Goal: Task Accomplishment & Management: Use online tool/utility

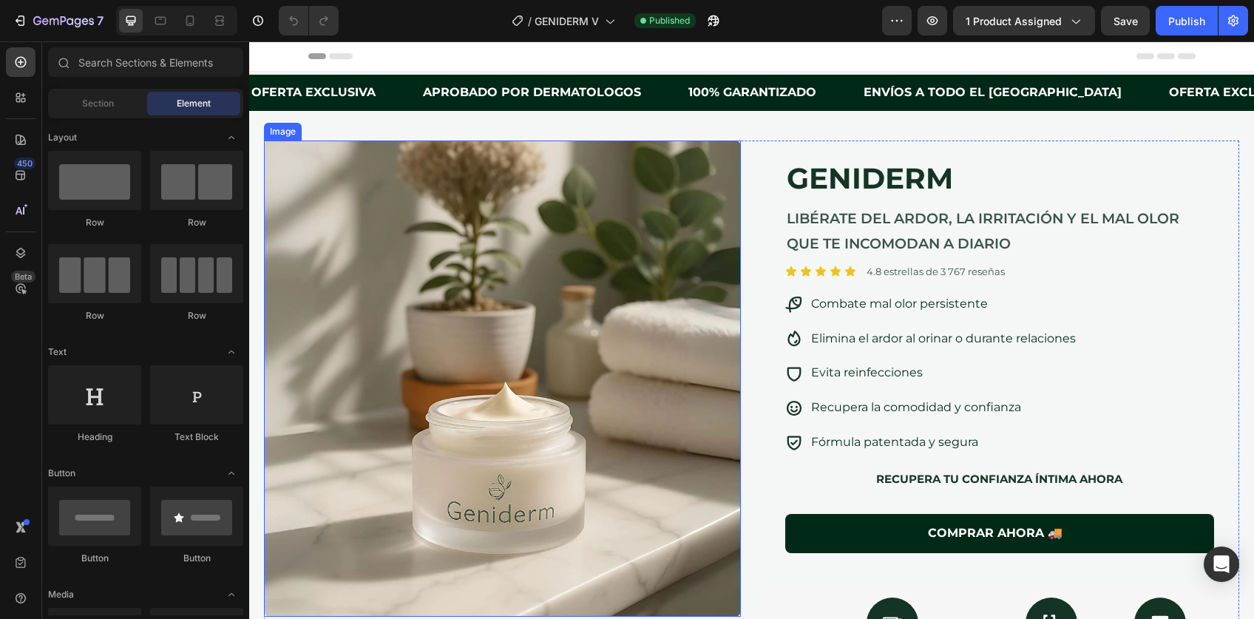
click at [494, 233] on img at bounding box center [502, 379] width 477 height 477
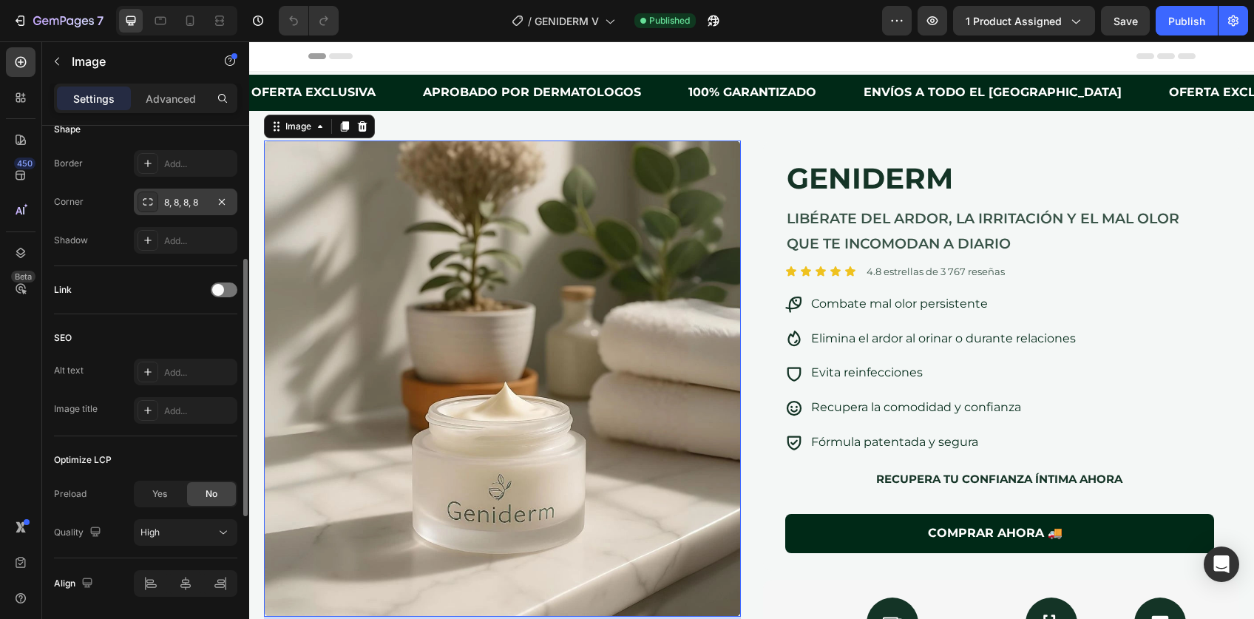
scroll to position [579, 0]
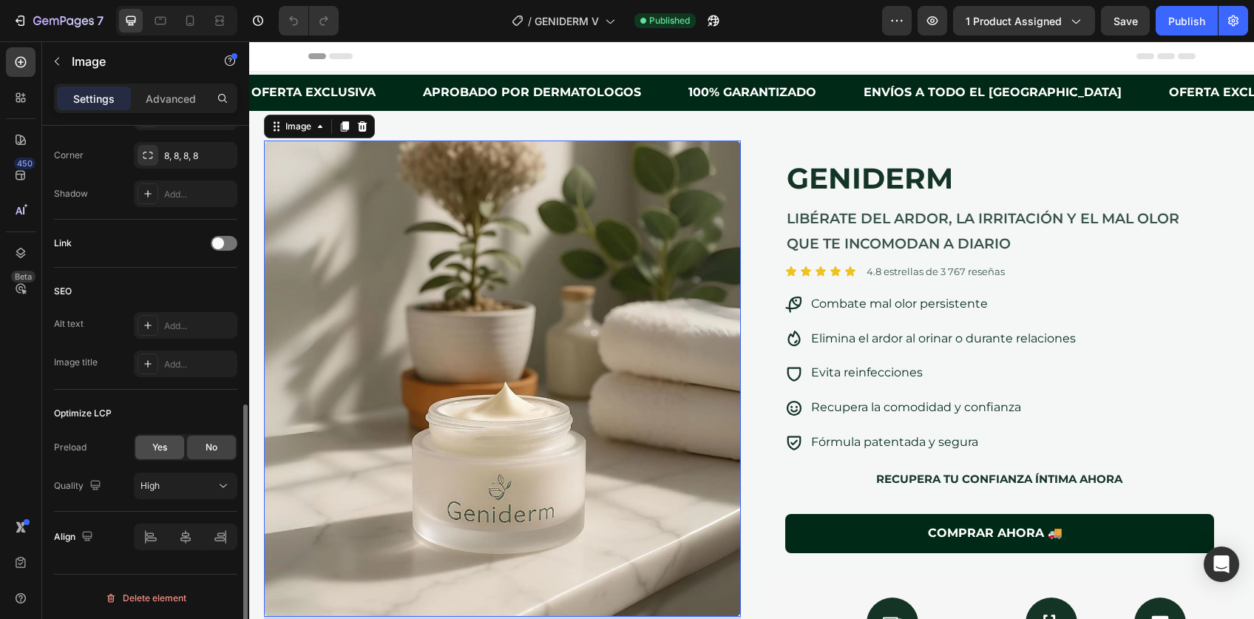
click at [165, 443] on span "Yes" at bounding box center [159, 447] width 15 height 13
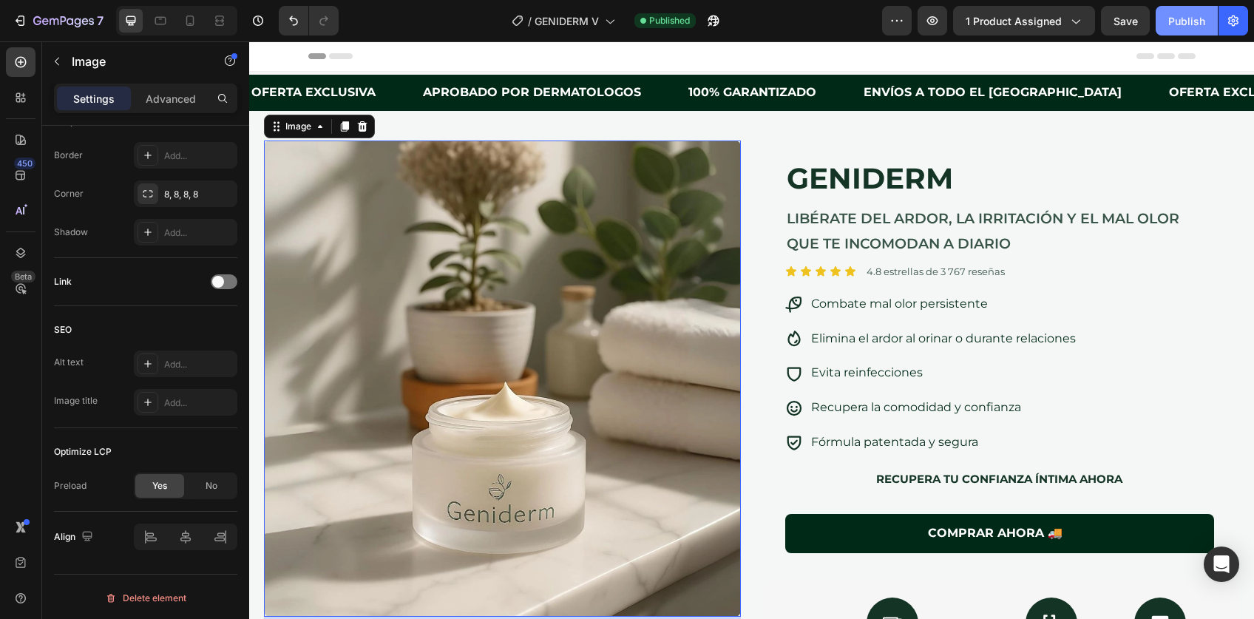
click at [1186, 22] on div "Publish" at bounding box center [1187, 21] width 37 height 16
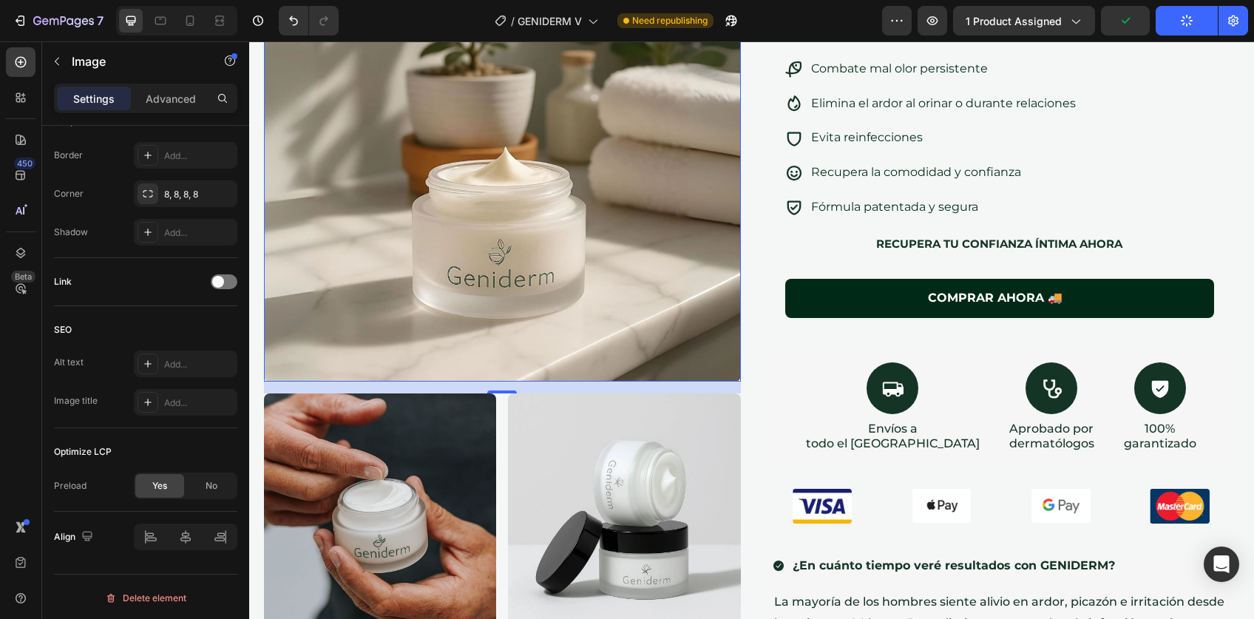
scroll to position [0, 0]
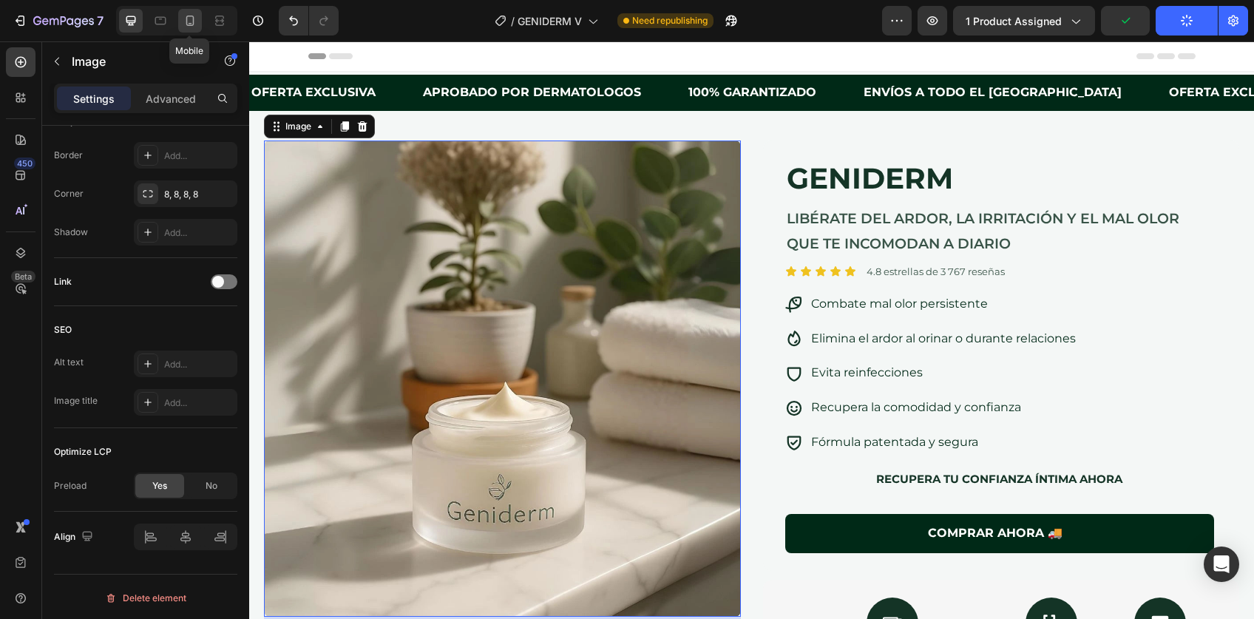
click at [198, 18] on div at bounding box center [190, 21] width 24 height 24
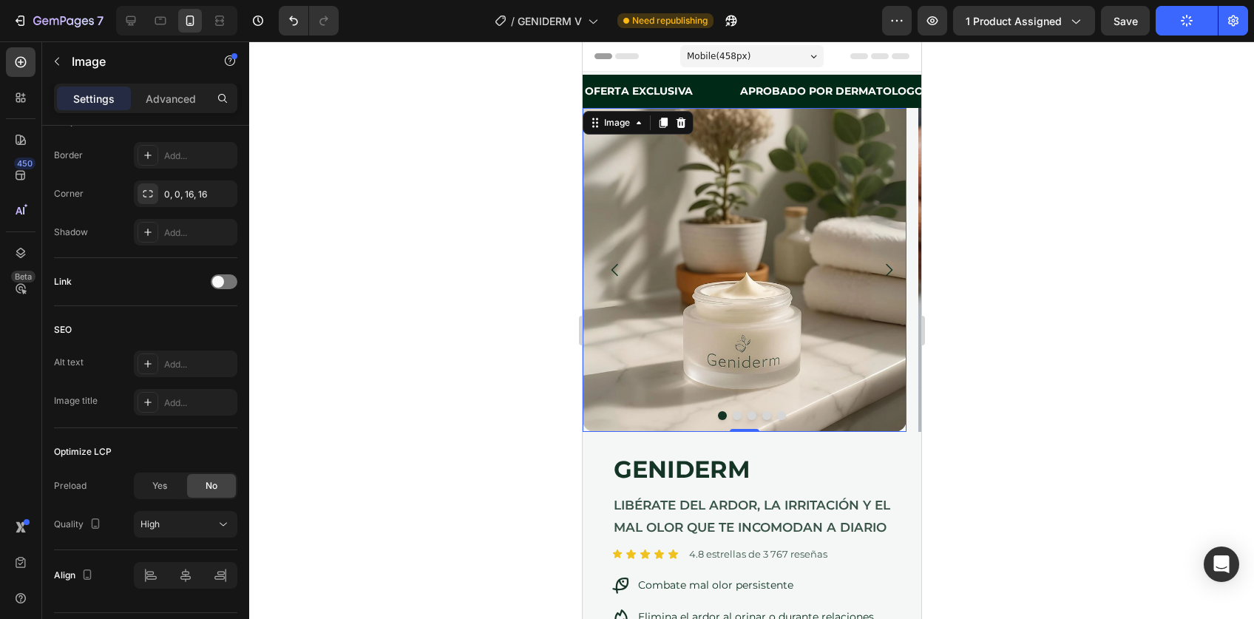
click at [777, 232] on img at bounding box center [744, 270] width 324 height 324
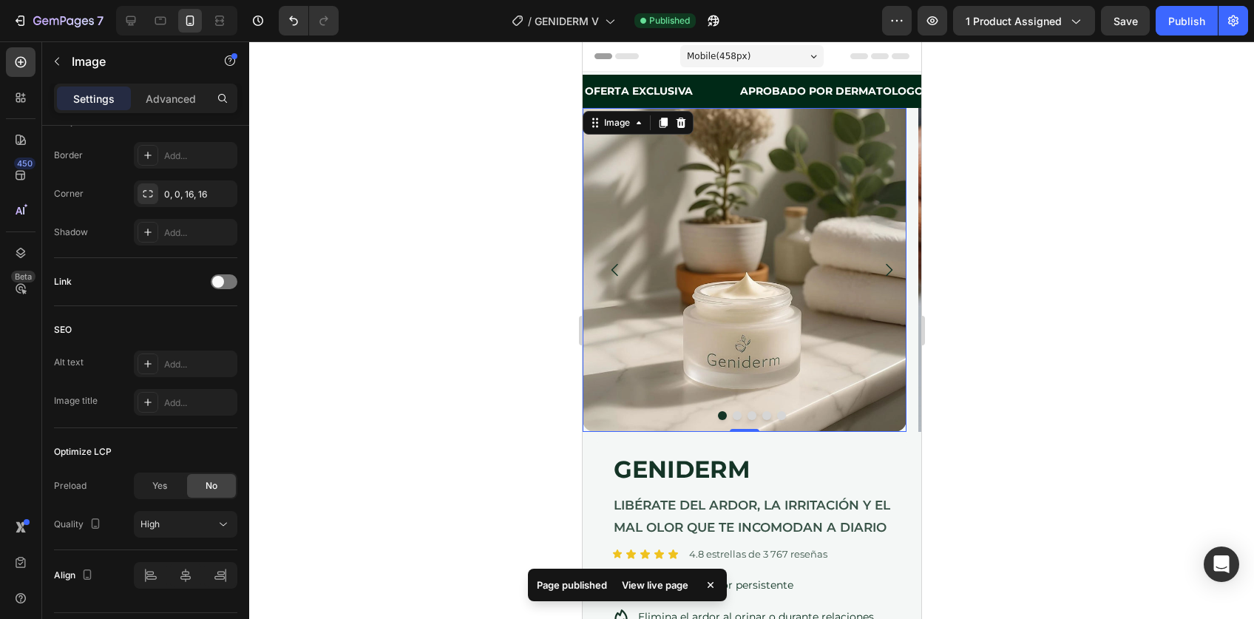
click at [1007, 308] on div at bounding box center [751, 330] width 1005 height 578
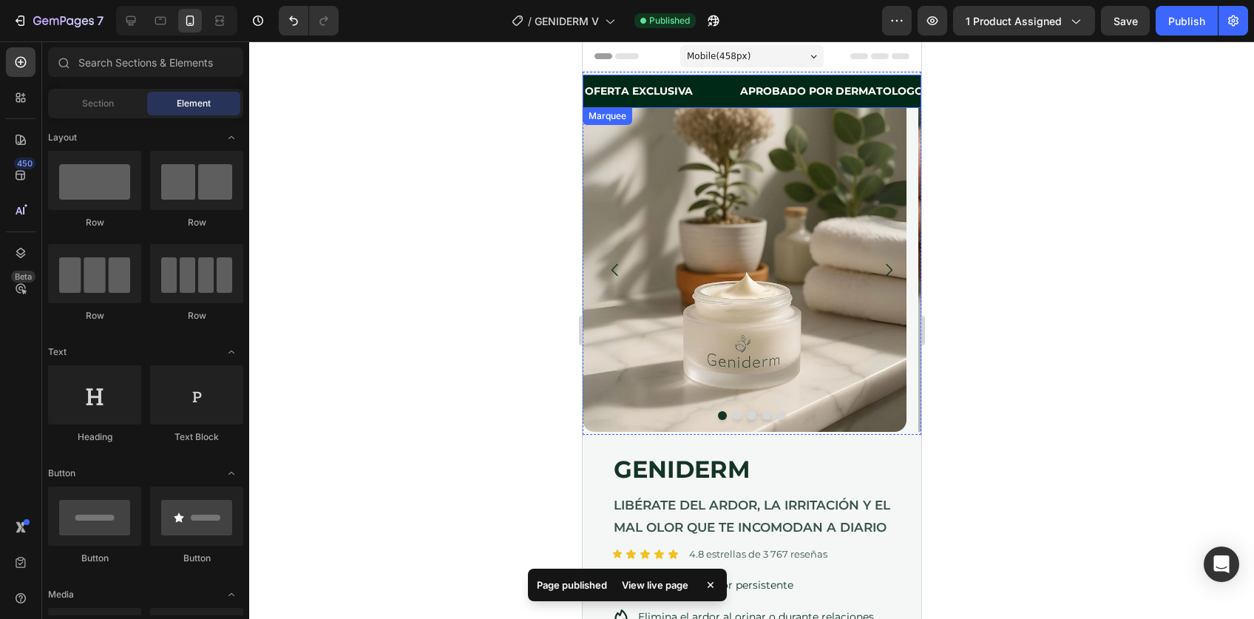
click at [699, 81] on div "OFERTA EXCLUSIVA Text Block" at bounding box center [660, 91] width 155 height 33
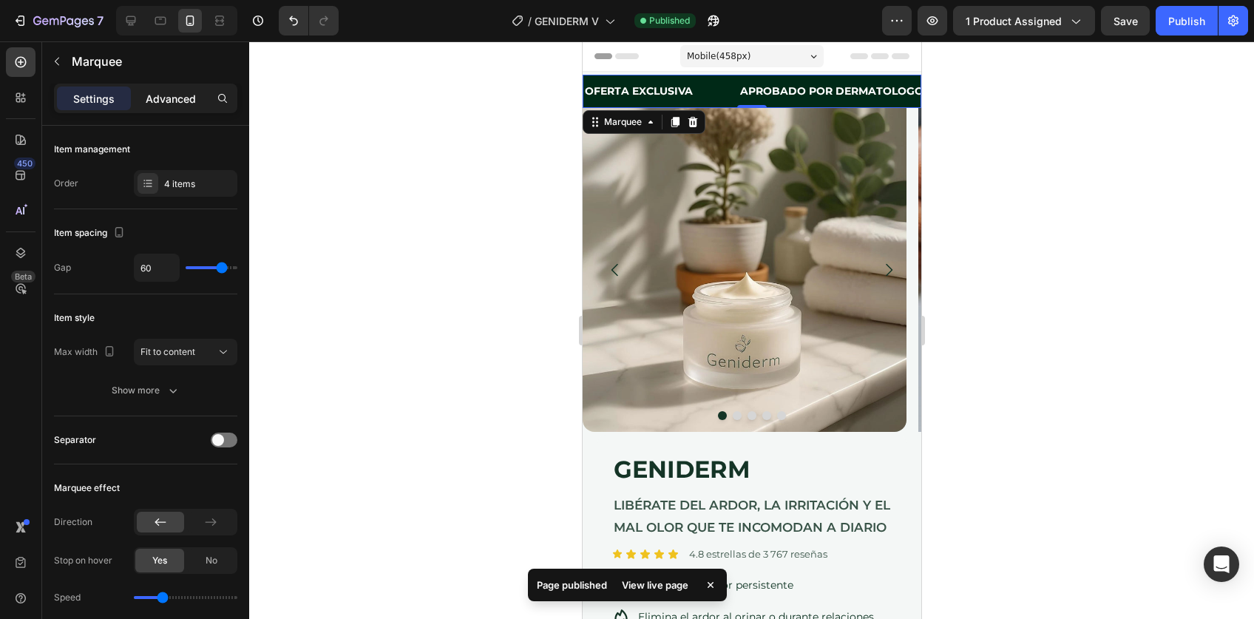
click at [171, 95] on p "Advanced" at bounding box center [171, 99] width 50 height 16
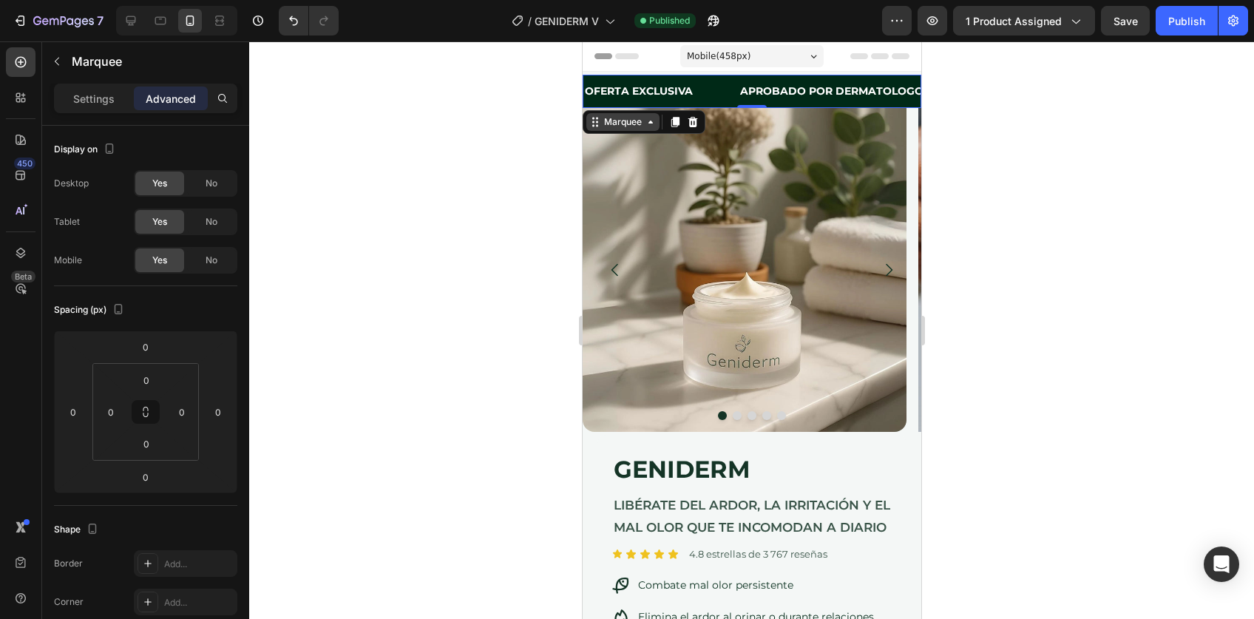
click at [609, 128] on div "Marquee" at bounding box center [623, 121] width 44 height 13
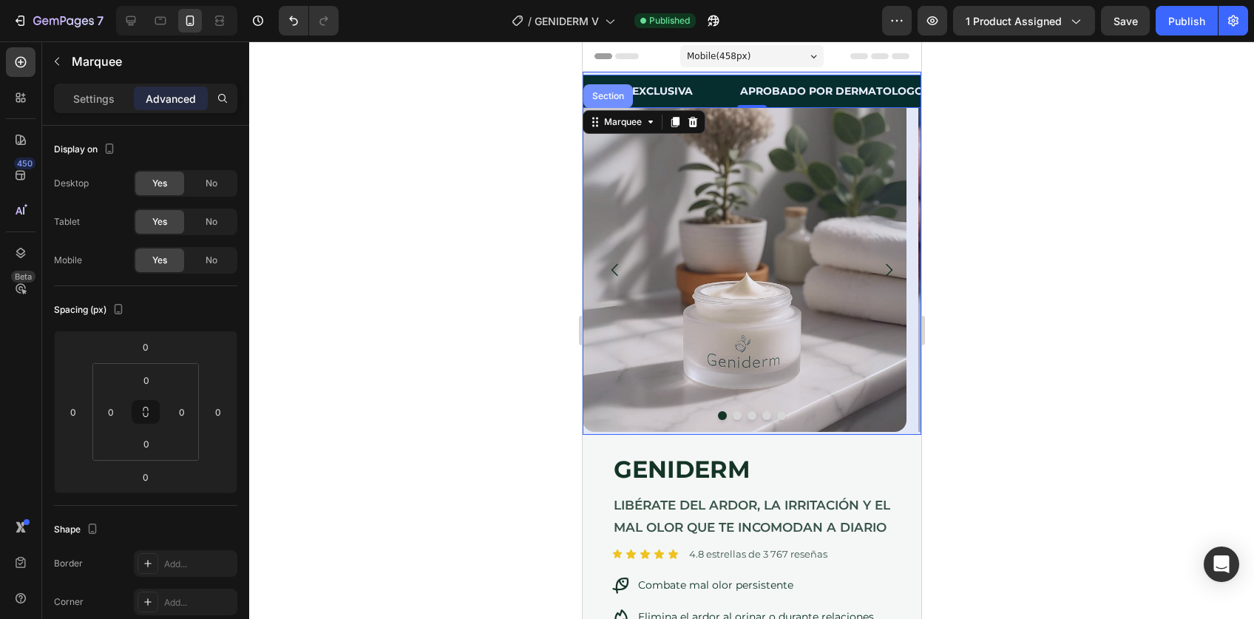
click at [608, 95] on div "Section" at bounding box center [608, 96] width 38 height 9
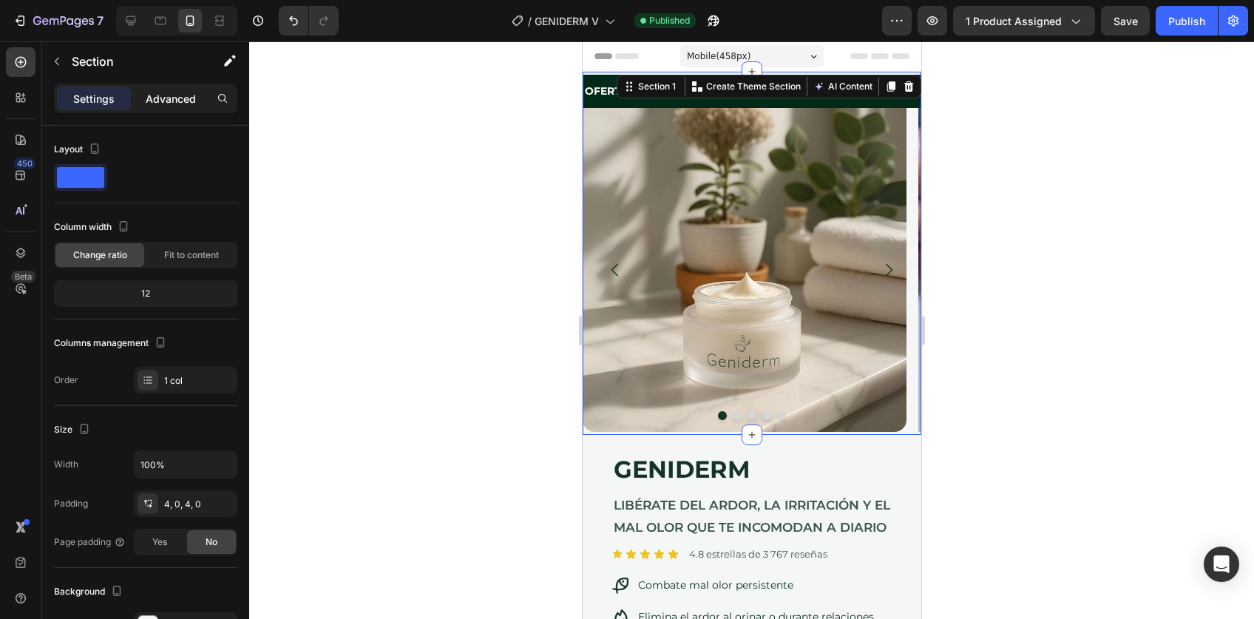
click at [169, 100] on p "Advanced" at bounding box center [171, 99] width 50 height 16
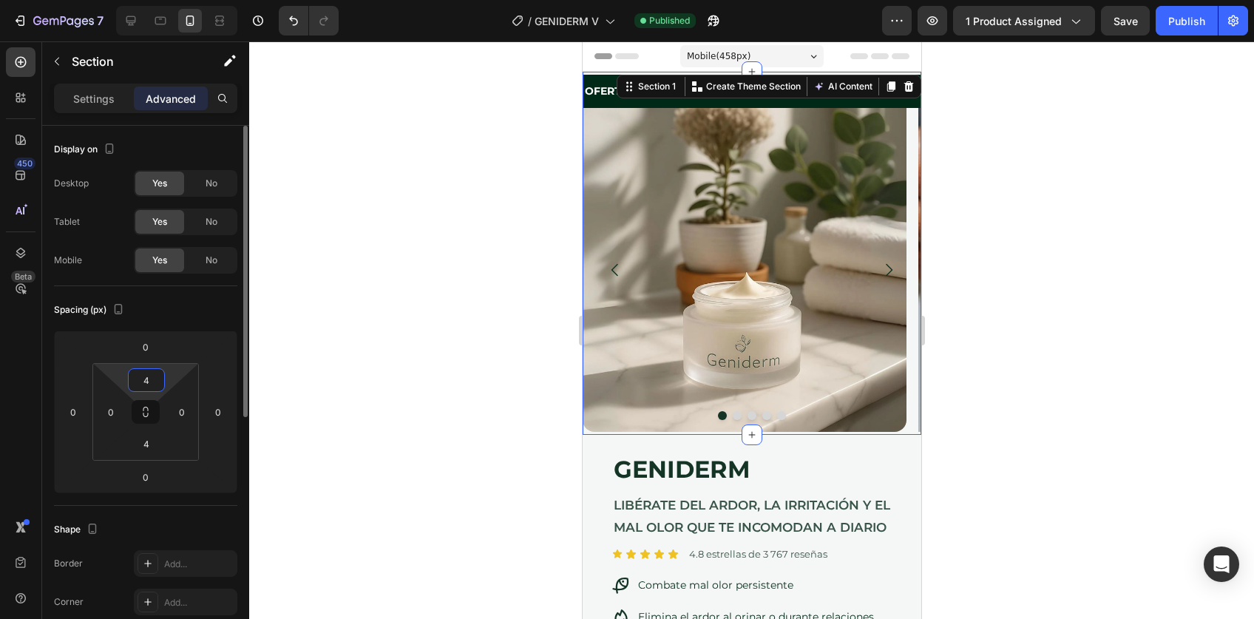
click at [155, 376] on input "4" at bounding box center [147, 380] width 30 height 22
type input "0"
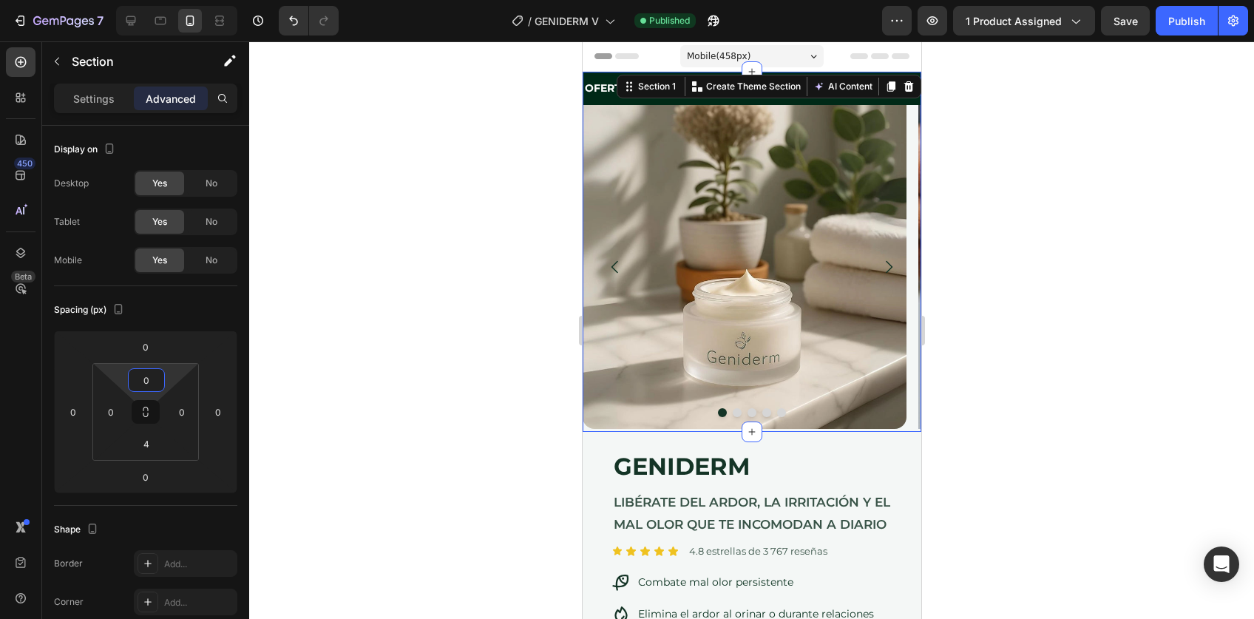
click at [1017, 251] on div at bounding box center [751, 330] width 1005 height 578
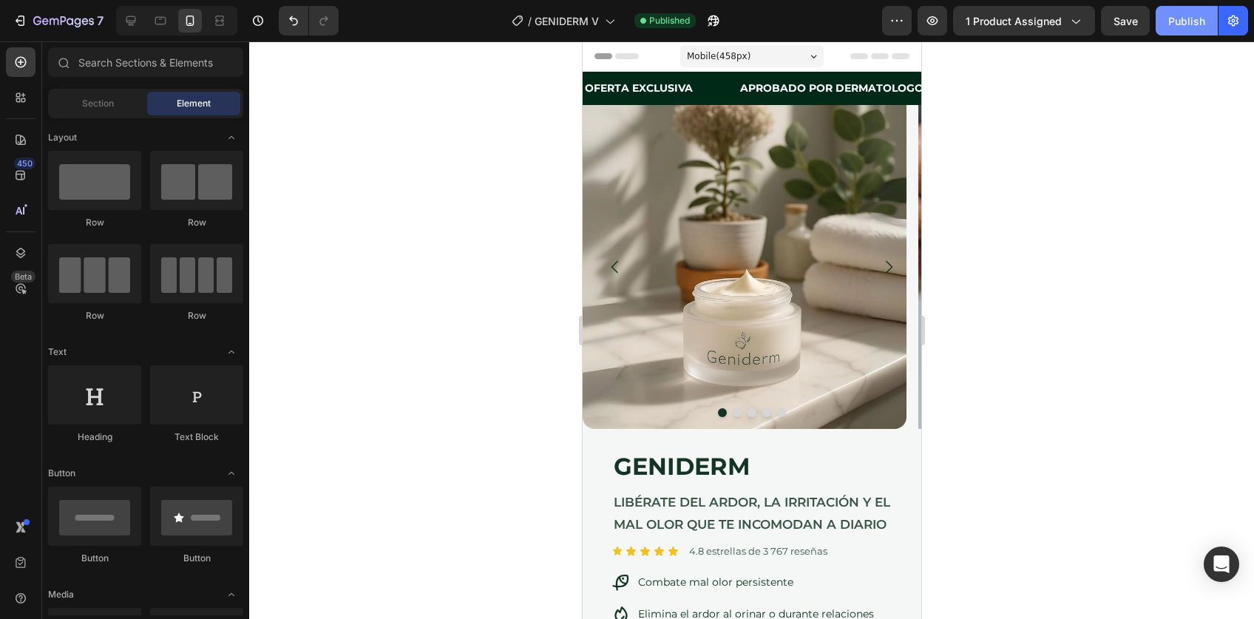
click at [1177, 29] on button "Publish" at bounding box center [1187, 21] width 62 height 30
click at [873, 276] on button "Carousel Next Arrow" at bounding box center [888, 266] width 41 height 41
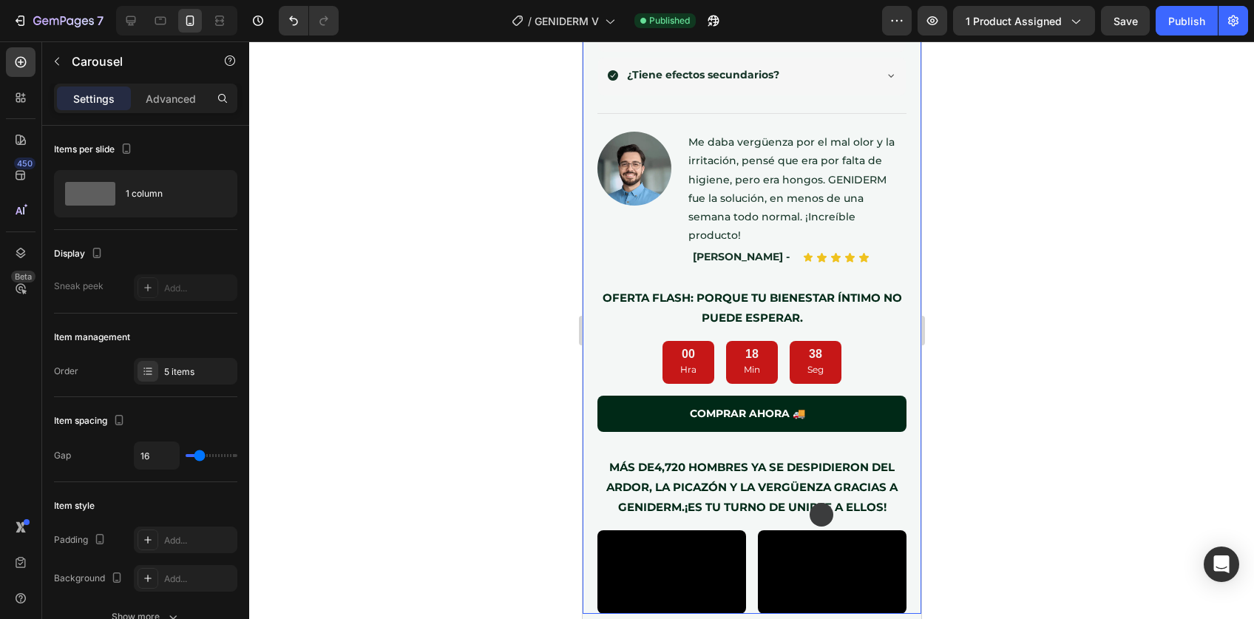
scroll to position [1365, 0]
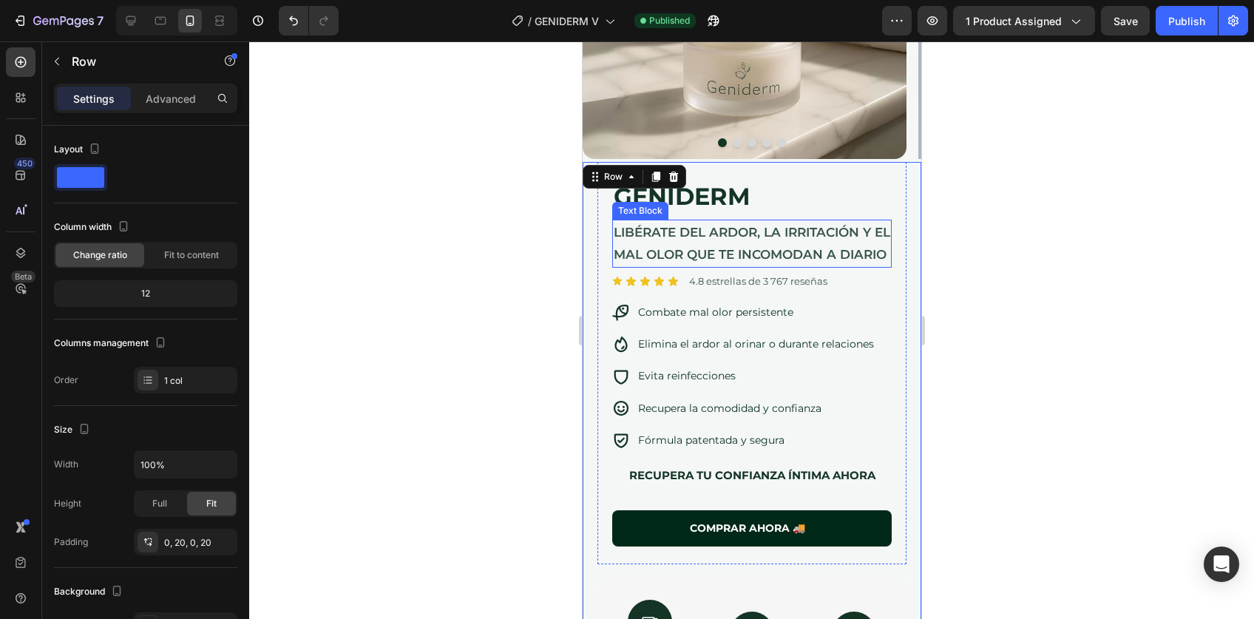
scroll to position [188, 0]
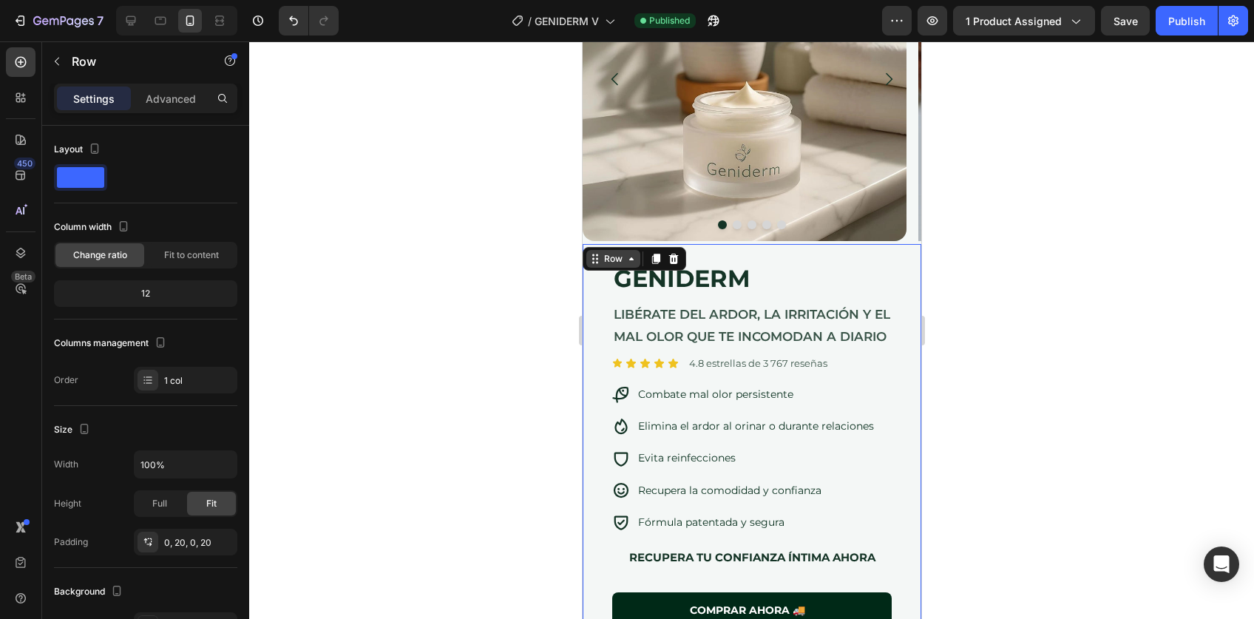
click at [611, 255] on div "Row" at bounding box center [613, 258] width 24 height 13
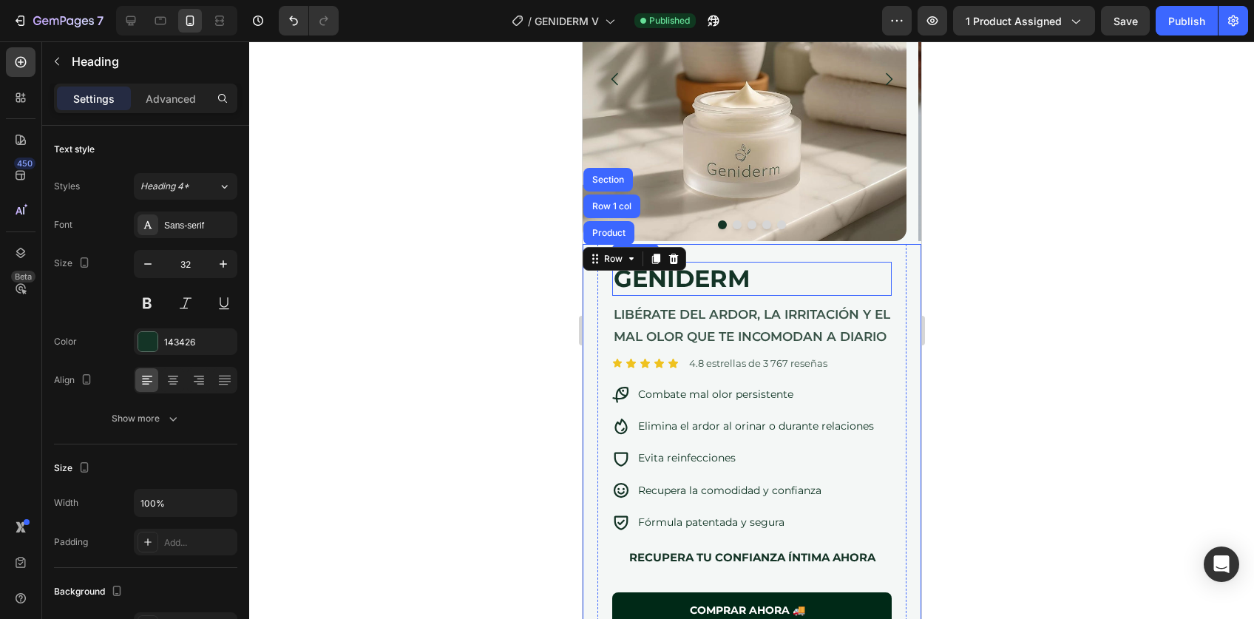
click at [640, 276] on h2 "GENIDERM" at bounding box center [752, 279] width 280 height 34
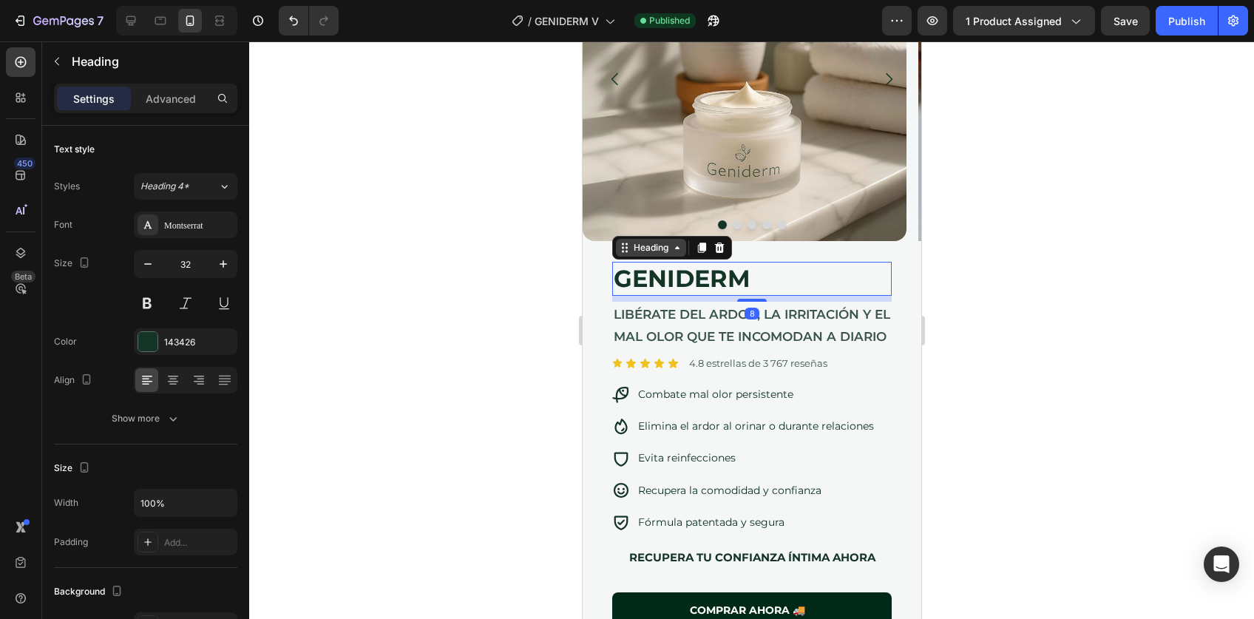
click at [631, 244] on div "Heading" at bounding box center [650, 247] width 41 height 13
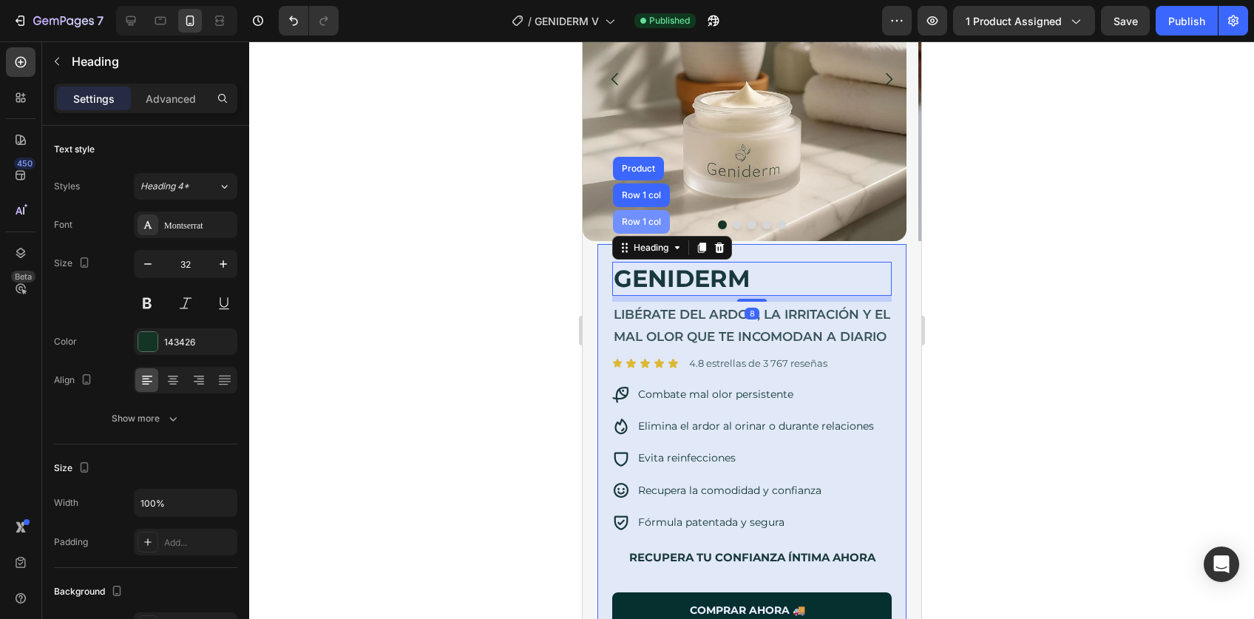
click at [635, 219] on div "Row 1 col" at bounding box center [640, 221] width 45 height 9
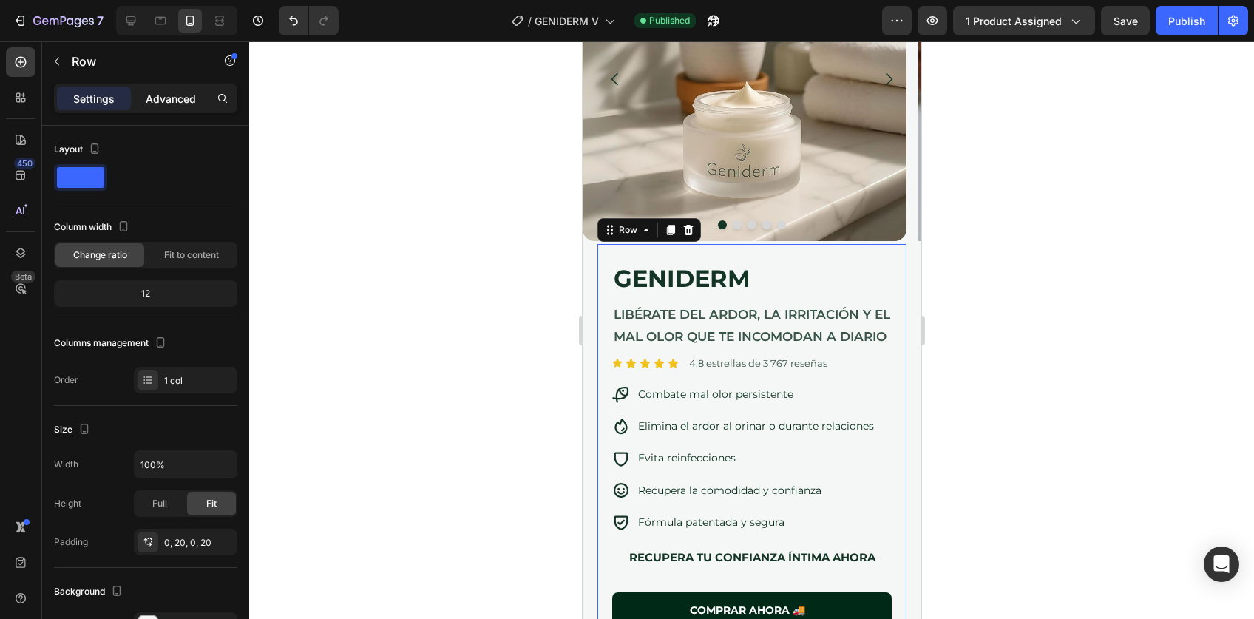
click at [172, 99] on p "Advanced" at bounding box center [171, 99] width 50 height 16
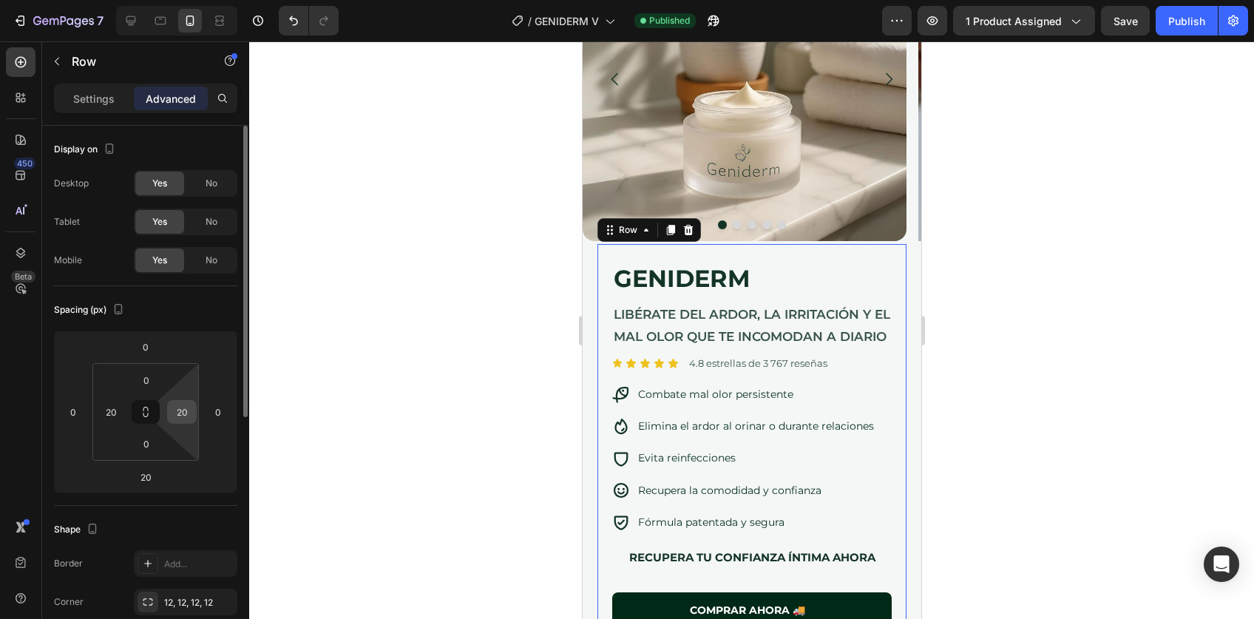
click at [176, 418] on input "20" at bounding box center [182, 412] width 22 height 22
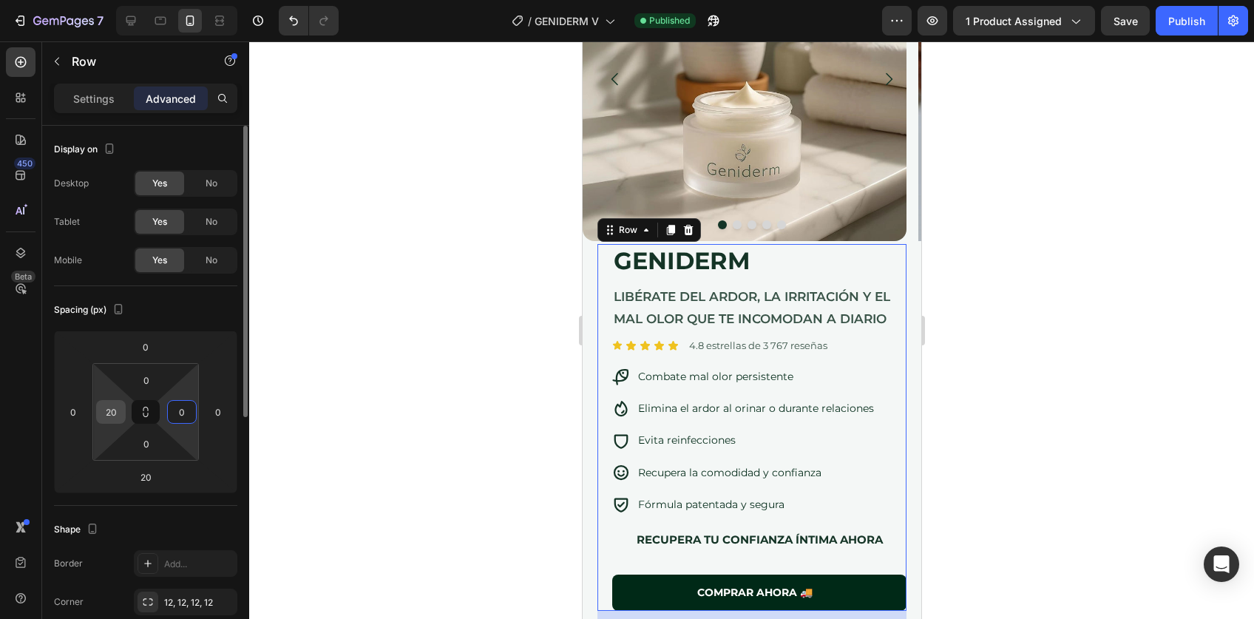
type input "0"
click at [118, 413] on input "20" at bounding box center [111, 412] width 22 height 22
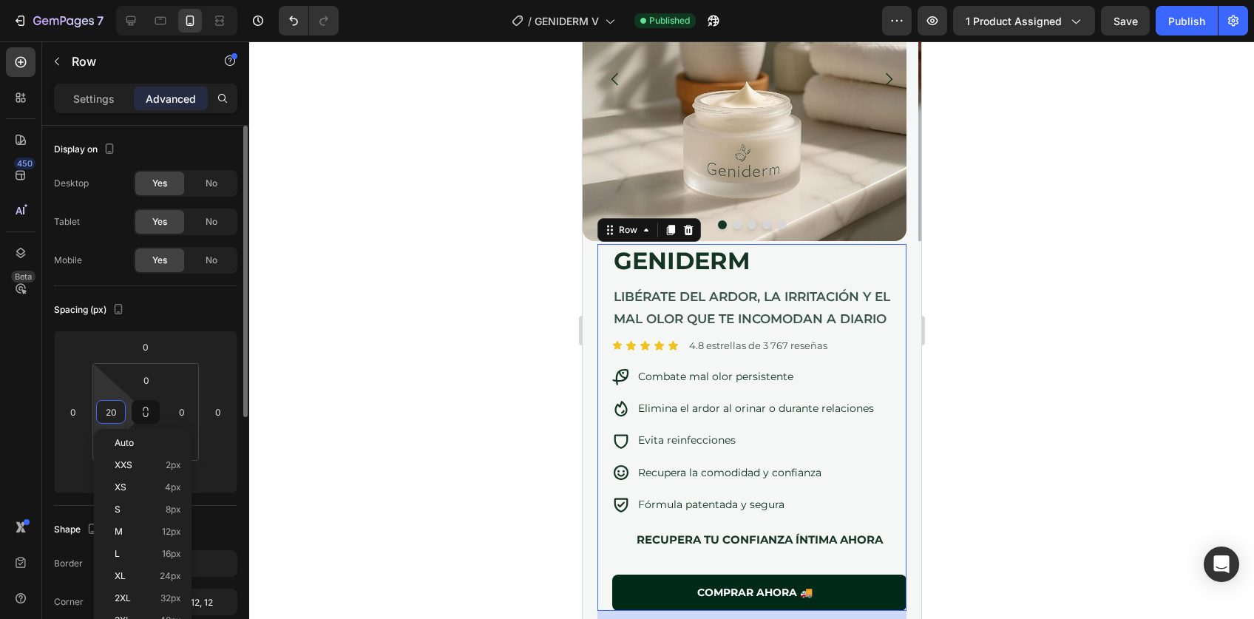
click at [118, 413] on input "20" at bounding box center [111, 412] width 22 height 22
type input "0"
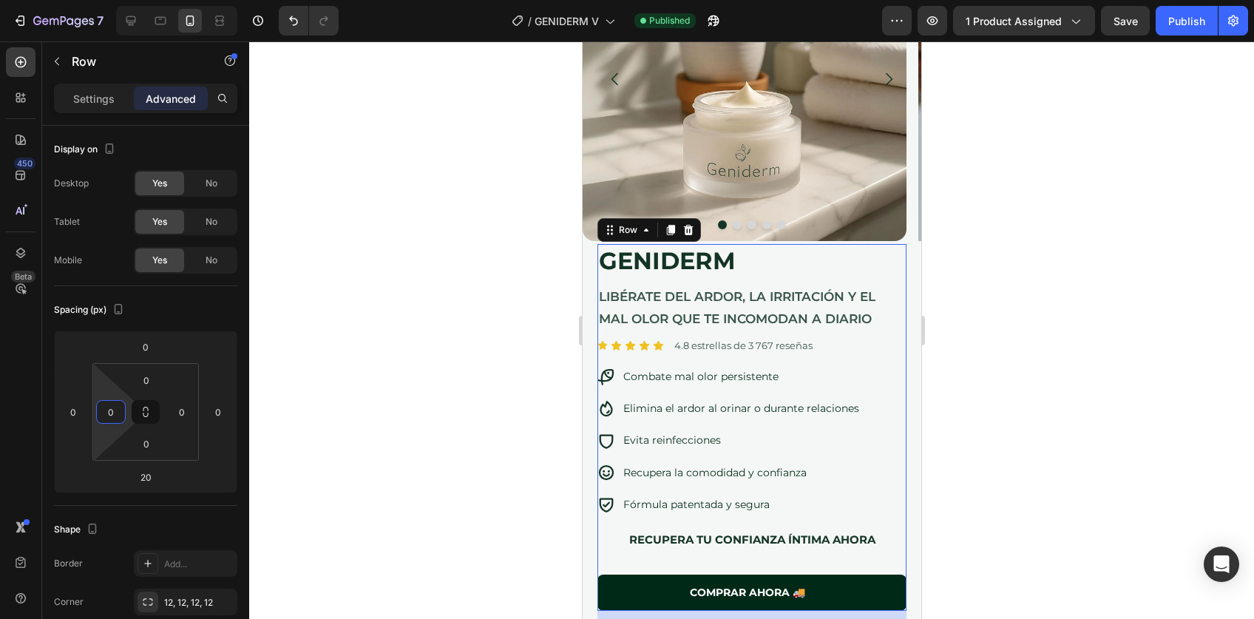
click at [1017, 410] on div at bounding box center [751, 330] width 1005 height 578
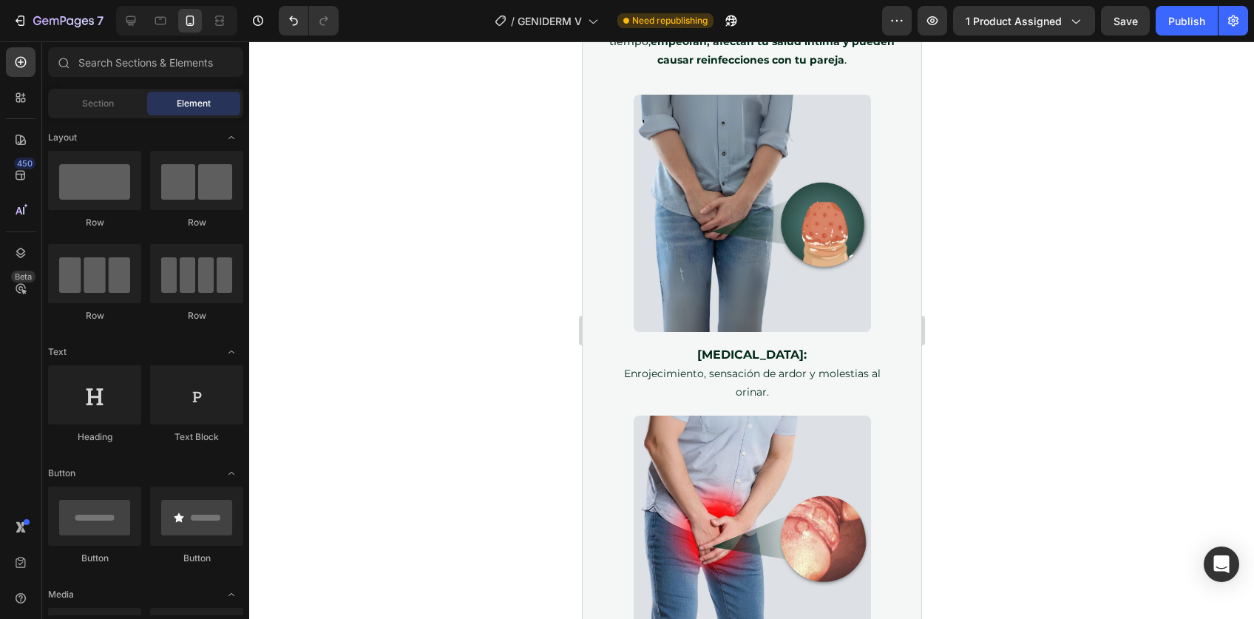
scroll to position [4075, 0]
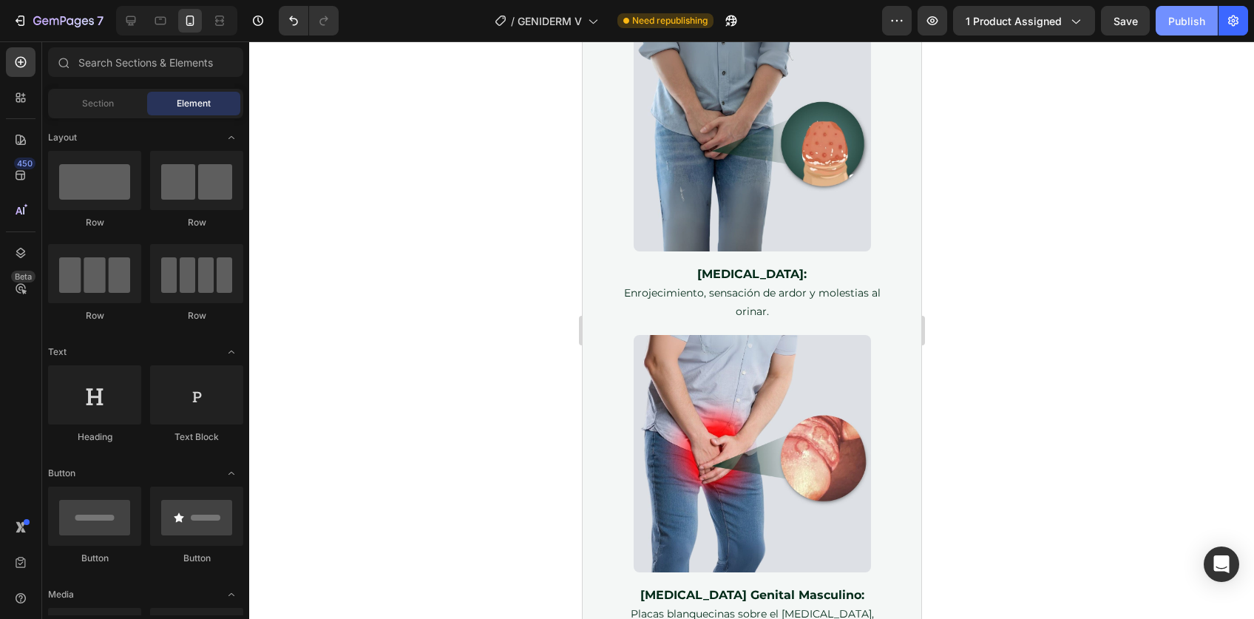
click at [1198, 13] on div "Publish" at bounding box center [1187, 21] width 37 height 16
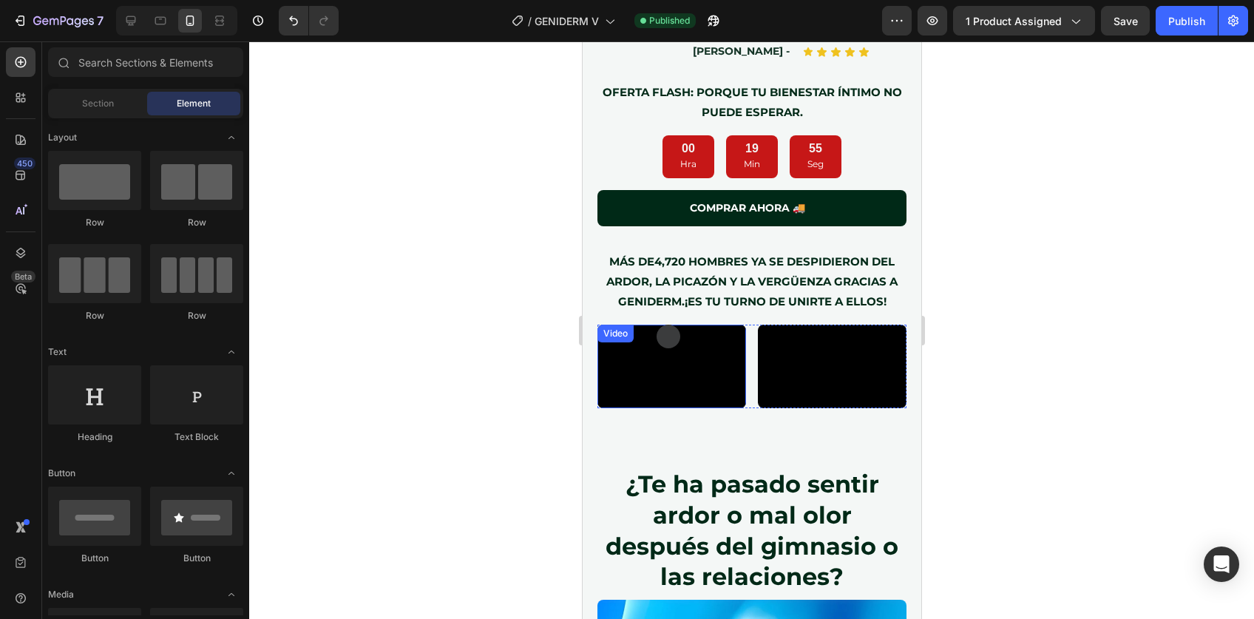
scroll to position [1859, 0]
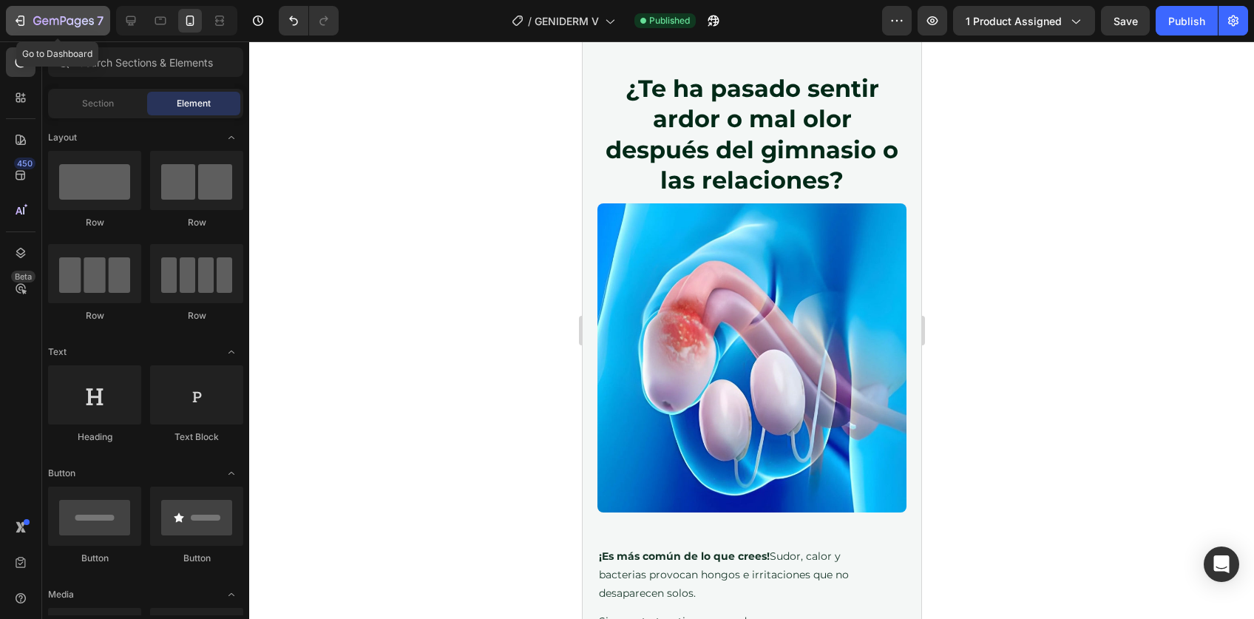
click at [67, 6] on button "7" at bounding box center [58, 21] width 104 height 30
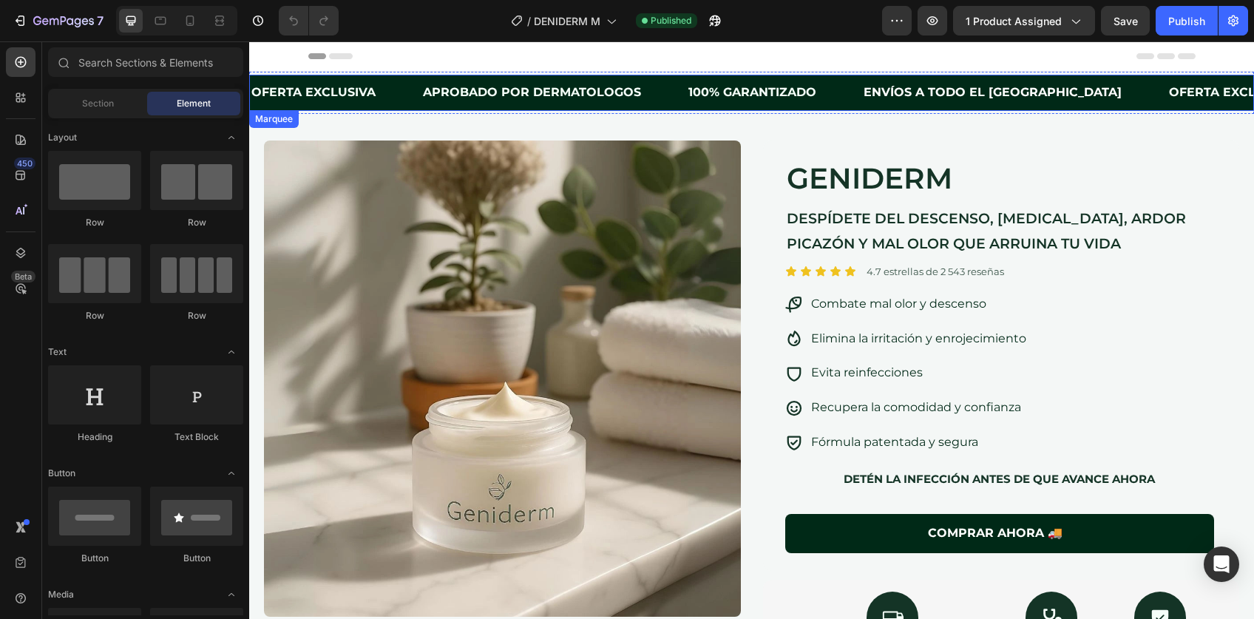
click at [663, 89] on div "APROBADO POR dermatologos Text Block" at bounding box center [555, 93] width 266 height 36
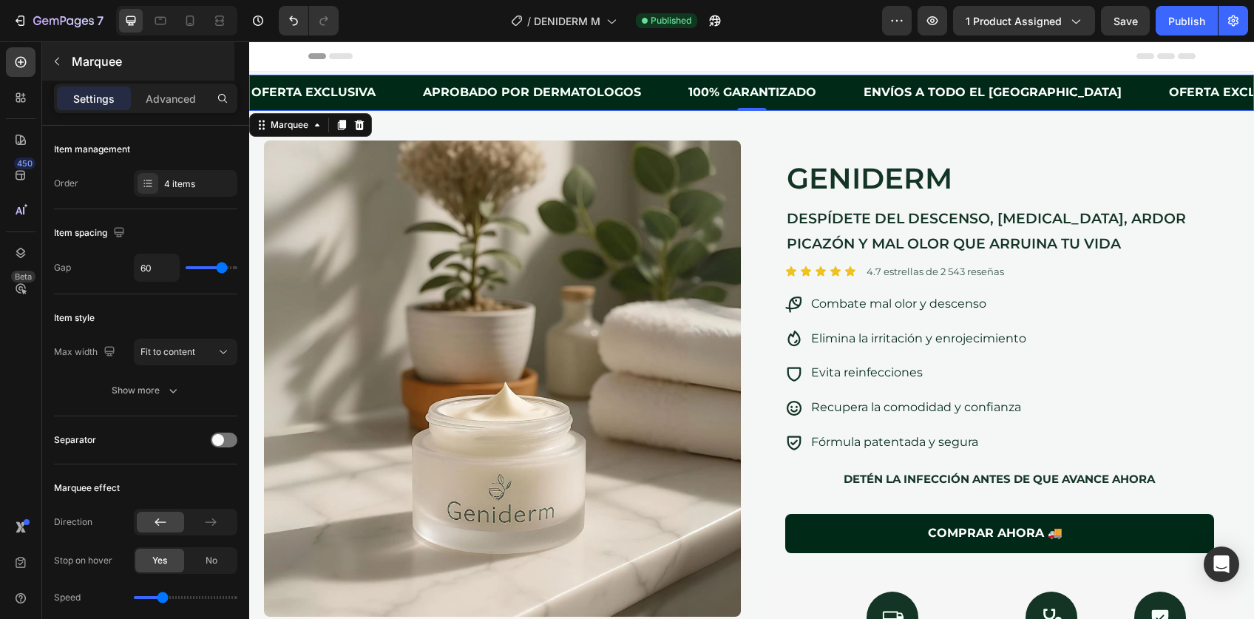
click at [146, 72] on div "Marquee" at bounding box center [138, 61] width 192 height 38
click at [663, 84] on div "APROBADO POR dermatologos Text Block" at bounding box center [555, 93] width 266 height 36
click at [182, 100] on p "Advanced" at bounding box center [171, 99] width 50 height 16
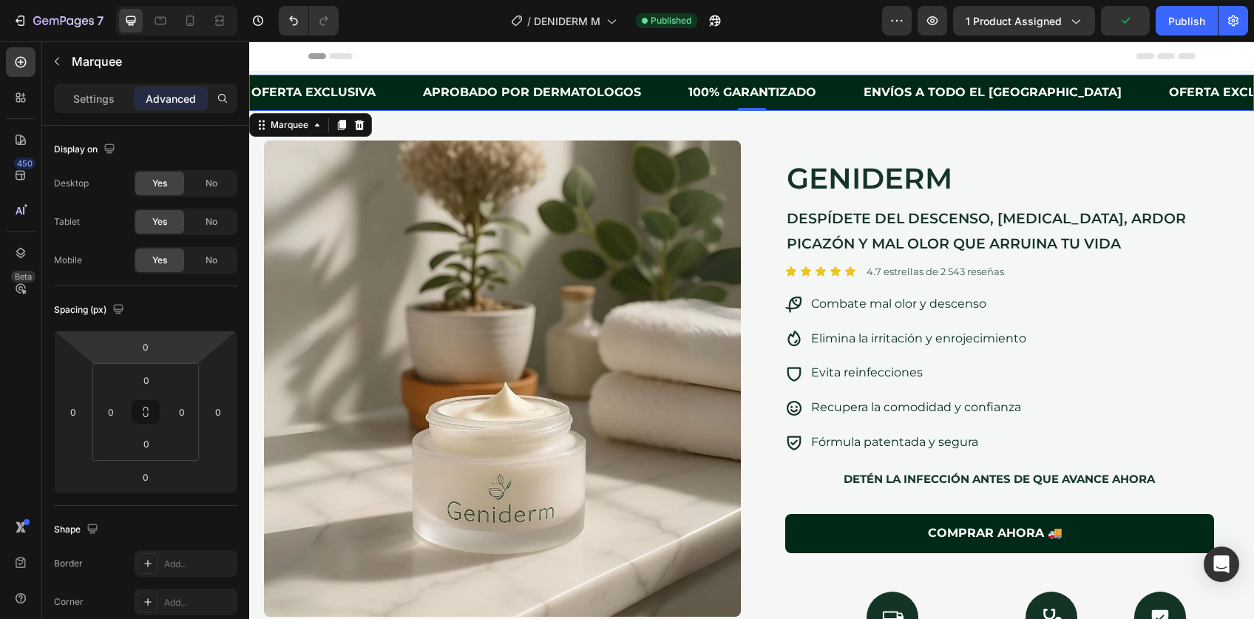
click at [396, 95] on div "OFERTA EXCLUSIVA Text Block" at bounding box center [336, 93] width 172 height 36
click at [303, 123] on div "Marquee" at bounding box center [290, 124] width 44 height 13
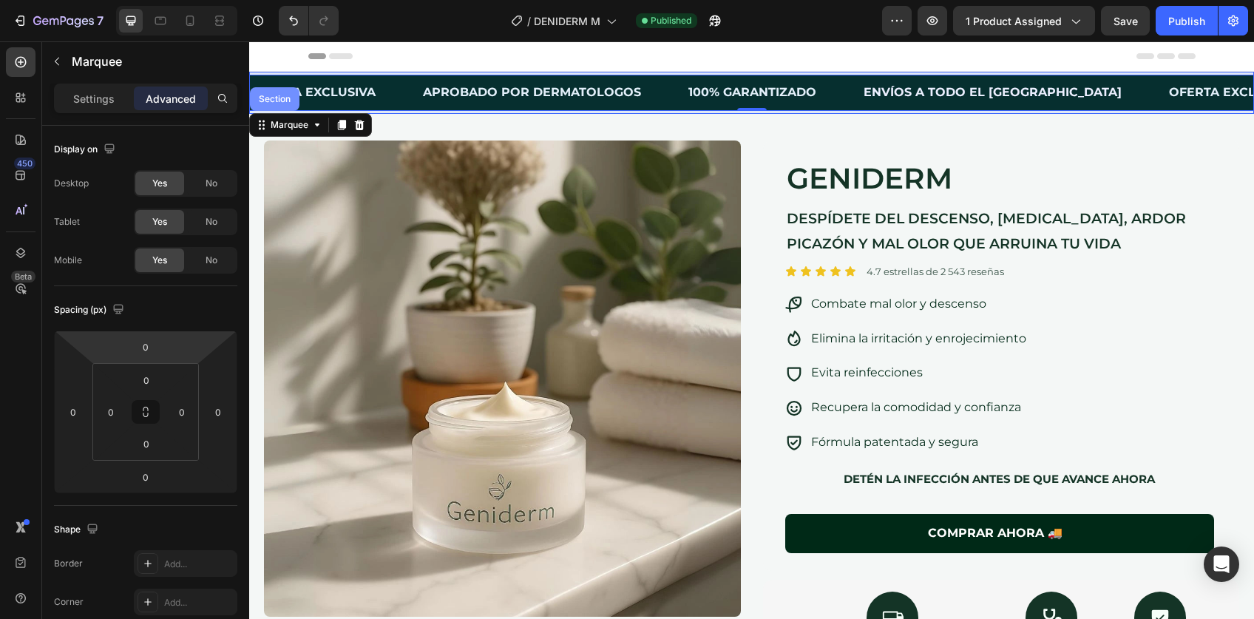
click at [281, 102] on div "Section" at bounding box center [275, 99] width 38 height 9
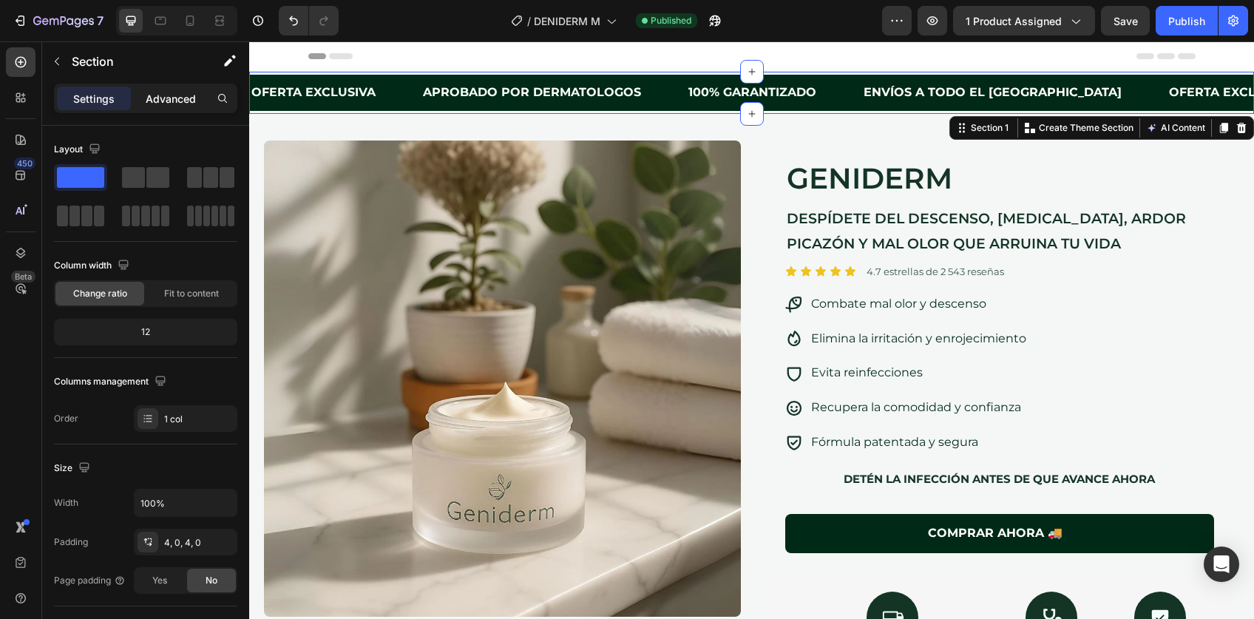
click at [177, 98] on p "Advanced" at bounding box center [171, 99] width 50 height 16
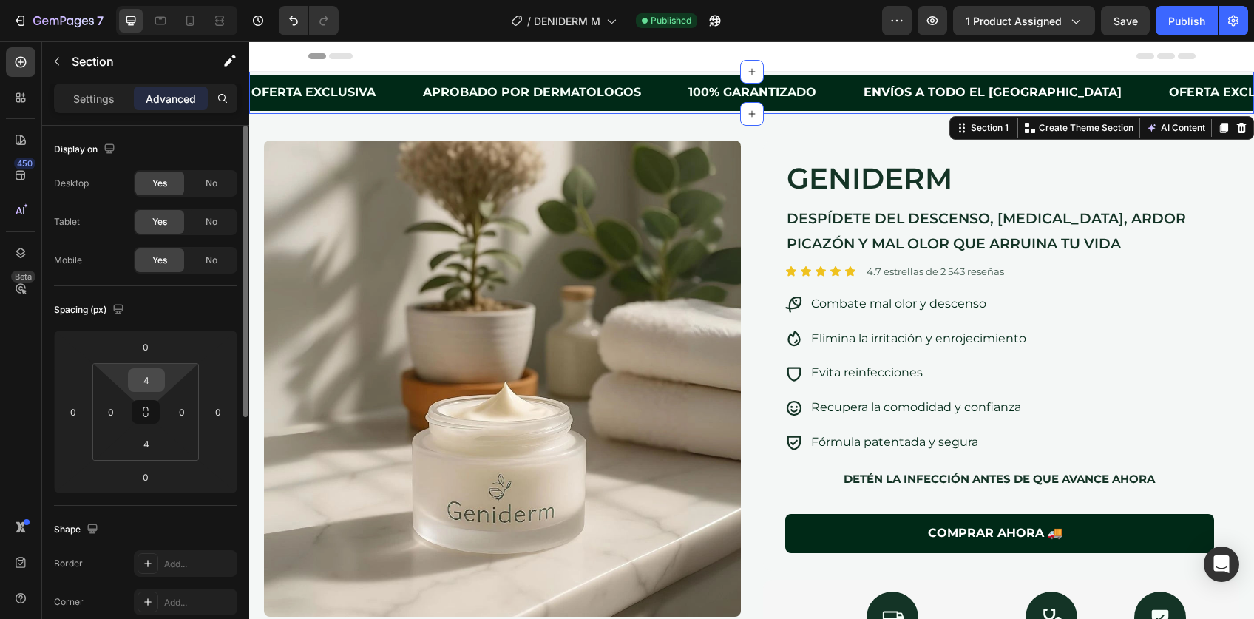
click at [138, 382] on input "4" at bounding box center [147, 380] width 30 height 22
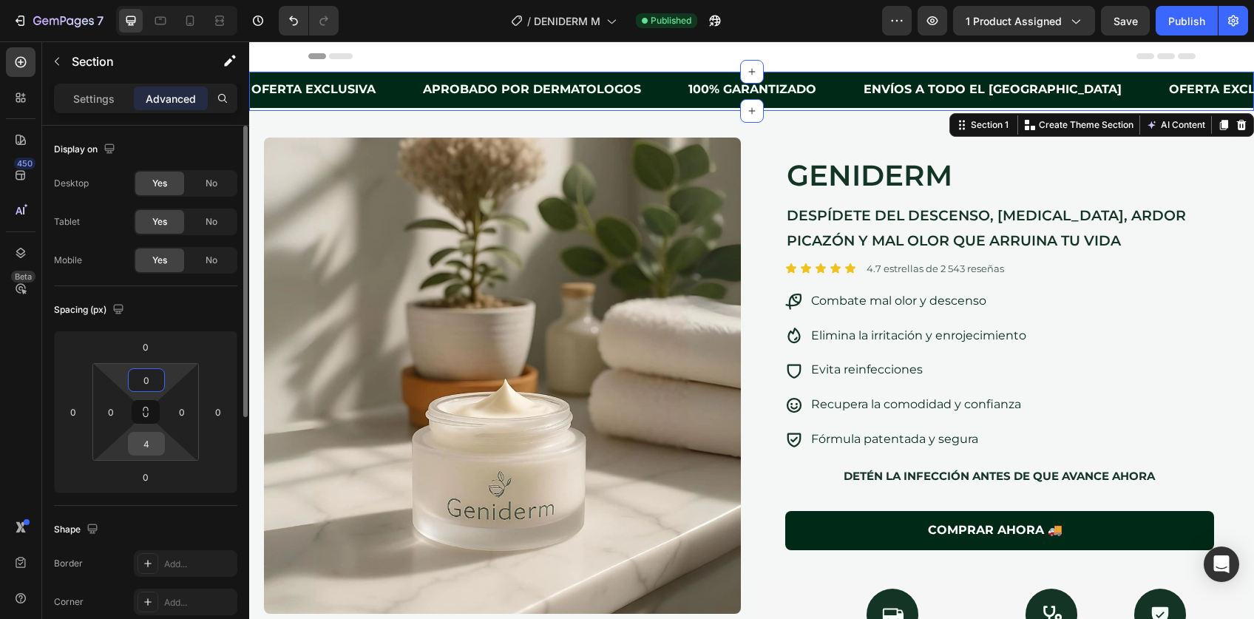
type input "0"
click at [143, 448] on input "4" at bounding box center [147, 444] width 30 height 22
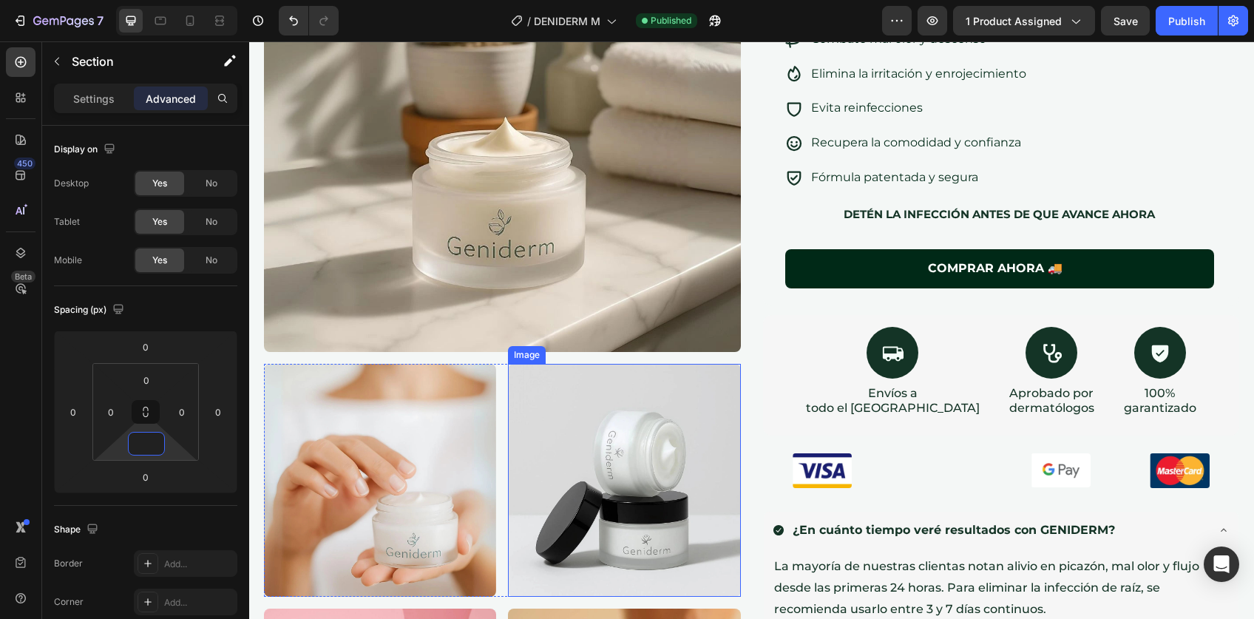
scroll to position [359, 0]
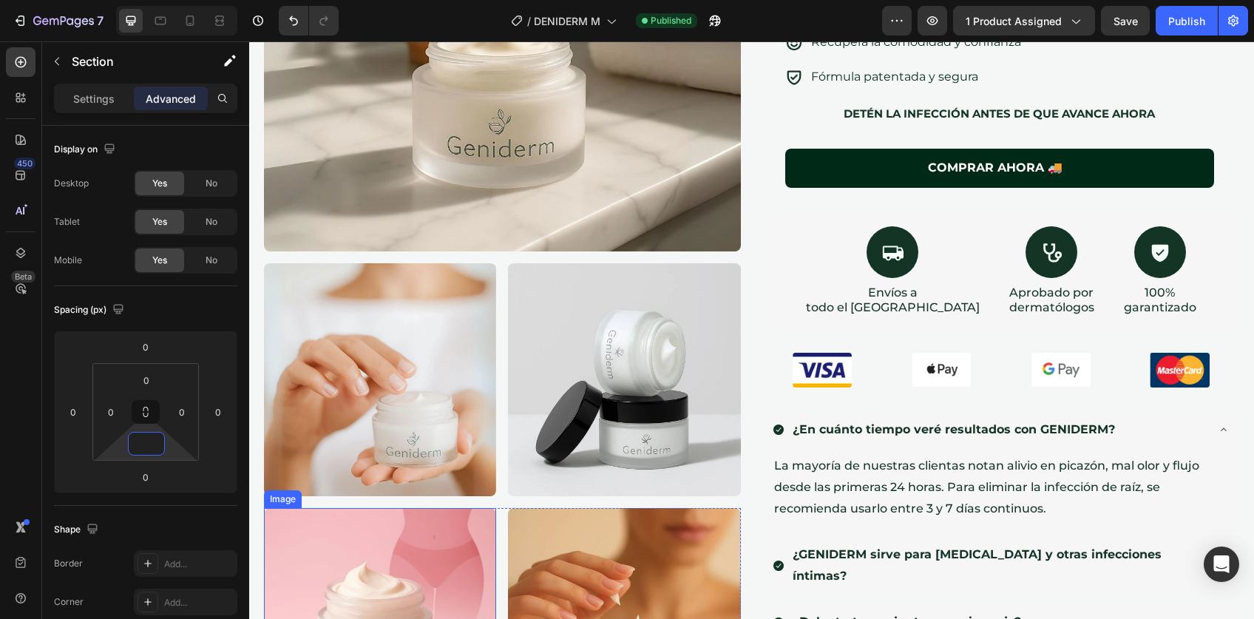
click at [387, 578] on img at bounding box center [380, 624] width 232 height 232
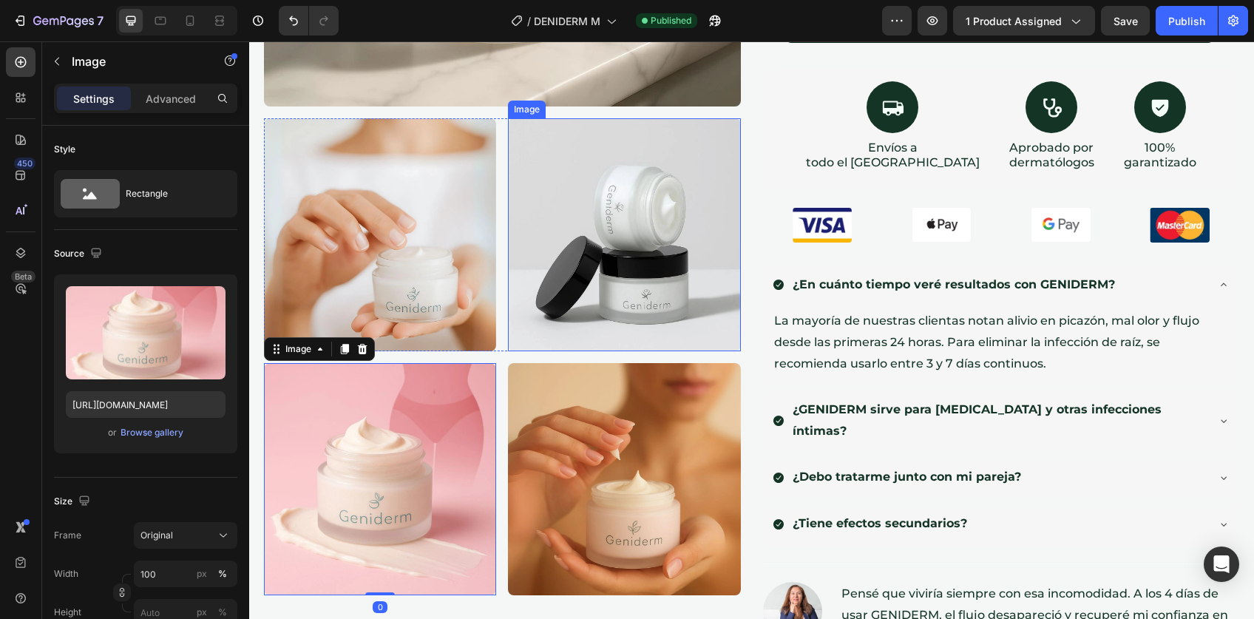
scroll to position [734, 0]
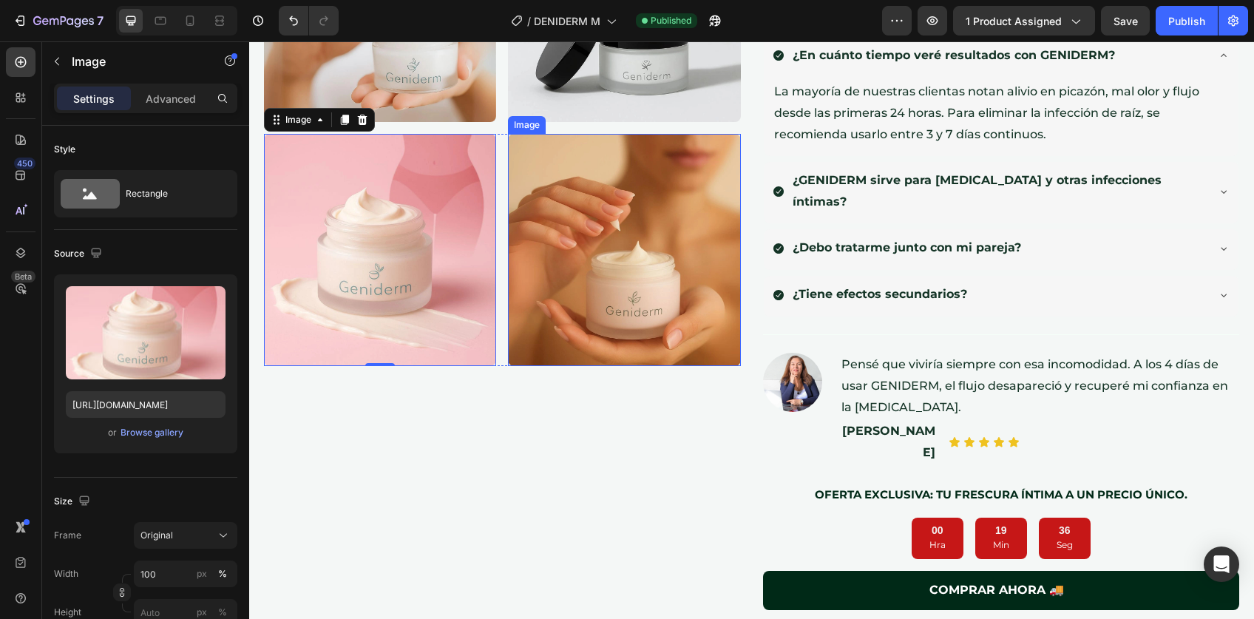
click at [622, 305] on img at bounding box center [624, 250] width 232 height 232
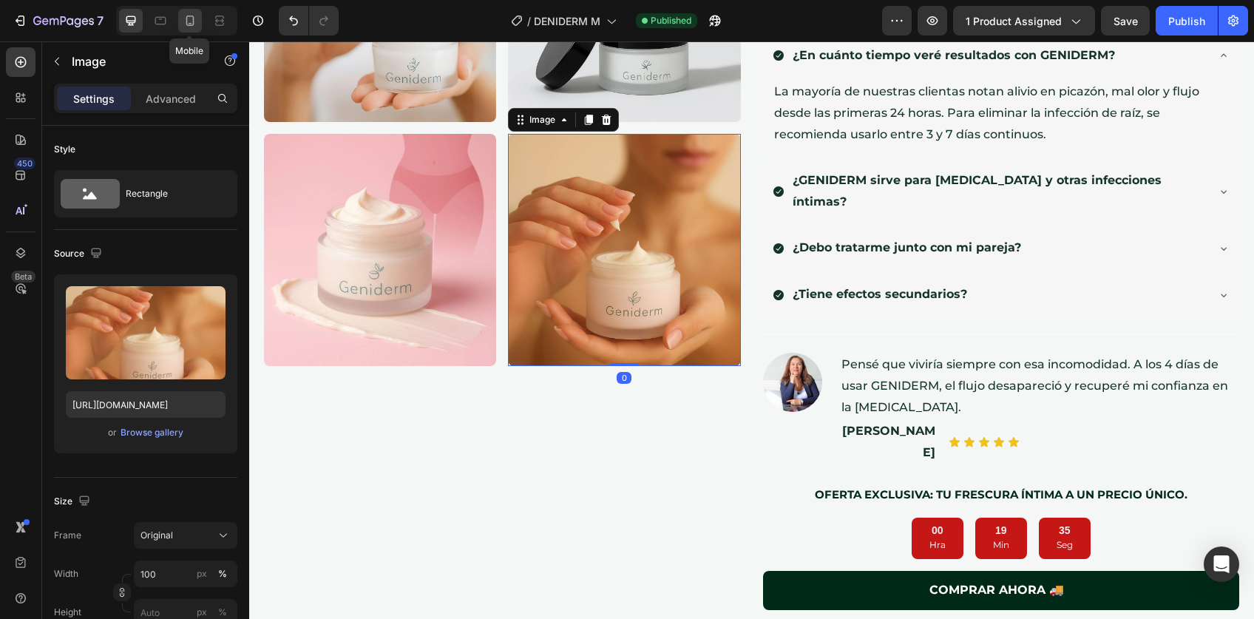
click at [192, 30] on div at bounding box center [190, 21] width 24 height 24
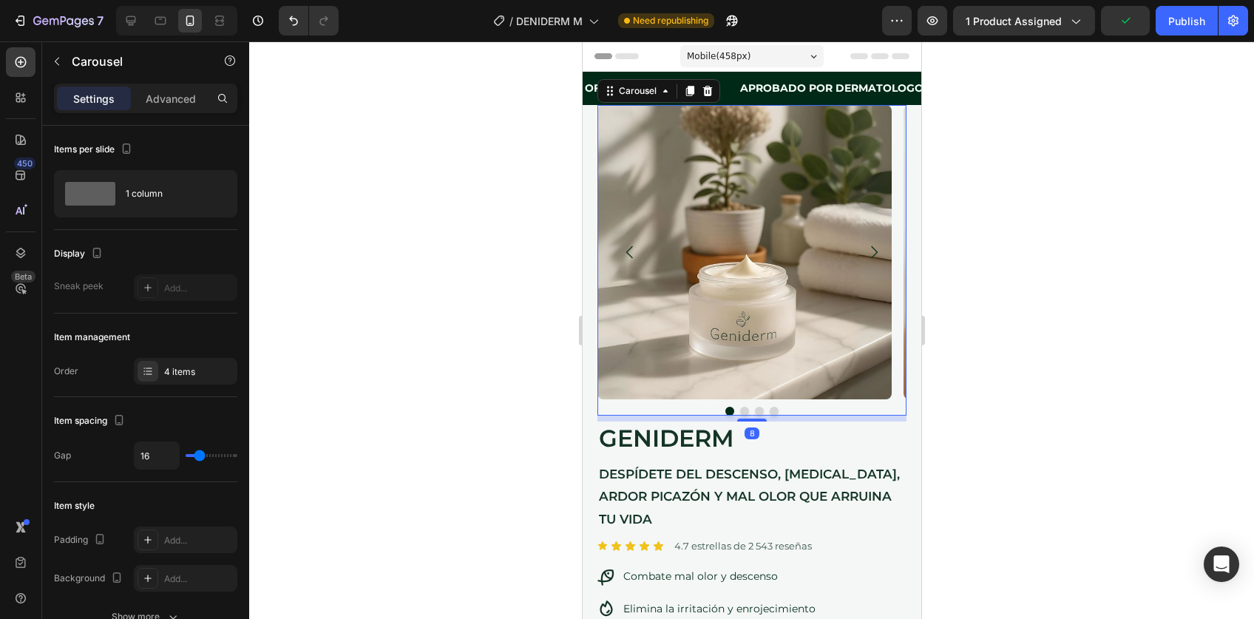
click at [871, 253] on icon "Carousel Next Arrow" at bounding box center [874, 252] width 7 height 13
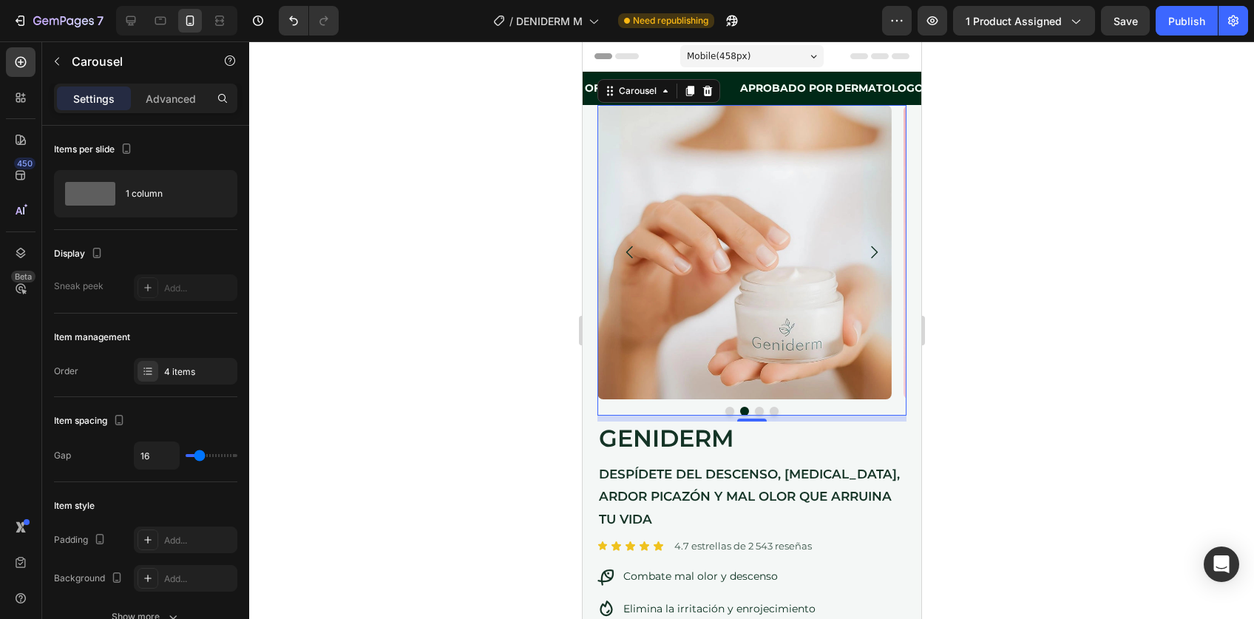
click at [161, 116] on div "Settings Advanced" at bounding box center [145, 105] width 207 height 42
click at [165, 98] on p "Advanced" at bounding box center [171, 99] width 50 height 16
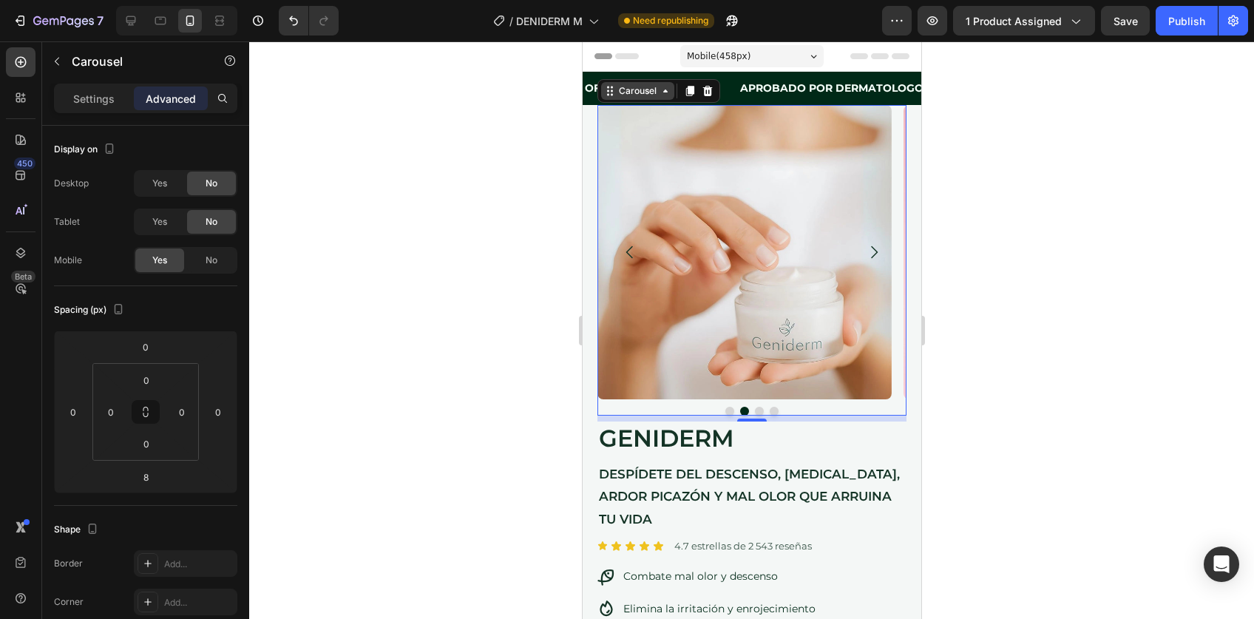
click at [637, 92] on div "Carousel" at bounding box center [637, 90] width 44 height 13
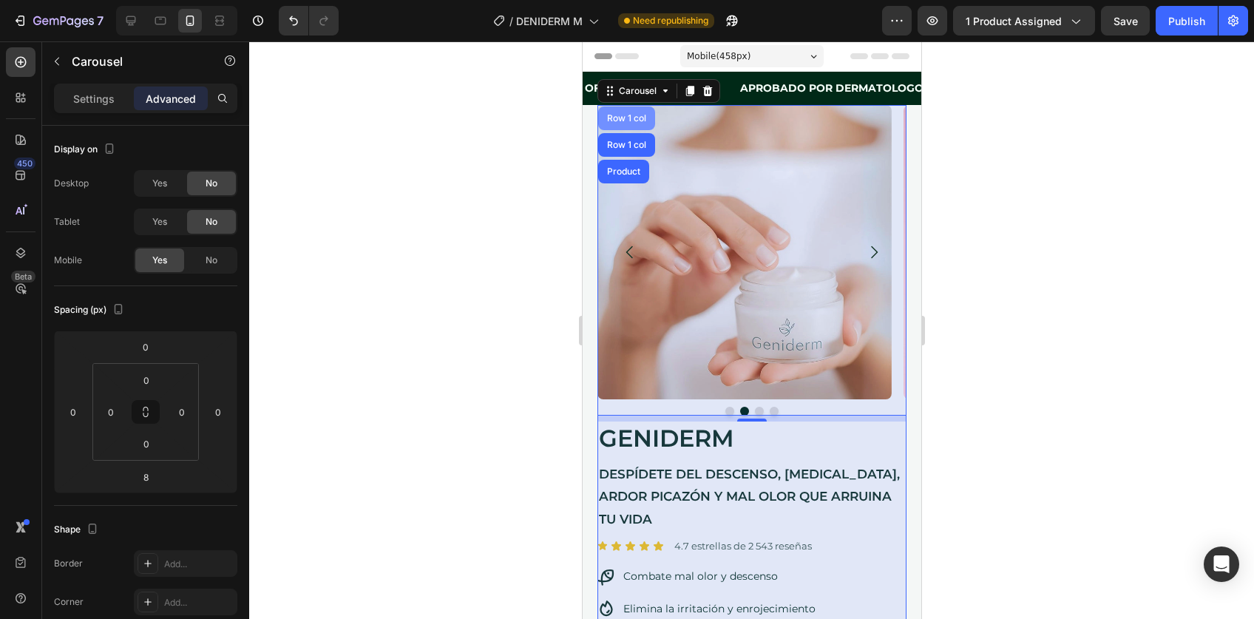
click at [622, 116] on div "Row 1 col" at bounding box center [626, 118] width 45 height 9
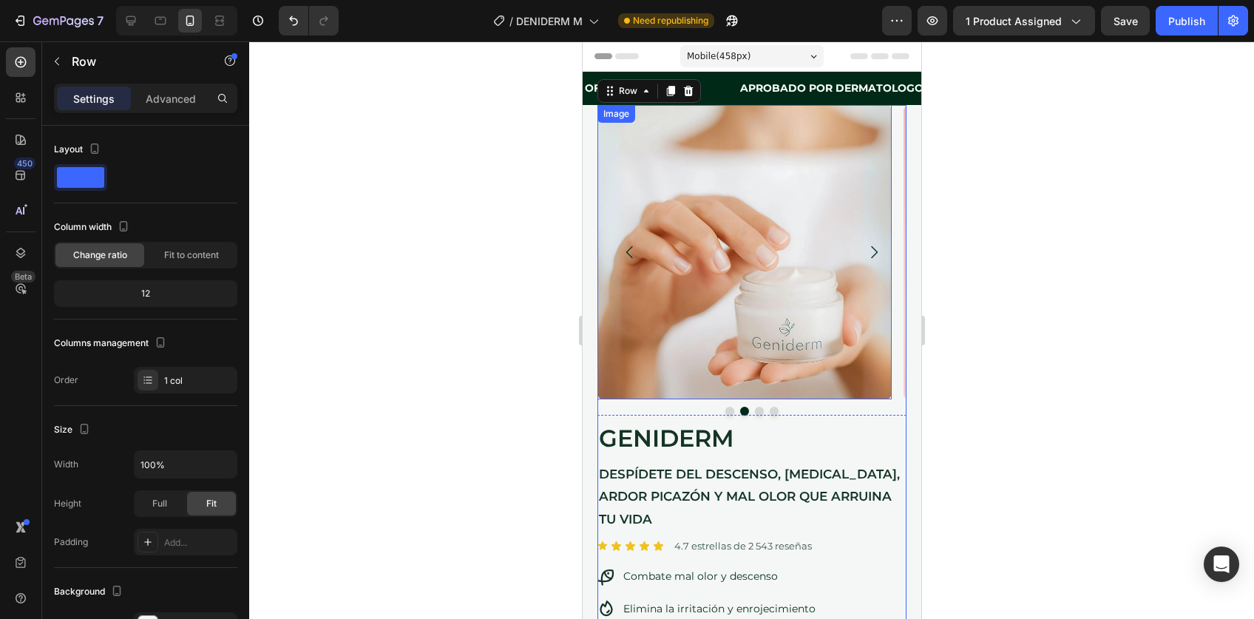
click at [178, 84] on div "Settings Advanced" at bounding box center [145, 99] width 183 height 30
click at [166, 87] on div "Advanced" at bounding box center [171, 99] width 74 height 24
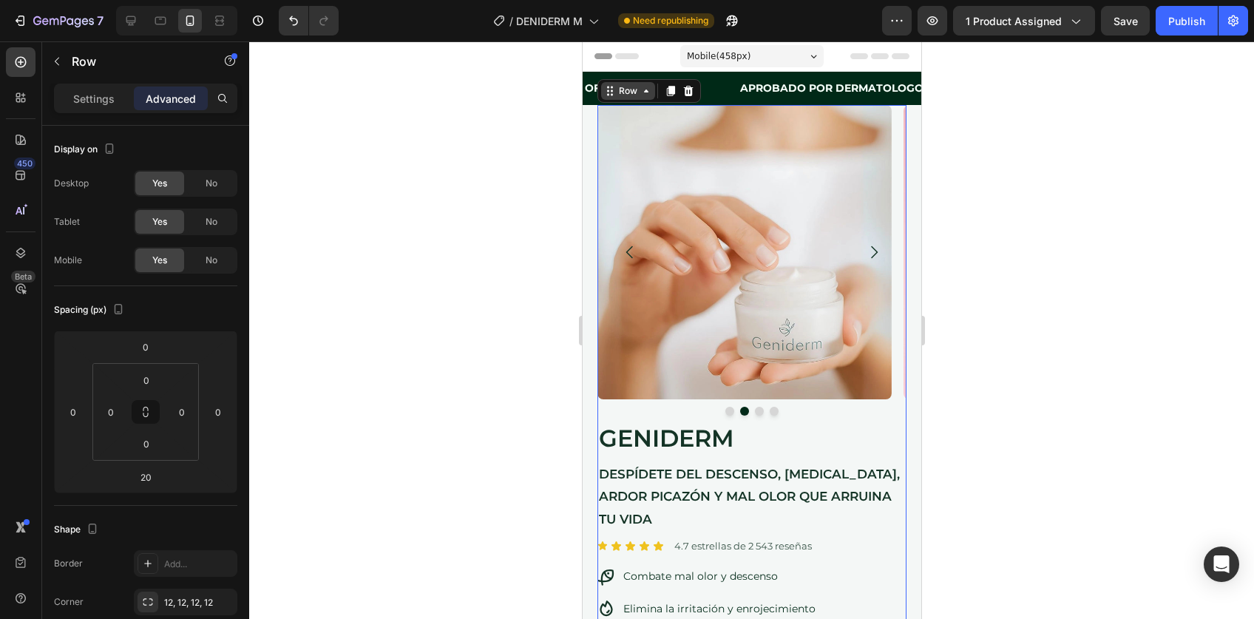
click at [620, 94] on div "Row" at bounding box center [627, 90] width 24 height 13
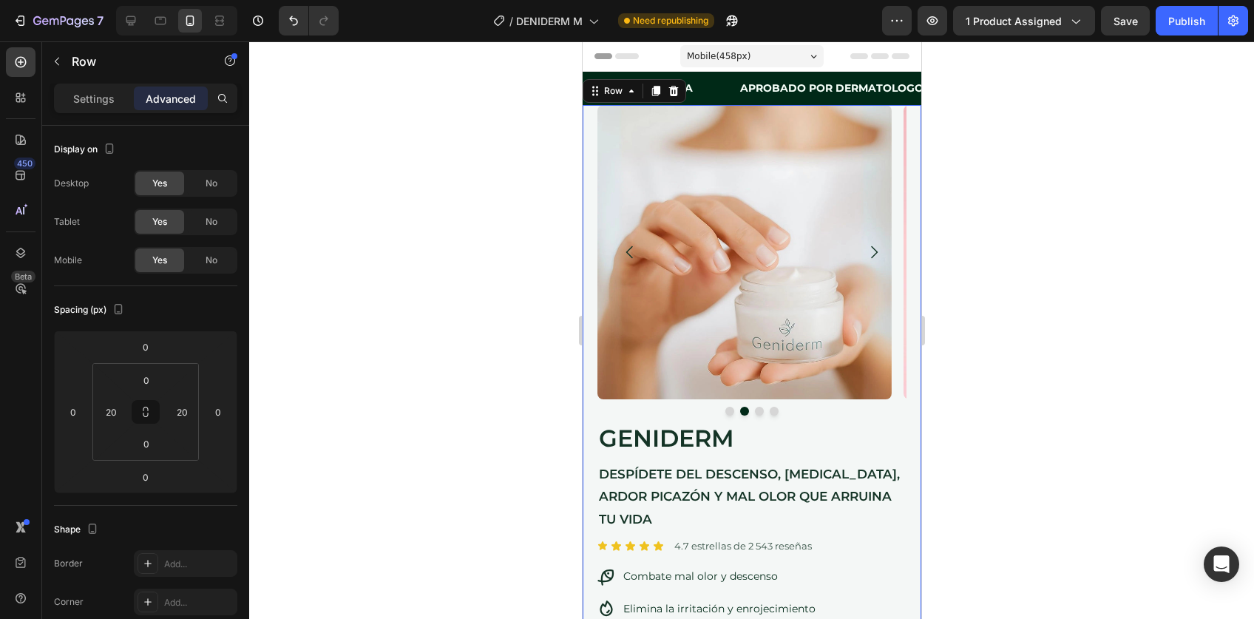
click at [104, 413] on input "20" at bounding box center [111, 412] width 22 height 22
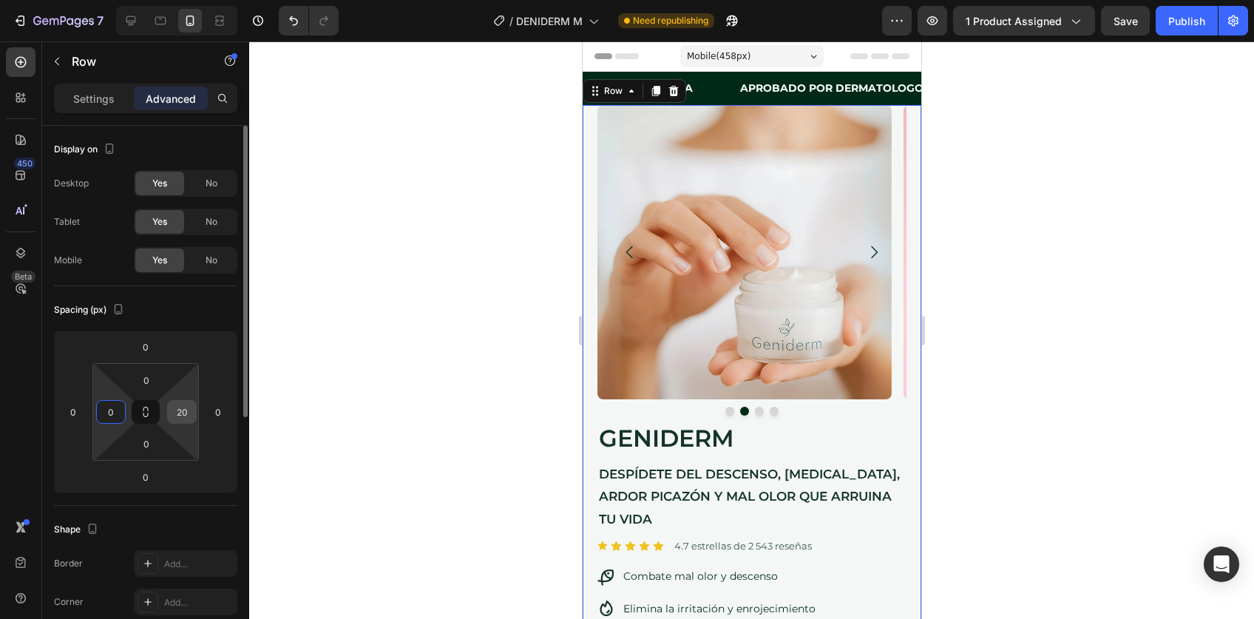
type input "0"
click at [175, 407] on input "20" at bounding box center [182, 412] width 22 height 22
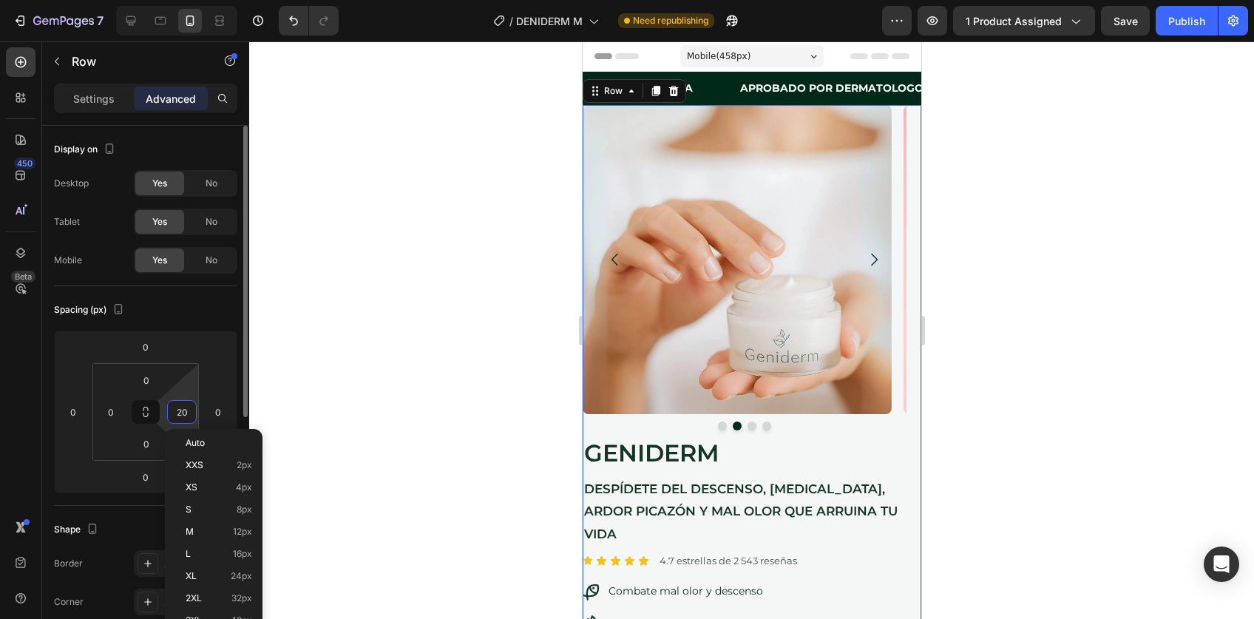
type input "0"
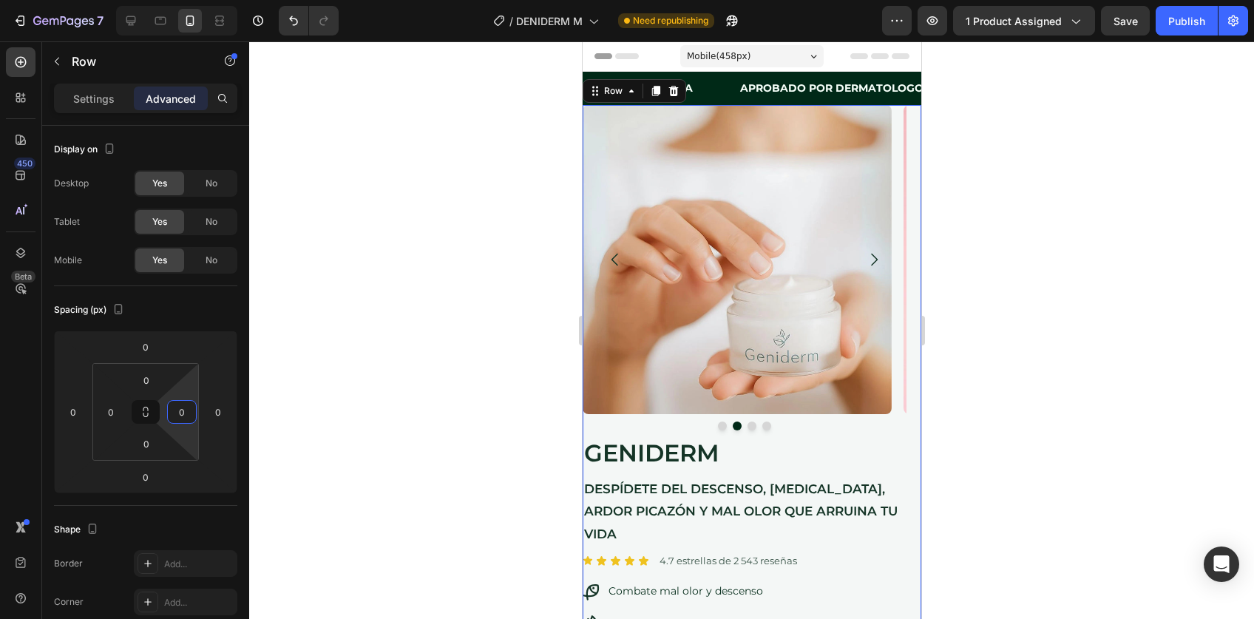
click at [994, 346] on div at bounding box center [751, 330] width 1005 height 578
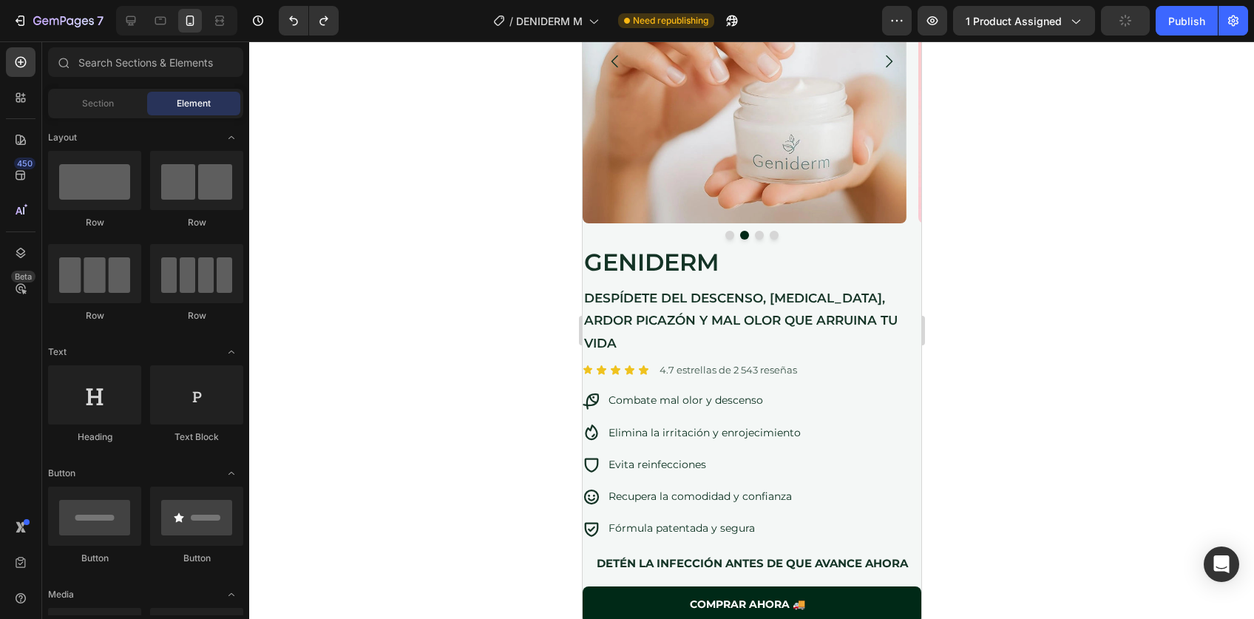
scroll to position [198, 0]
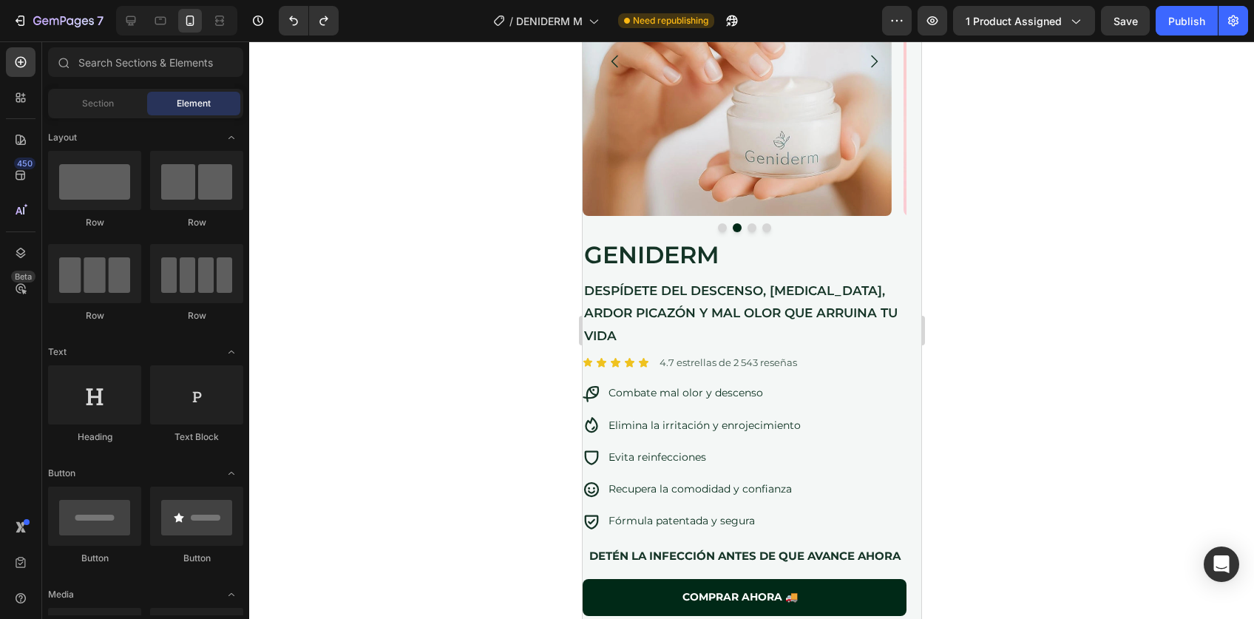
click at [998, 300] on div at bounding box center [751, 330] width 1005 height 578
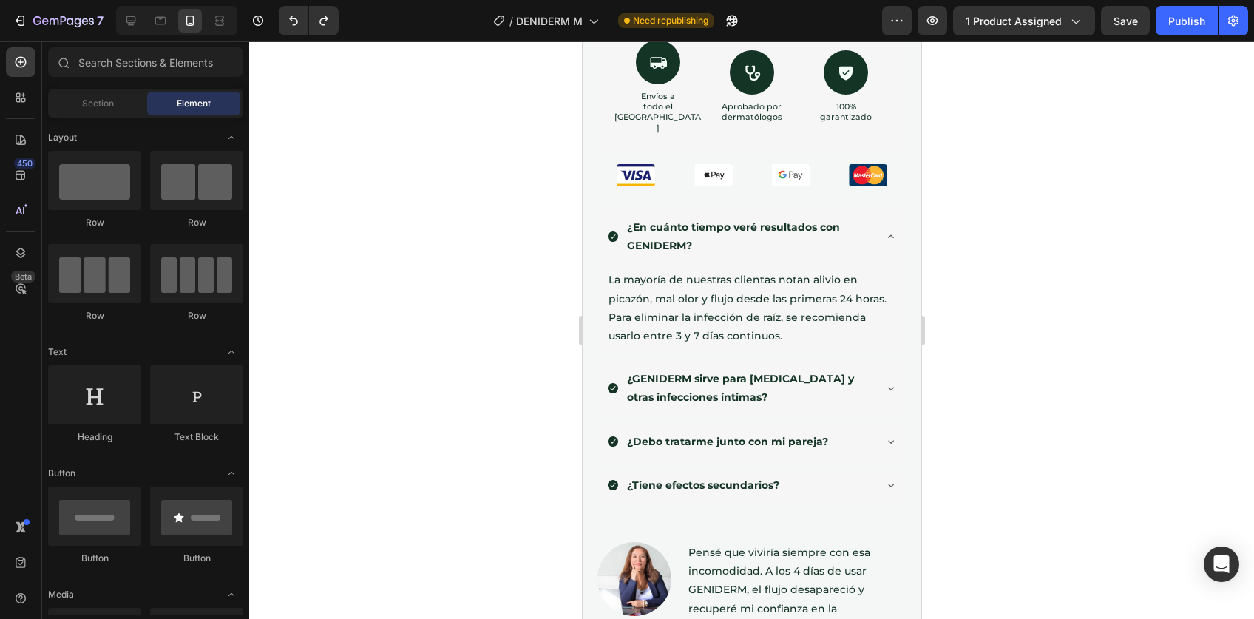
scroll to position [0, 0]
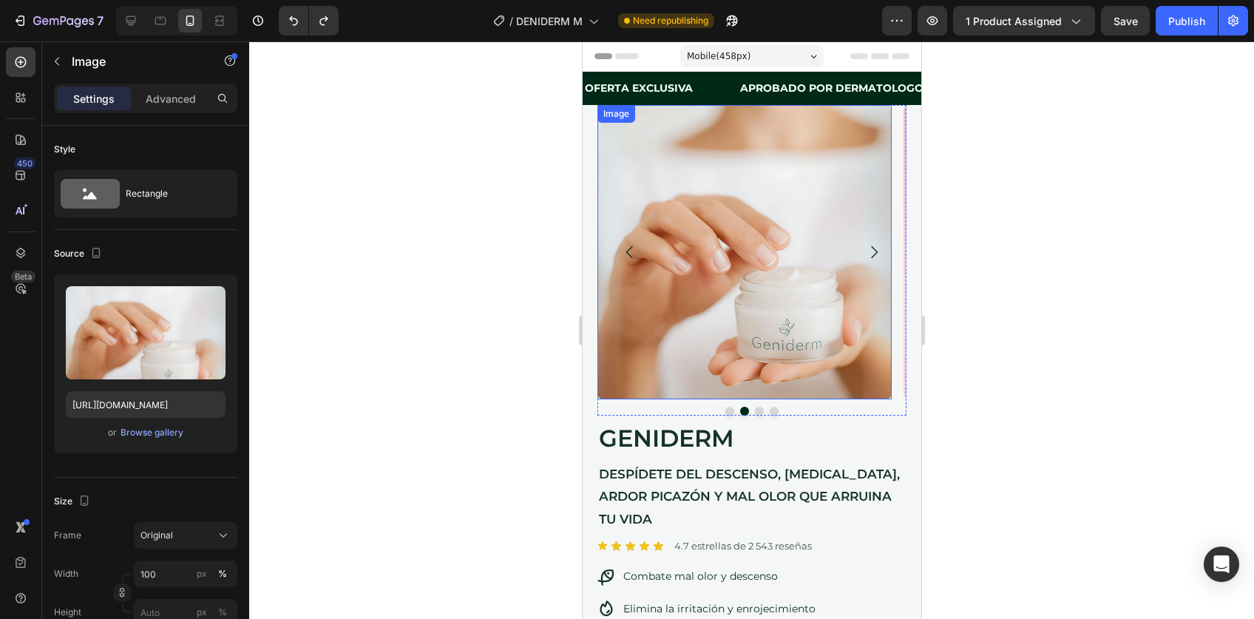
click at [618, 125] on div "Image" at bounding box center [744, 252] width 294 height 294
click at [620, 116] on div "Image" at bounding box center [631, 119] width 32 height 13
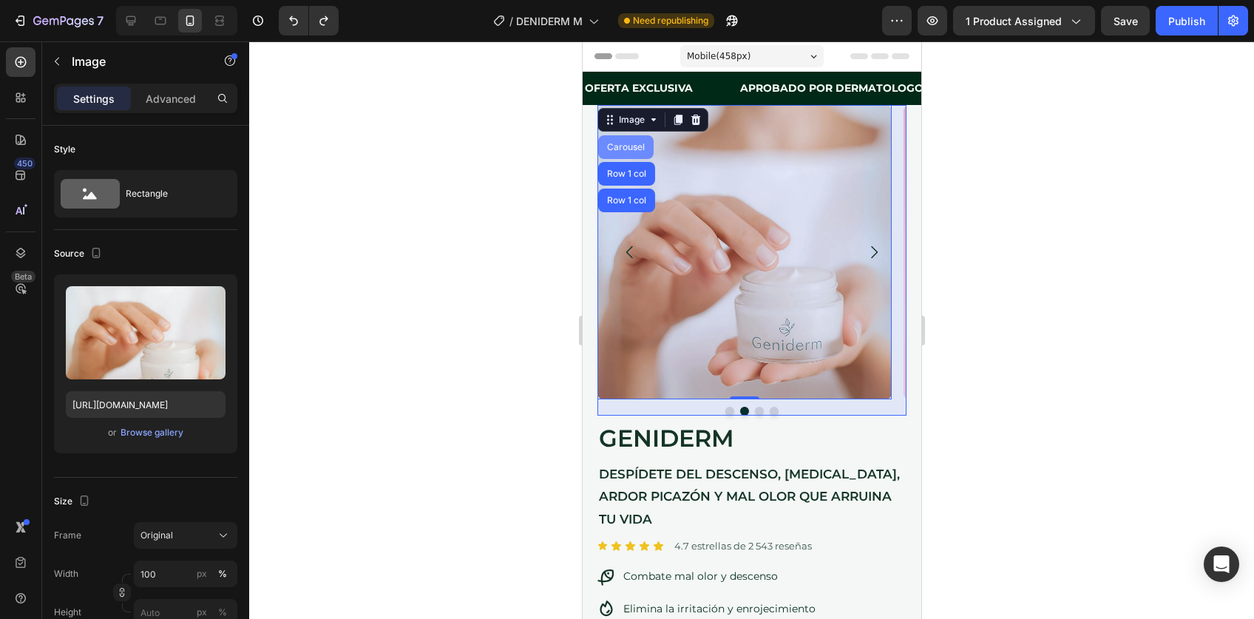
click at [621, 146] on div "Carousel" at bounding box center [626, 147] width 44 height 9
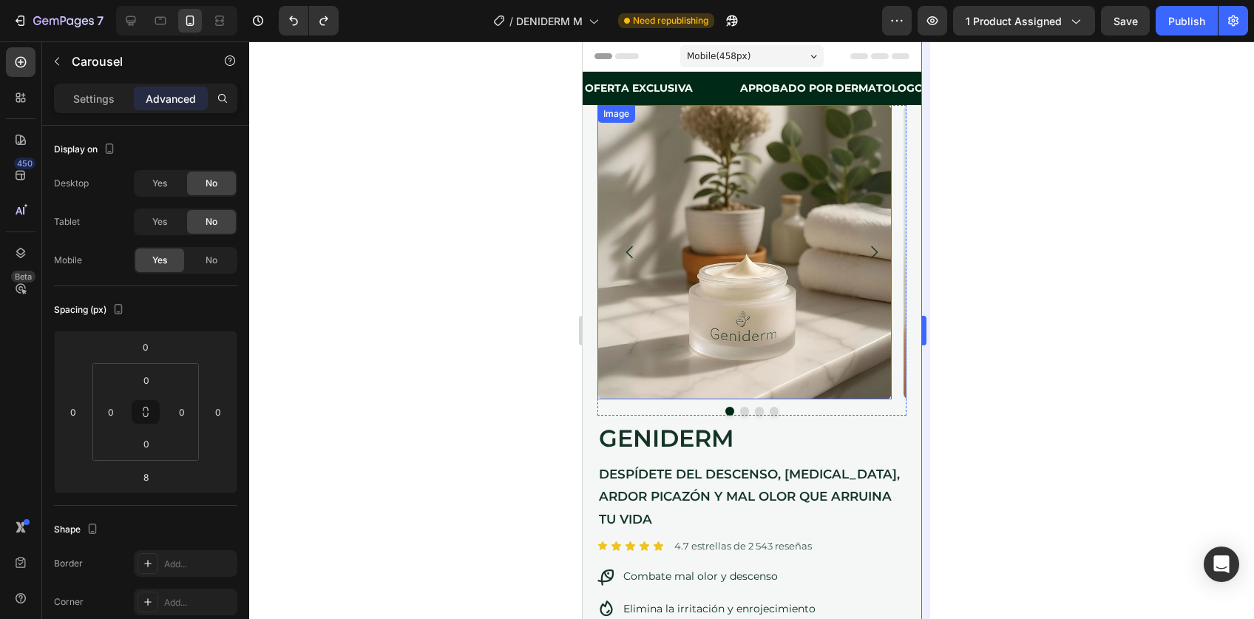
click at [960, 331] on div at bounding box center [751, 330] width 1005 height 578
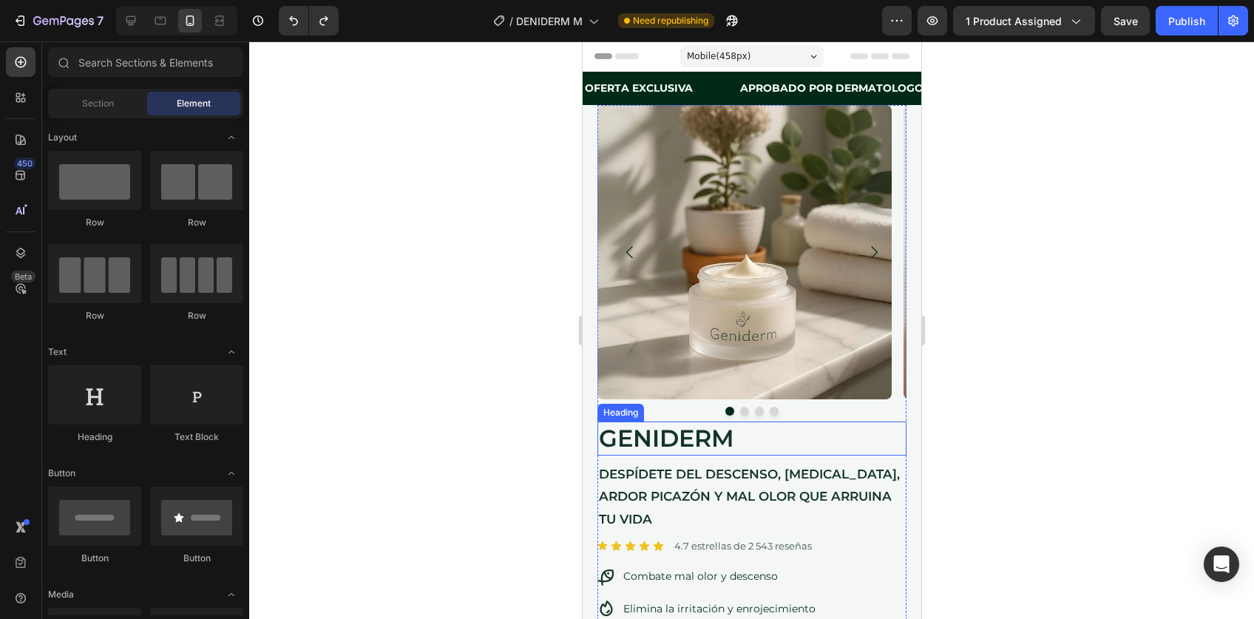
click at [614, 416] on div "Heading" at bounding box center [620, 413] width 47 height 18
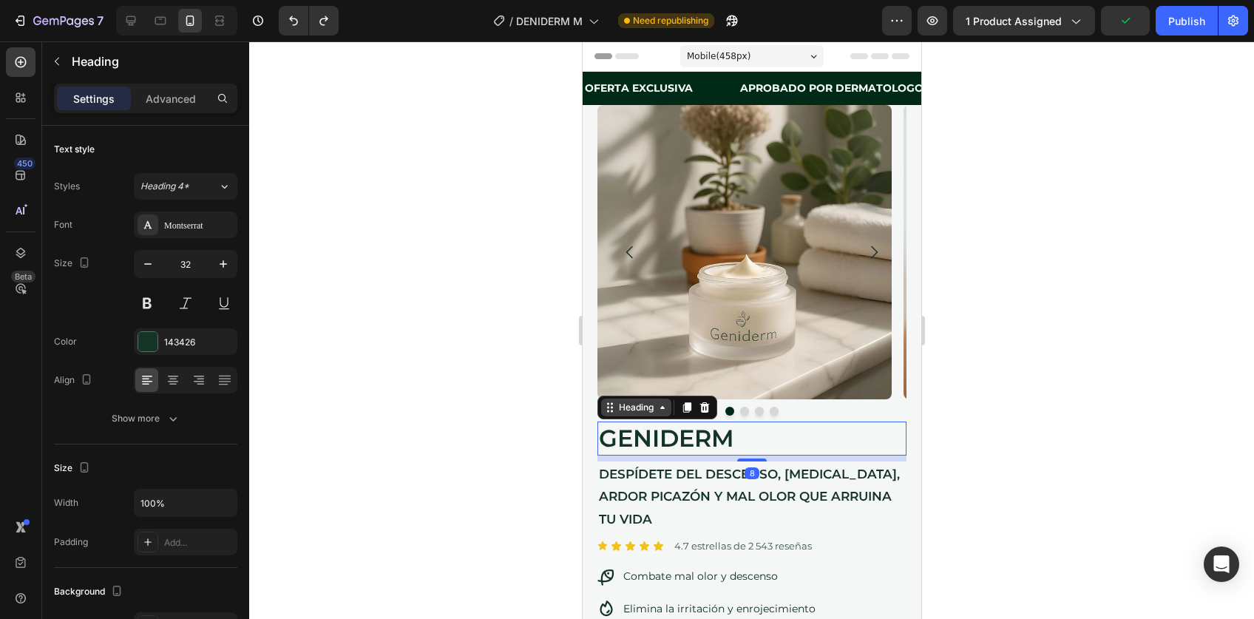
click at [618, 411] on div "Heading" at bounding box center [635, 407] width 41 height 13
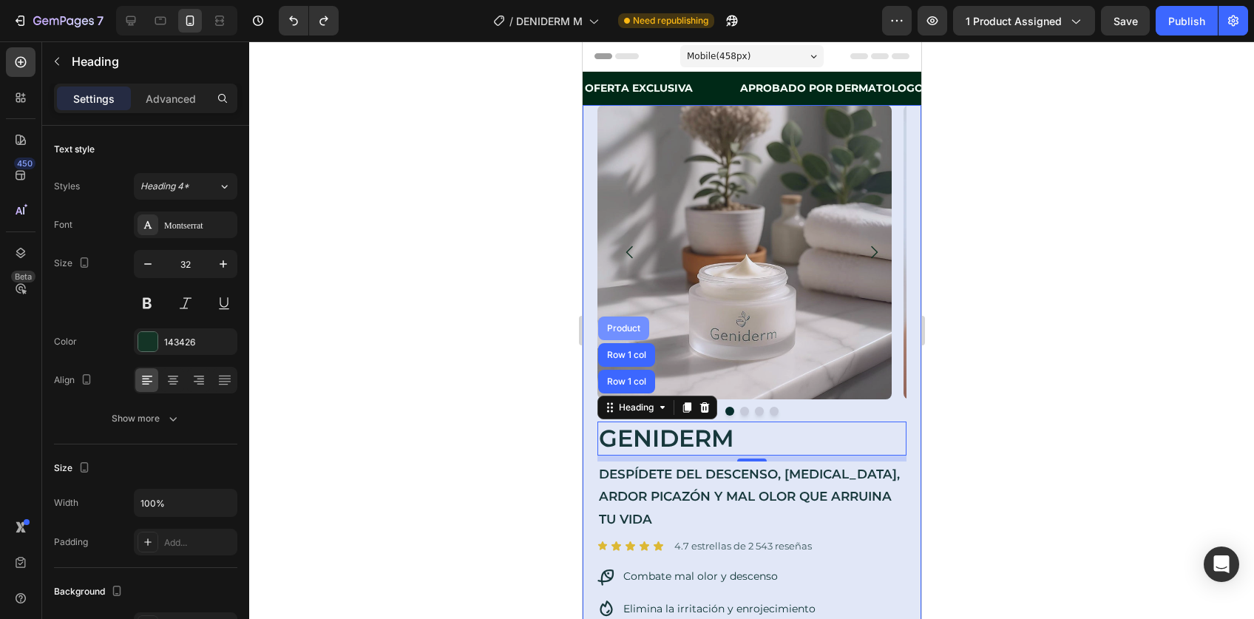
click at [620, 334] on div "Product" at bounding box center [623, 329] width 51 height 24
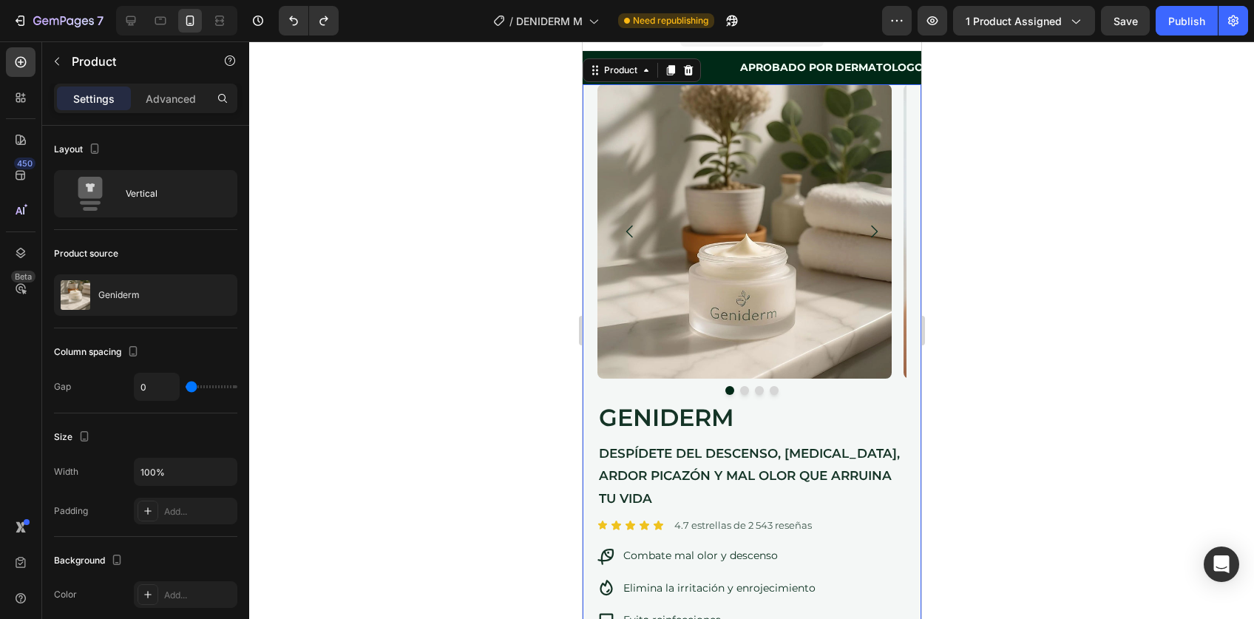
scroll to position [21, 0]
click at [134, 30] on div at bounding box center [131, 21] width 24 height 24
type input "30"
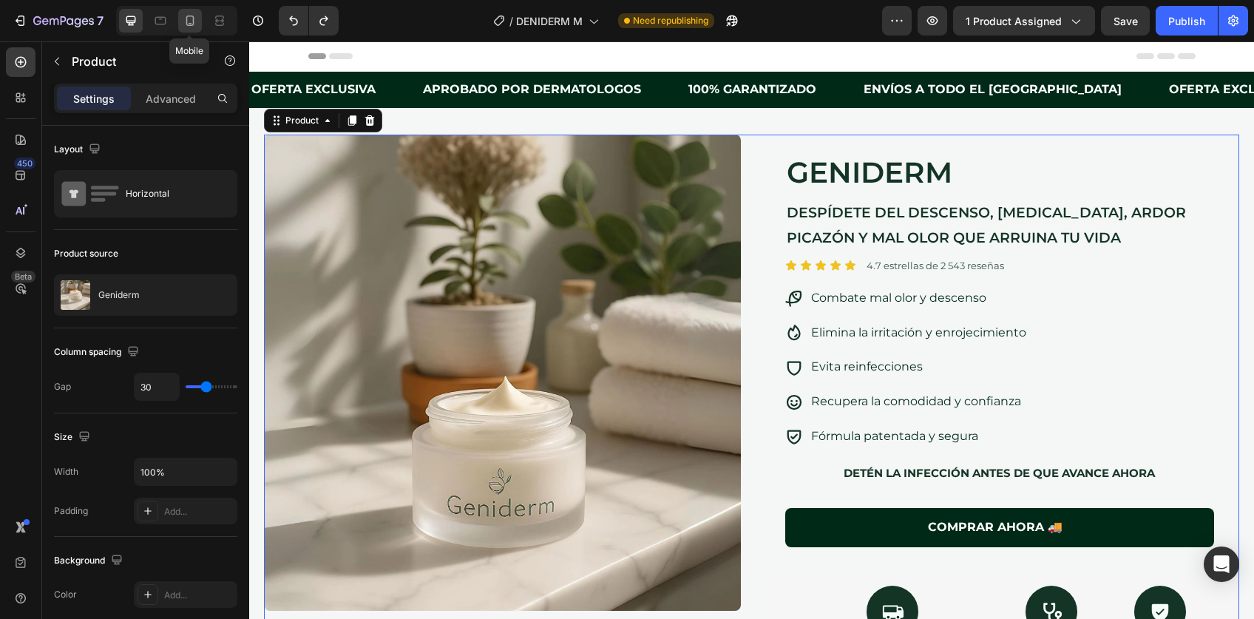
click at [195, 20] on icon at bounding box center [190, 20] width 15 height 15
type input "0"
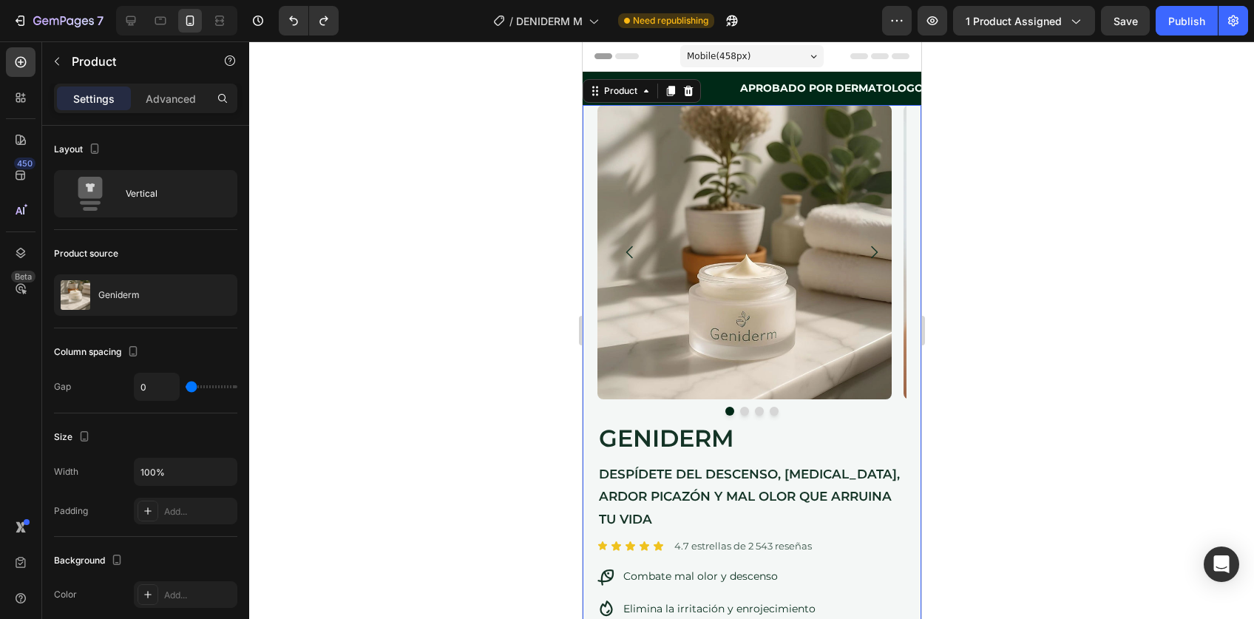
click at [1161, 384] on div at bounding box center [751, 330] width 1005 height 578
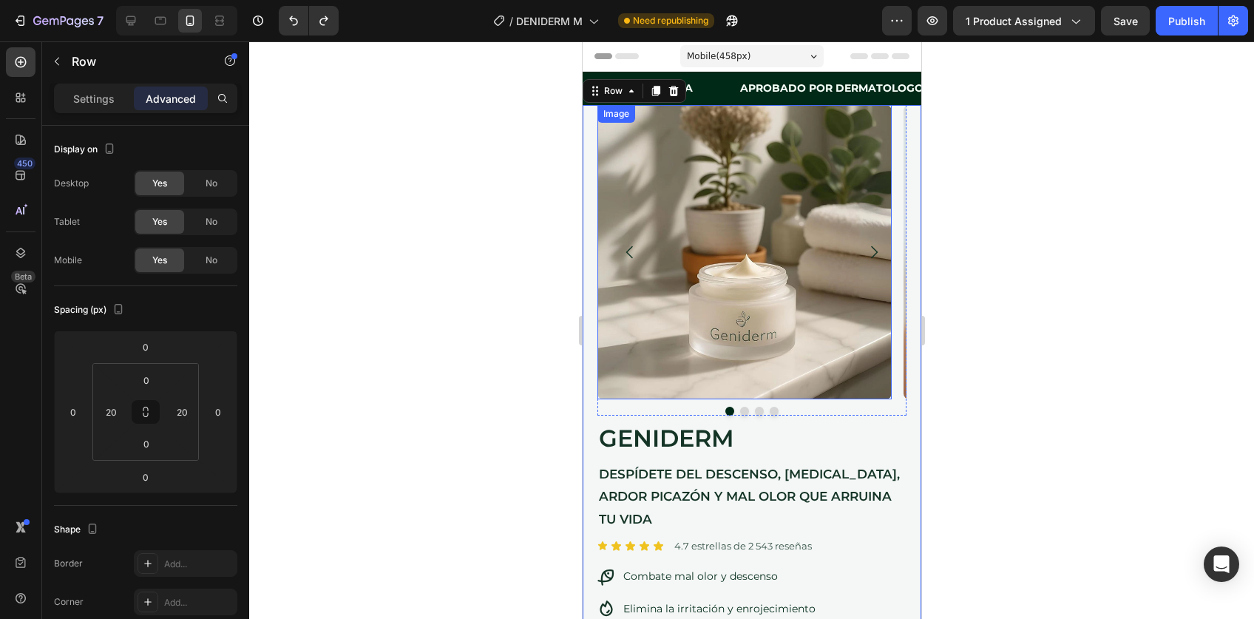
click at [612, 118] on div "Image" at bounding box center [616, 113] width 32 height 13
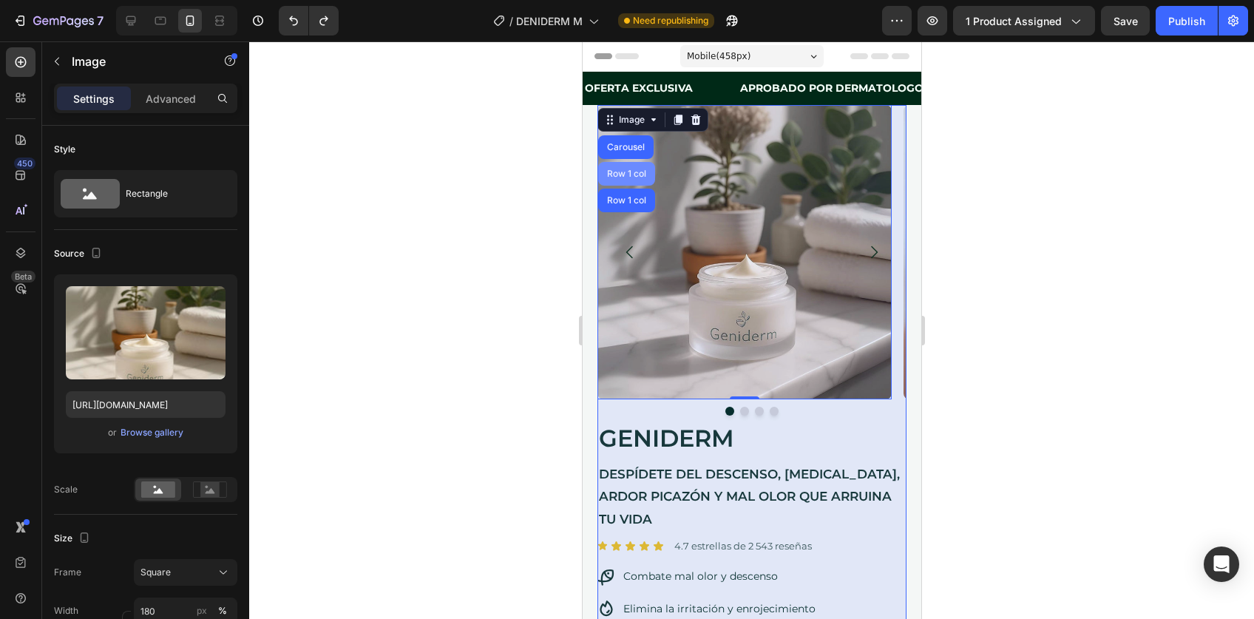
click at [620, 171] on div "Row 1 col" at bounding box center [626, 173] width 45 height 9
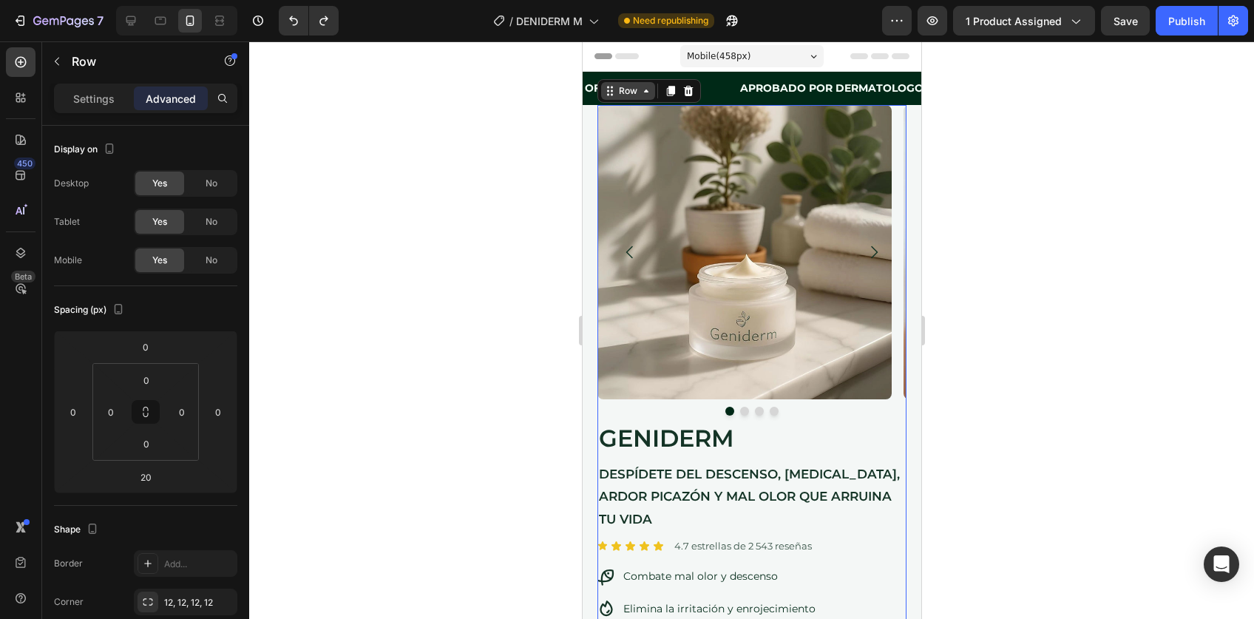
click at [624, 95] on div "Row" at bounding box center [627, 90] width 24 height 13
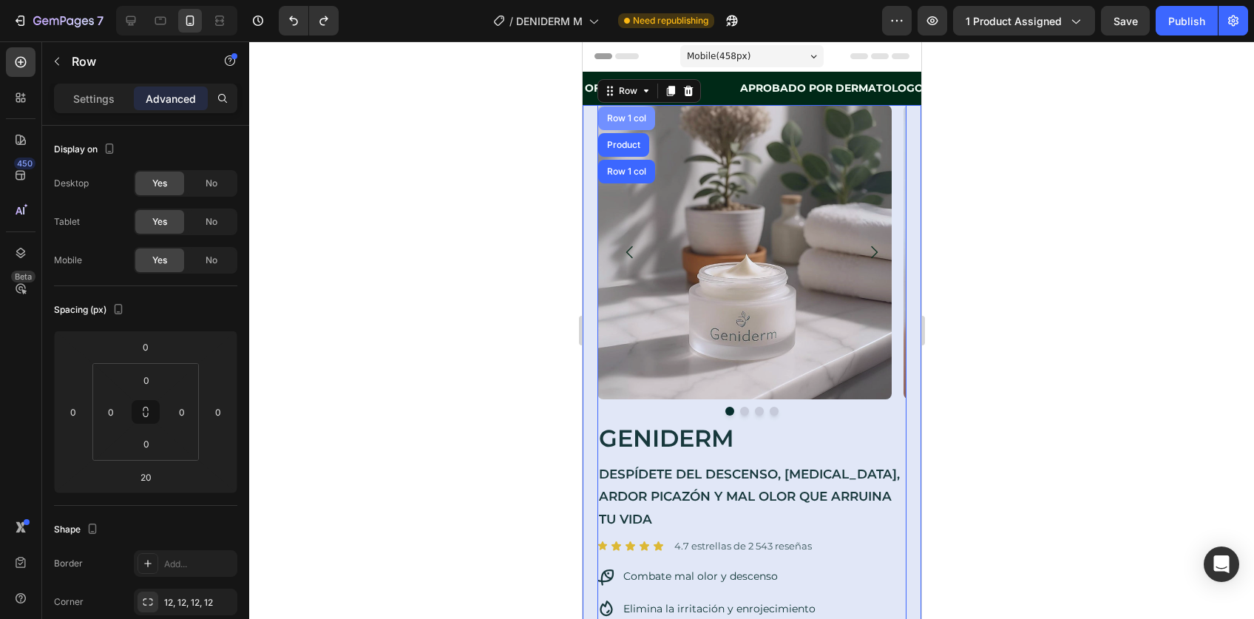
click at [622, 117] on div "Row 1 col" at bounding box center [626, 118] width 45 height 9
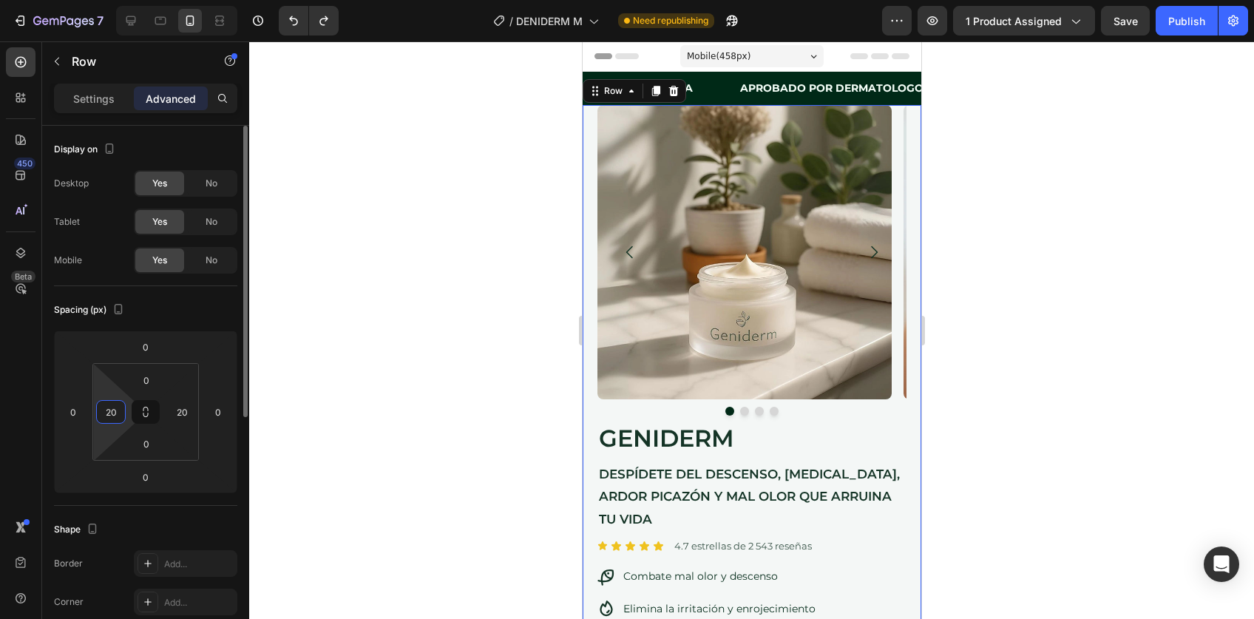
click at [114, 413] on input "20" at bounding box center [111, 412] width 22 height 22
type input "0"
click at [182, 407] on input "20" at bounding box center [182, 412] width 22 height 22
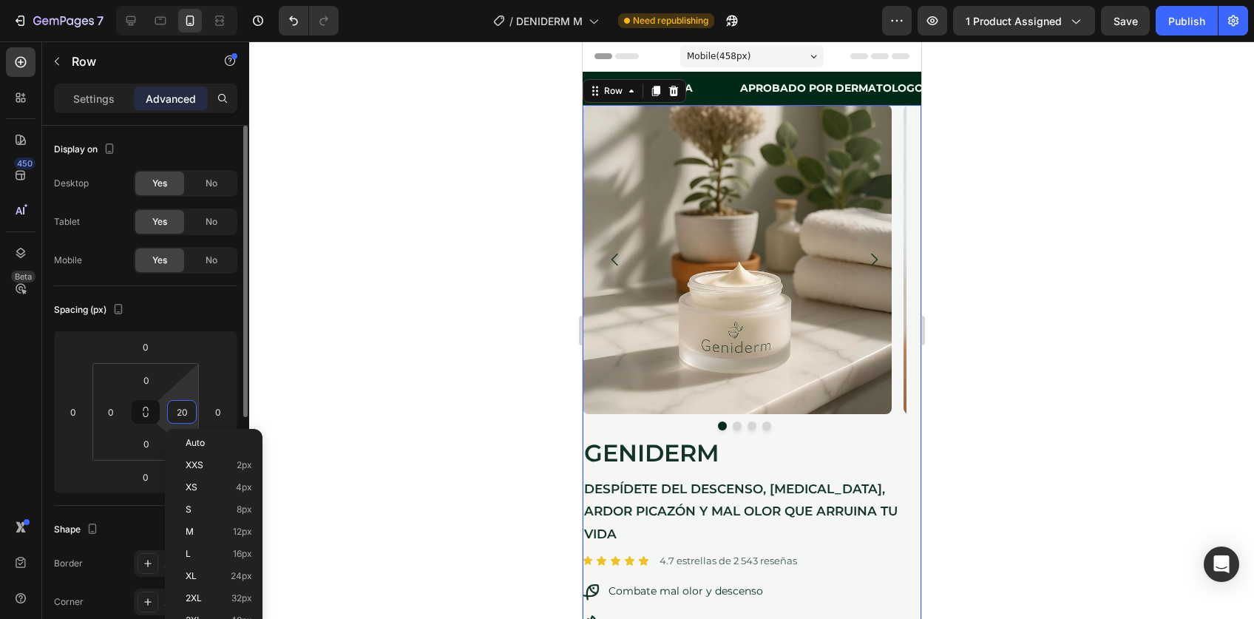
type input "0"
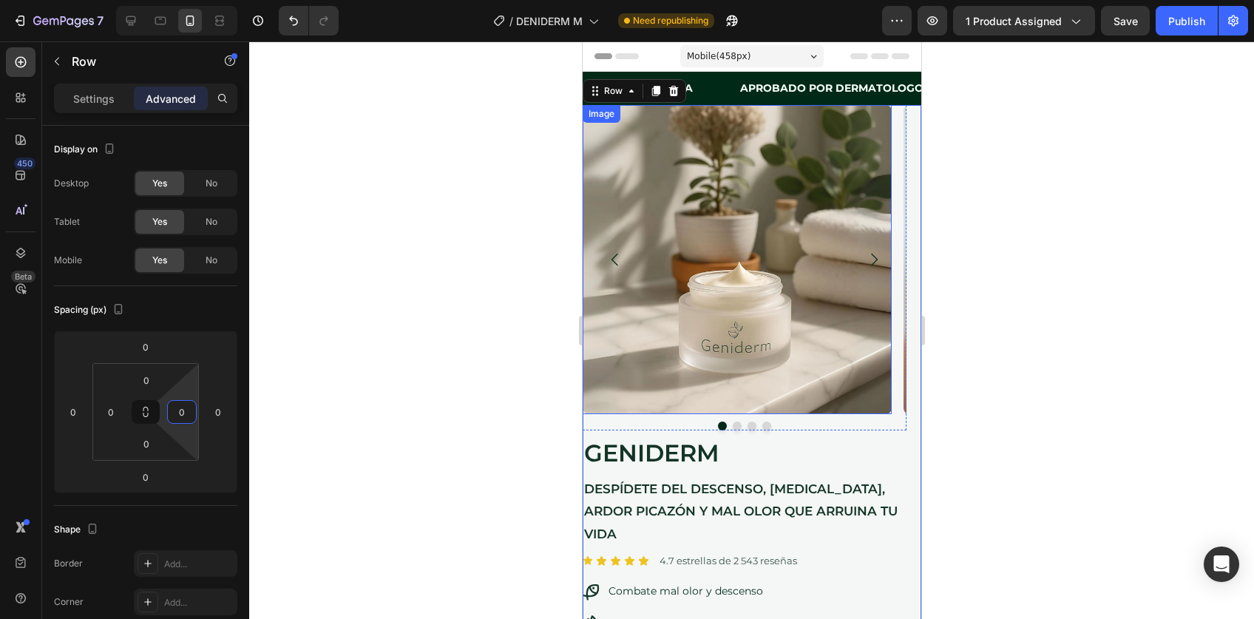
scroll to position [66, 0]
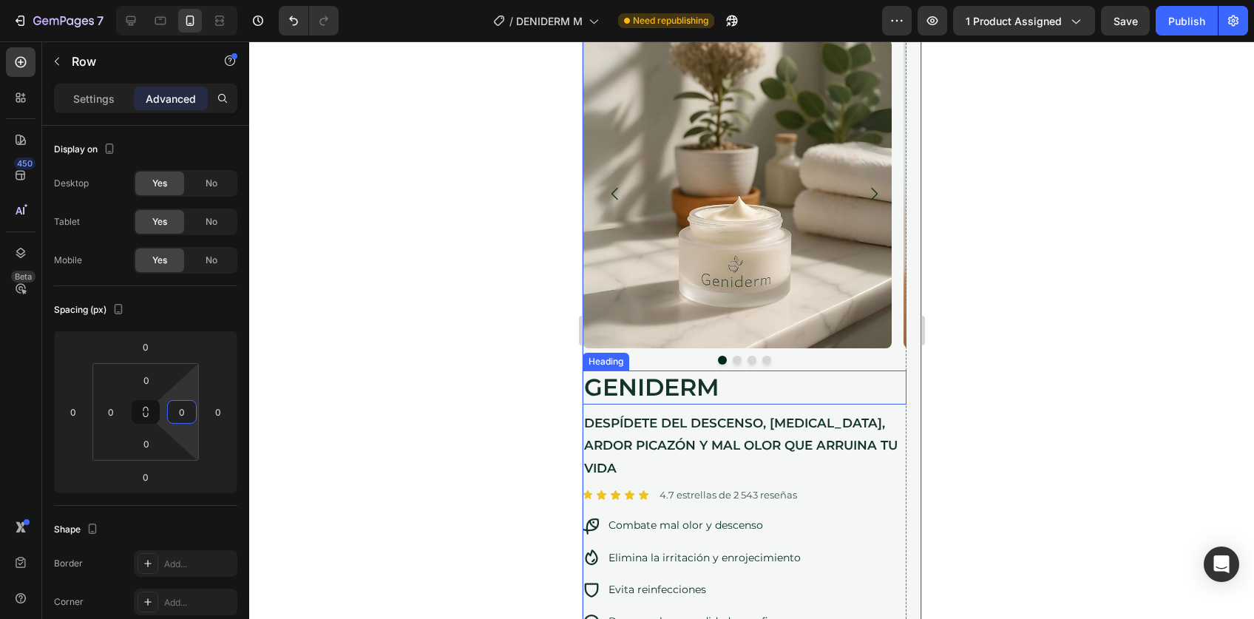
click at [743, 400] on h2 "GENIDERM" at bounding box center [744, 388] width 324 height 34
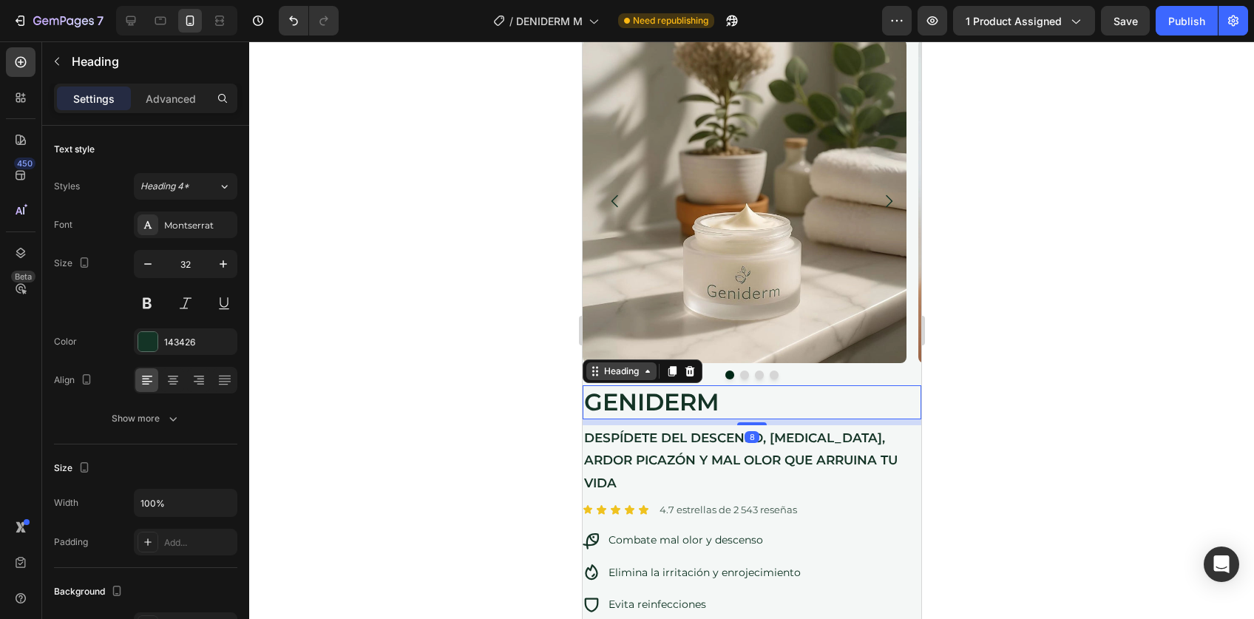
click at [633, 372] on div "Heading" at bounding box center [621, 371] width 41 height 13
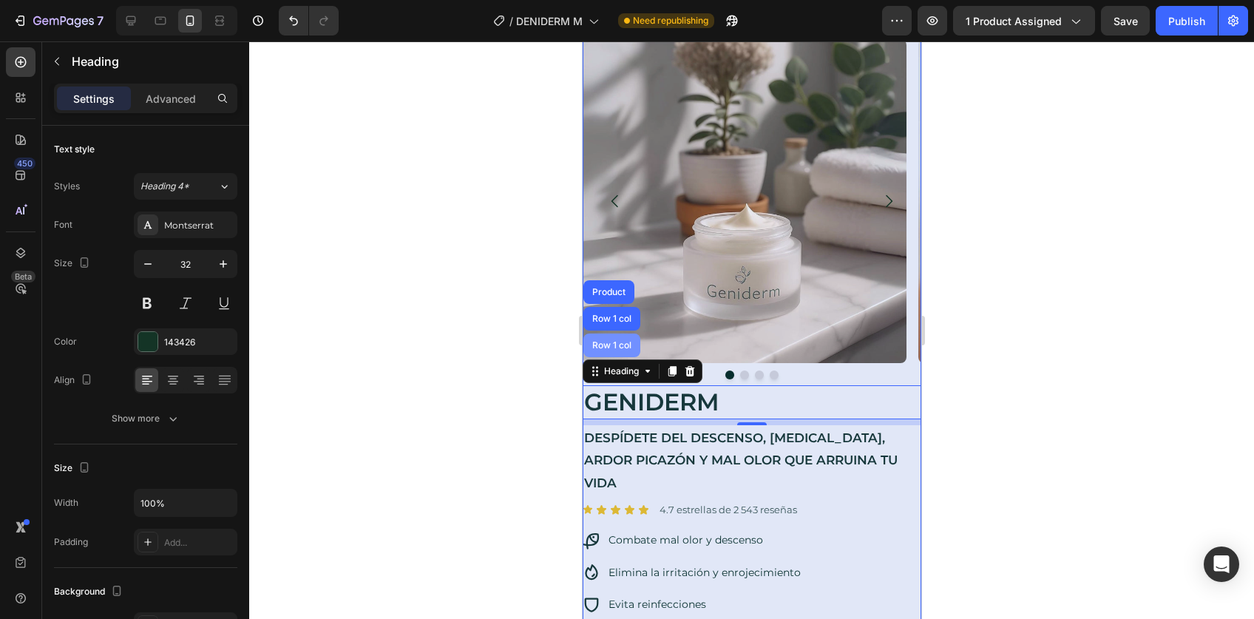
click at [618, 347] on div "Row 1 col" at bounding box center [611, 345] width 45 height 9
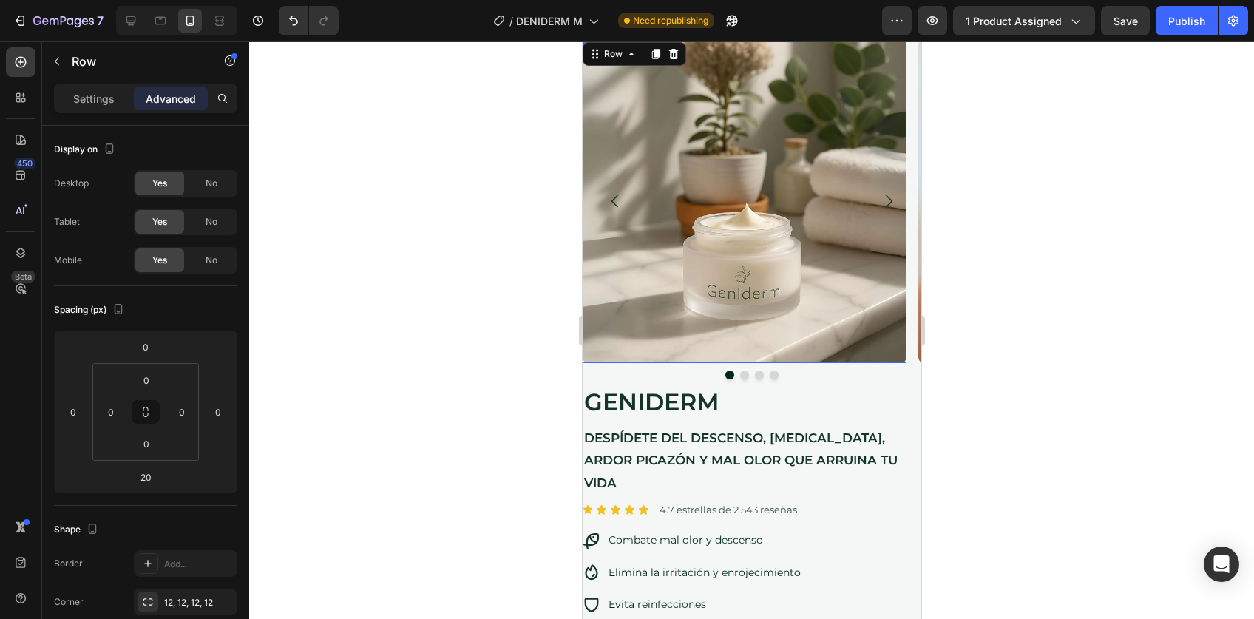
scroll to position [0, 0]
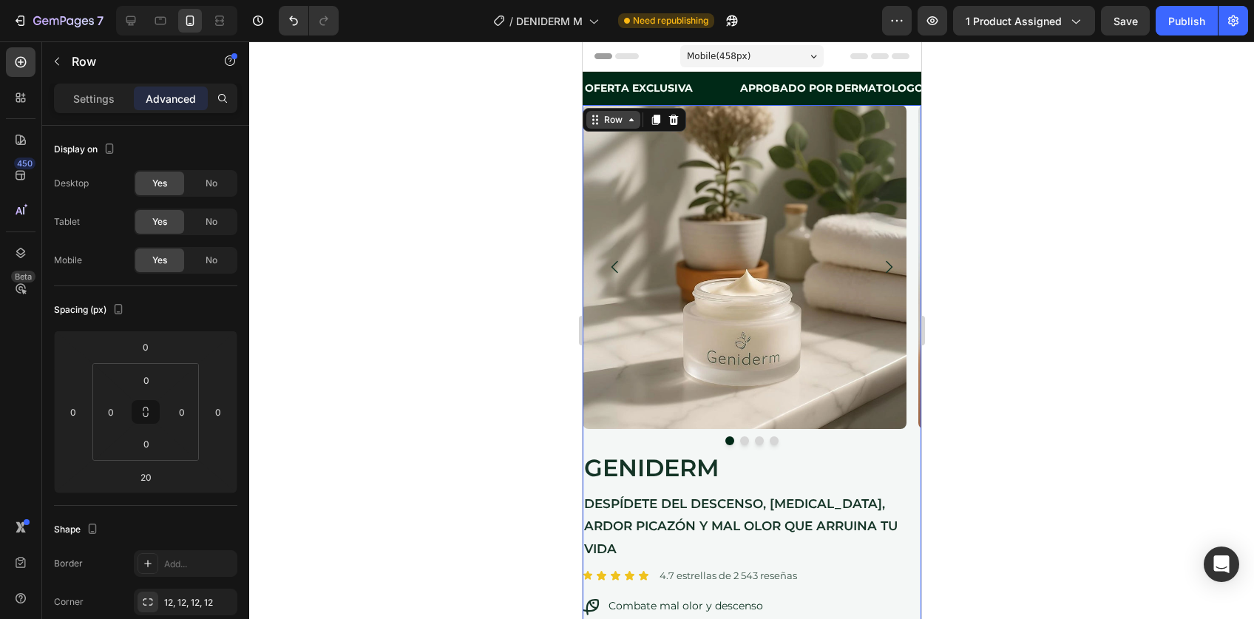
click at [610, 121] on div "Row" at bounding box center [613, 119] width 24 height 13
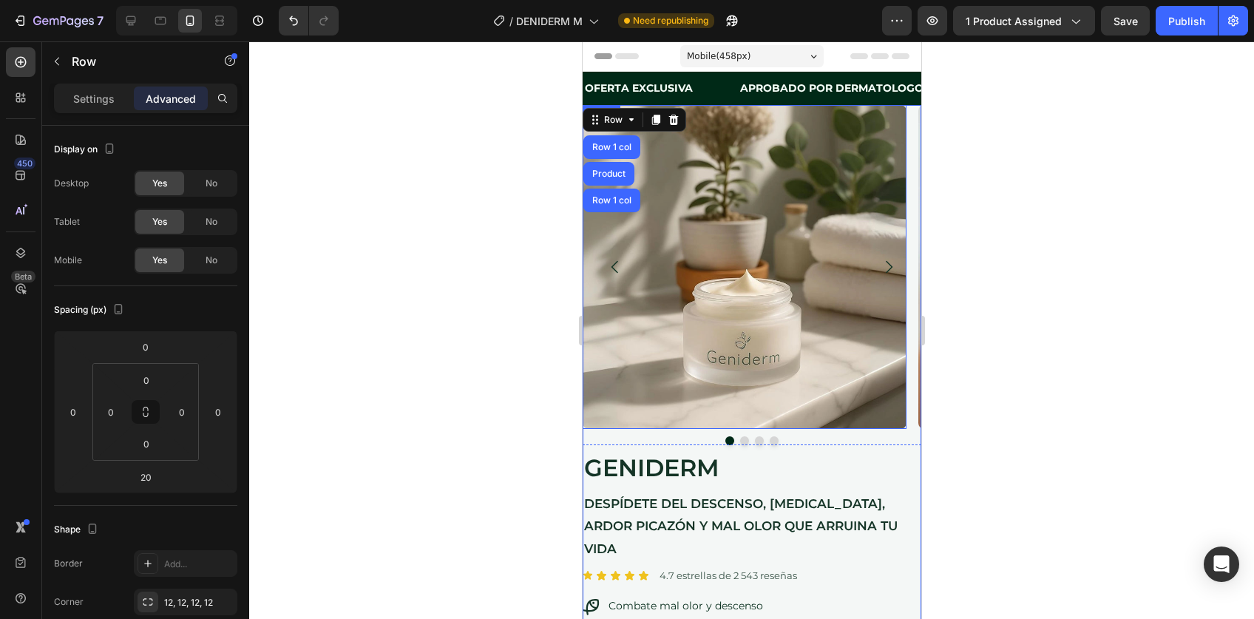
click at [695, 222] on img at bounding box center [744, 267] width 324 height 324
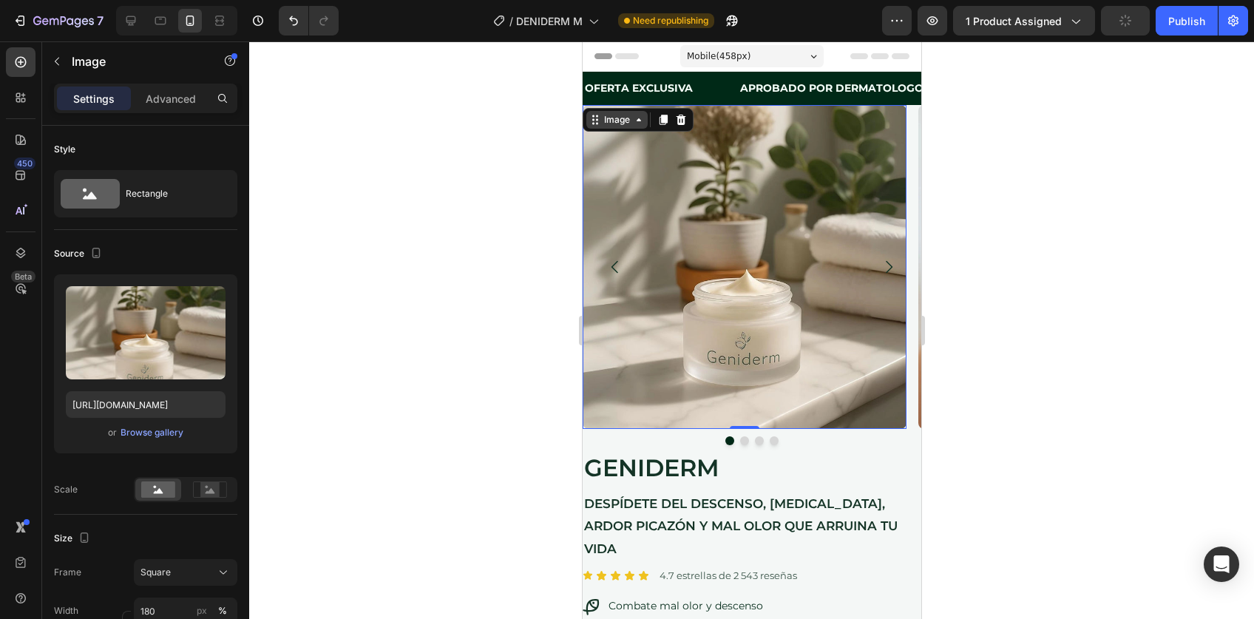
click at [626, 125] on div "Image" at bounding box center [617, 119] width 32 height 13
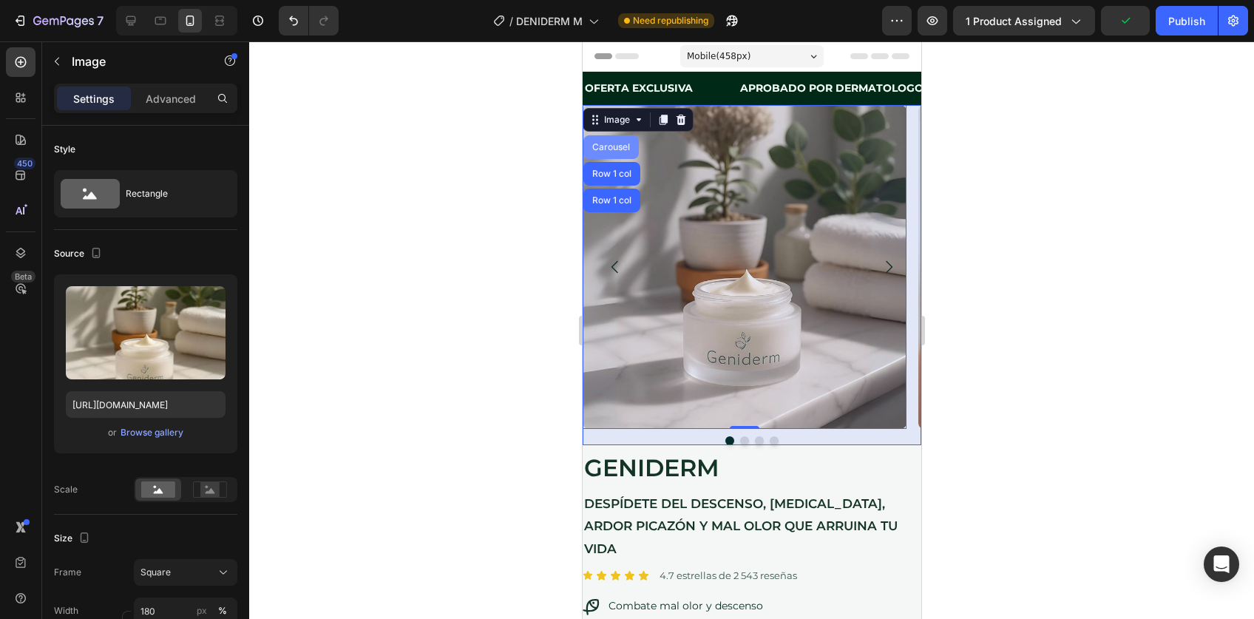
click at [610, 143] on div "Carousel" at bounding box center [611, 147] width 44 height 9
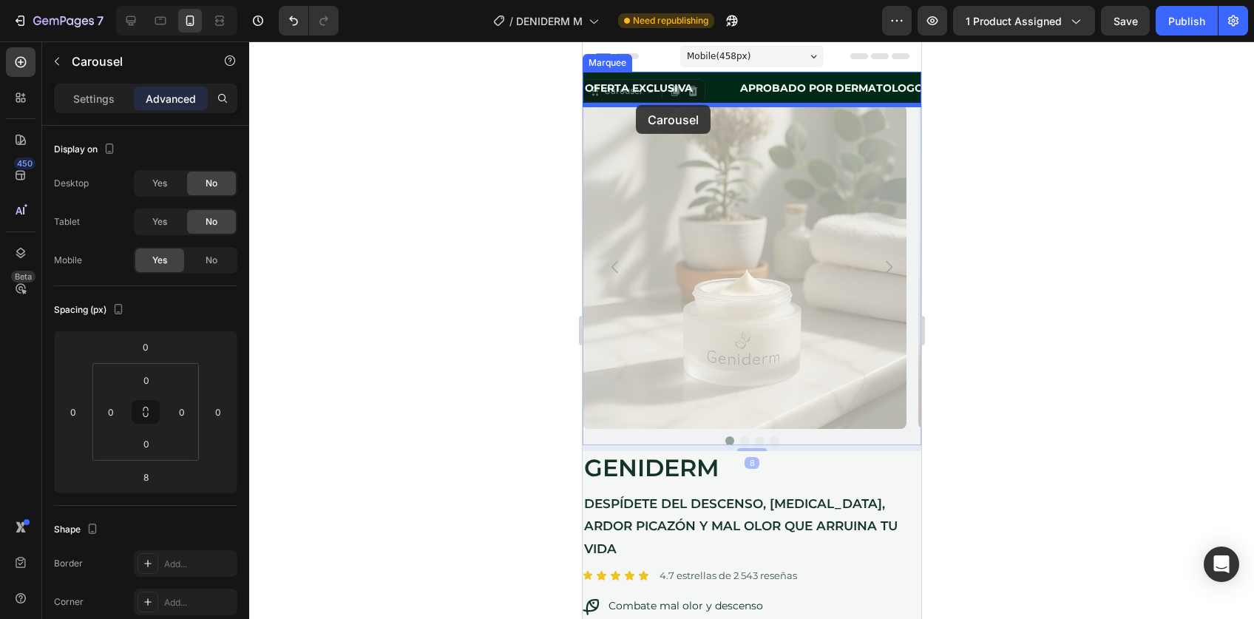
drag, startPoint x: 621, startPoint y: 98, endPoint x: 635, endPoint y: 105, distance: 16.5
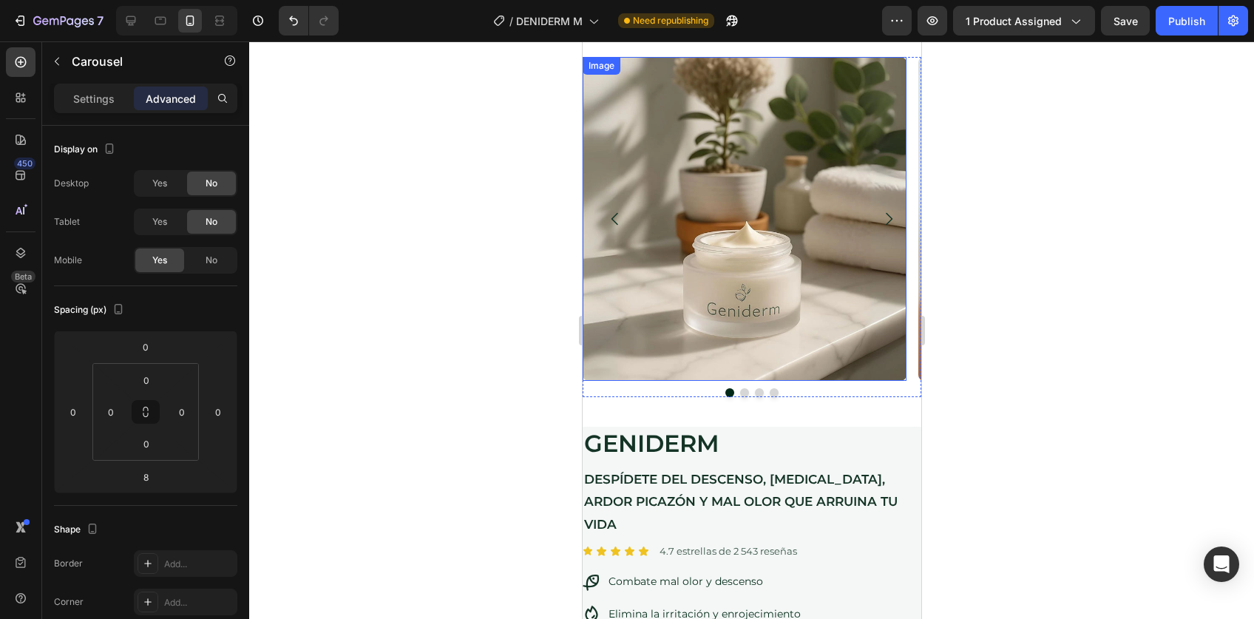
scroll to position [105, 0]
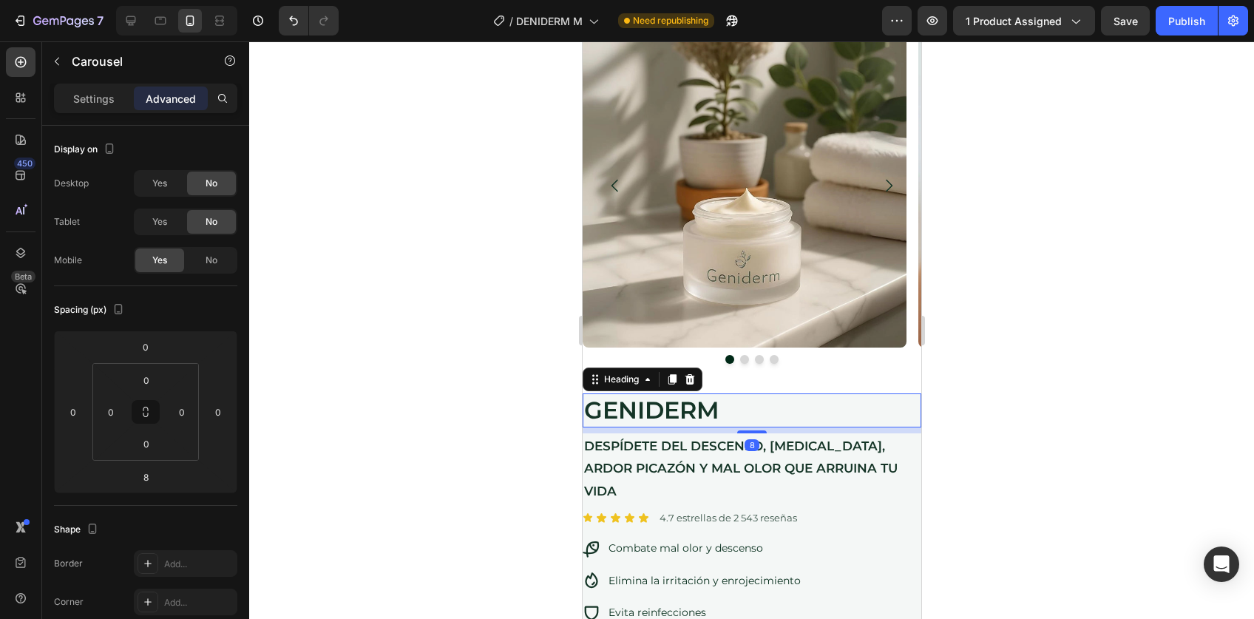
click at [632, 406] on h2 "GENIDERM" at bounding box center [751, 410] width 339 height 34
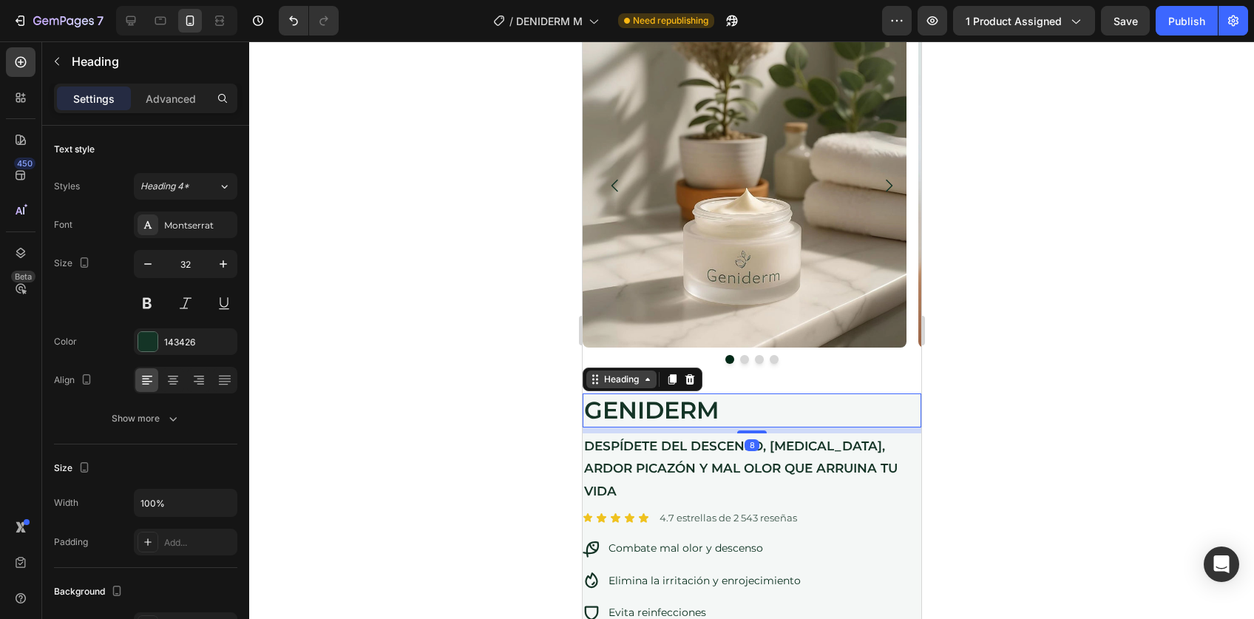
click at [626, 382] on div "Heading" at bounding box center [621, 379] width 41 height 13
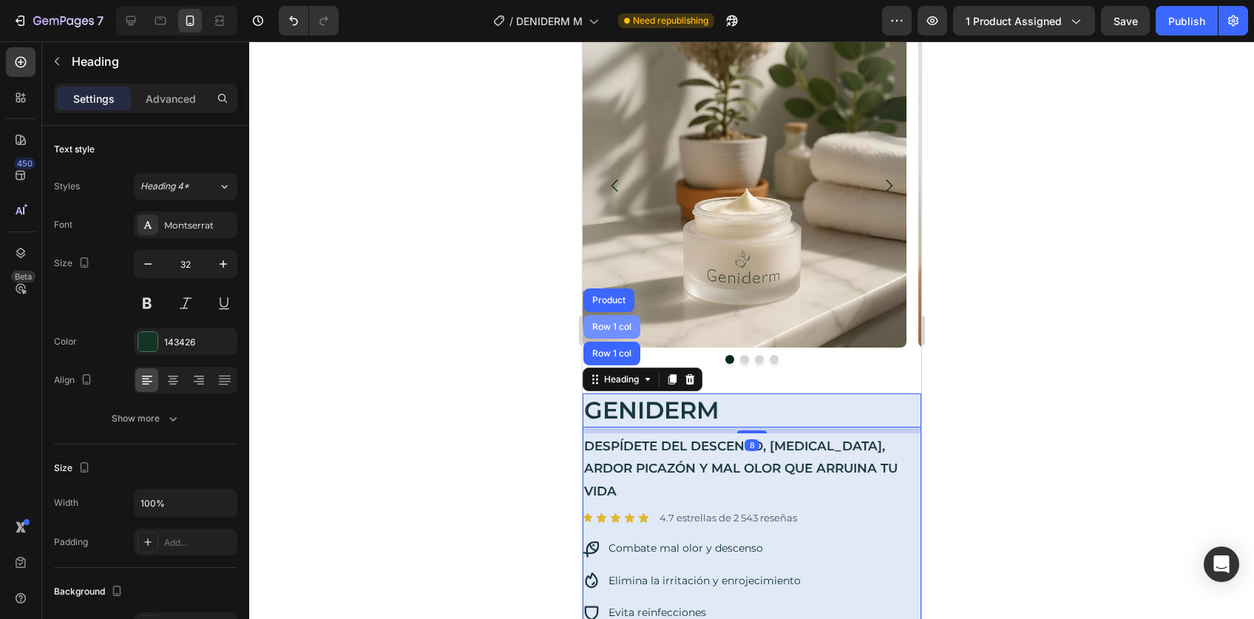
click at [611, 331] on div "Row 1 col" at bounding box center [611, 327] width 57 height 24
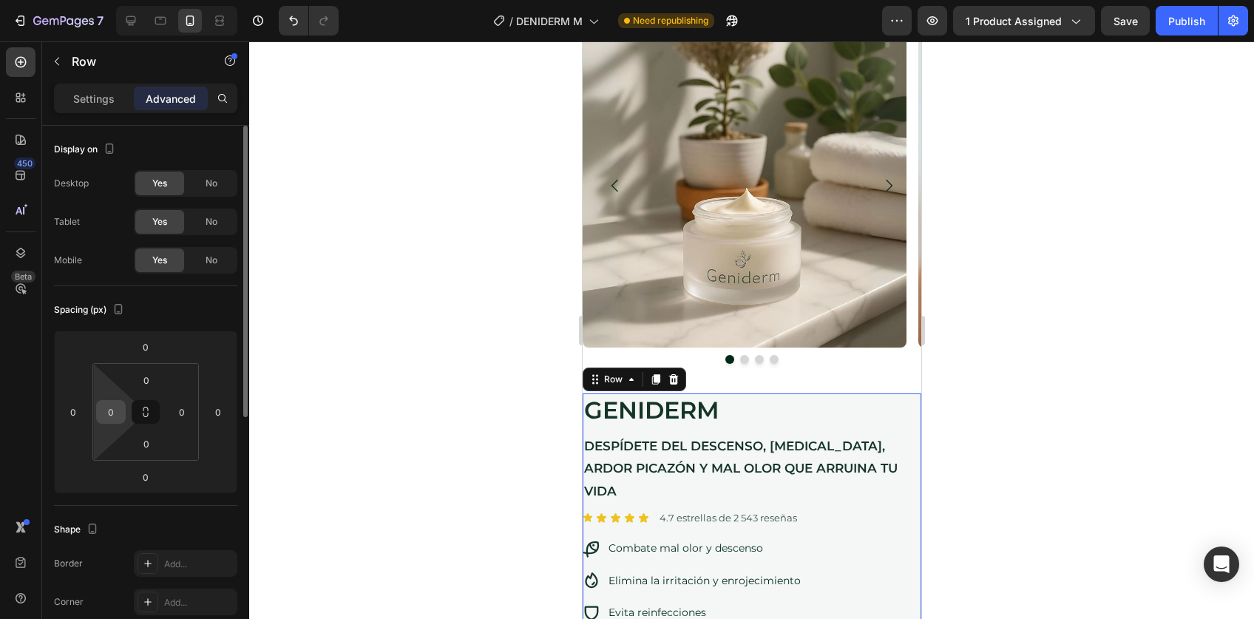
click at [115, 406] on input "0" at bounding box center [111, 412] width 22 height 22
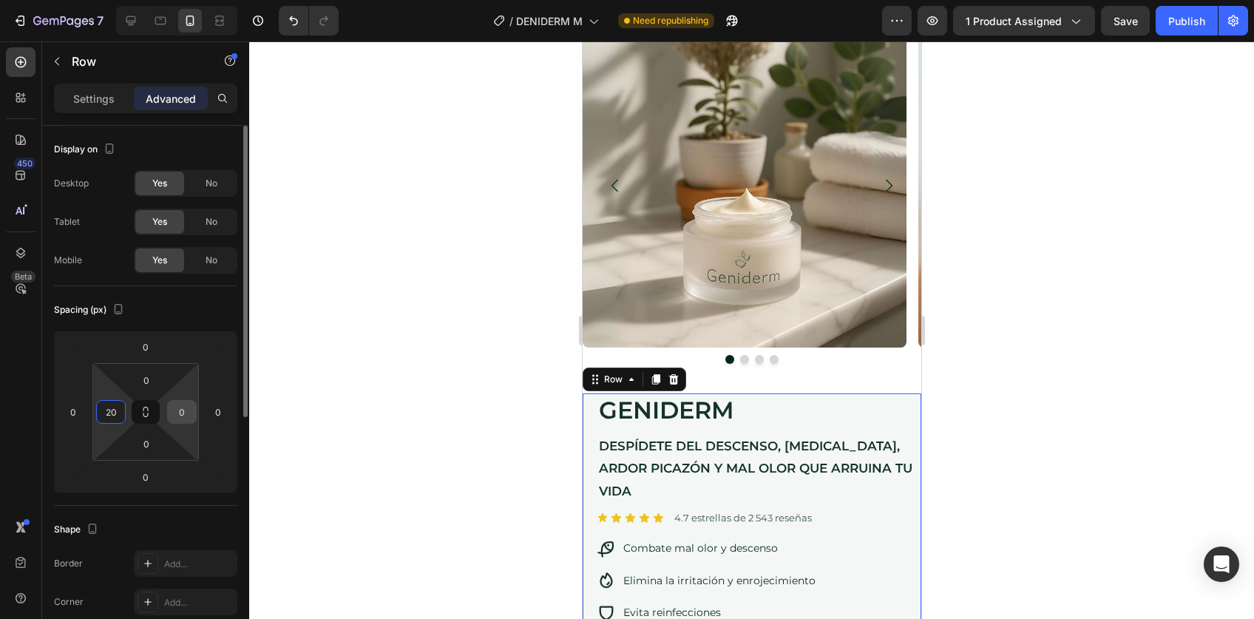
type input "20"
click at [186, 413] on input "0" at bounding box center [182, 412] width 22 height 22
type input "20"
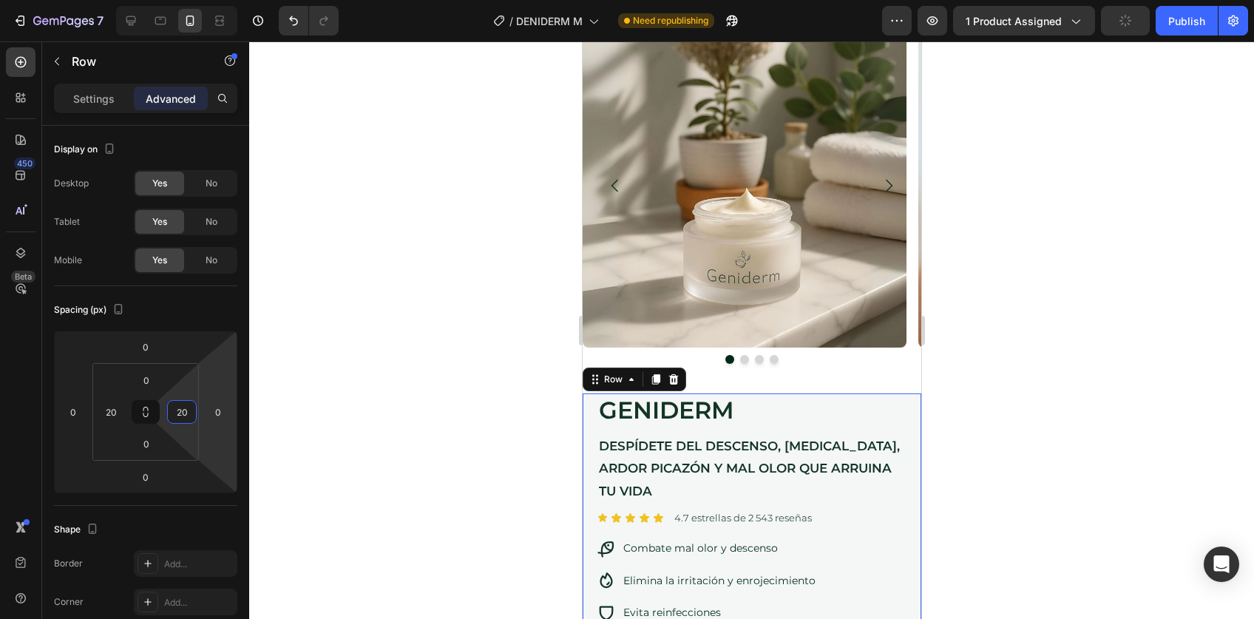
click at [993, 427] on div at bounding box center [751, 330] width 1005 height 578
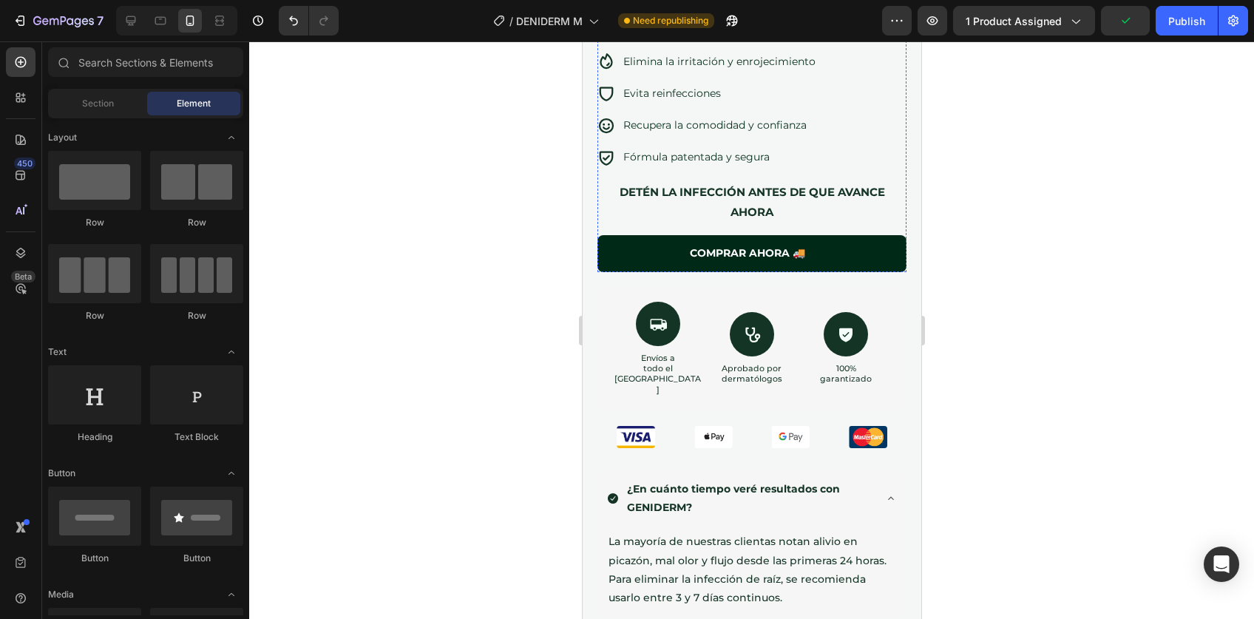
scroll to position [0, 0]
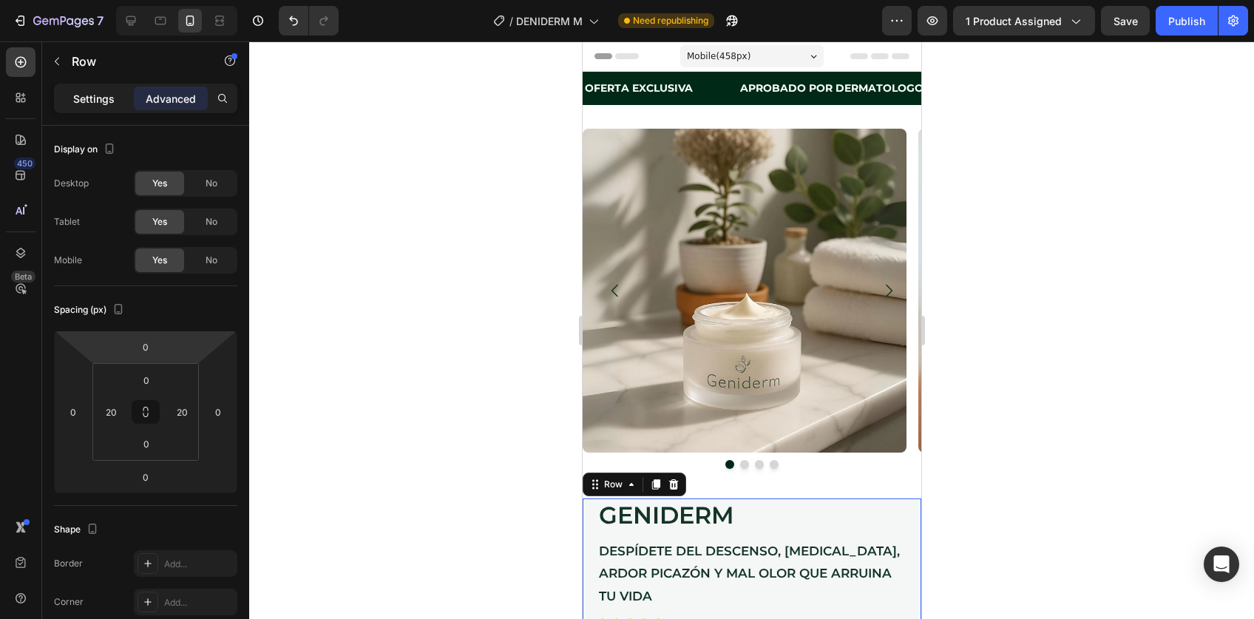
click at [102, 94] on p "Settings" at bounding box center [93, 99] width 41 height 16
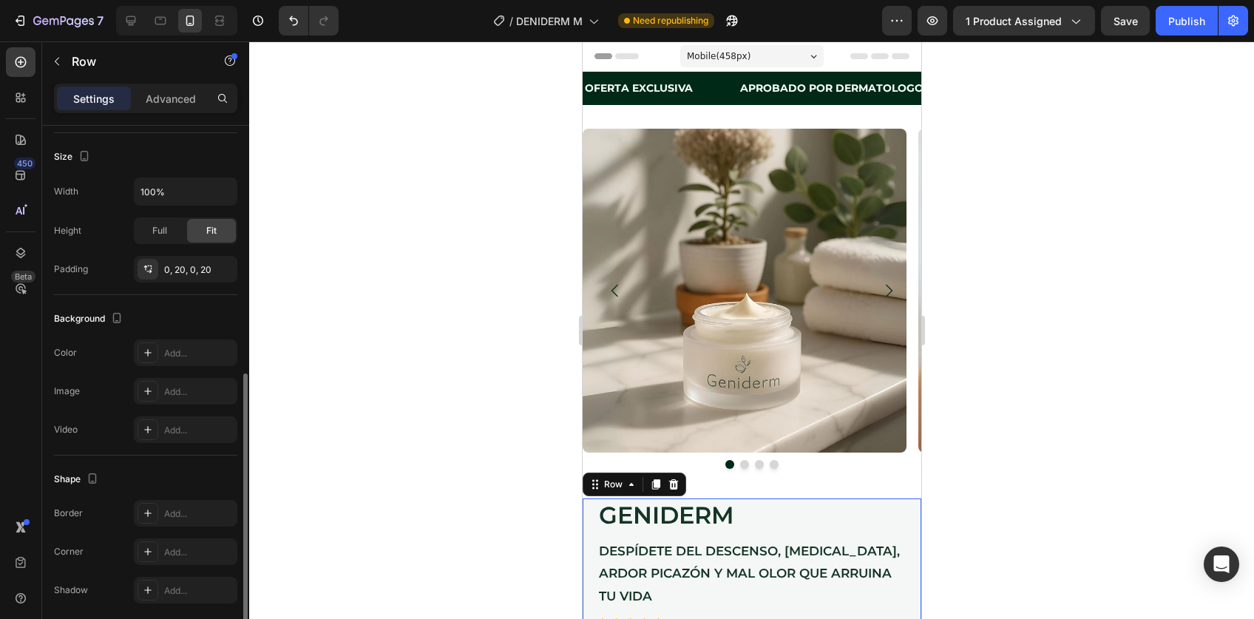
scroll to position [326, 0]
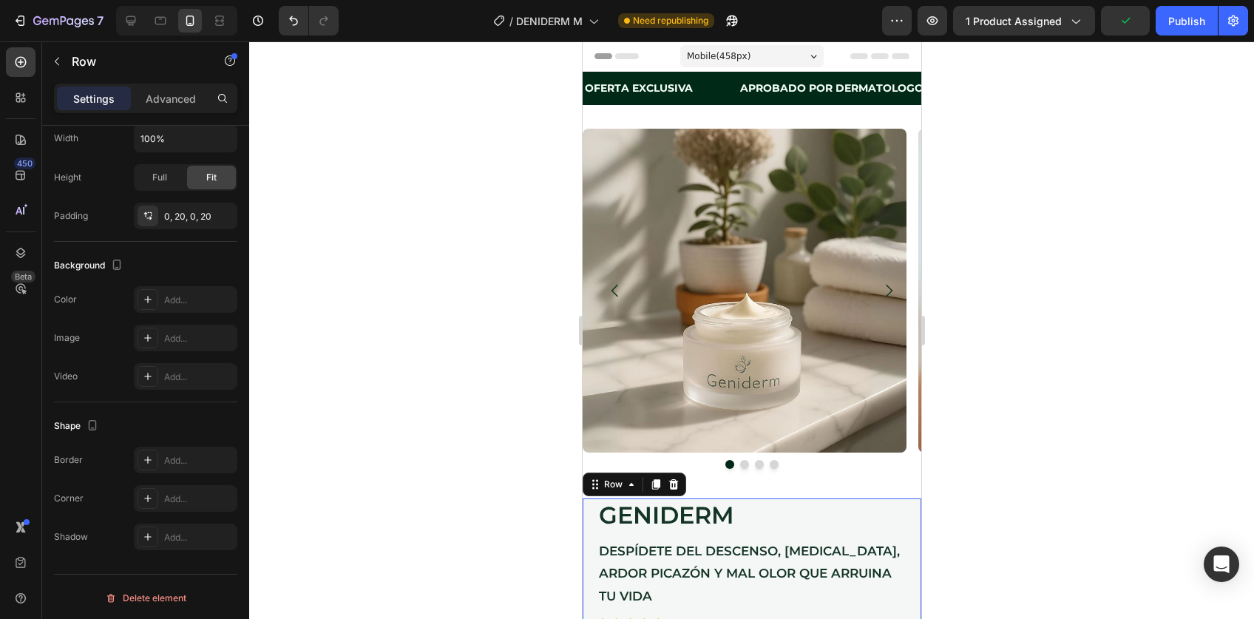
click at [606, 474] on div "Row" at bounding box center [634, 485] width 104 height 24
click at [606, 480] on div "Row" at bounding box center [613, 484] width 24 height 13
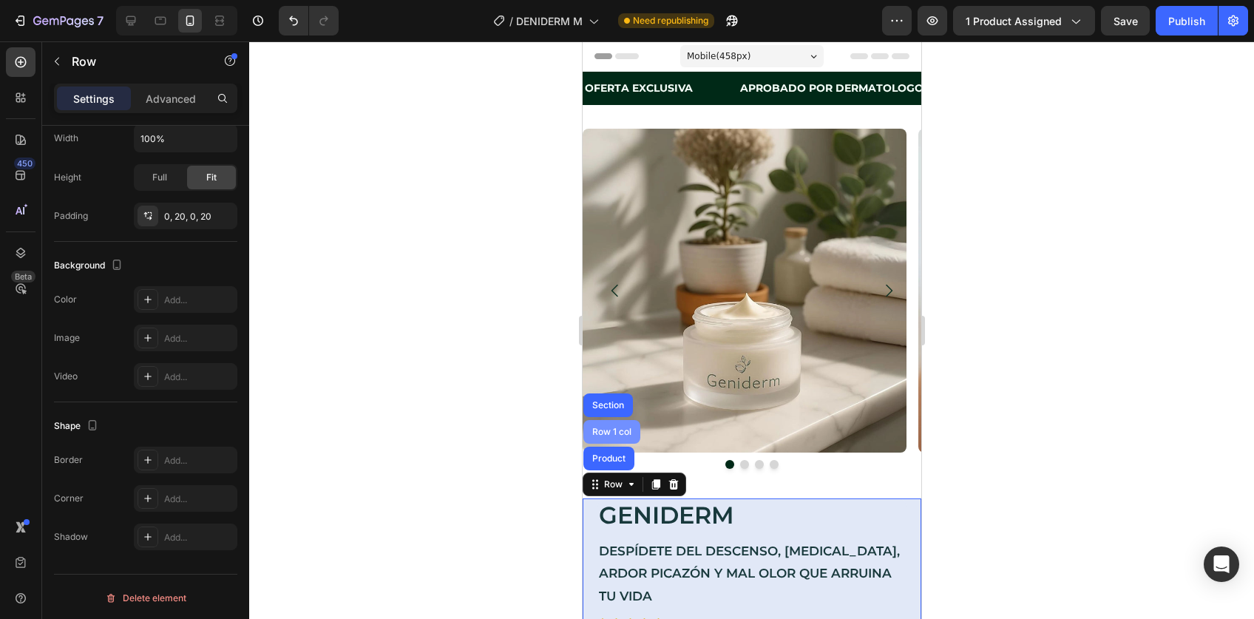
click at [608, 432] on div "Row 1 col" at bounding box center [611, 432] width 45 height 9
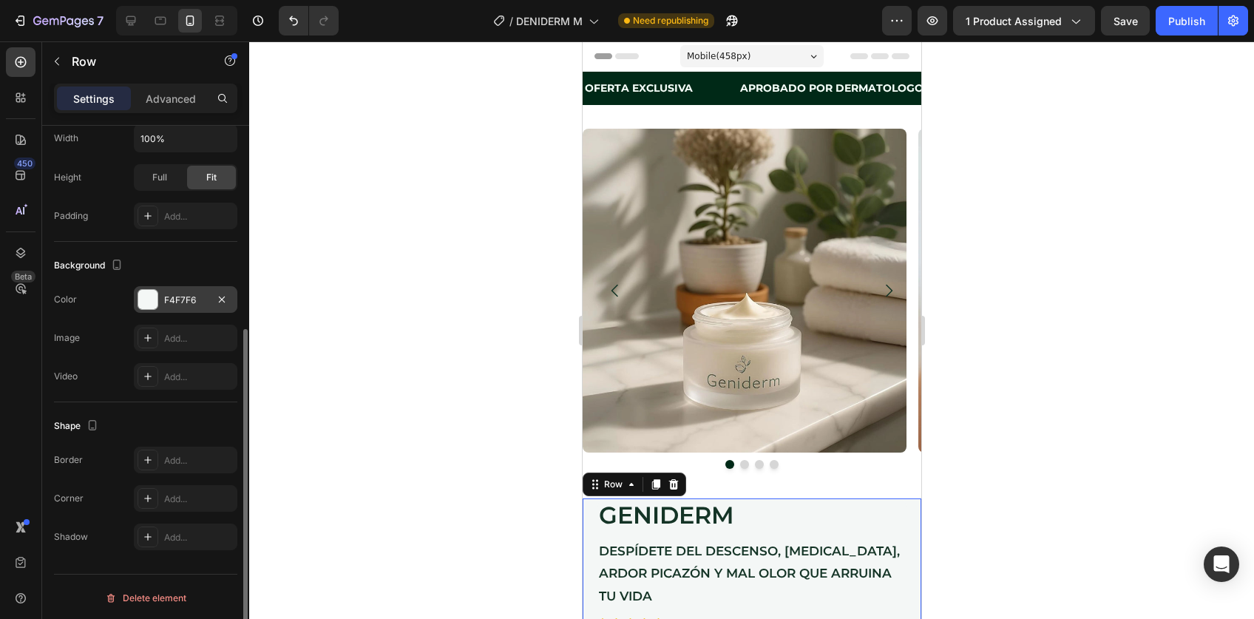
click at [175, 300] on div "F4F7F6" at bounding box center [185, 300] width 43 height 13
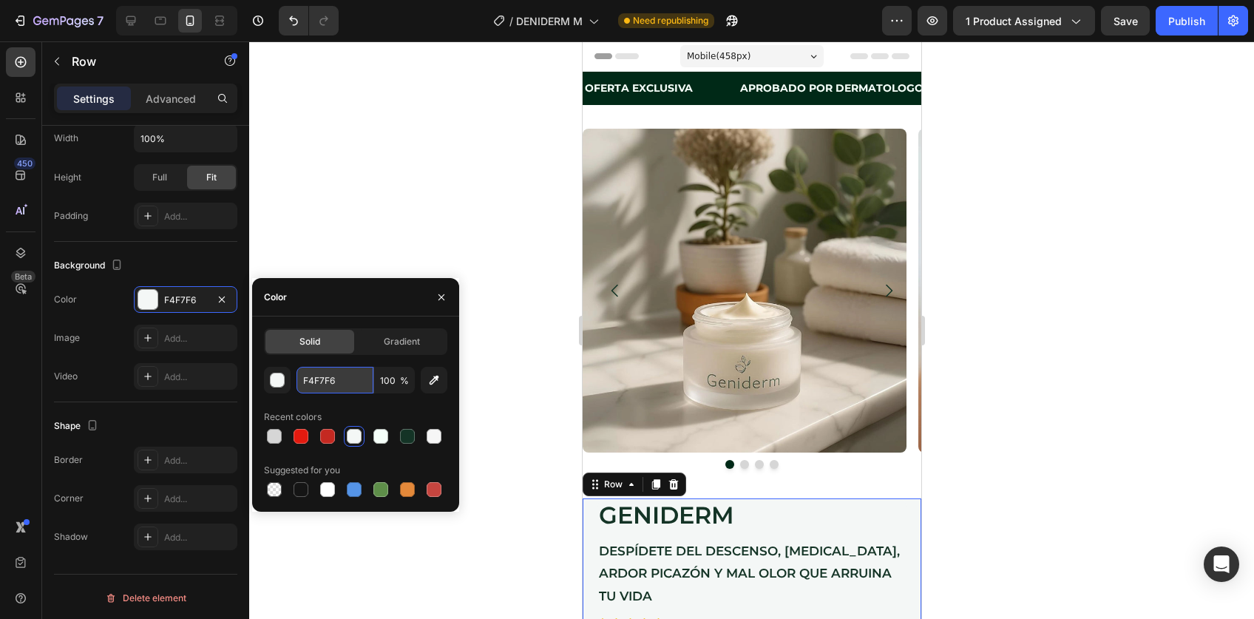
click at [342, 383] on input "F4F7F6" at bounding box center [335, 380] width 77 height 27
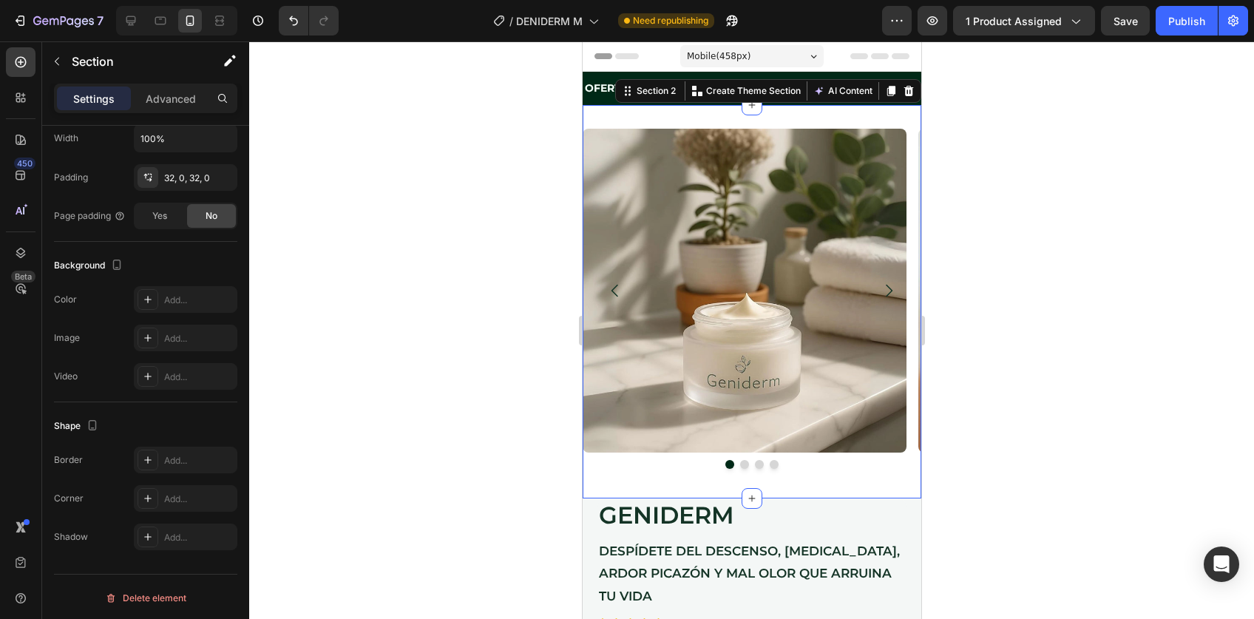
click at [613, 119] on div "Image Image Image Image Carousel Section 2 You can create reusable sections Cre…" at bounding box center [751, 301] width 339 height 393
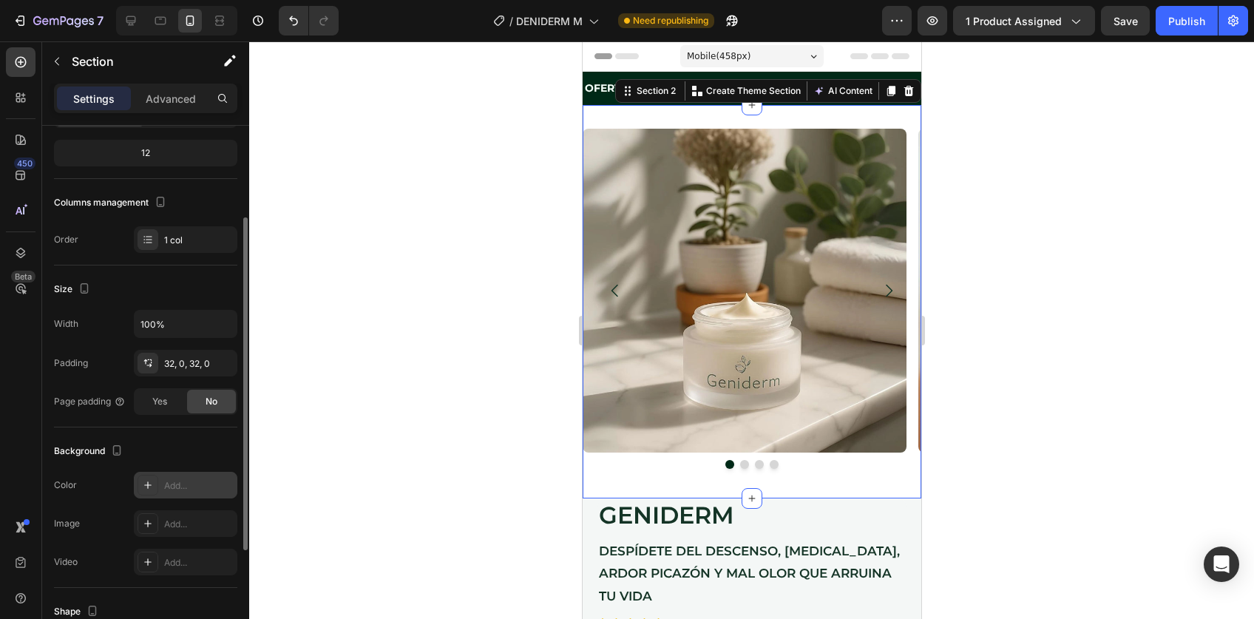
scroll to position [143, 0]
click at [169, 482] on div "Add..." at bounding box center [199, 482] width 70 height 13
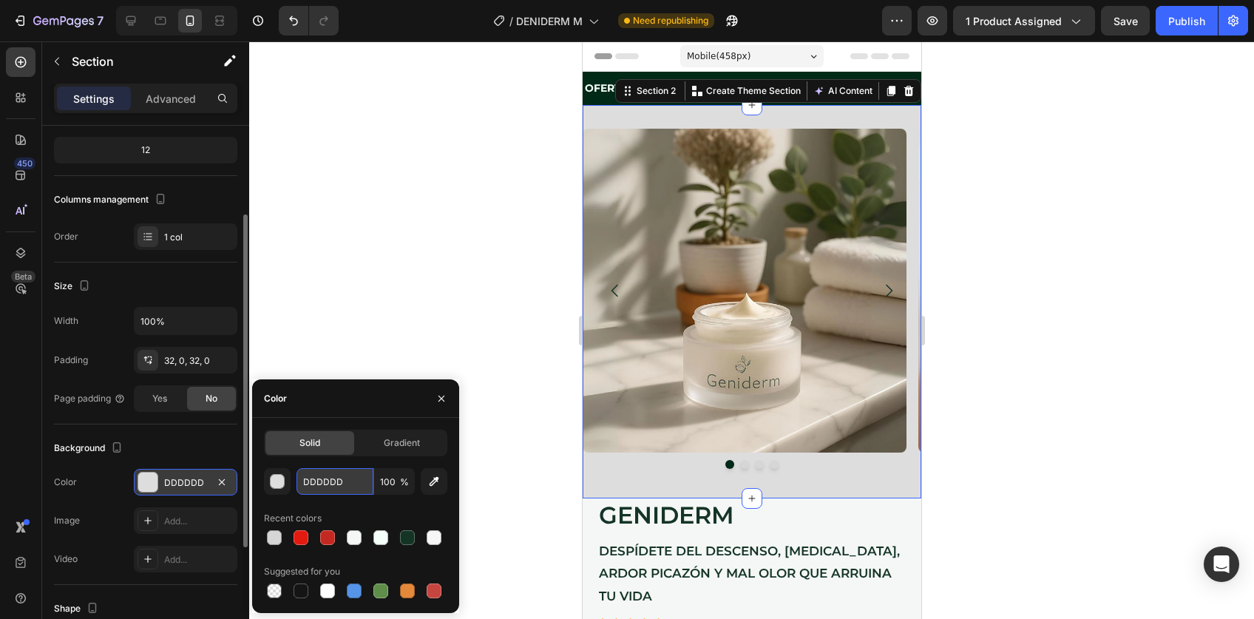
click at [319, 482] on input "DDDDDD" at bounding box center [335, 481] width 77 height 27
paste input "F4F7F6"
type input "F4F7F6"
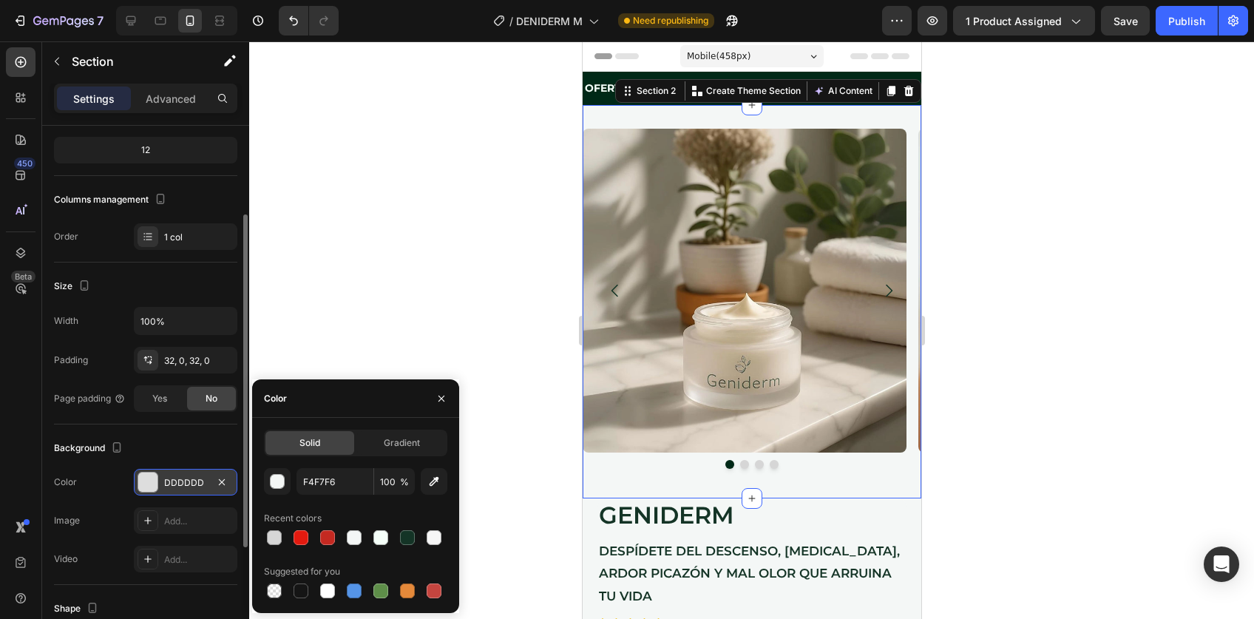
click at [996, 443] on div at bounding box center [751, 330] width 1005 height 578
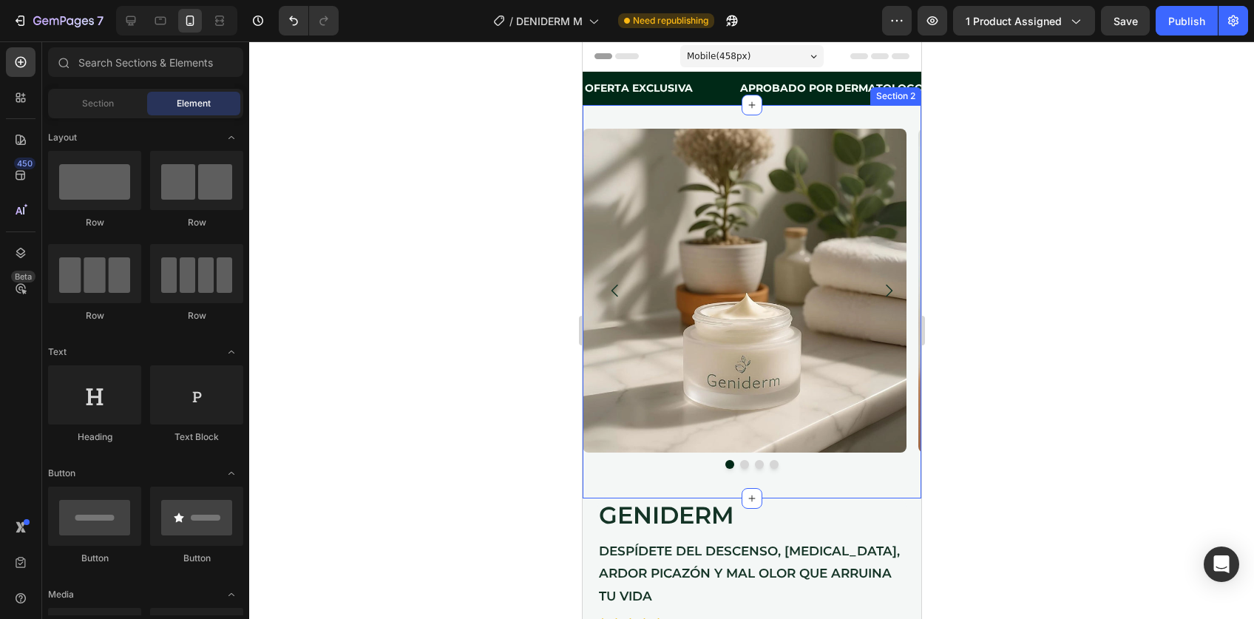
click at [635, 120] on div "Image Image Image Image Carousel Section 2" at bounding box center [751, 301] width 339 height 393
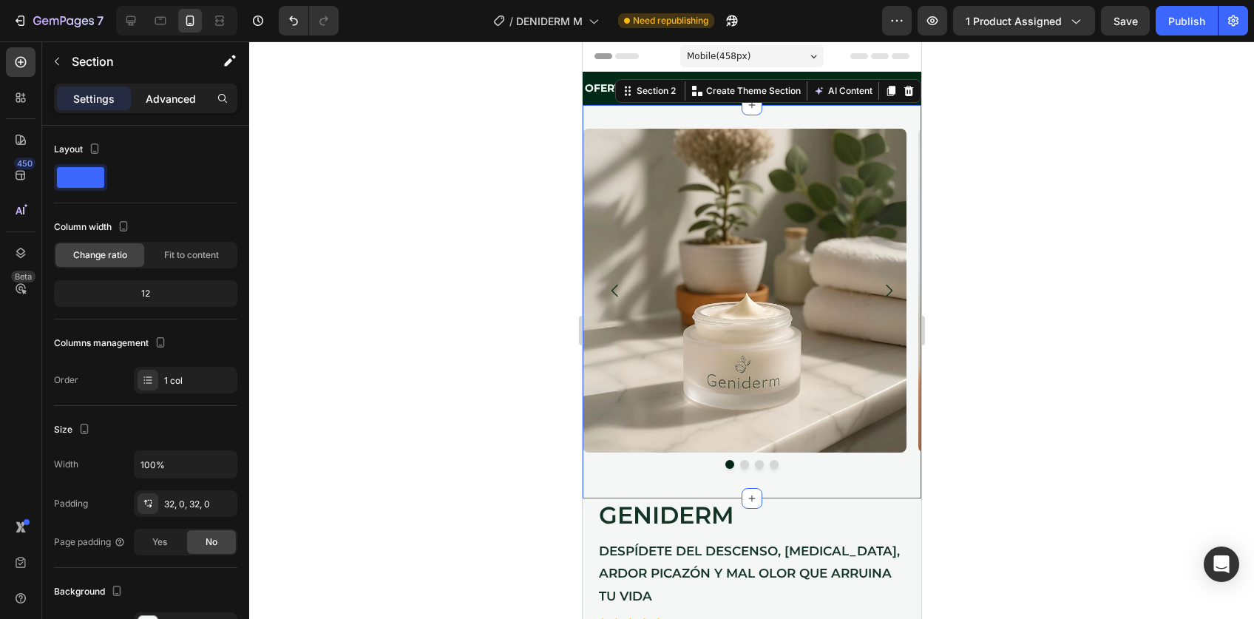
click at [188, 103] on p "Advanced" at bounding box center [171, 99] width 50 height 16
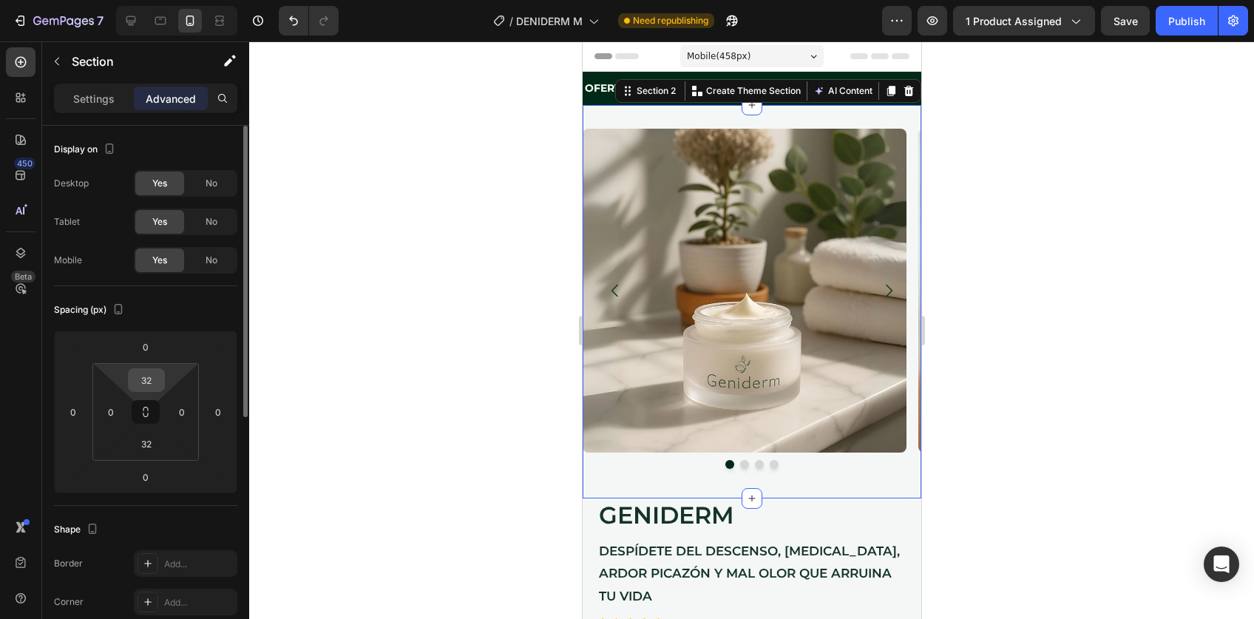
click at [149, 381] on input "32" at bounding box center [147, 380] width 30 height 22
type input "0"
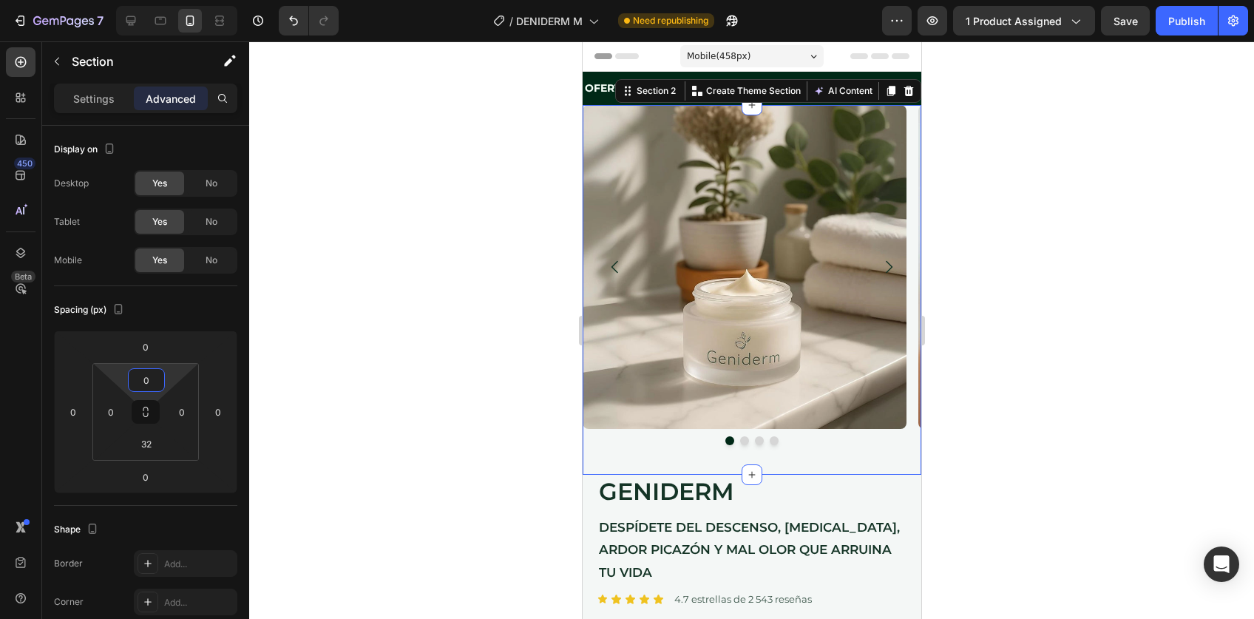
click at [992, 254] on div at bounding box center [751, 330] width 1005 height 578
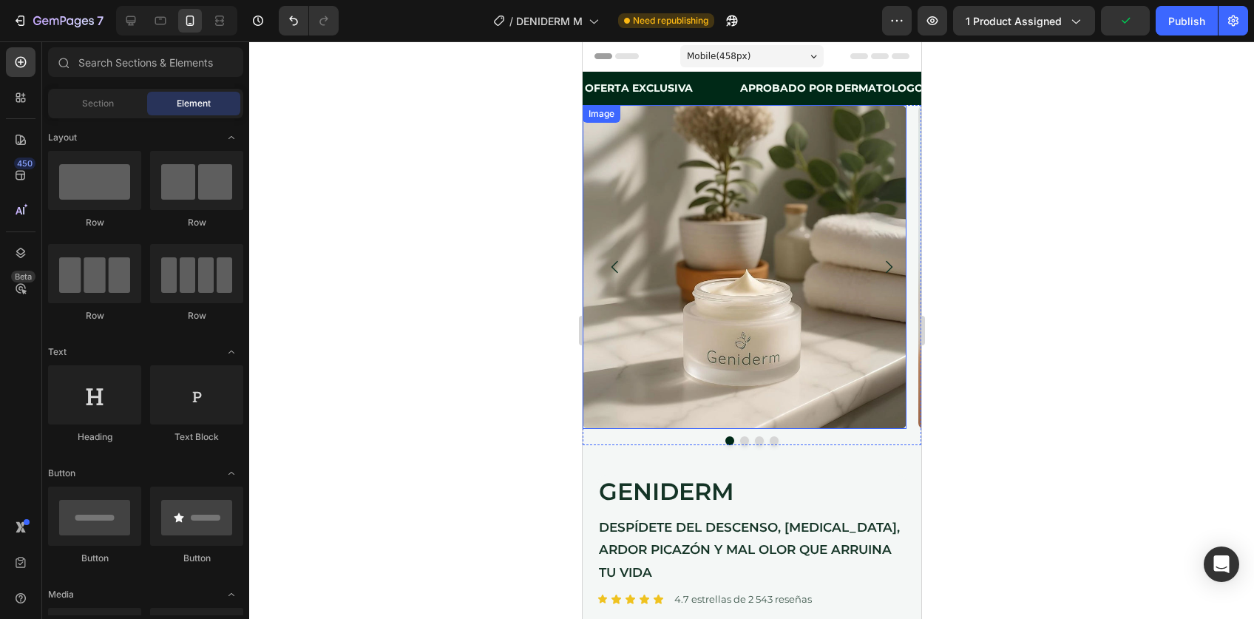
click at [709, 229] on img at bounding box center [744, 267] width 324 height 324
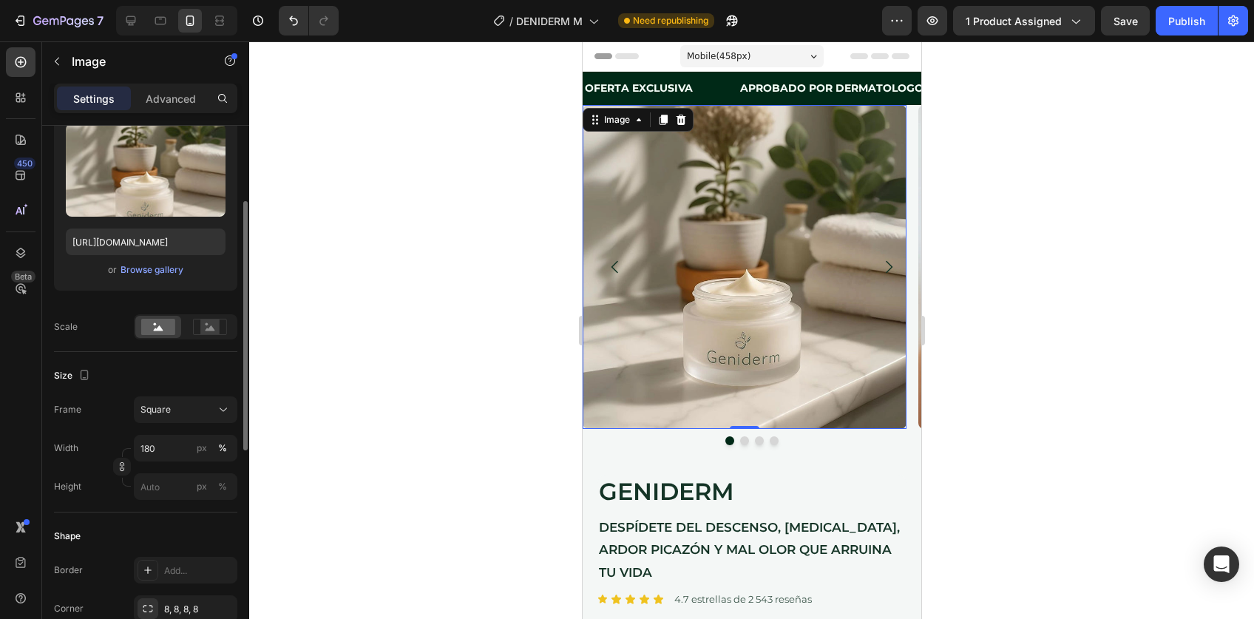
scroll to position [274, 0]
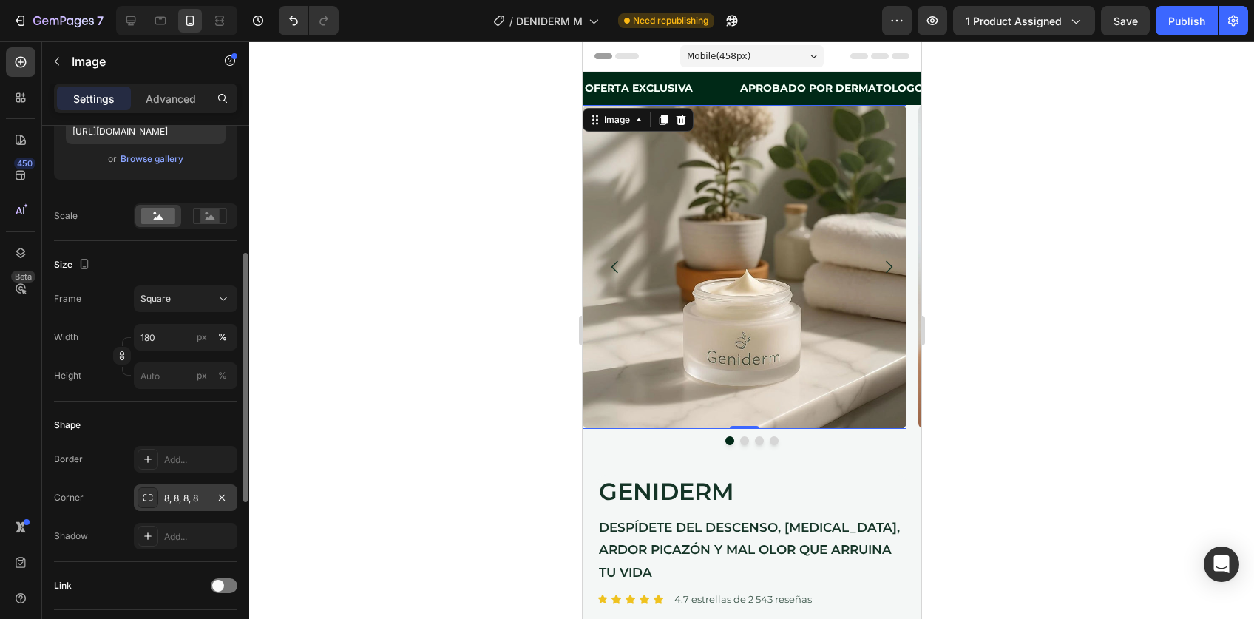
click at [177, 493] on div "8, 8, 8, 8" at bounding box center [185, 498] width 43 height 13
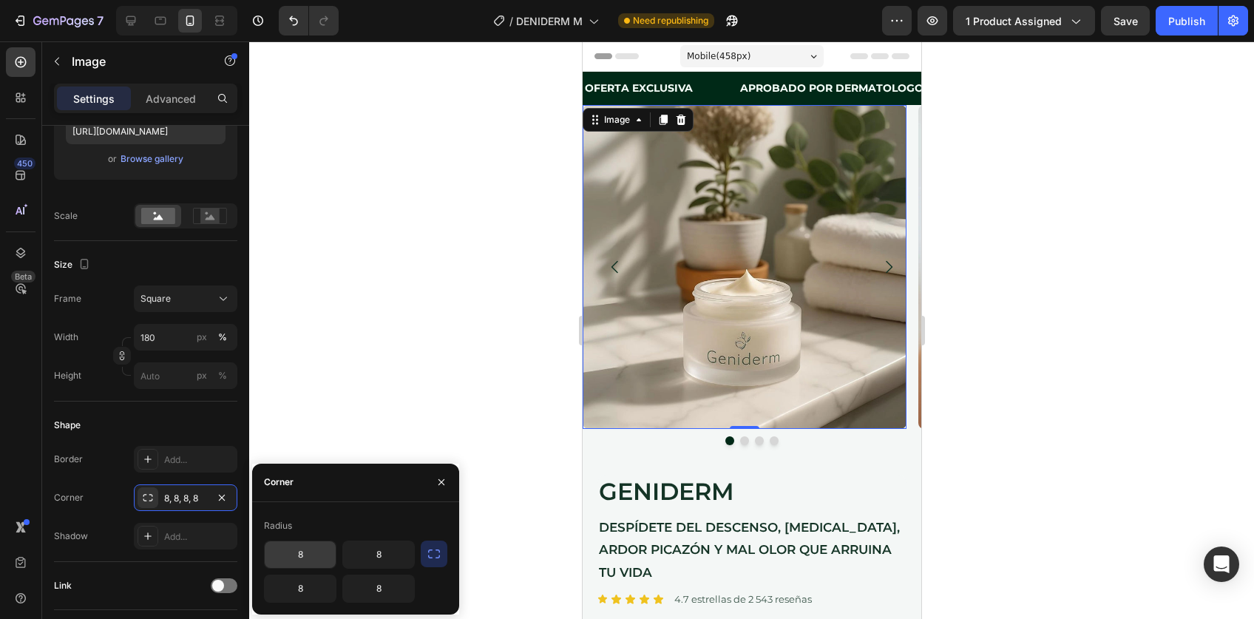
click at [305, 548] on input "8" at bounding box center [300, 554] width 71 height 27
click at [180, 497] on div "8, 8, 8, 8" at bounding box center [185, 498] width 43 height 13
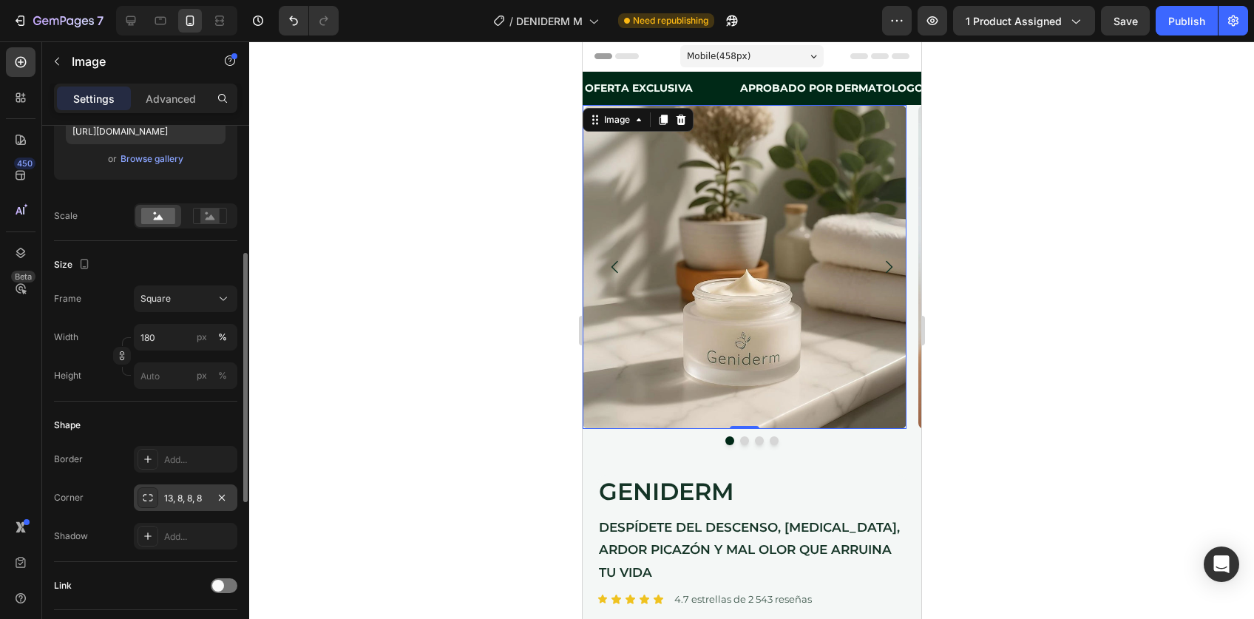
click at [182, 496] on div "13, 8, 8, 8" at bounding box center [185, 498] width 43 height 13
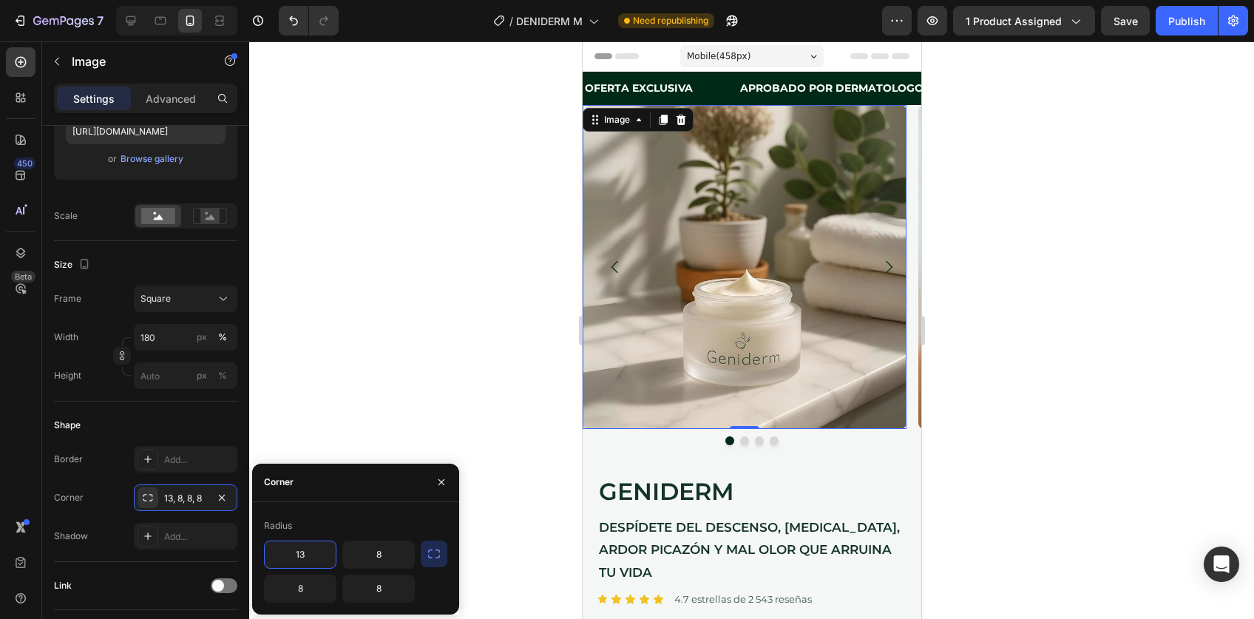
click at [440, 553] on icon "button" at bounding box center [434, 554] width 15 height 15
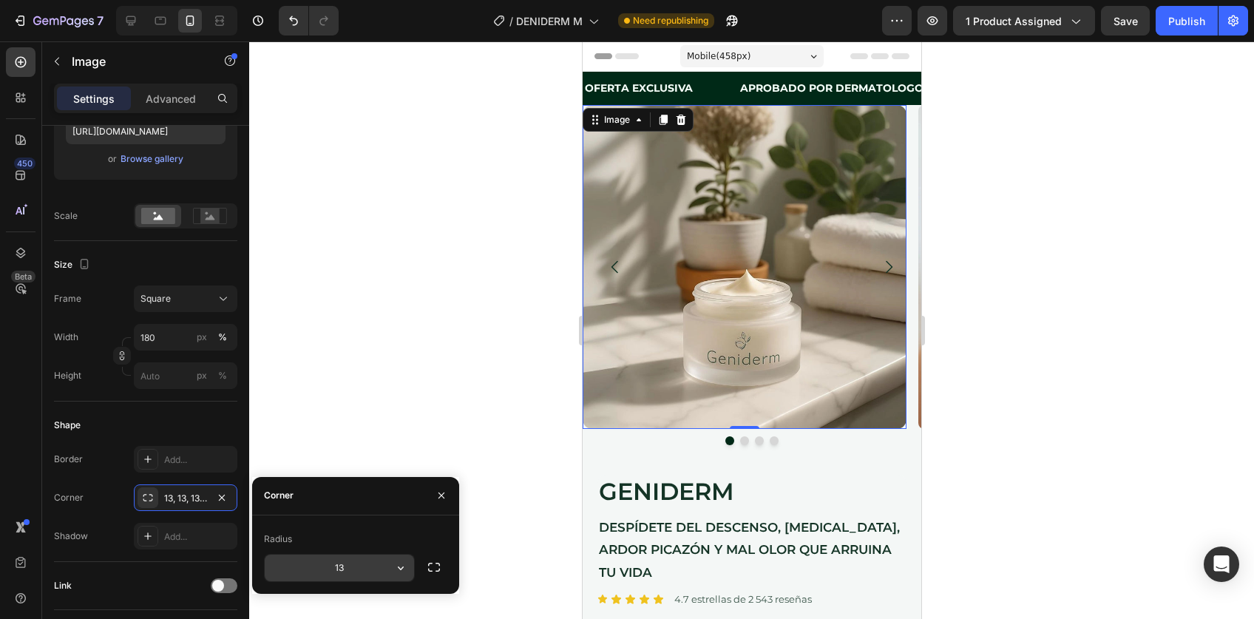
click at [339, 564] on input "13" at bounding box center [339, 568] width 149 height 27
click at [436, 569] on icon "button" at bounding box center [434, 567] width 15 height 15
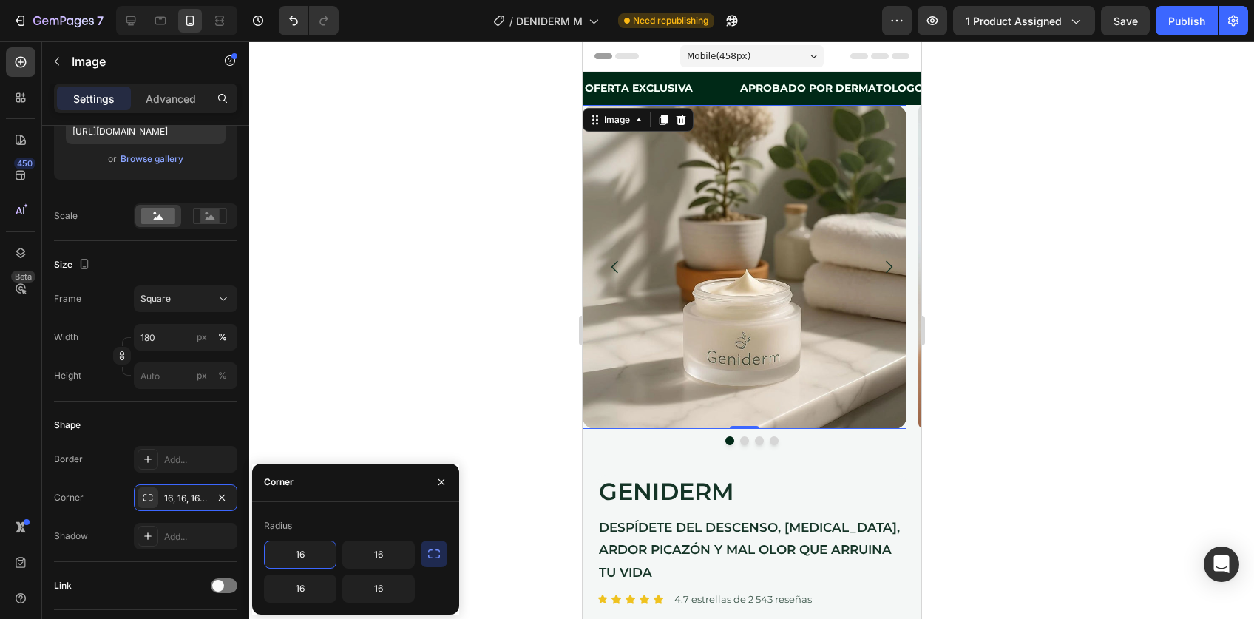
click at [303, 553] on input "16" at bounding box center [300, 554] width 71 height 27
type input "0"
click at [396, 558] on input "16" at bounding box center [378, 554] width 71 height 27
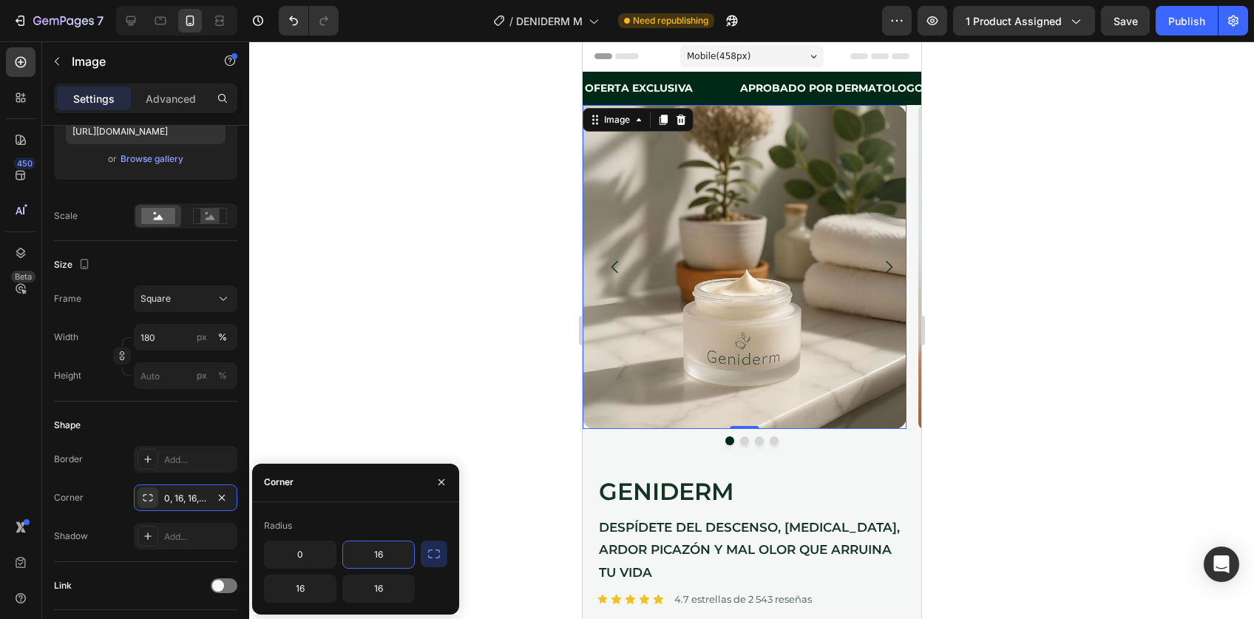
click at [396, 558] on input "16" at bounding box center [378, 554] width 71 height 27
type input "0"
click at [1065, 485] on div at bounding box center [751, 330] width 1005 height 578
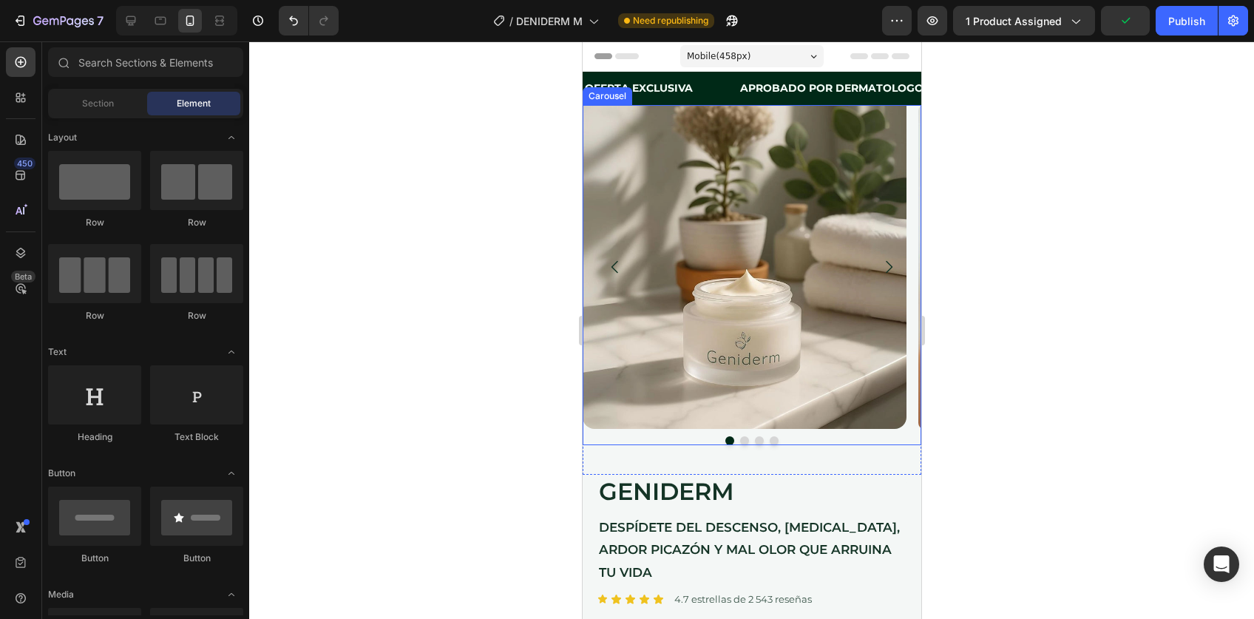
click at [879, 273] on icon "Carousel Next Arrow" at bounding box center [888, 267] width 18 height 18
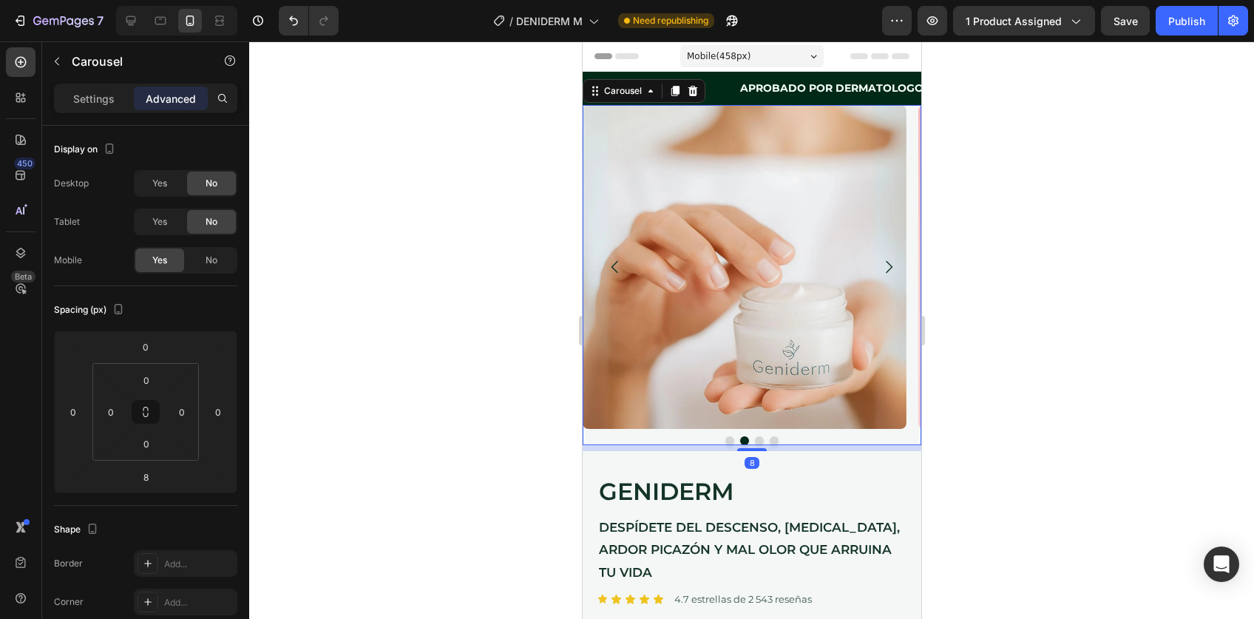
click at [879, 273] on icon "Carousel Next Arrow" at bounding box center [888, 267] width 18 height 18
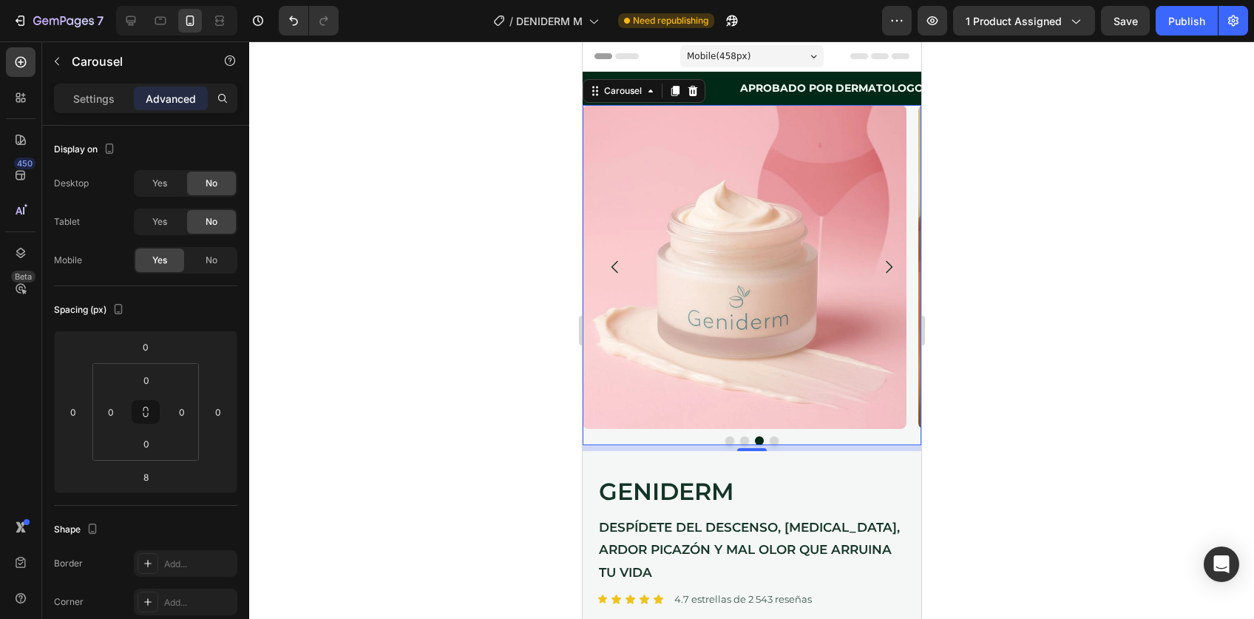
click at [1111, 422] on div at bounding box center [751, 330] width 1005 height 578
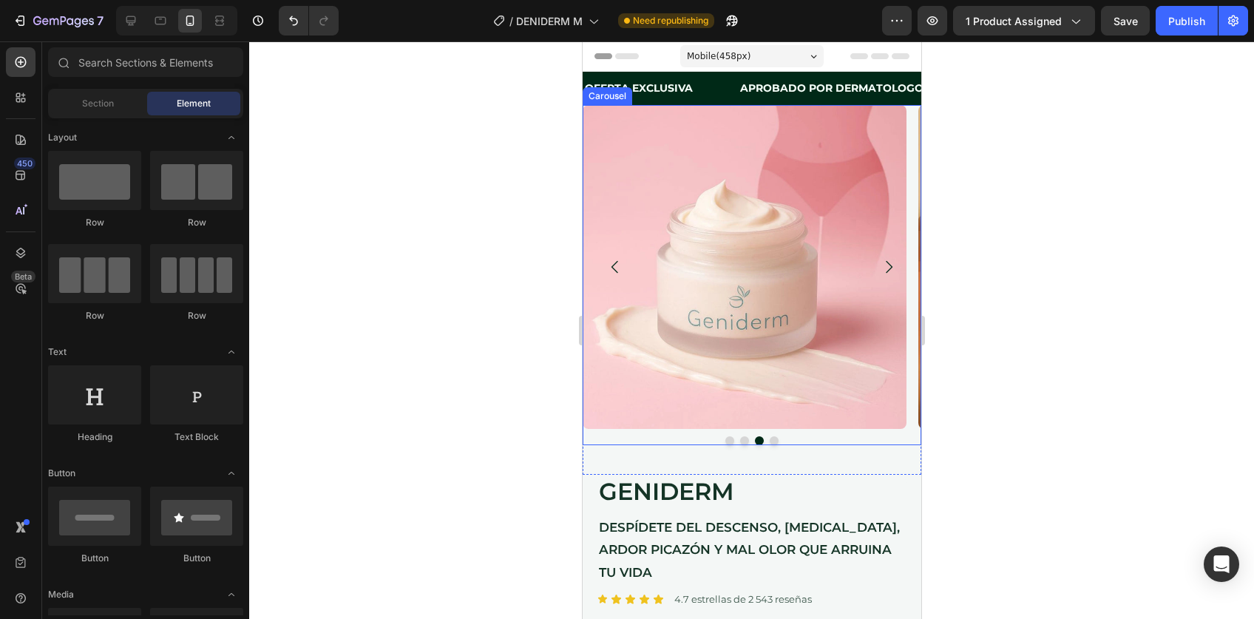
click at [879, 264] on icon "Carousel Next Arrow" at bounding box center [888, 267] width 18 height 18
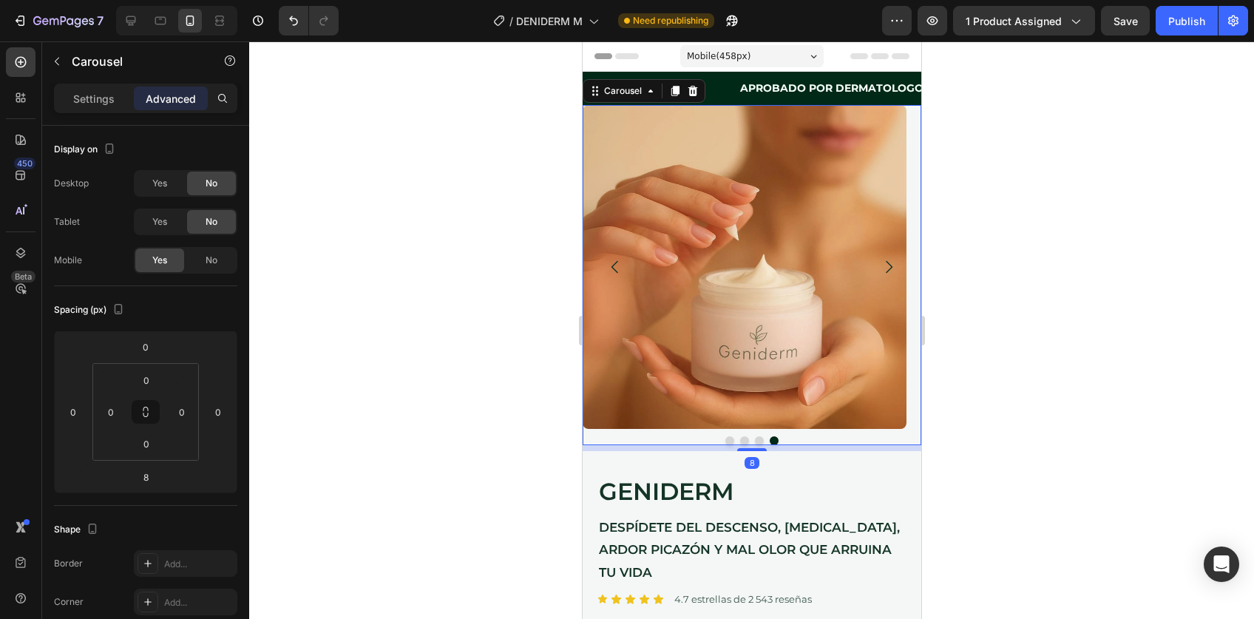
click at [879, 264] on icon "Carousel Next Arrow" at bounding box center [888, 267] width 18 height 18
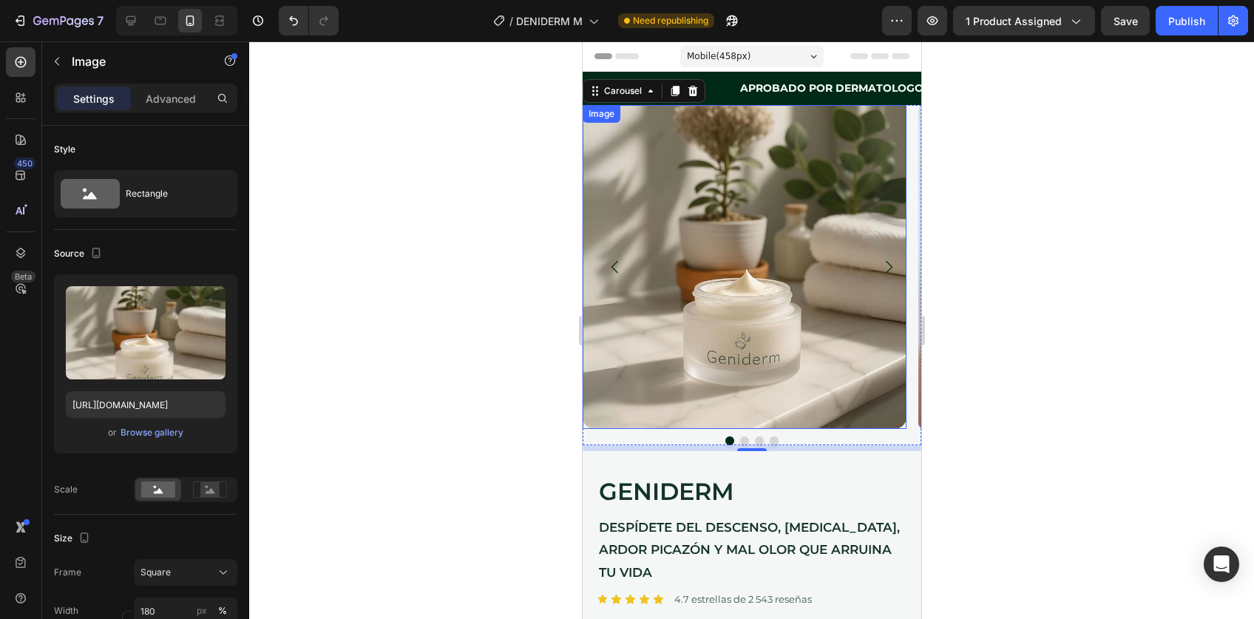
click at [743, 225] on img at bounding box center [744, 267] width 324 height 324
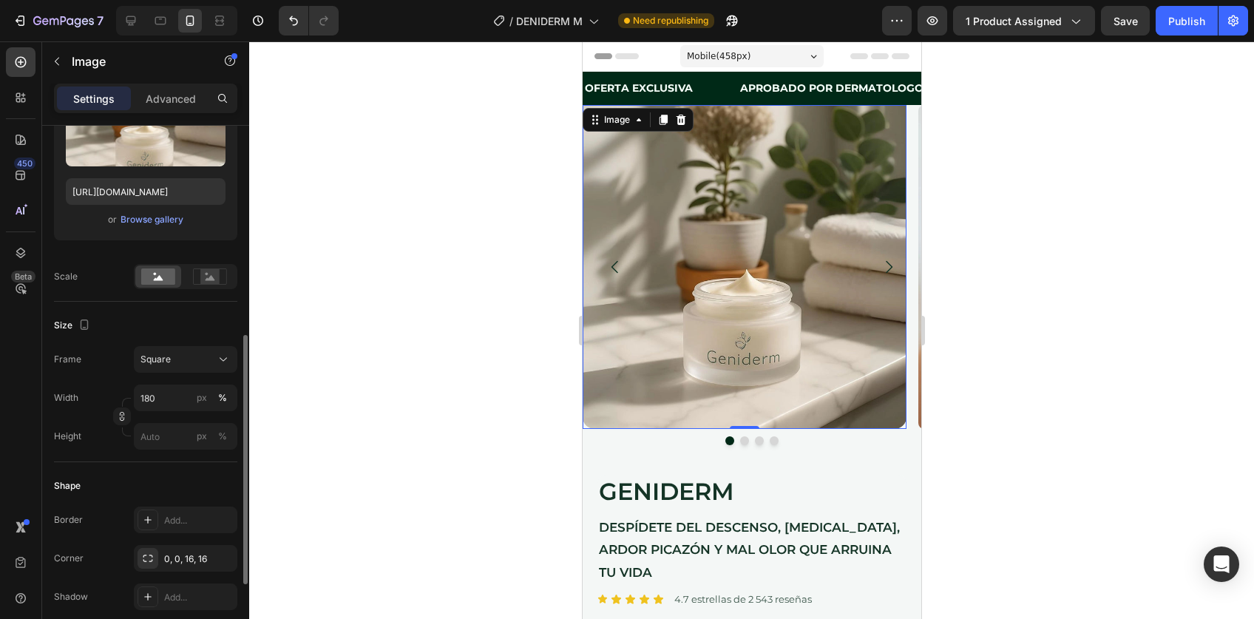
scroll to position [616, 0]
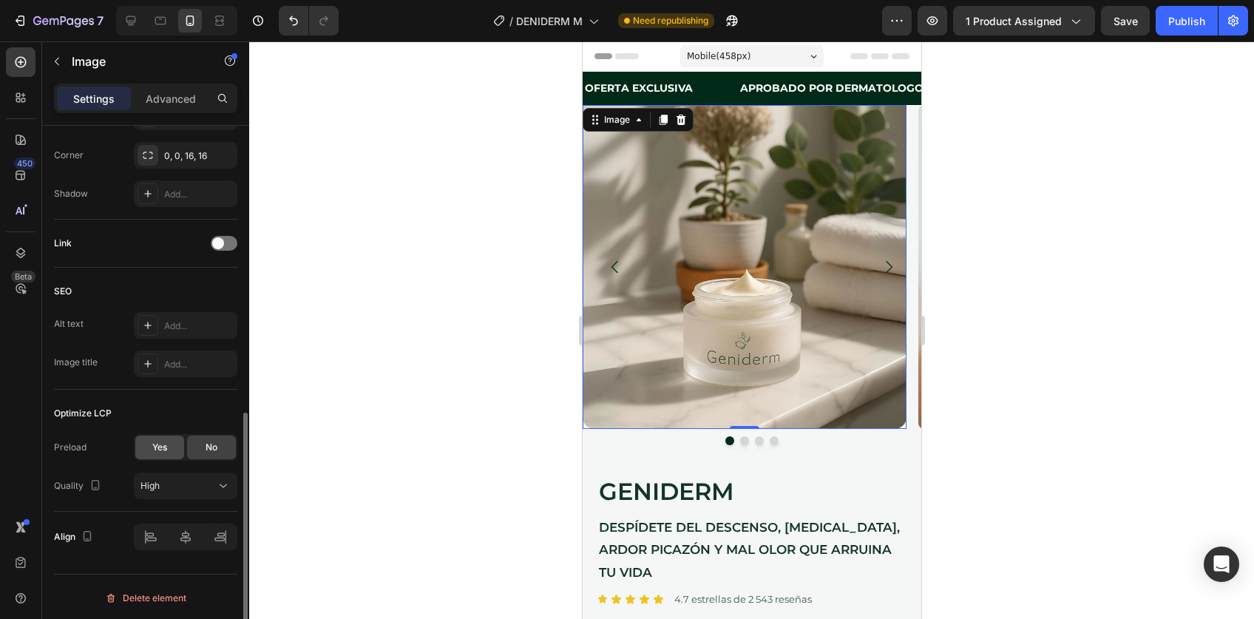
click at [170, 452] on div "Yes" at bounding box center [159, 448] width 49 height 24
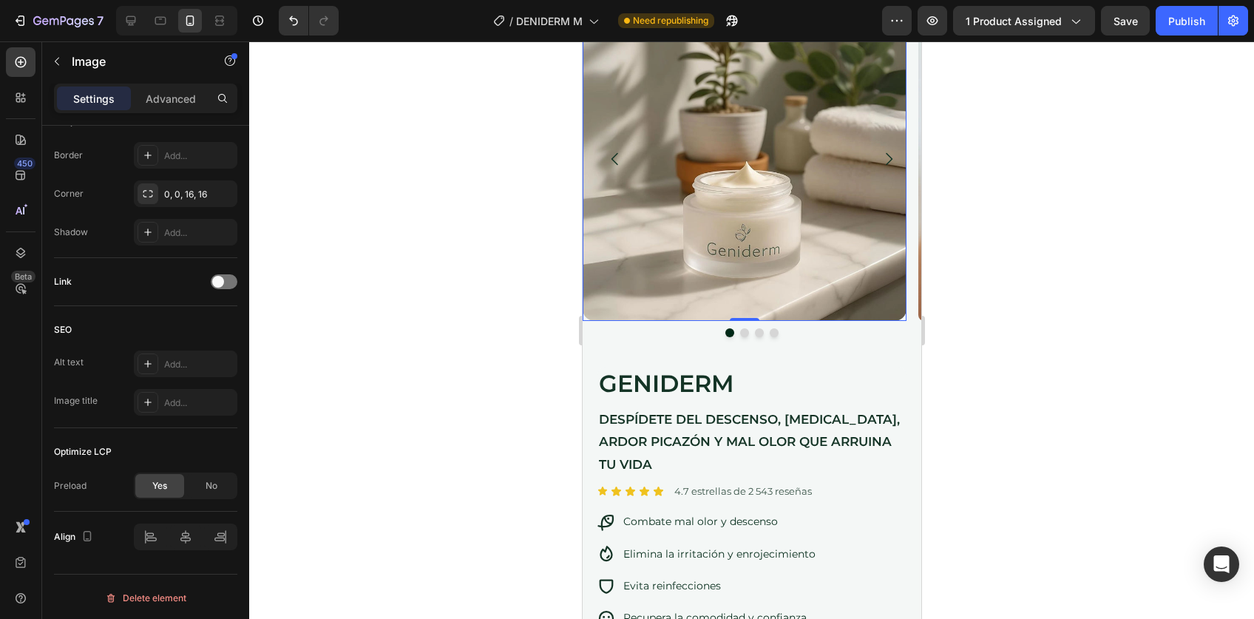
scroll to position [234, 0]
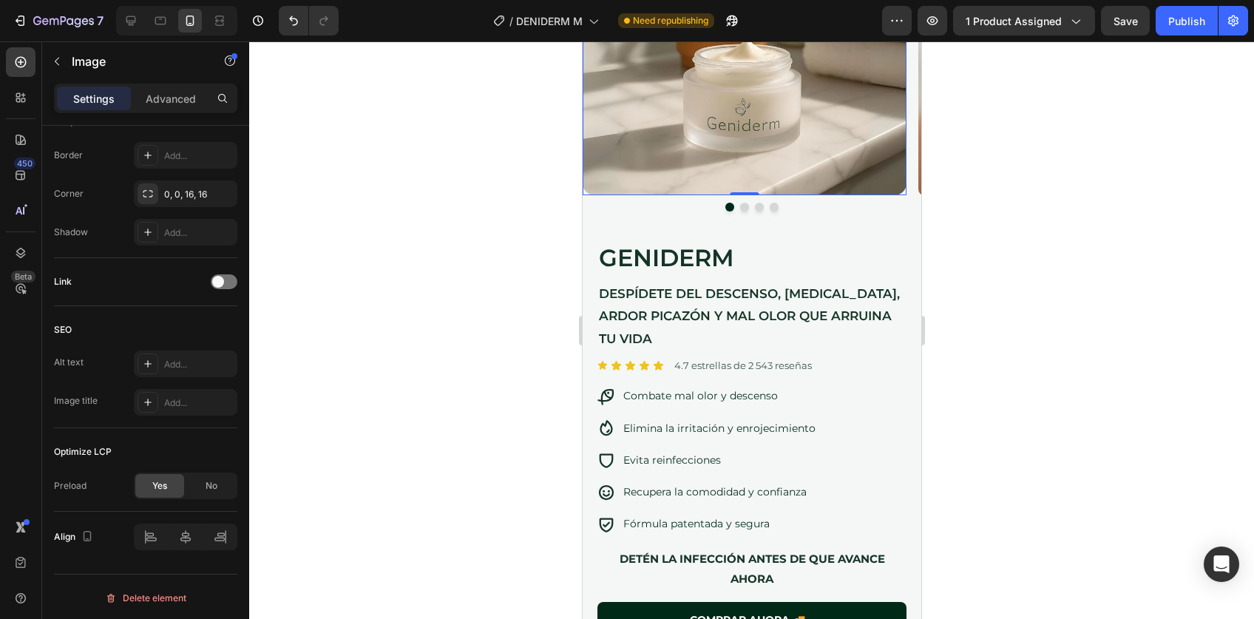
click at [1041, 267] on div at bounding box center [751, 330] width 1005 height 578
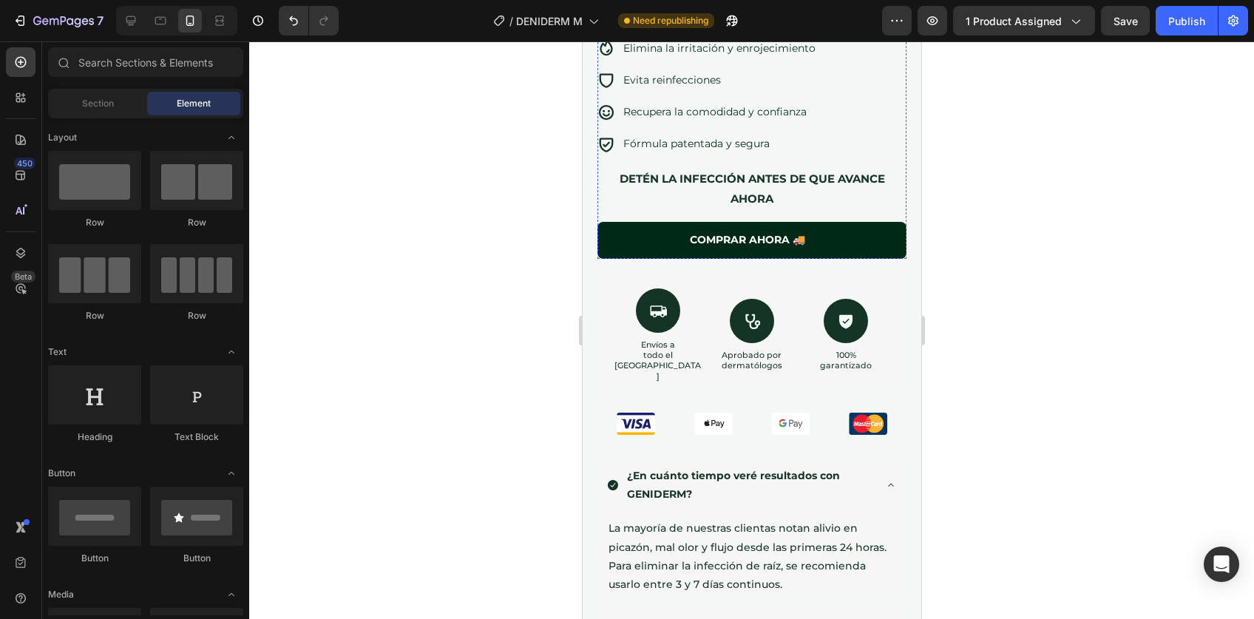
scroll to position [625, 0]
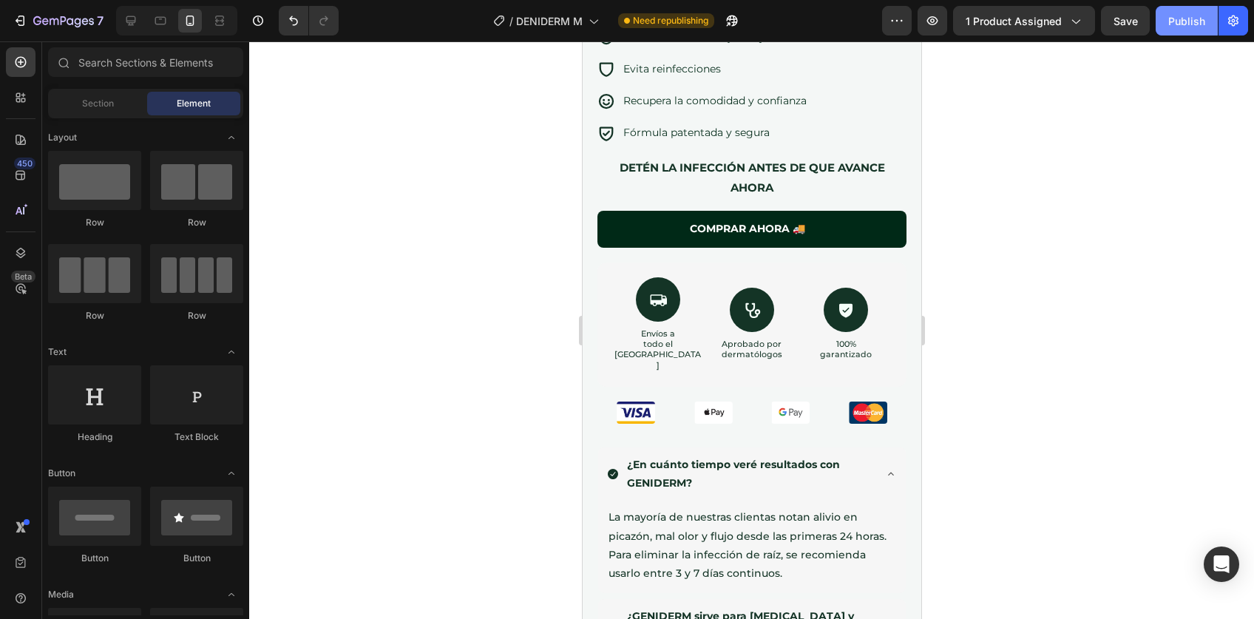
click at [1191, 34] on button "Publish" at bounding box center [1187, 21] width 62 height 30
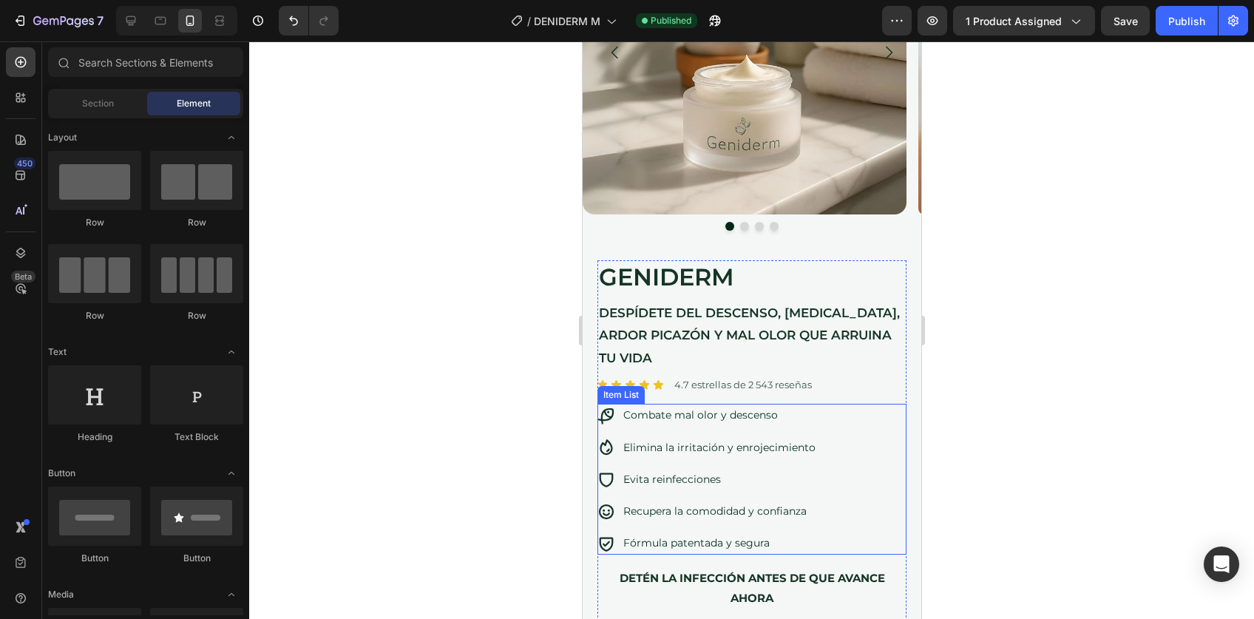
scroll to position [81, 0]
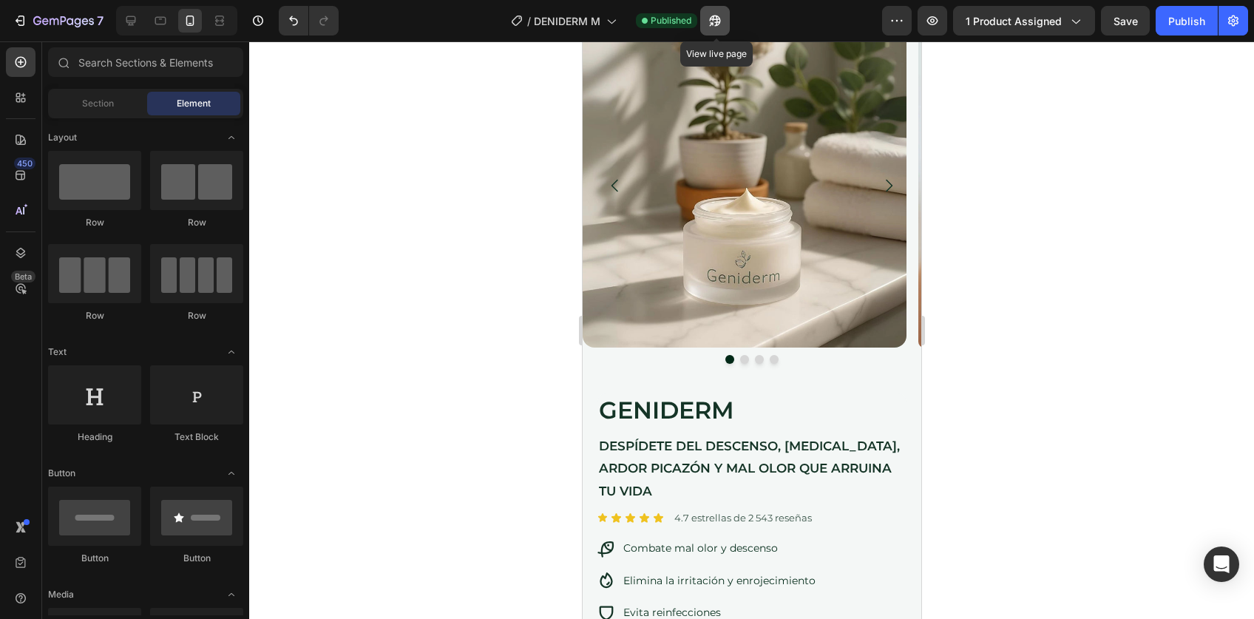
click at [723, 27] on icon "button" at bounding box center [715, 20] width 15 height 15
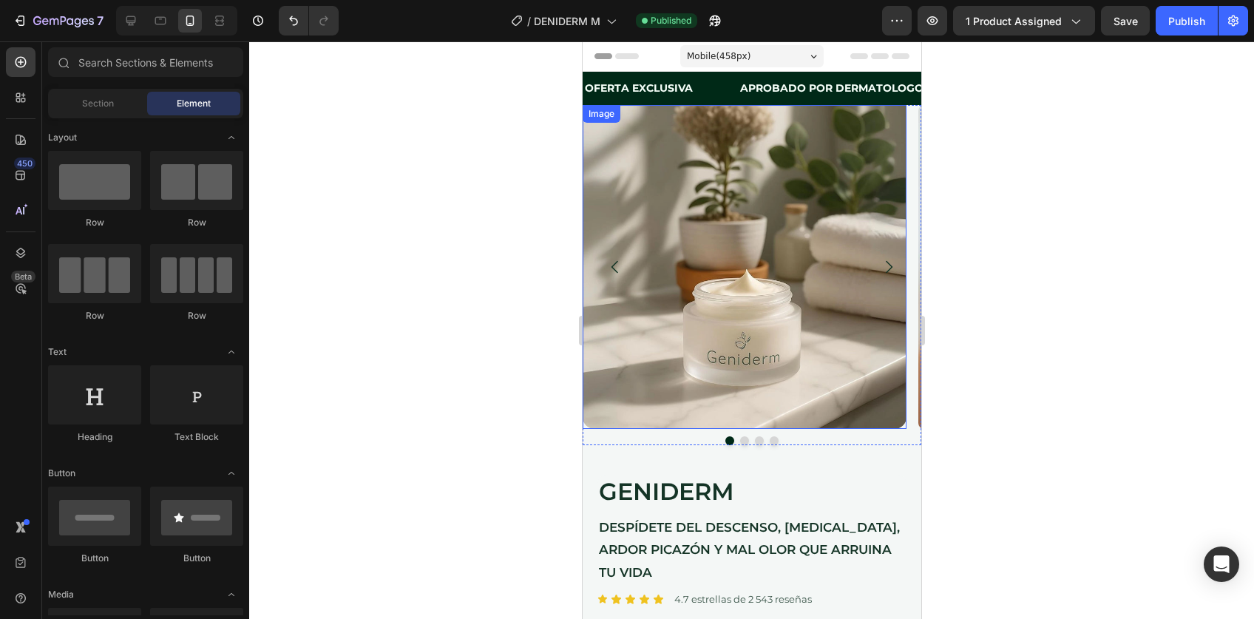
click at [725, 217] on img at bounding box center [744, 267] width 324 height 324
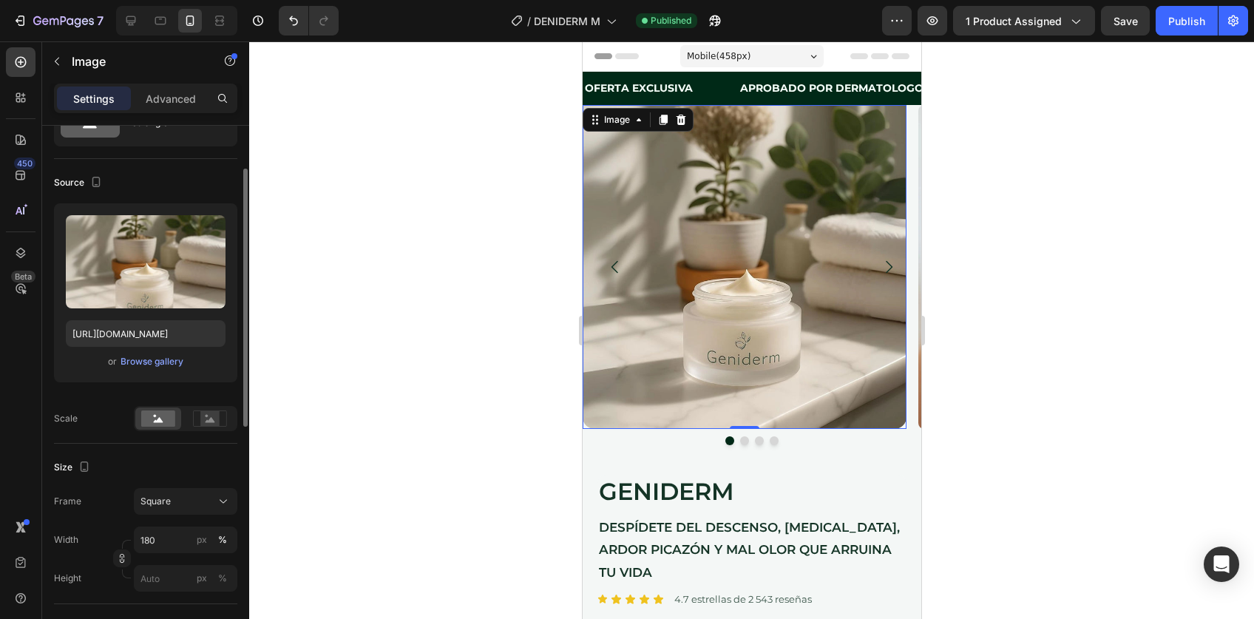
scroll to position [154, 0]
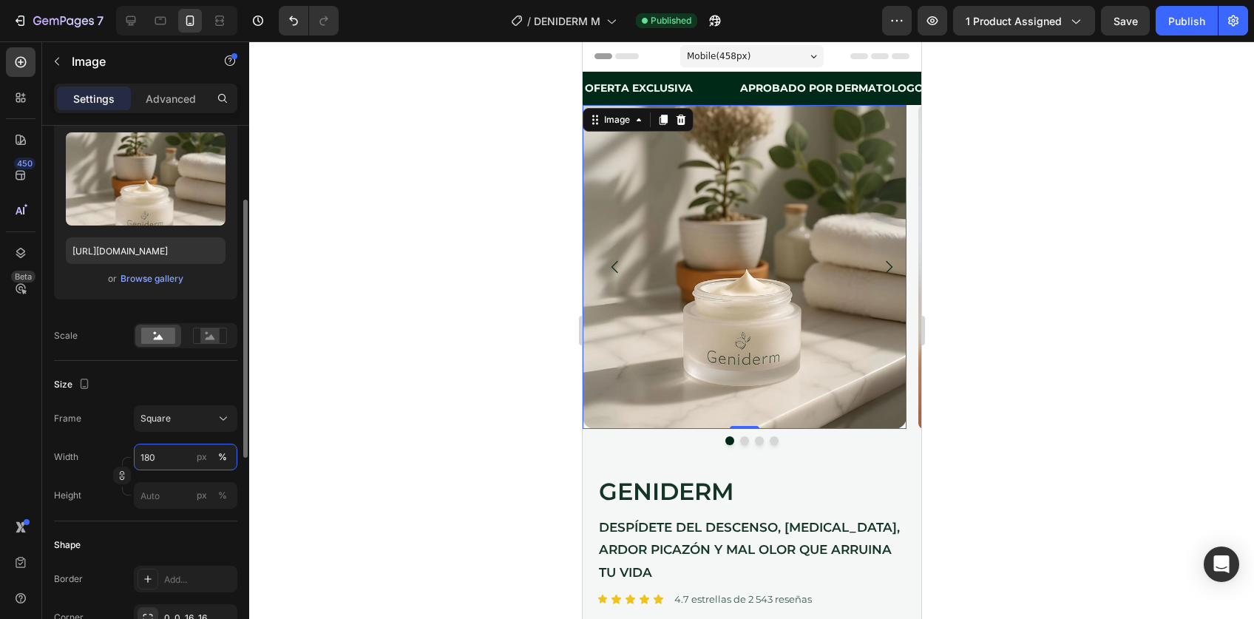
click at [176, 452] on input "180" at bounding box center [186, 457] width 104 height 27
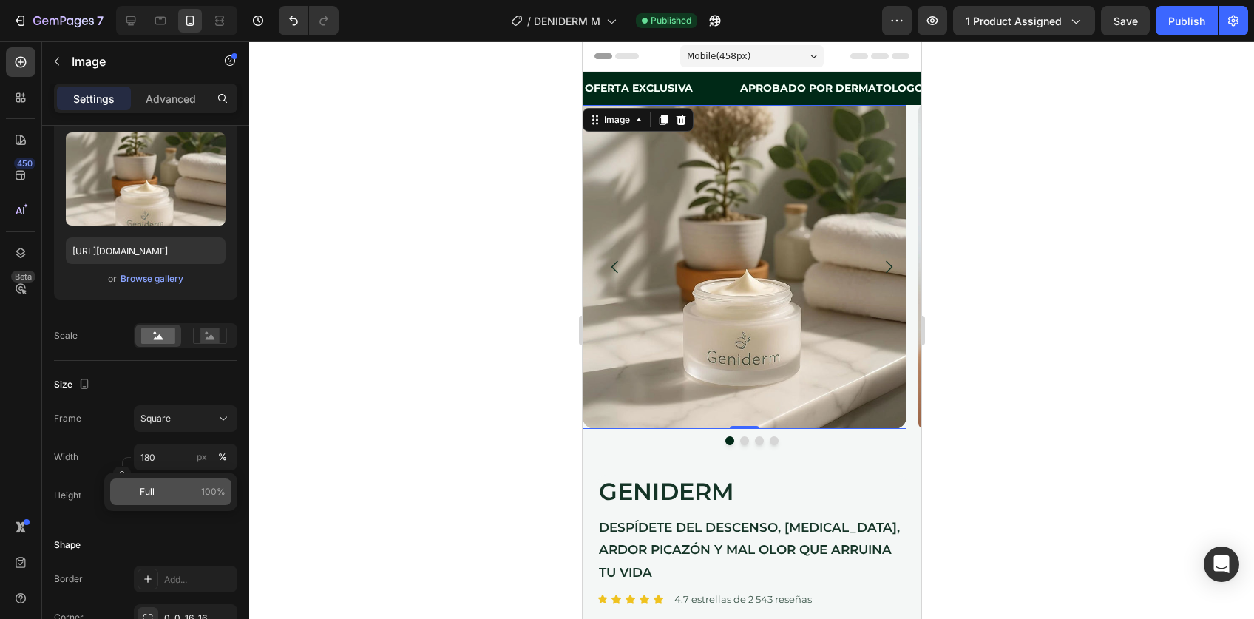
click at [155, 496] on p "Full 100%" at bounding box center [183, 491] width 86 height 13
type input "100"
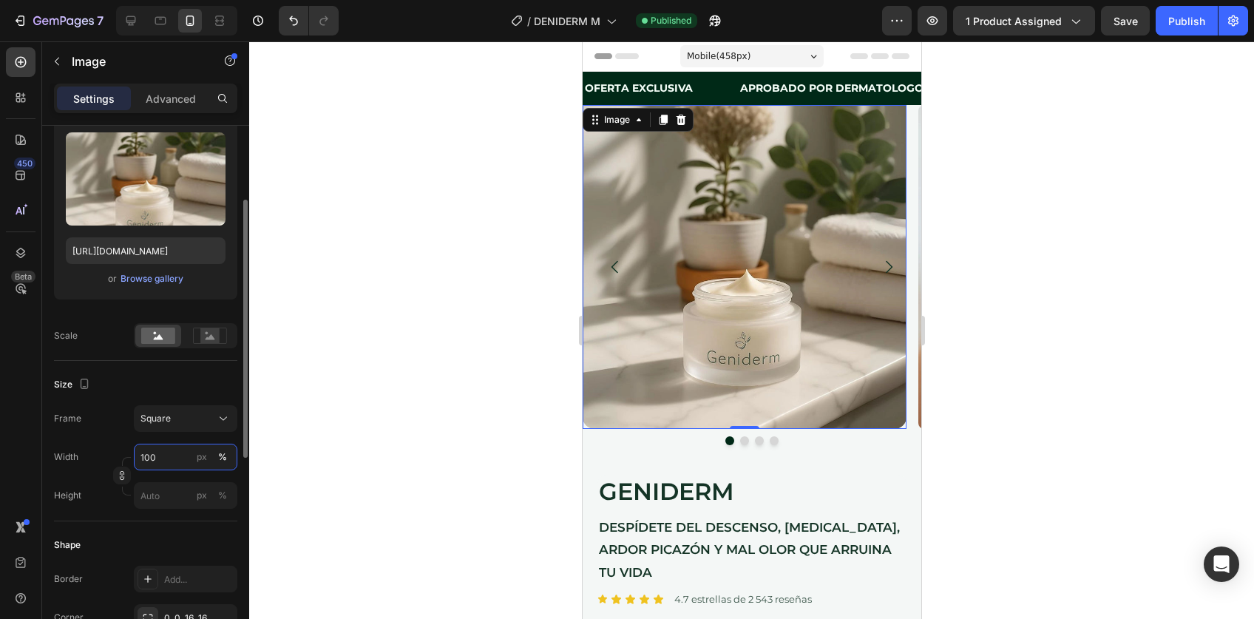
click at [170, 453] on input "100" at bounding box center [186, 457] width 104 height 27
click at [115, 439] on div "Frame Square Width px % Height px %" at bounding box center [145, 457] width 183 height 104
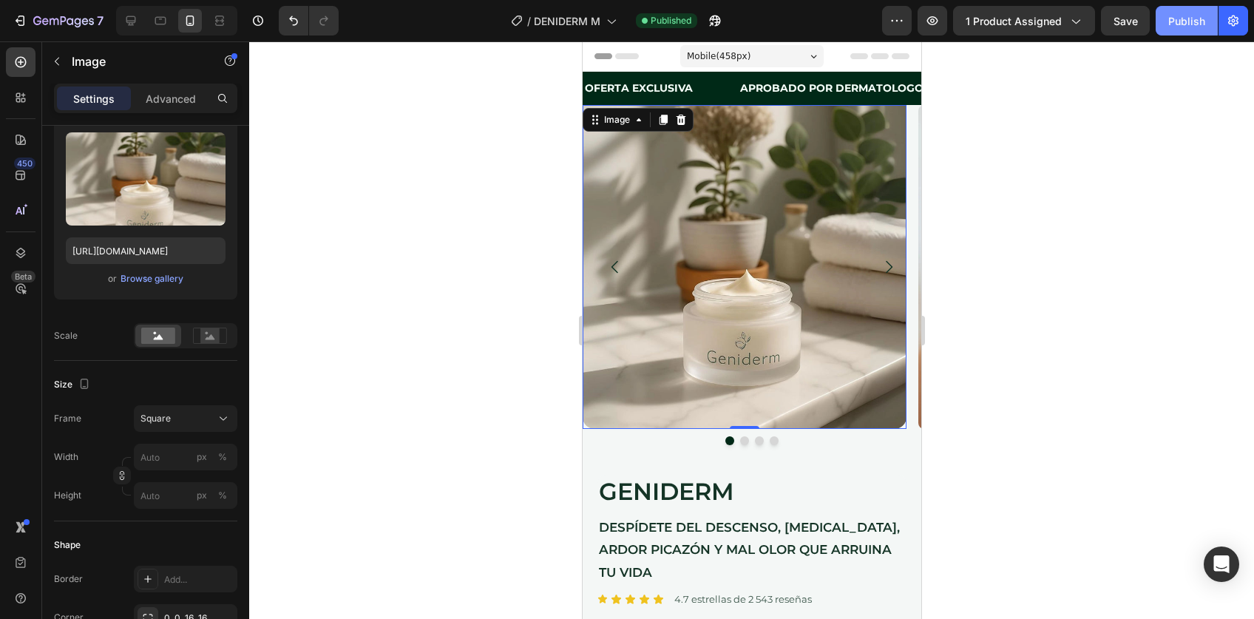
click at [1197, 30] on button "Publish" at bounding box center [1187, 21] width 62 height 30
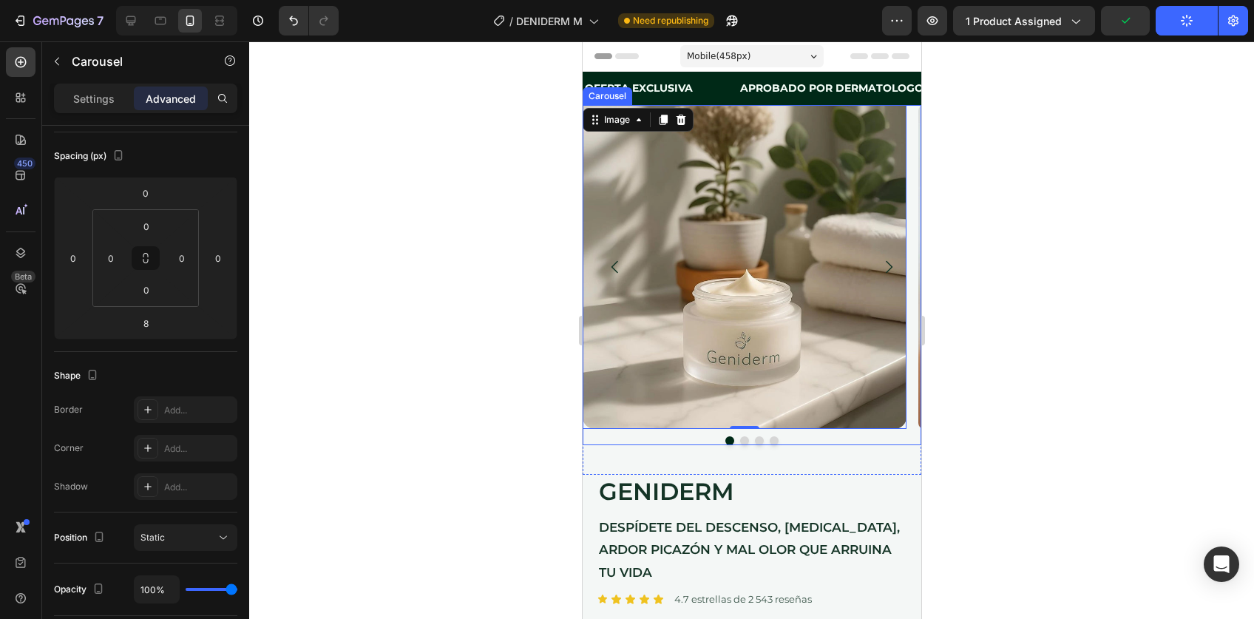
click at [879, 266] on icon "Carousel Next Arrow" at bounding box center [888, 267] width 18 height 18
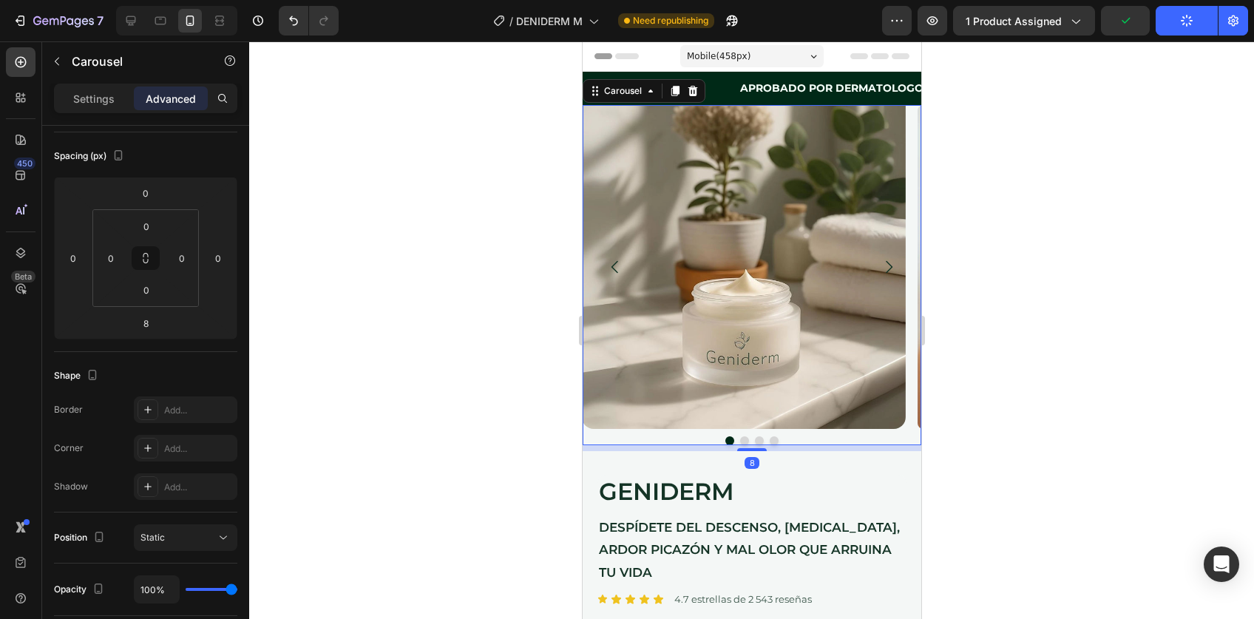
scroll to position [0, 0]
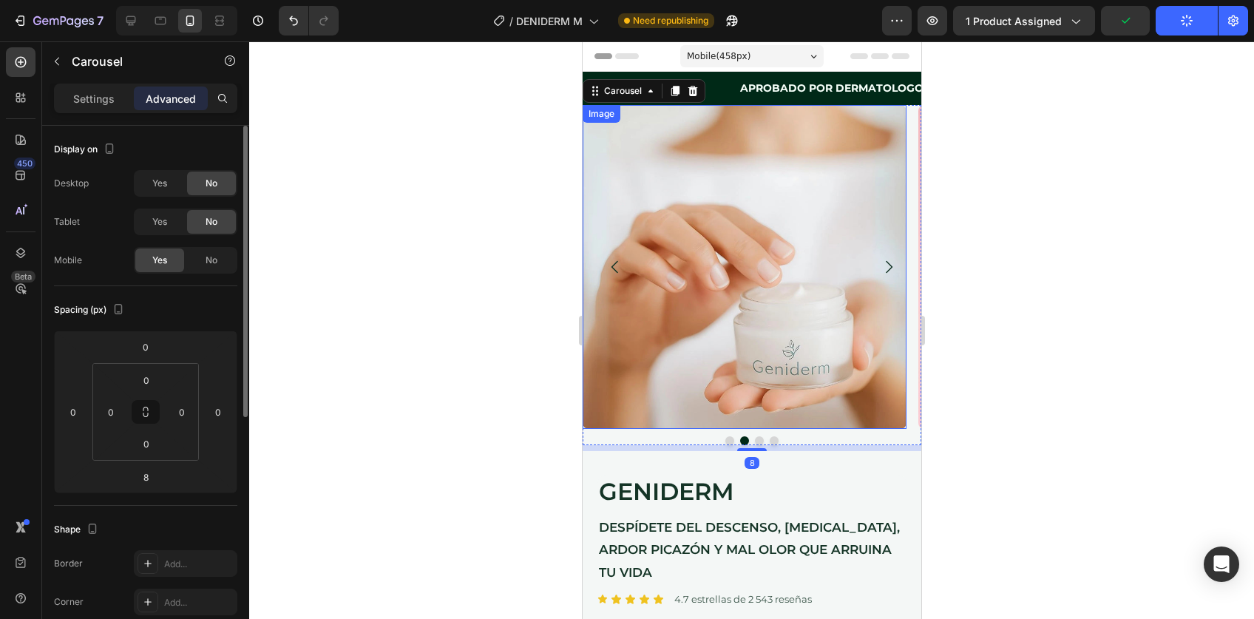
click at [765, 318] on img at bounding box center [744, 267] width 324 height 324
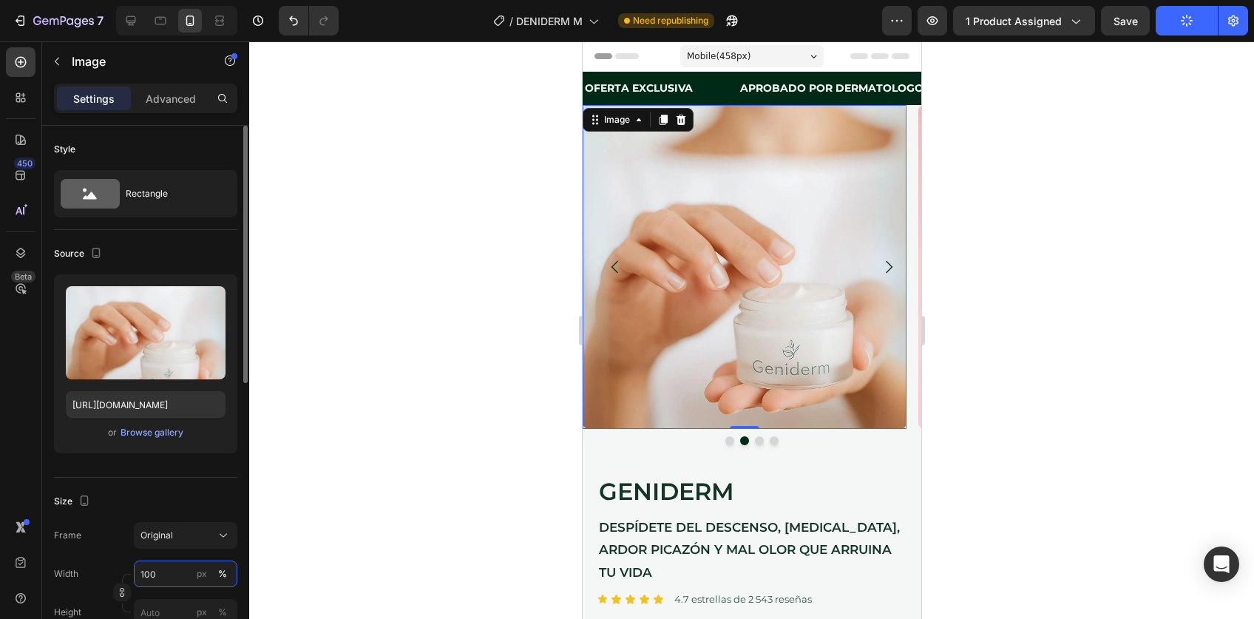
click at [171, 577] on input "100" at bounding box center [186, 574] width 104 height 27
click at [1035, 396] on div at bounding box center [751, 330] width 1005 height 578
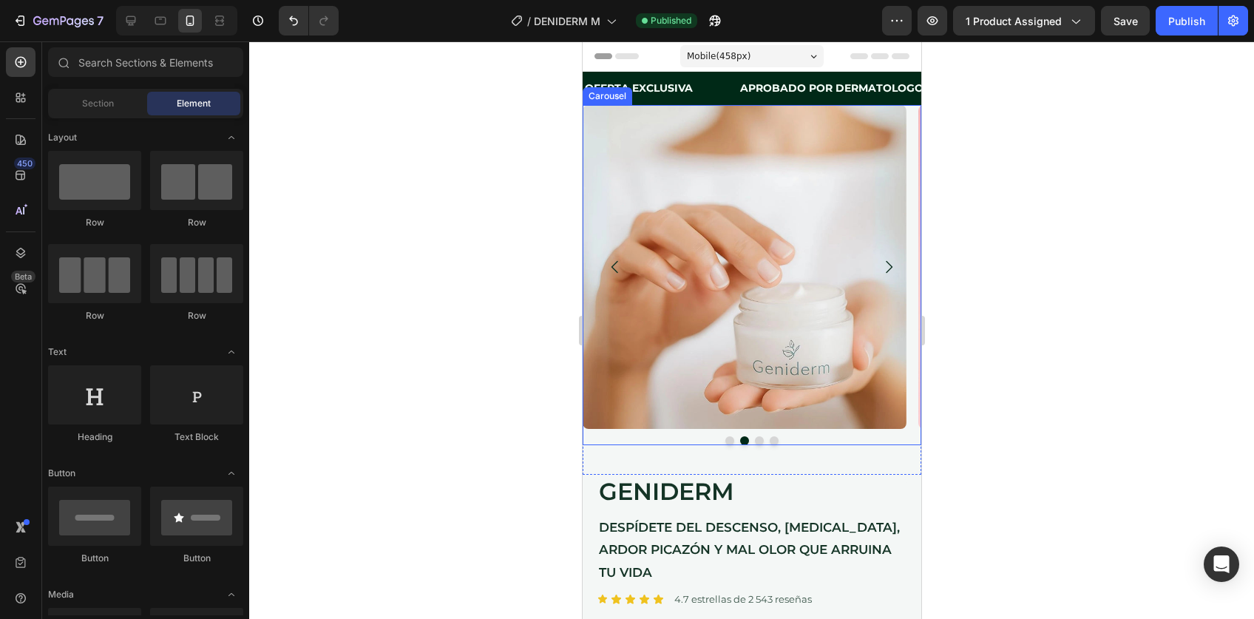
click at [885, 264] on icon "Carousel Next Arrow" at bounding box center [888, 267] width 7 height 13
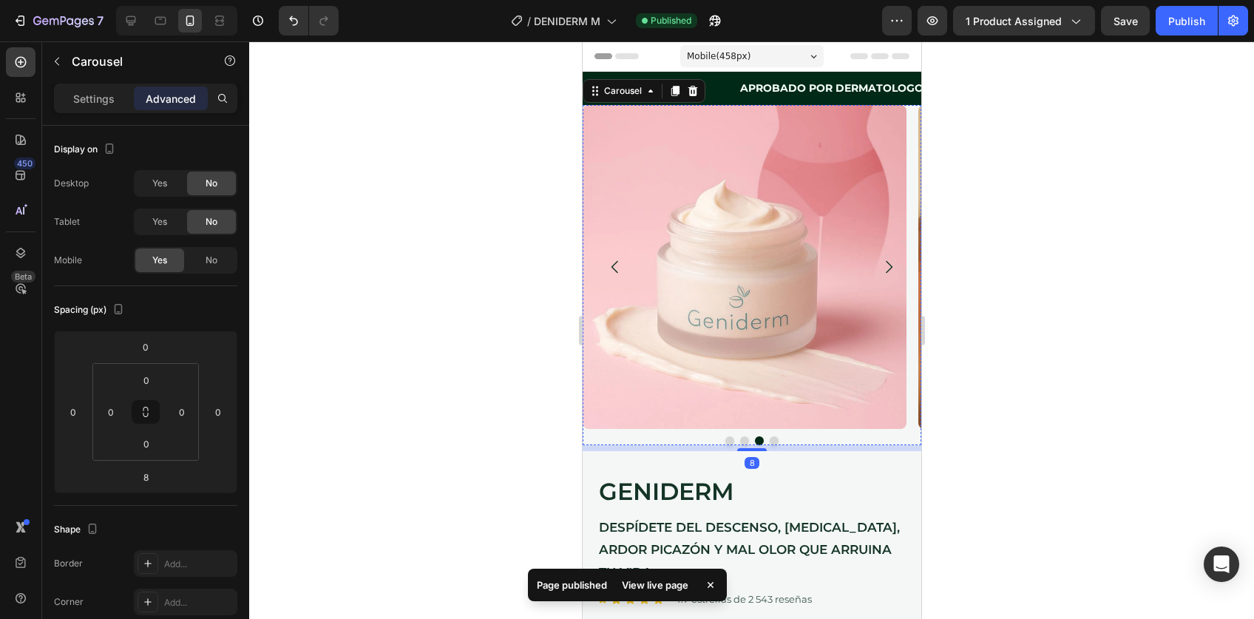
click at [762, 269] on img at bounding box center [744, 267] width 324 height 324
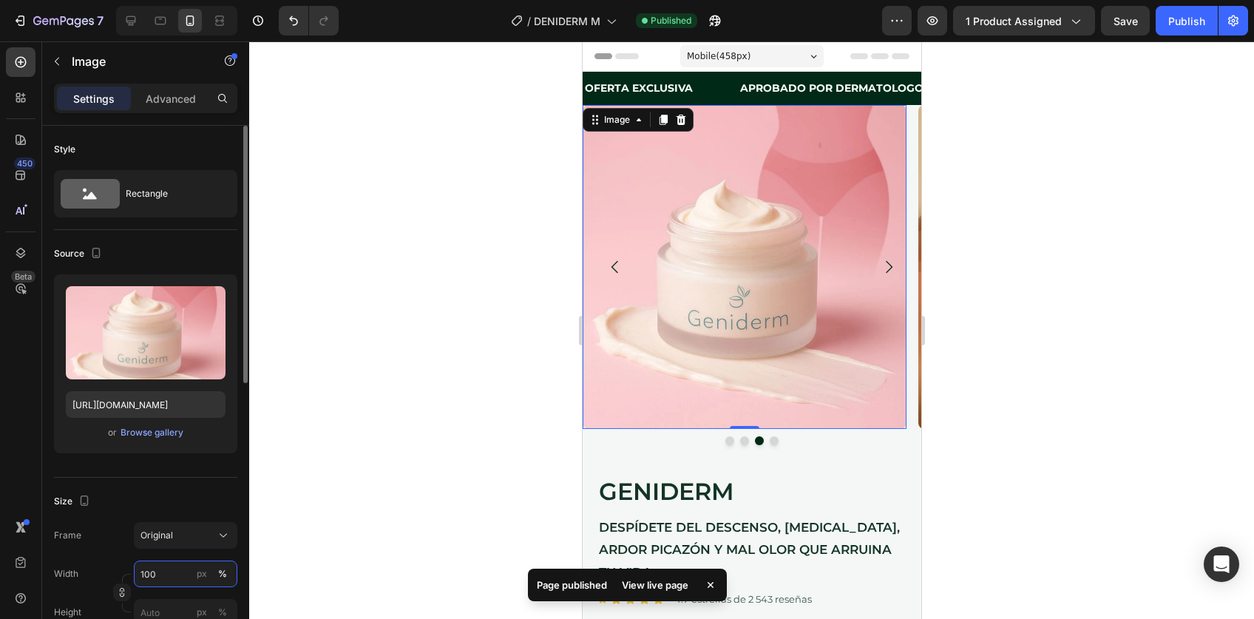
click at [166, 571] on input "100" at bounding box center [186, 574] width 104 height 27
click at [985, 413] on div at bounding box center [751, 330] width 1005 height 578
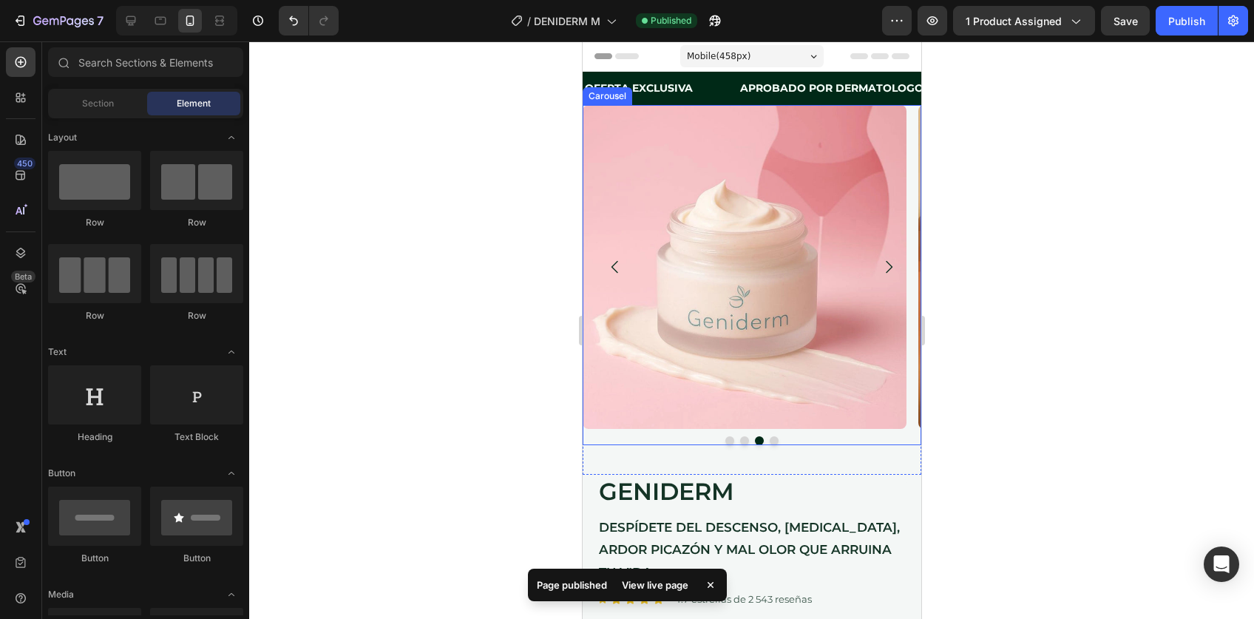
click at [879, 260] on icon "Carousel Next Arrow" at bounding box center [888, 267] width 18 height 18
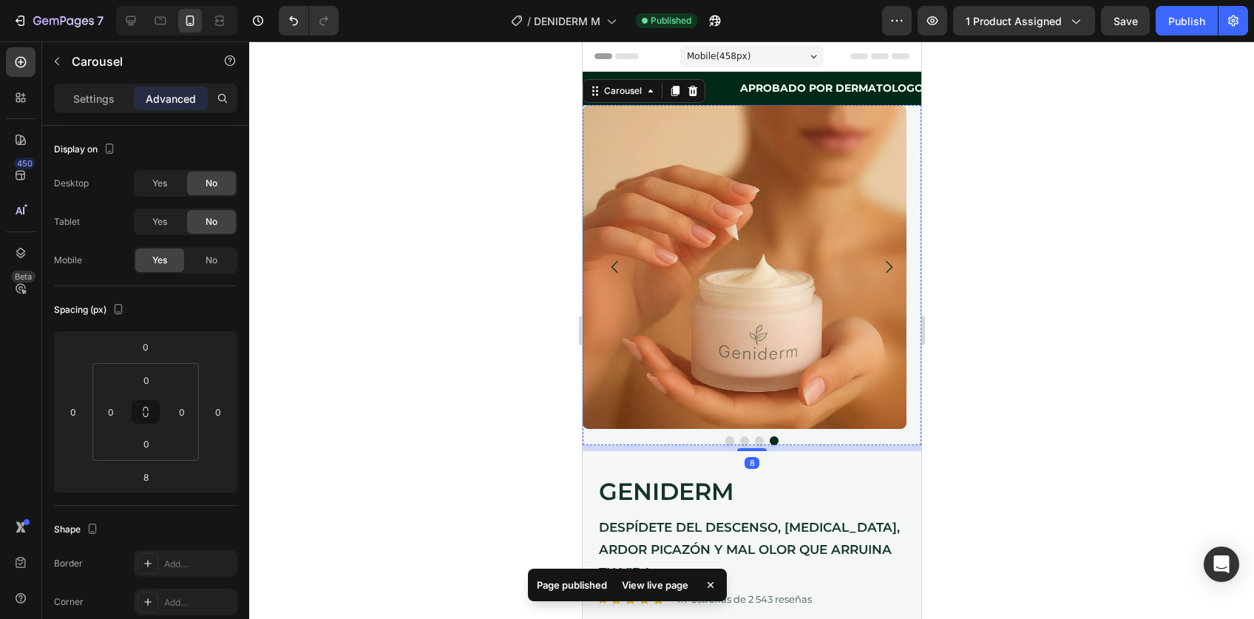
click at [759, 290] on img at bounding box center [744, 267] width 324 height 324
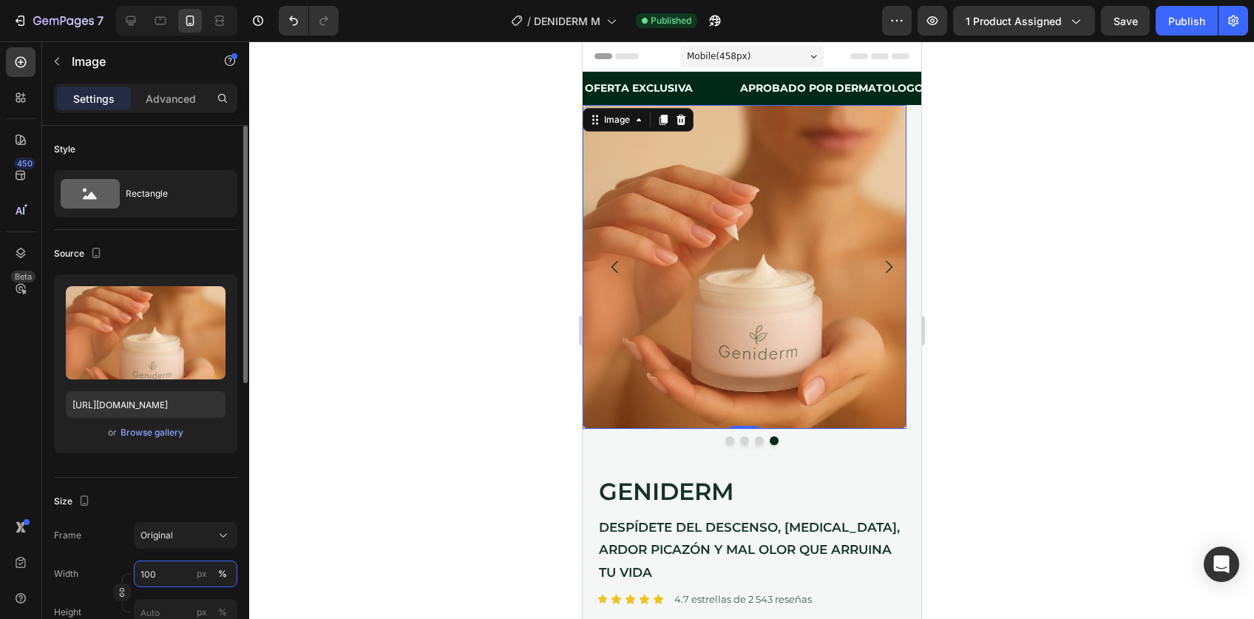
click at [168, 568] on input "100" at bounding box center [186, 574] width 104 height 27
click at [606, 266] on icon "Carousel Back Arrow" at bounding box center [615, 267] width 18 height 18
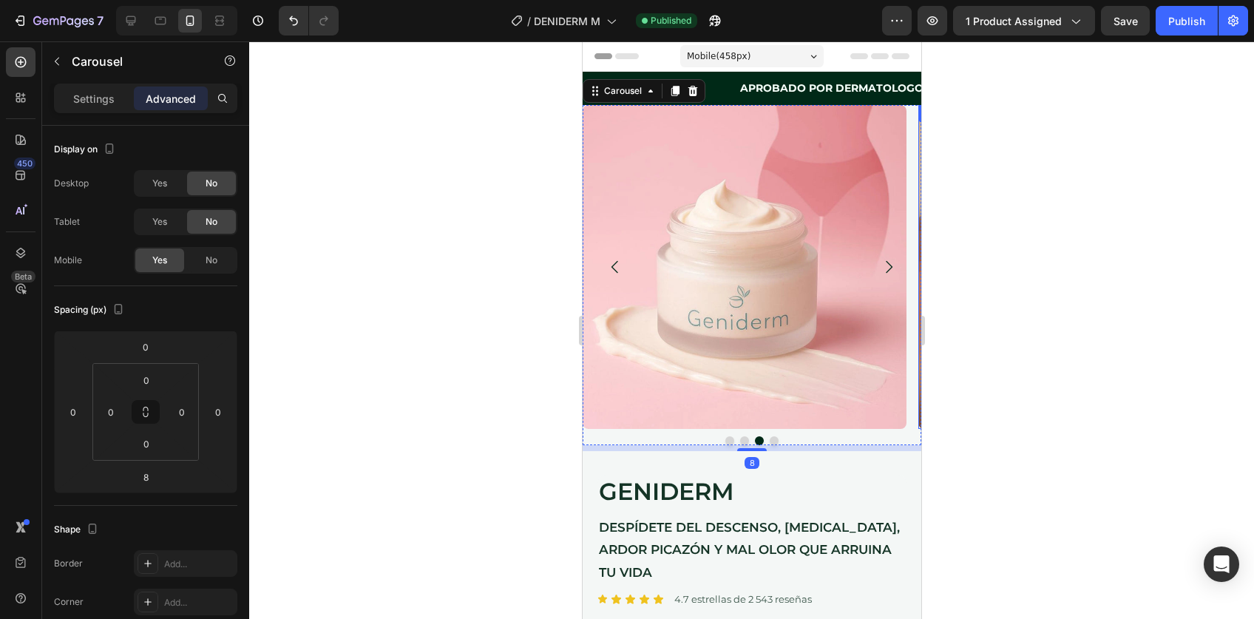
click at [782, 269] on img at bounding box center [744, 267] width 324 height 324
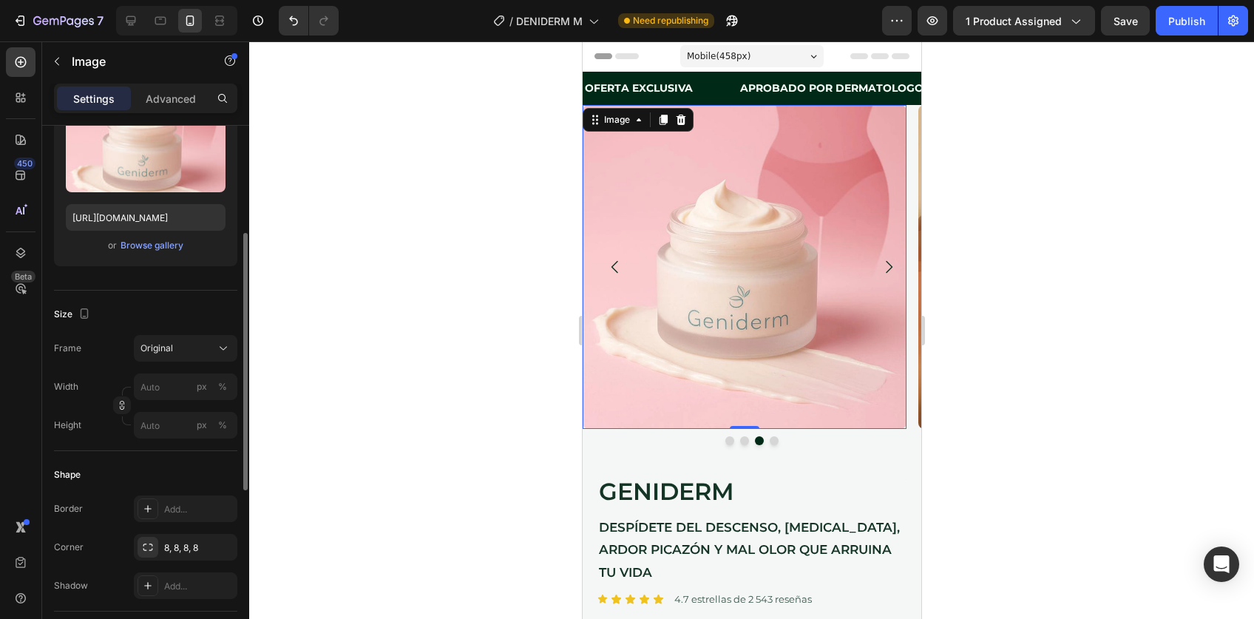
scroll to position [217, 0]
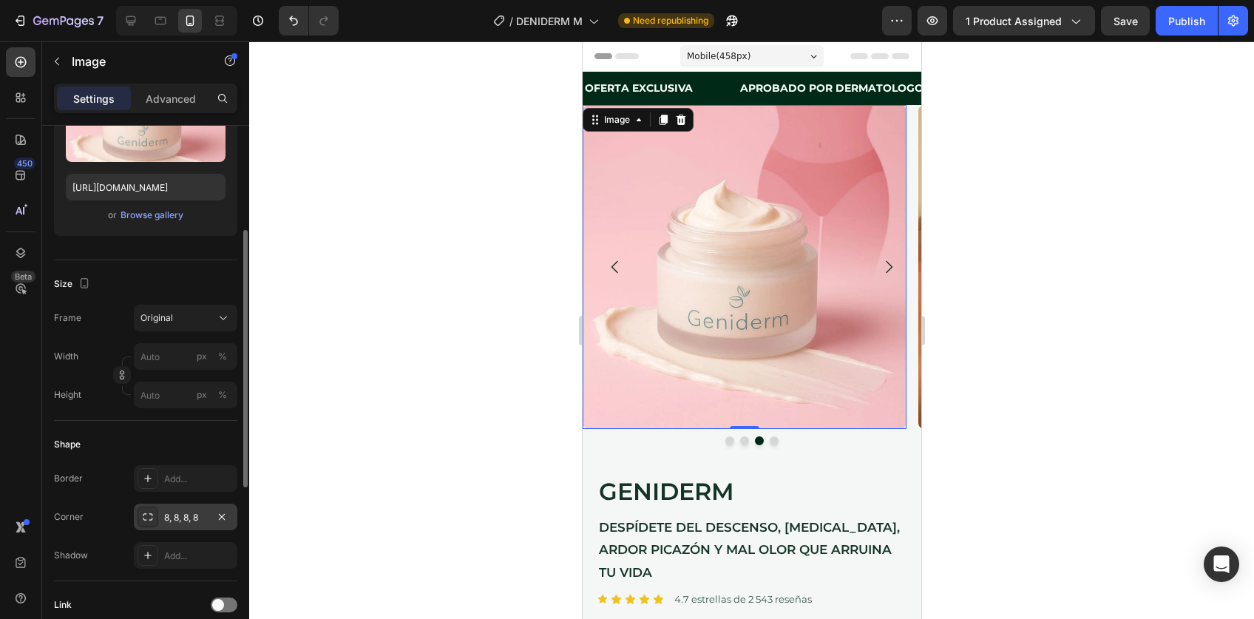
click at [186, 507] on div "8, 8, 8, 8" at bounding box center [186, 517] width 104 height 27
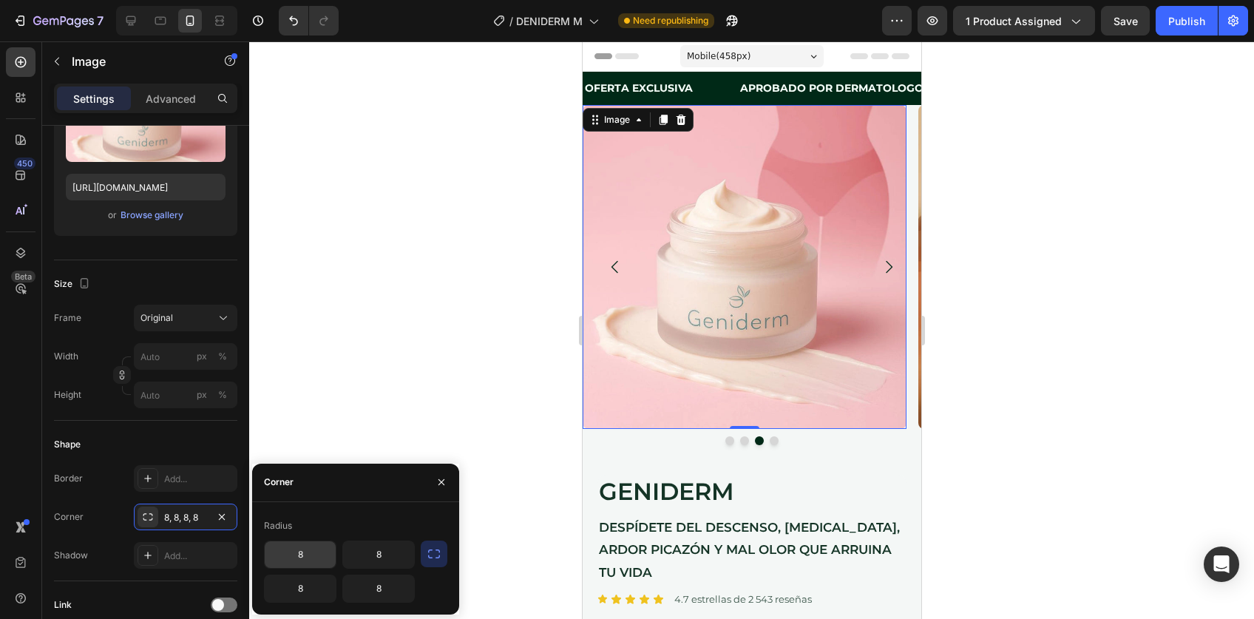
click at [303, 548] on input "8" at bounding box center [300, 554] width 71 height 27
click at [442, 553] on button "button" at bounding box center [434, 554] width 27 height 27
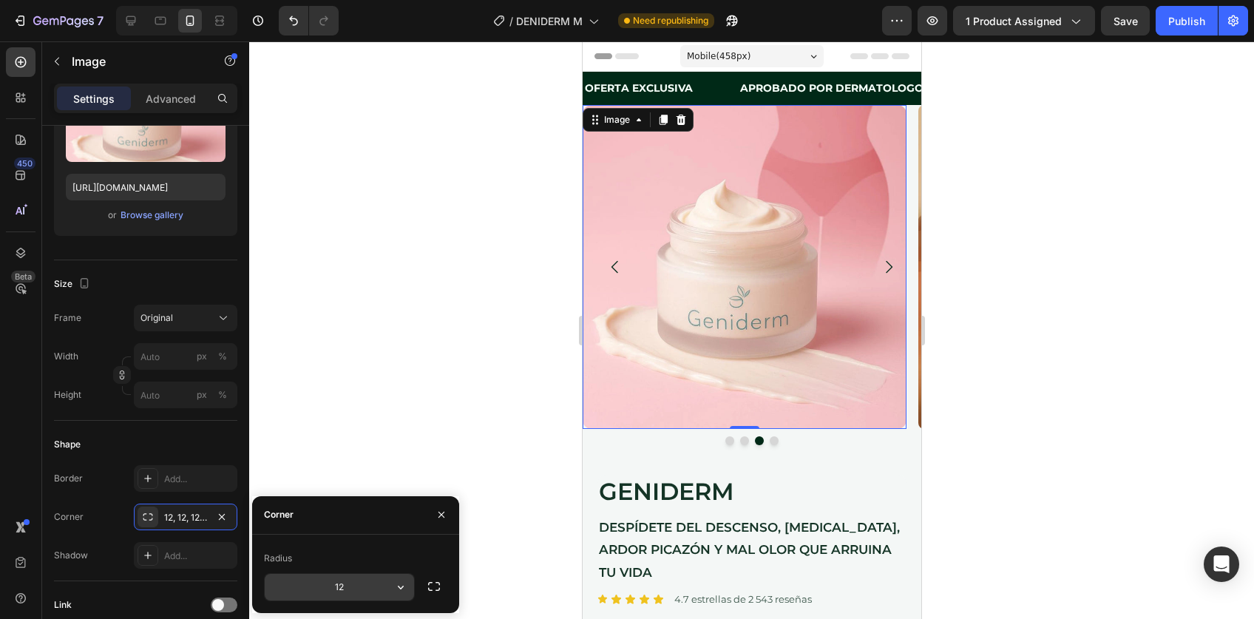
click at [328, 577] on input "12" at bounding box center [339, 587] width 149 height 27
click at [439, 586] on icon "button" at bounding box center [434, 586] width 15 height 15
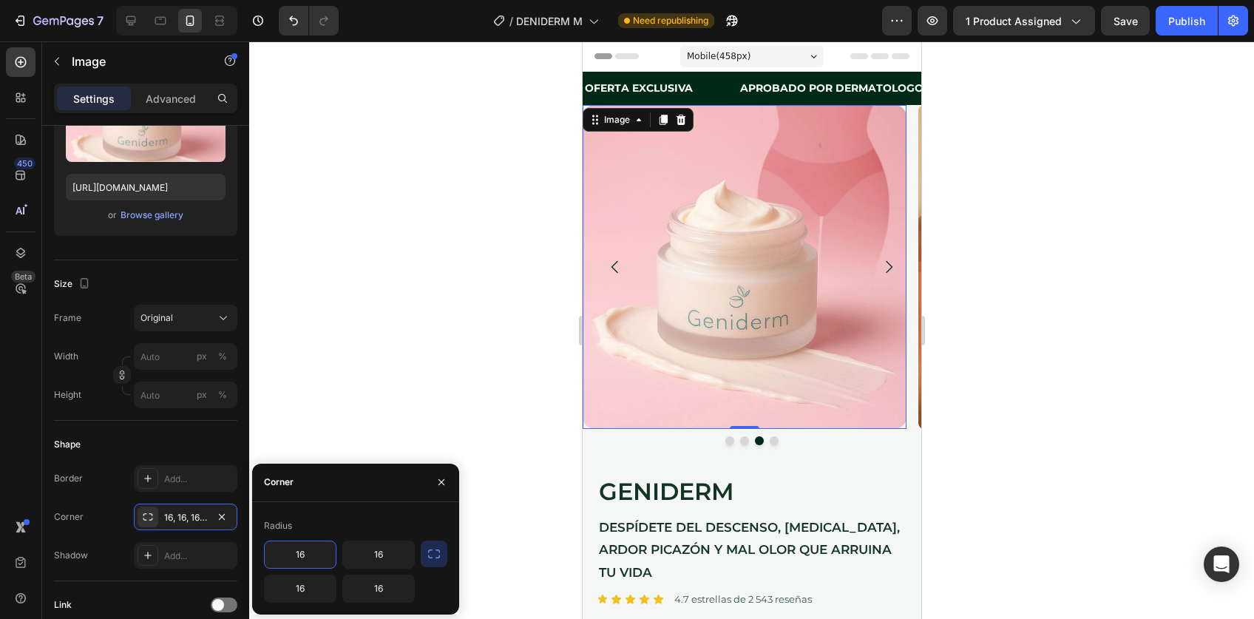
click at [311, 550] on input "16" at bounding box center [300, 554] width 71 height 27
type input "0"
click at [374, 551] on input "16" at bounding box center [378, 554] width 71 height 27
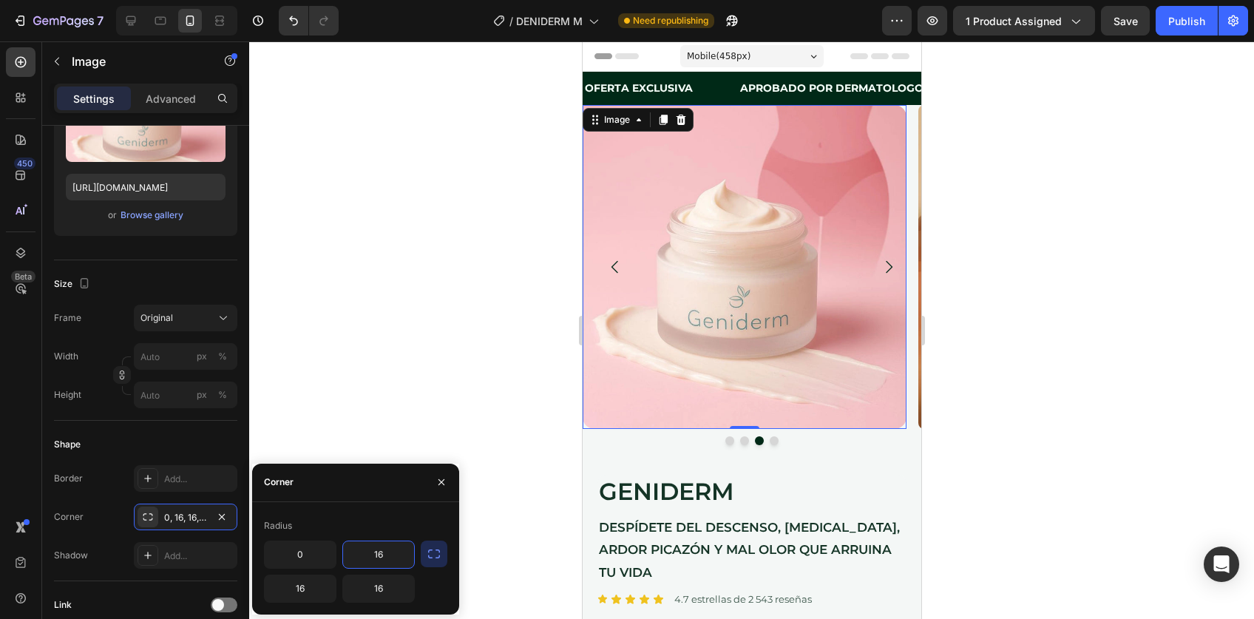
click at [374, 551] on input "16" at bounding box center [378, 554] width 71 height 27
type input "0"
click at [1036, 476] on div at bounding box center [751, 330] width 1005 height 578
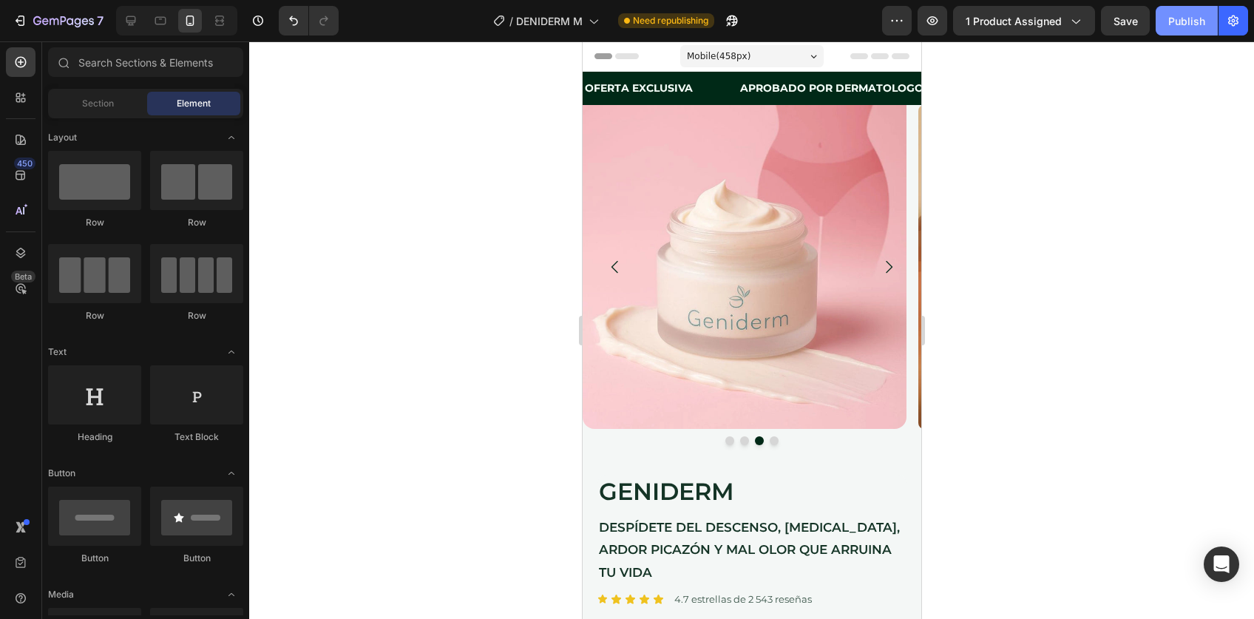
click at [1183, 18] on div "Publish" at bounding box center [1187, 21] width 37 height 16
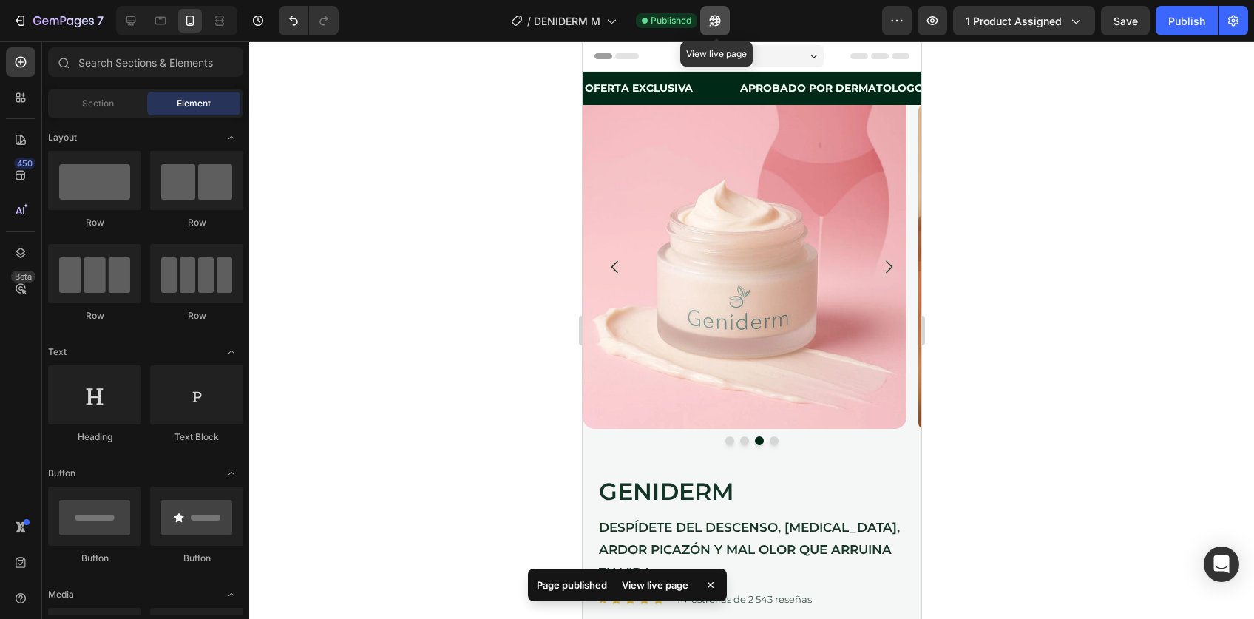
click at [713, 22] on icon "button" at bounding box center [711, 24] width 4 height 4
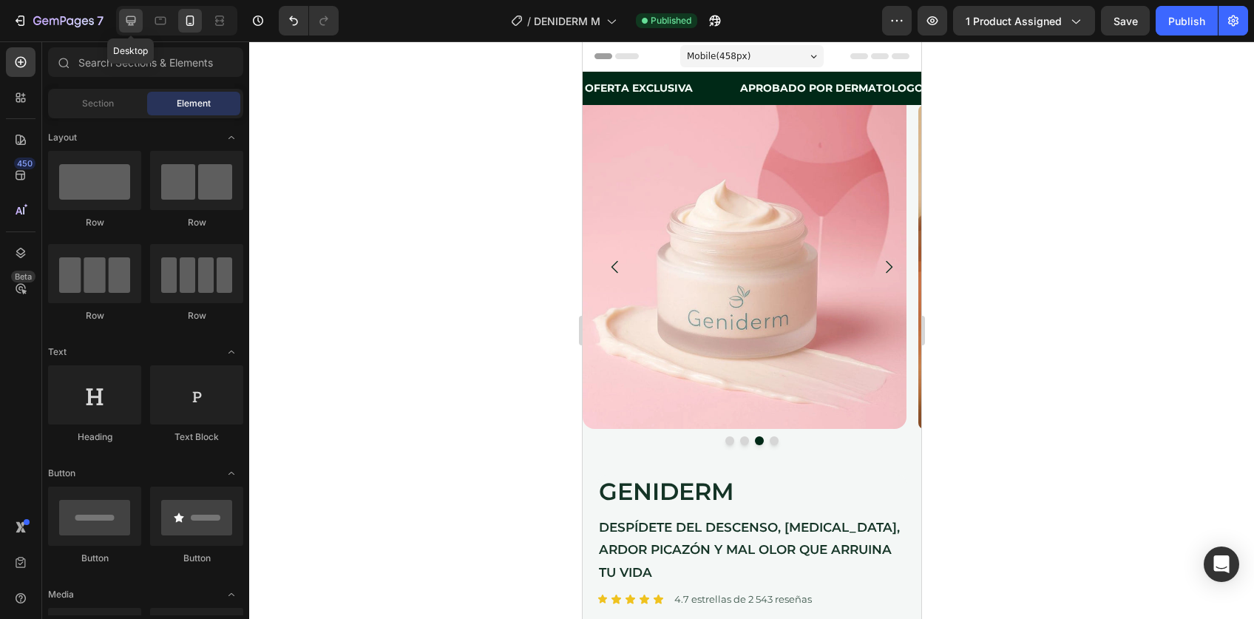
click at [124, 21] on icon at bounding box center [131, 20] width 15 height 15
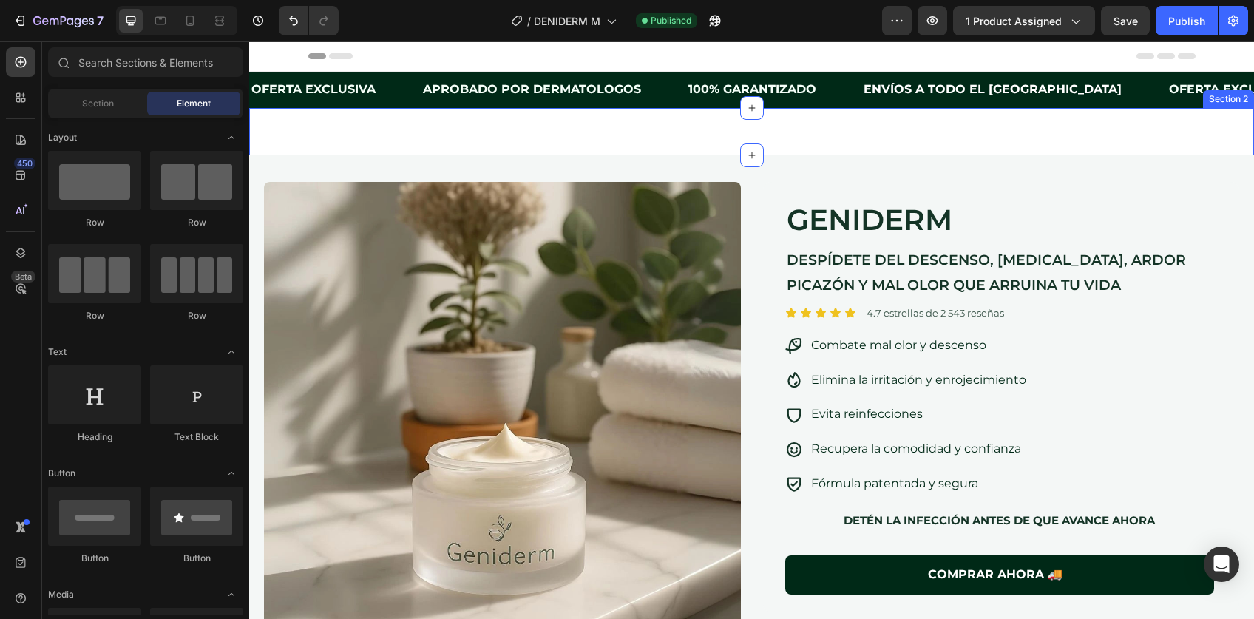
click at [667, 132] on div "Image Image Image Image Carousel Section 2" at bounding box center [751, 131] width 1005 height 47
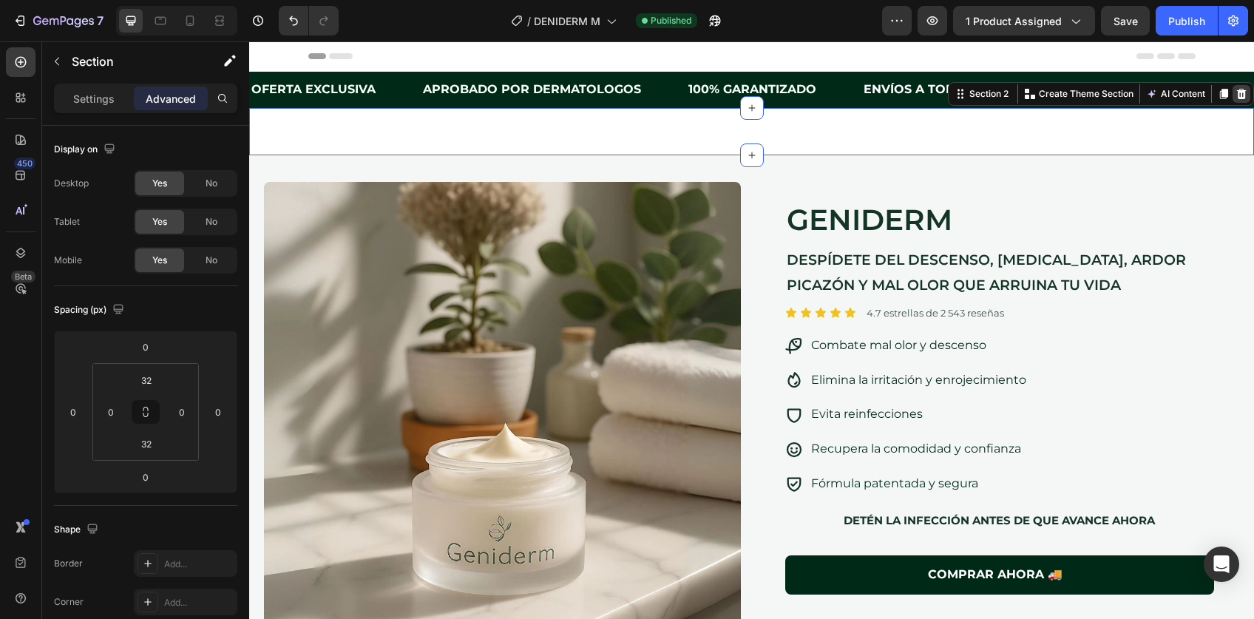
click at [1237, 92] on icon at bounding box center [1242, 94] width 10 height 10
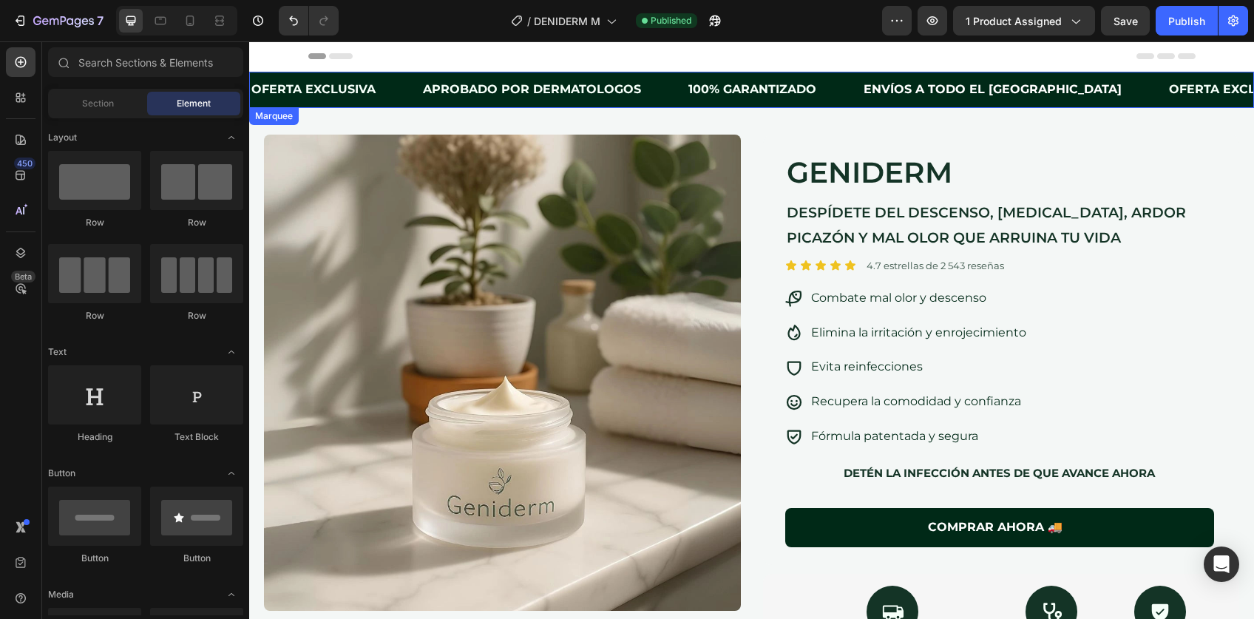
click at [656, 80] on div "APROBADO POR dermatologos Text Block" at bounding box center [555, 90] width 266 height 36
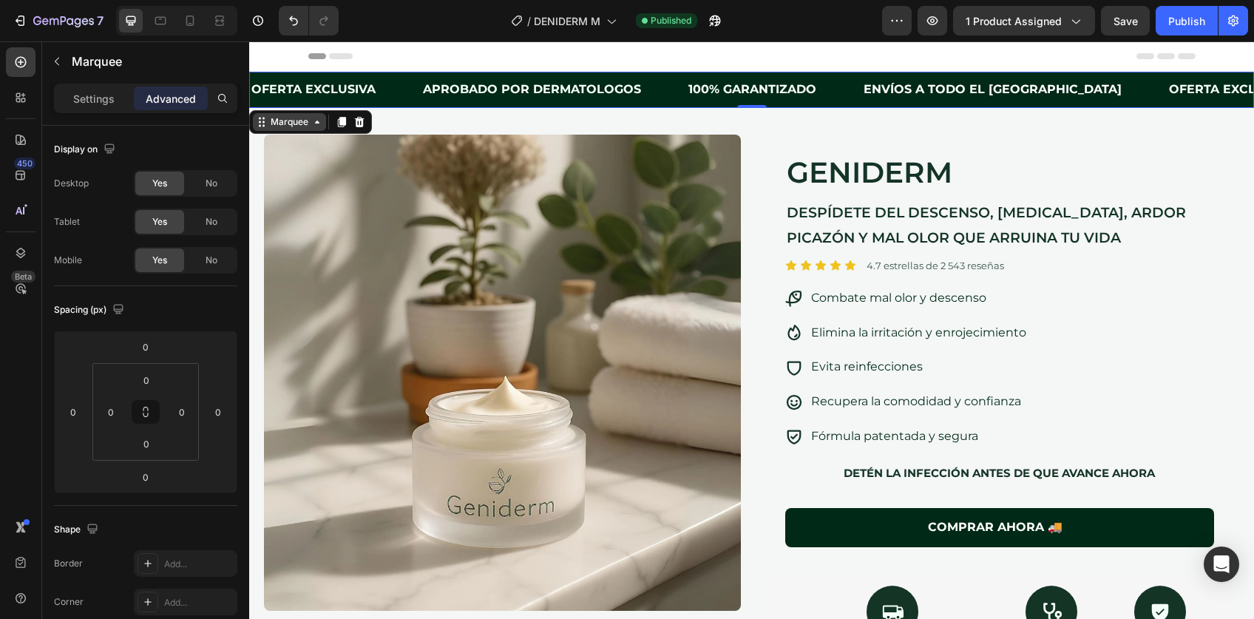
click at [280, 120] on div "Marquee" at bounding box center [290, 121] width 44 height 13
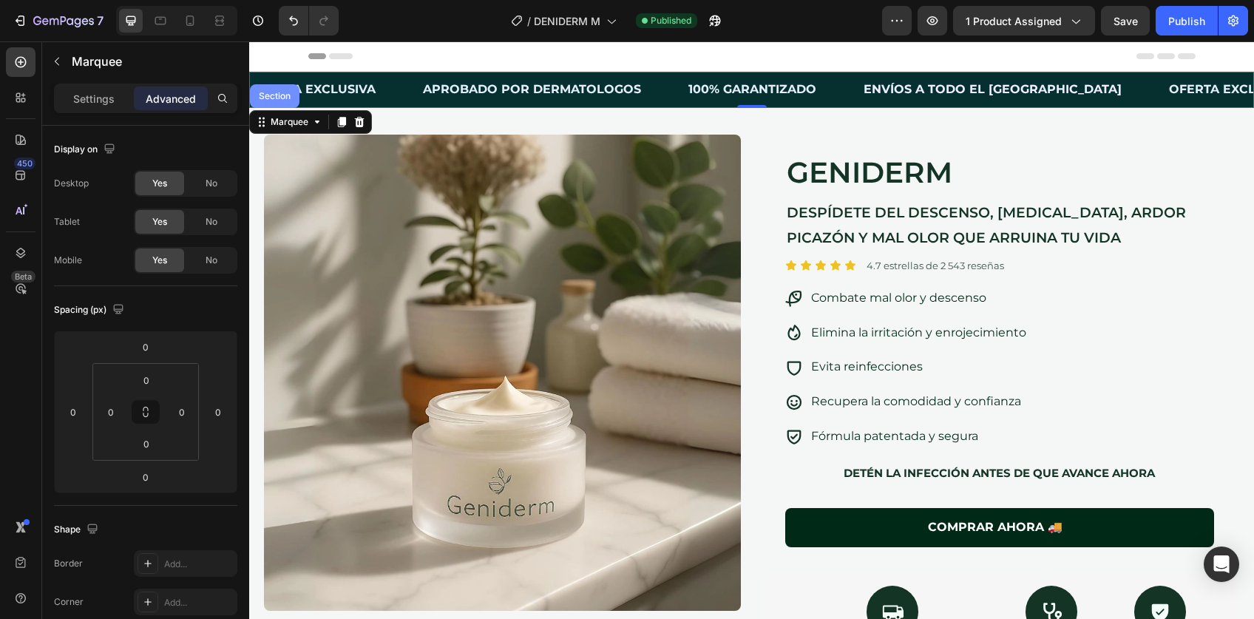
click at [277, 100] on div "Section" at bounding box center [275, 96] width 50 height 24
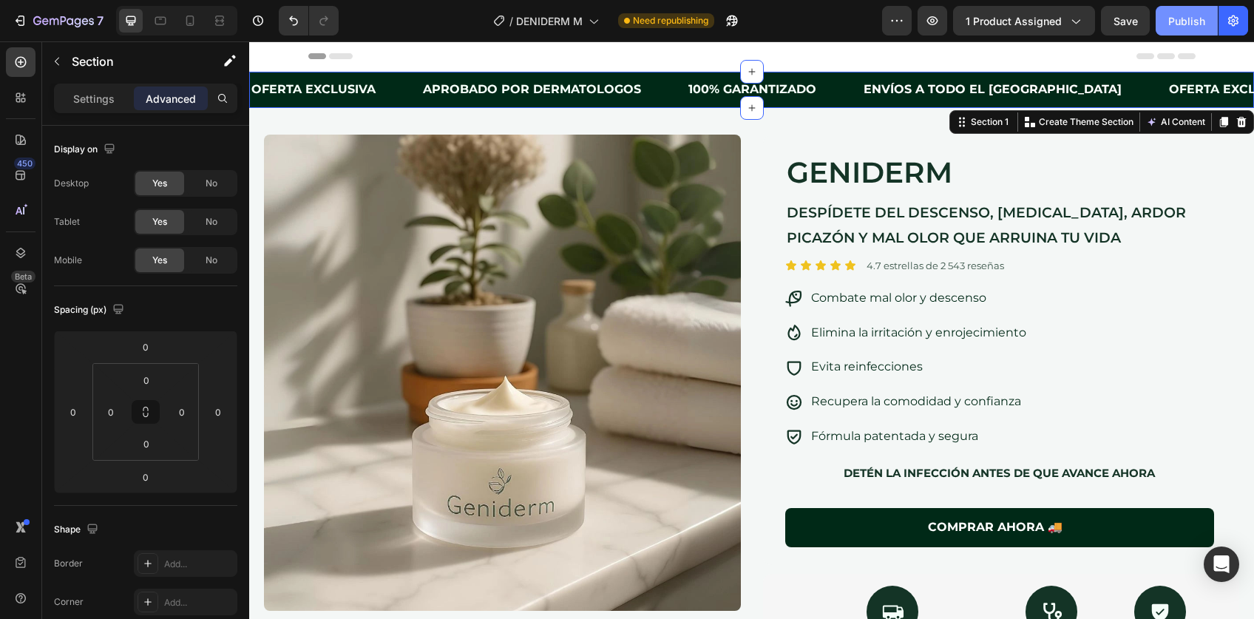
click at [1190, 23] on div "Publish" at bounding box center [1187, 21] width 37 height 16
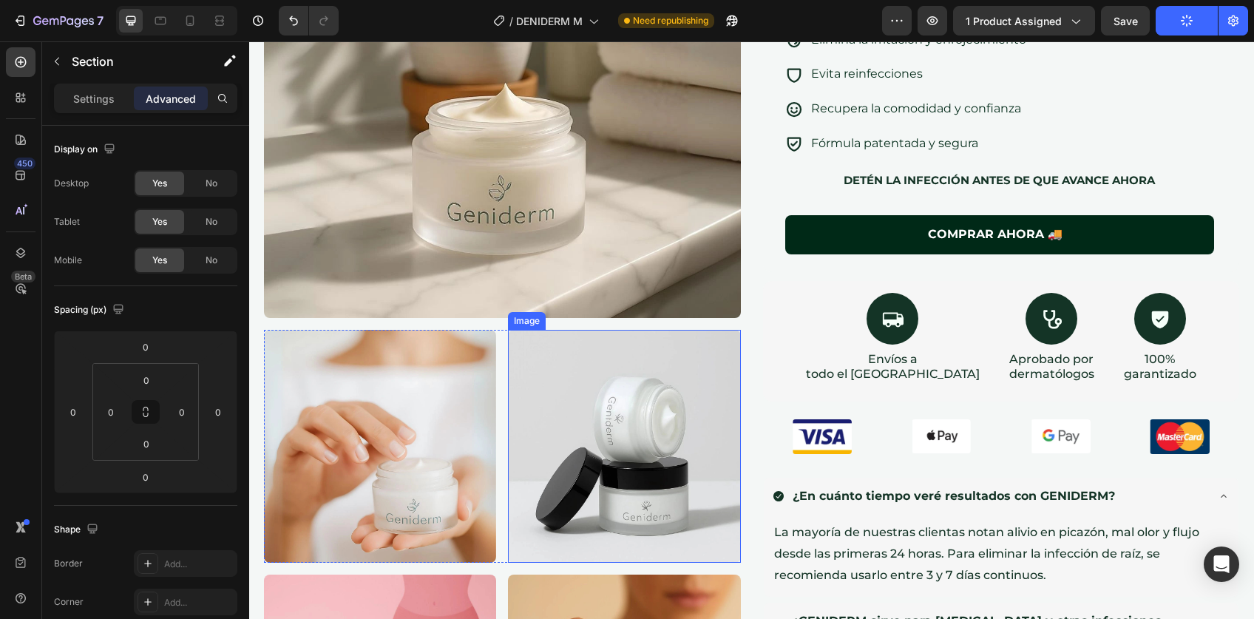
scroll to position [96, 0]
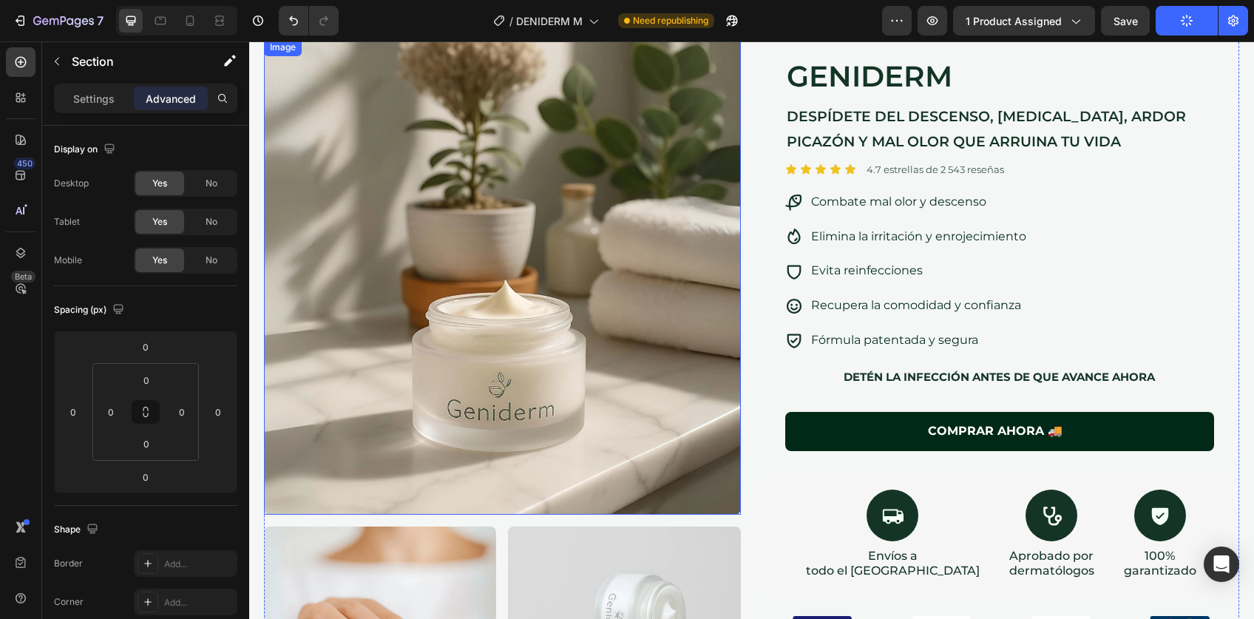
click at [569, 220] on img at bounding box center [502, 276] width 477 height 477
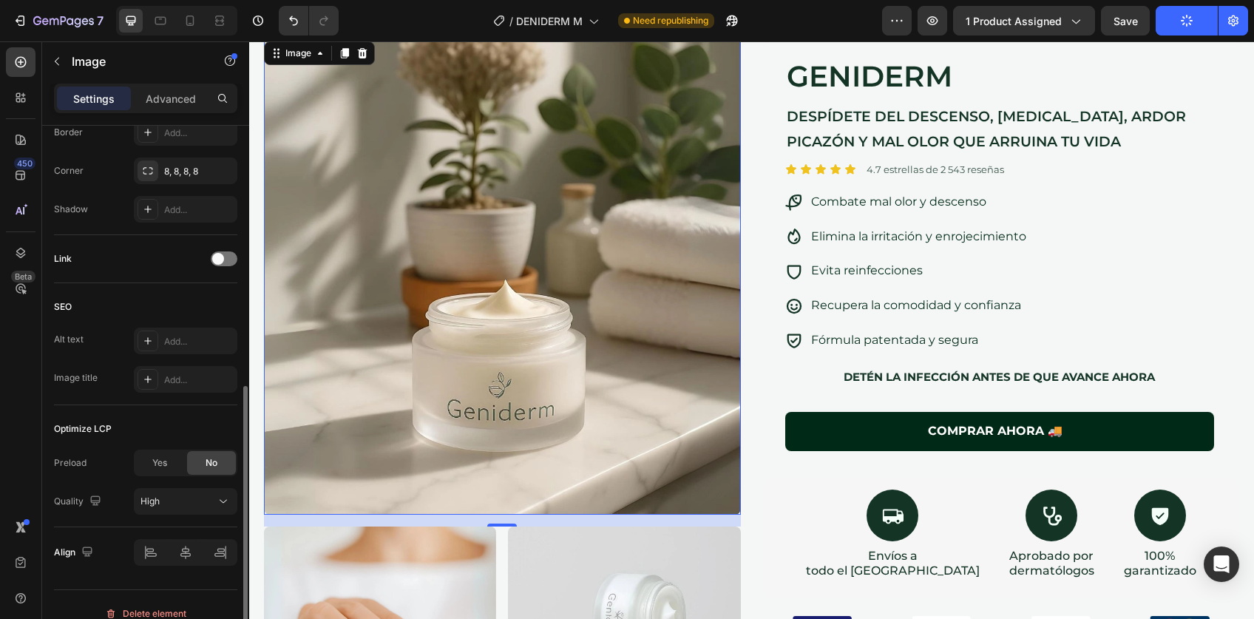
scroll to position [579, 0]
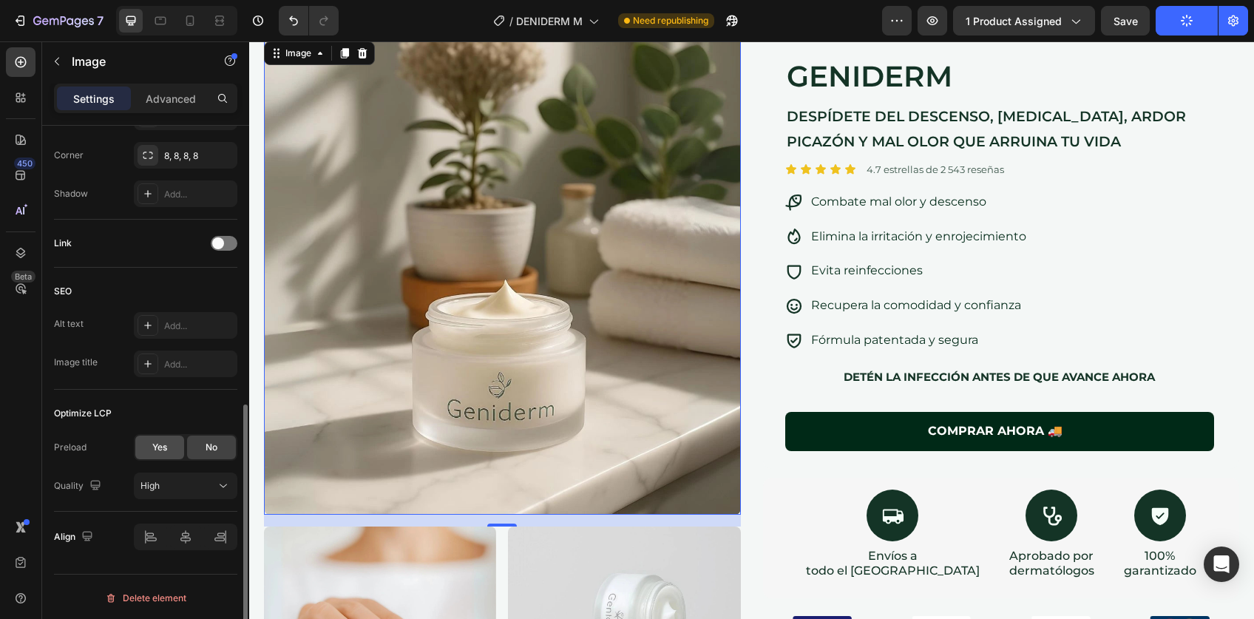
click at [156, 447] on span "Yes" at bounding box center [159, 447] width 15 height 13
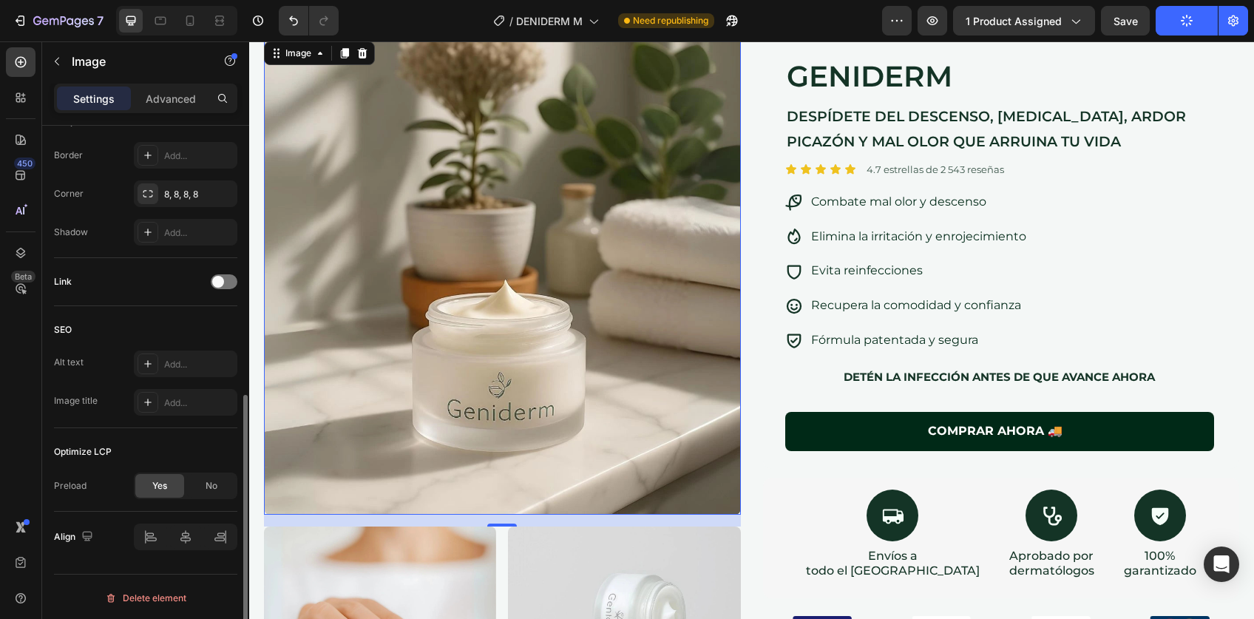
click at [166, 484] on span "Yes" at bounding box center [159, 485] width 15 height 13
click at [208, 484] on span "No" at bounding box center [212, 485] width 12 height 13
click at [168, 484] on div "Yes" at bounding box center [159, 486] width 49 height 24
click at [565, 359] on img at bounding box center [502, 276] width 477 height 477
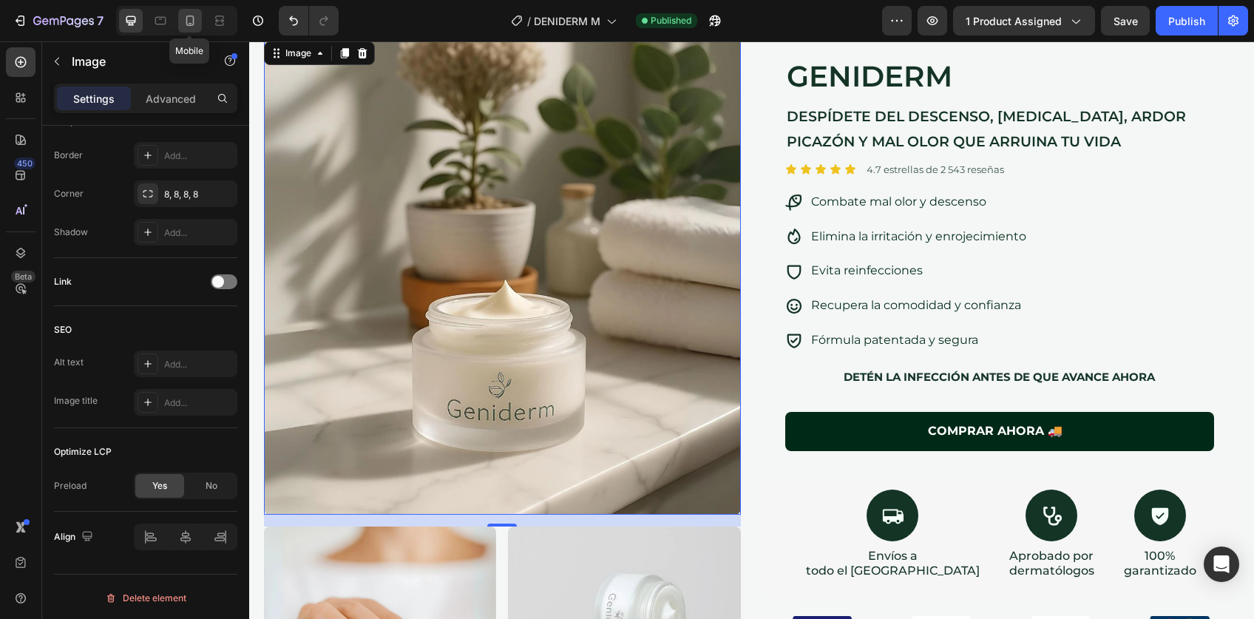
click at [189, 18] on icon at bounding box center [190, 20] width 15 height 15
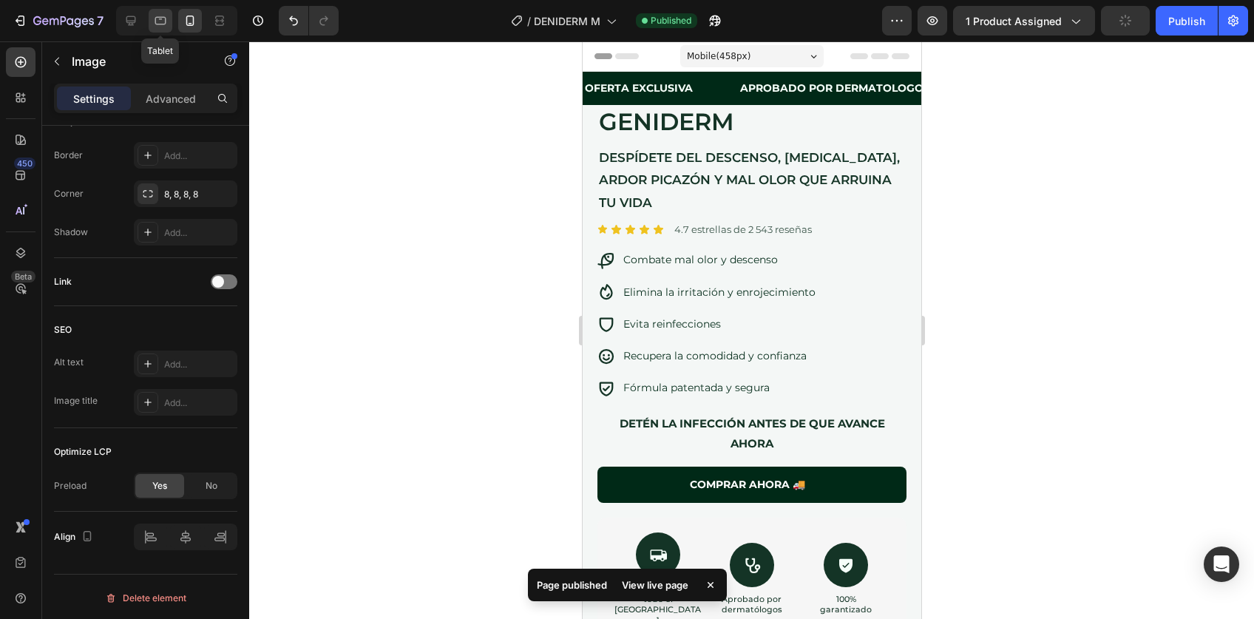
click at [170, 16] on div at bounding box center [161, 21] width 24 height 24
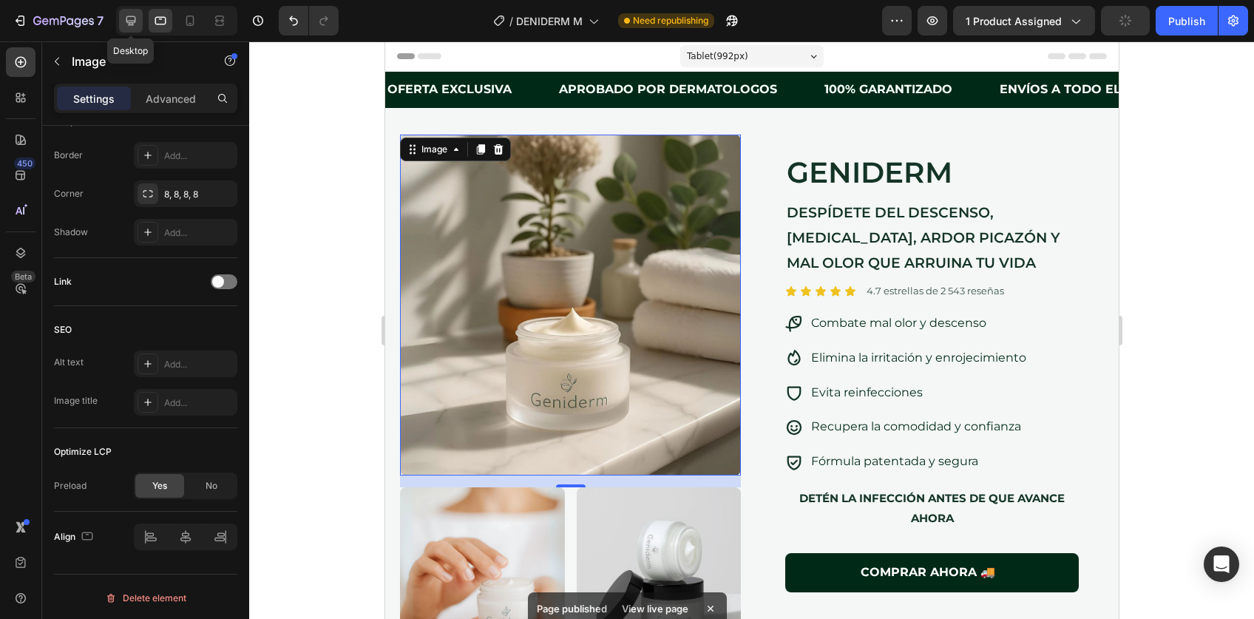
click at [131, 16] on icon at bounding box center [131, 21] width 10 height 10
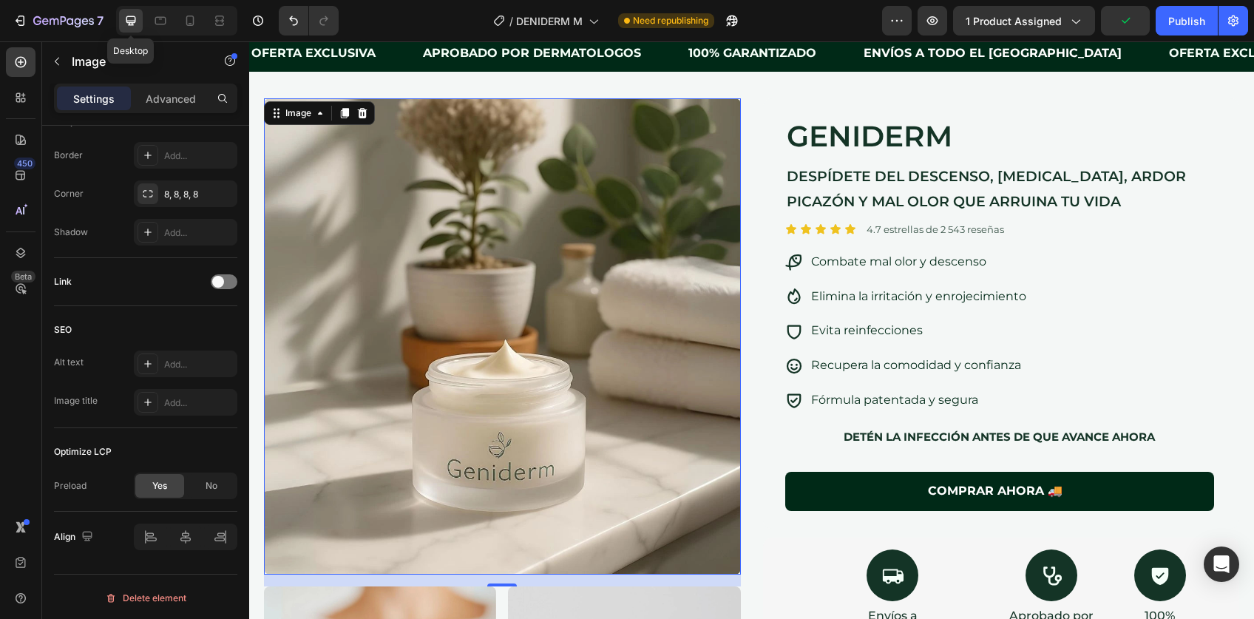
scroll to position [41, 0]
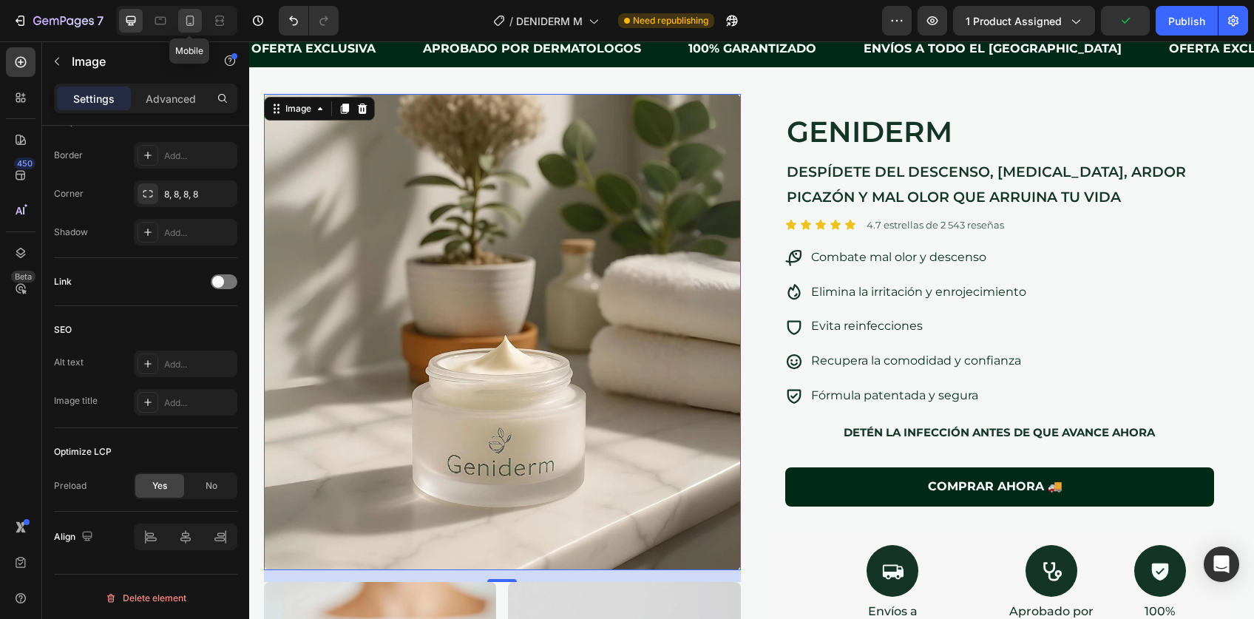
click at [185, 19] on icon at bounding box center [190, 20] width 15 height 15
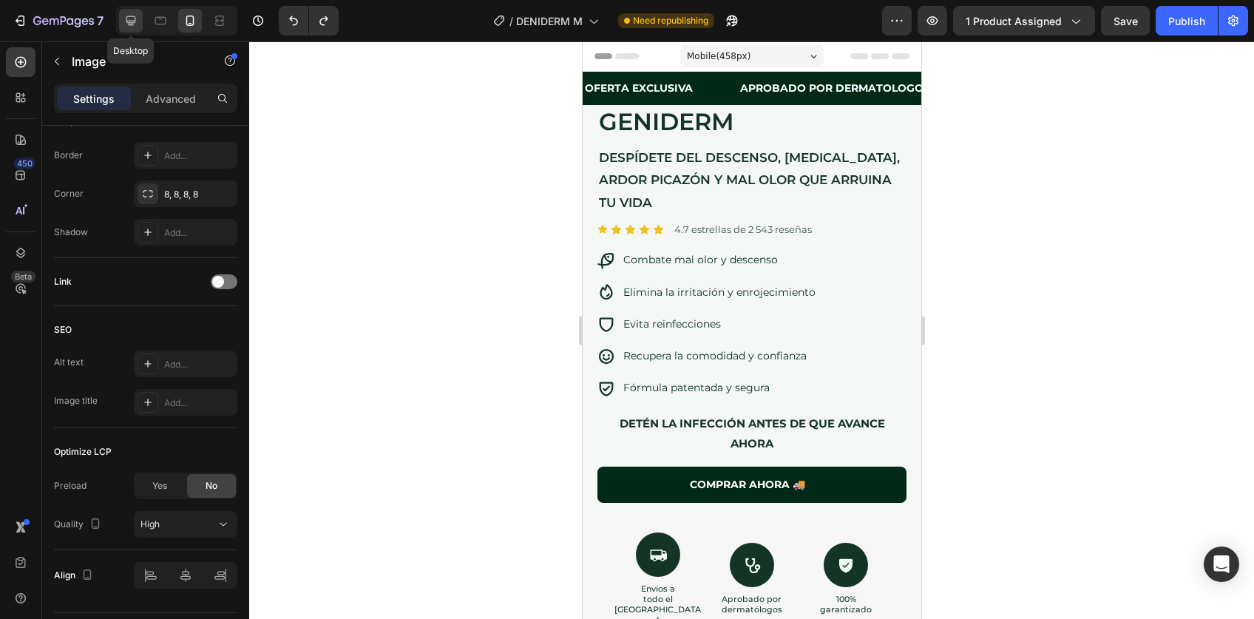
click at [140, 23] on div at bounding box center [131, 21] width 24 height 24
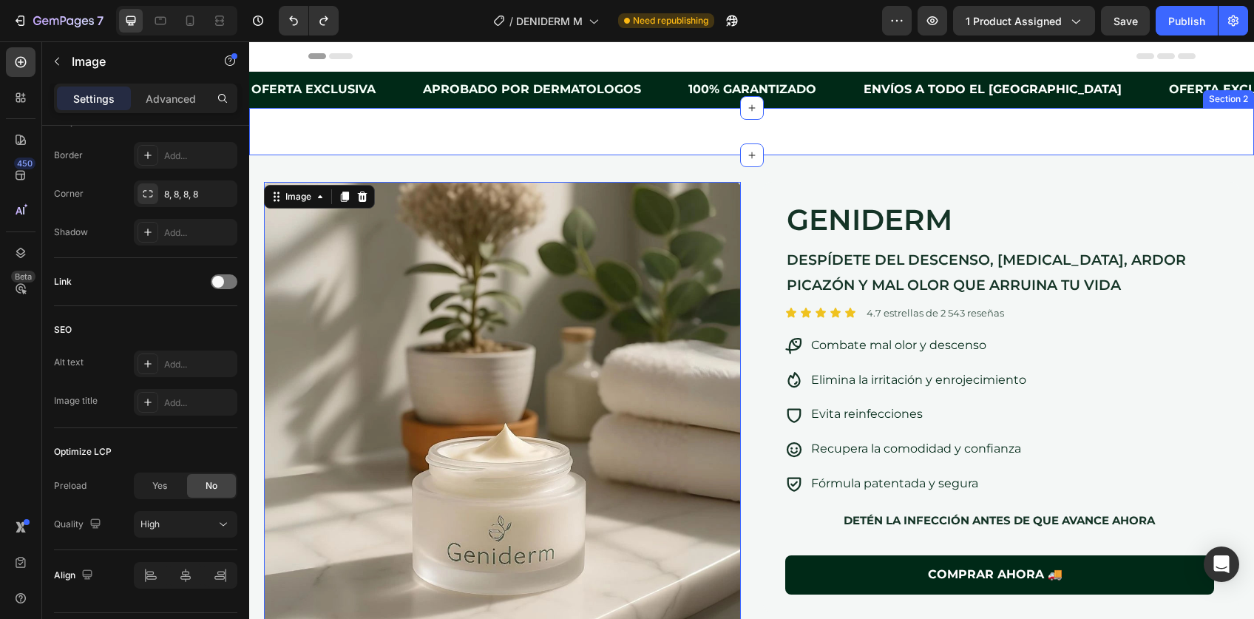
click at [712, 137] on div "Image Image Image Image Carousel Section 2" at bounding box center [751, 131] width 1005 height 47
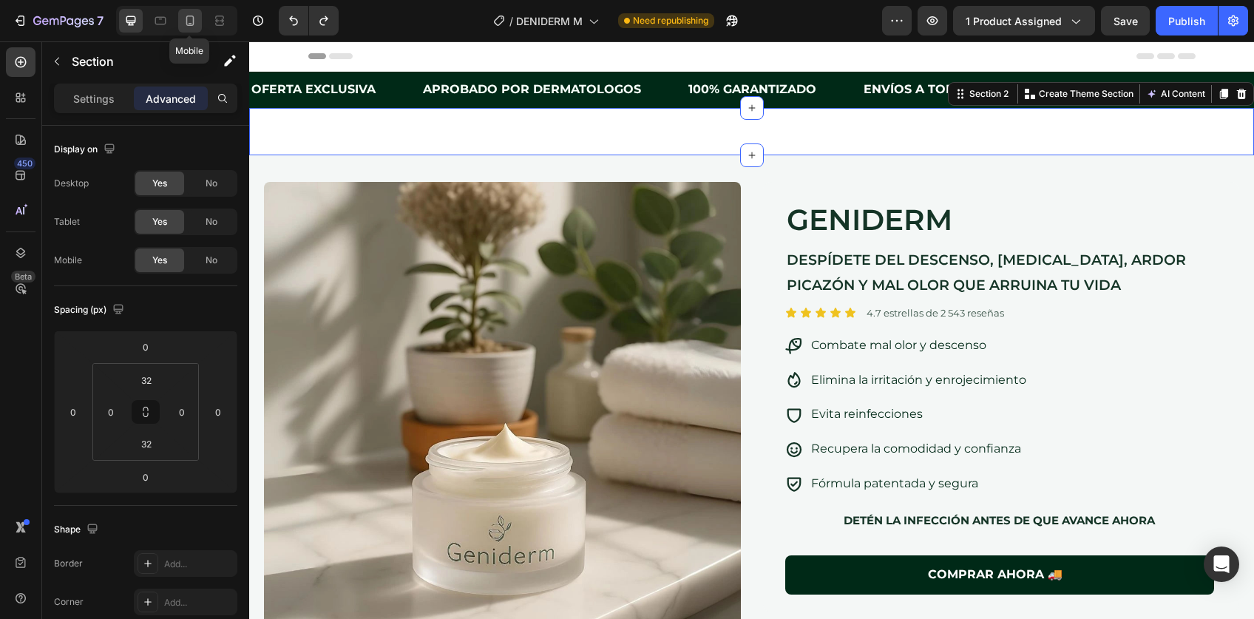
click at [197, 22] on div at bounding box center [190, 21] width 24 height 24
type input "0"
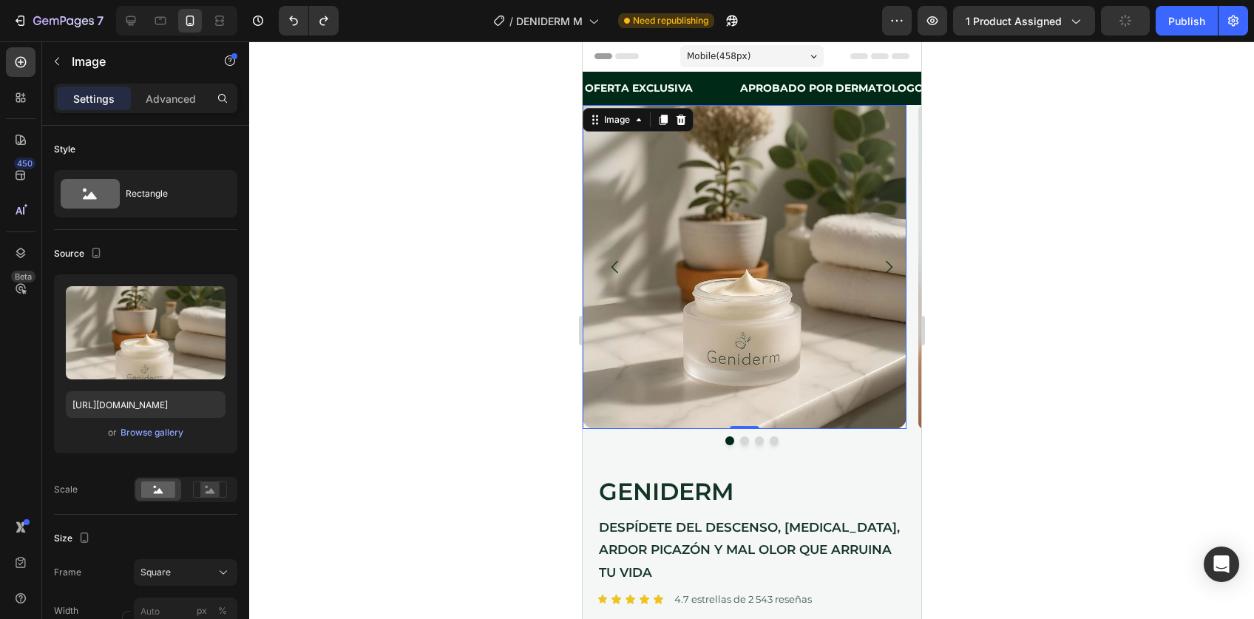
click at [763, 214] on img at bounding box center [744, 267] width 324 height 324
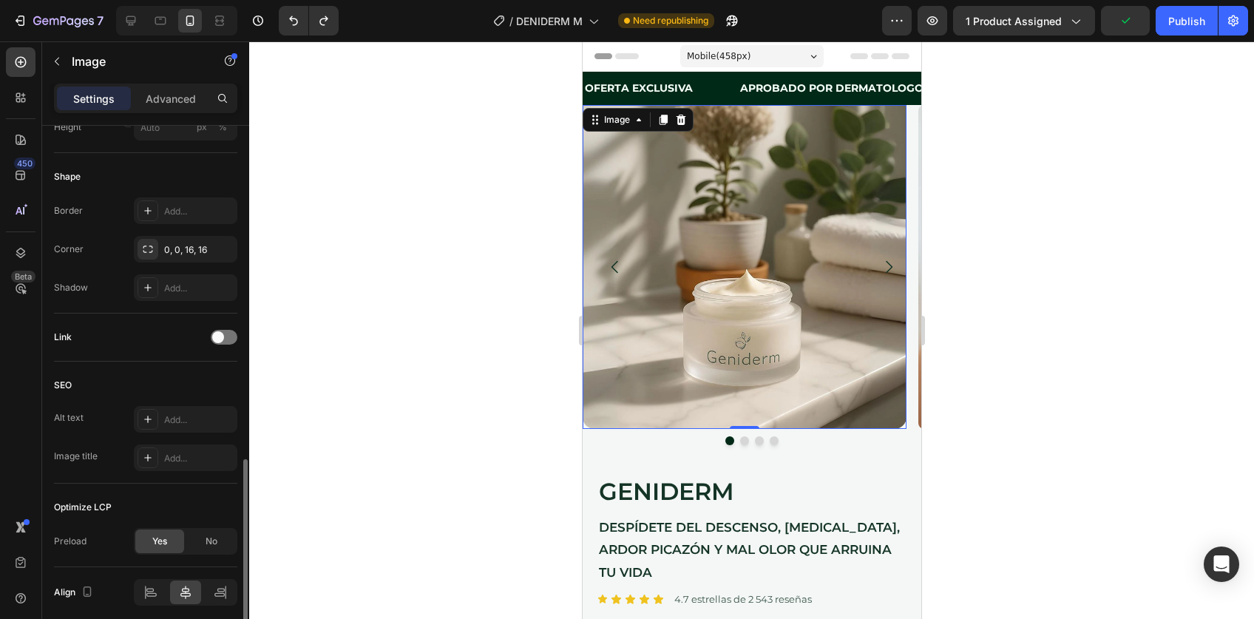
scroll to position [578, 0]
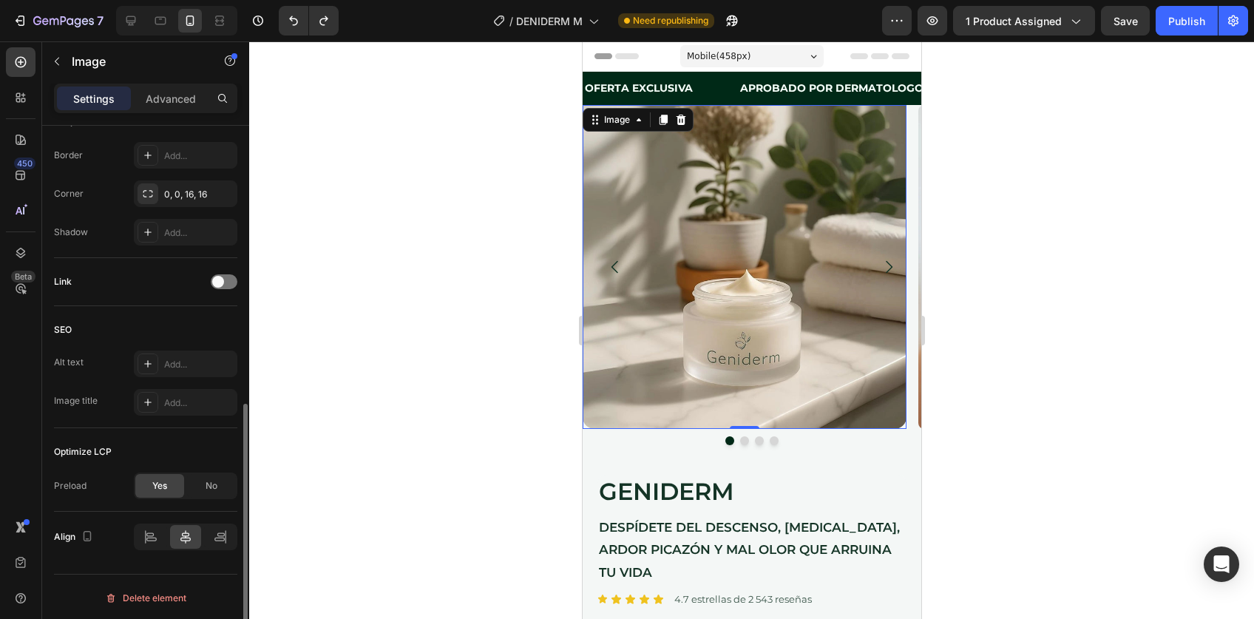
click at [169, 481] on div "Yes" at bounding box center [159, 486] width 49 height 24
click at [1182, 24] on div "Publish" at bounding box center [1187, 21] width 37 height 16
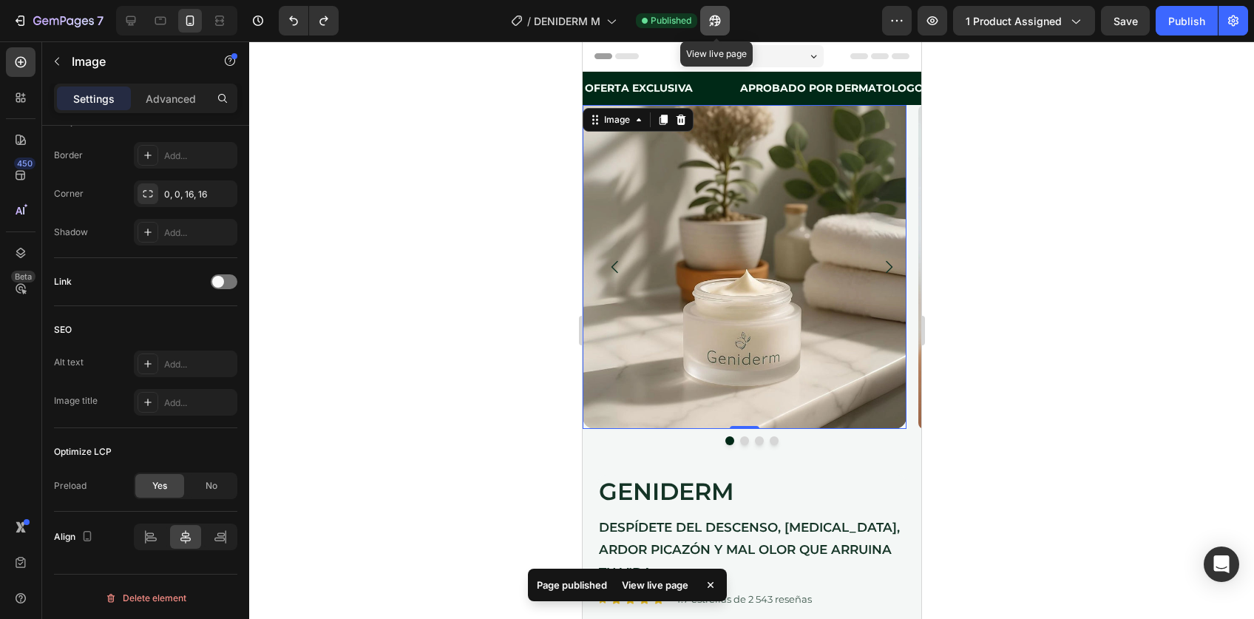
click at [725, 23] on button "button" at bounding box center [715, 21] width 30 height 30
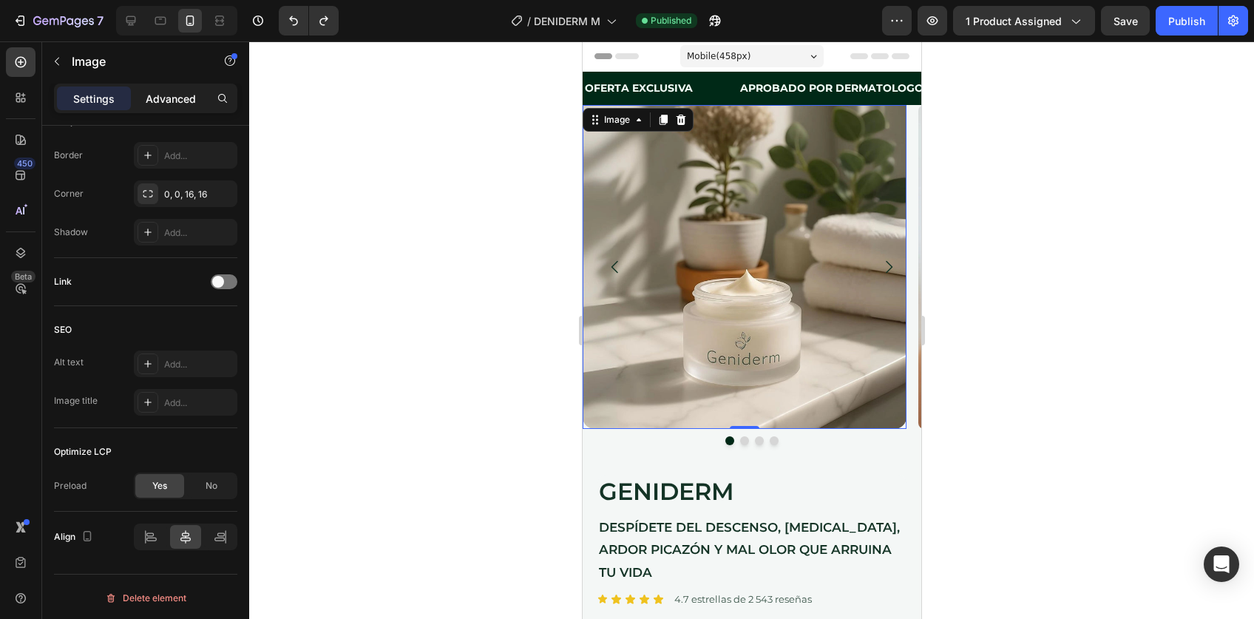
click at [179, 91] on p "Advanced" at bounding box center [171, 99] width 50 height 16
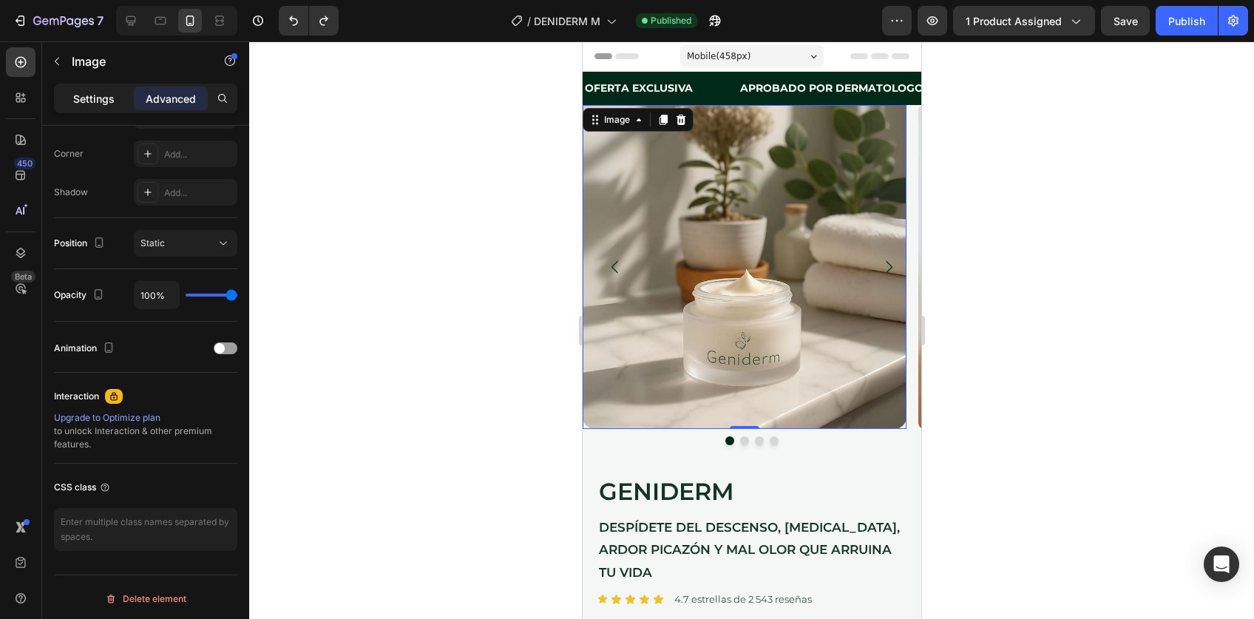
click at [78, 98] on p "Settings" at bounding box center [93, 99] width 41 height 16
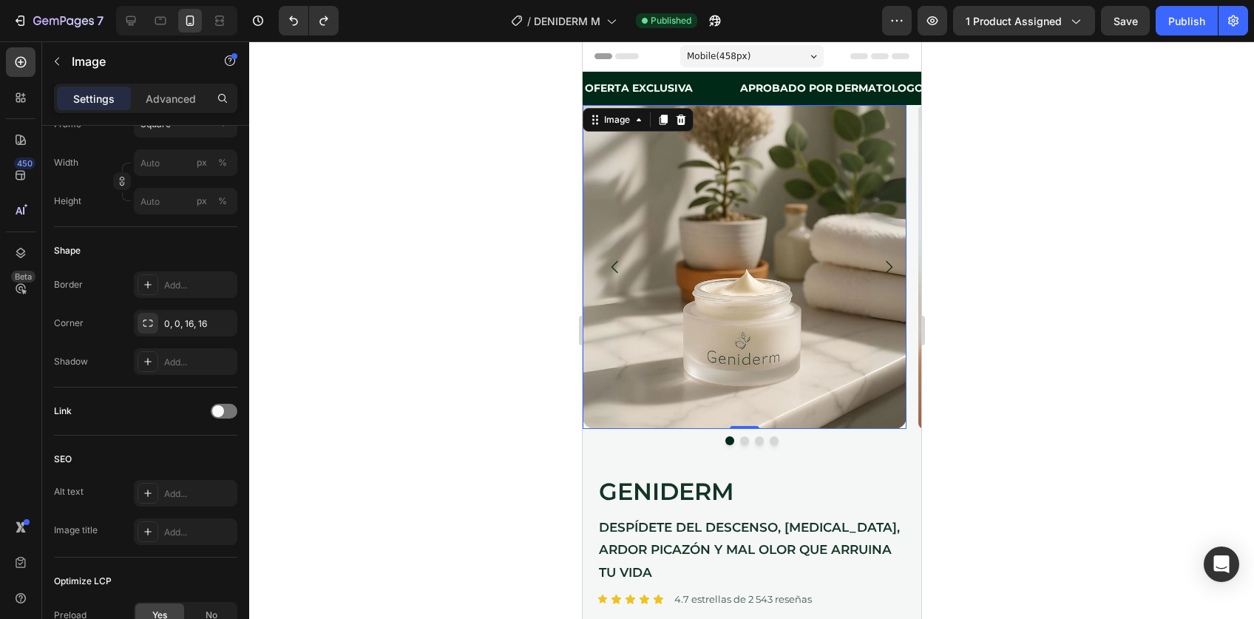
click at [687, 191] on img at bounding box center [744, 267] width 324 height 324
click at [614, 117] on div "Image" at bounding box center [617, 119] width 32 height 13
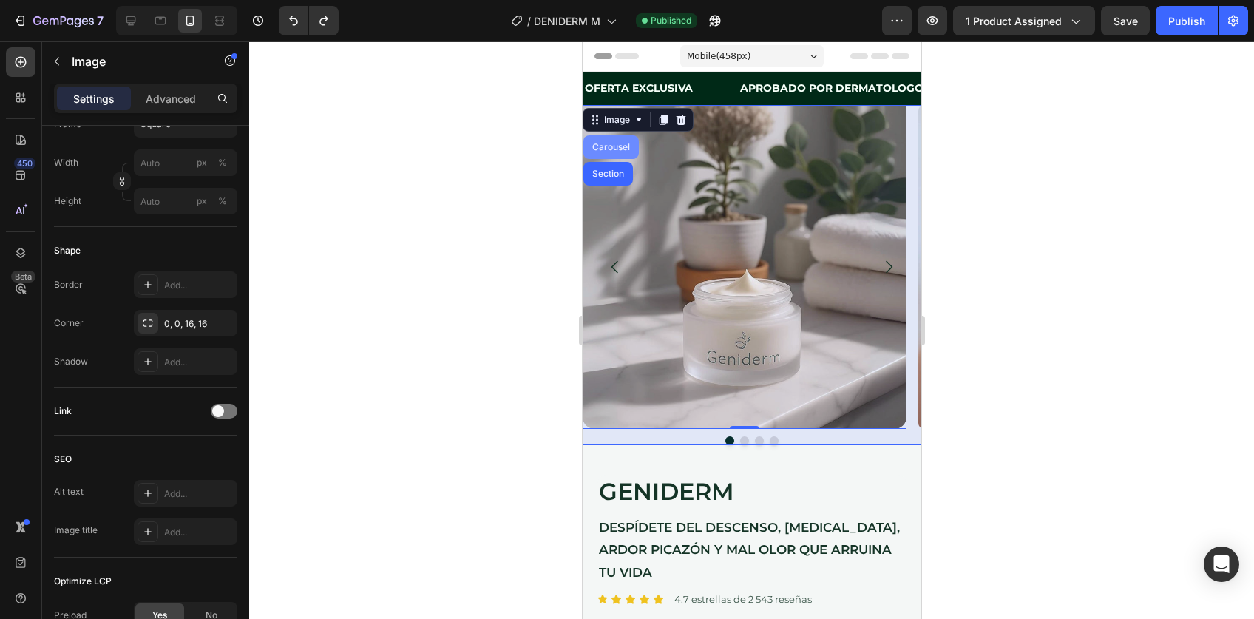
click at [609, 148] on div "Carousel" at bounding box center [611, 147] width 44 height 9
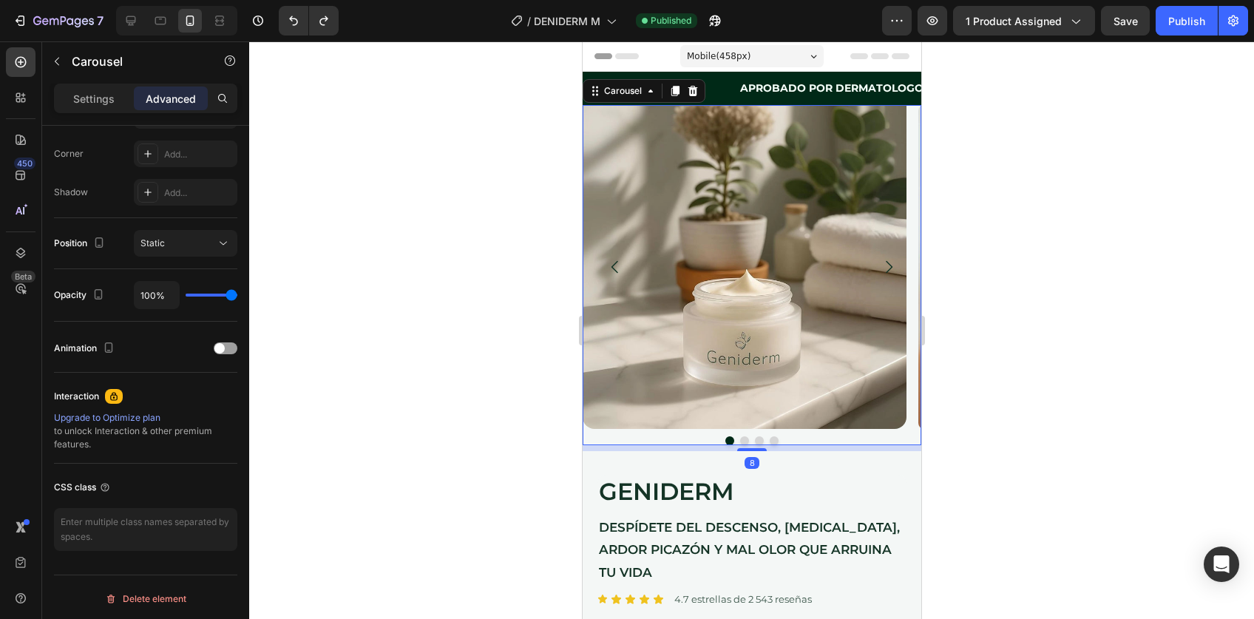
scroll to position [0, 0]
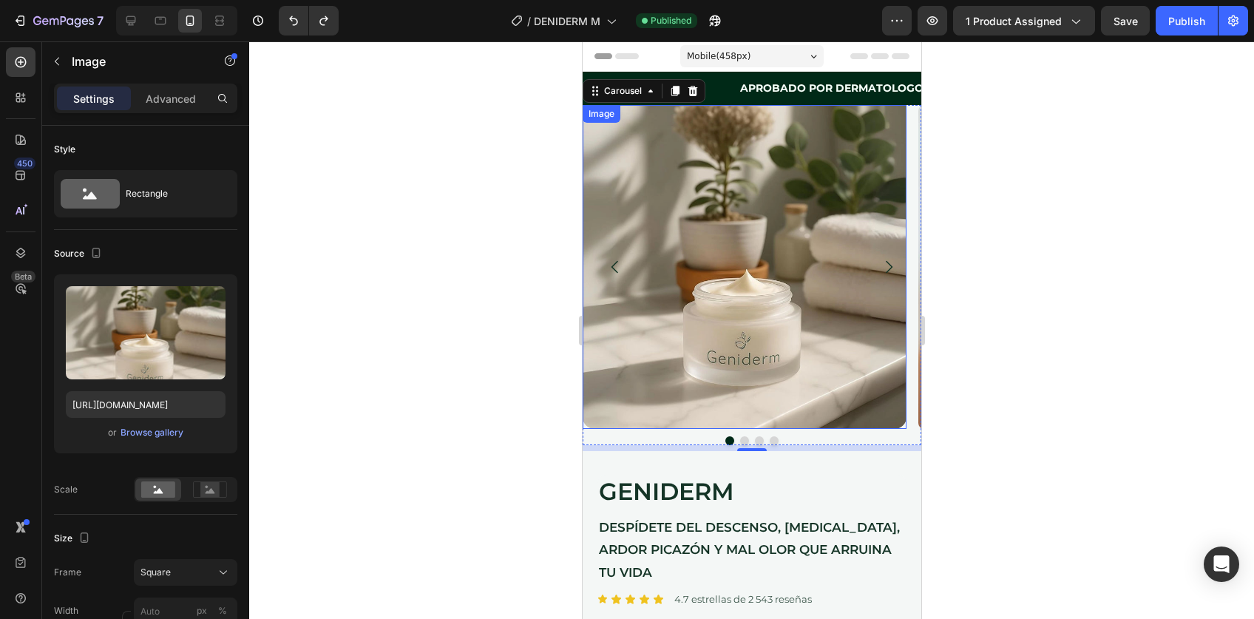
click at [721, 371] on img at bounding box center [744, 267] width 324 height 324
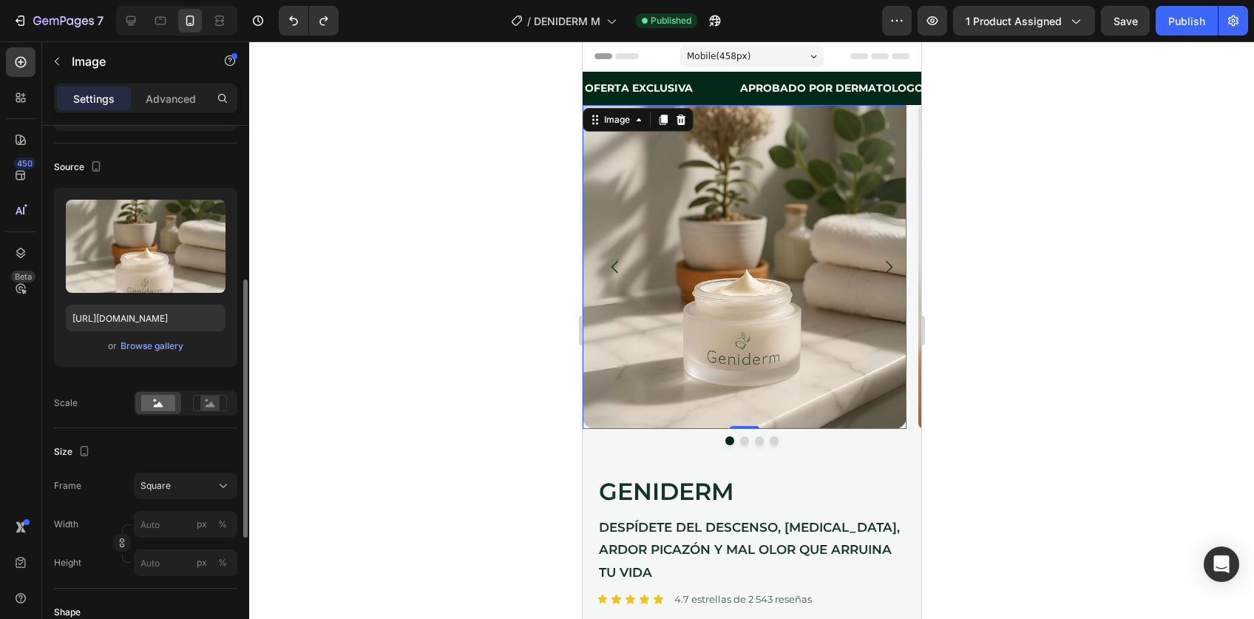
scroll to position [197, 0]
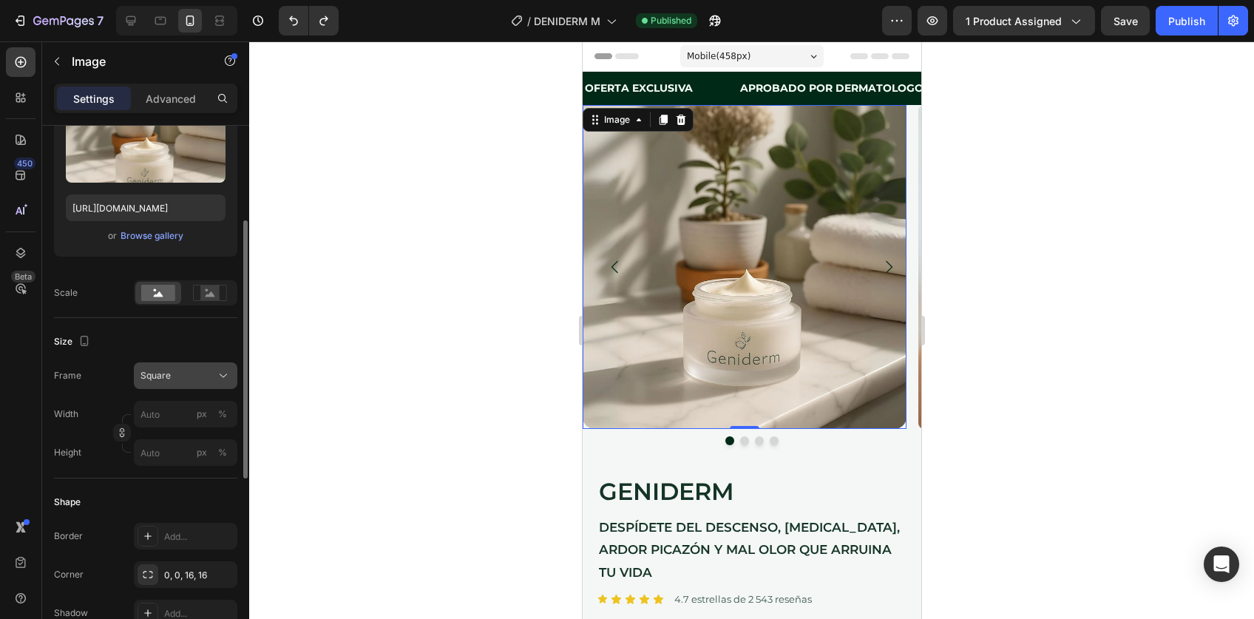
click at [178, 377] on div "Square" at bounding box center [177, 375] width 72 height 13
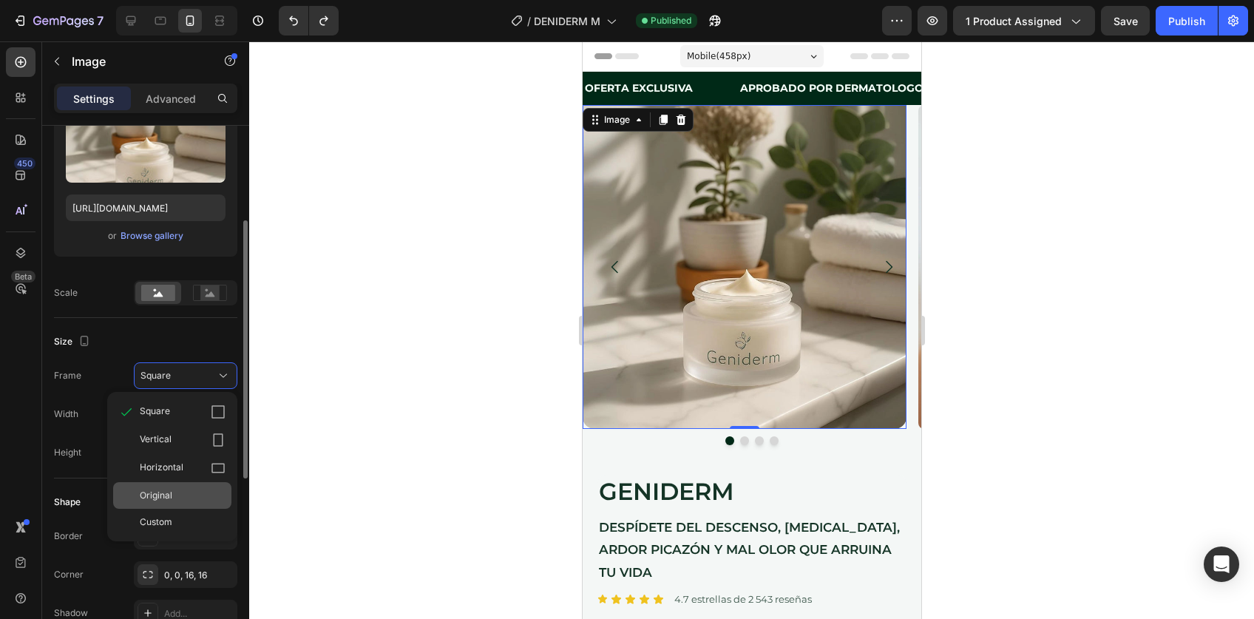
click at [159, 499] on span "Original" at bounding box center [156, 495] width 33 height 13
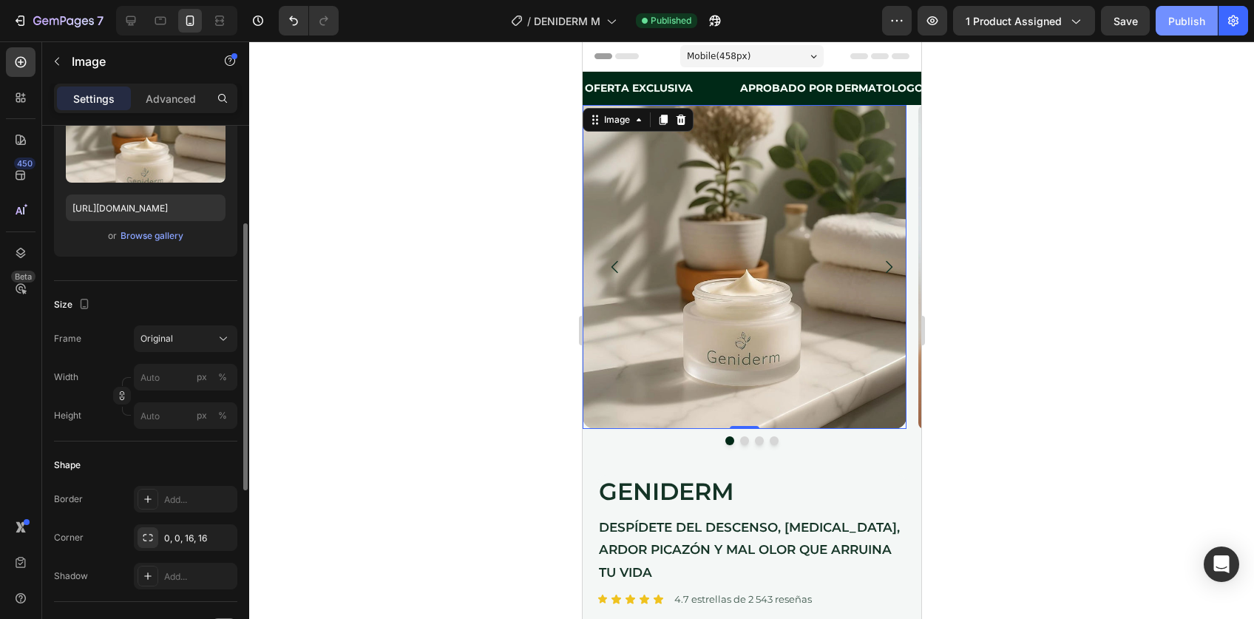
click at [1203, 18] on div "Publish" at bounding box center [1187, 21] width 37 height 16
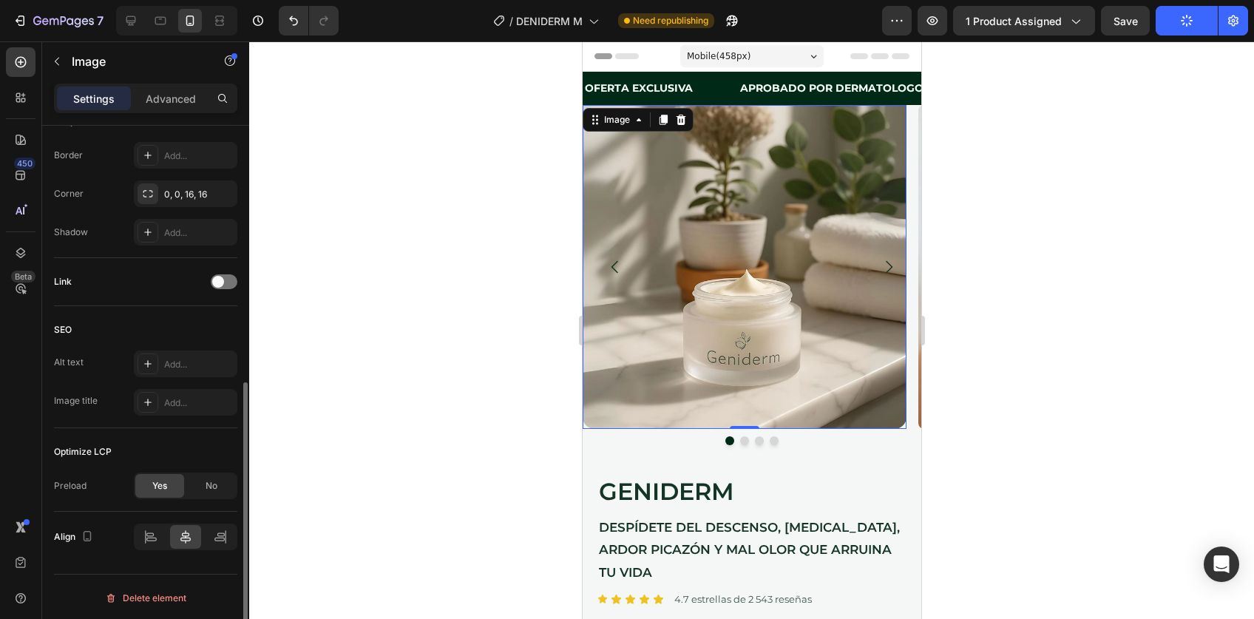
scroll to position [530, 0]
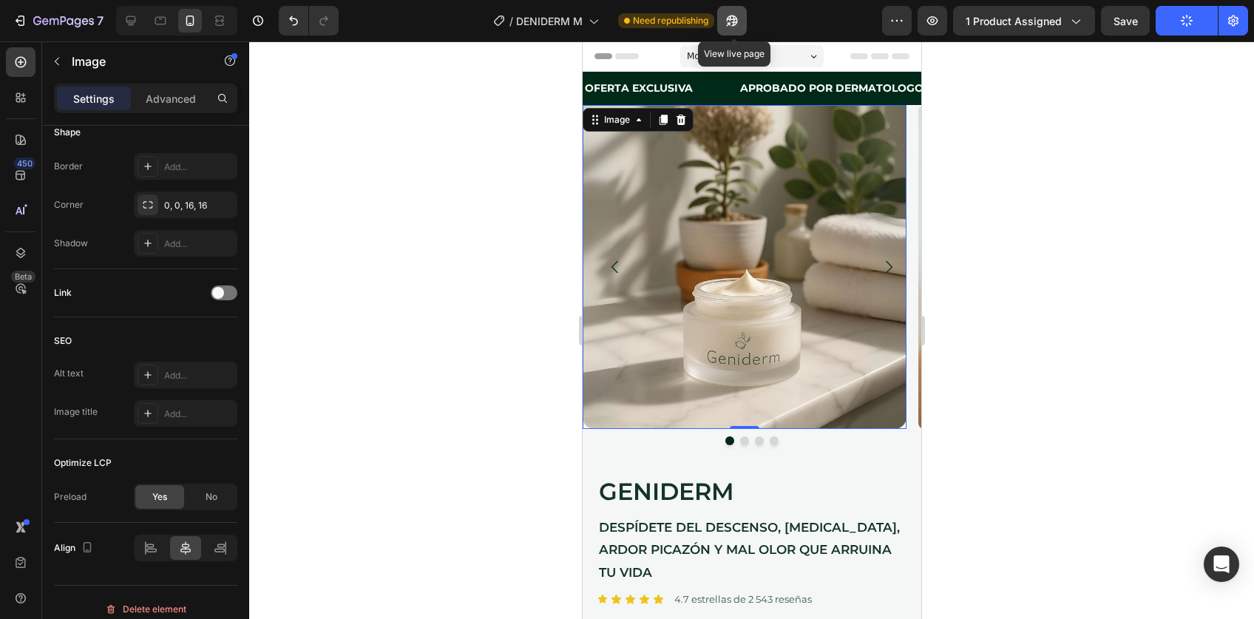
click at [737, 8] on button "button" at bounding box center [732, 21] width 30 height 30
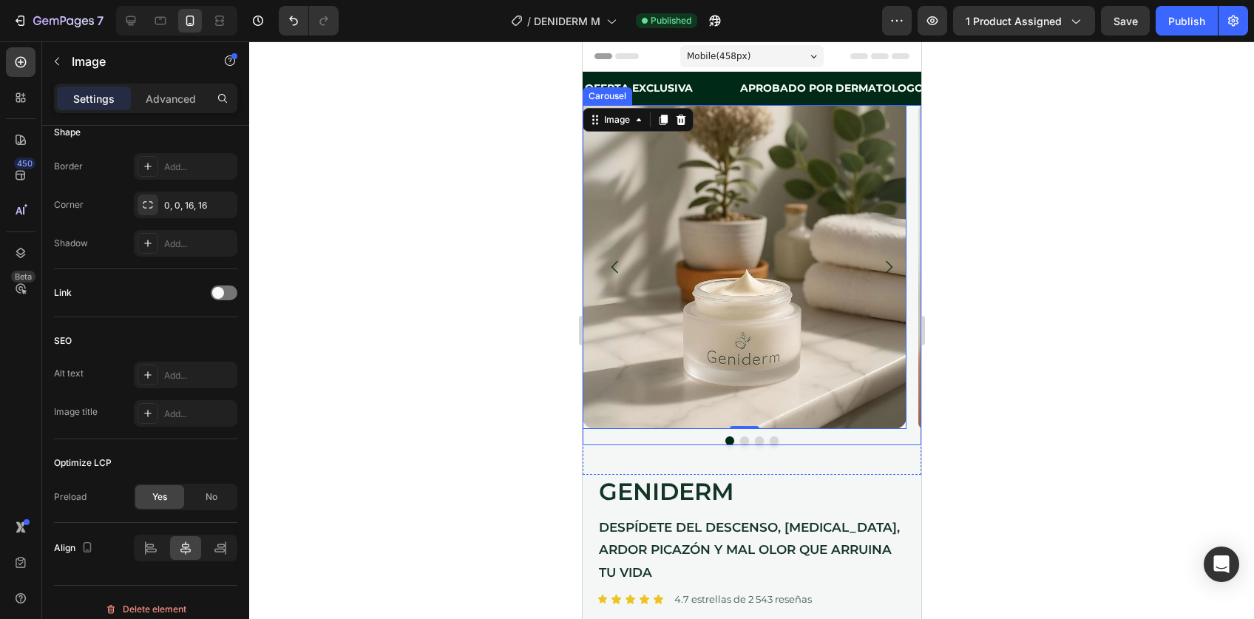
click at [879, 260] on icon "Carousel Next Arrow" at bounding box center [888, 267] width 18 height 18
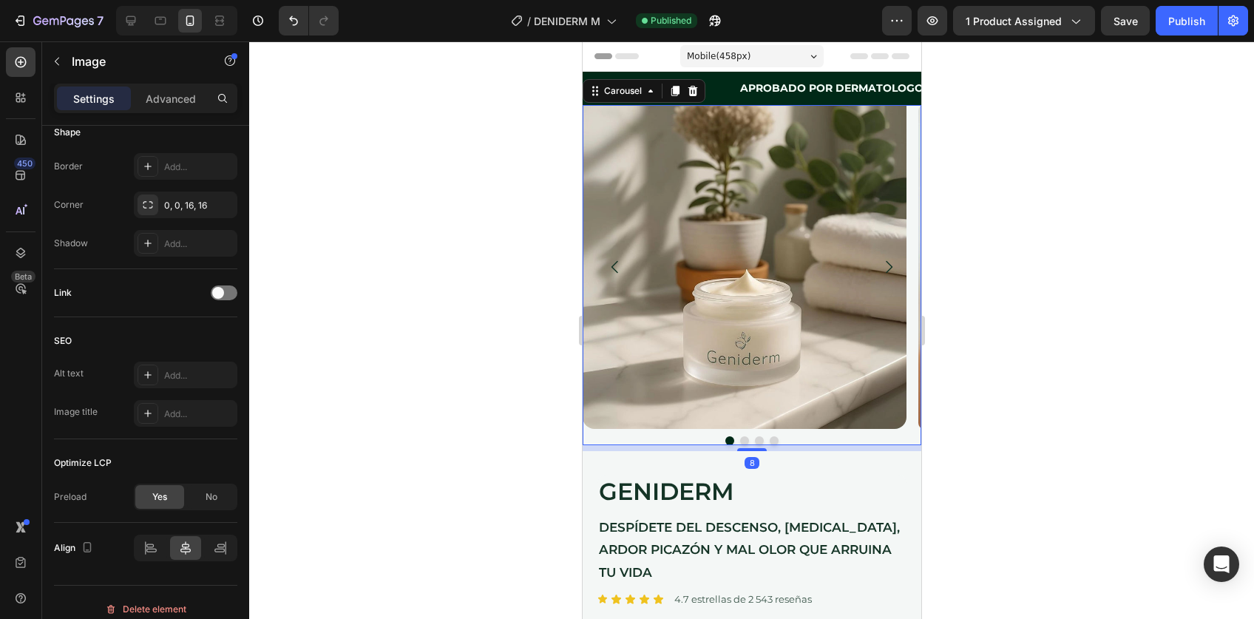
scroll to position [0, 0]
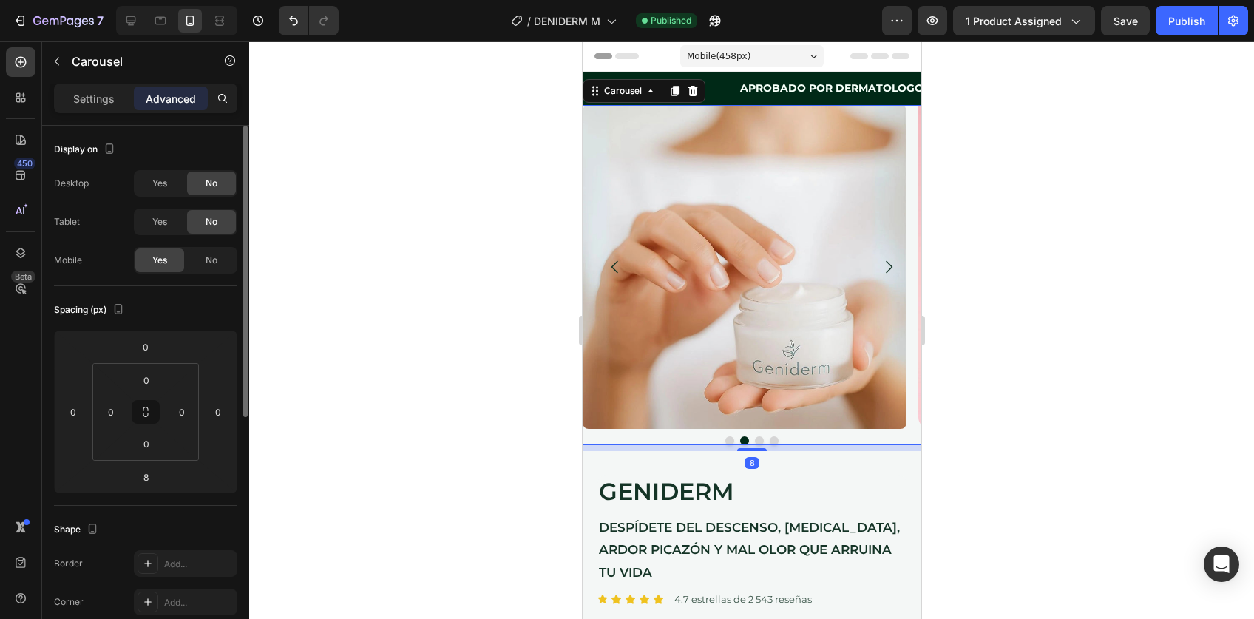
click at [879, 260] on icon "Carousel Next Arrow" at bounding box center [888, 267] width 18 height 18
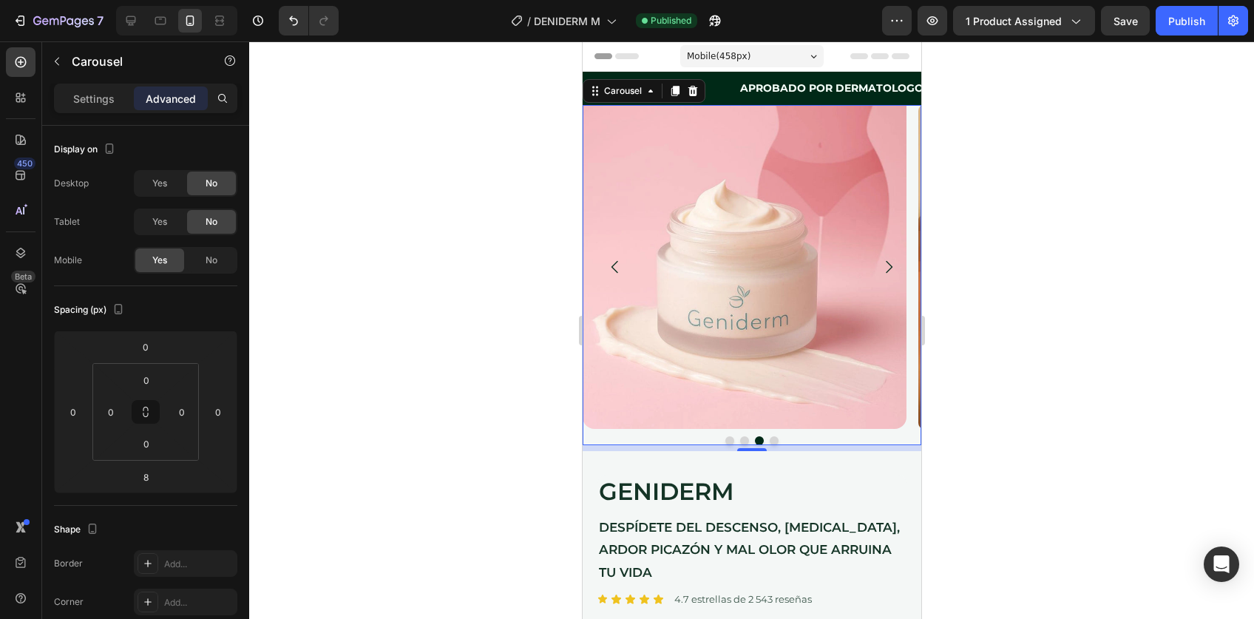
click at [879, 260] on icon "Carousel Next Arrow" at bounding box center [888, 267] width 18 height 18
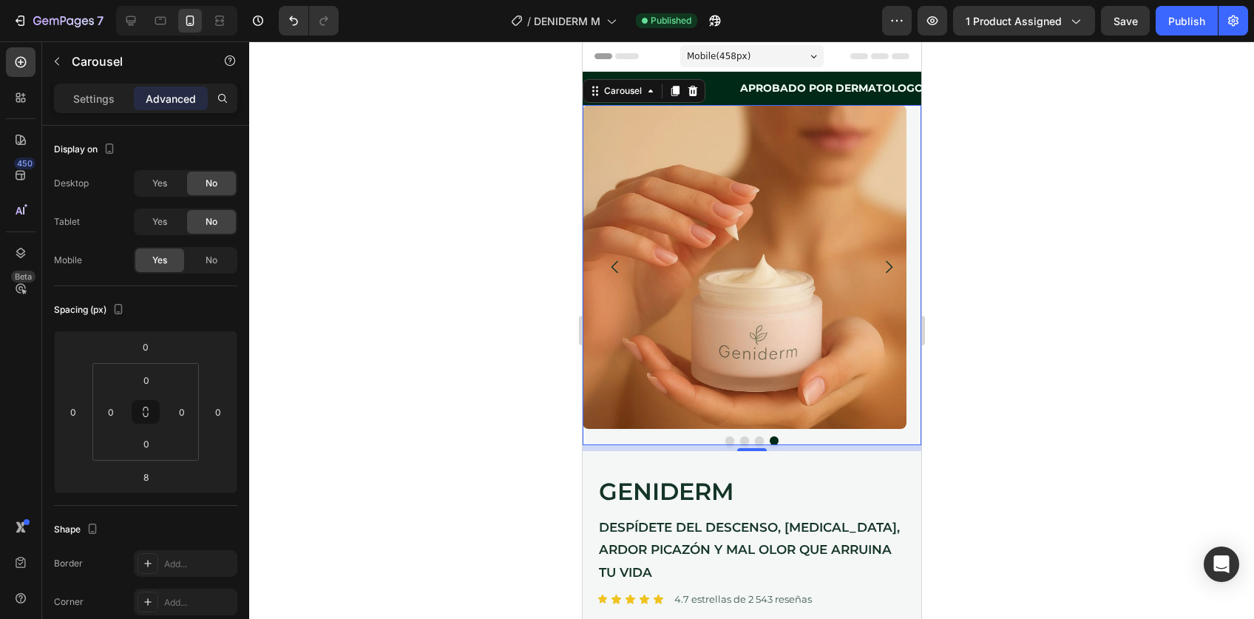
click at [993, 280] on div at bounding box center [751, 330] width 1005 height 578
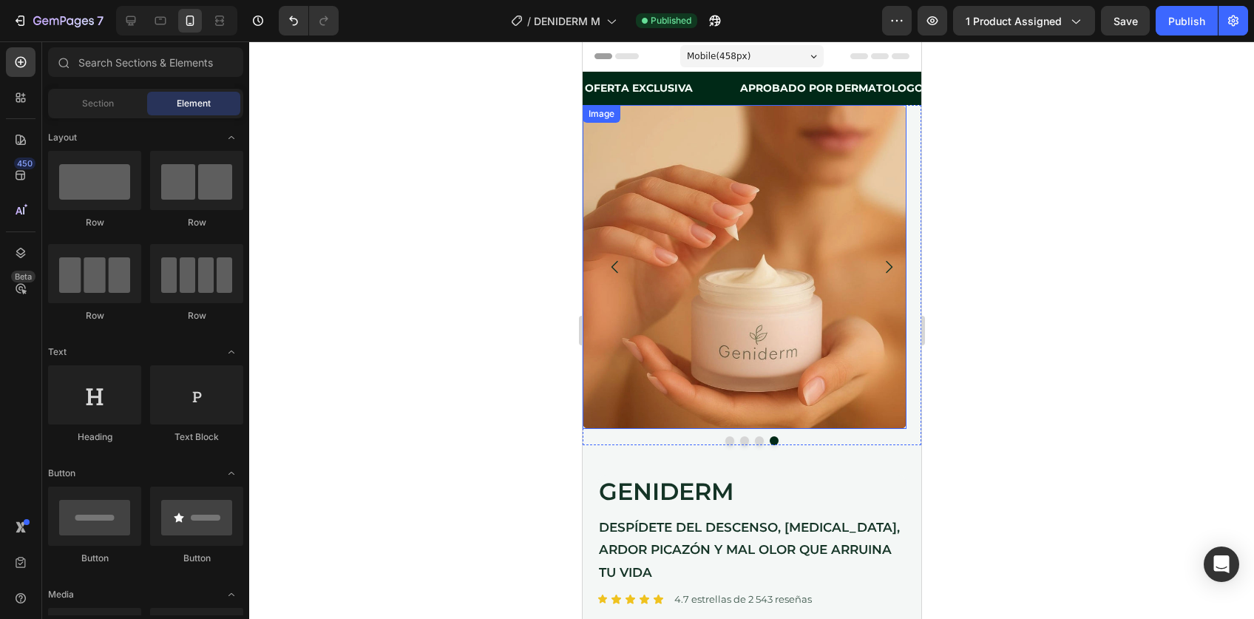
click at [753, 221] on img at bounding box center [744, 267] width 324 height 324
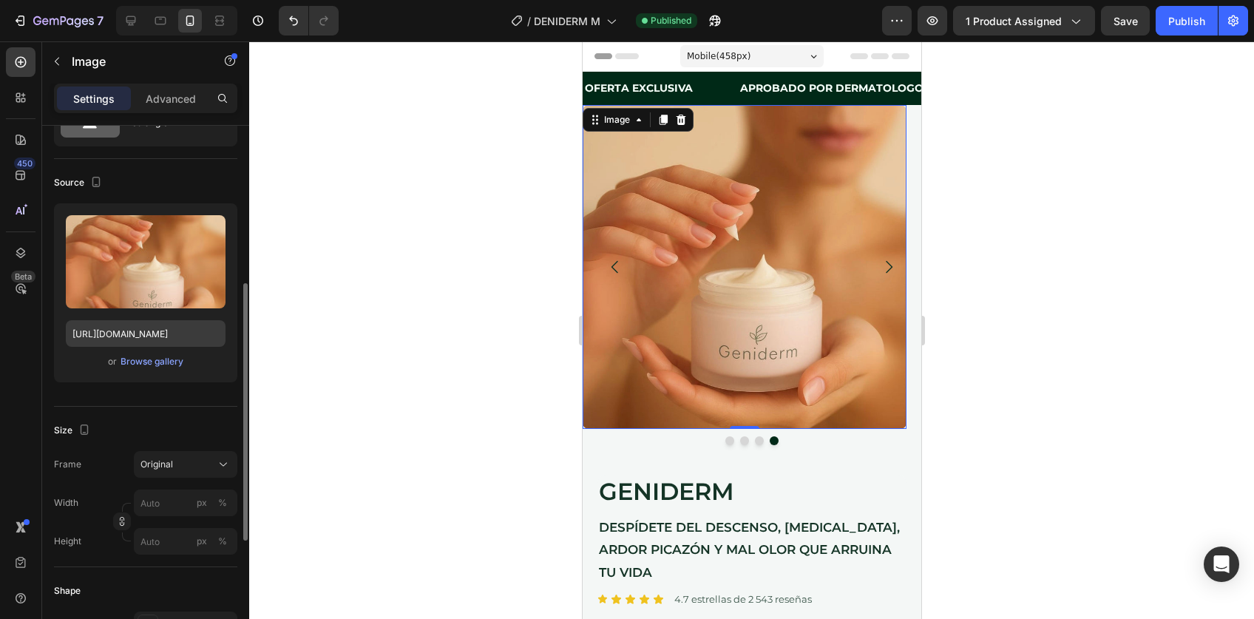
scroll to position [178, 0]
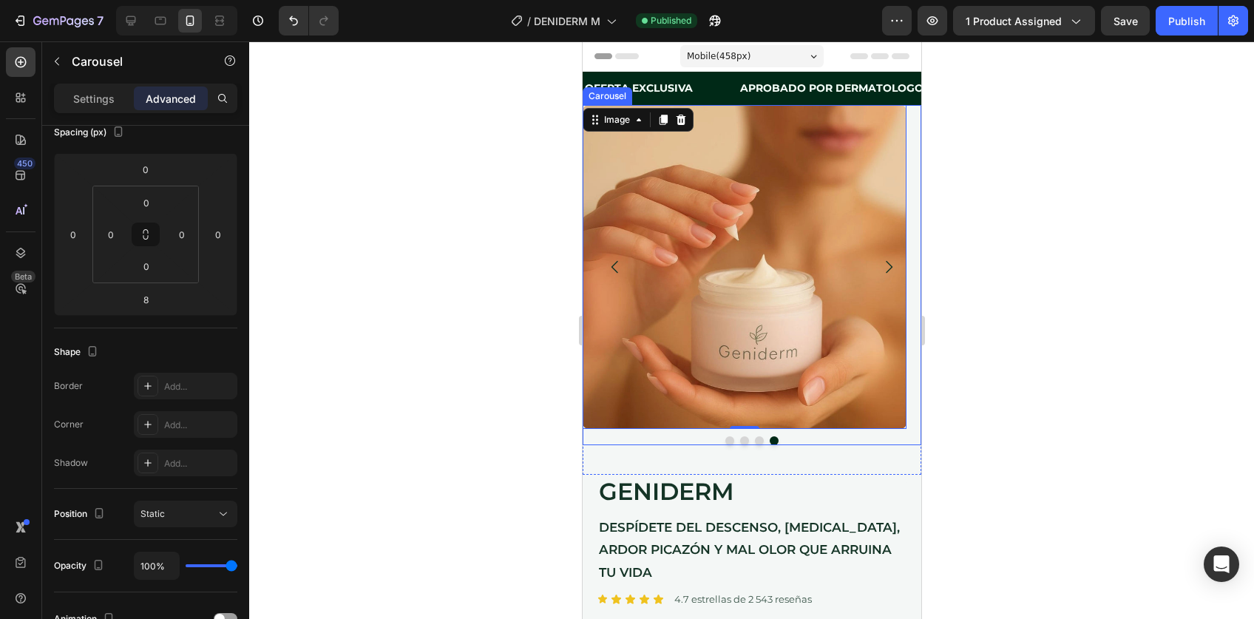
click at [725, 438] on button "Dot" at bounding box center [729, 440] width 9 height 9
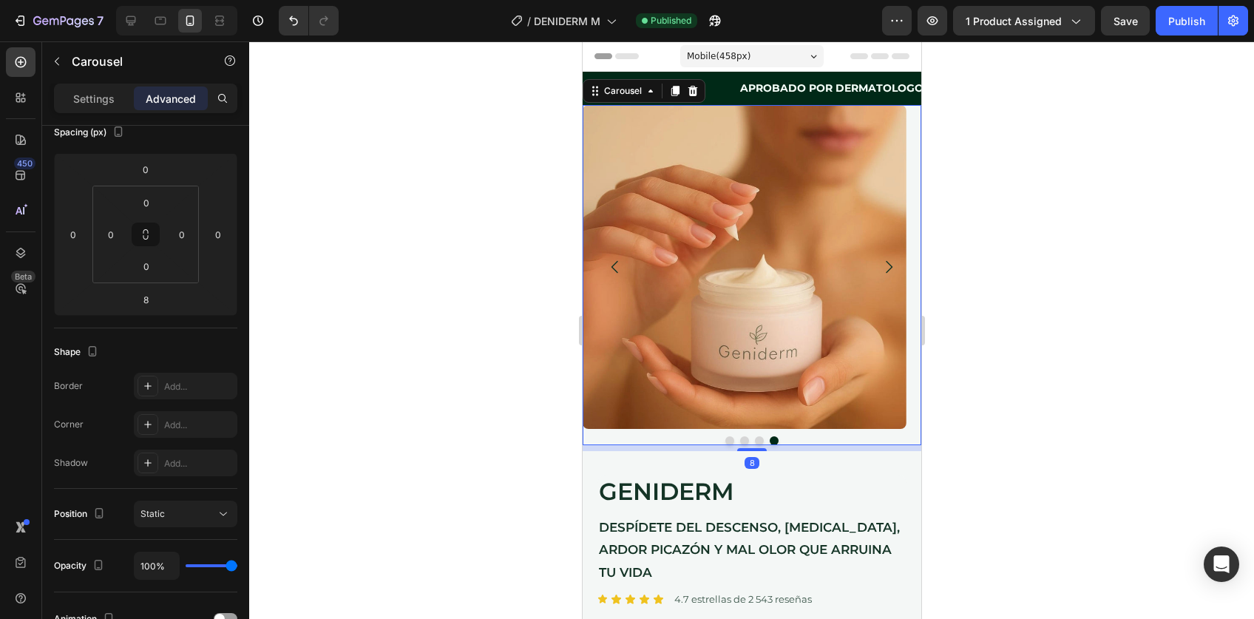
scroll to position [0, 0]
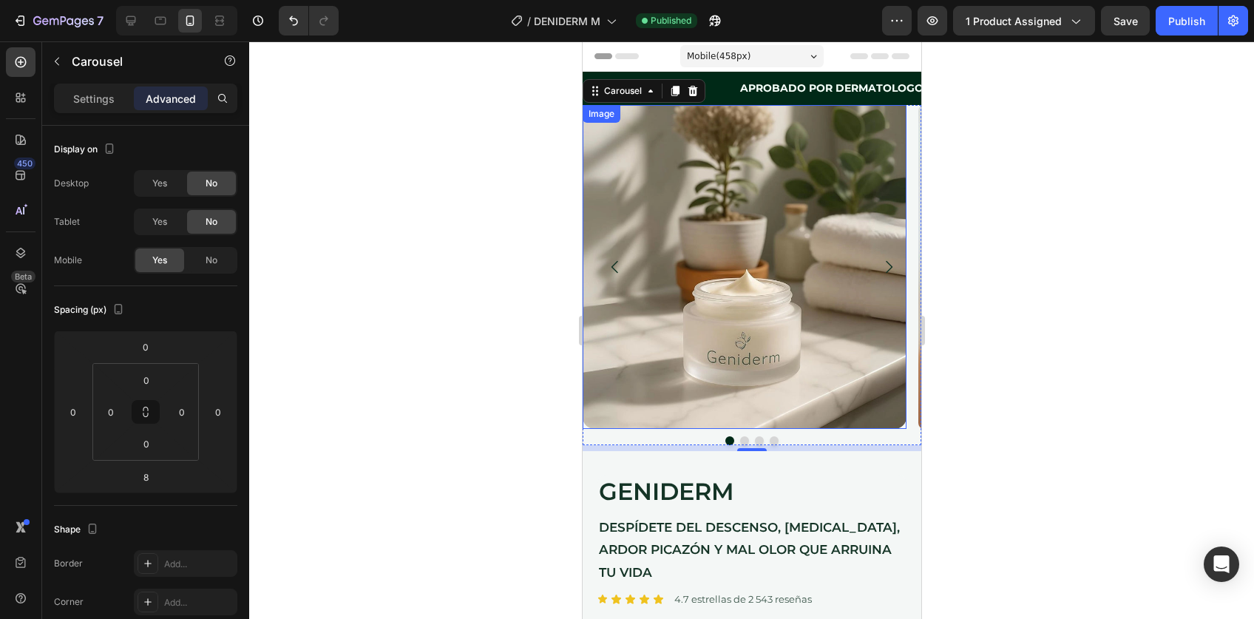
click at [805, 308] on img at bounding box center [744, 267] width 324 height 324
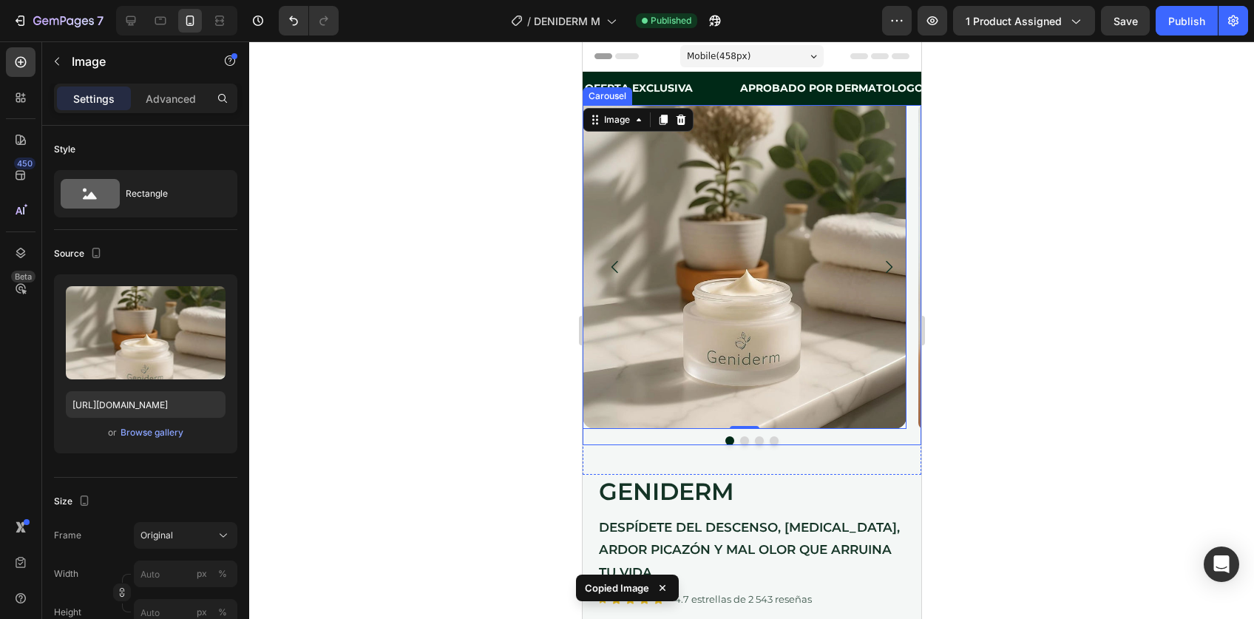
click at [885, 264] on icon "Carousel Next Arrow" at bounding box center [888, 267] width 7 height 13
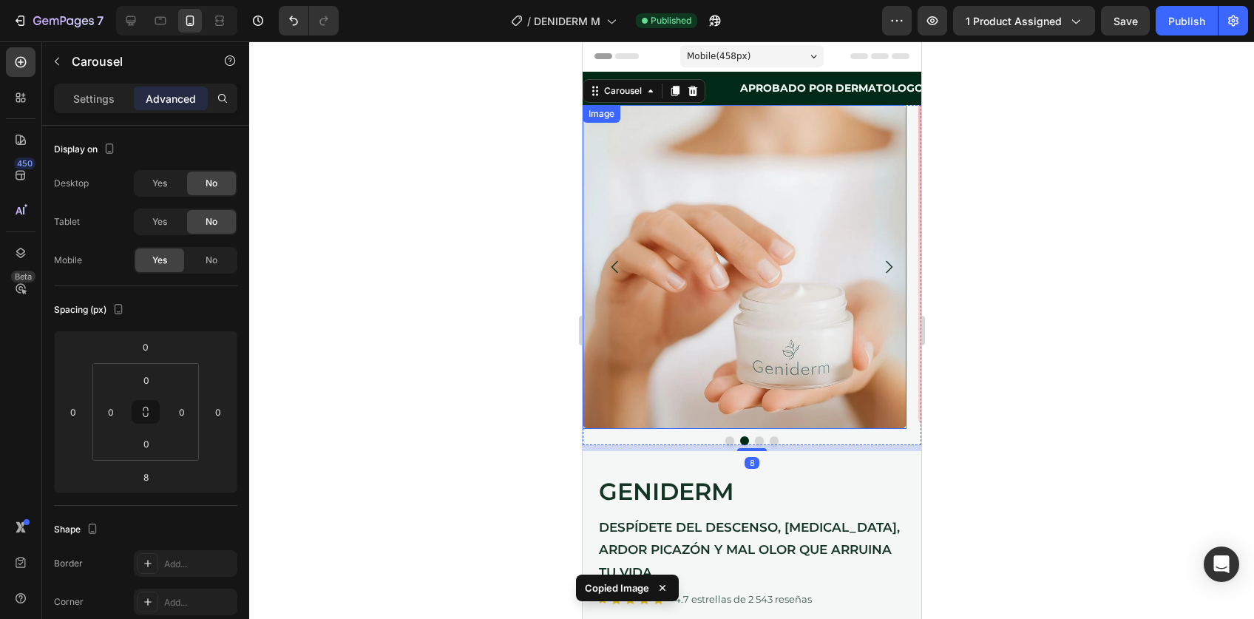
click at [780, 263] on img at bounding box center [744, 267] width 324 height 324
click at [879, 263] on icon "Carousel Next Arrow" at bounding box center [888, 267] width 18 height 18
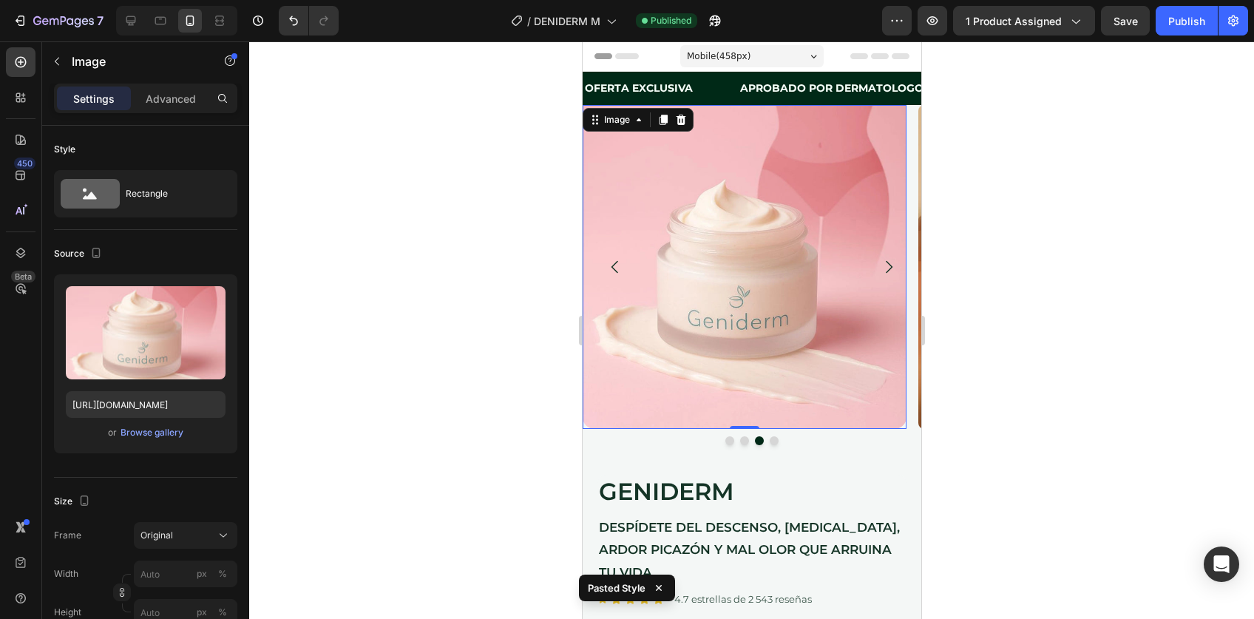
click at [788, 263] on img at bounding box center [744, 267] width 324 height 324
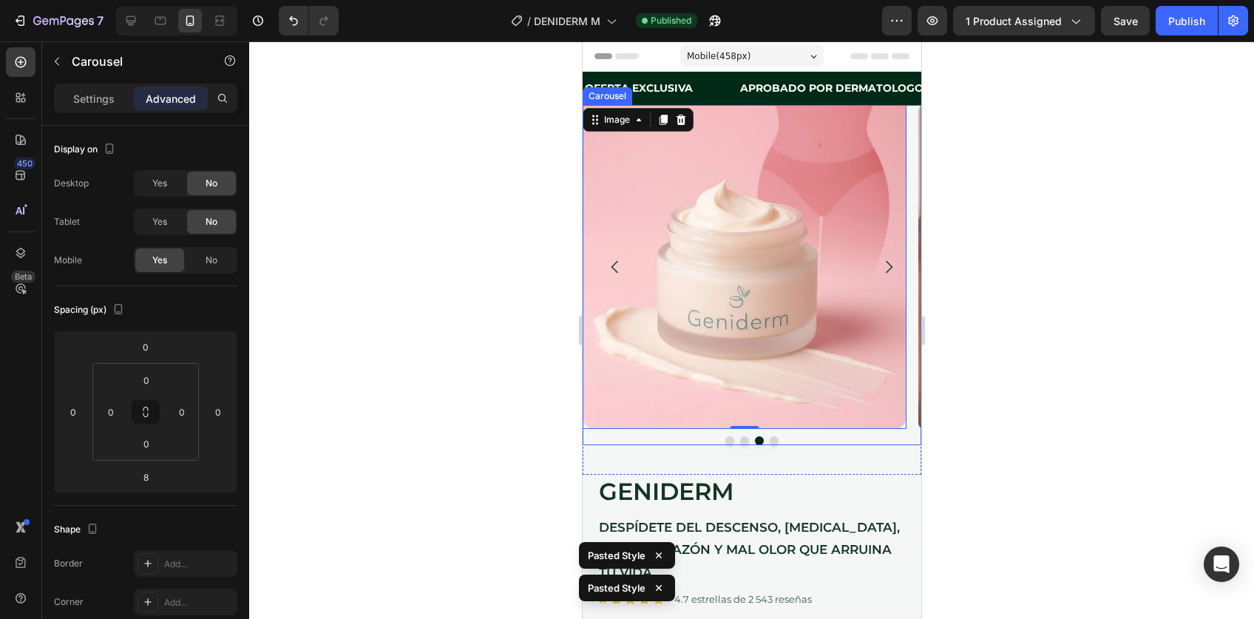
click at [879, 266] on icon "Carousel Next Arrow" at bounding box center [888, 267] width 18 height 18
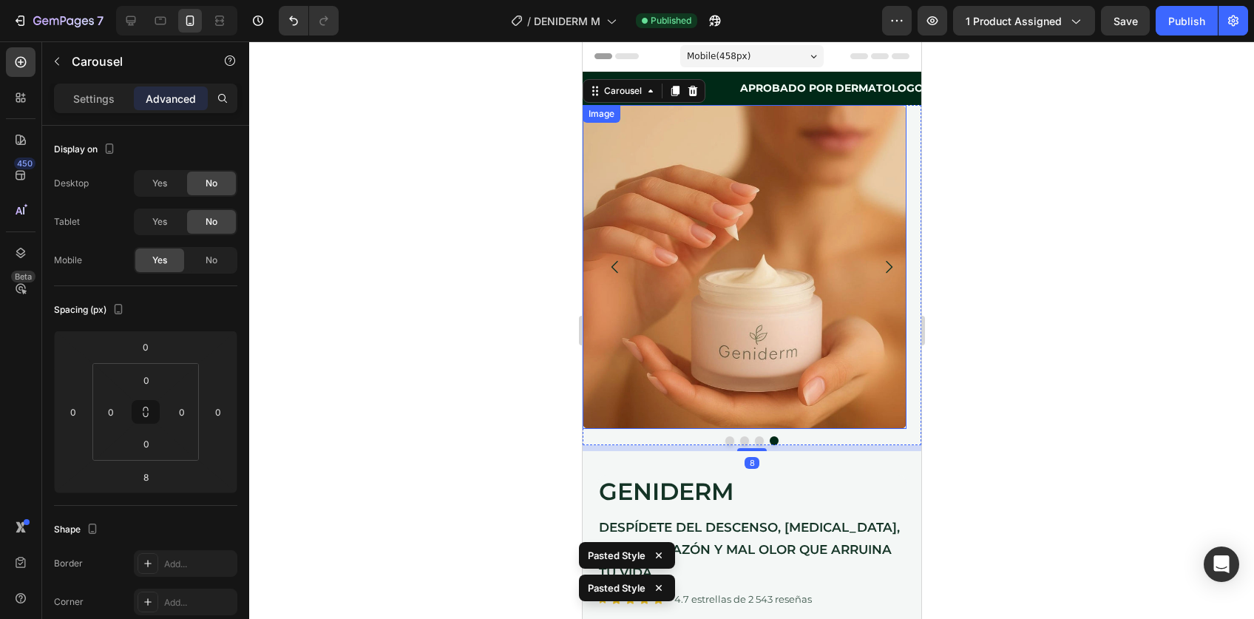
click at [773, 265] on img at bounding box center [744, 267] width 324 height 324
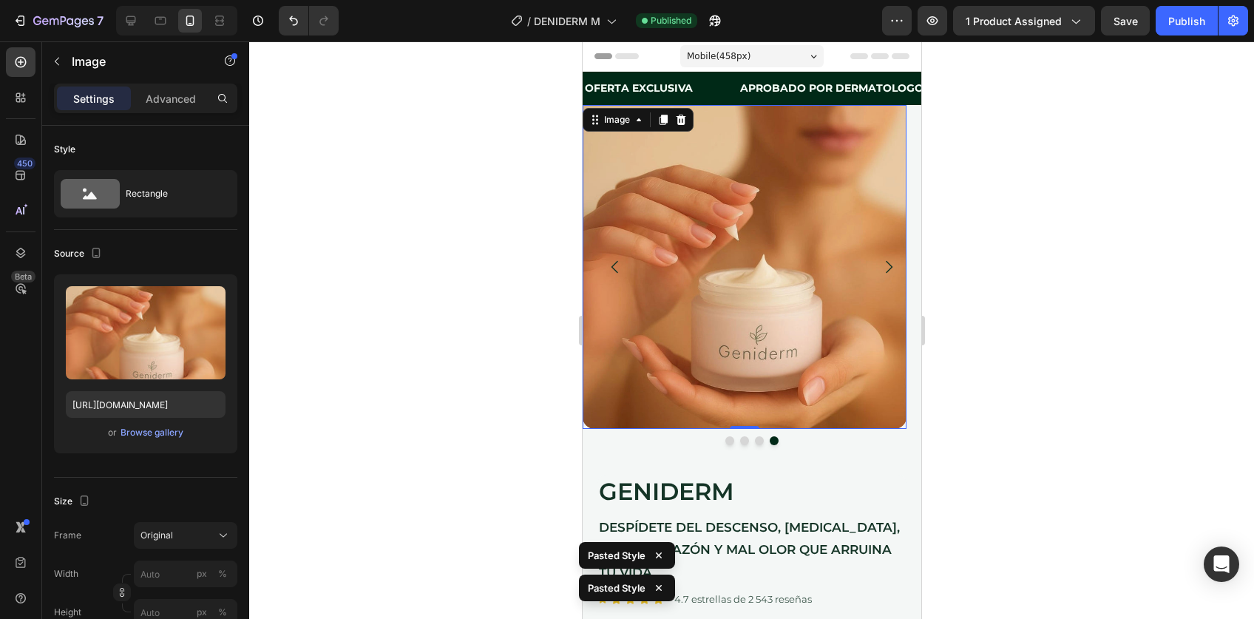
click at [1003, 308] on div at bounding box center [751, 330] width 1005 height 578
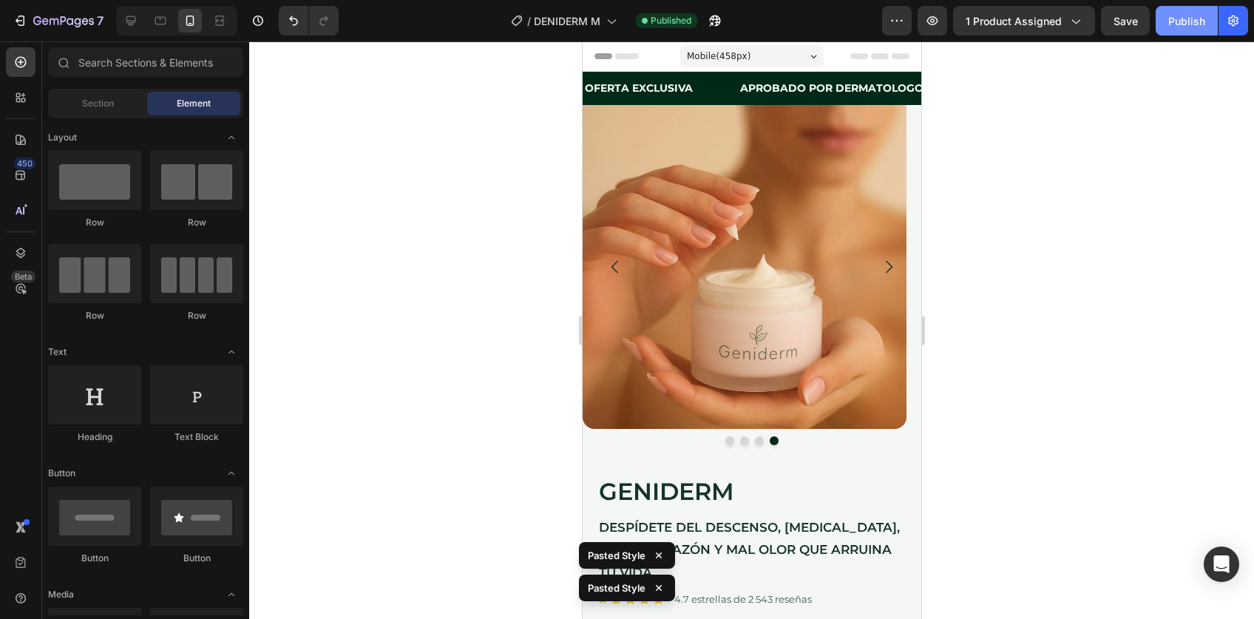
click at [1184, 27] on div "Publish" at bounding box center [1187, 21] width 37 height 16
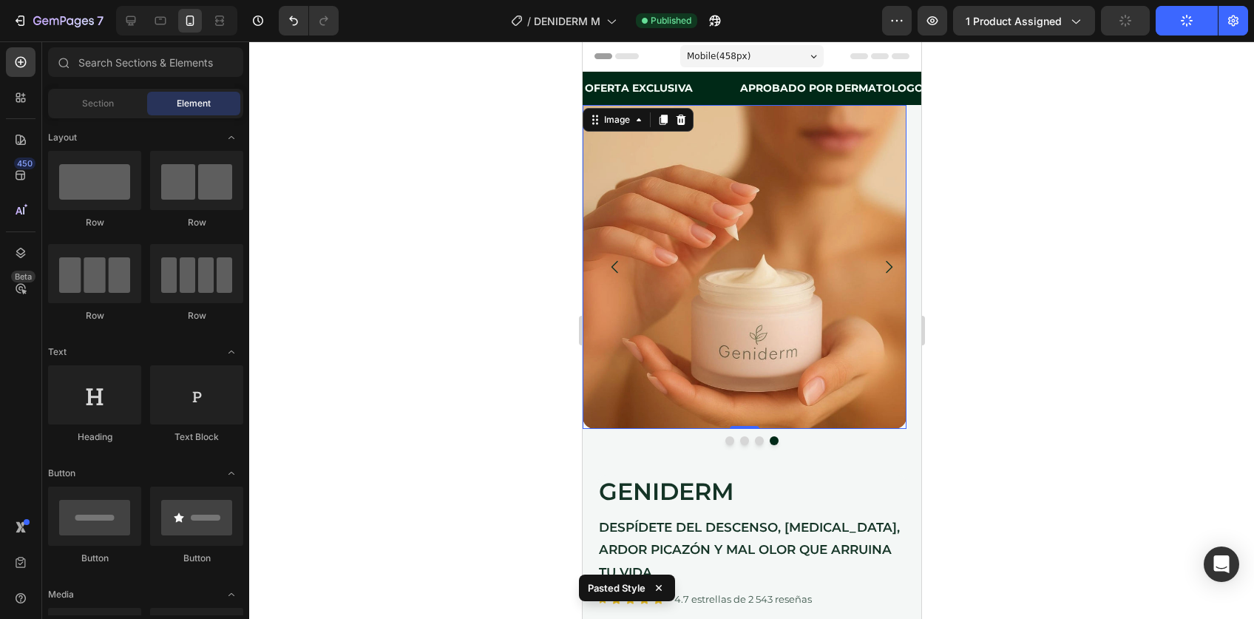
click at [767, 158] on img at bounding box center [744, 267] width 324 height 324
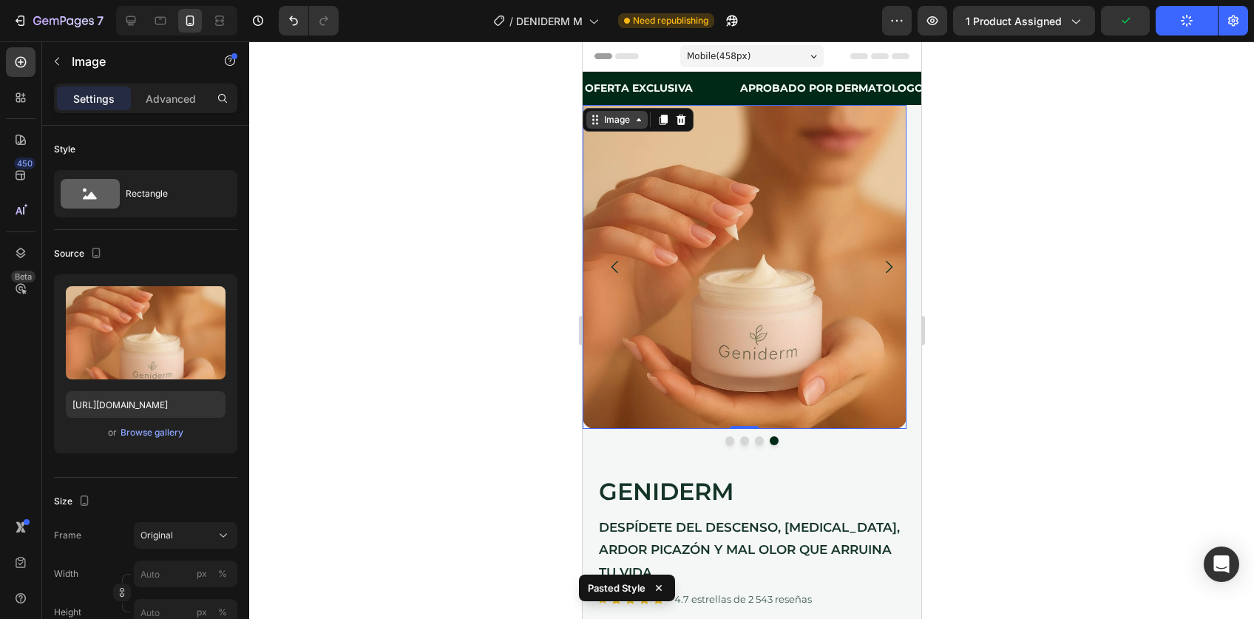
click at [619, 124] on div "Image" at bounding box center [617, 119] width 32 height 13
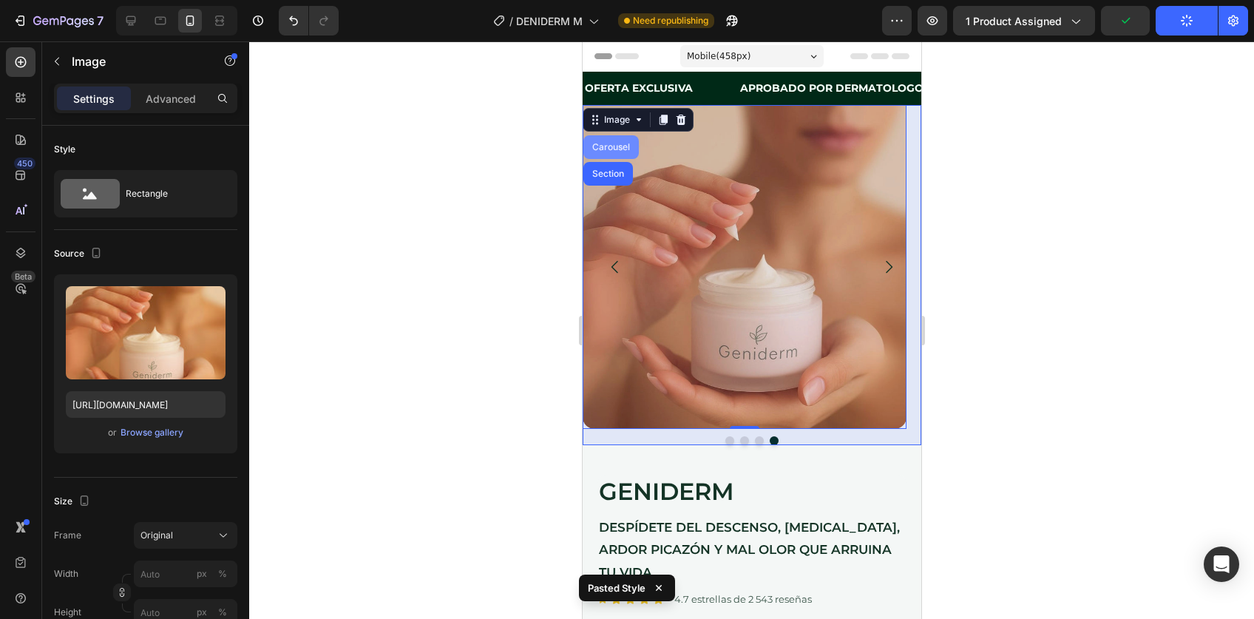
click at [615, 146] on div "Carousel" at bounding box center [611, 147] width 44 height 9
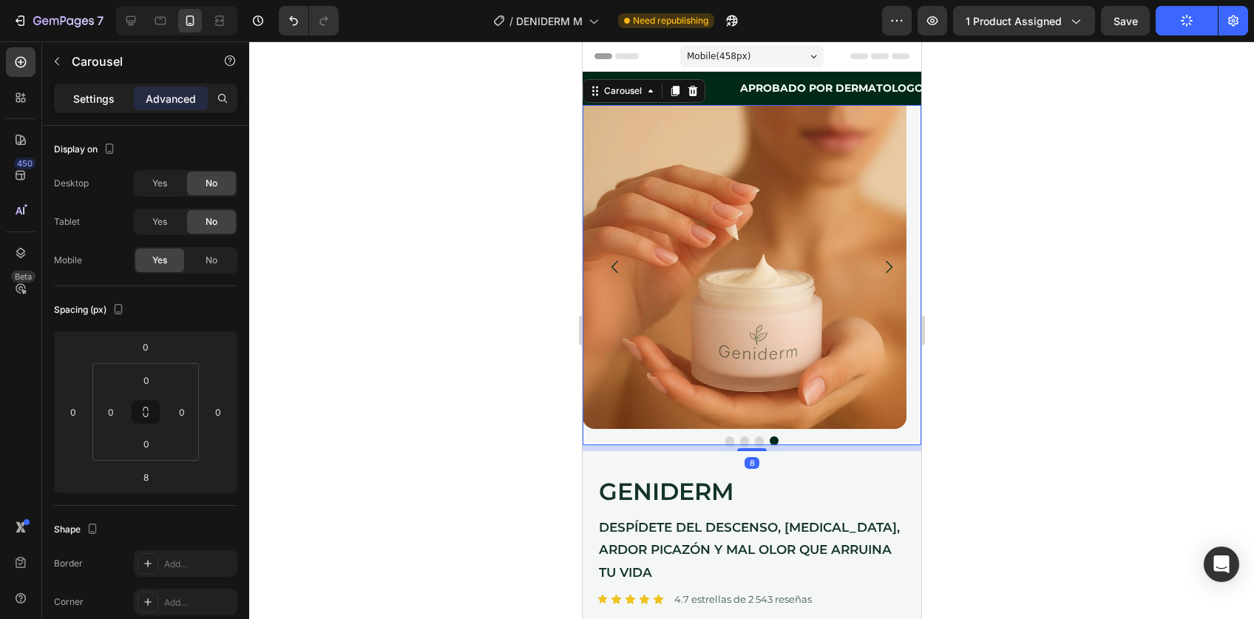
click at [111, 109] on div "Settings" at bounding box center [94, 99] width 74 height 24
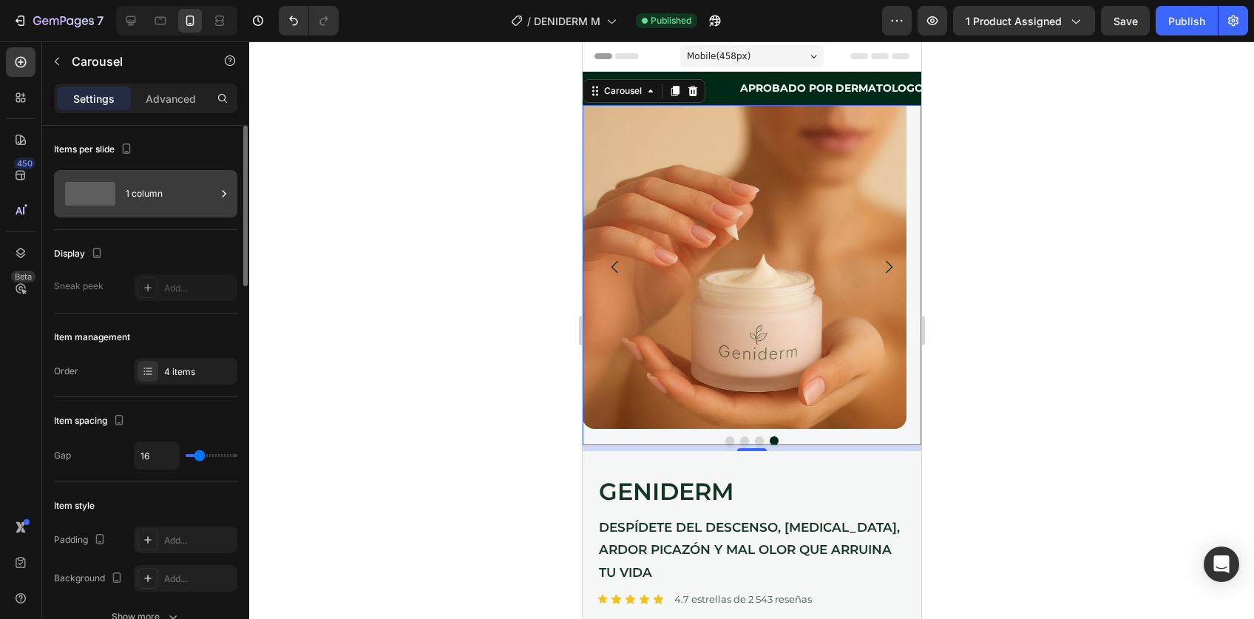
click at [137, 207] on div "1 column" at bounding box center [171, 194] width 90 height 34
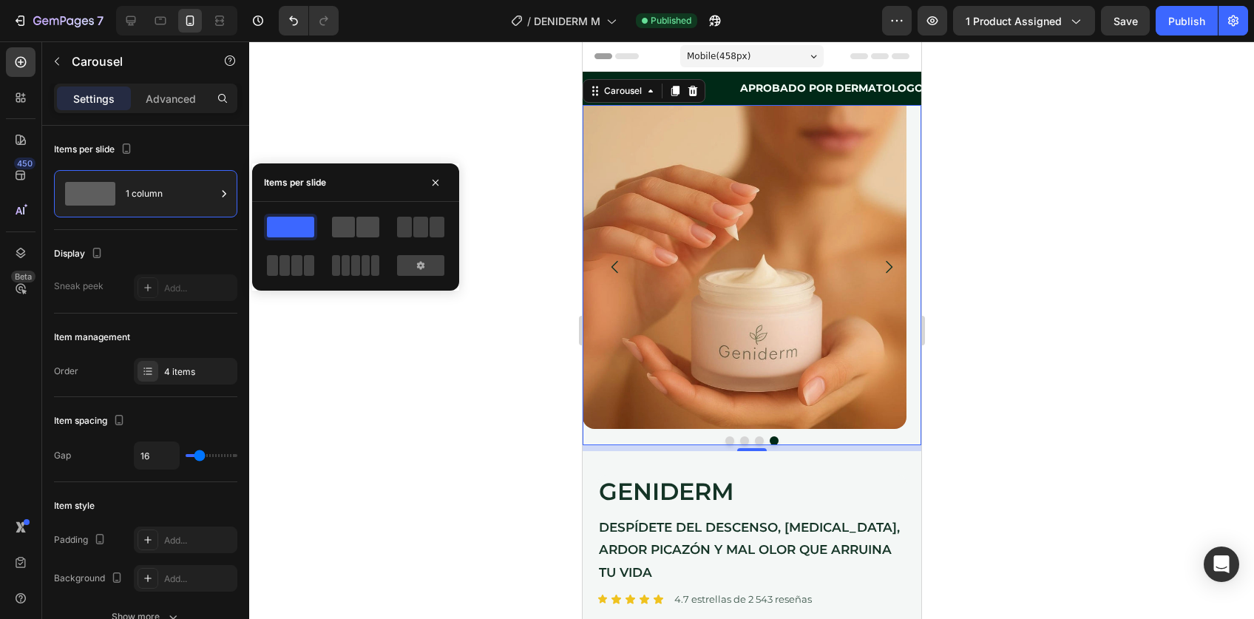
click at [376, 223] on span at bounding box center [368, 227] width 23 height 21
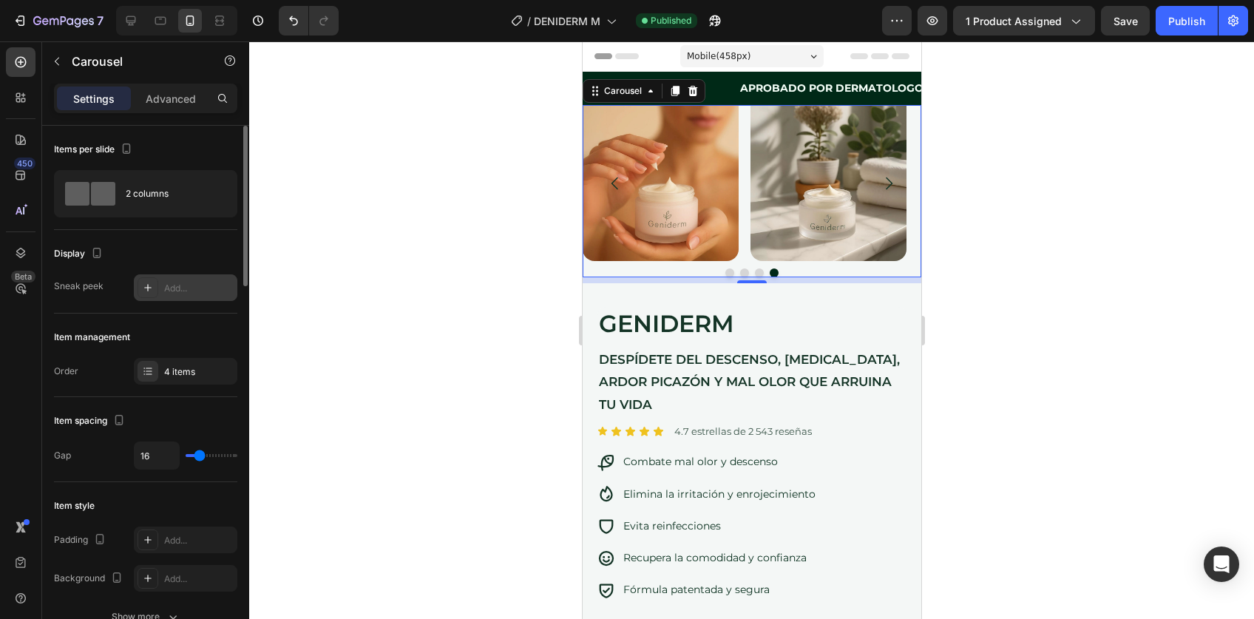
click at [165, 288] on div "Add..." at bounding box center [199, 288] width 70 height 13
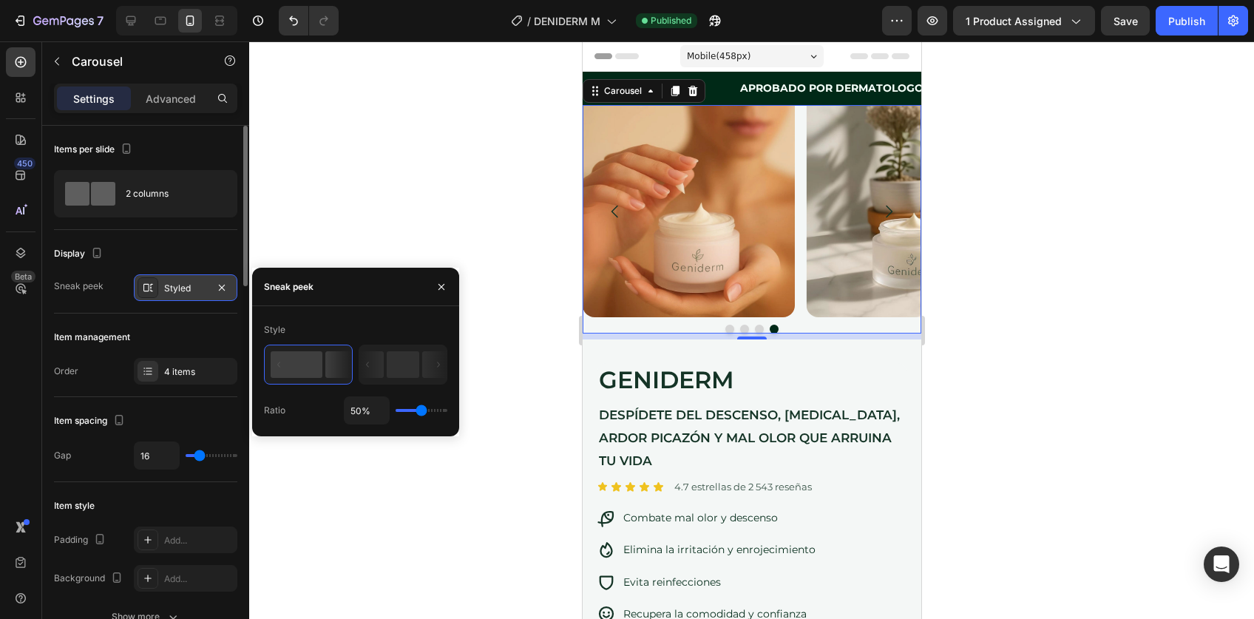
type input "48%"
type input "48"
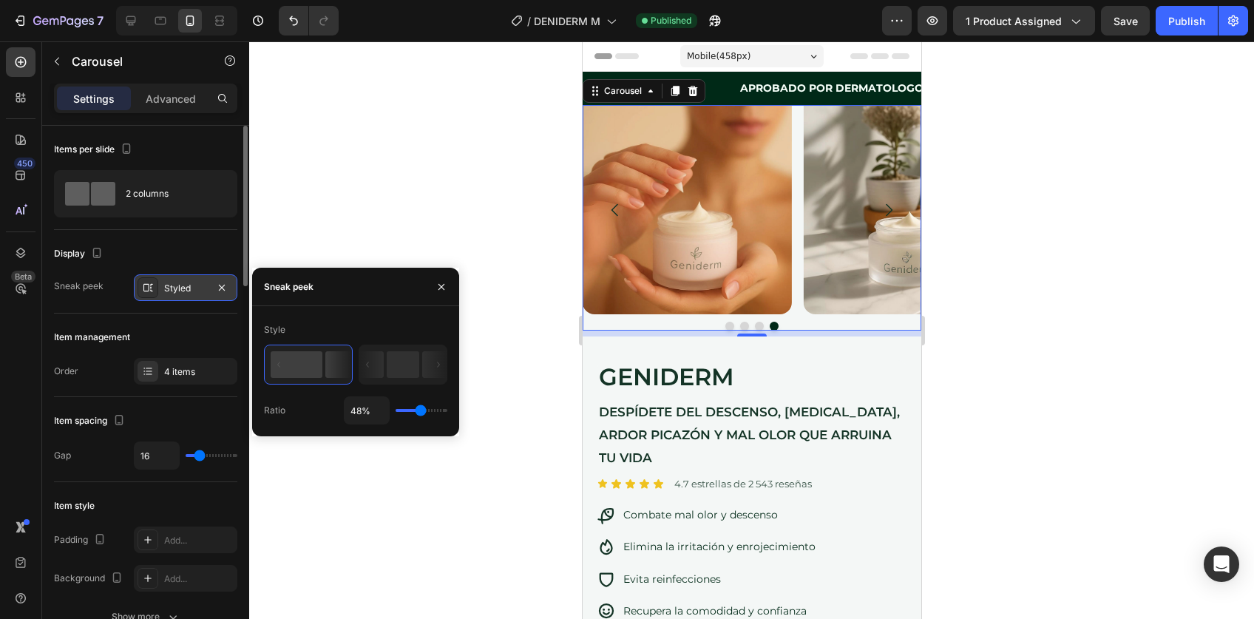
type input "58%"
type input "58"
type input "66%"
type input "66"
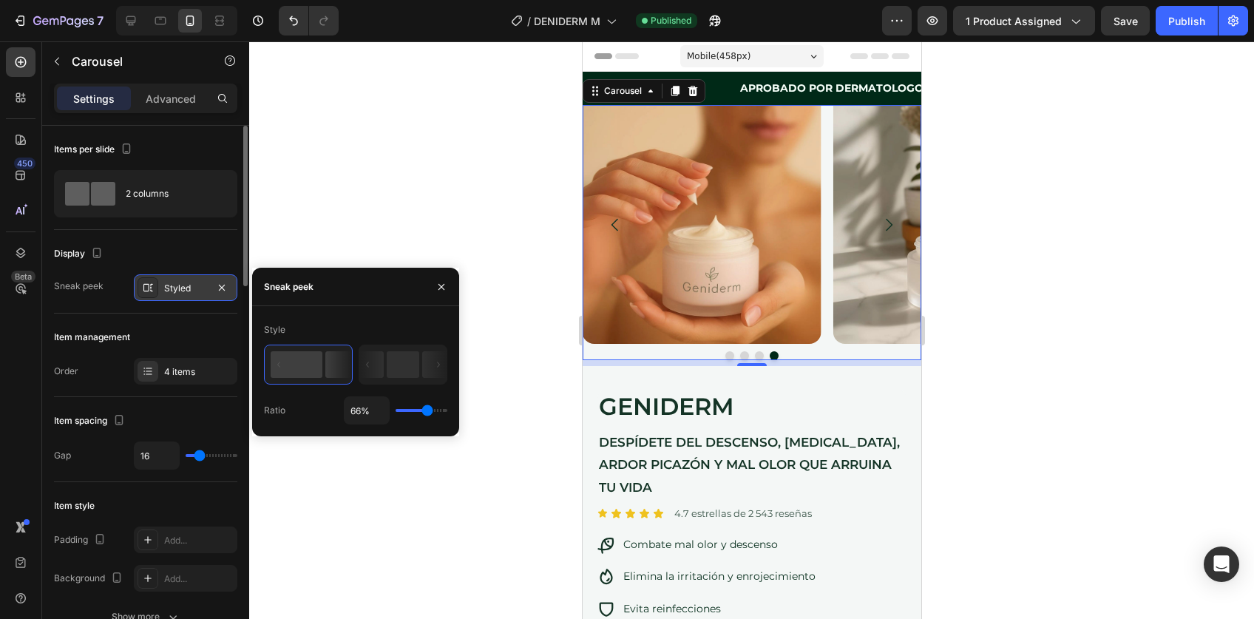
type input "67%"
type input "67"
type input "68%"
type input "68"
type input "70%"
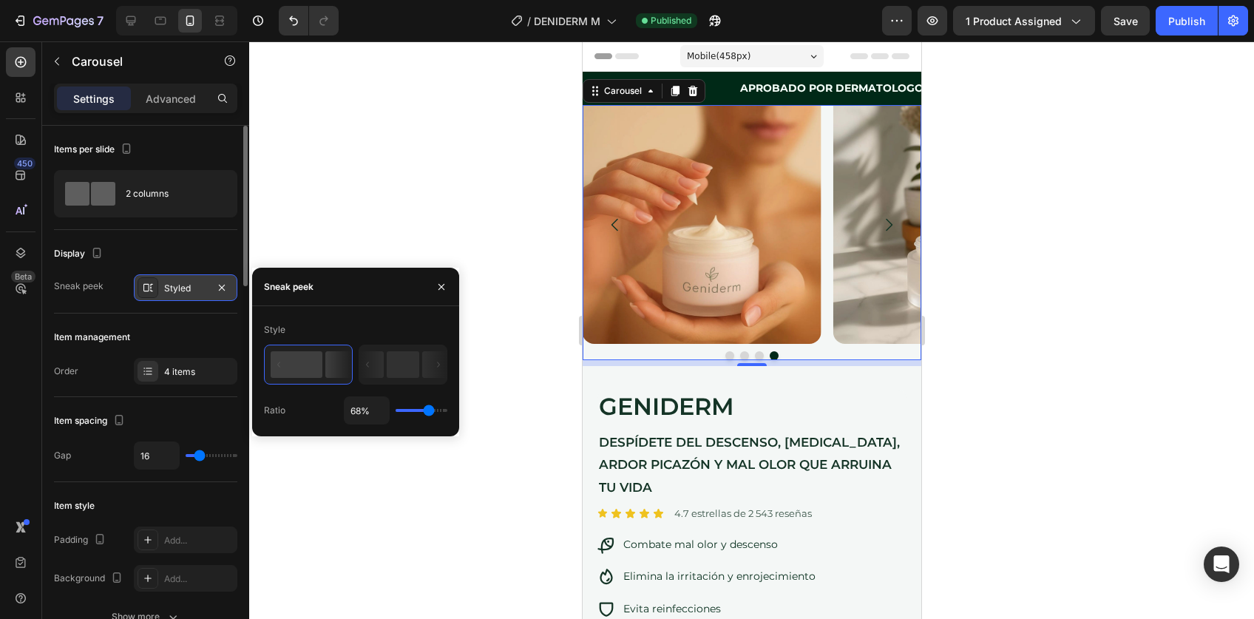
type input "70"
type input "83%"
type input "83"
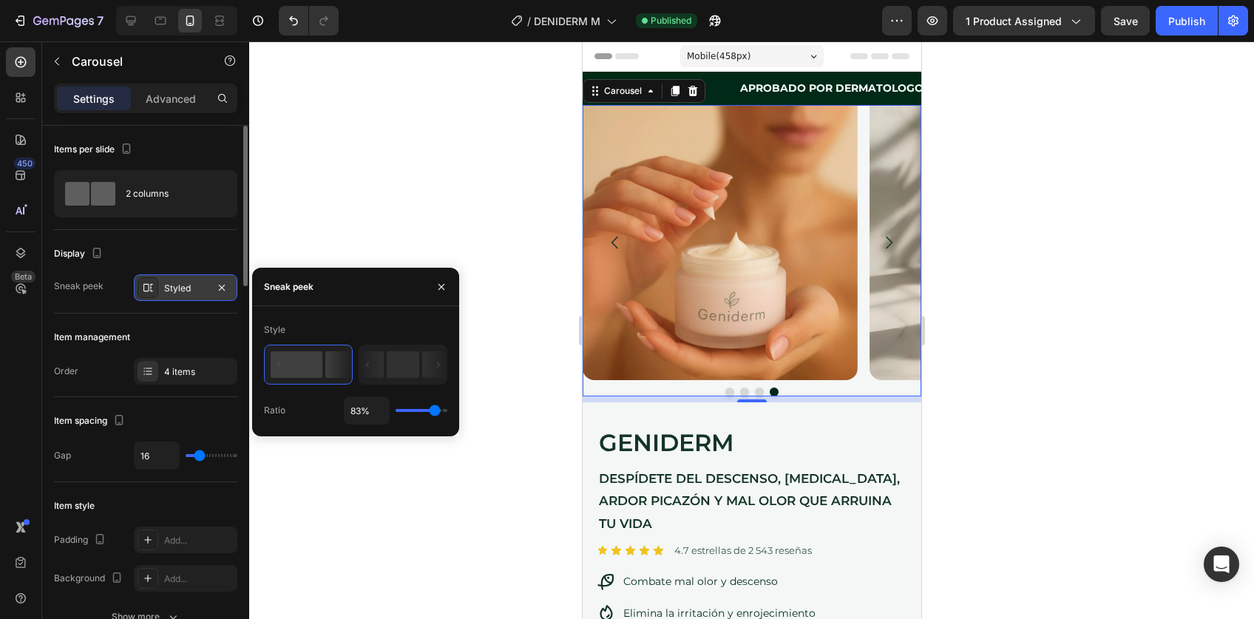
type input "84%"
type input "84"
type input "85%"
type input "85"
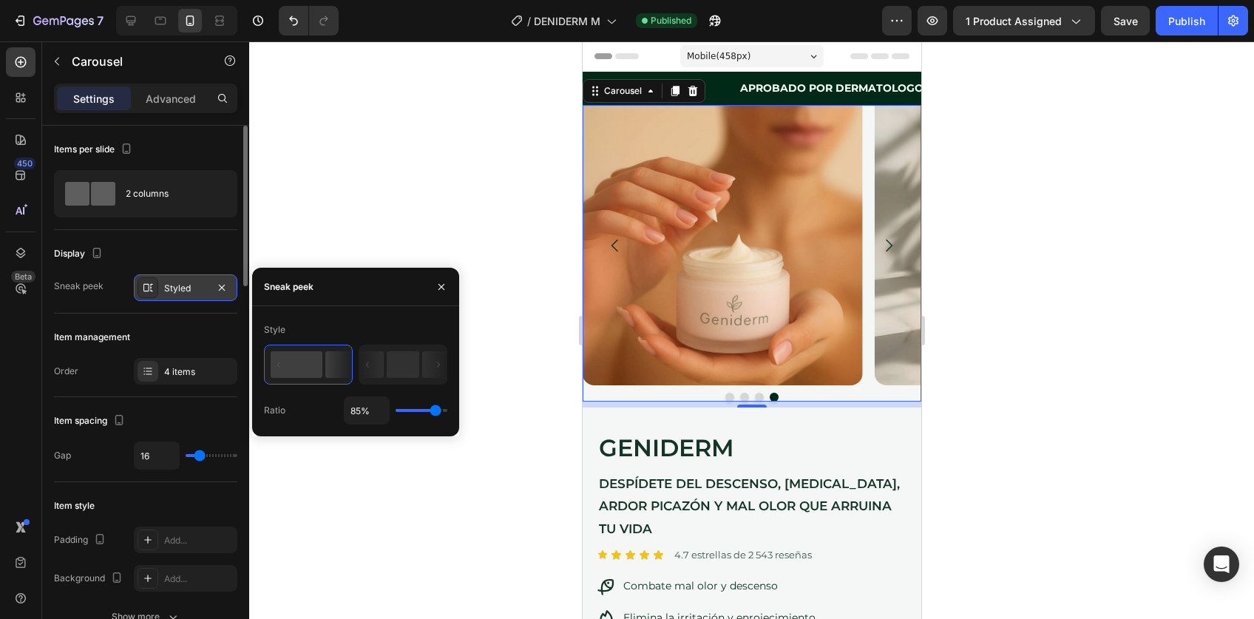
type input "86%"
type input "86"
type input "88%"
type input "88"
type input "89%"
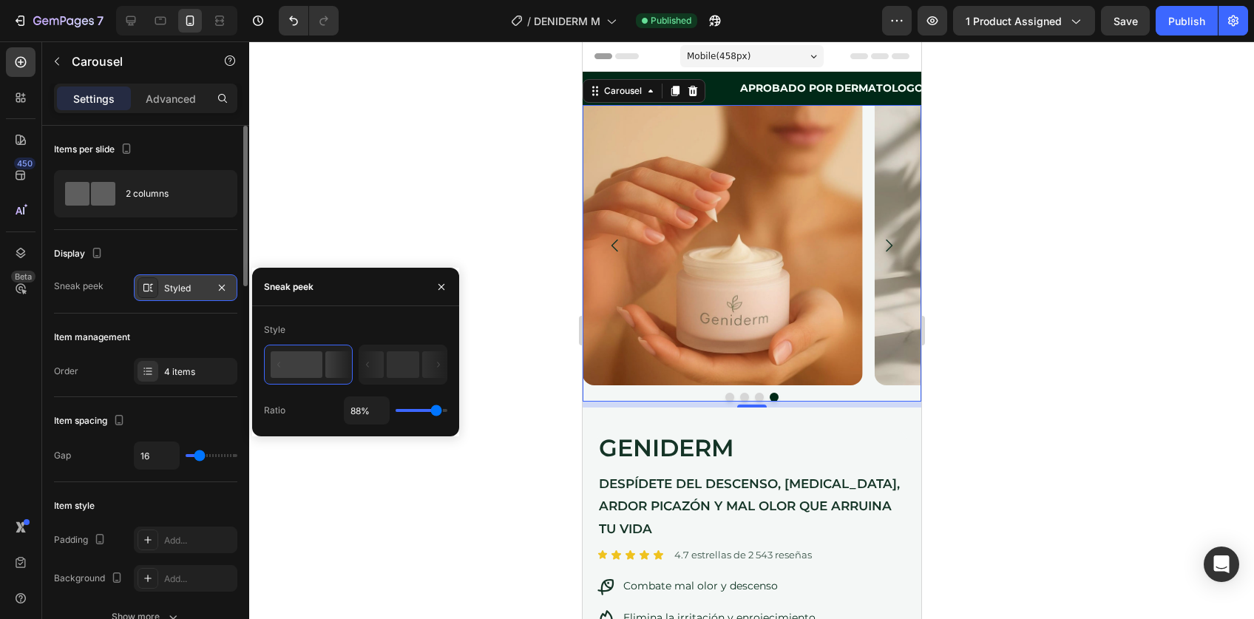
type input "89"
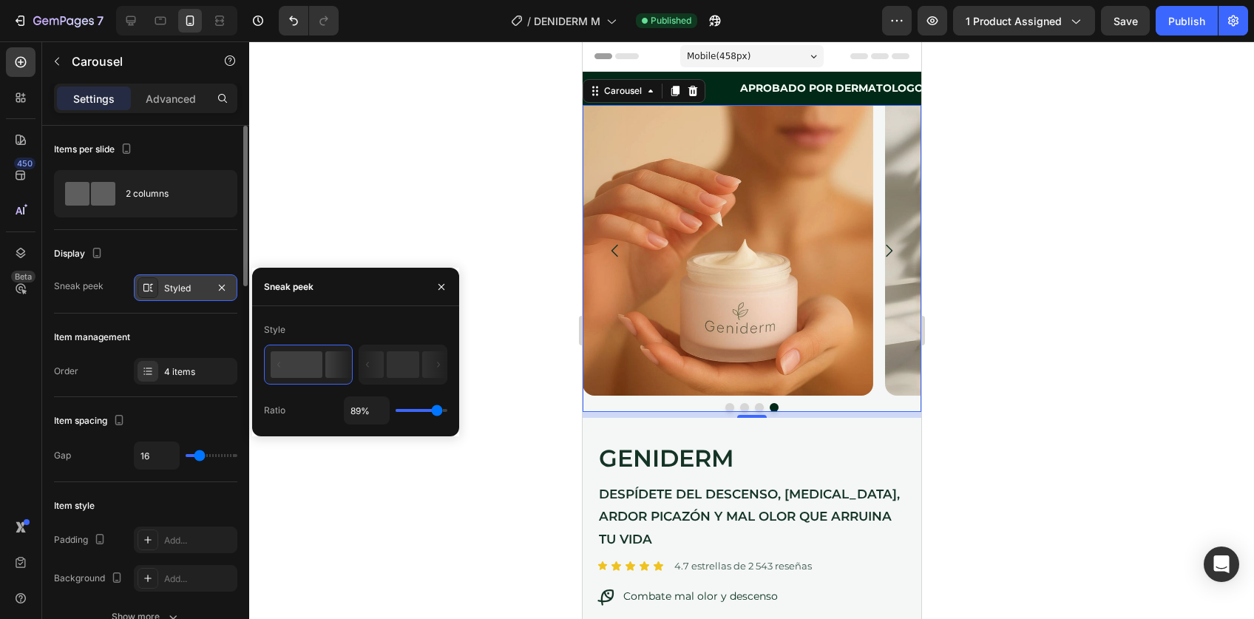
type input "94%"
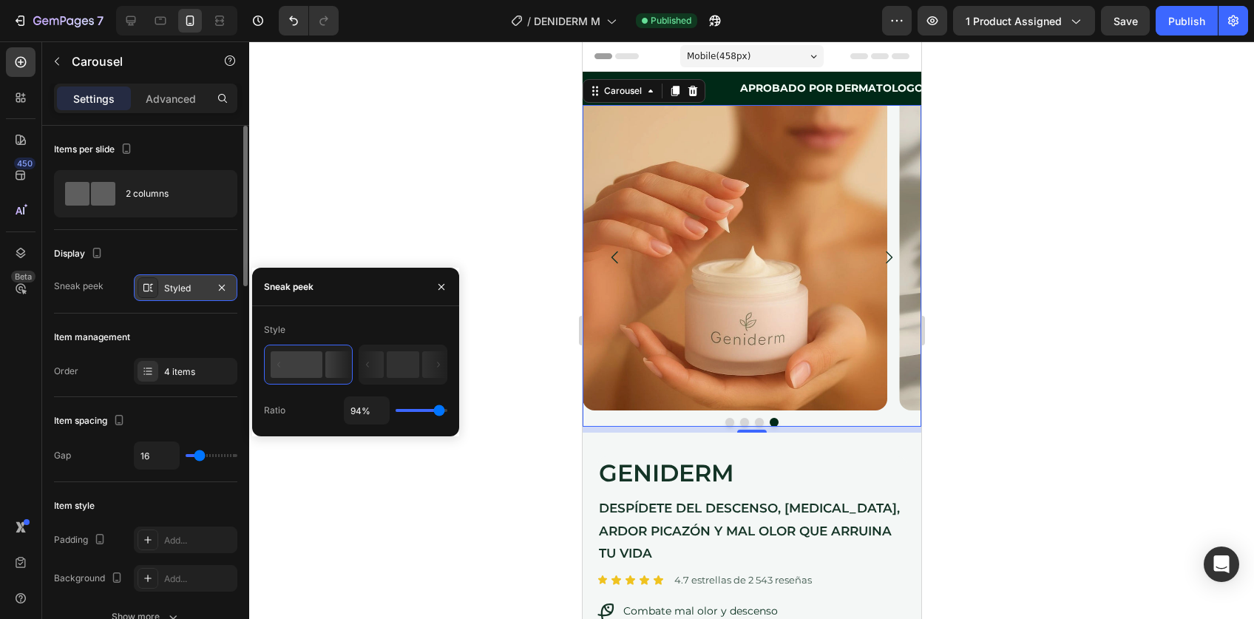
drag, startPoint x: 420, startPoint y: 411, endPoint x: 439, endPoint y: 411, distance: 18.5
type input "94"
click at [439, 411] on input "range" at bounding box center [422, 410] width 52 height 3
click at [382, 407] on input "94%" at bounding box center [367, 410] width 44 height 27
type input "95%"
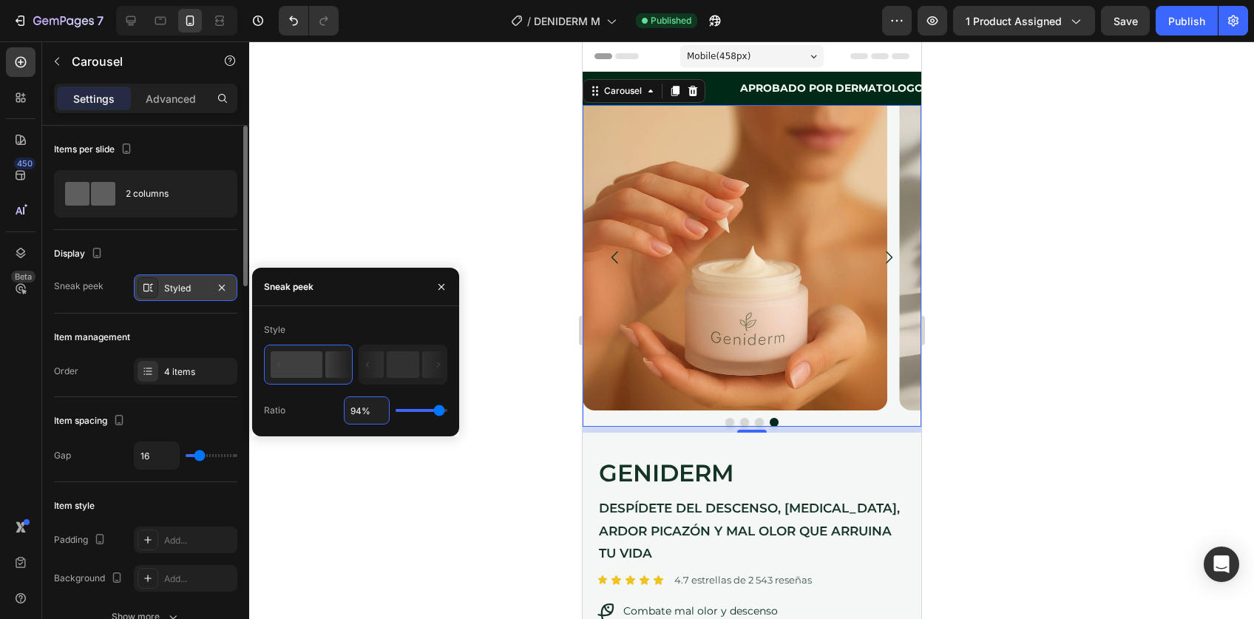
type input "95"
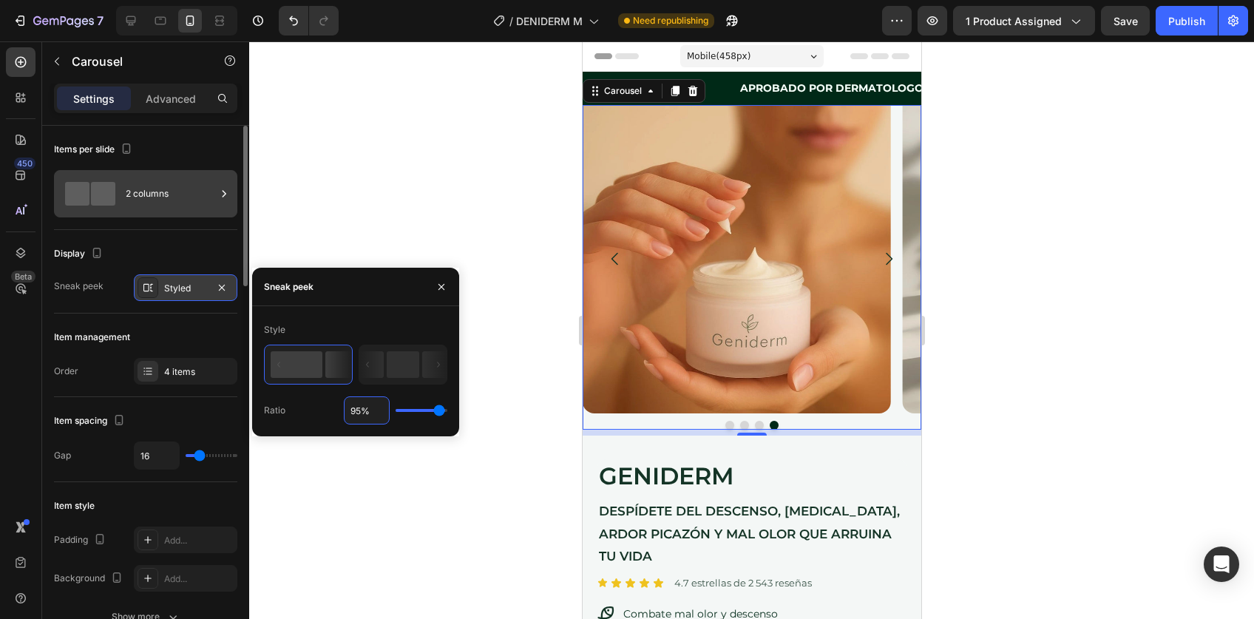
click at [154, 201] on div "2 columns" at bounding box center [171, 194] width 90 height 34
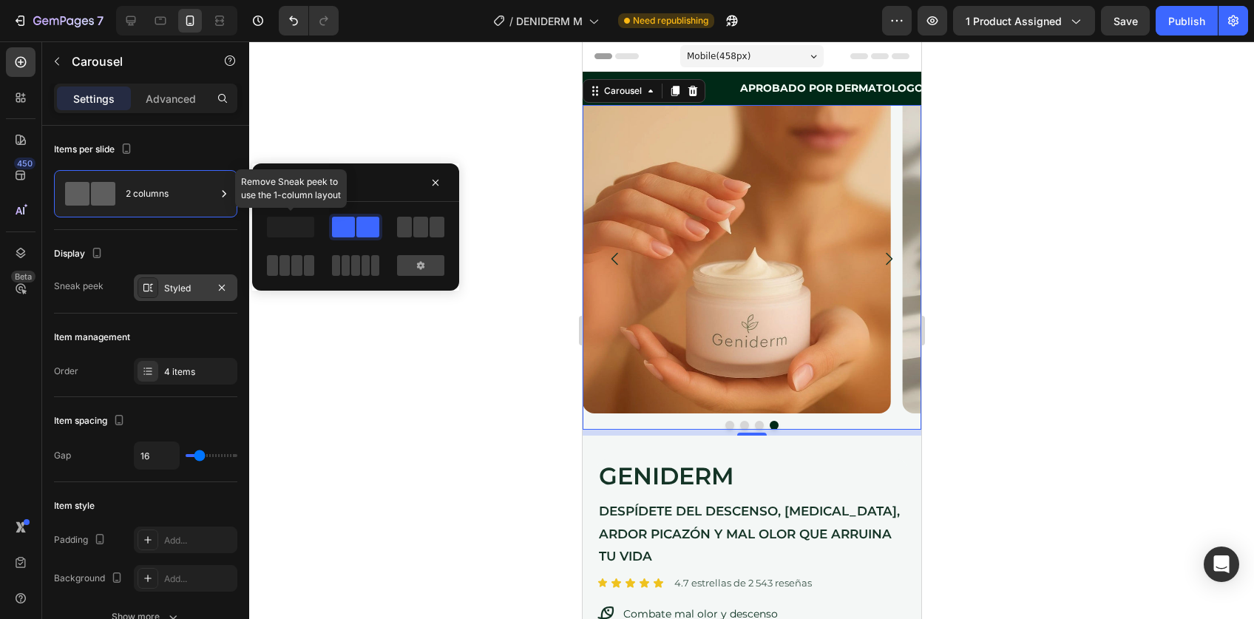
click at [300, 219] on span at bounding box center [290, 227] width 47 height 21
click at [221, 288] on icon "button" at bounding box center [222, 288] width 12 height 12
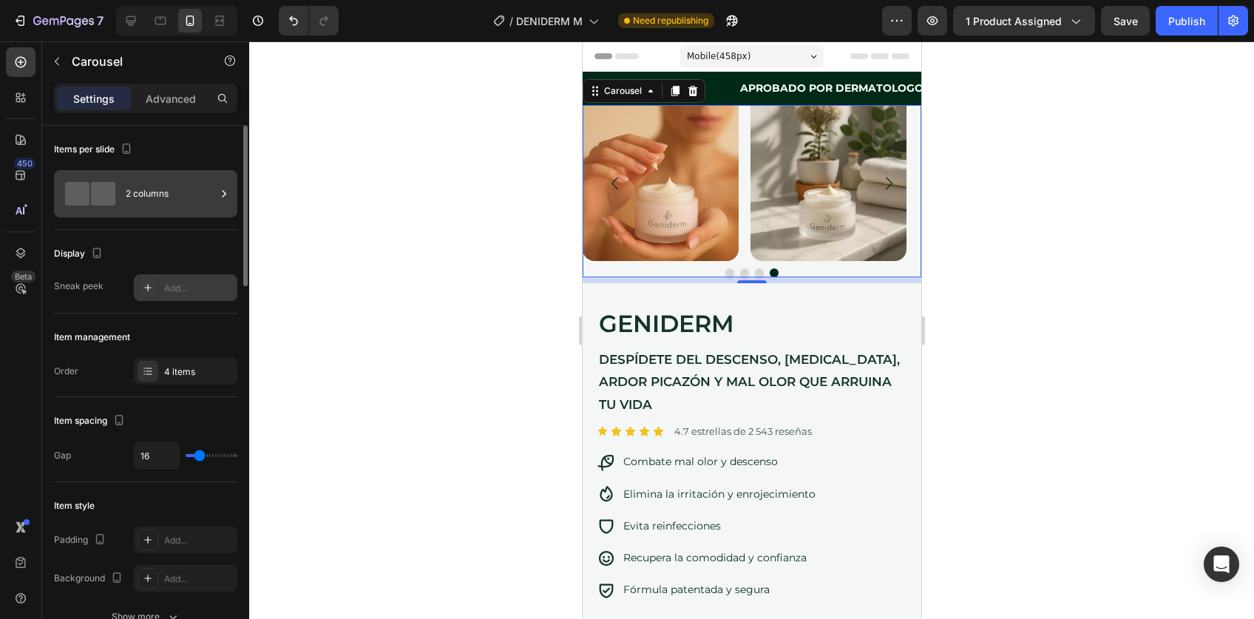
click at [182, 194] on div "2 columns" at bounding box center [171, 194] width 90 height 34
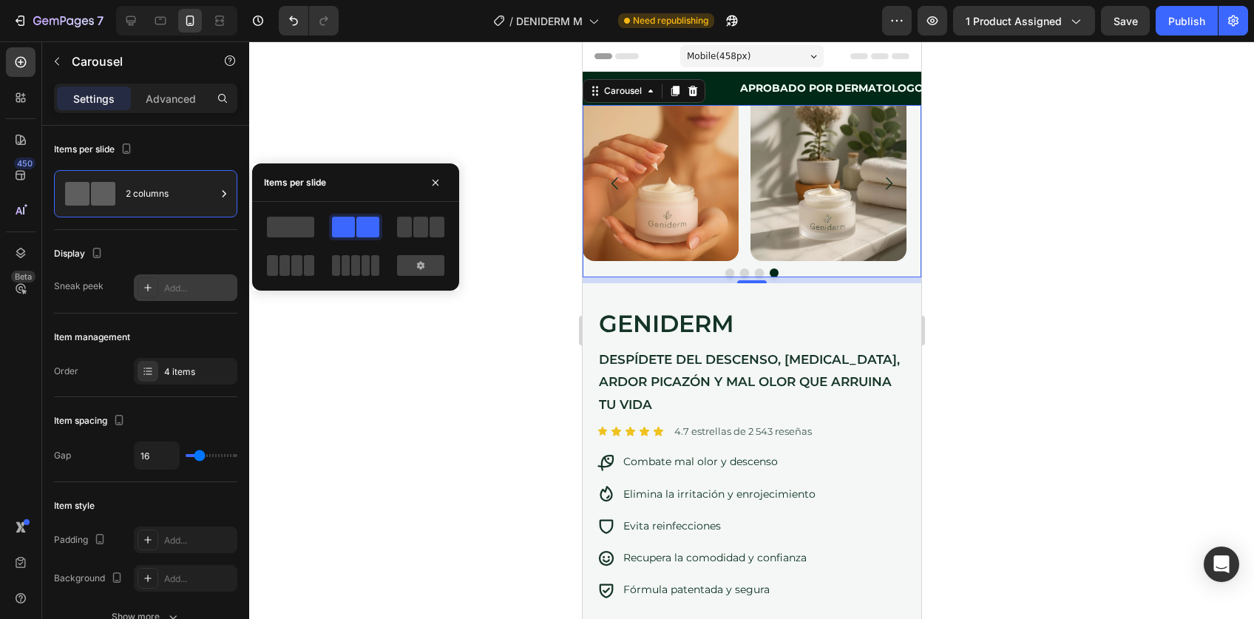
click at [303, 216] on div at bounding box center [290, 227] width 53 height 27
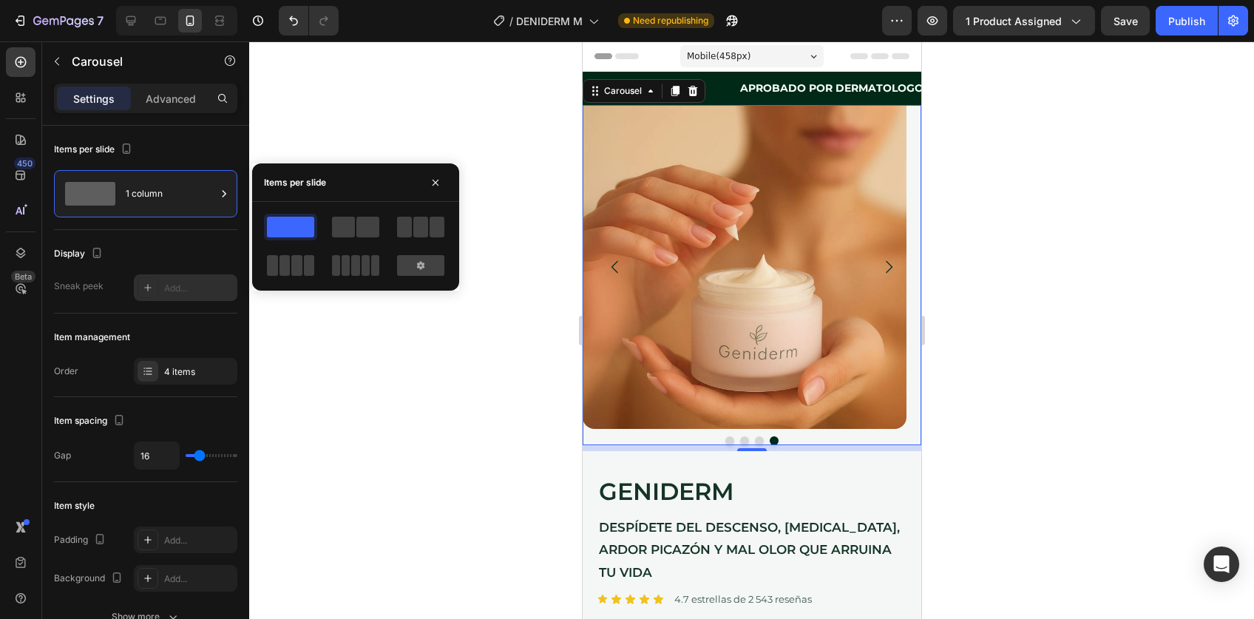
click at [153, 242] on div "Display" at bounding box center [145, 254] width 183 height 24
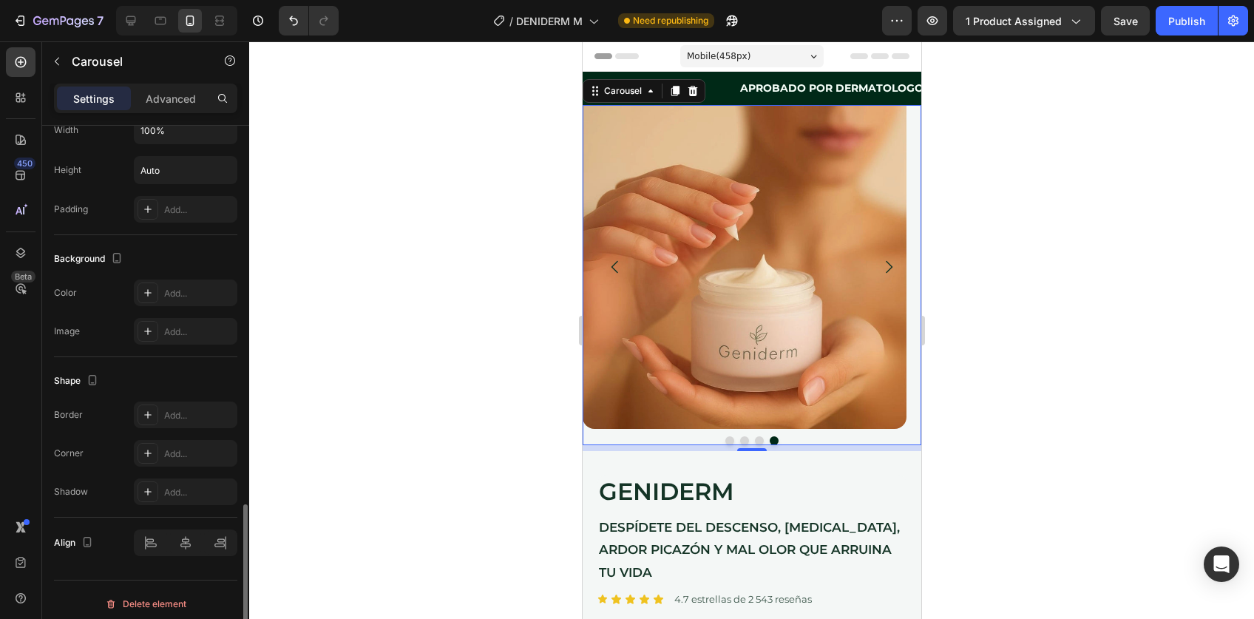
scroll to position [1252, 0]
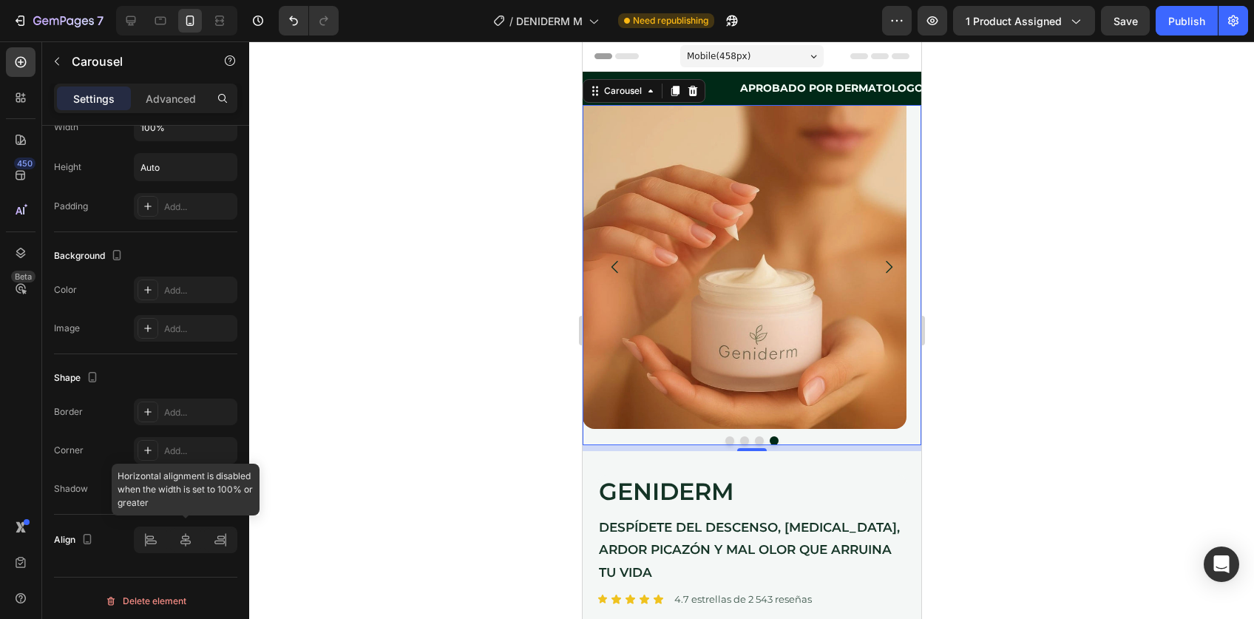
click at [190, 535] on div at bounding box center [186, 540] width 104 height 27
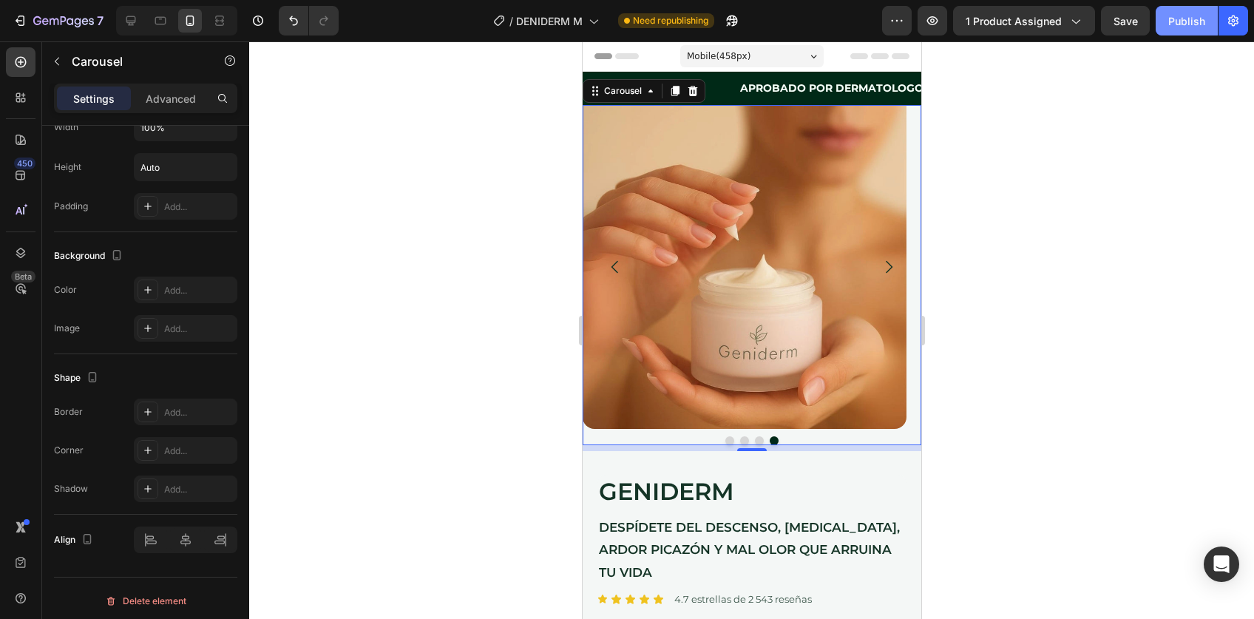
click at [1178, 30] on button "Publish" at bounding box center [1187, 21] width 62 height 30
click at [731, 22] on icon "button" at bounding box center [729, 24] width 4 height 4
click at [725, 439] on button "Dot" at bounding box center [729, 440] width 9 height 9
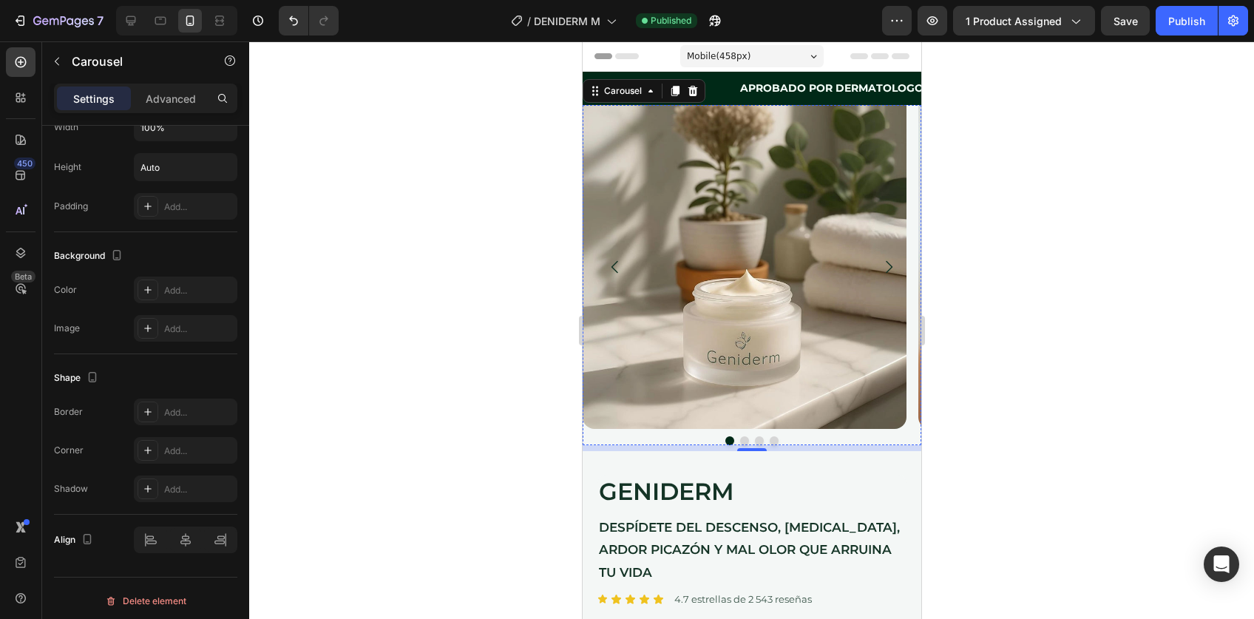
click at [735, 248] on img at bounding box center [744, 267] width 324 height 324
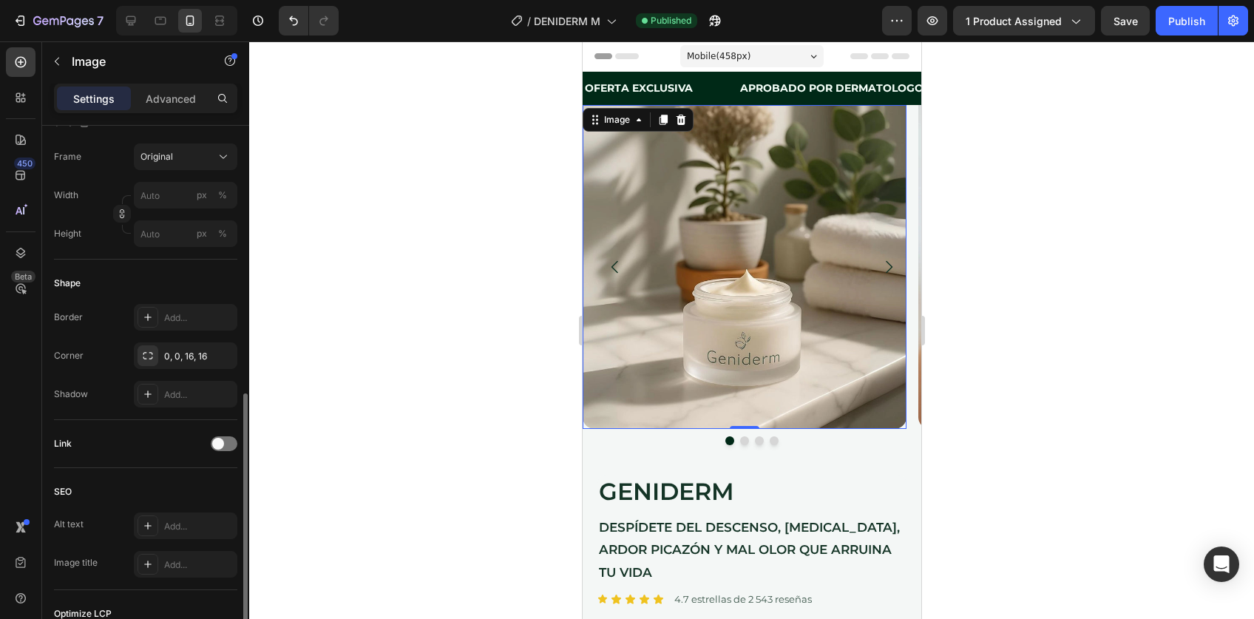
scroll to position [541, 0]
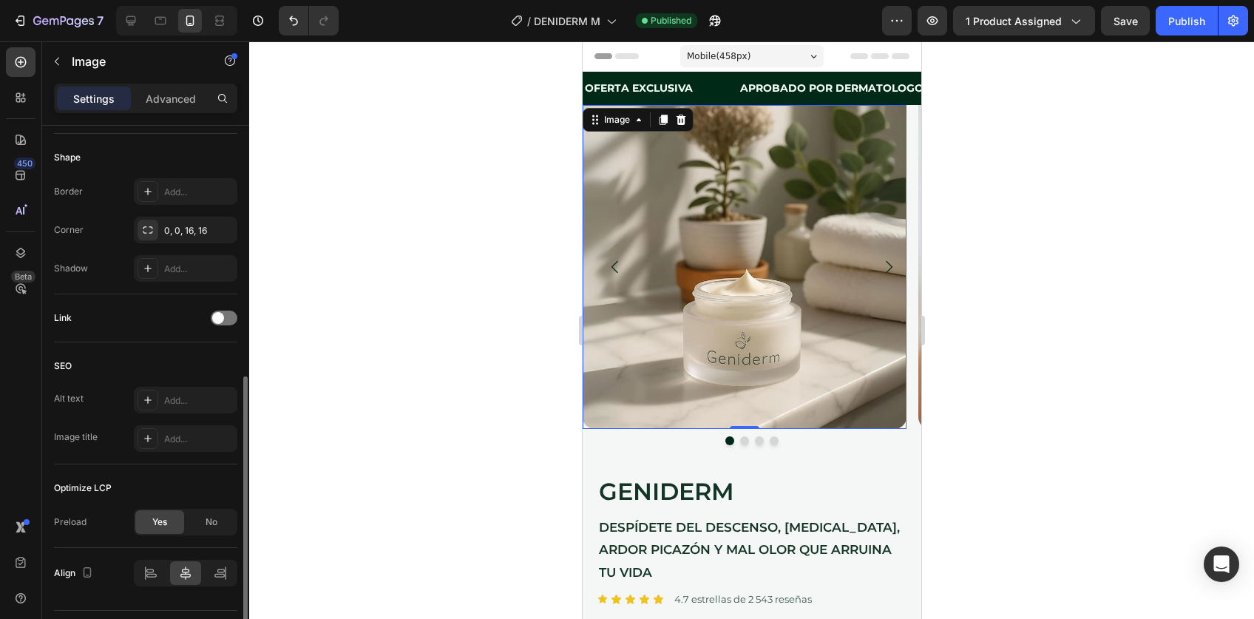
click at [163, 328] on div "Link" at bounding box center [145, 318] width 183 height 24
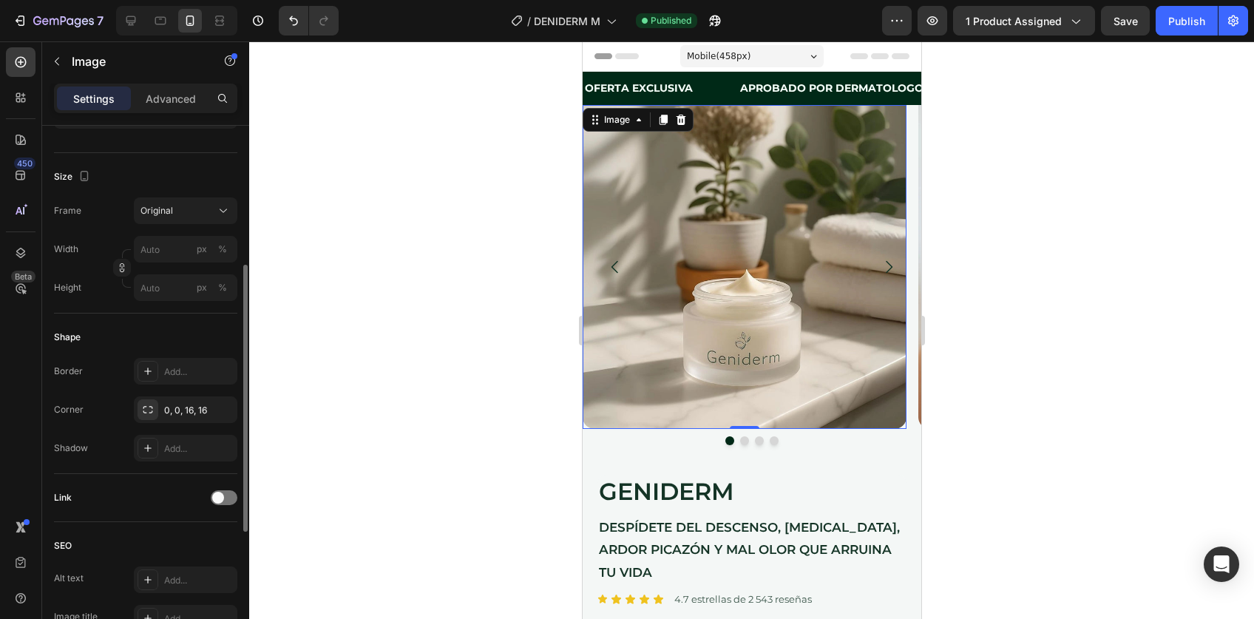
scroll to position [291, 0]
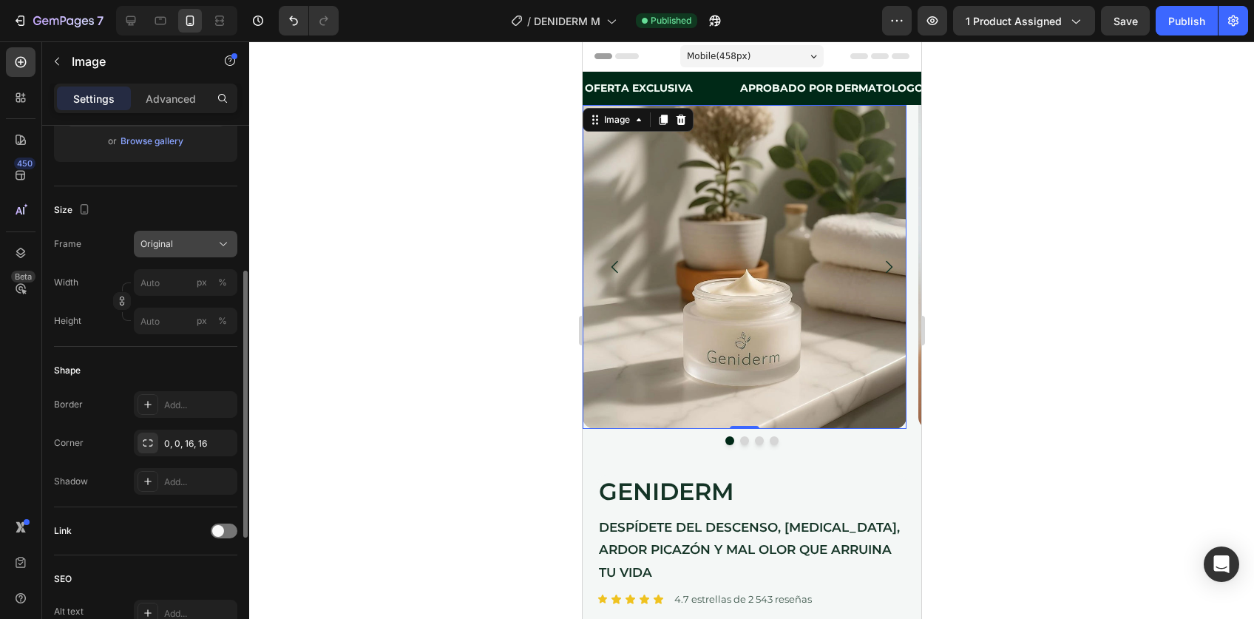
click at [172, 252] on button "Original" at bounding box center [186, 244] width 104 height 27
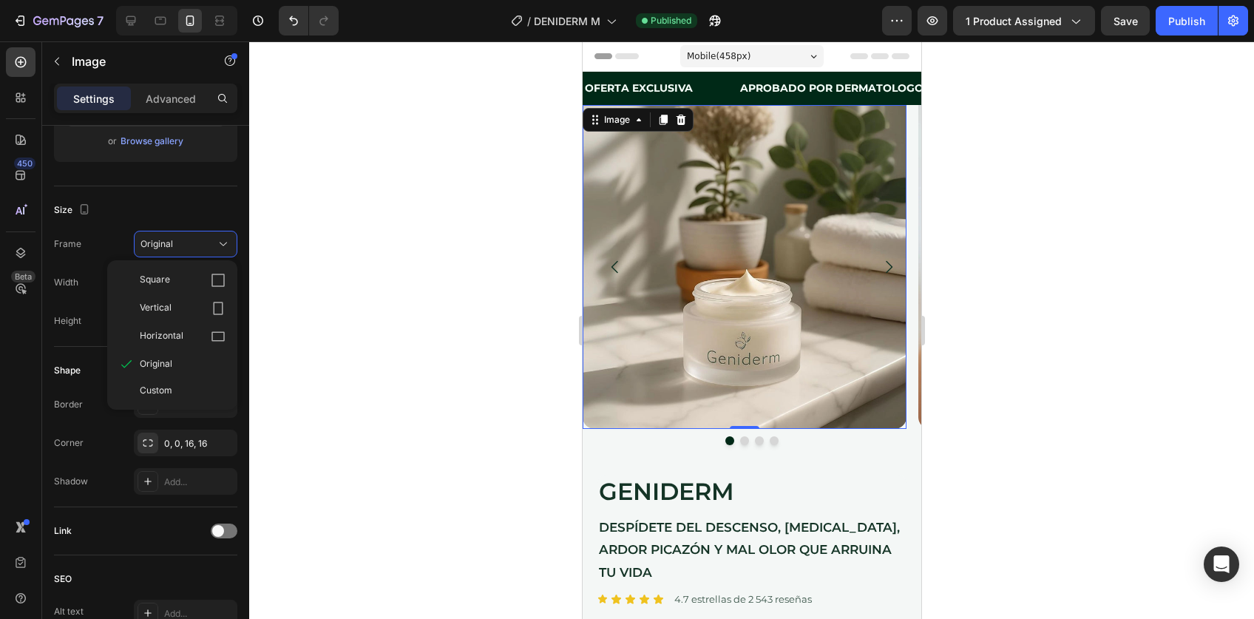
click at [77, 300] on div "Width px % Height px %" at bounding box center [145, 301] width 183 height 65
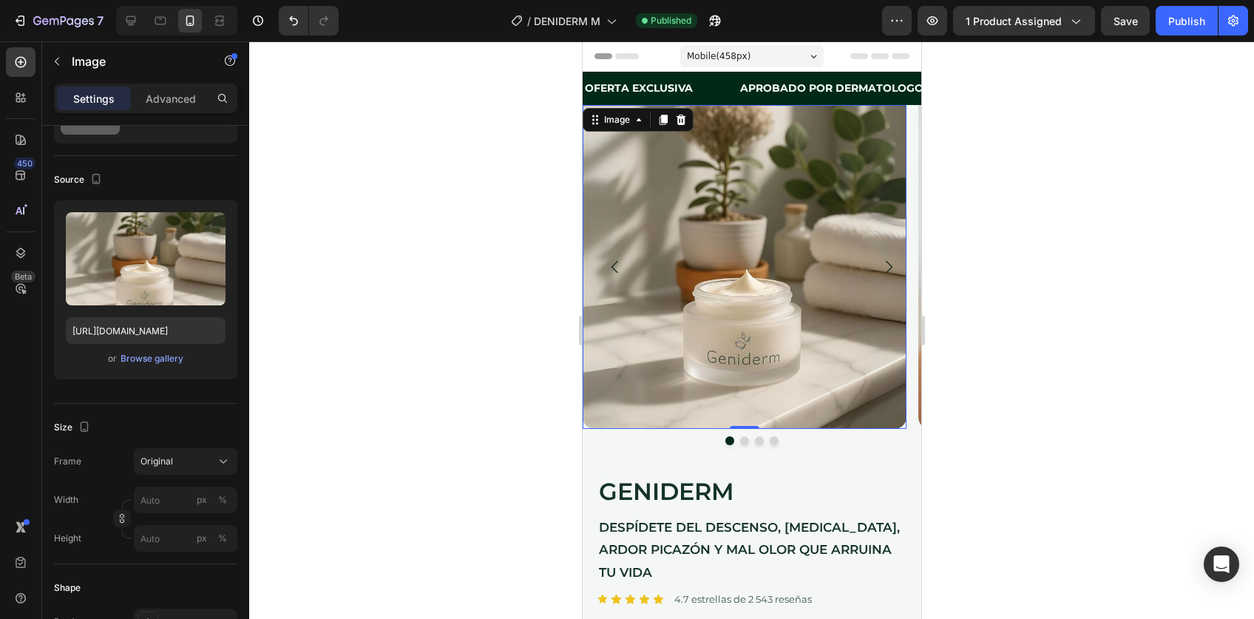
scroll to position [24, 0]
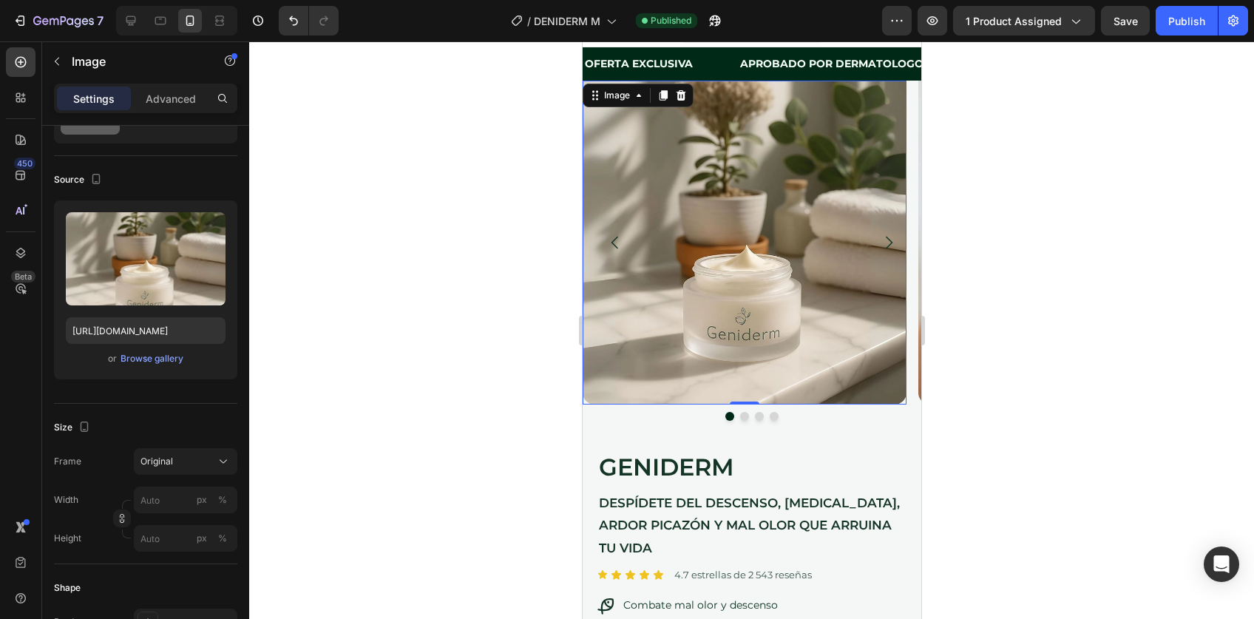
click at [1064, 360] on div at bounding box center [751, 330] width 1005 height 578
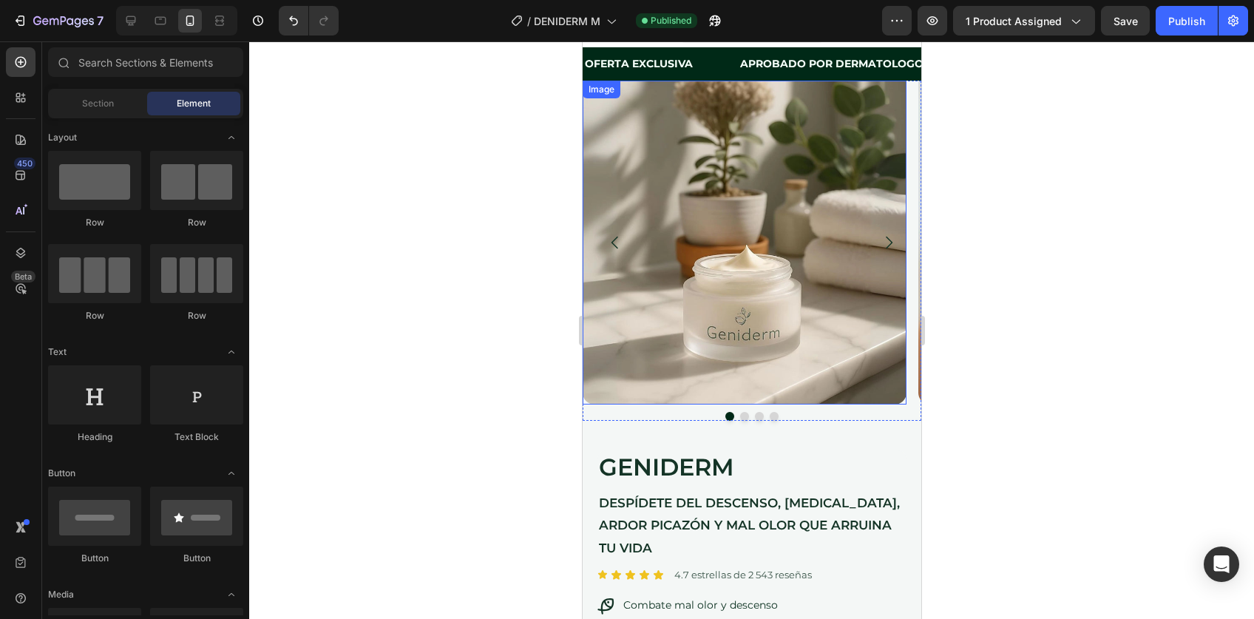
click at [743, 302] on img at bounding box center [744, 243] width 324 height 324
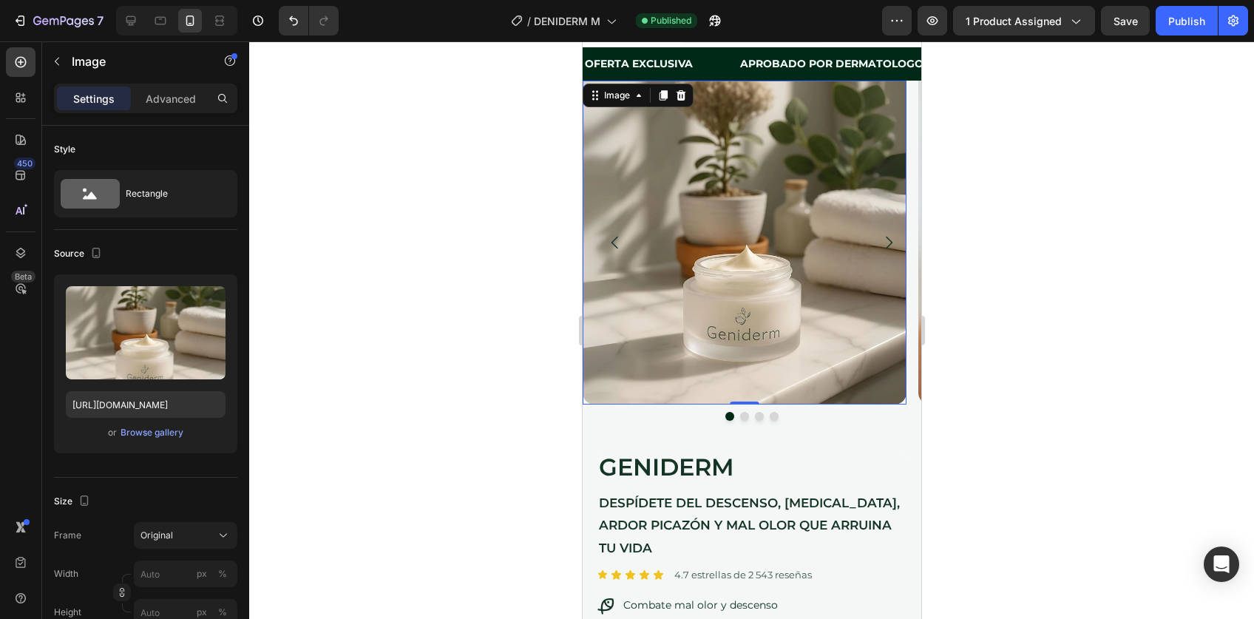
scroll to position [104, 0]
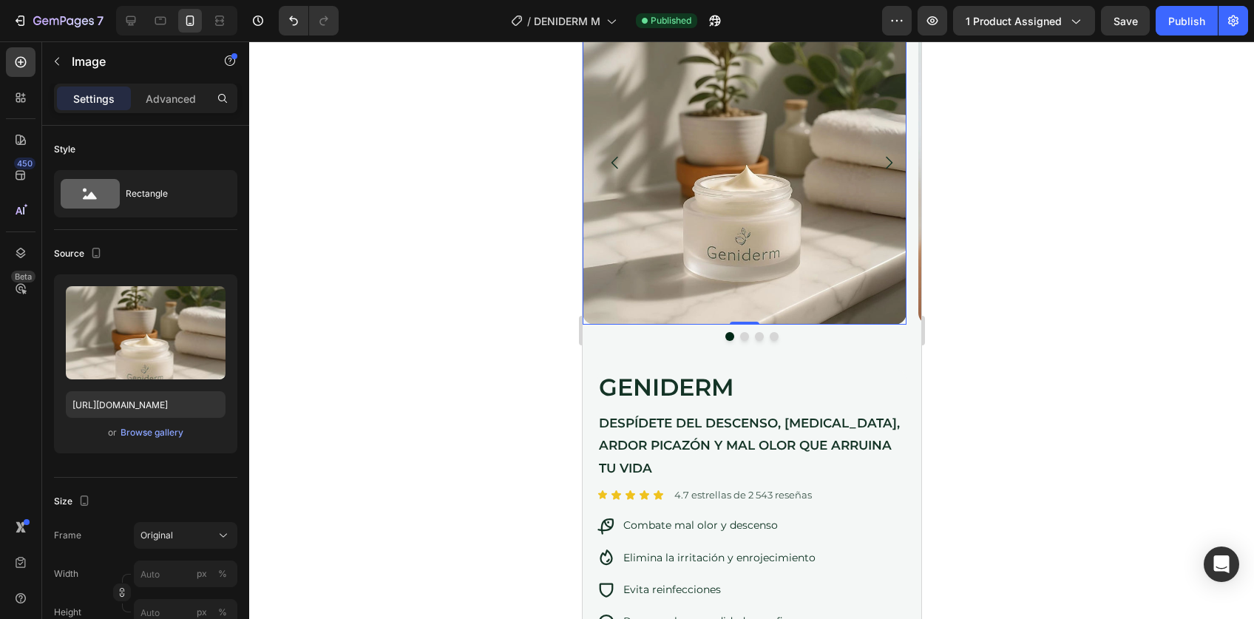
click at [987, 416] on div at bounding box center [751, 330] width 1005 height 578
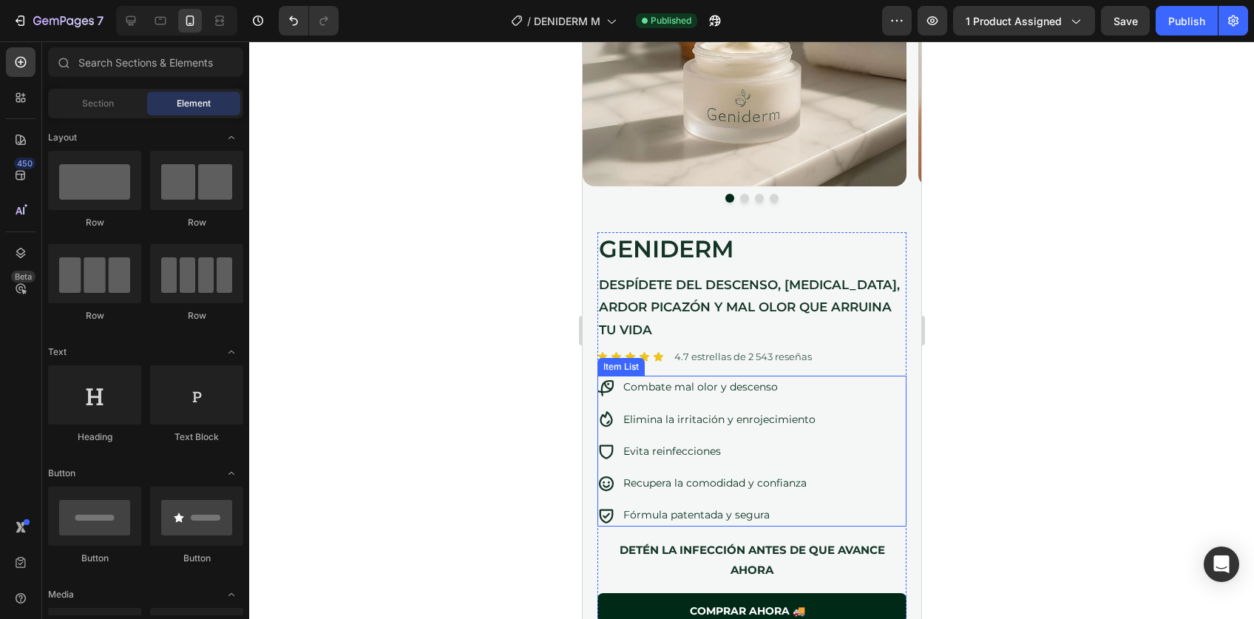
scroll to position [0, 0]
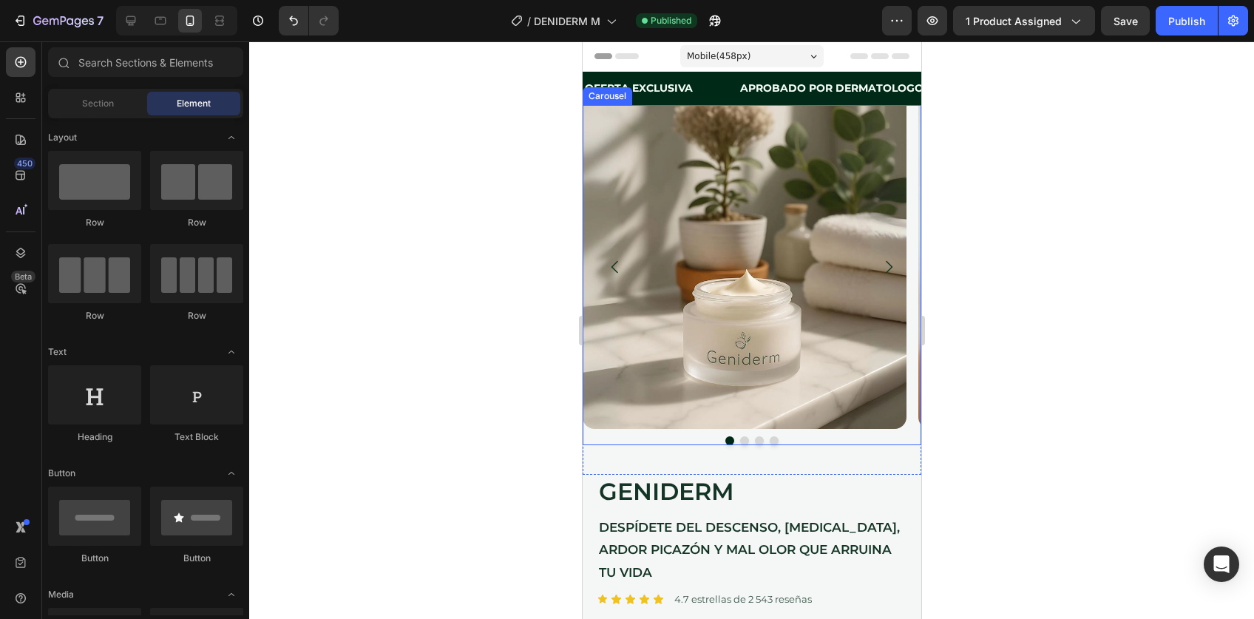
click at [885, 266] on icon "Carousel Next Arrow" at bounding box center [888, 267] width 7 height 13
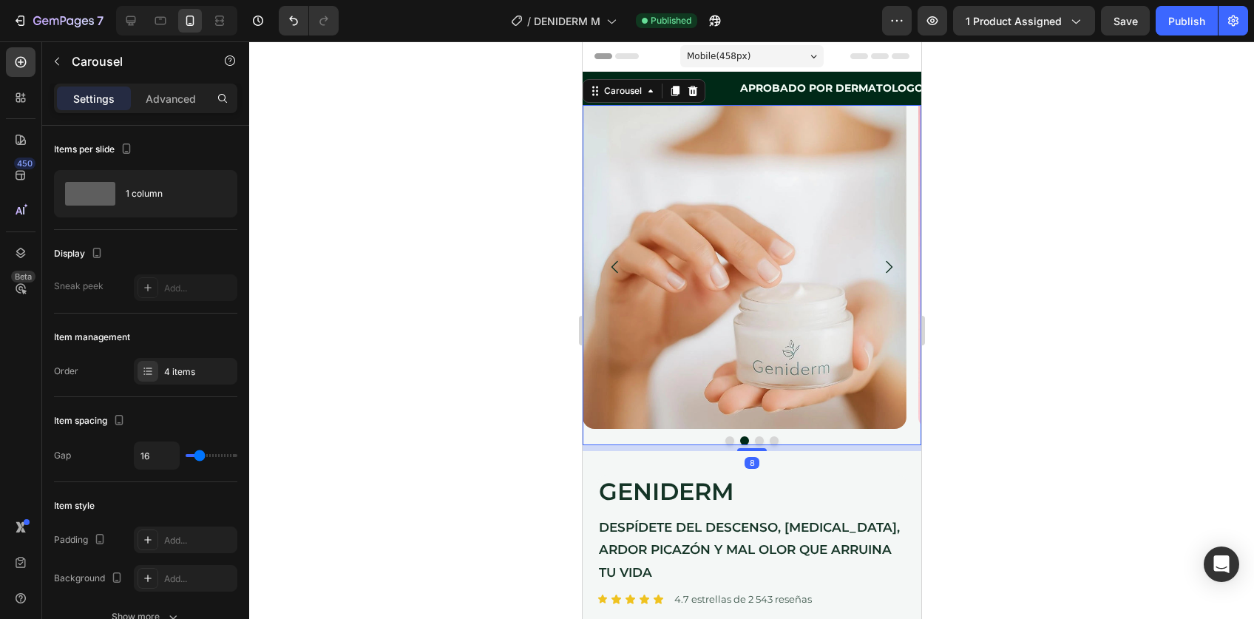
click at [885, 266] on icon "Carousel Next Arrow" at bounding box center [888, 267] width 7 height 13
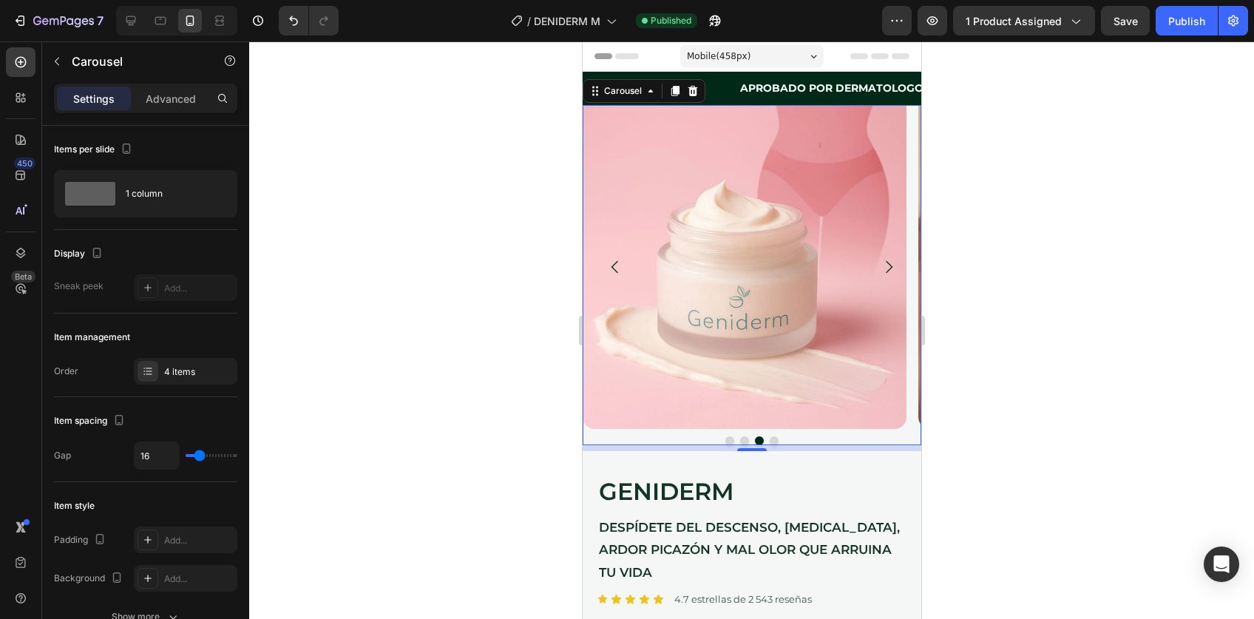
click at [616, 266] on icon "Carousel Back Arrow" at bounding box center [615, 267] width 18 height 18
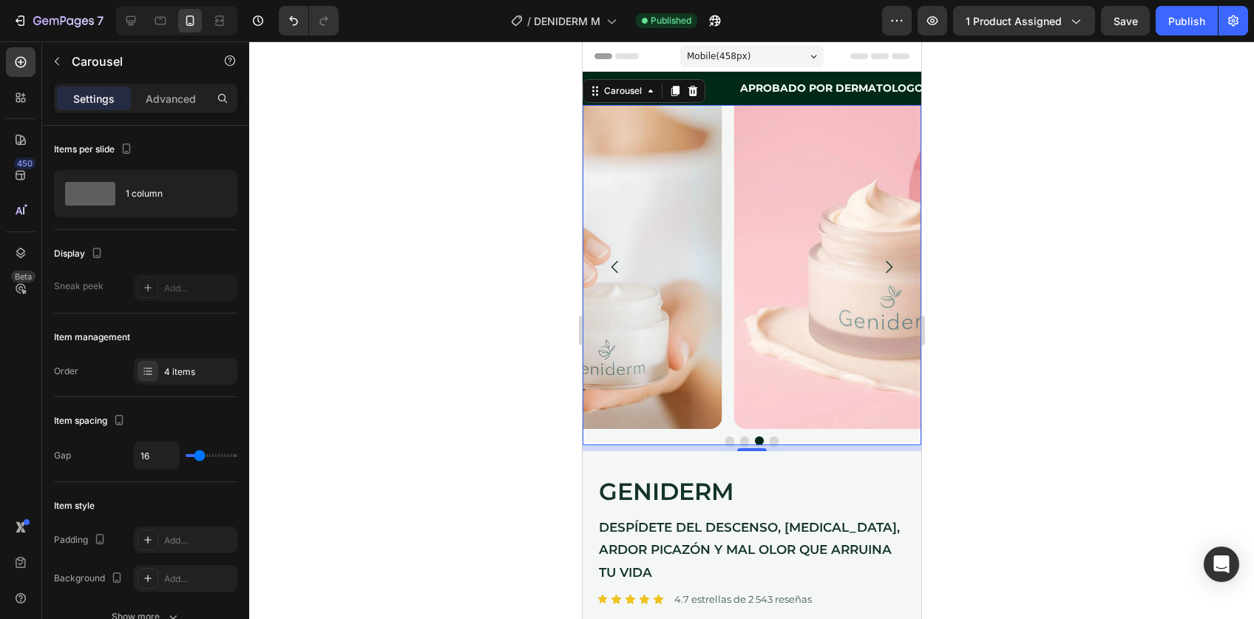
click at [616, 266] on icon "Carousel Back Arrow" at bounding box center [615, 267] width 18 height 18
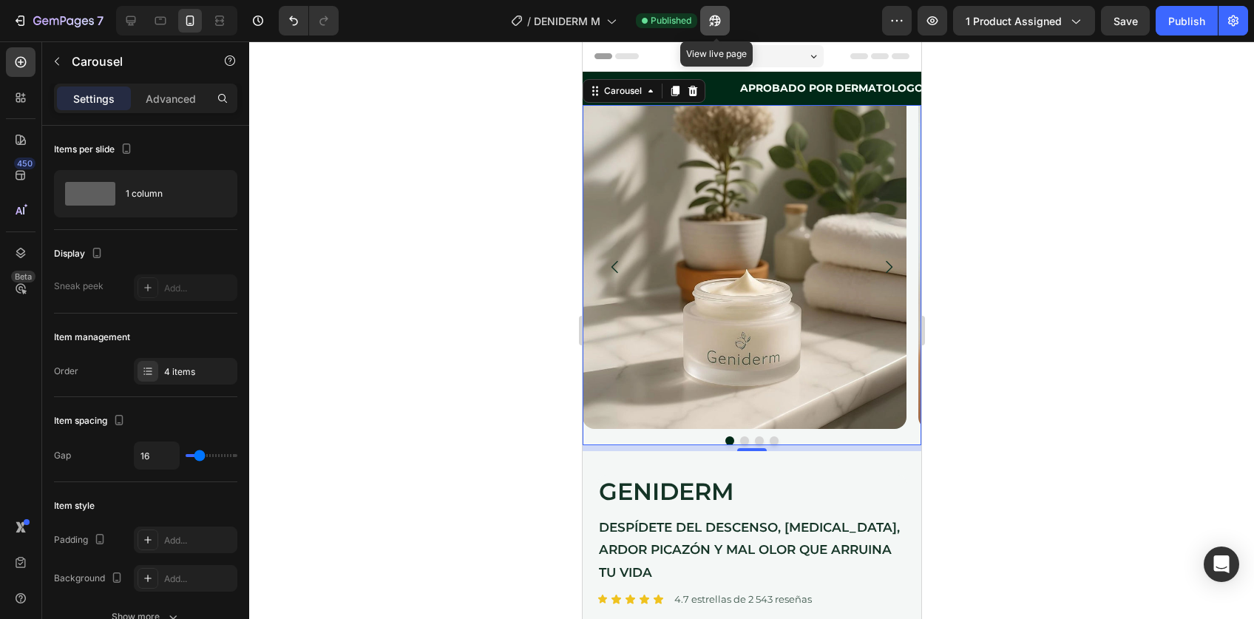
click at [712, 27] on icon "button" at bounding box center [715, 20] width 15 height 15
click at [608, 88] on div "Carousel" at bounding box center [623, 90] width 44 height 13
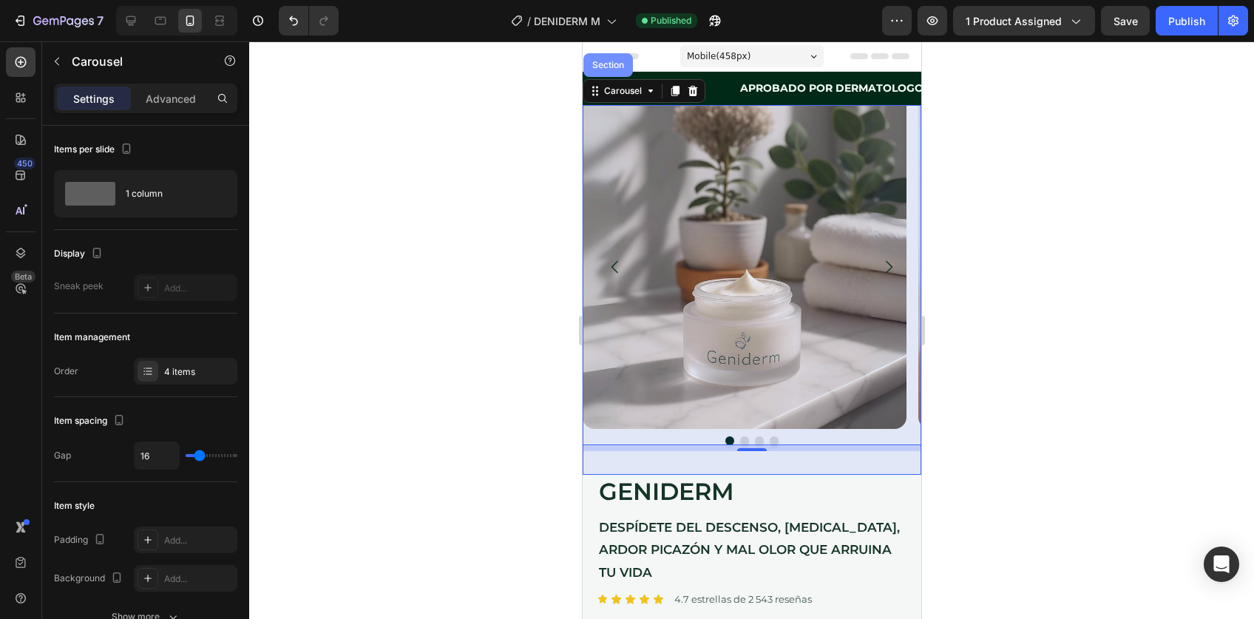
click at [612, 71] on div "Section" at bounding box center [608, 65] width 50 height 24
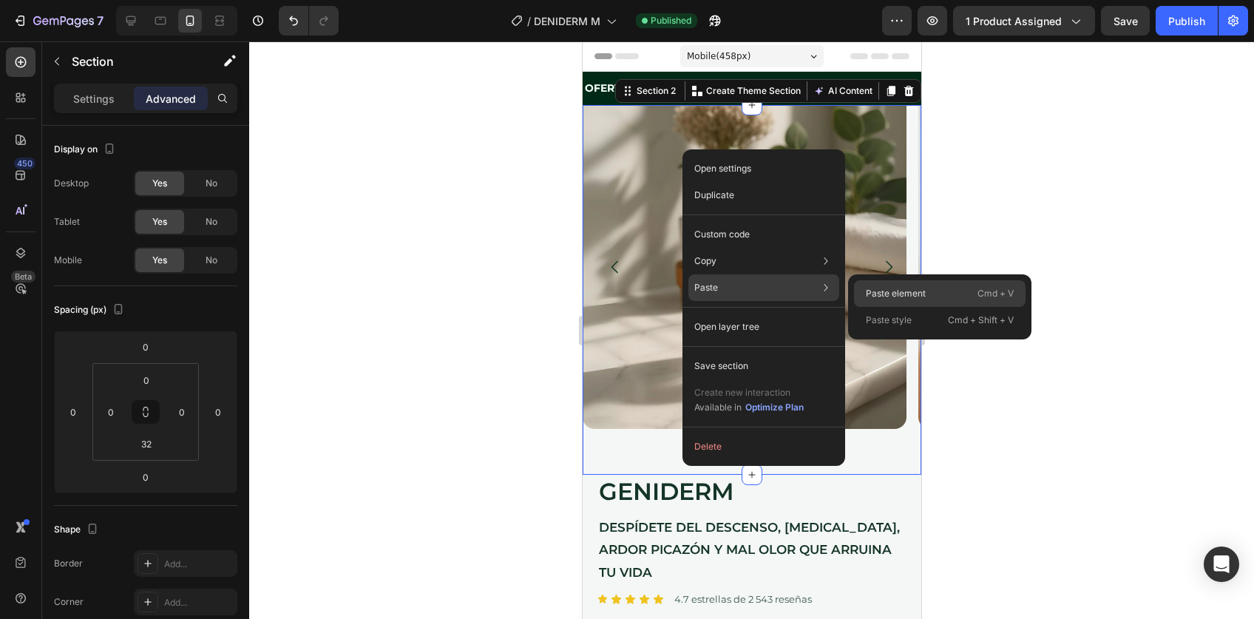
click at [878, 287] on p "Paste element" at bounding box center [896, 293] width 60 height 13
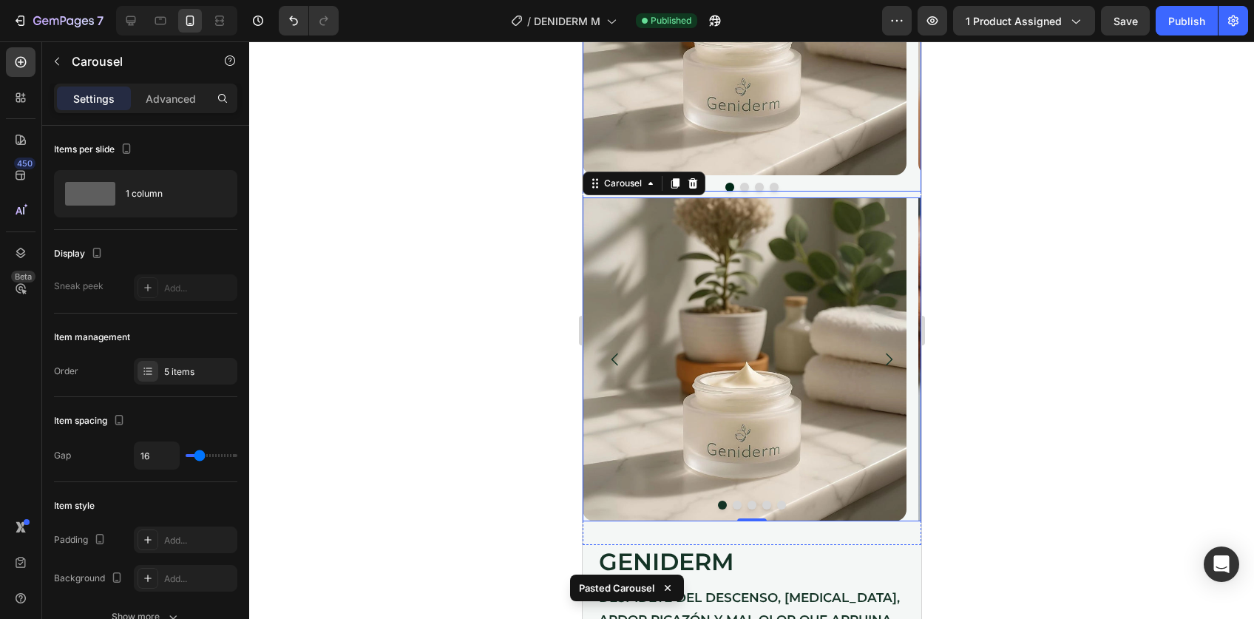
scroll to position [226, 0]
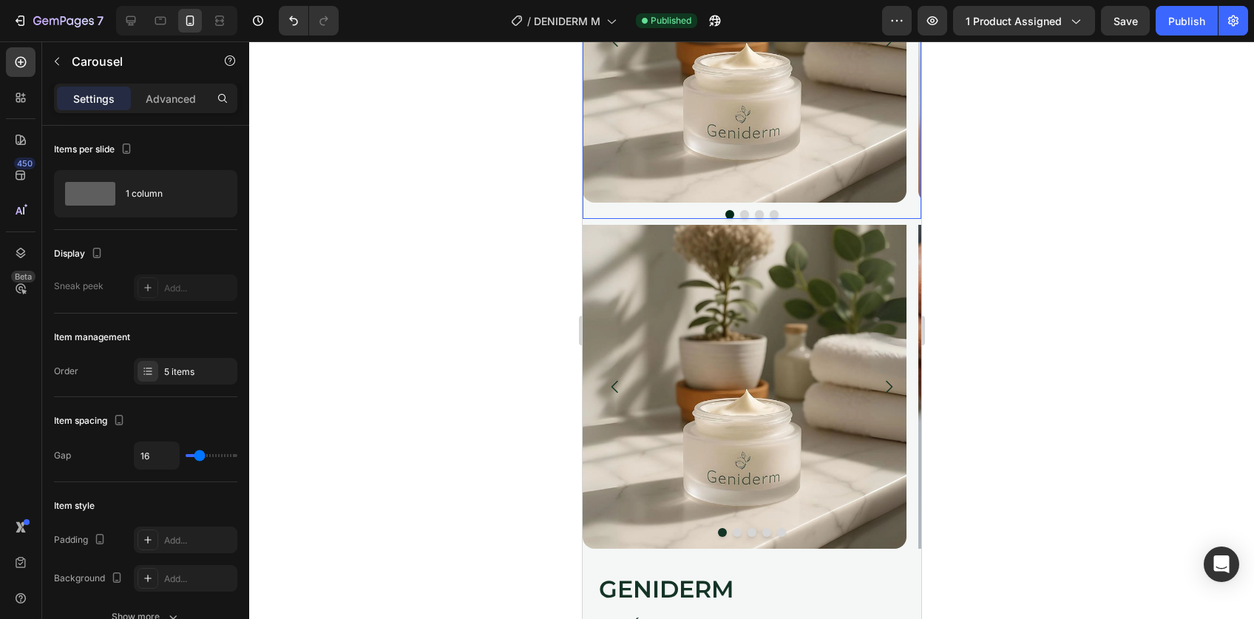
click at [740, 213] on button "Dot" at bounding box center [744, 214] width 9 height 9
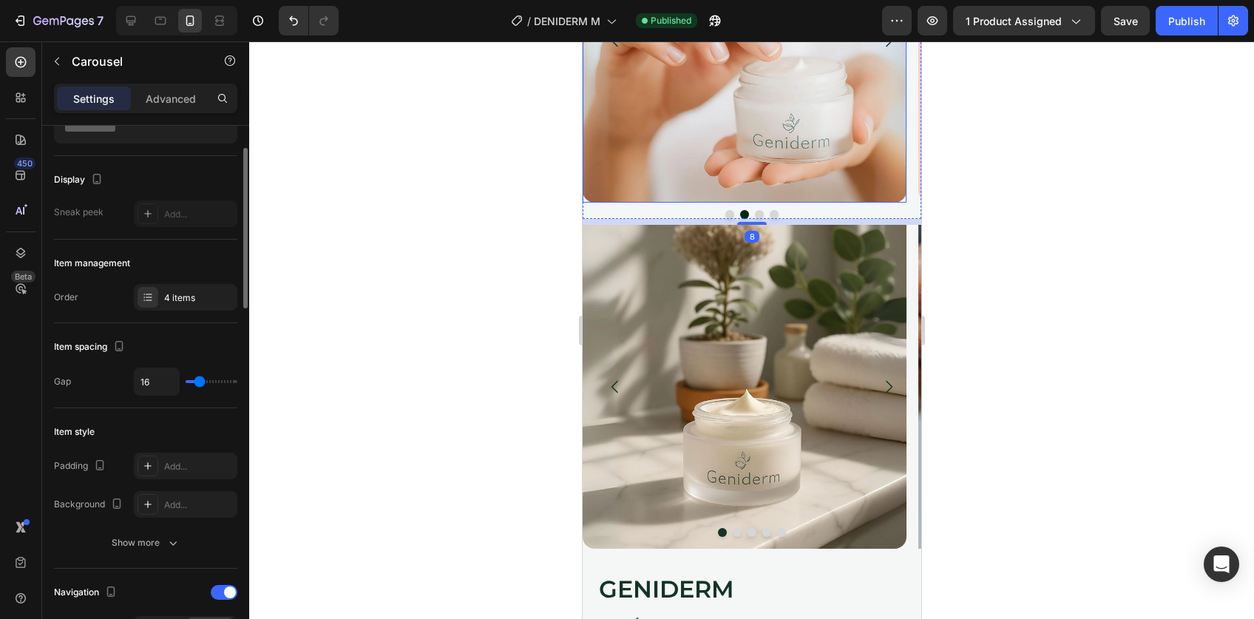
click at [740, 160] on img at bounding box center [744, 41] width 324 height 324
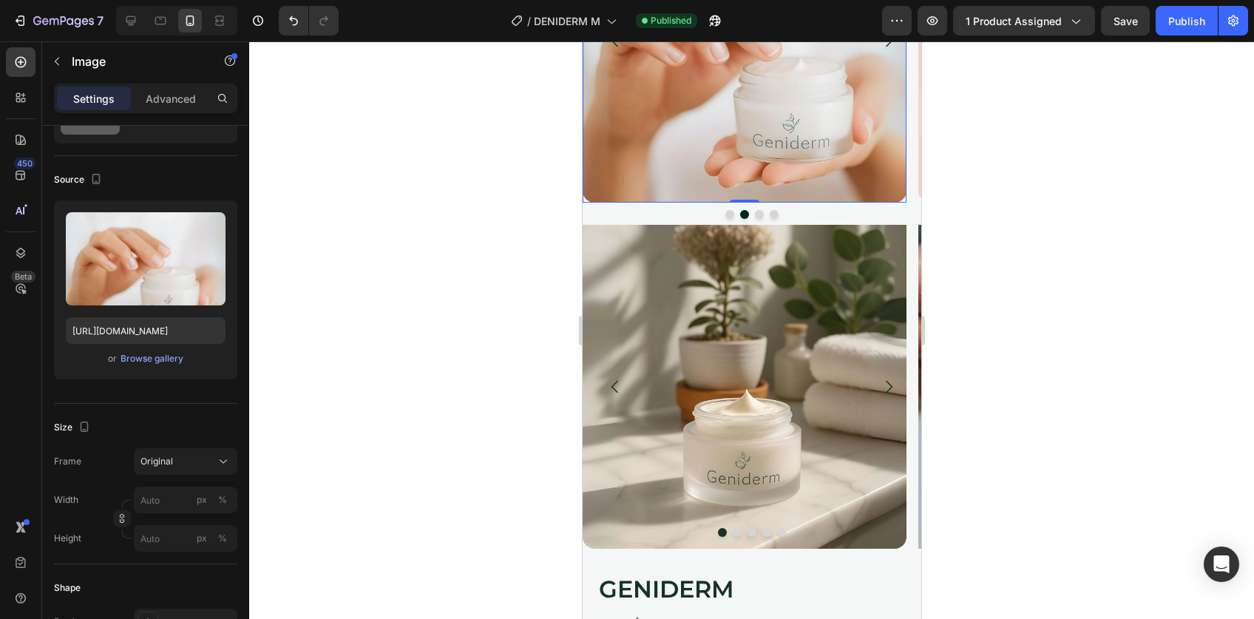
scroll to position [0, 0]
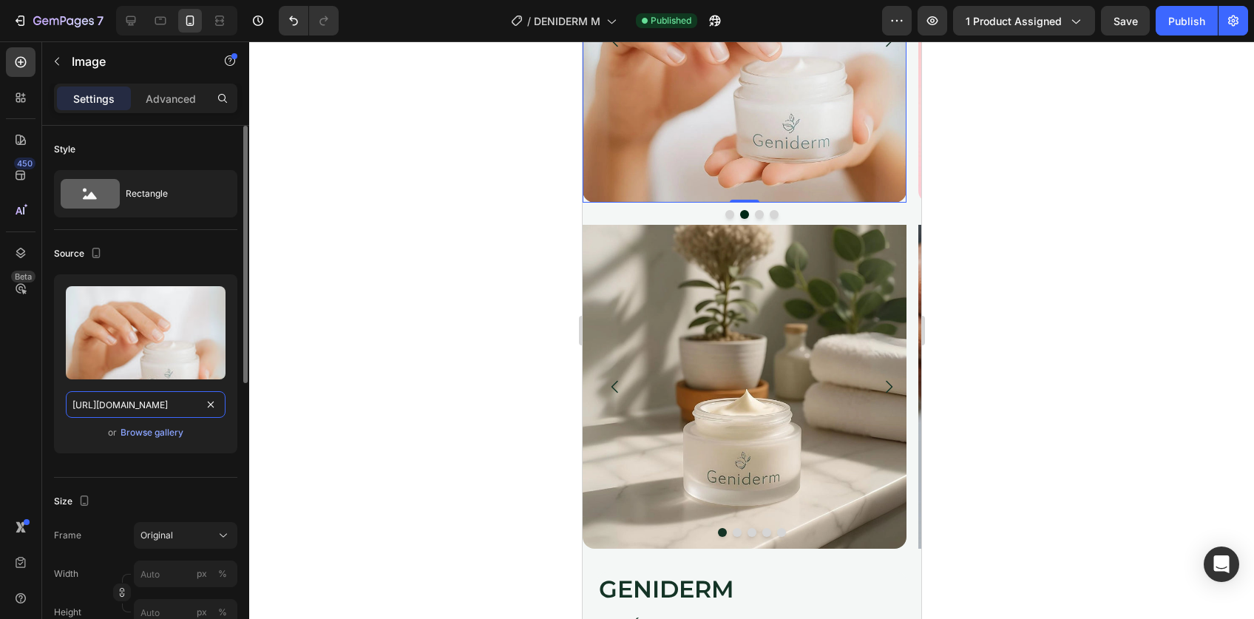
click at [136, 394] on input "[URL][DOMAIN_NAME]" at bounding box center [146, 404] width 160 height 27
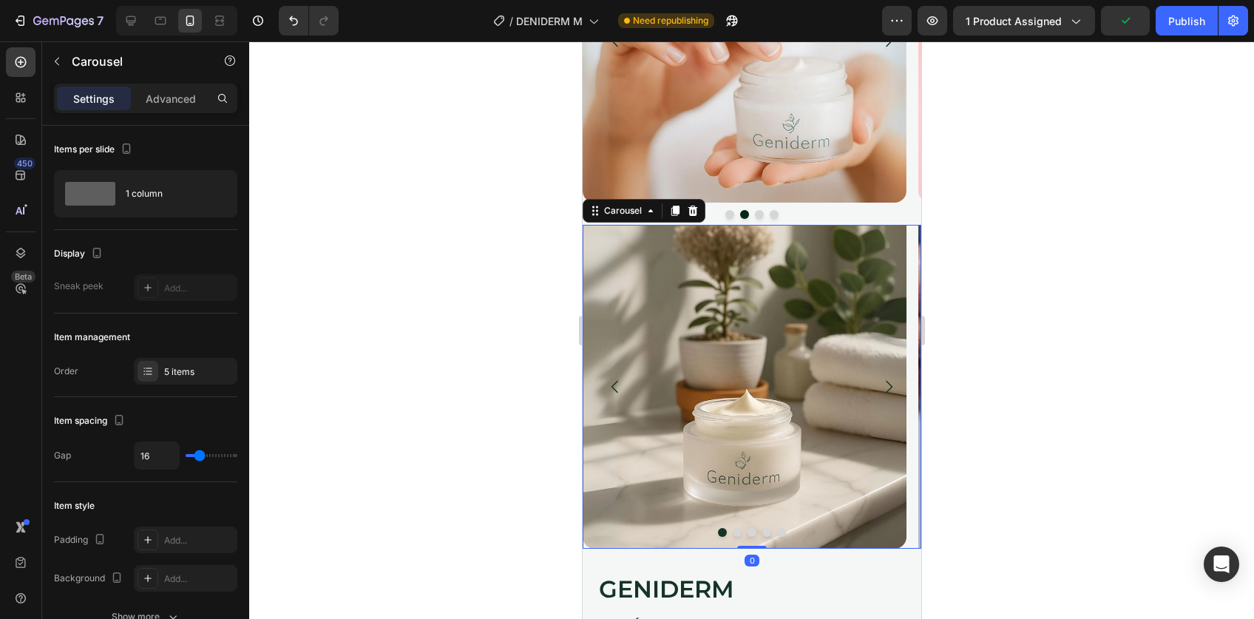
click at [732, 535] on button "Dot" at bounding box center [736, 532] width 9 height 9
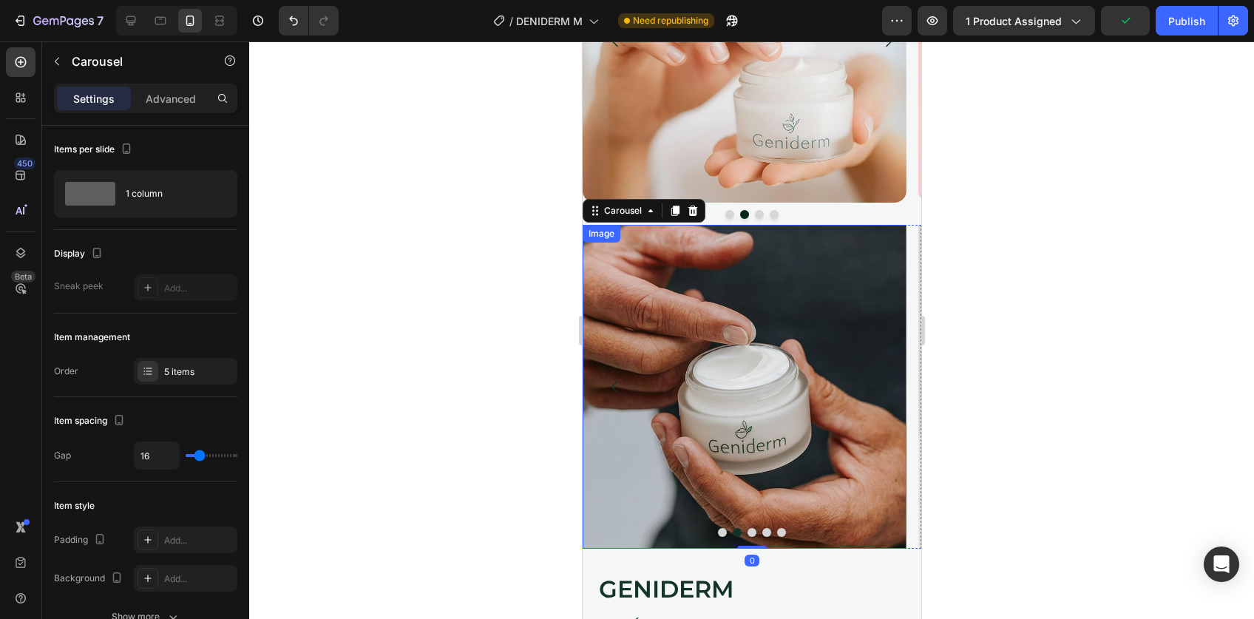
click at [730, 399] on img at bounding box center [744, 387] width 324 height 324
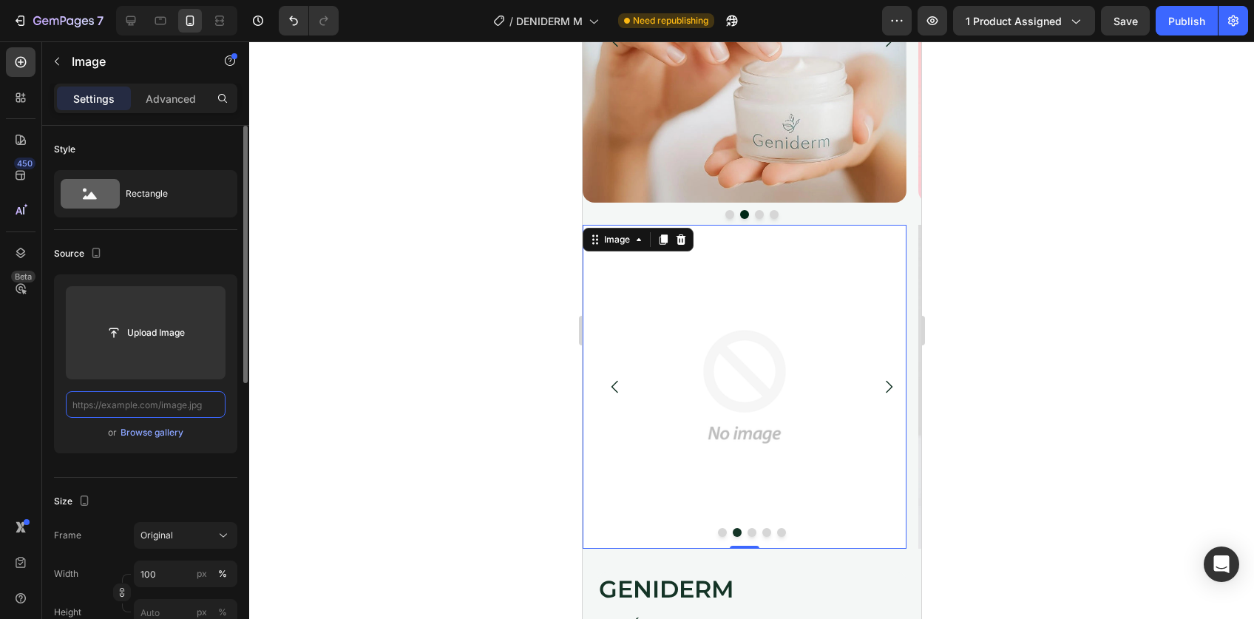
click at [170, 402] on input "text" at bounding box center [146, 404] width 160 height 27
paste input "[URL][DOMAIN_NAME]"
type input "[URL][DOMAIN_NAME]"
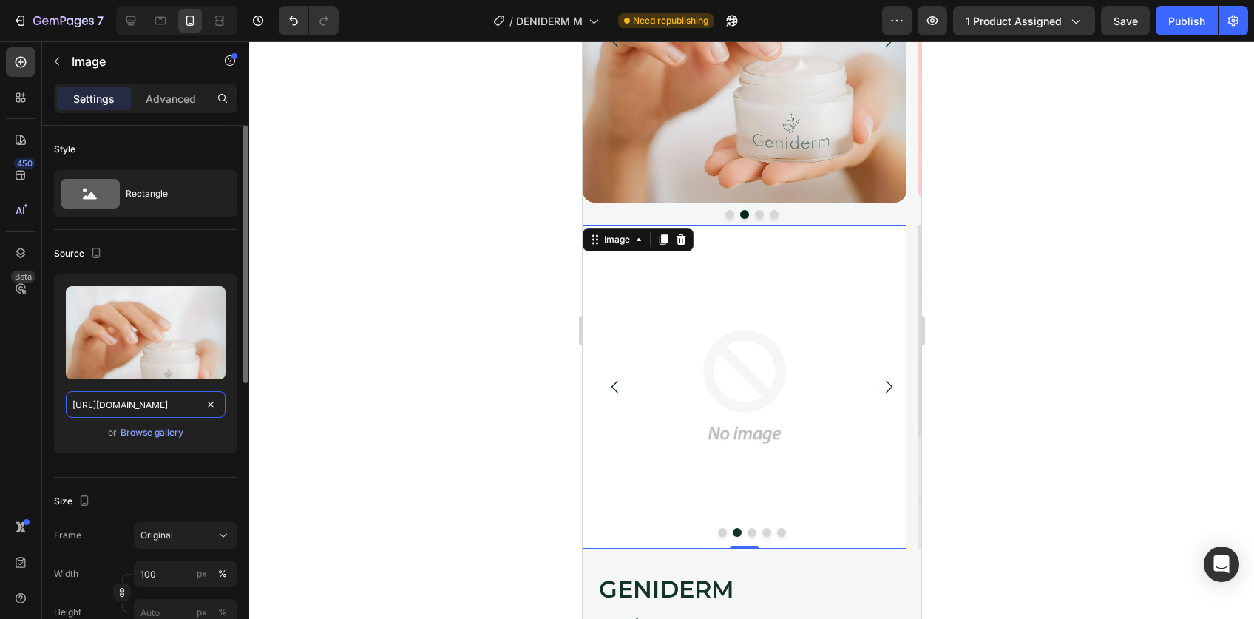
scroll to position [0, 460]
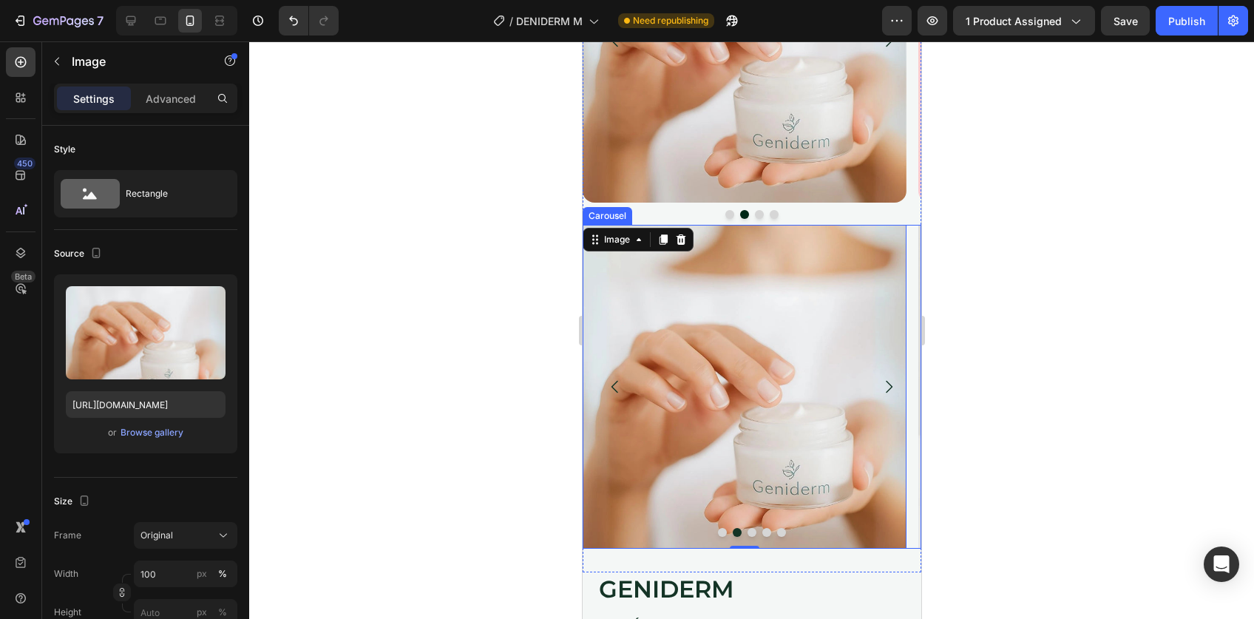
click at [879, 384] on icon "Carousel Next Arrow" at bounding box center [888, 387] width 18 height 18
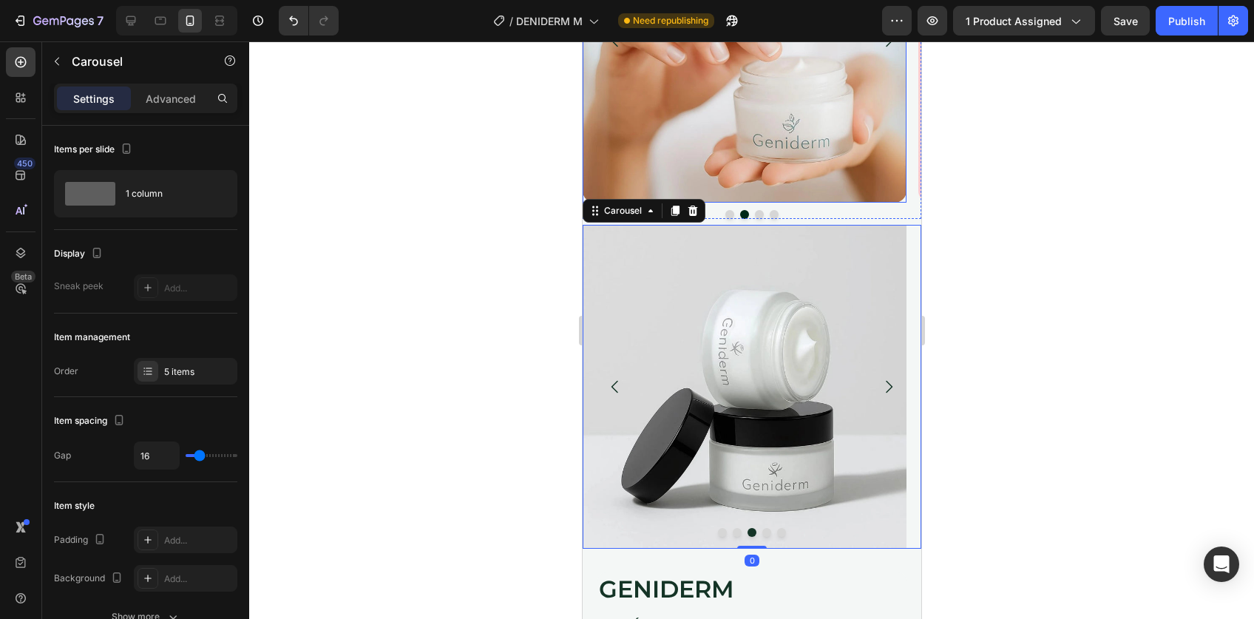
scroll to position [221, 0]
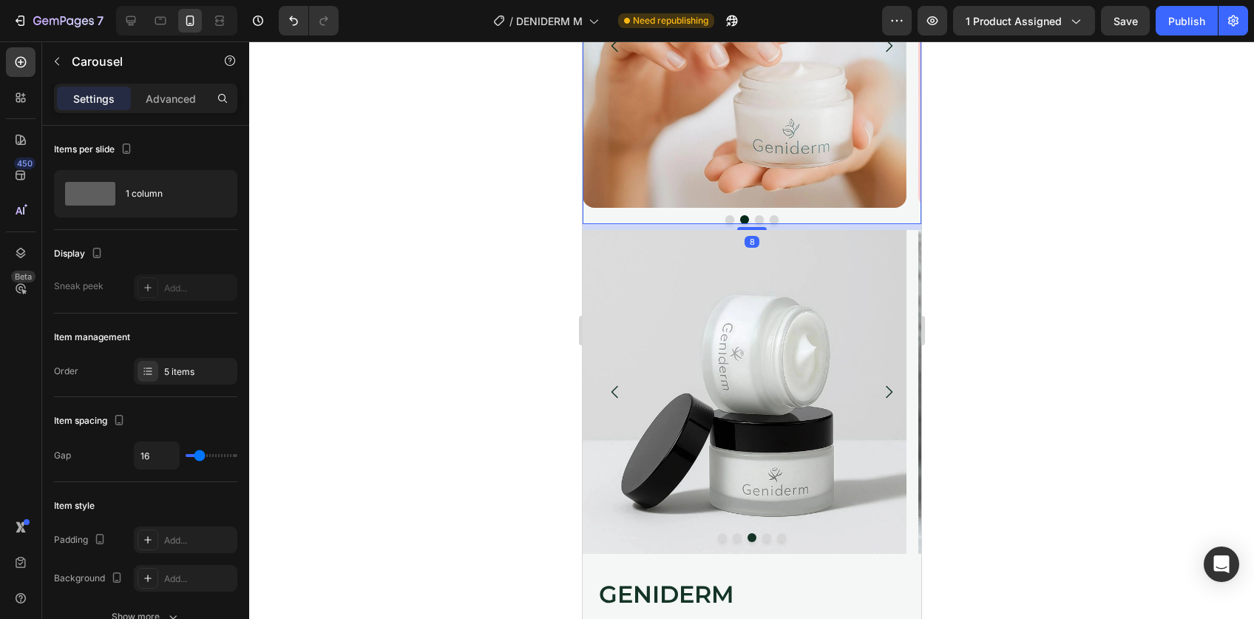
click at [871, 59] on button "Carousel Next Arrow" at bounding box center [888, 45] width 41 height 41
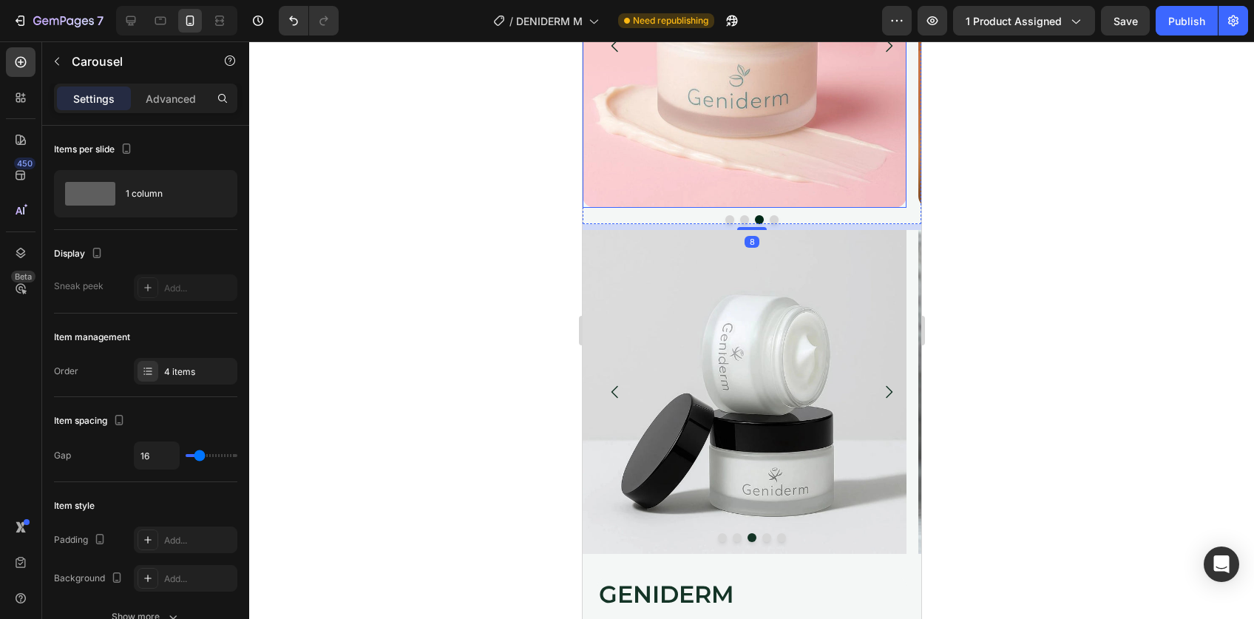
click at [811, 107] on img at bounding box center [744, 46] width 324 height 324
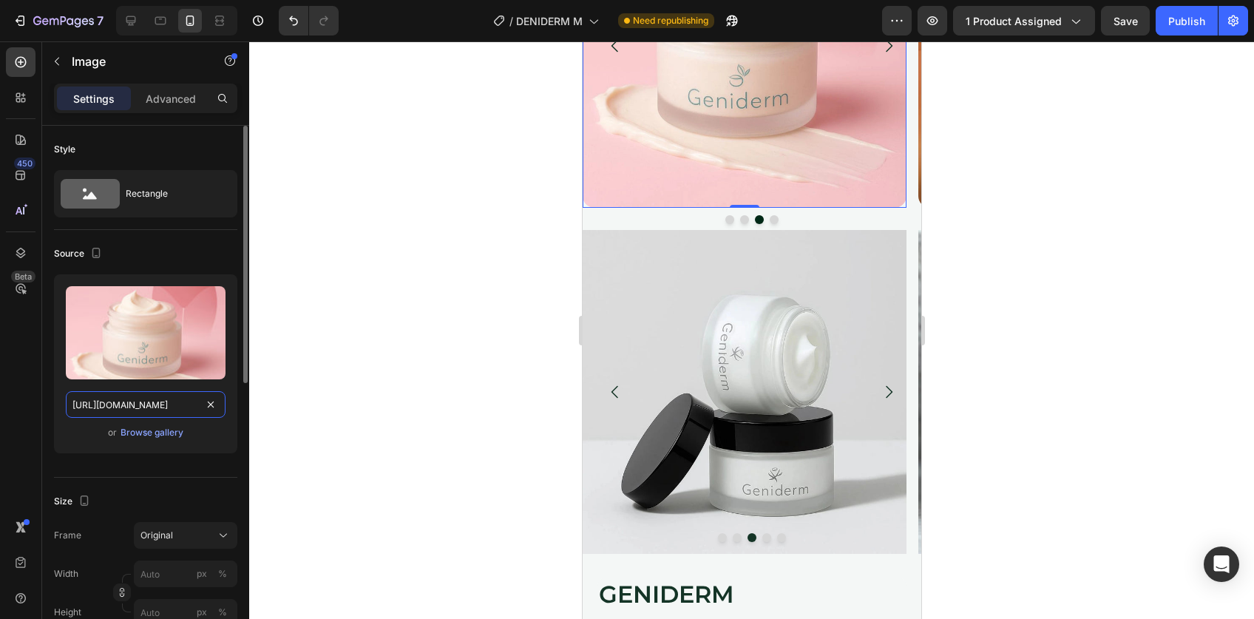
click at [177, 406] on input "[URL][DOMAIN_NAME]" at bounding box center [146, 404] width 160 height 27
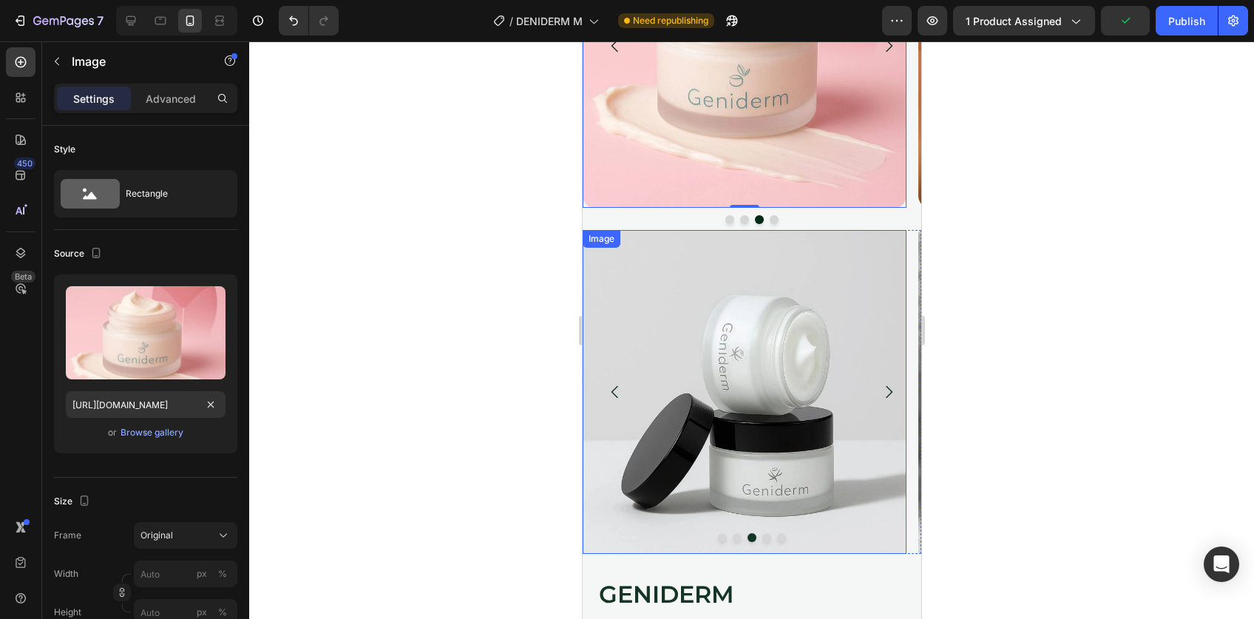
click at [740, 433] on img at bounding box center [744, 392] width 324 height 324
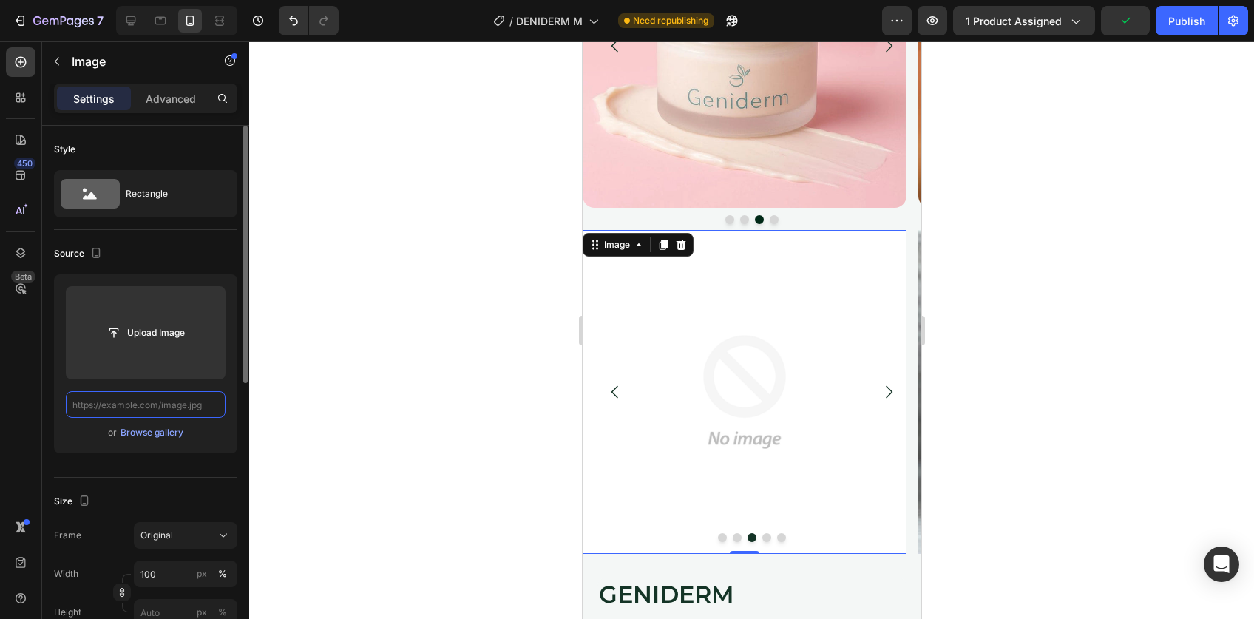
scroll to position [0, 0]
click at [174, 403] on input "text" at bounding box center [146, 404] width 160 height 27
paste input "[URL][DOMAIN_NAME]"
type input "[URL][DOMAIN_NAME]"
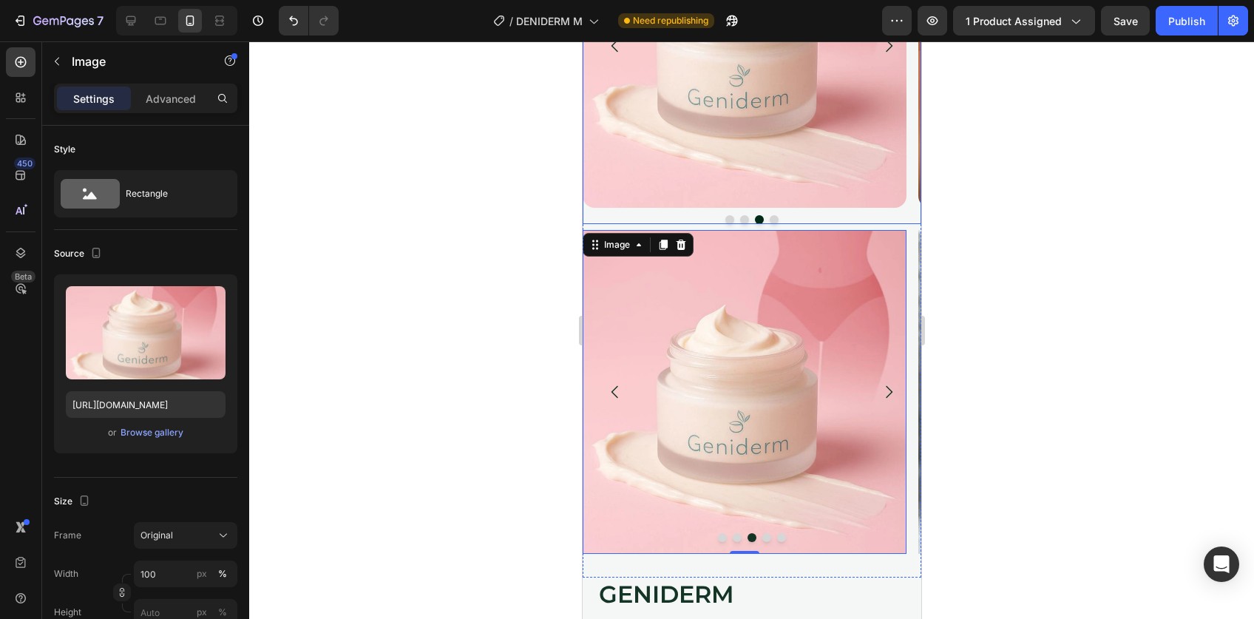
click at [879, 53] on icon "Carousel Next Arrow" at bounding box center [888, 46] width 18 height 18
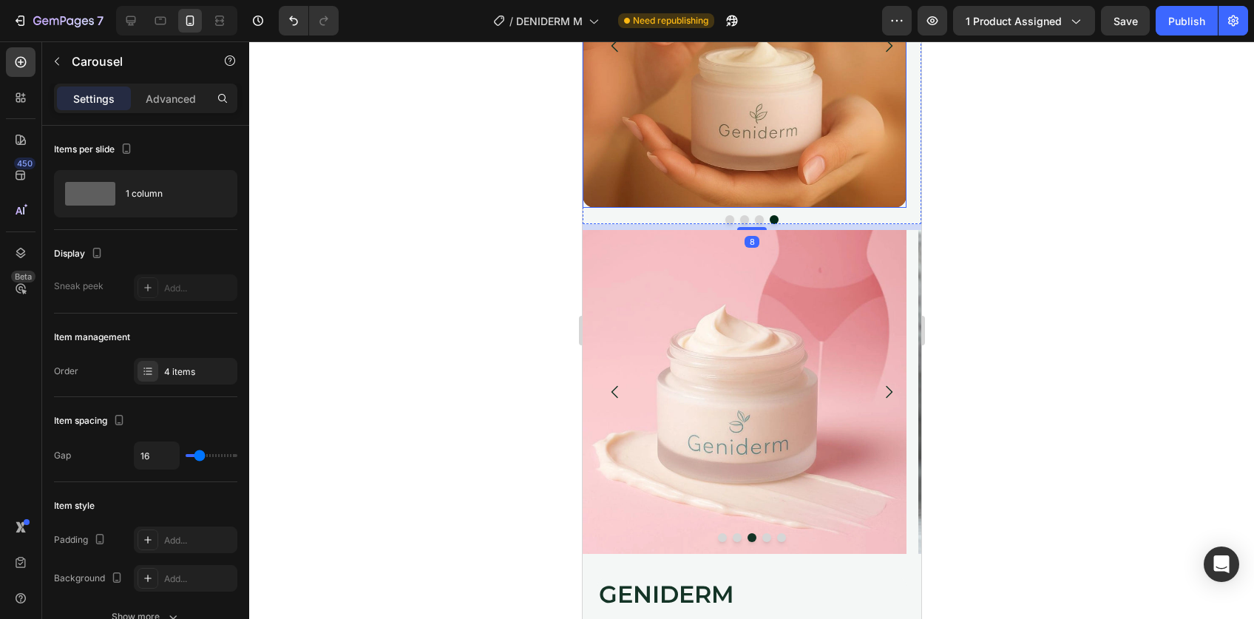
click at [730, 108] on img at bounding box center [744, 46] width 324 height 324
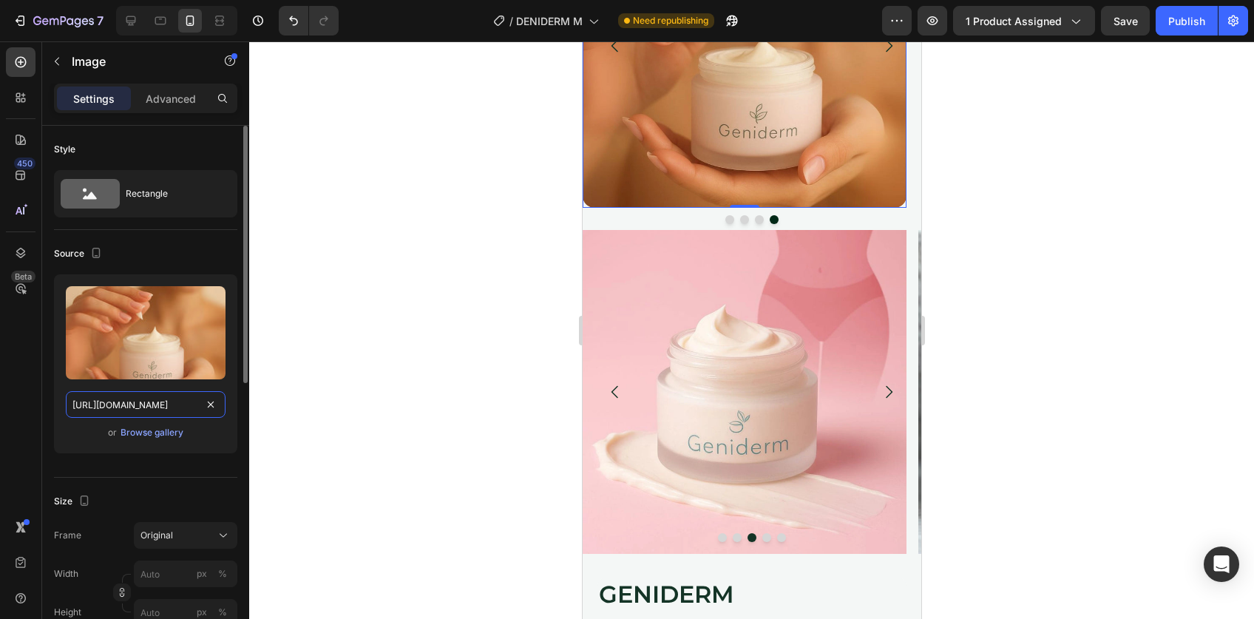
click at [128, 396] on input "[URL][DOMAIN_NAME]" at bounding box center [146, 404] width 160 height 27
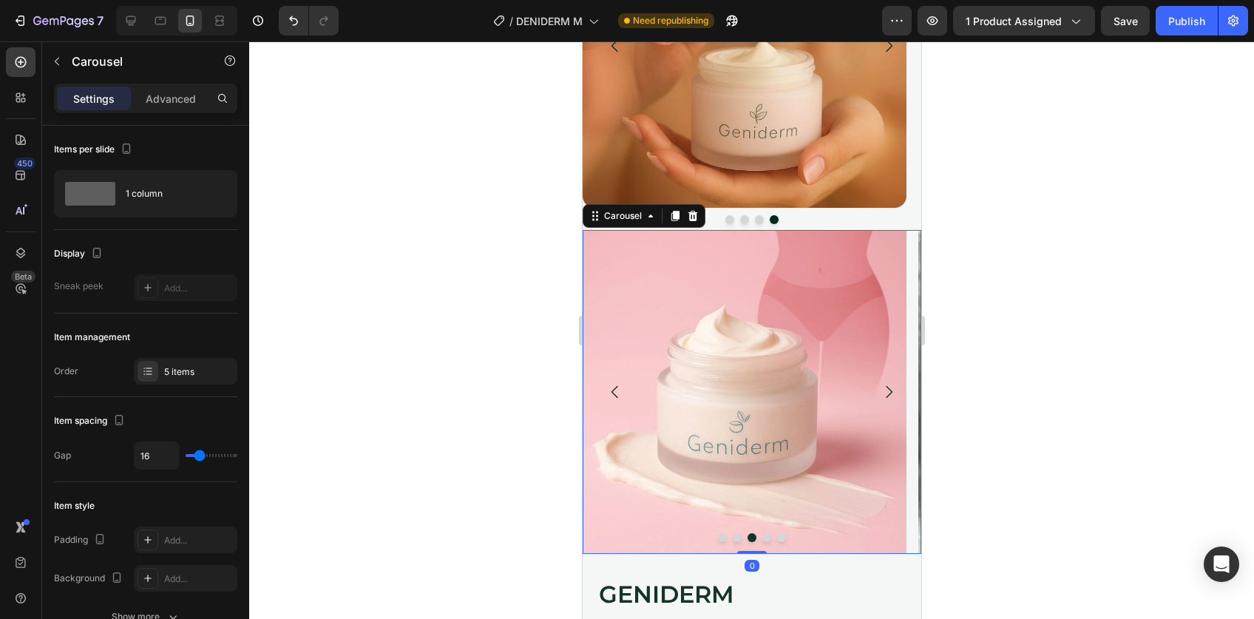
click at [762, 538] on button "Dot" at bounding box center [766, 537] width 9 height 9
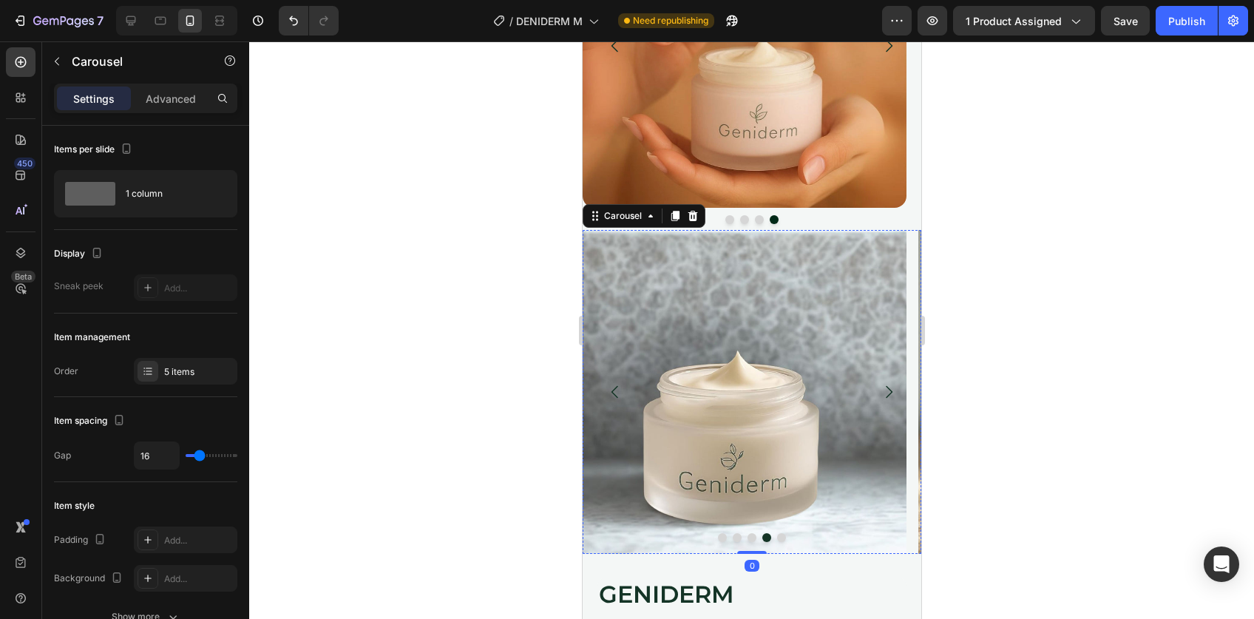
click at [762, 389] on img at bounding box center [744, 392] width 324 height 324
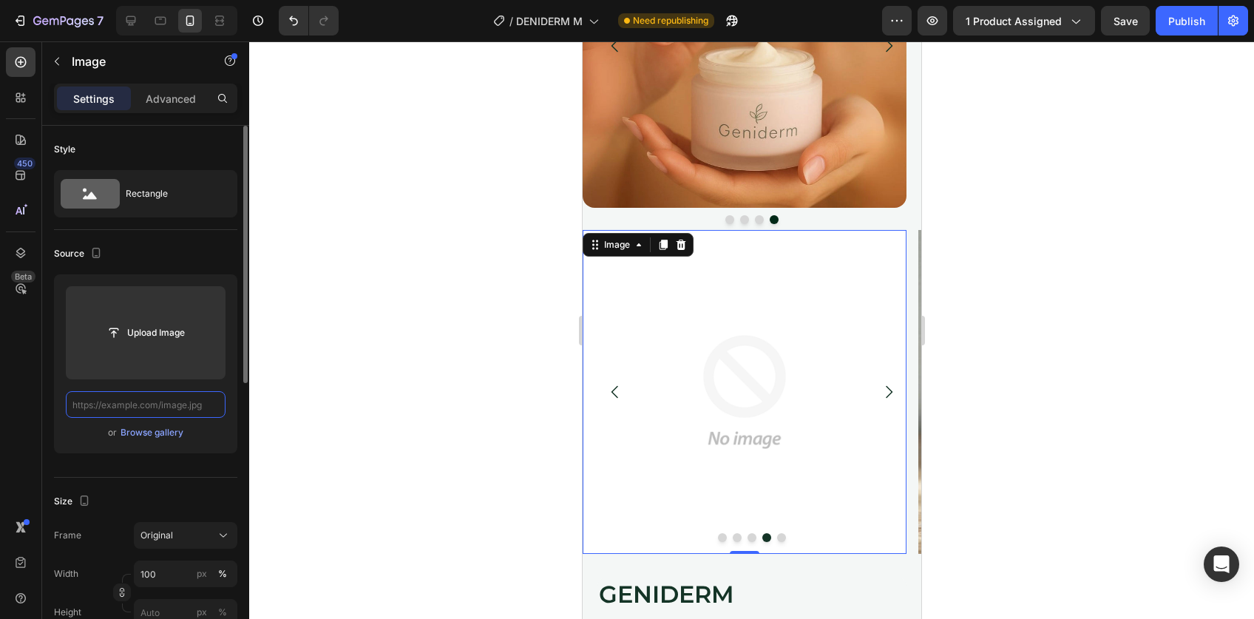
scroll to position [0, 0]
click at [149, 408] on input "text" at bounding box center [146, 404] width 160 height 27
paste input "[URL][DOMAIN_NAME]"
type input "[URL][DOMAIN_NAME]"
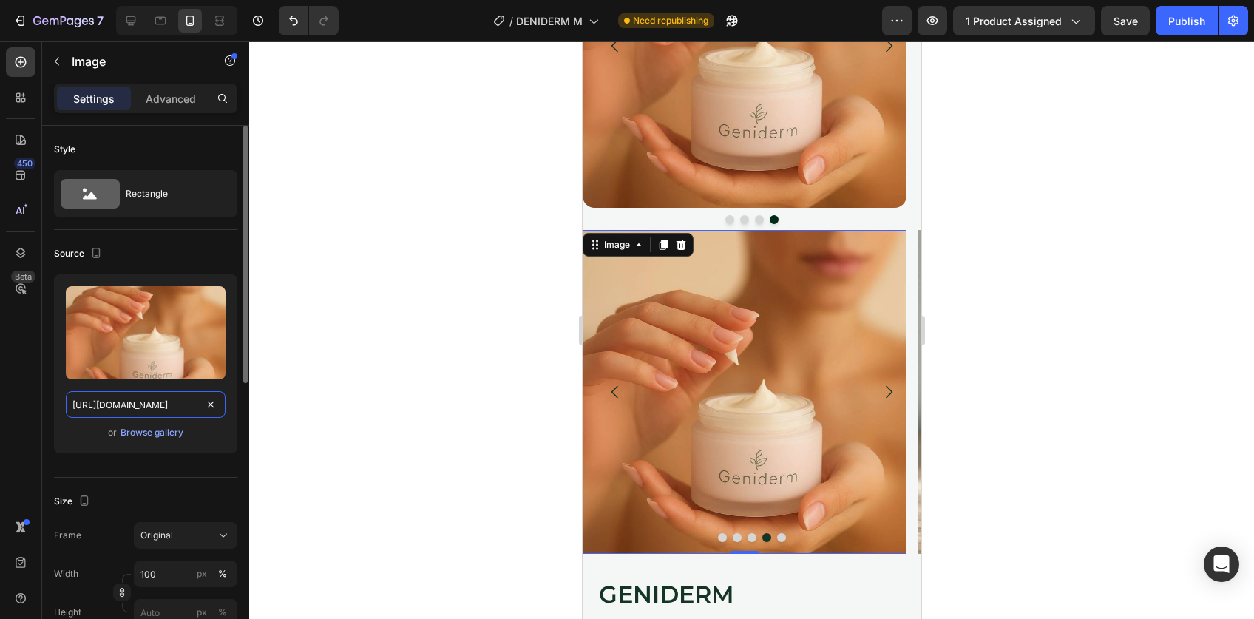
scroll to position [0, 454]
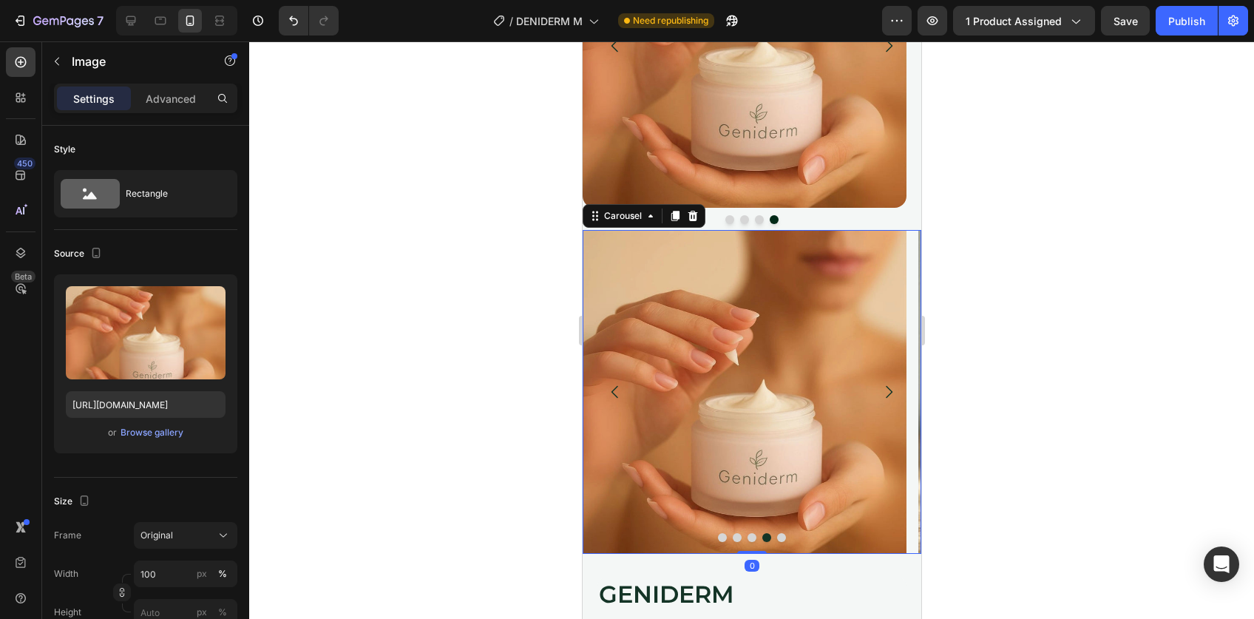
click at [777, 533] on div at bounding box center [751, 537] width 339 height 9
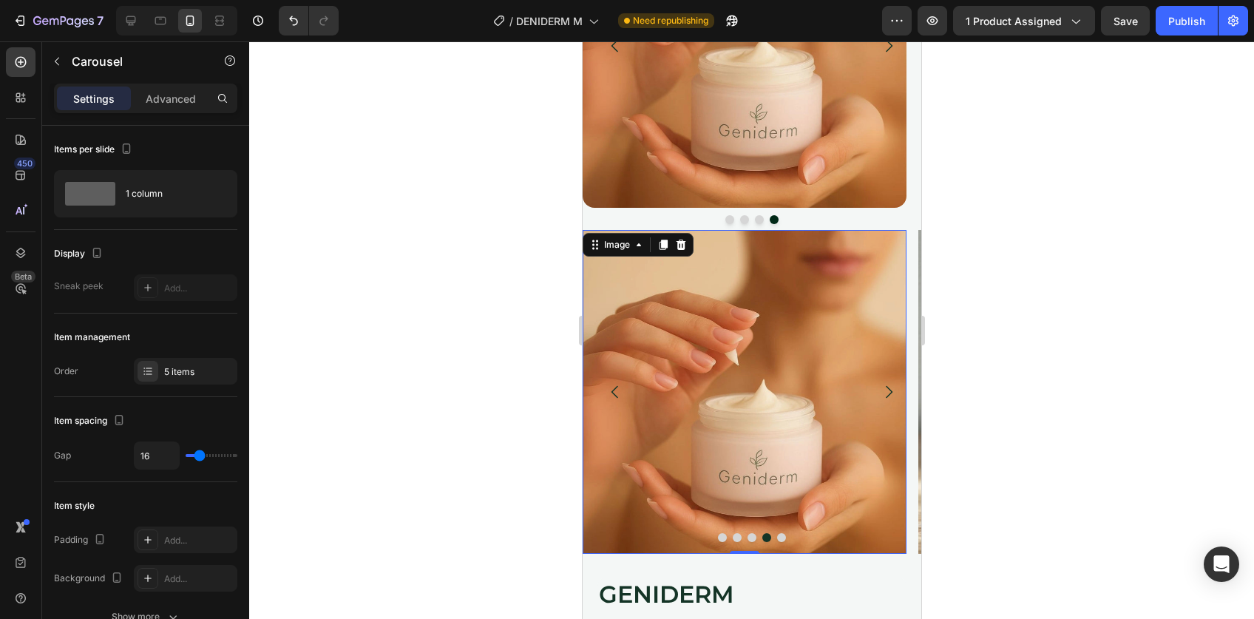
click at [774, 545] on img at bounding box center [744, 392] width 324 height 324
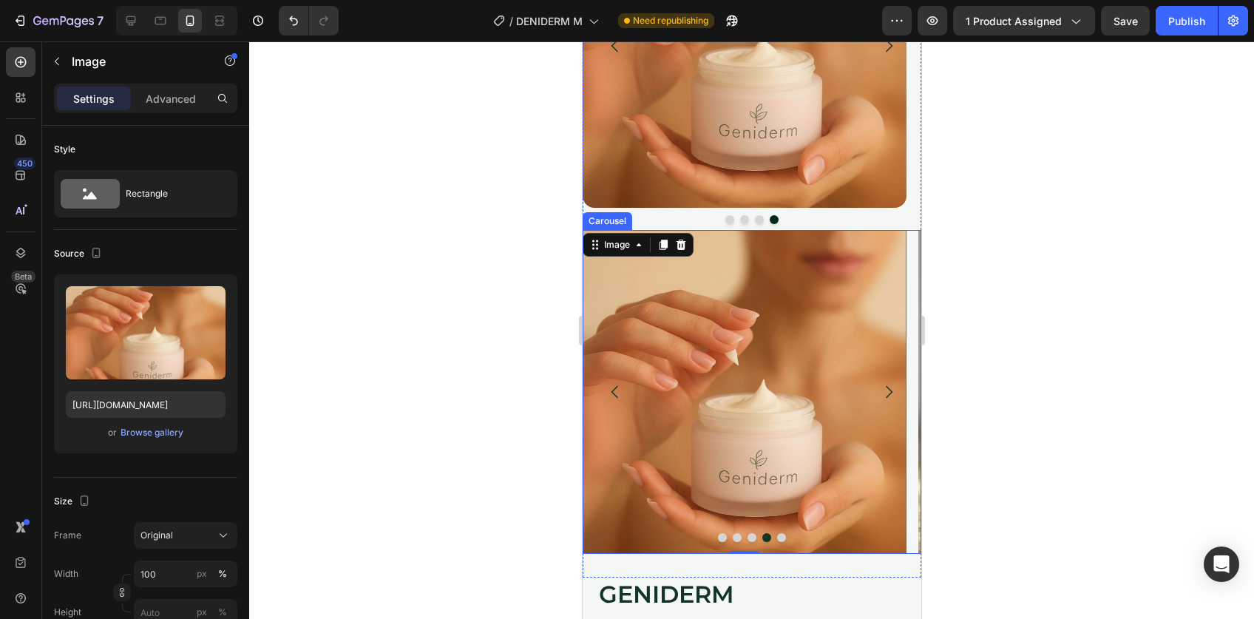
click at [777, 536] on button "Dot" at bounding box center [781, 537] width 9 height 9
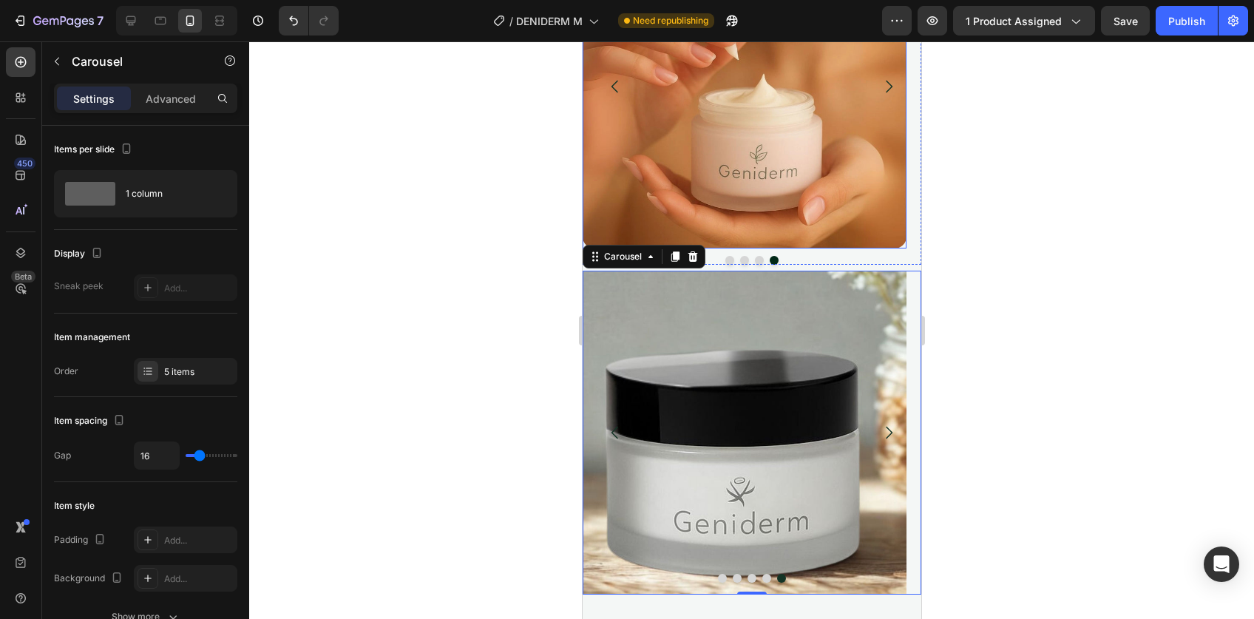
scroll to position [218, 0]
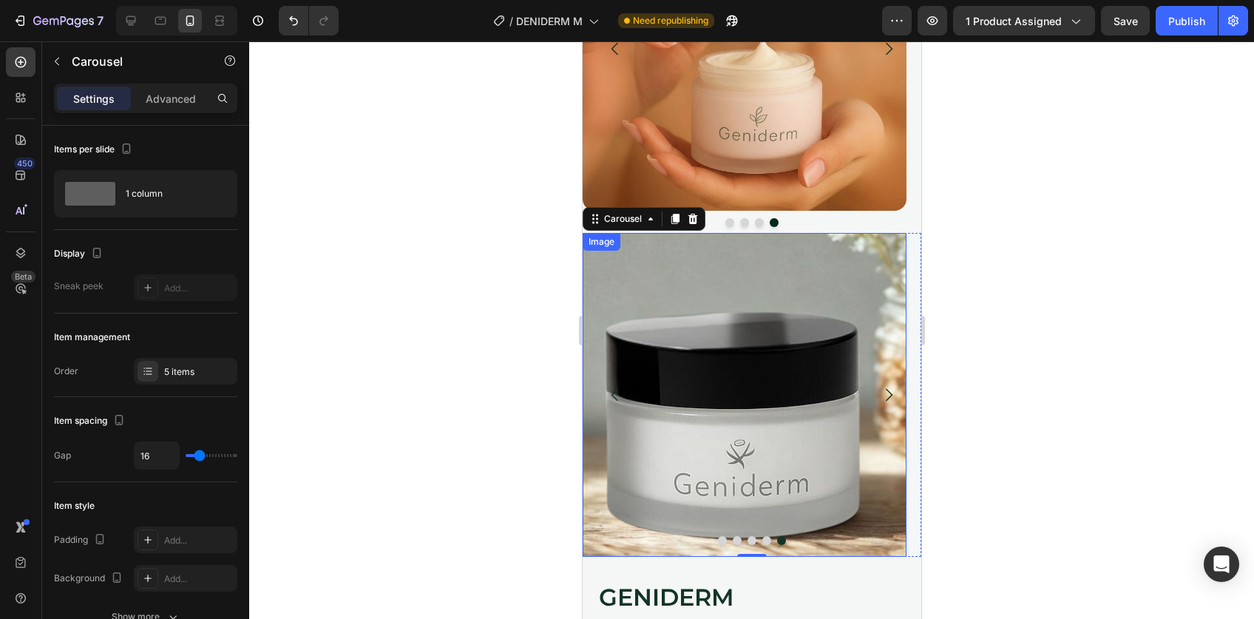
click at [725, 339] on img at bounding box center [744, 395] width 324 height 324
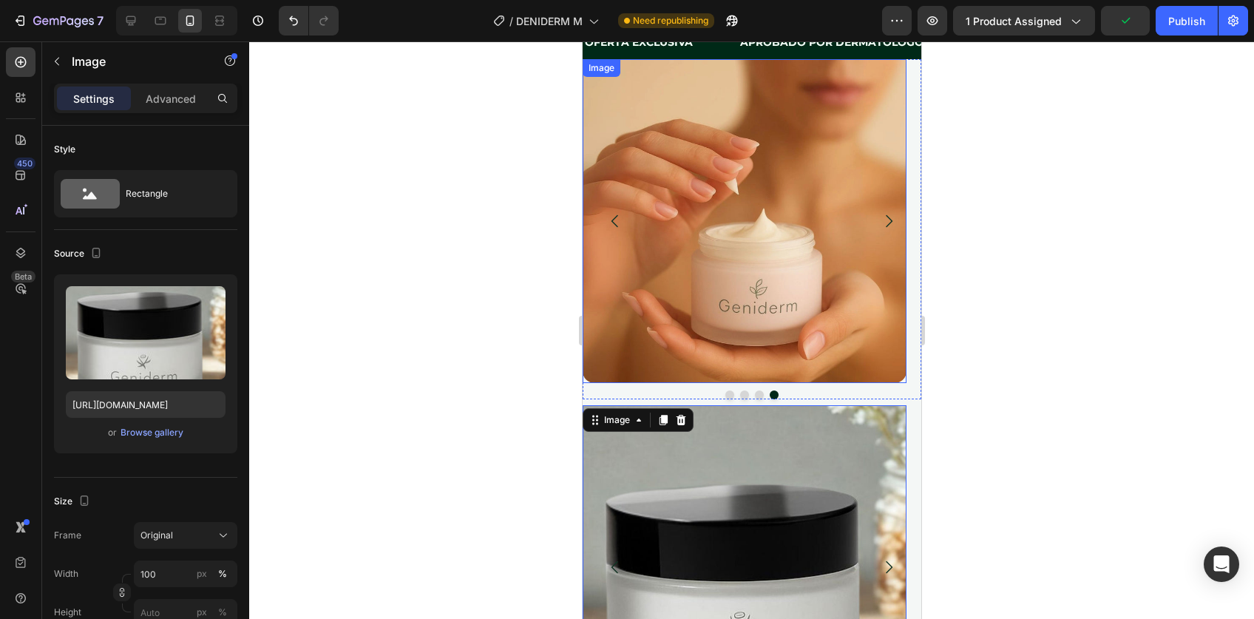
scroll to position [0, 0]
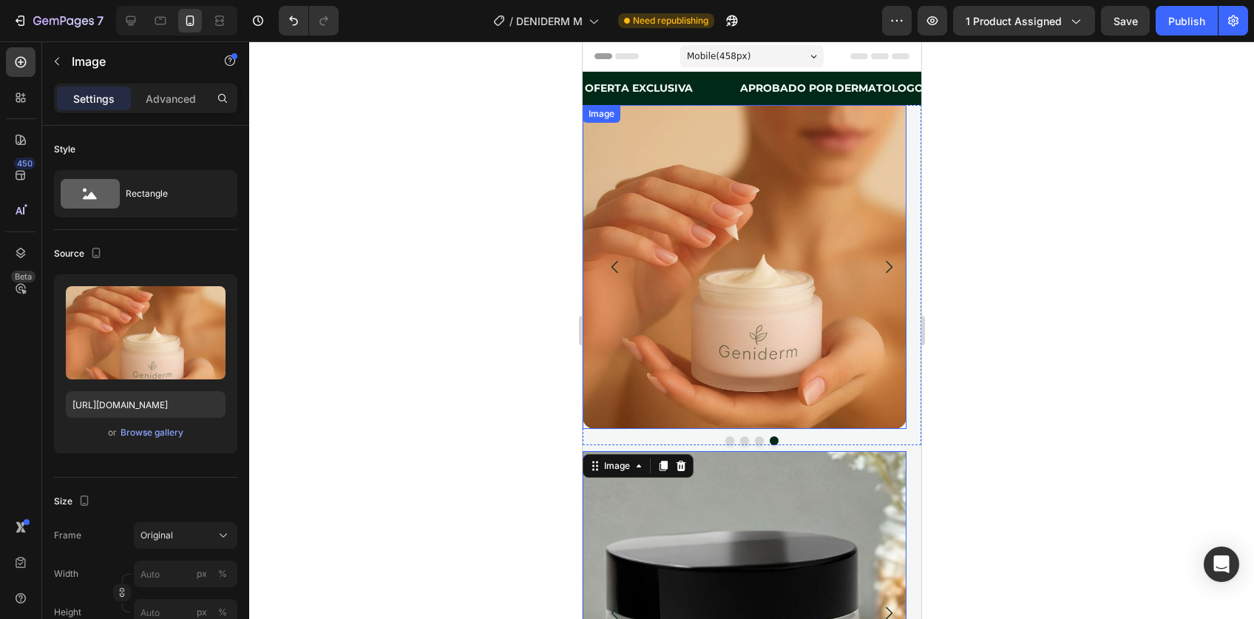
click at [721, 209] on img at bounding box center [744, 267] width 324 height 324
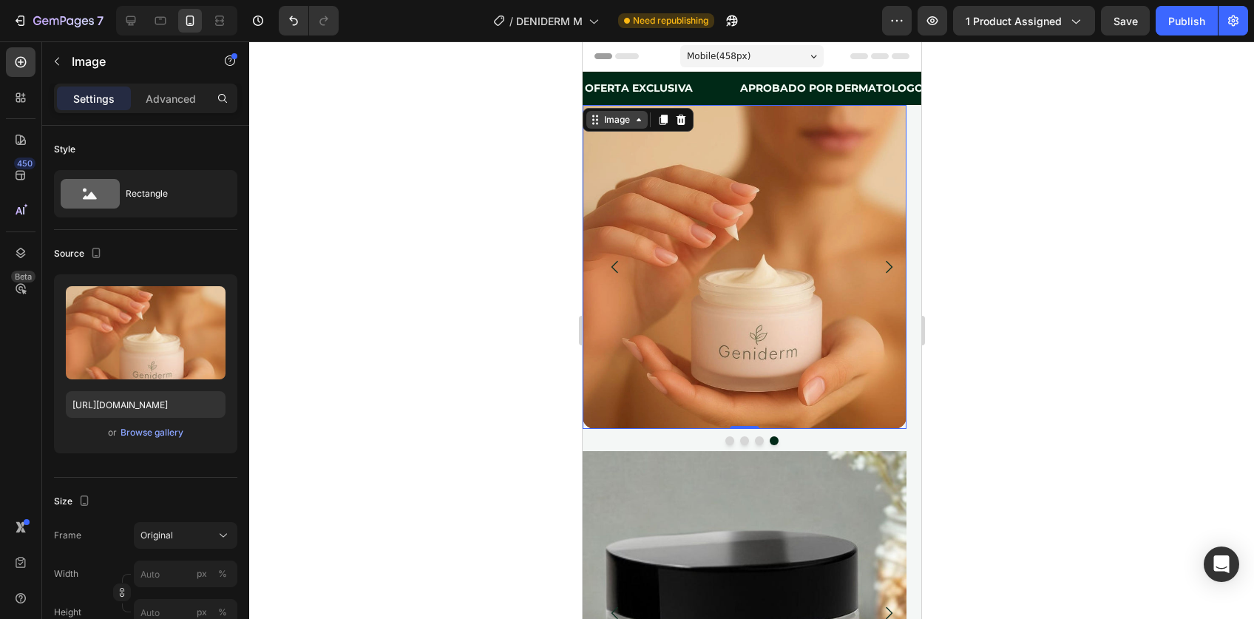
click at [611, 115] on div "Image" at bounding box center [617, 119] width 32 height 13
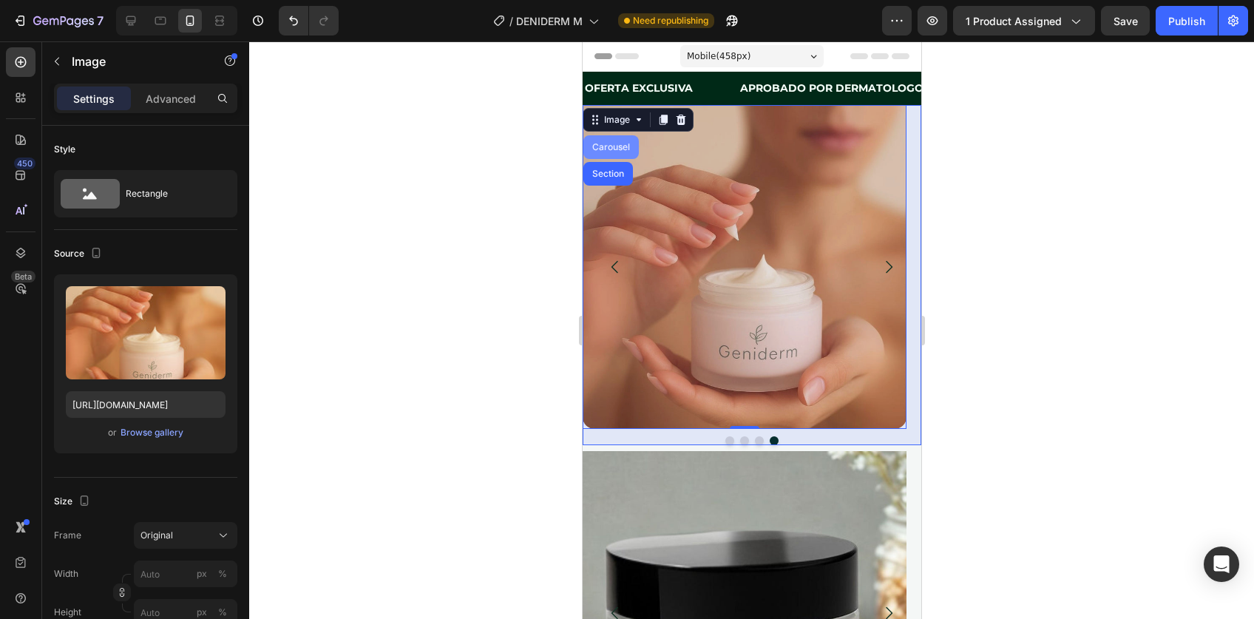
click at [621, 151] on div "Carousel" at bounding box center [611, 147] width 44 height 9
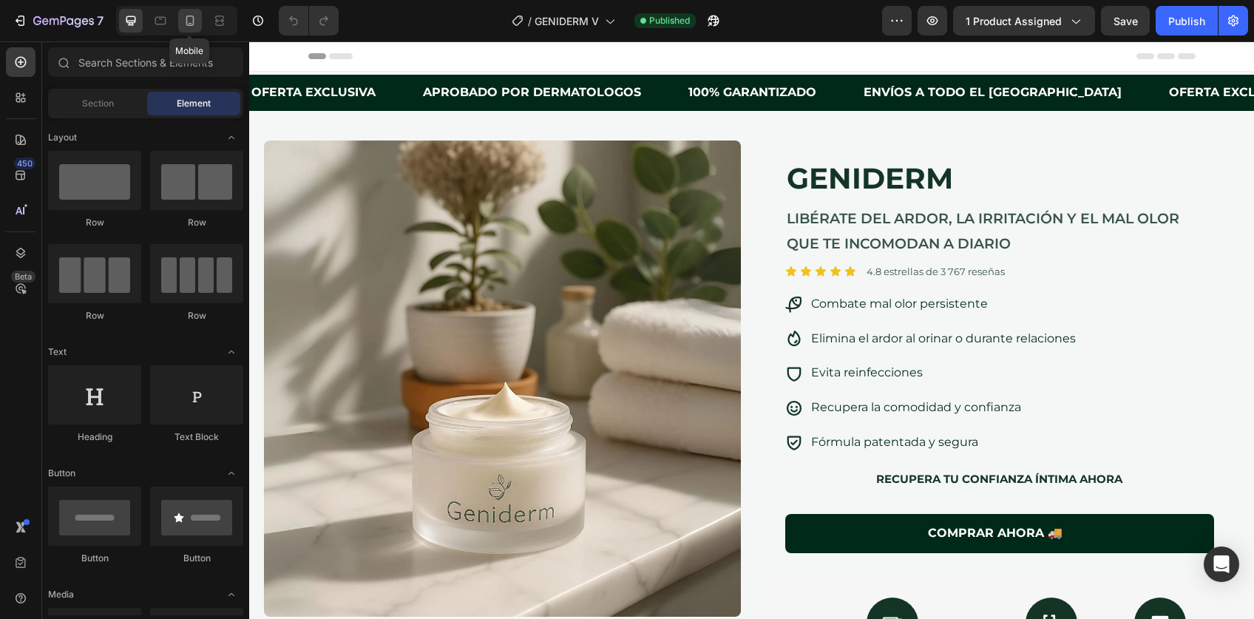
click at [179, 18] on div at bounding box center [190, 21] width 24 height 24
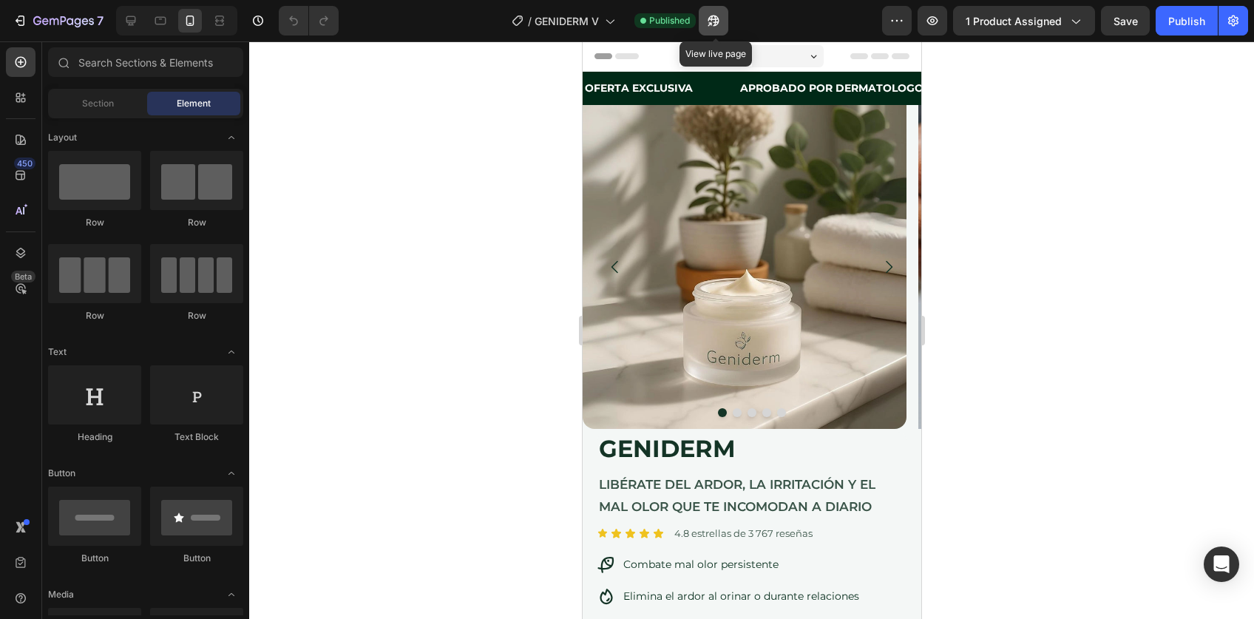
click at [720, 14] on icon "button" at bounding box center [713, 20] width 15 height 15
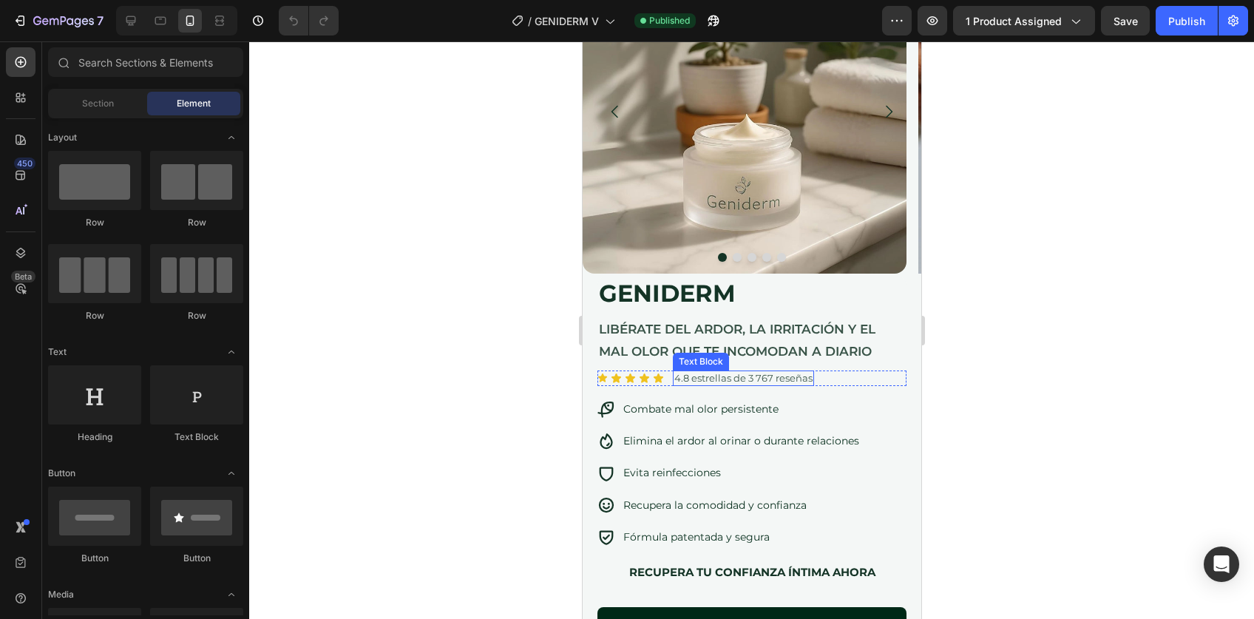
scroll to position [92, 0]
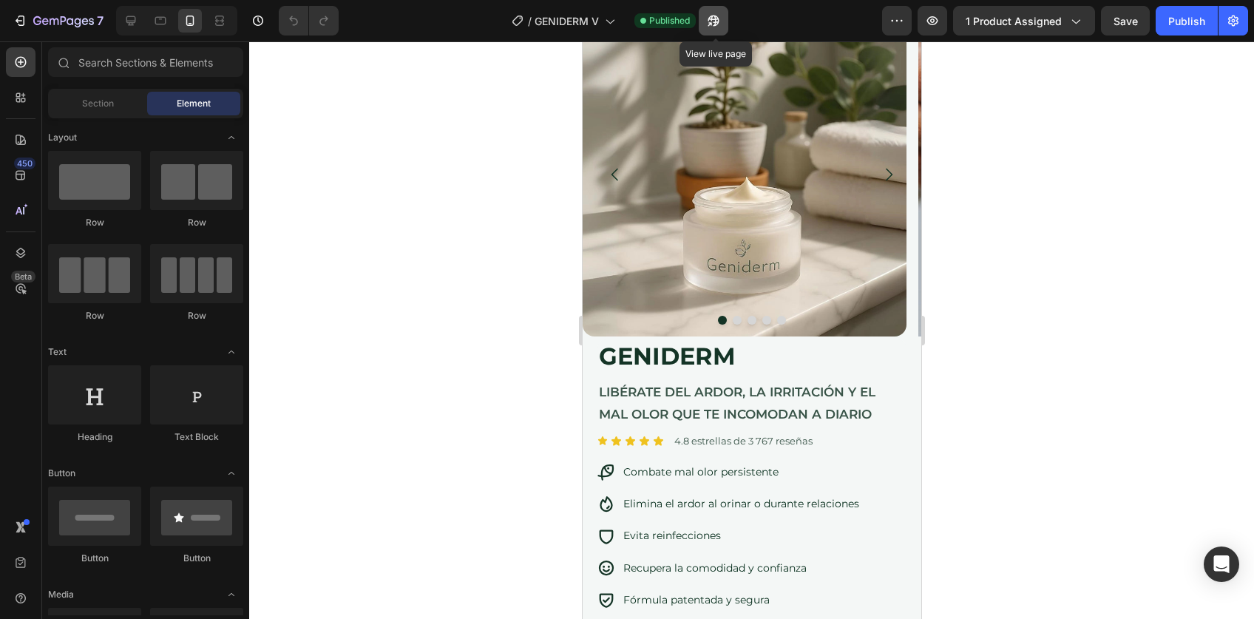
click at [712, 25] on icon "button" at bounding box center [711, 24] width 4 height 4
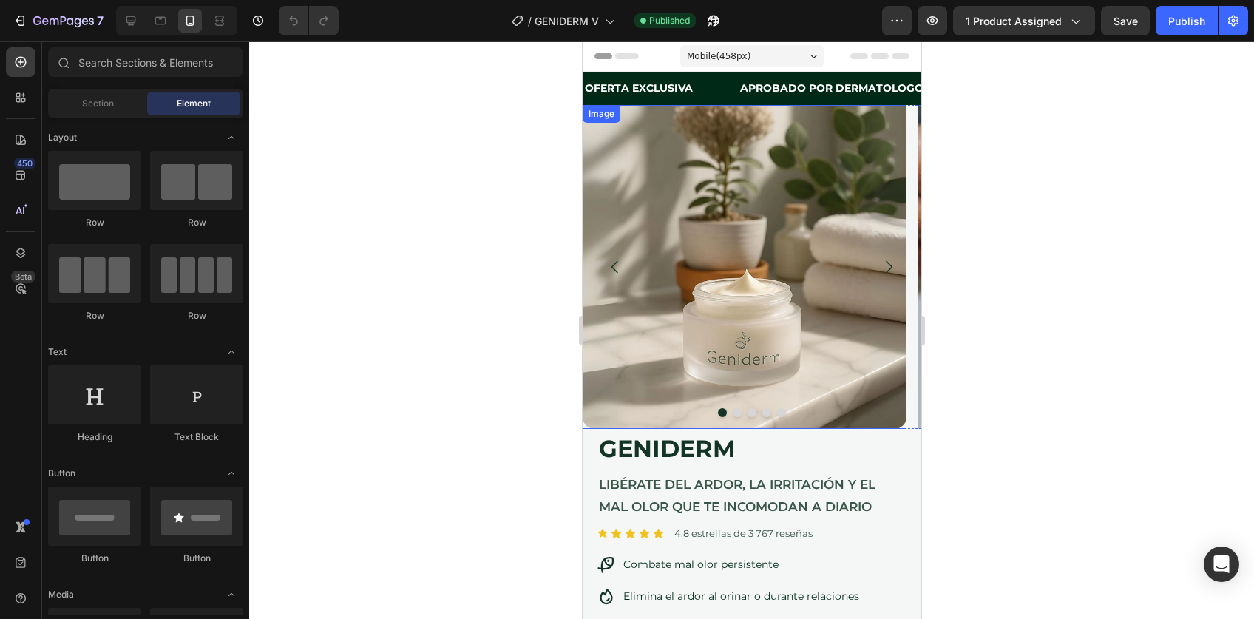
click at [650, 223] on img at bounding box center [744, 267] width 324 height 324
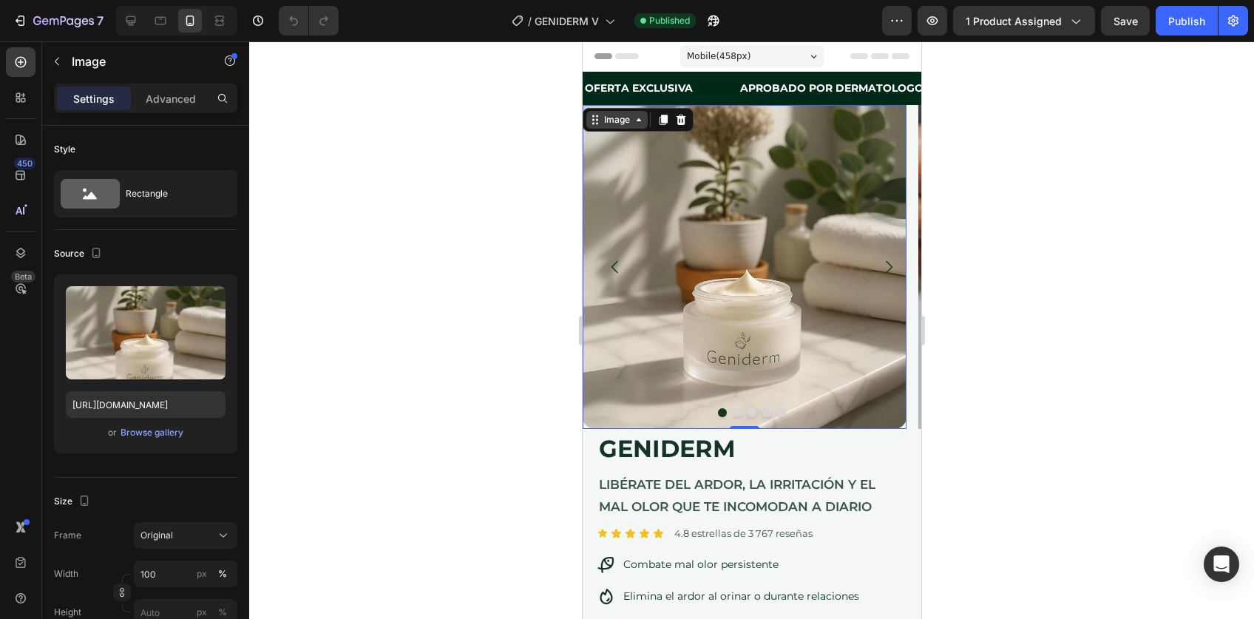
click at [621, 124] on div "Image" at bounding box center [617, 119] width 32 height 13
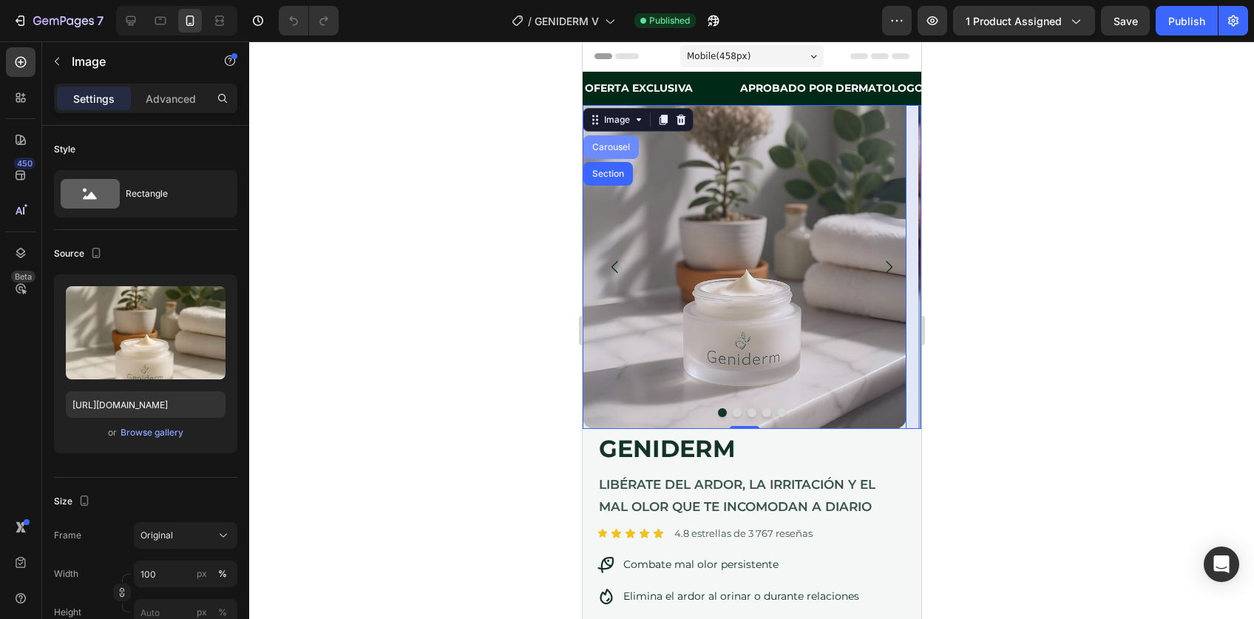
click at [615, 148] on div "Carousel" at bounding box center [611, 147] width 44 height 9
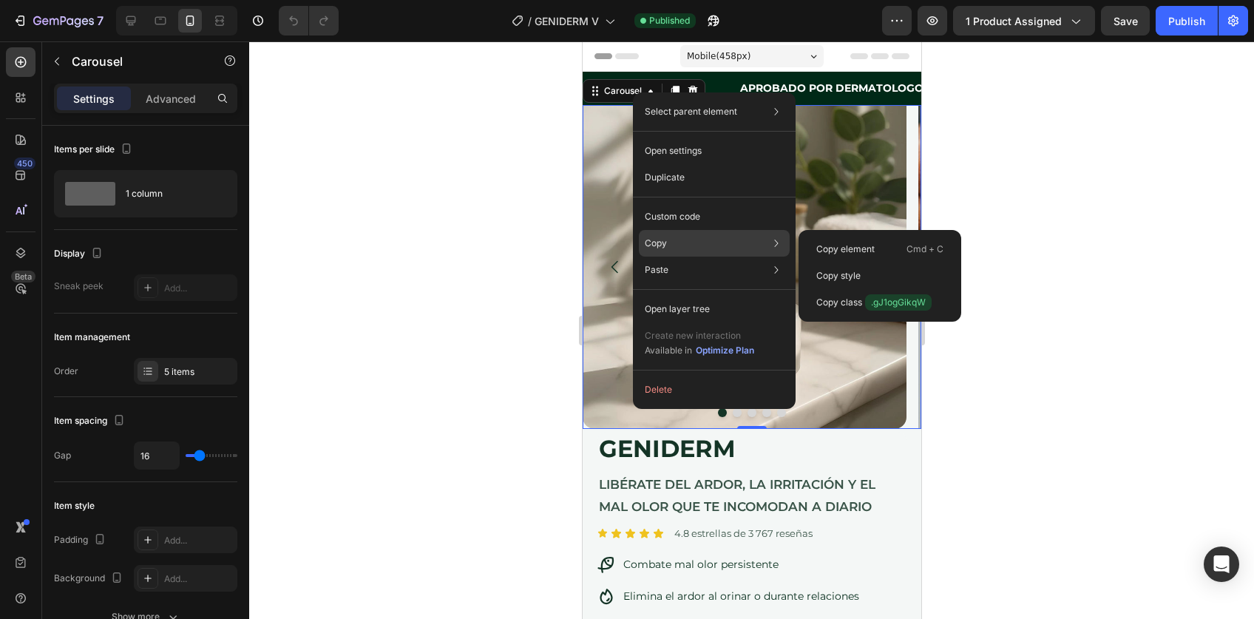
click at [679, 247] on div "Copy Copy element Cmd + C Copy style Copy class .gJ1ogGikqW" at bounding box center [714, 243] width 151 height 27
drag, startPoint x: 819, startPoint y: 245, endPoint x: 213, endPoint y: 189, distance: 608.3
click at [819, 245] on p "Copy element" at bounding box center [846, 249] width 58 height 13
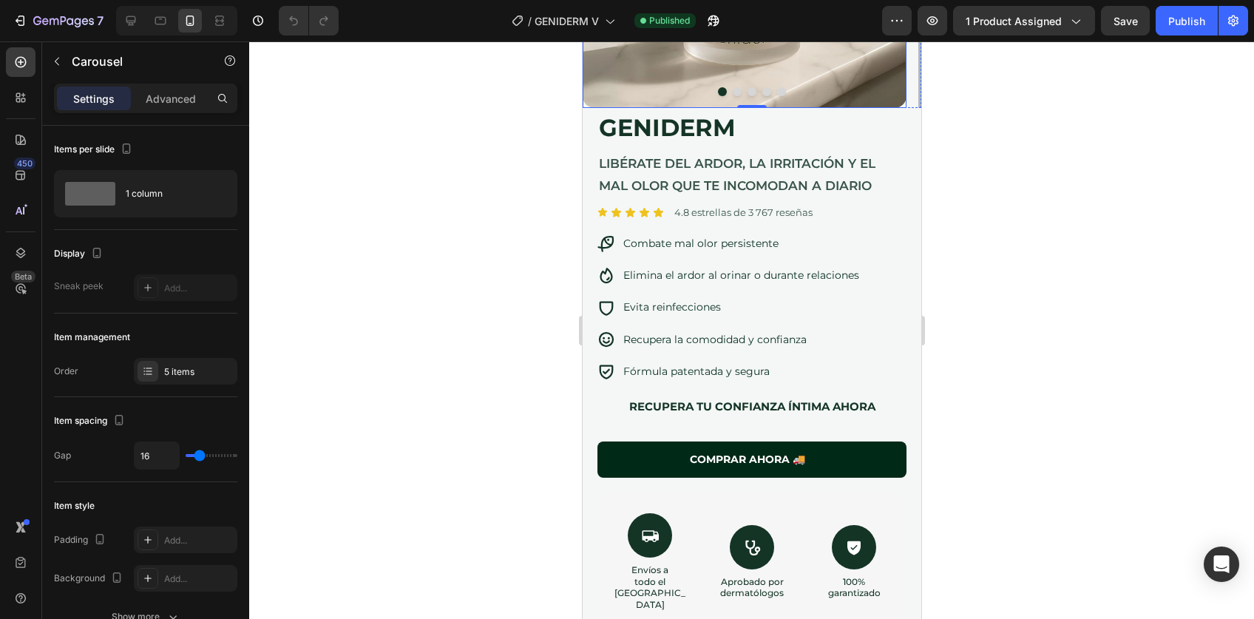
scroll to position [342, 0]
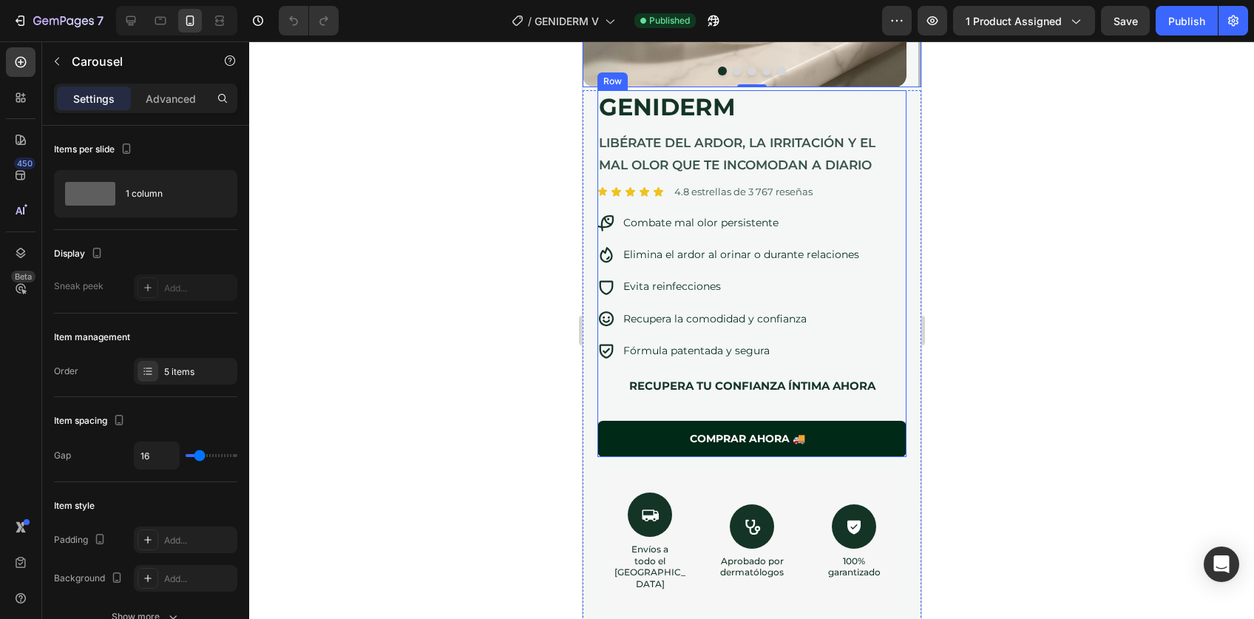
click at [723, 415] on div "COMPRAR AHORA 🚚 Button" at bounding box center [751, 433] width 309 height 48
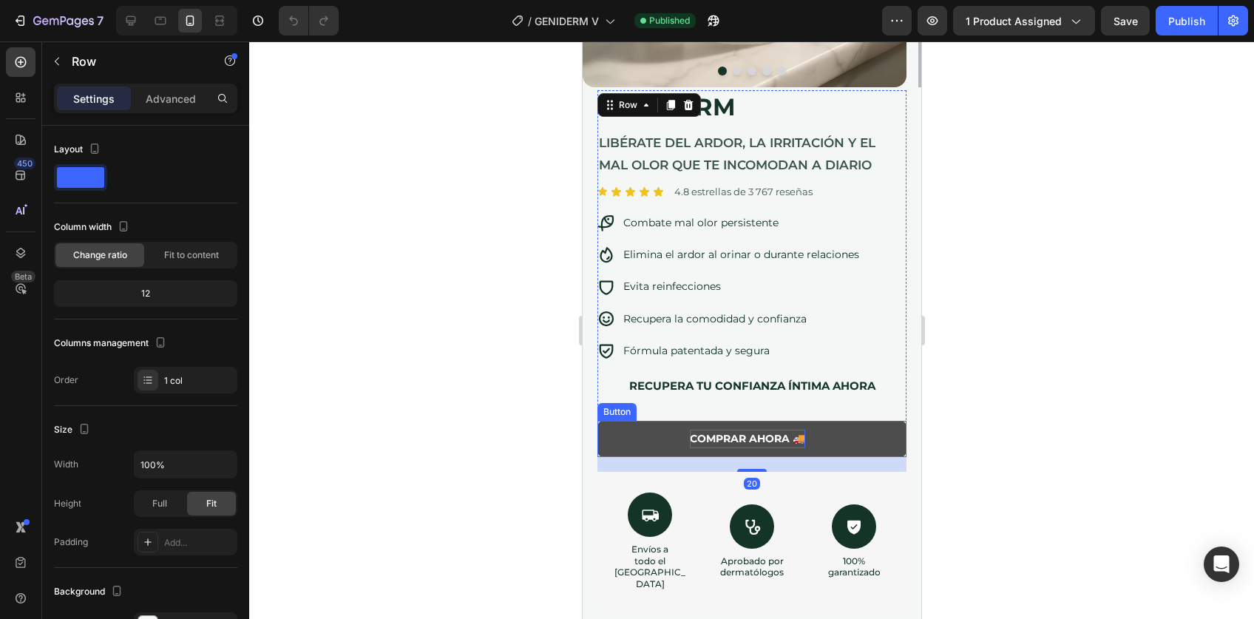
click at [720, 430] on p "COMPRAR AHORA 🚚" at bounding box center [746, 439] width 115 height 18
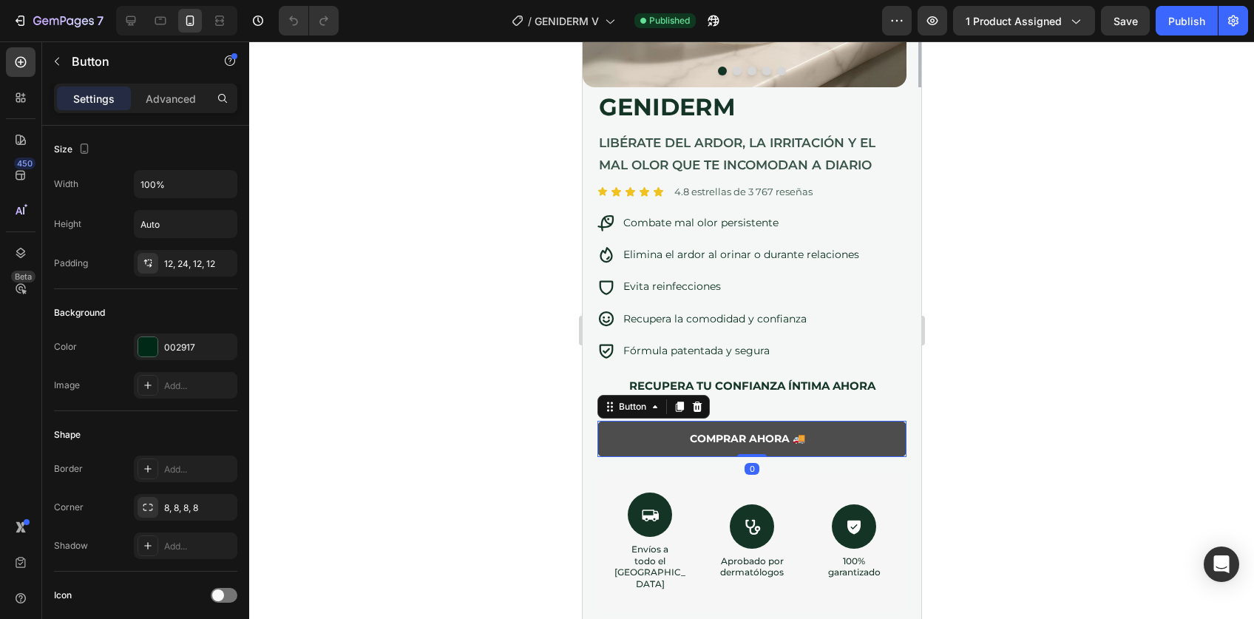
click at [662, 443] on button "COMPRAR AHORA 🚚" at bounding box center [751, 439] width 309 height 36
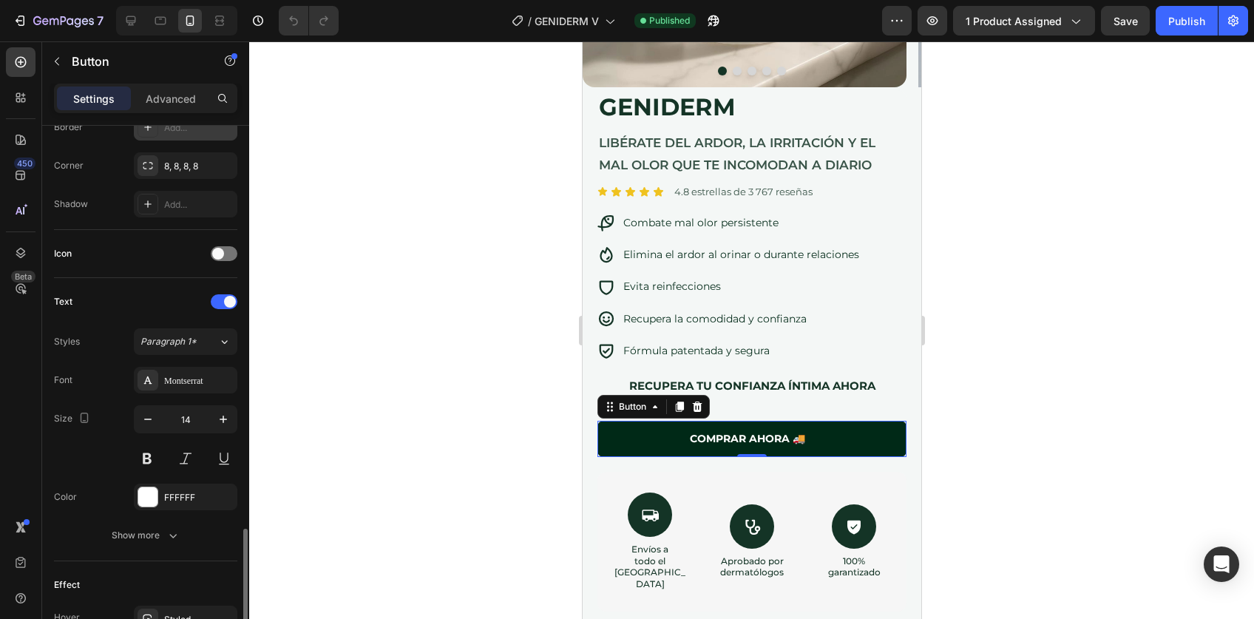
scroll to position [521, 0]
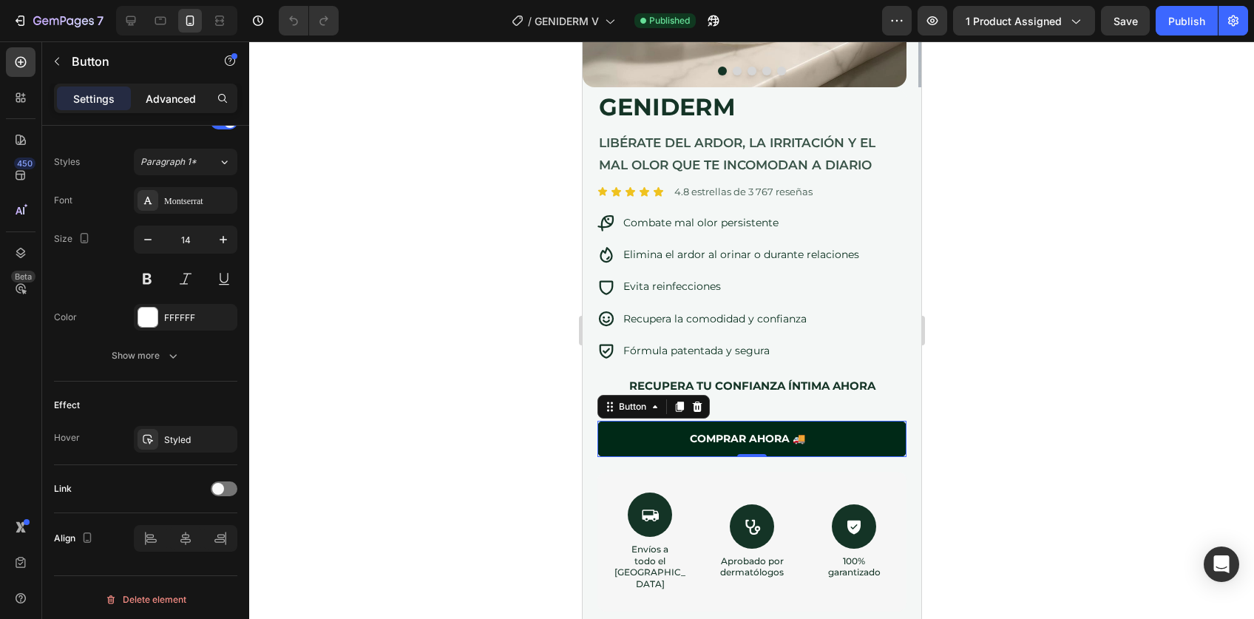
click at [174, 93] on p "Advanced" at bounding box center [171, 99] width 50 height 16
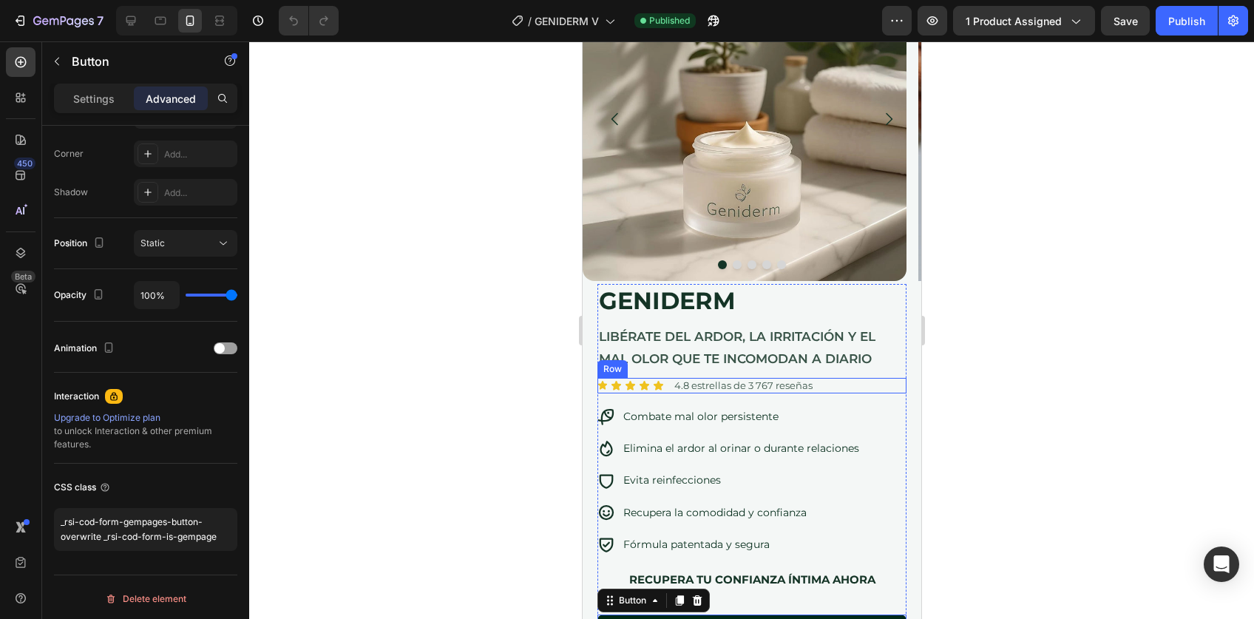
scroll to position [0, 0]
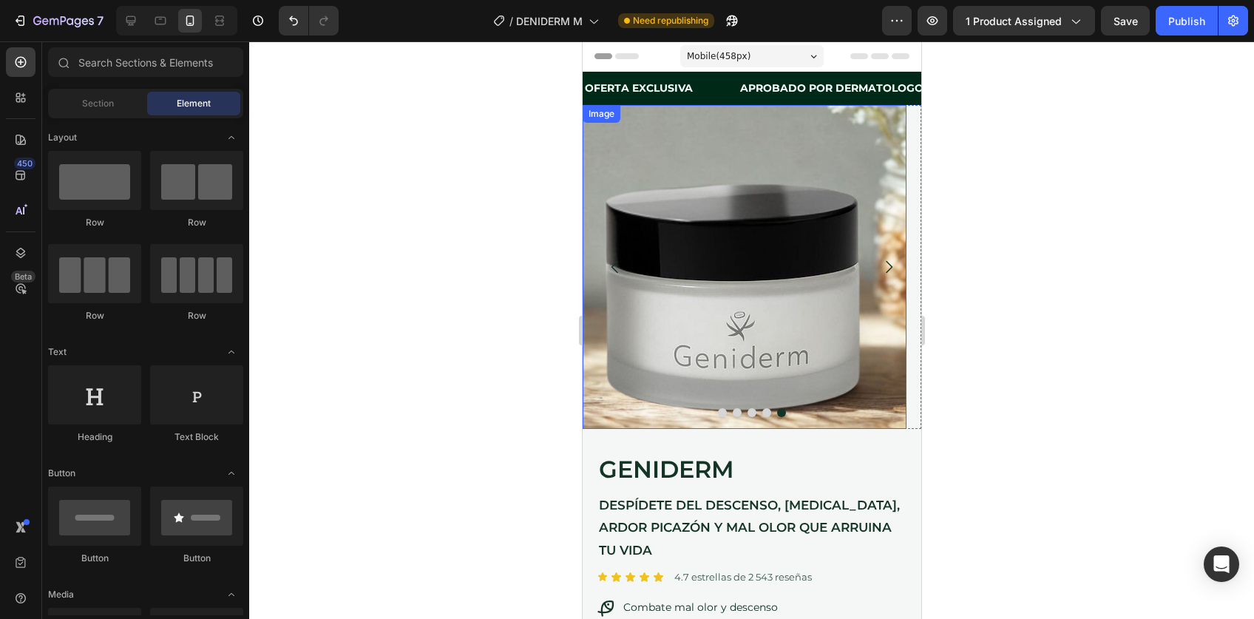
click at [802, 191] on img at bounding box center [744, 267] width 324 height 324
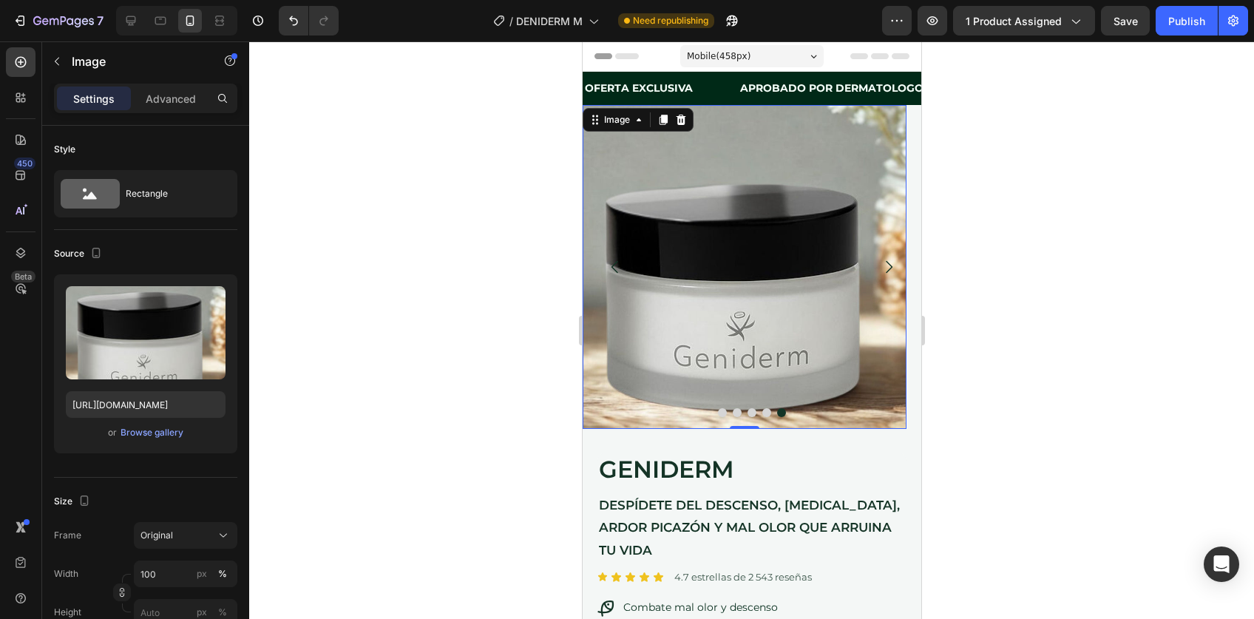
click at [623, 135] on img at bounding box center [744, 267] width 324 height 324
click at [623, 127] on div "Image" at bounding box center [616, 120] width 61 height 18
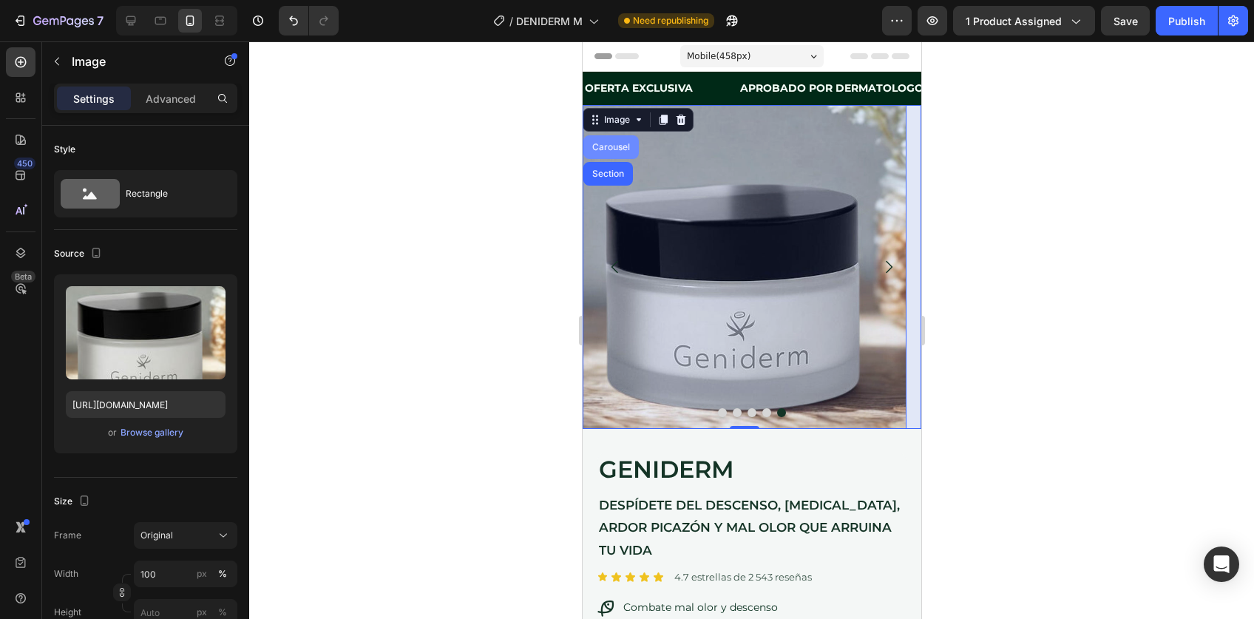
click at [620, 147] on div "Carousel" at bounding box center [611, 147] width 44 height 9
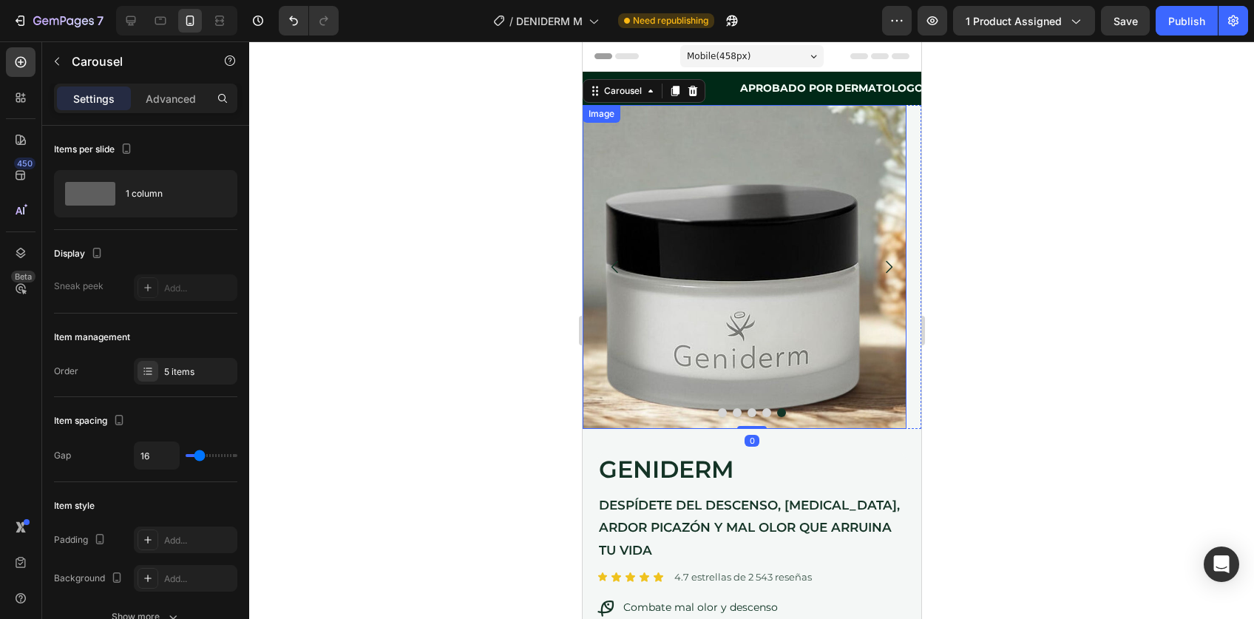
click at [690, 242] on img at bounding box center [744, 267] width 324 height 324
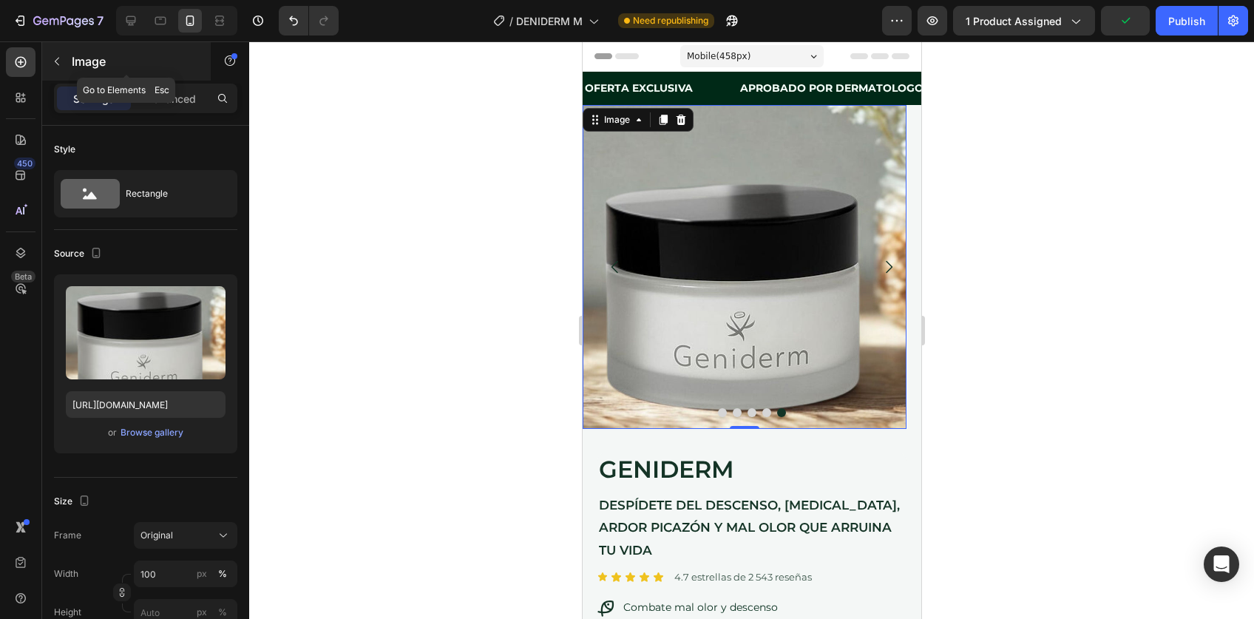
click at [58, 61] on icon "button" at bounding box center [57, 61] width 12 height 12
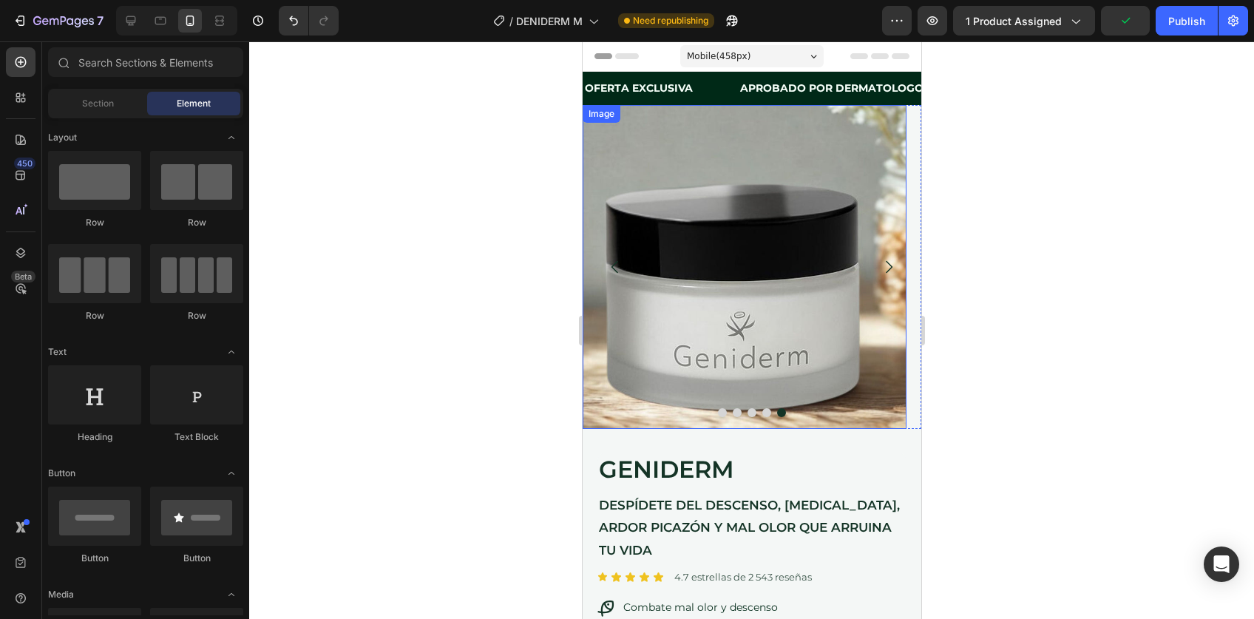
click at [653, 307] on img at bounding box center [744, 267] width 324 height 324
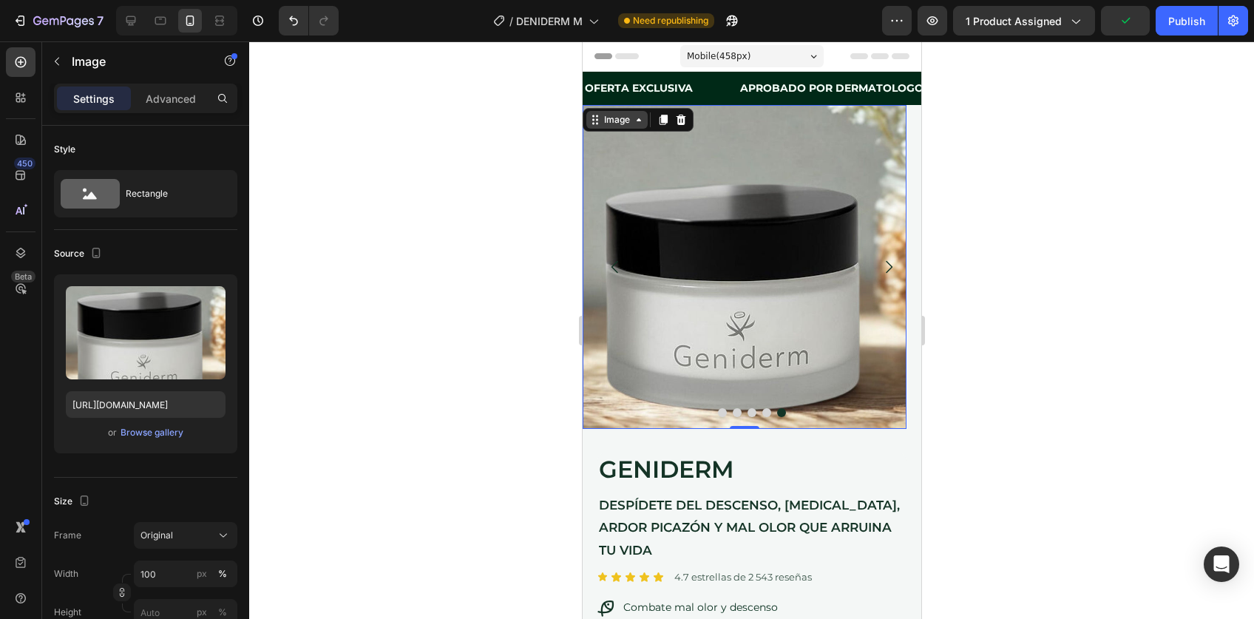
click at [613, 121] on div "Image" at bounding box center [617, 119] width 32 height 13
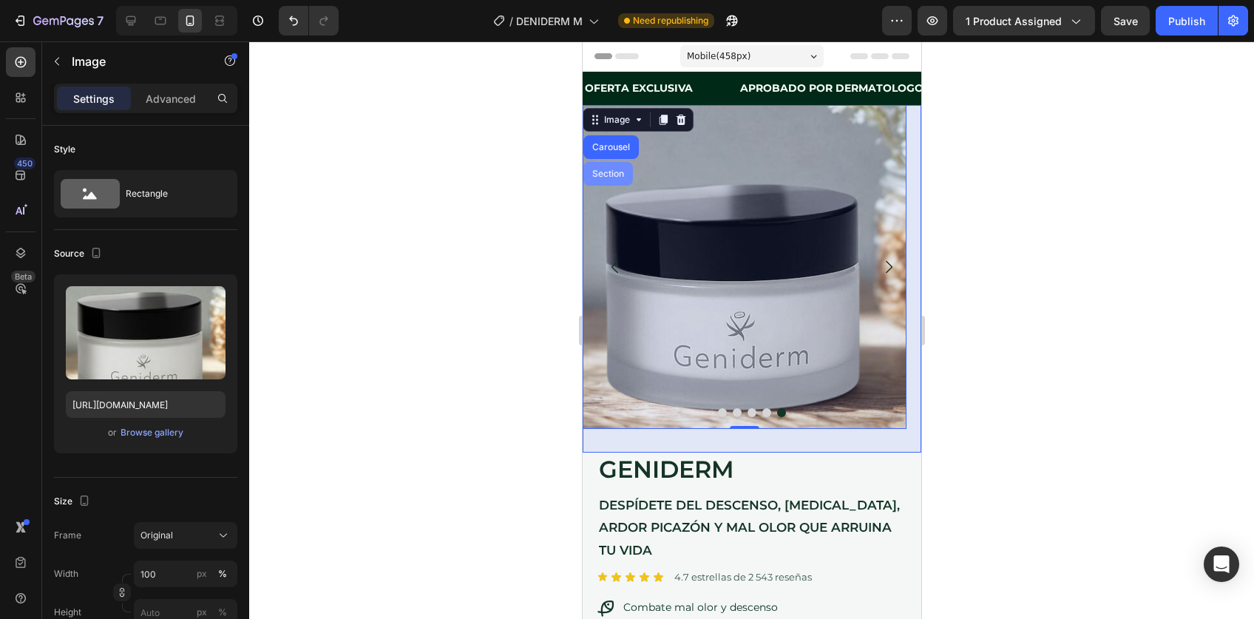
click at [607, 162] on div "Section" at bounding box center [608, 174] width 50 height 24
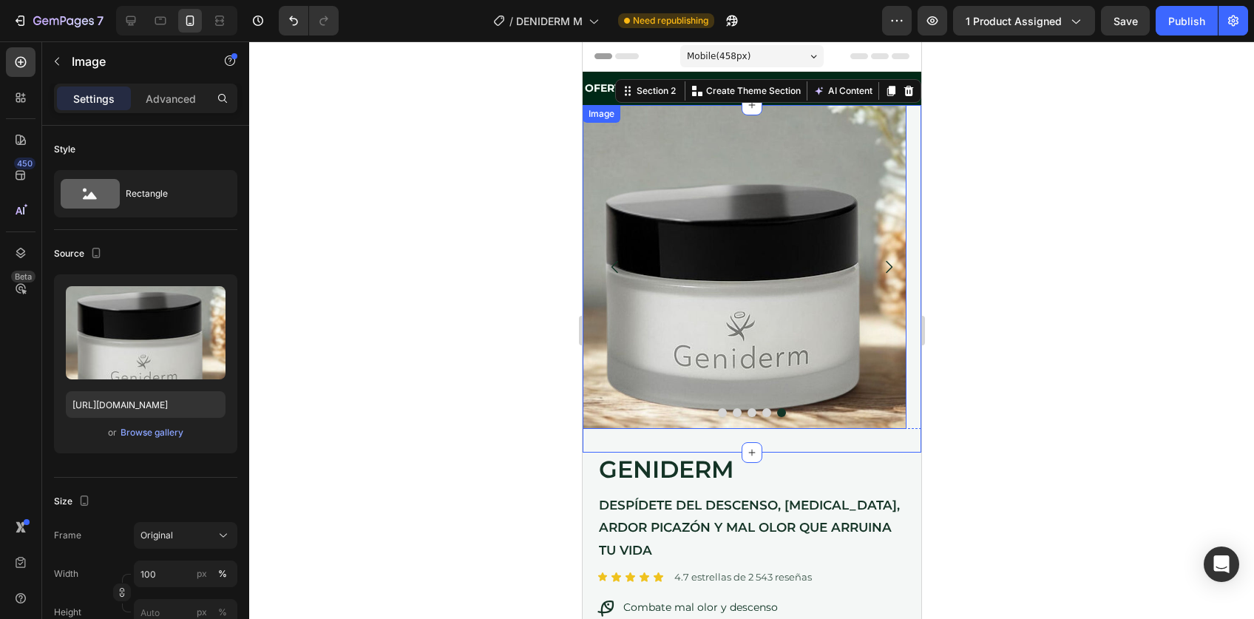
click at [632, 154] on img at bounding box center [744, 267] width 324 height 324
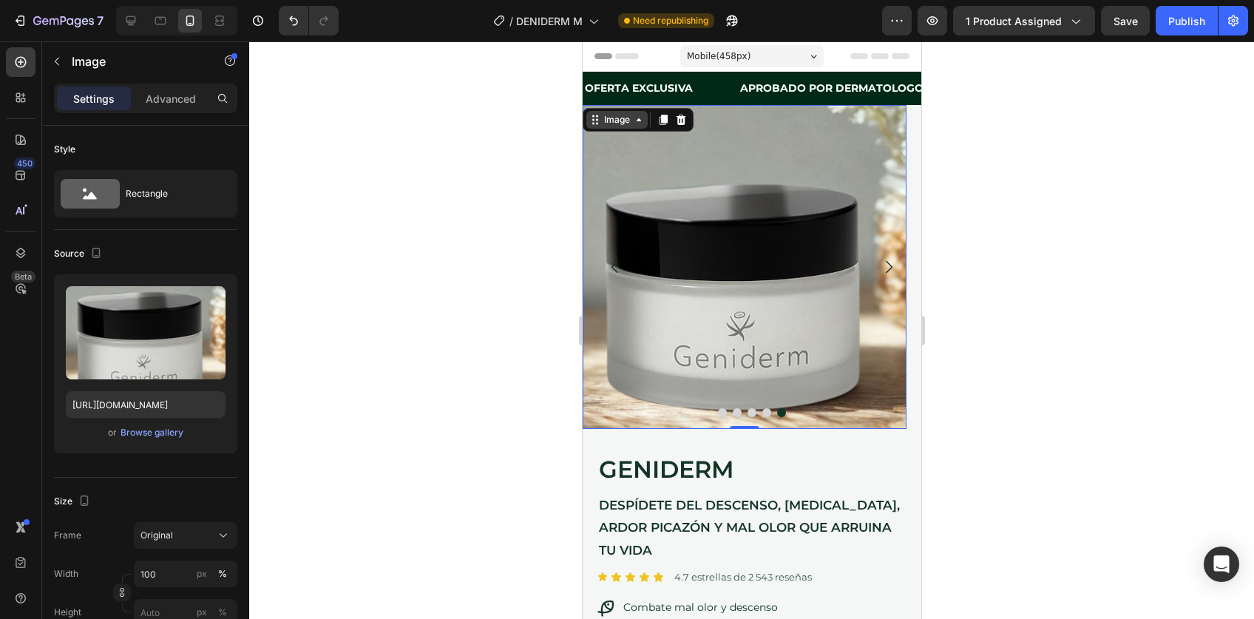
click at [621, 123] on div "Image" at bounding box center [617, 119] width 32 height 13
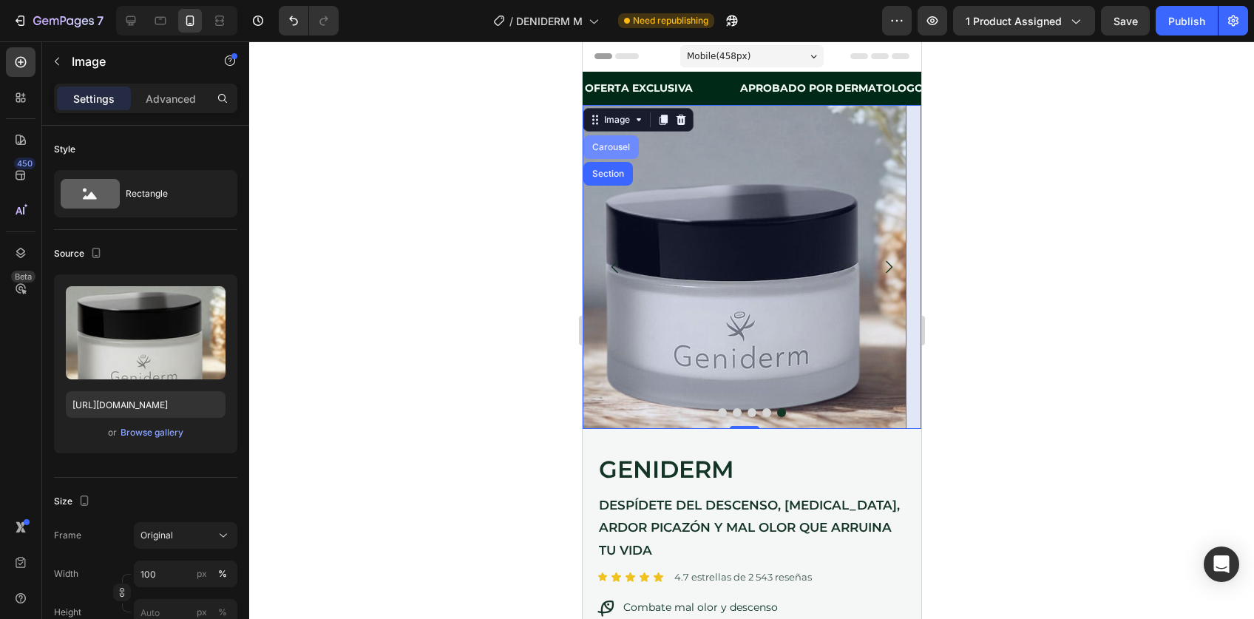
click at [616, 146] on div "Carousel" at bounding box center [611, 147] width 44 height 9
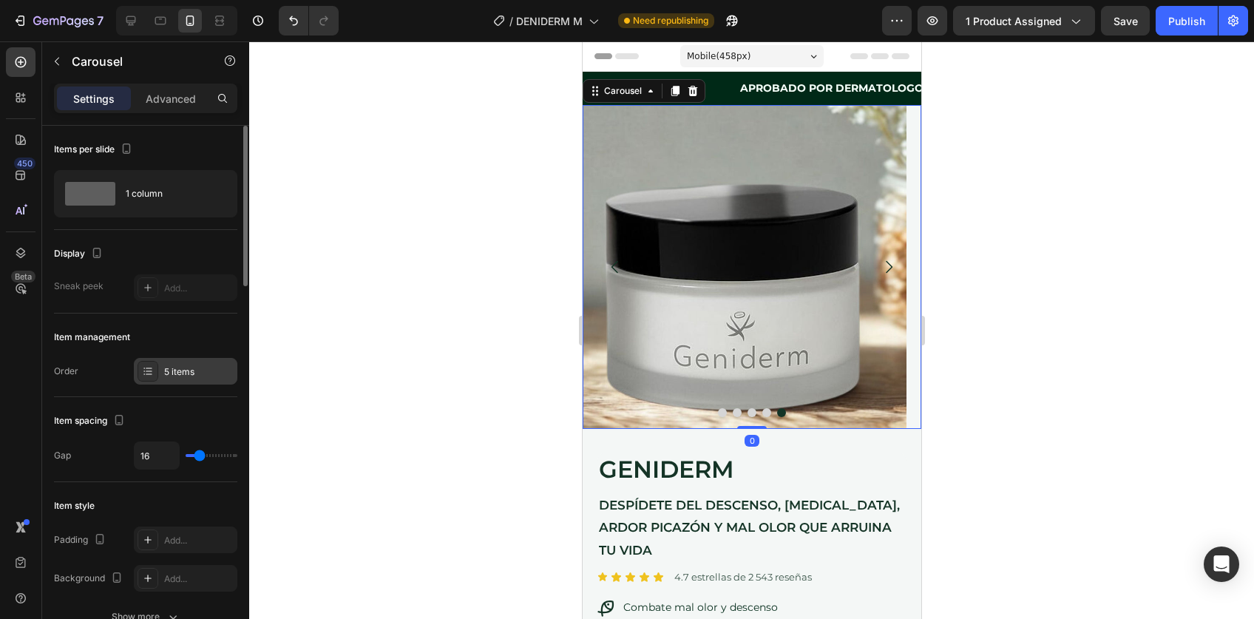
click at [178, 369] on div "5 items" at bounding box center [199, 371] width 70 height 13
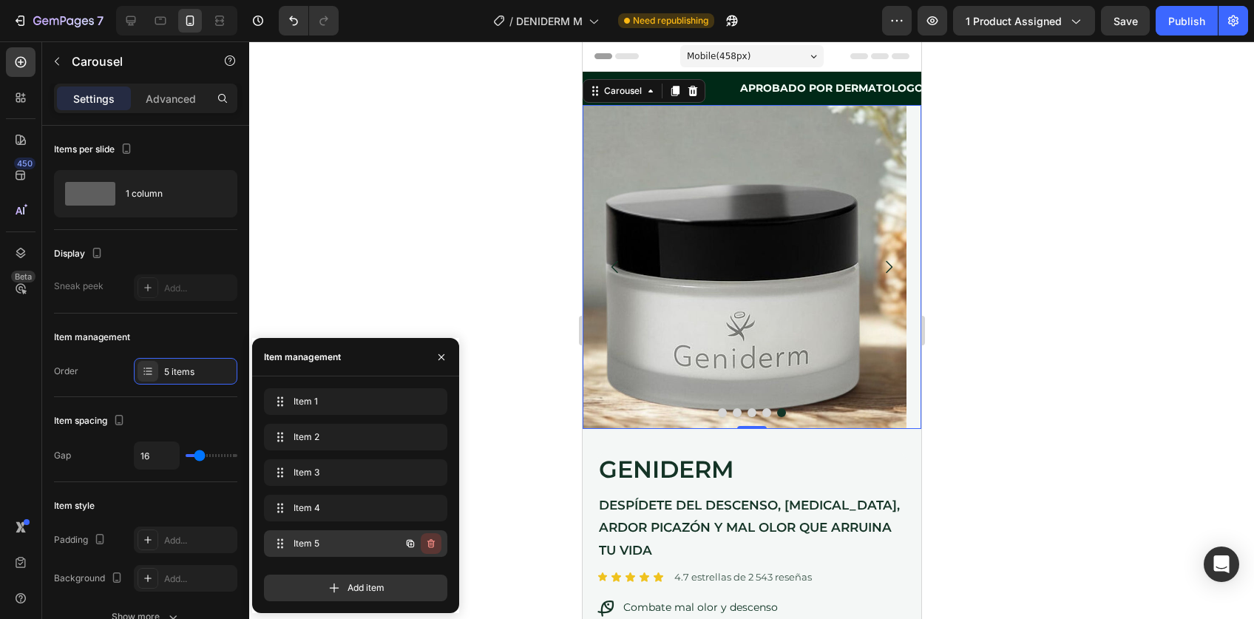
click at [431, 538] on icon "button" at bounding box center [431, 544] width 12 height 12
click at [431, 539] on div "Delete" at bounding box center [421, 543] width 27 height 13
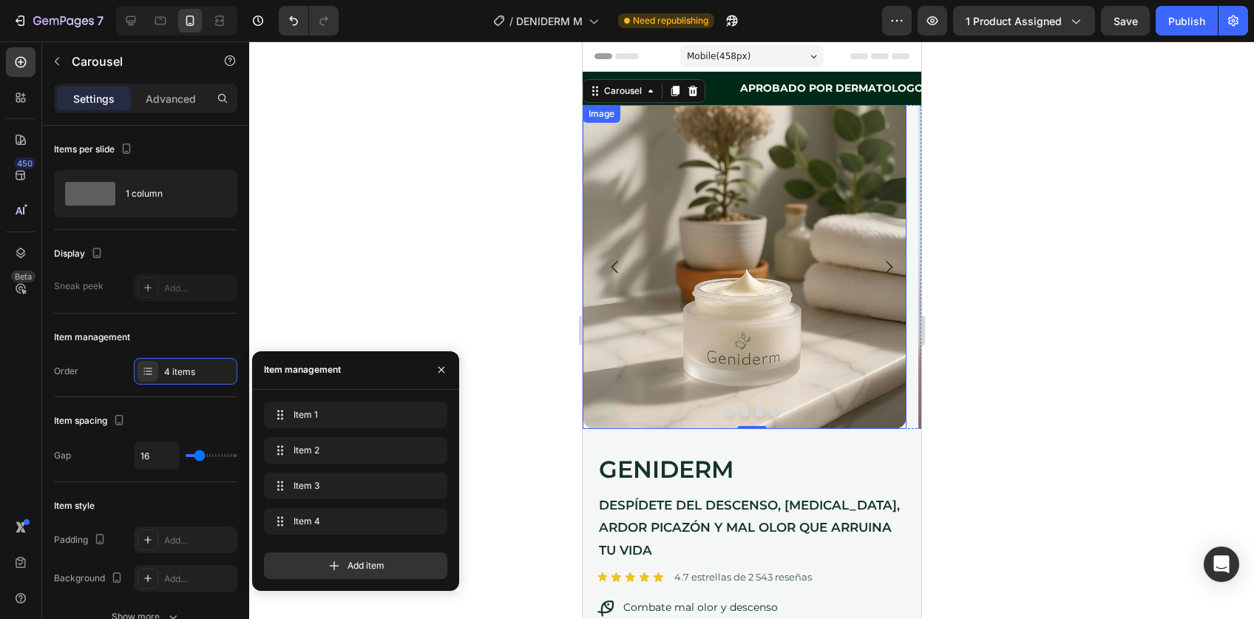
click at [989, 357] on div at bounding box center [751, 330] width 1005 height 578
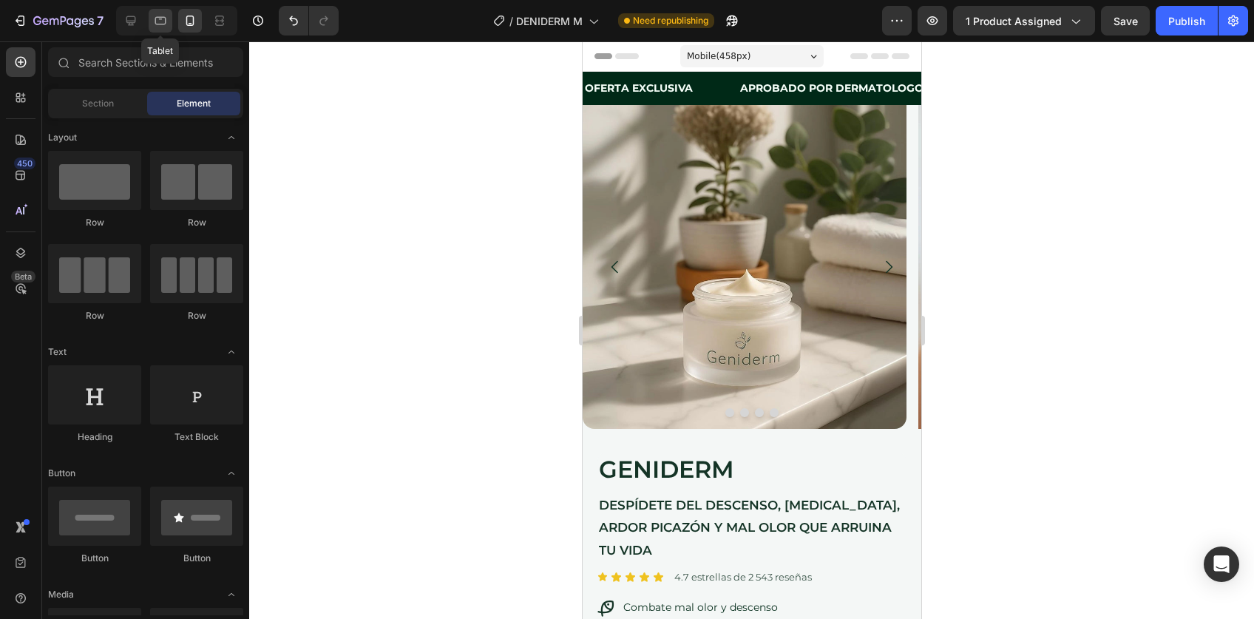
click at [164, 21] on icon at bounding box center [160, 20] width 15 height 15
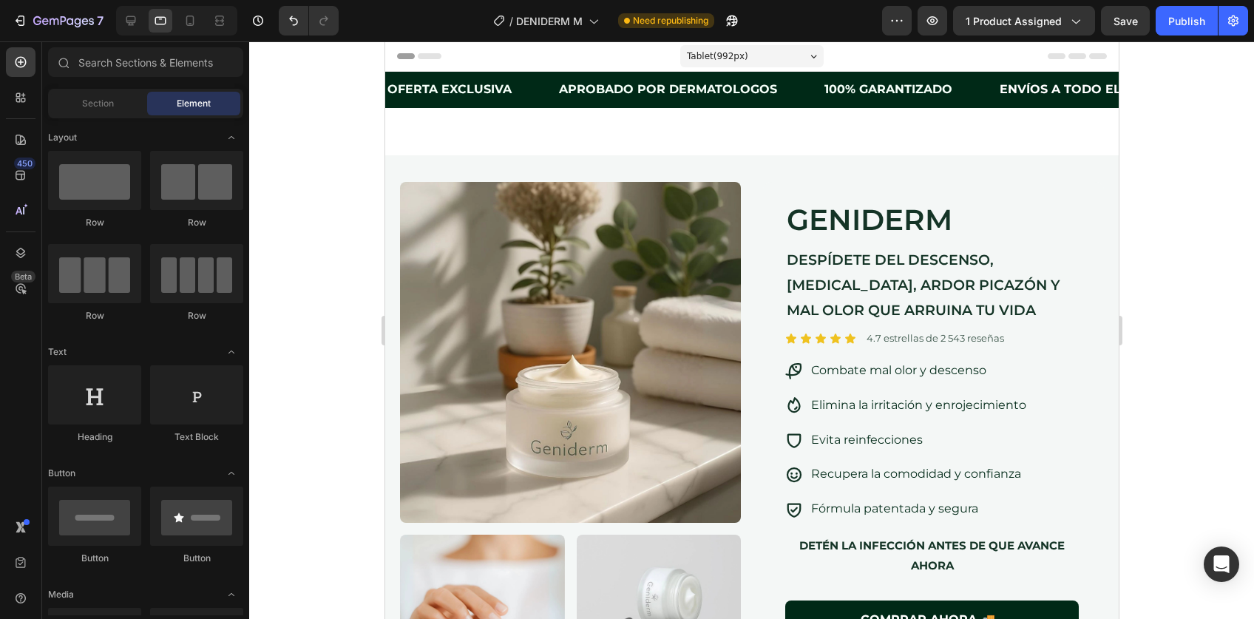
click at [144, 16] on div at bounding box center [176, 21] width 121 height 30
click at [139, 16] on div at bounding box center [131, 21] width 24 height 24
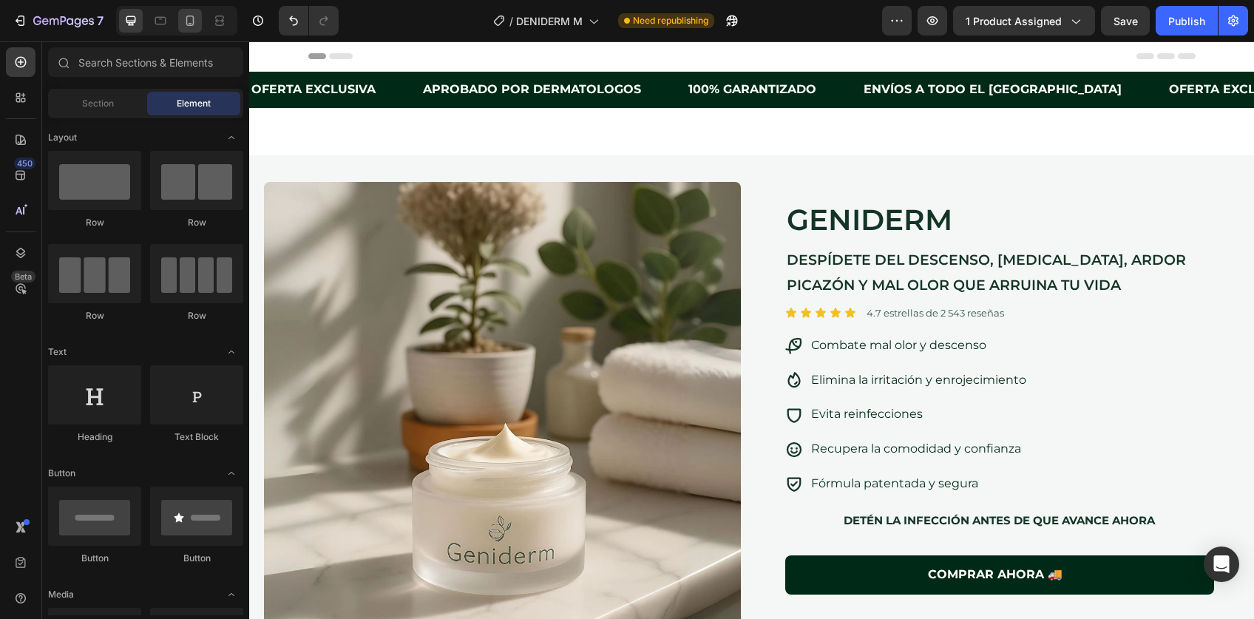
click at [184, 18] on icon at bounding box center [190, 20] width 15 height 15
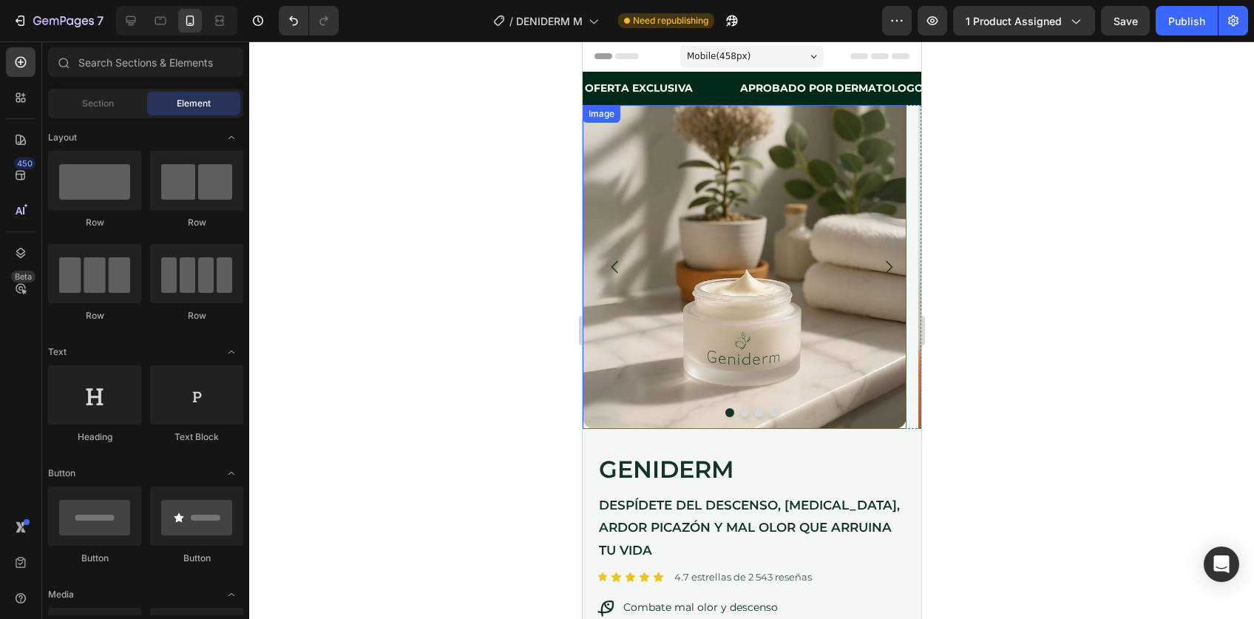
scroll to position [18, 0]
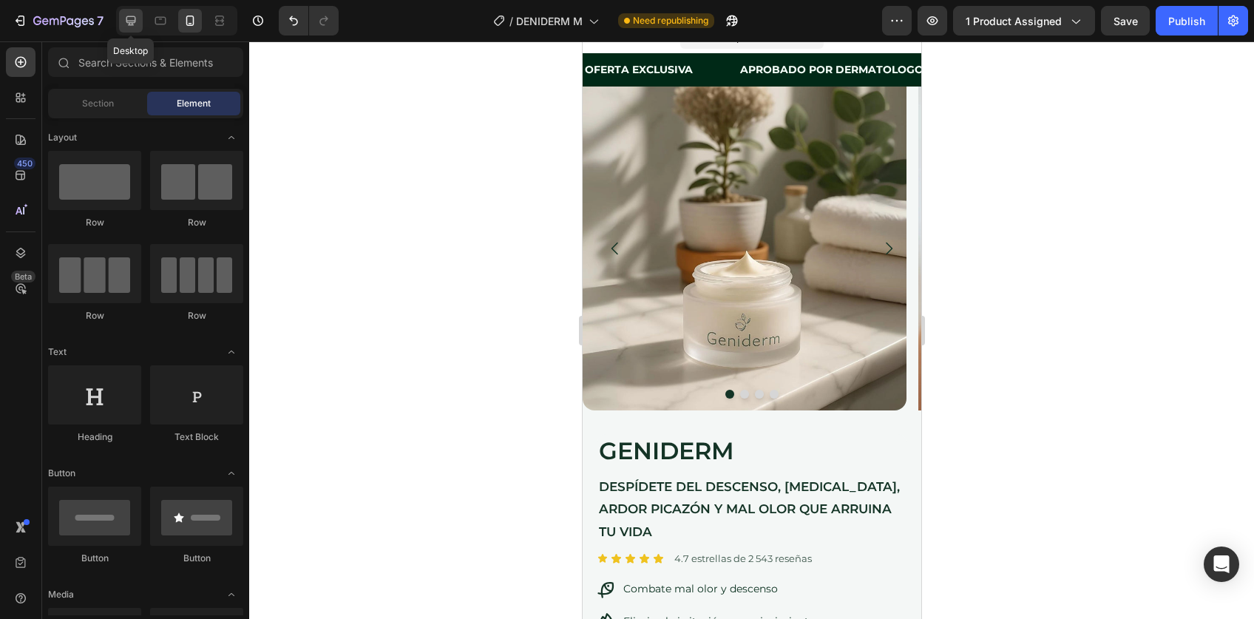
click at [139, 21] on div at bounding box center [131, 21] width 24 height 24
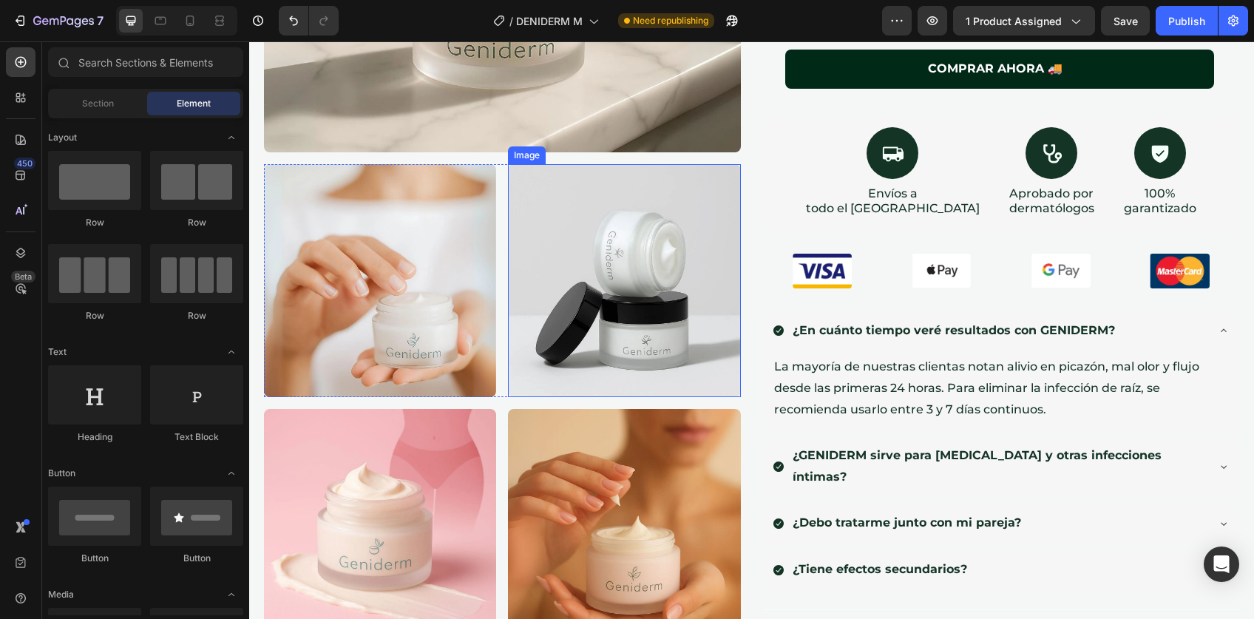
scroll to position [473, 0]
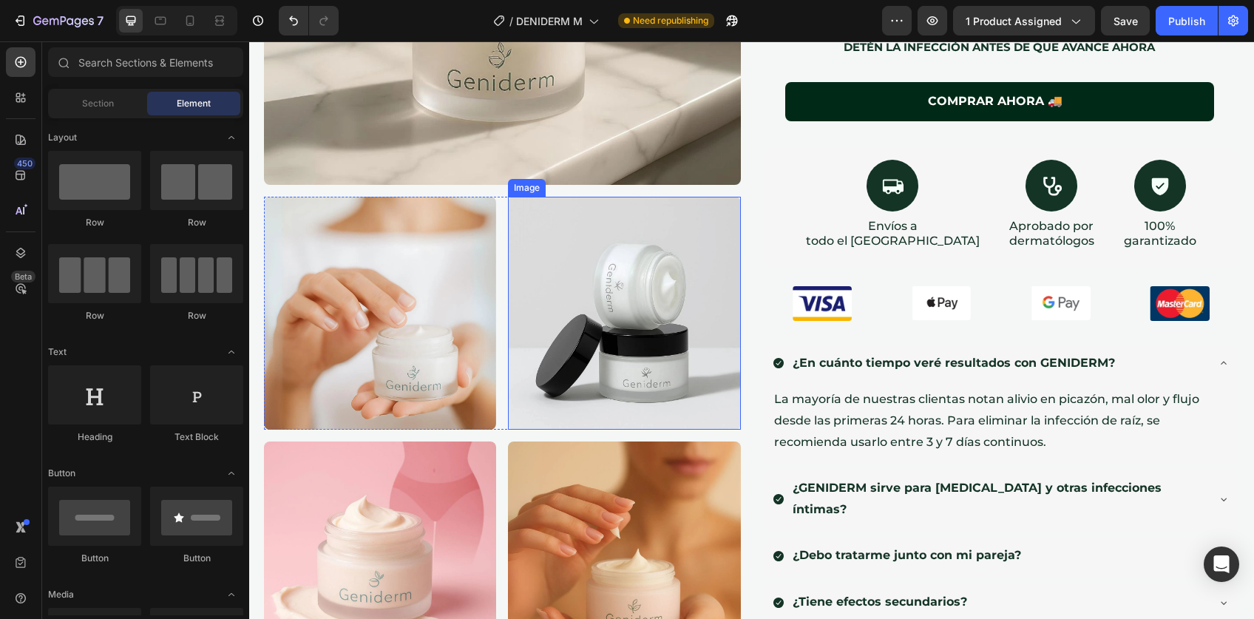
click at [612, 314] on img at bounding box center [624, 313] width 232 height 232
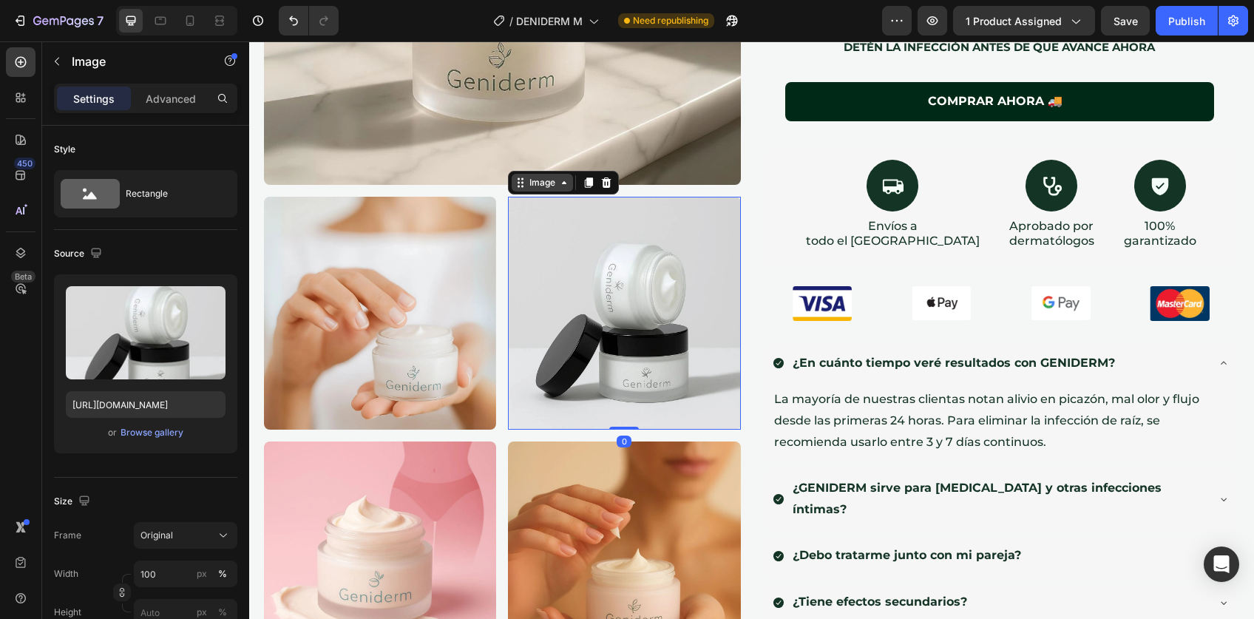
click at [527, 176] on div "Image" at bounding box center [543, 182] width 32 height 13
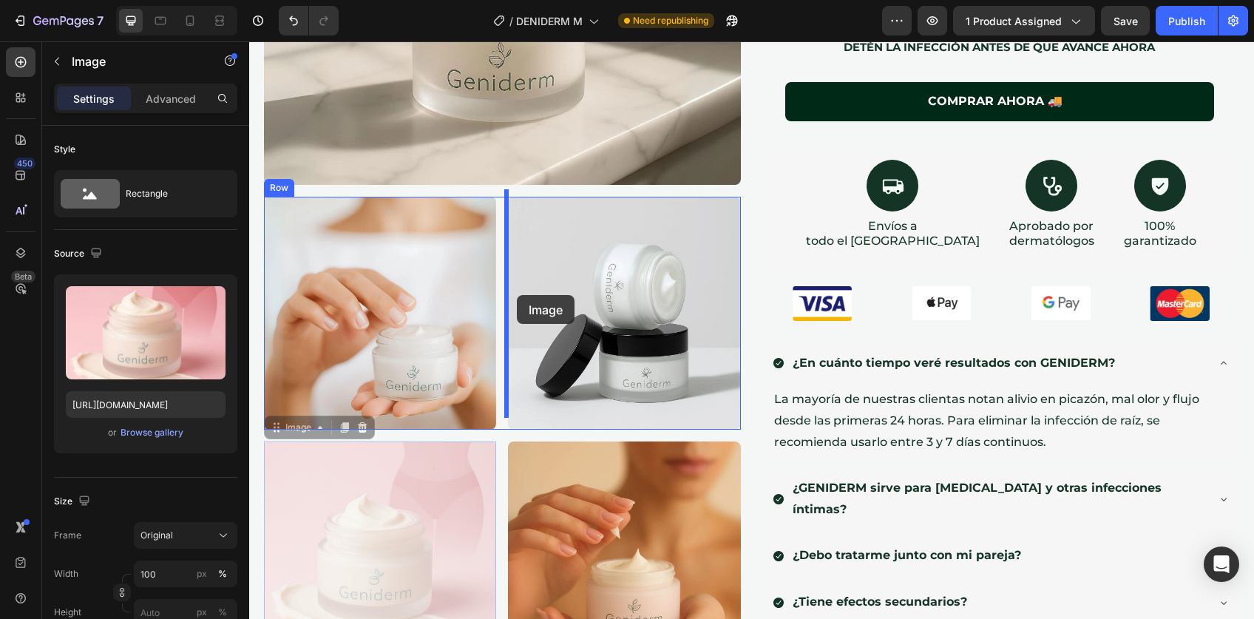
drag, startPoint x: 391, startPoint y: 510, endPoint x: 517, endPoint y: 295, distance: 248.6
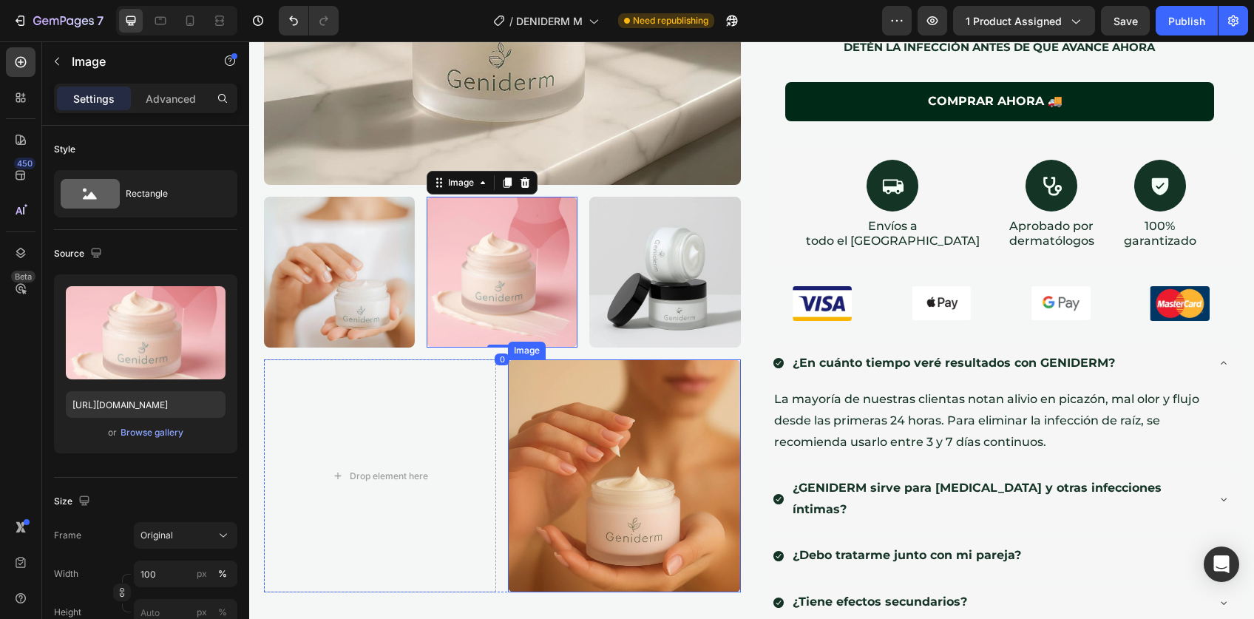
scroll to position [524, 0]
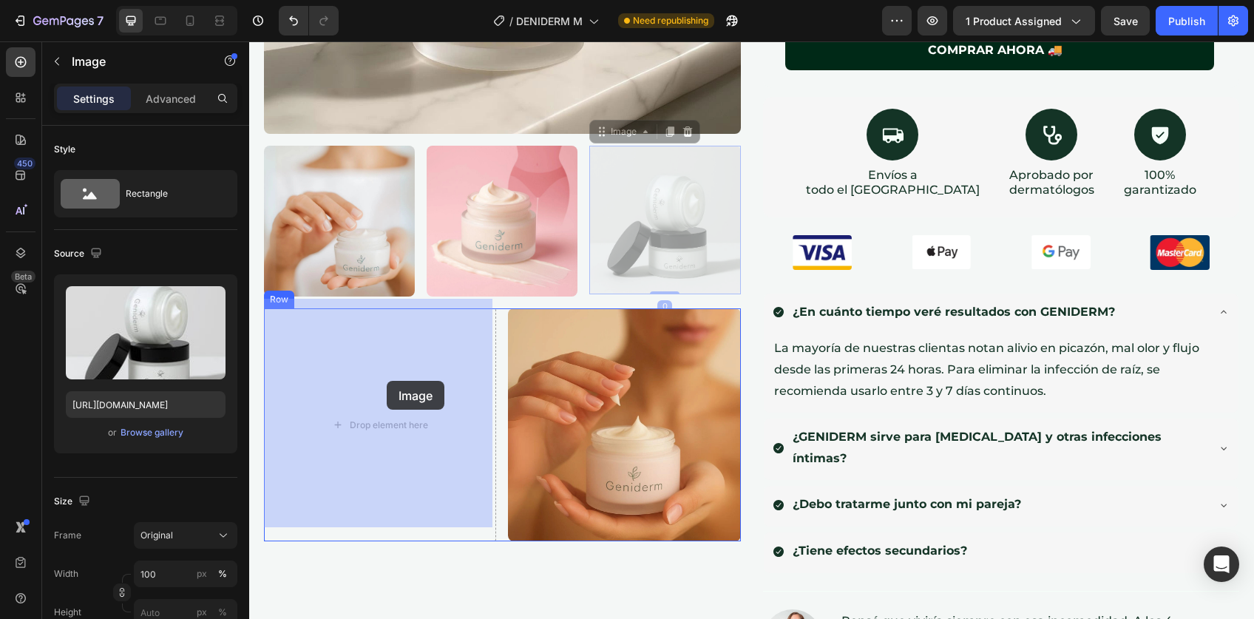
drag, startPoint x: 658, startPoint y: 229, endPoint x: 388, endPoint y: 379, distance: 308.9
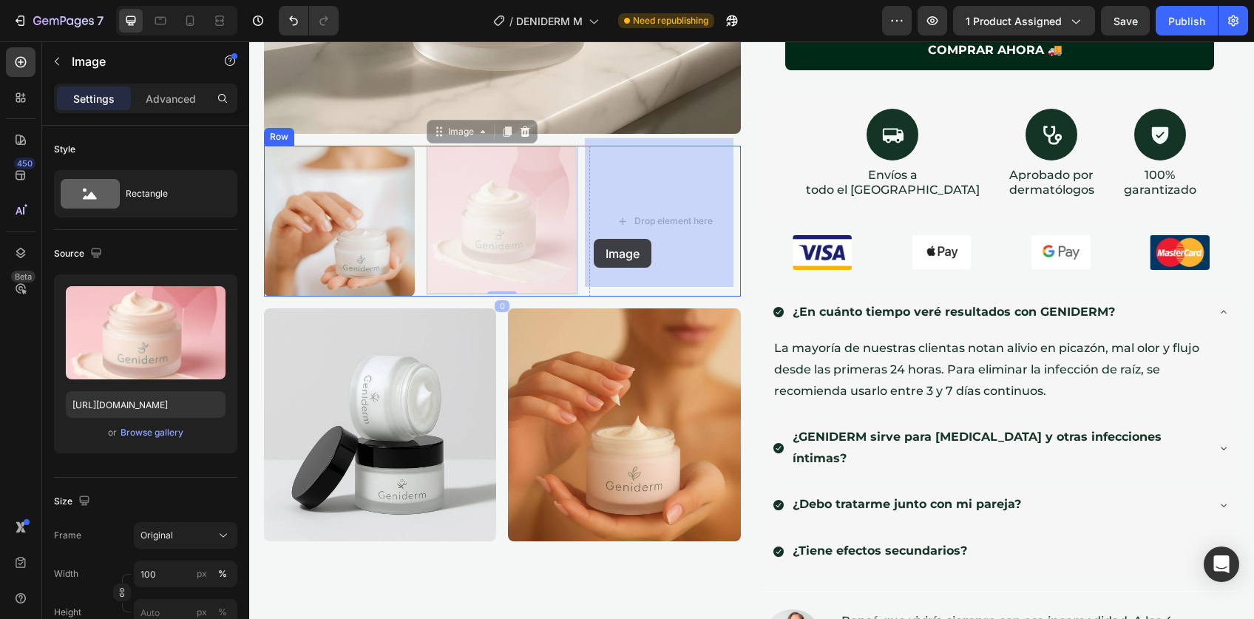
drag, startPoint x: 499, startPoint y: 246, endPoint x: 594, endPoint y: 239, distance: 95.7
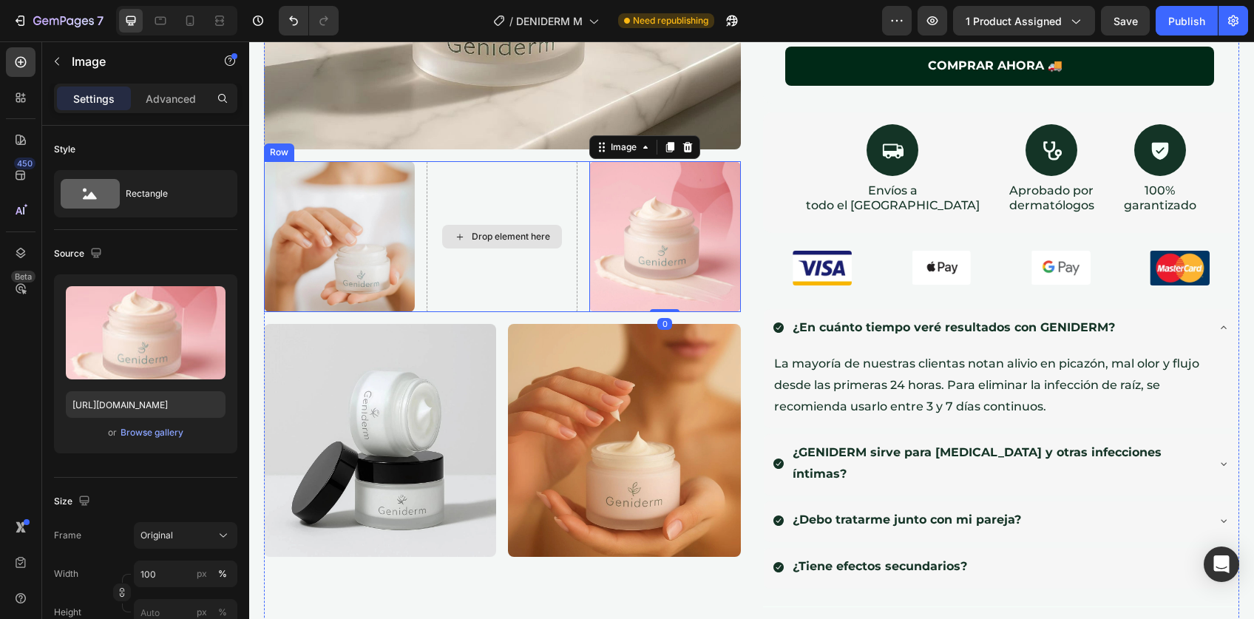
scroll to position [501, 0]
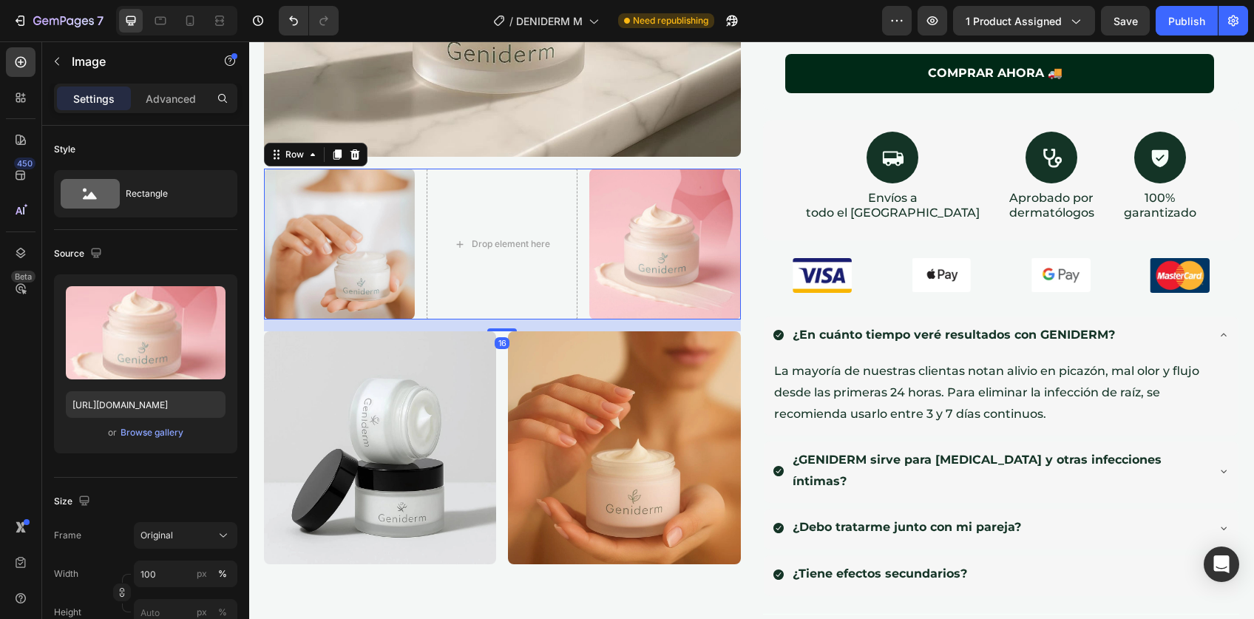
click at [414, 179] on div "Image Drop element here Image Row 16" at bounding box center [502, 244] width 477 height 151
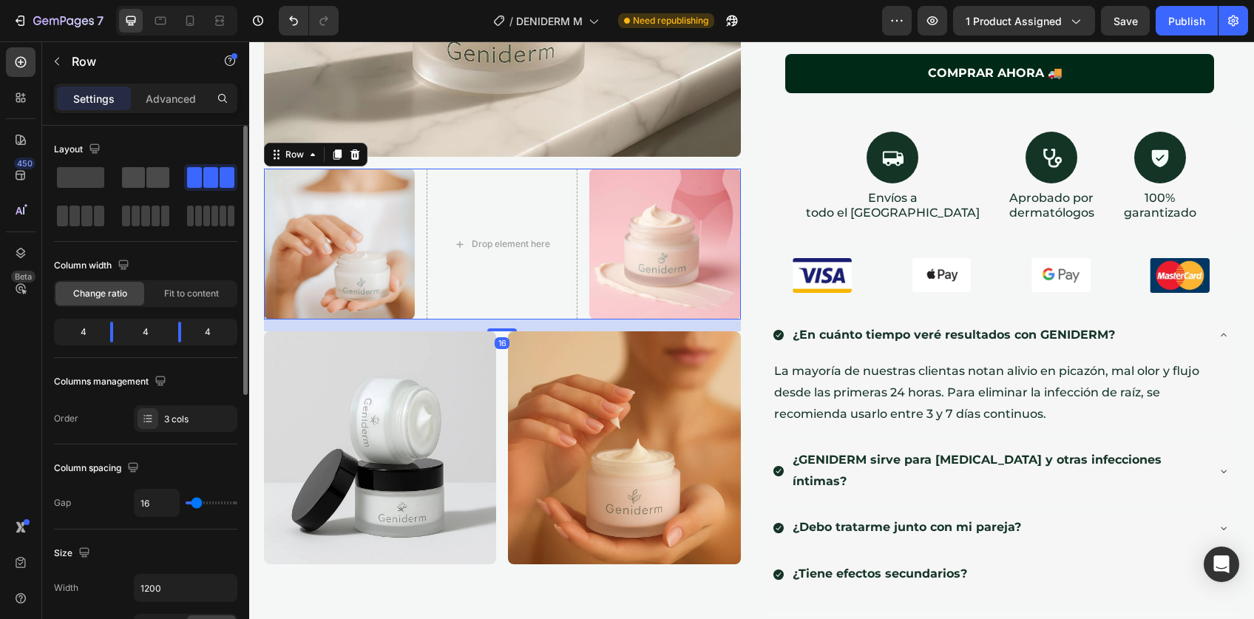
click at [146, 178] on span at bounding box center [157, 177] width 23 height 21
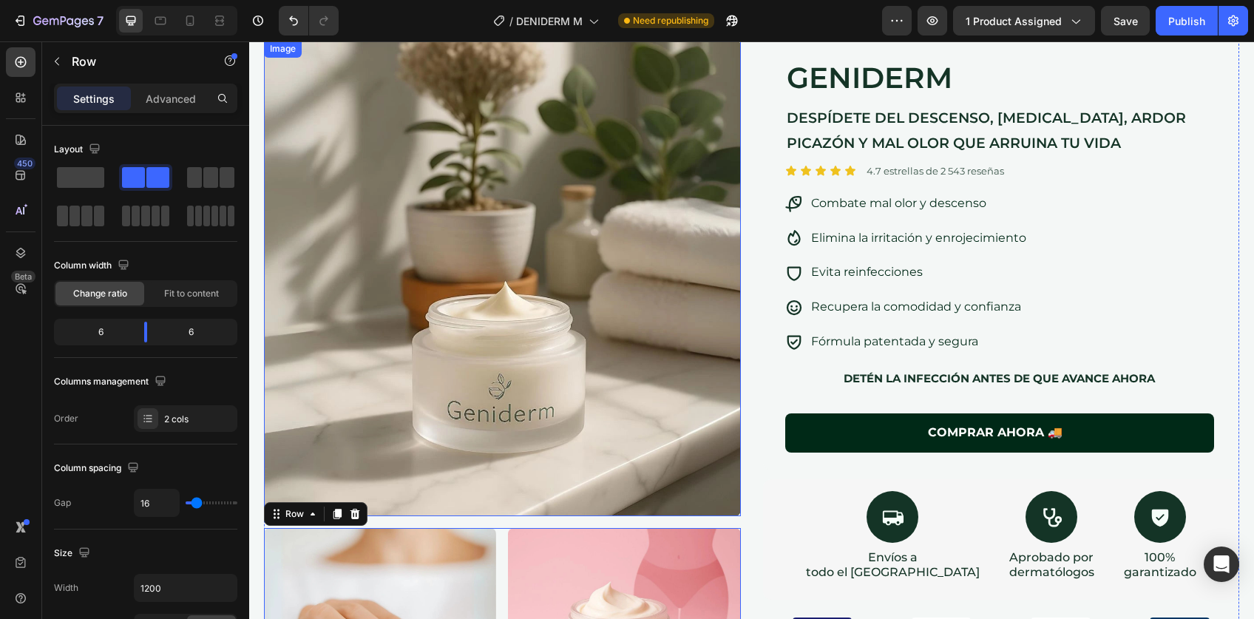
scroll to position [0, 0]
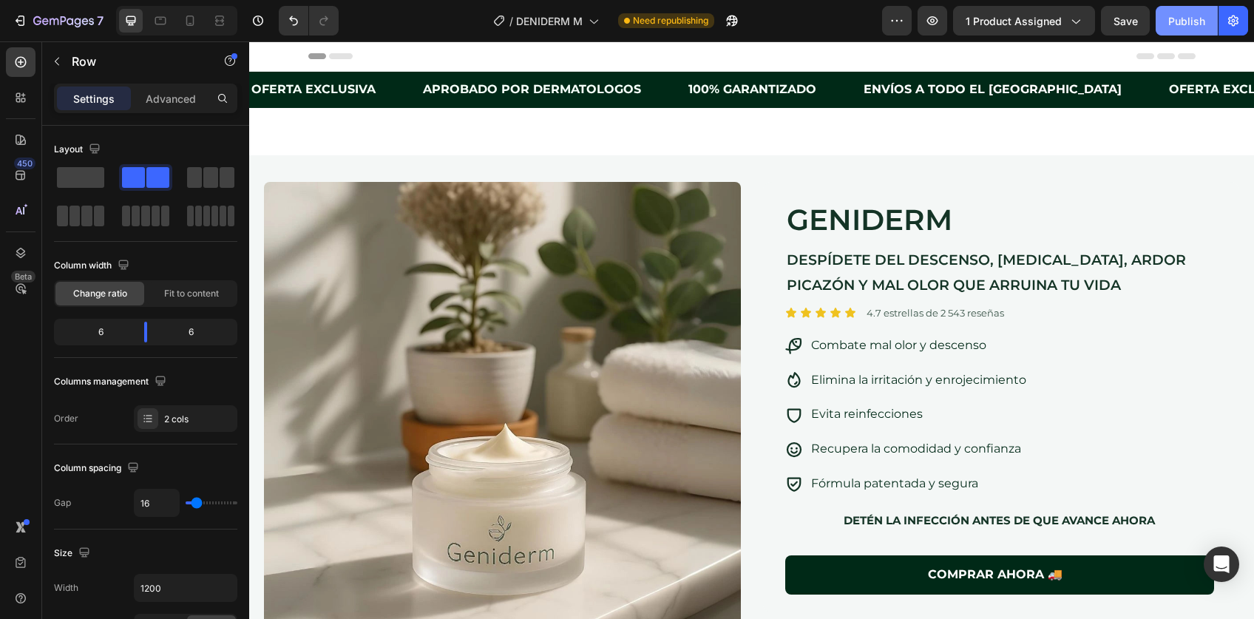
click at [1177, 24] on div "Publish" at bounding box center [1187, 21] width 37 height 16
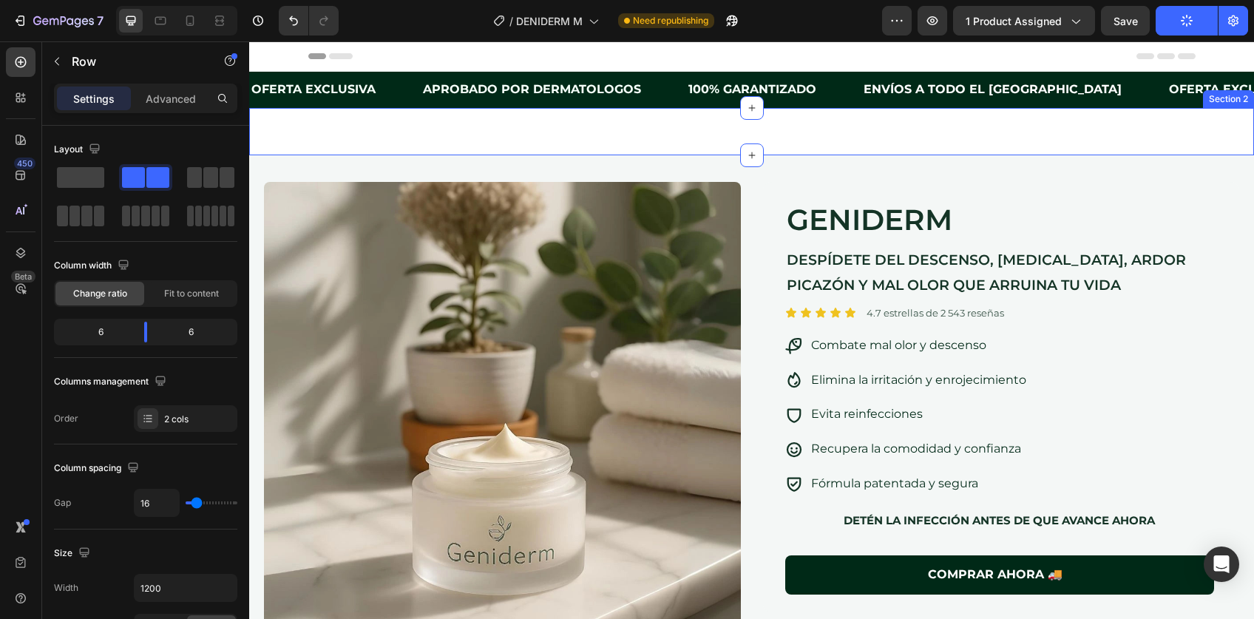
click at [817, 136] on div "Image Image Image Image Carousel Section 2" at bounding box center [751, 131] width 1005 height 47
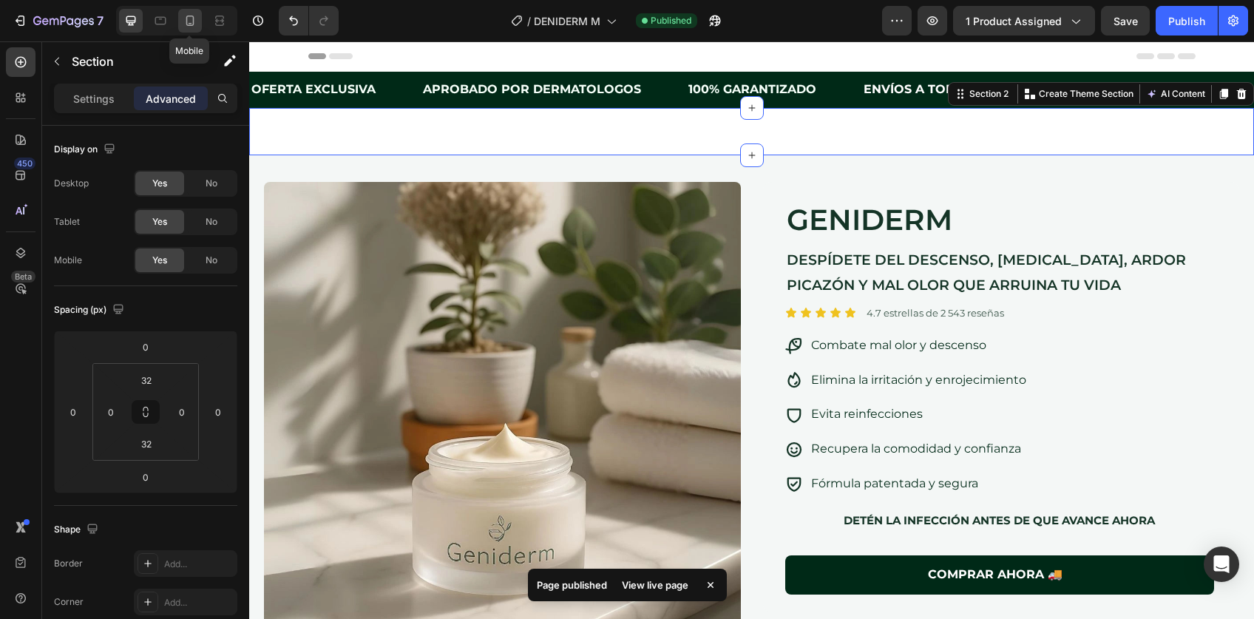
click at [186, 22] on icon at bounding box center [190, 21] width 8 height 10
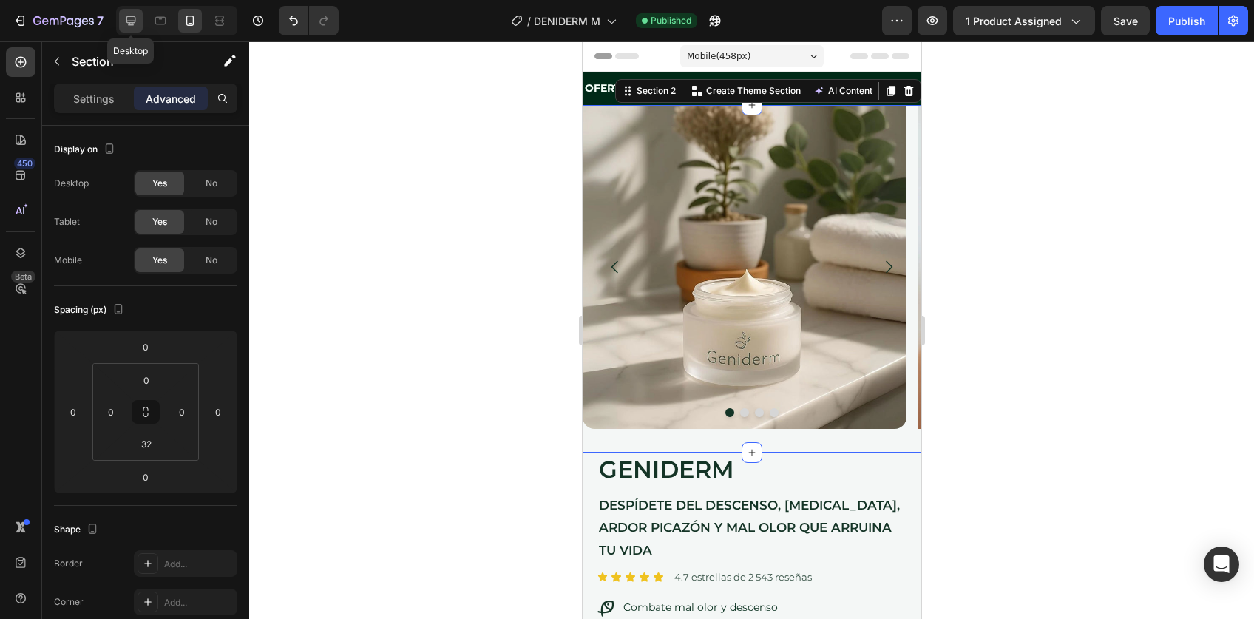
click at [134, 25] on icon at bounding box center [131, 20] width 15 height 15
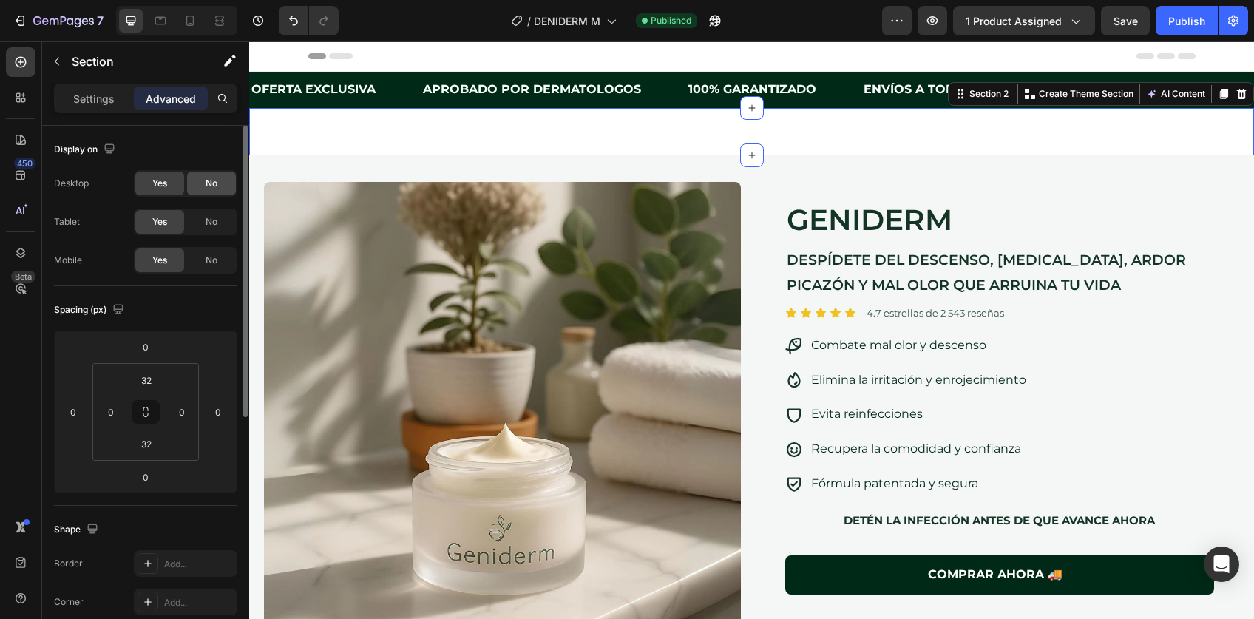
click at [204, 180] on div "No" at bounding box center [211, 184] width 49 height 24
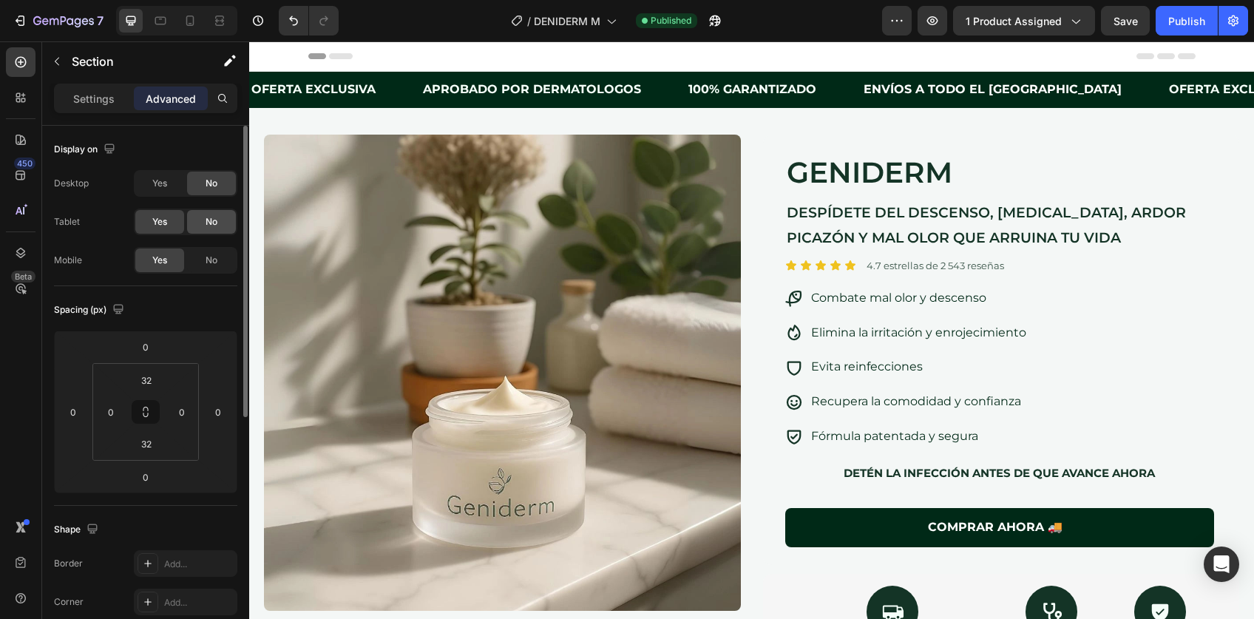
click at [209, 216] on span "No" at bounding box center [212, 221] width 12 height 13
click at [166, 22] on icon at bounding box center [160, 20] width 15 height 15
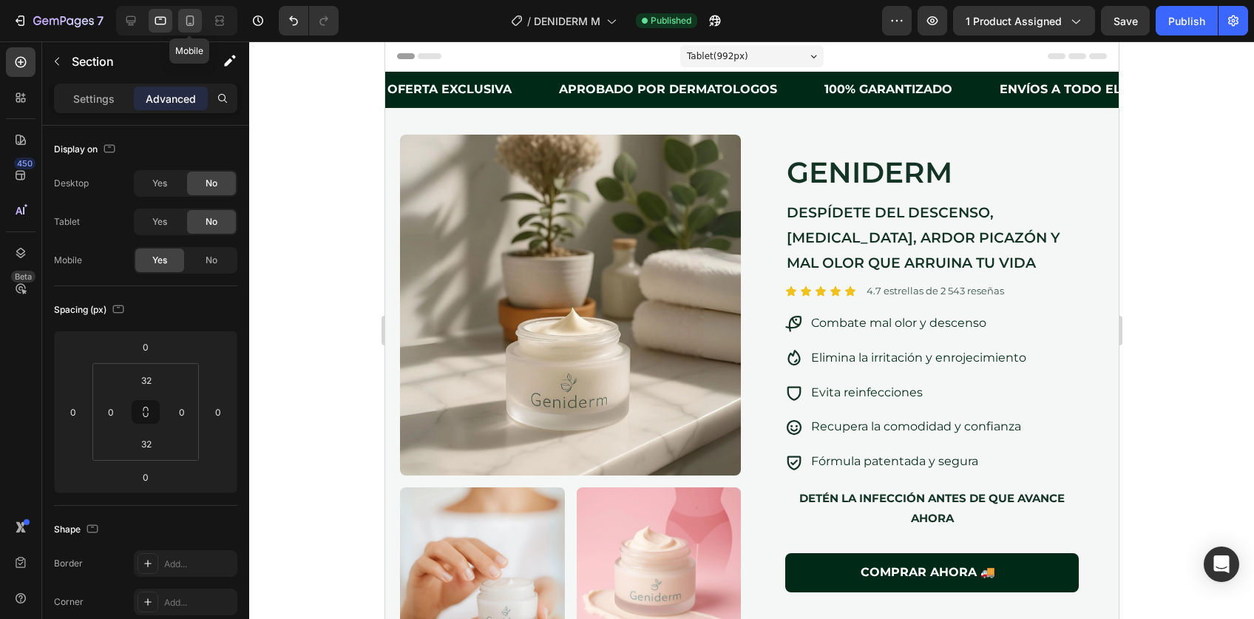
click at [186, 16] on icon at bounding box center [190, 20] width 15 height 15
type input "0"
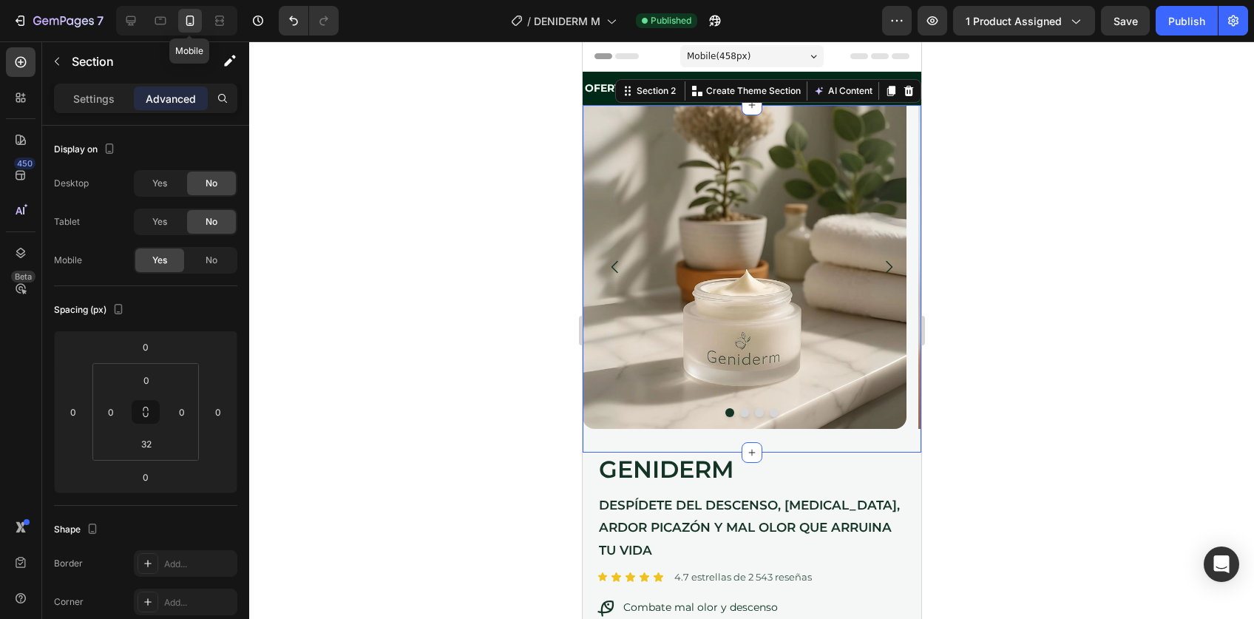
scroll to position [11, 0]
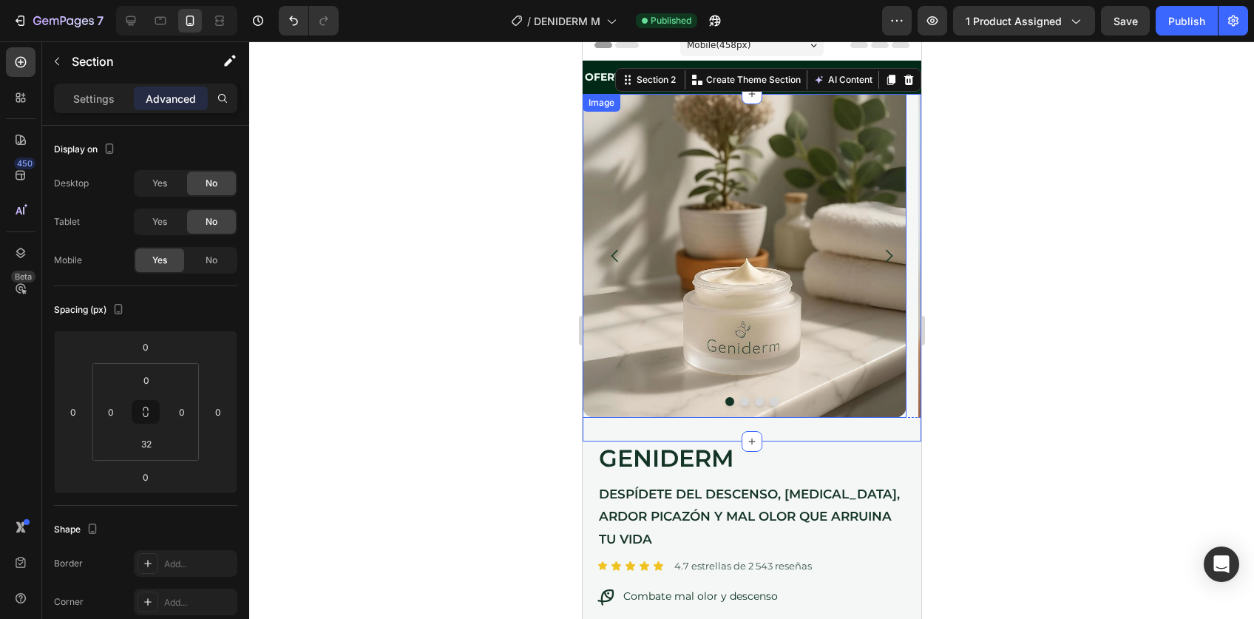
click at [746, 234] on img at bounding box center [744, 256] width 324 height 324
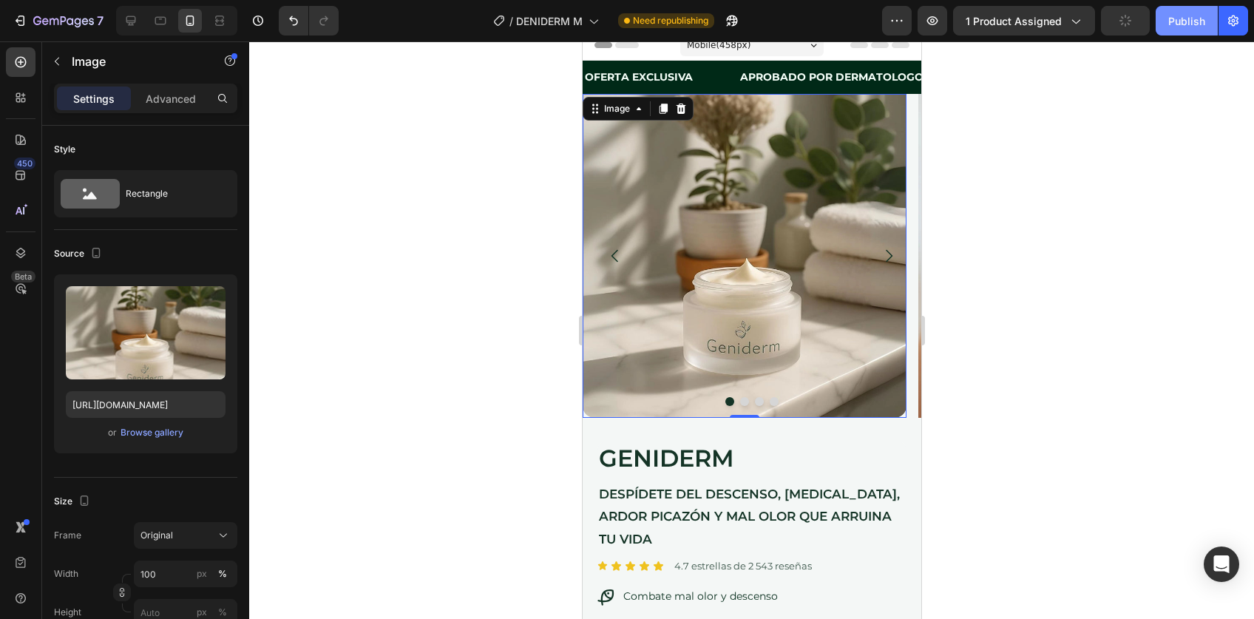
click at [1182, 18] on div "Publish" at bounding box center [1187, 21] width 37 height 16
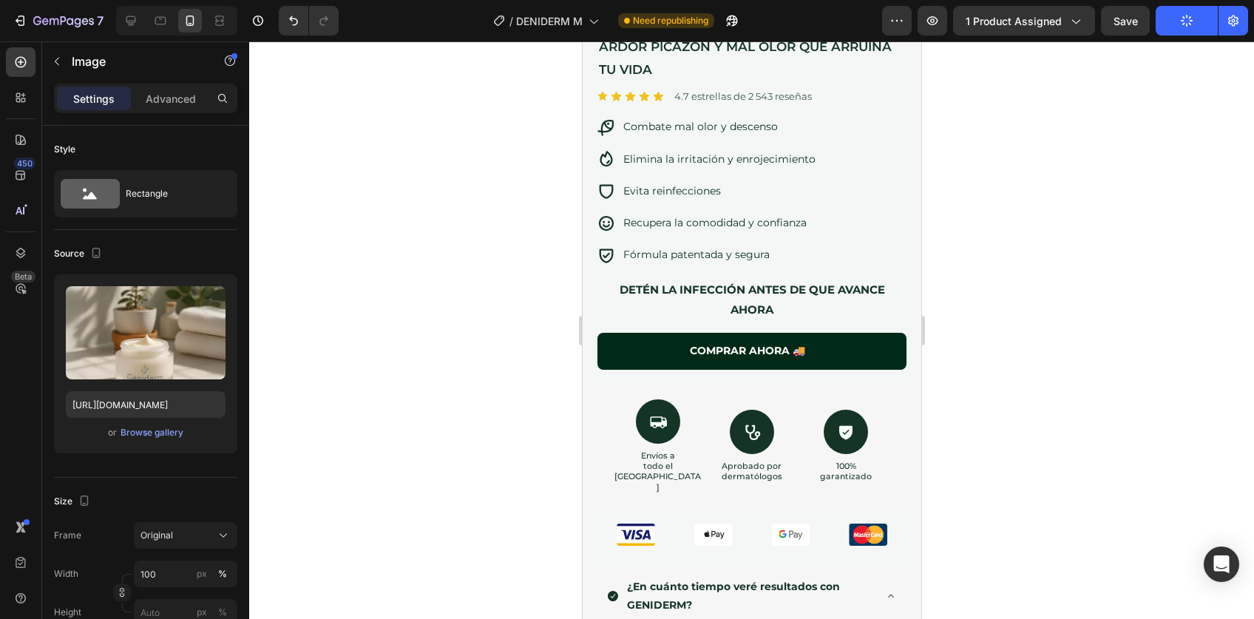
scroll to position [0, 0]
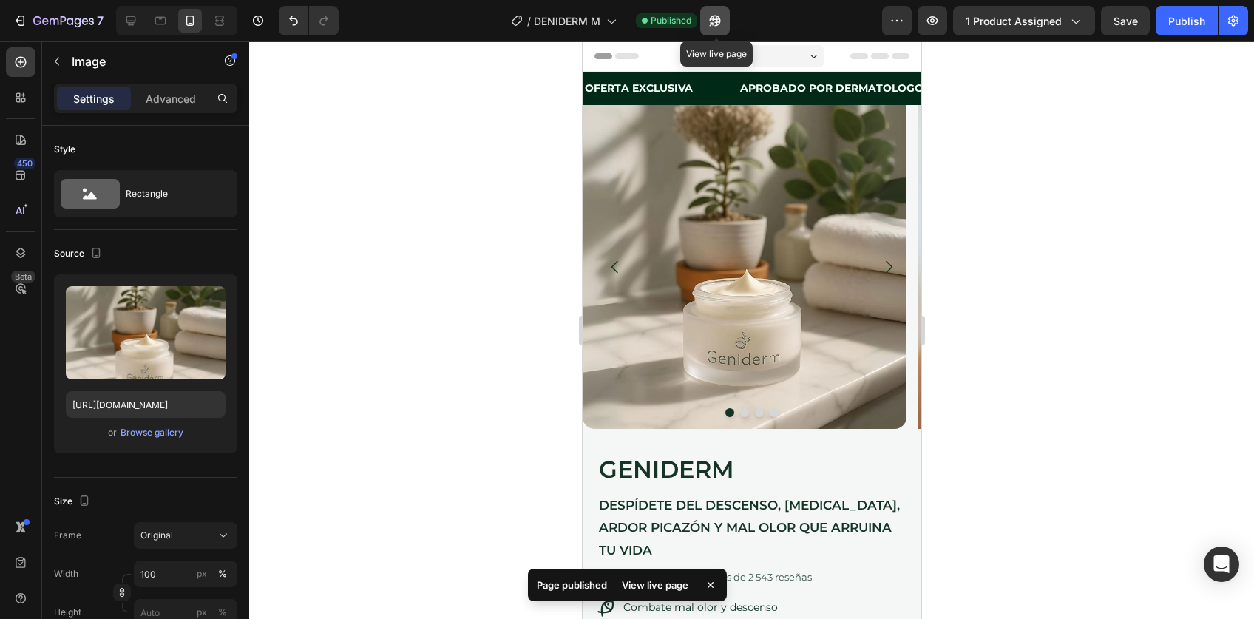
click at [713, 22] on icon "button" at bounding box center [711, 24] width 4 height 4
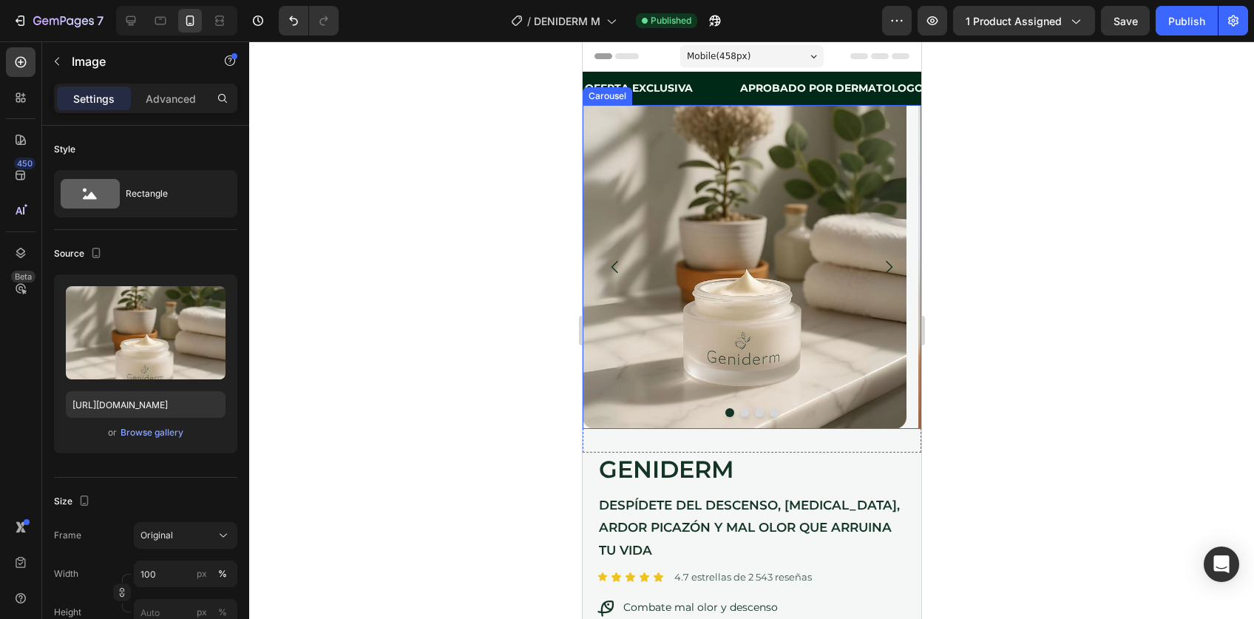
click at [879, 258] on icon "Carousel Next Arrow" at bounding box center [888, 267] width 18 height 18
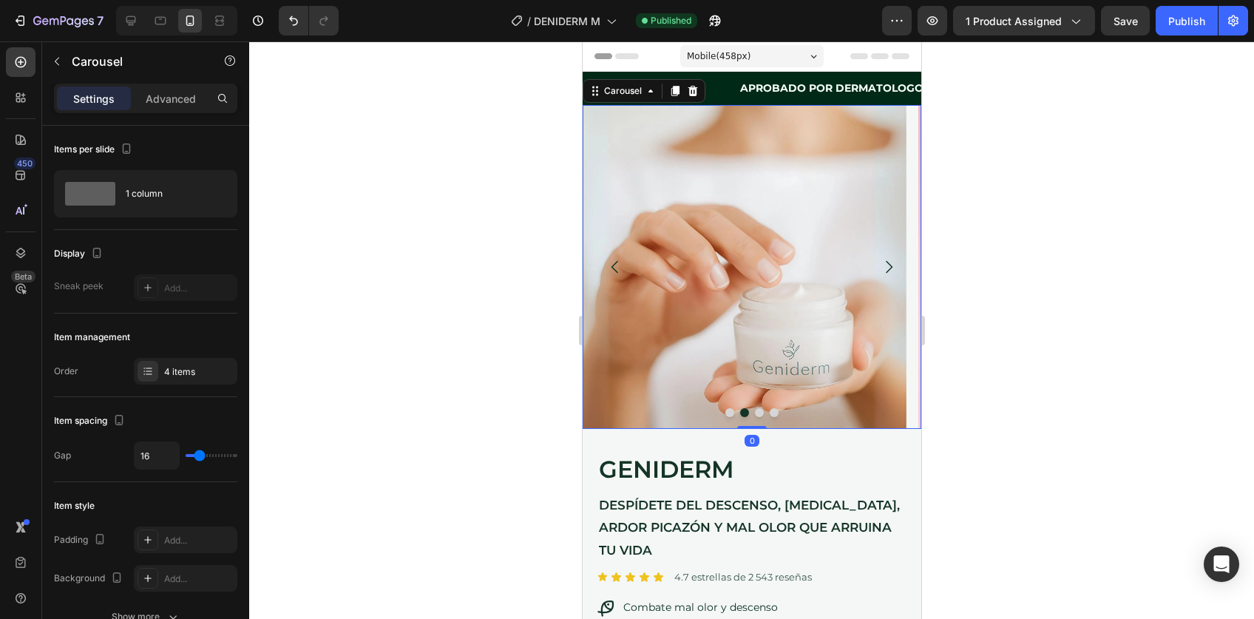
click at [879, 261] on icon "Carousel Next Arrow" at bounding box center [888, 267] width 18 height 18
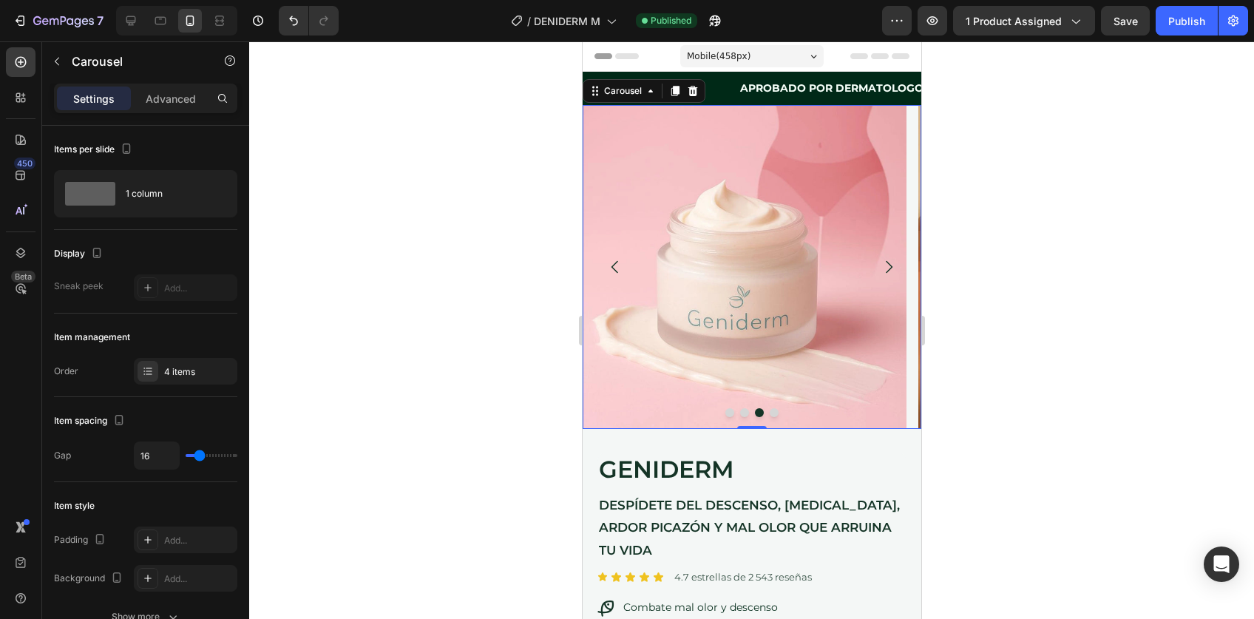
click at [885, 263] on icon "Carousel Next Arrow" at bounding box center [888, 267] width 7 height 13
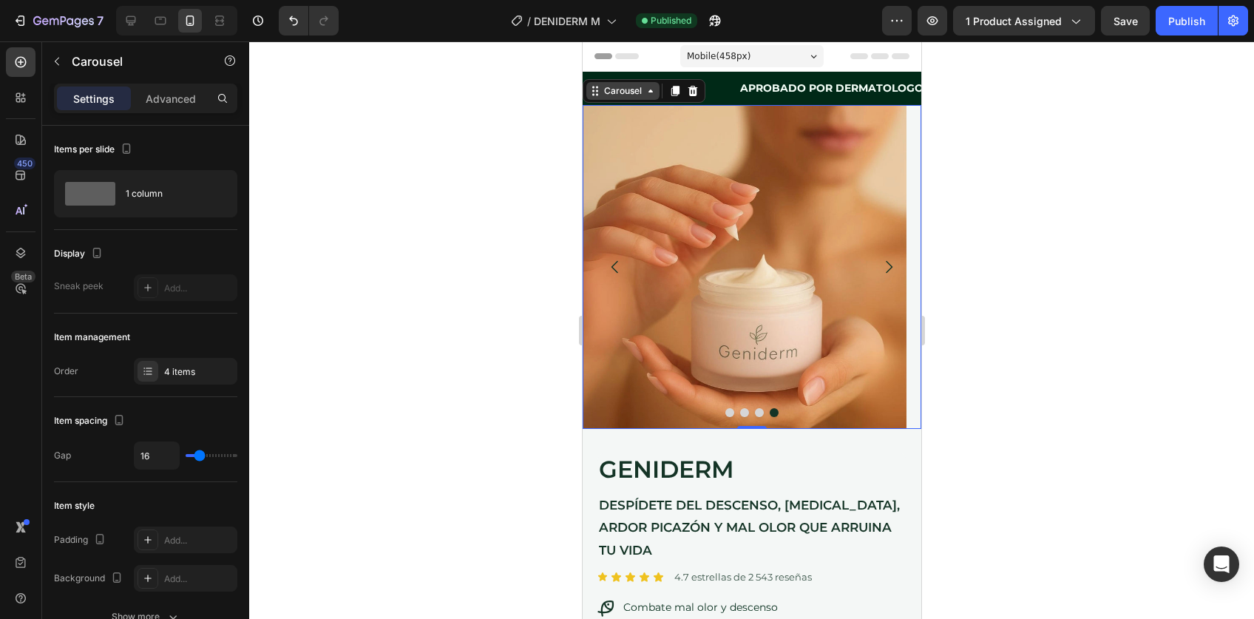
click at [618, 90] on div "Carousel" at bounding box center [623, 90] width 44 height 13
click at [173, 252] on div "Display" at bounding box center [145, 254] width 183 height 24
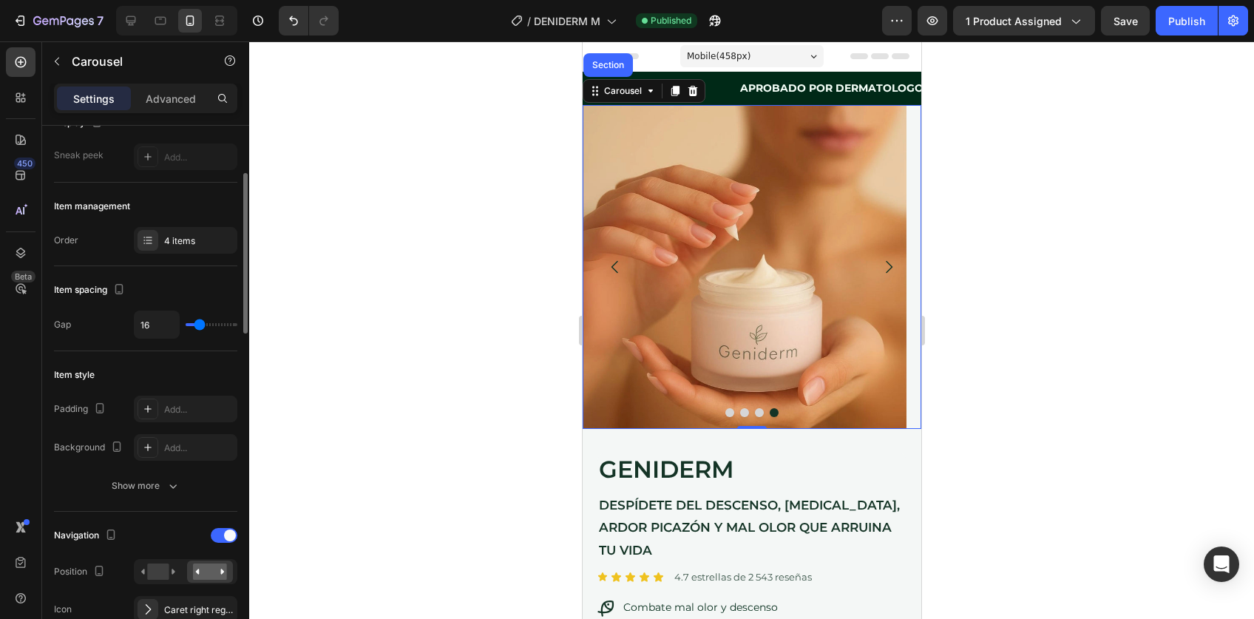
scroll to position [172, 0]
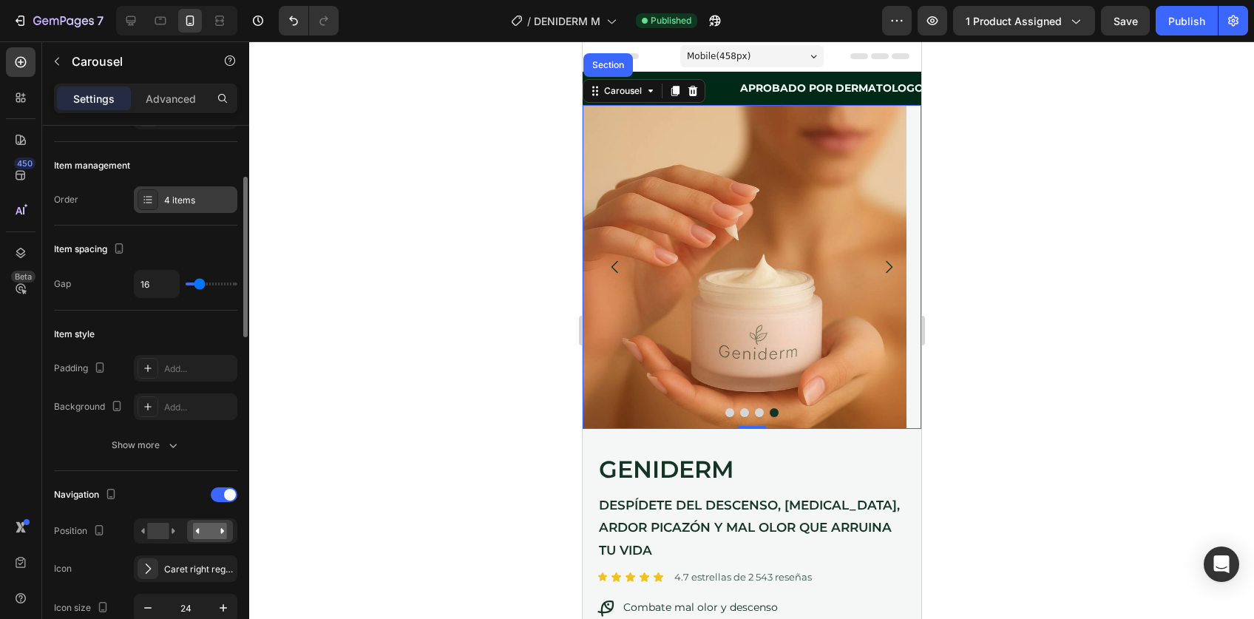
click at [184, 198] on div "4 items" at bounding box center [199, 200] width 70 height 13
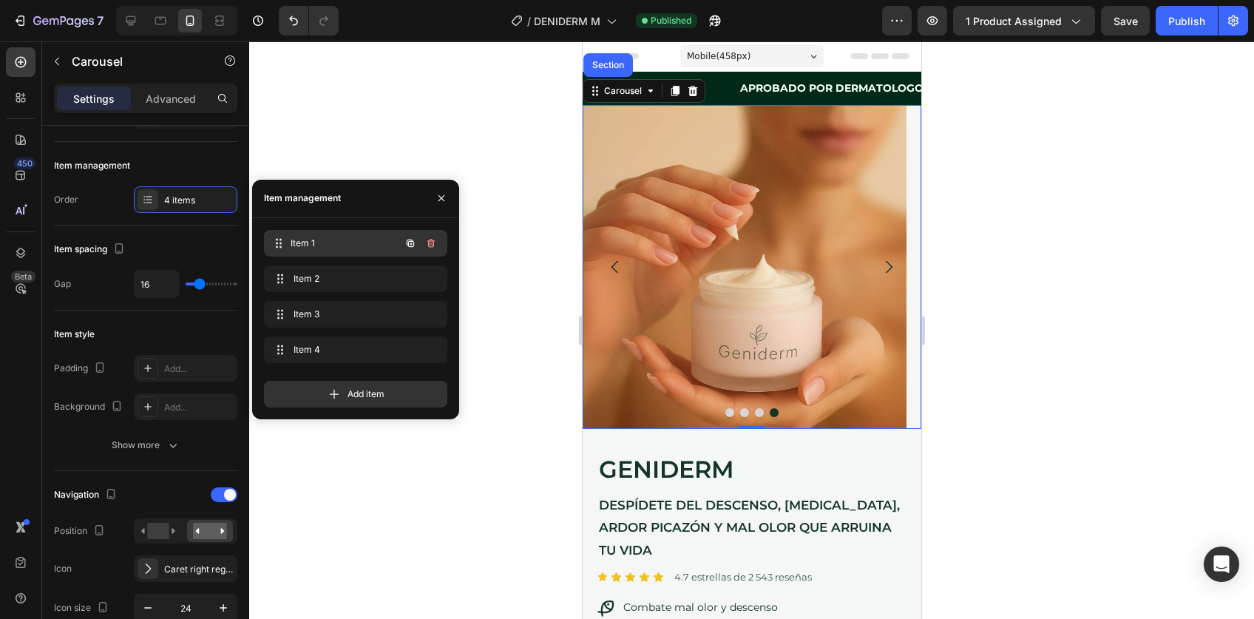
click at [344, 241] on span "Item 1" at bounding box center [345, 243] width 109 height 13
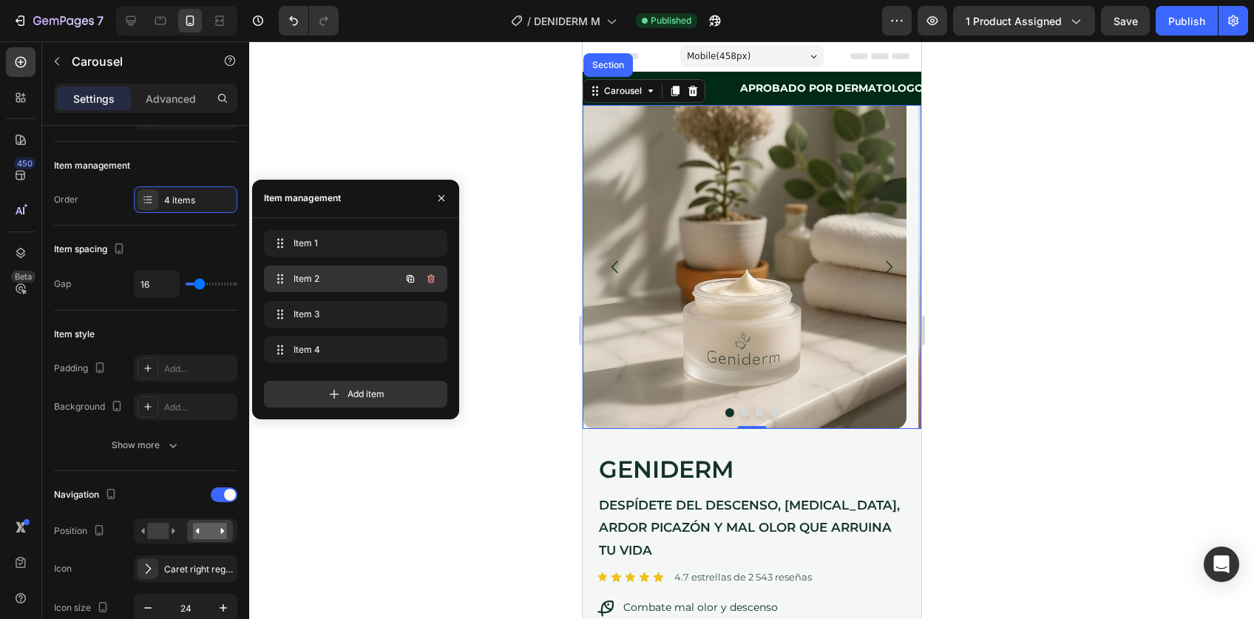
click at [339, 285] on div "Item 2 Item 2" at bounding box center [335, 278] width 130 height 21
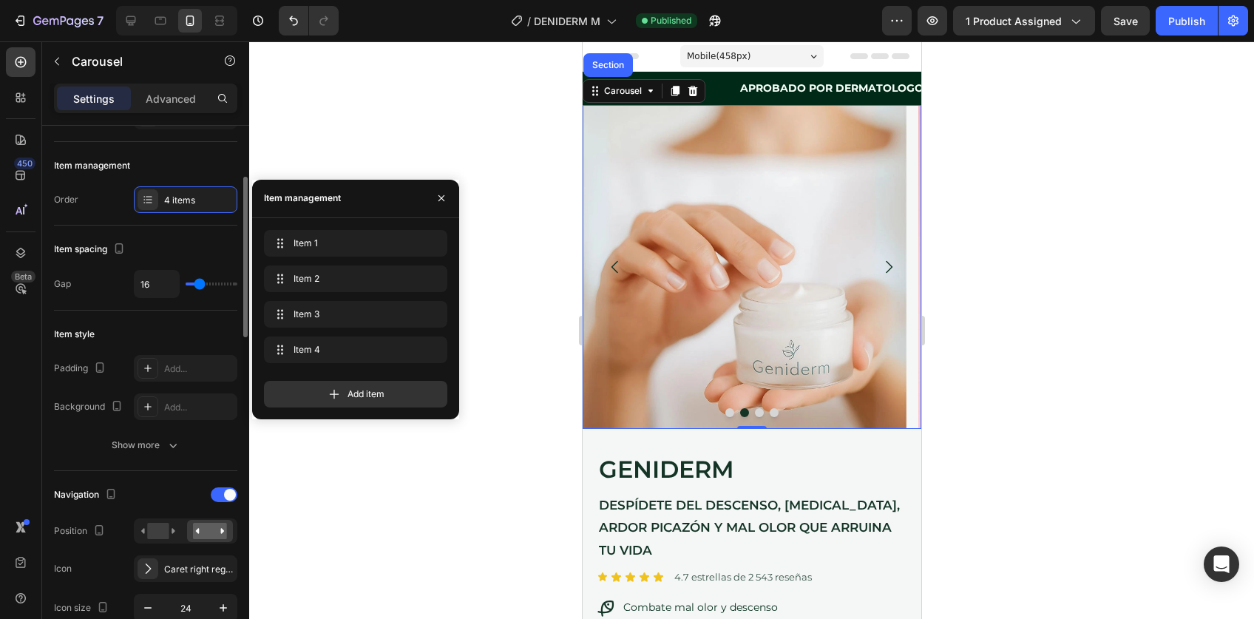
click at [102, 299] on div "Item spacing Gap 16" at bounding box center [145, 268] width 183 height 85
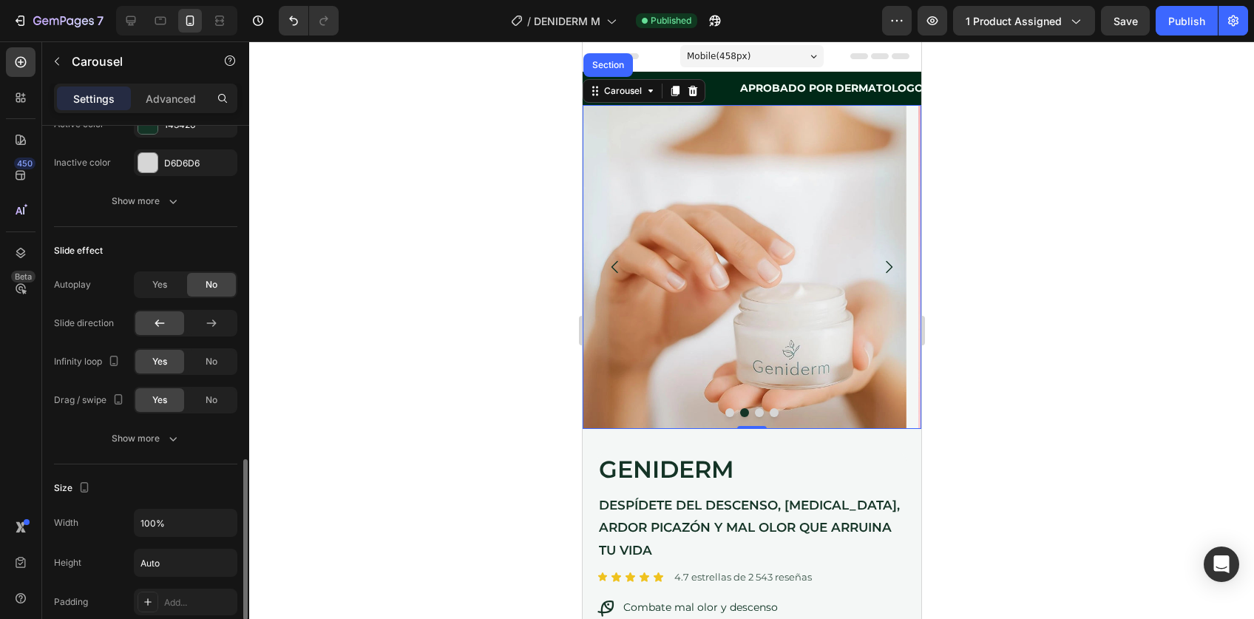
scroll to position [916, 0]
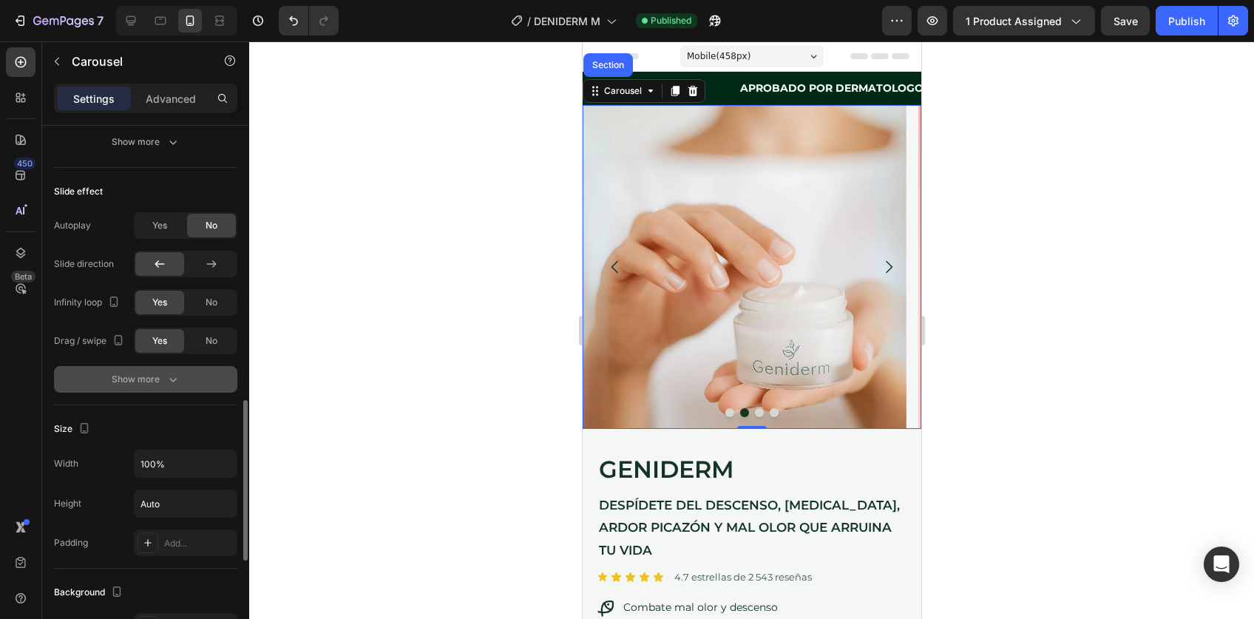
click at [156, 374] on div "Show more" at bounding box center [146, 379] width 69 height 15
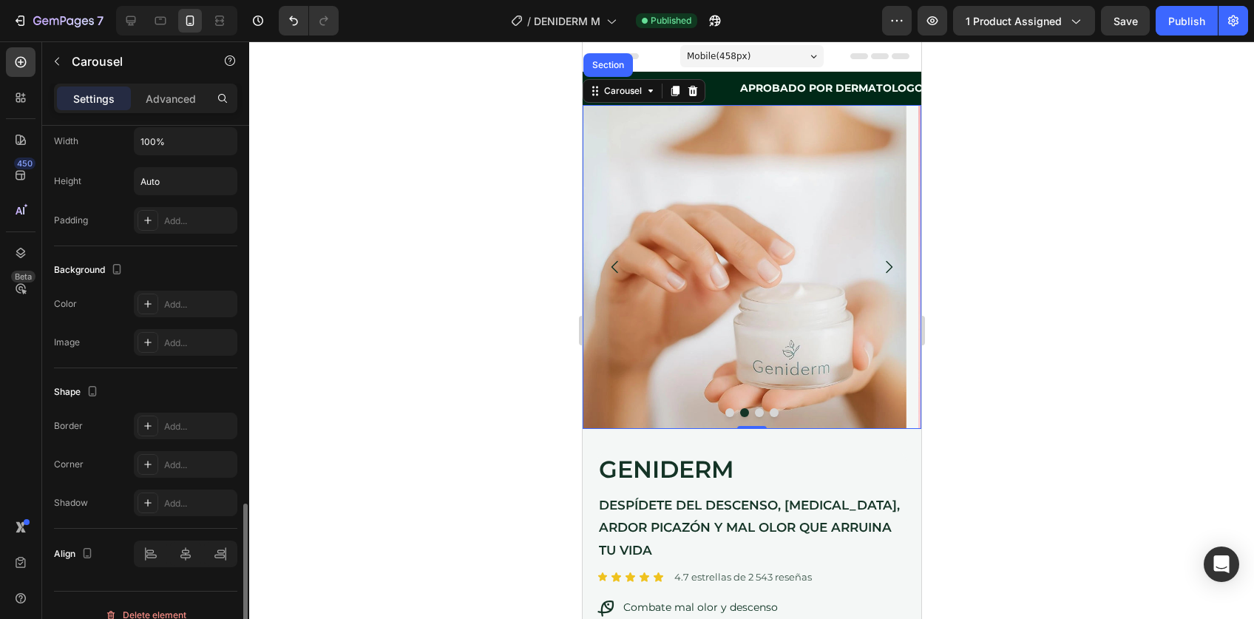
scroll to position [1330, 0]
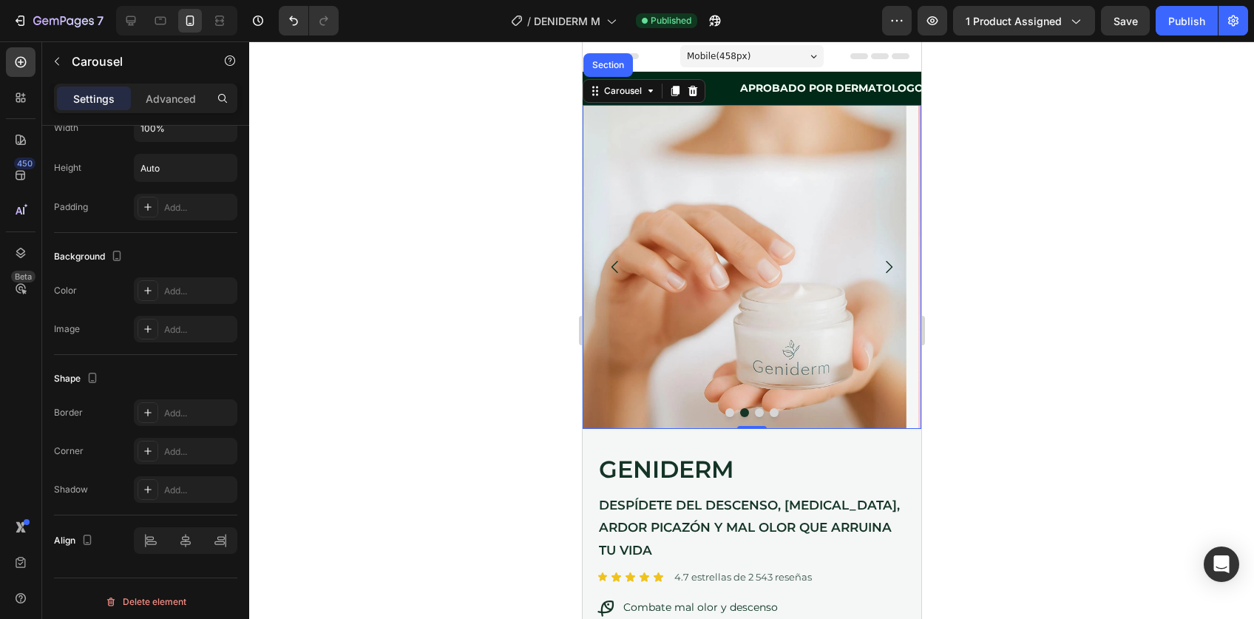
click at [601, 263] on button "Carousel Back Arrow" at bounding box center [614, 266] width 41 height 41
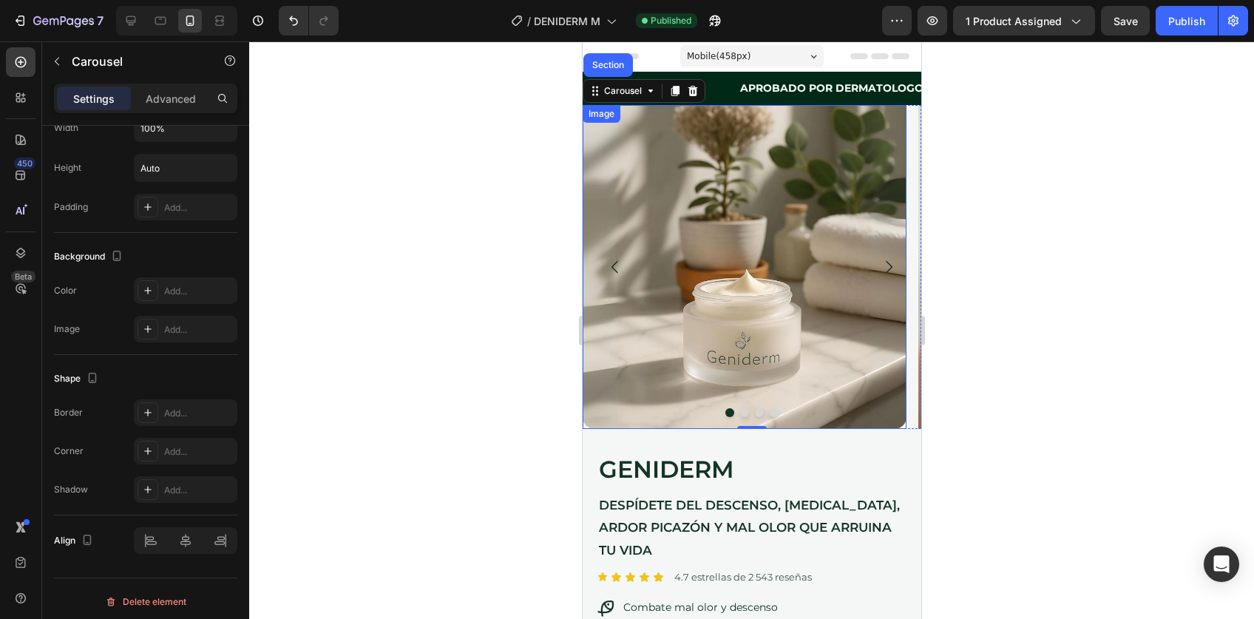
click at [718, 265] on img at bounding box center [744, 267] width 324 height 324
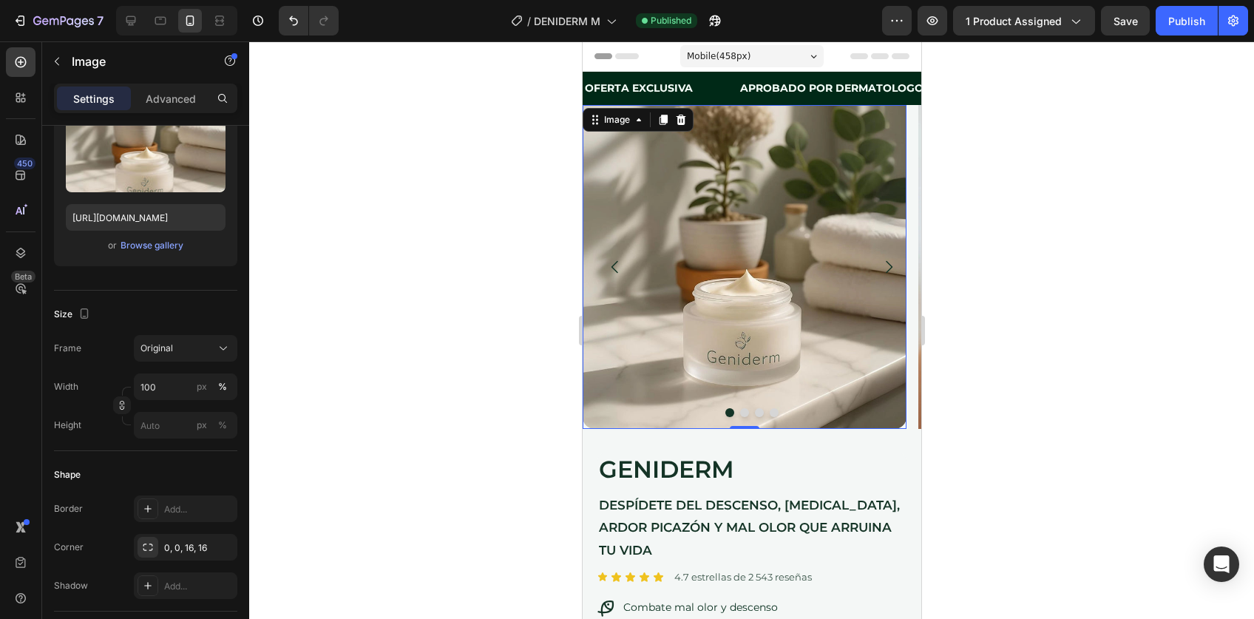
scroll to position [579, 0]
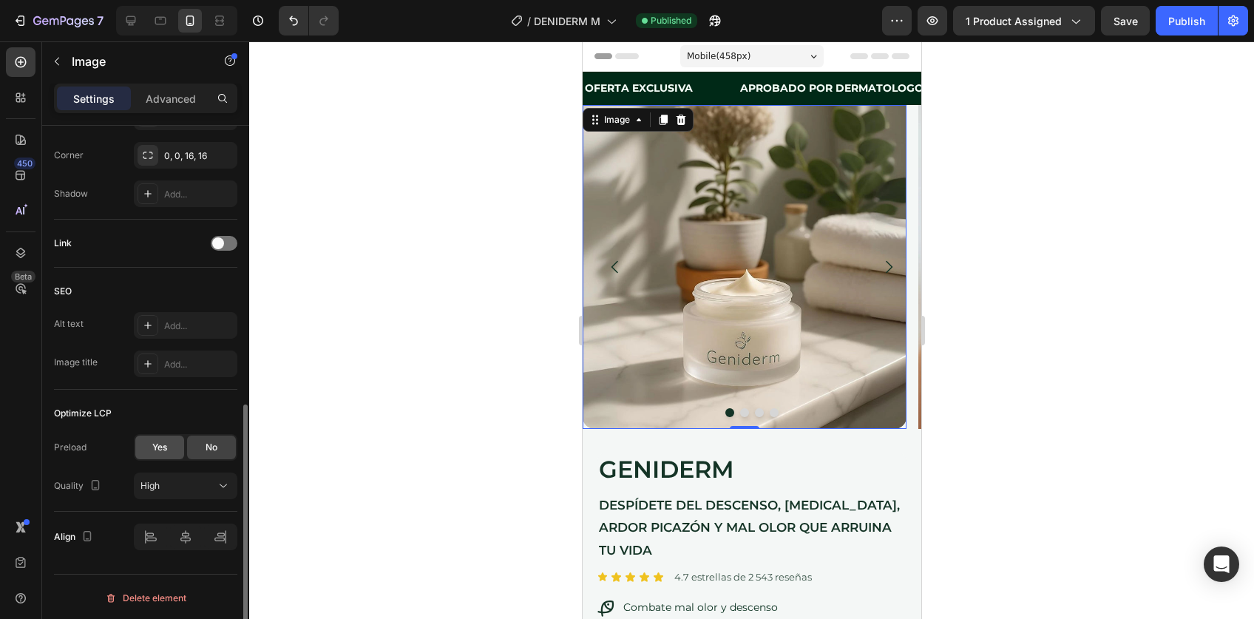
click at [167, 452] on div "Yes" at bounding box center [159, 448] width 49 height 24
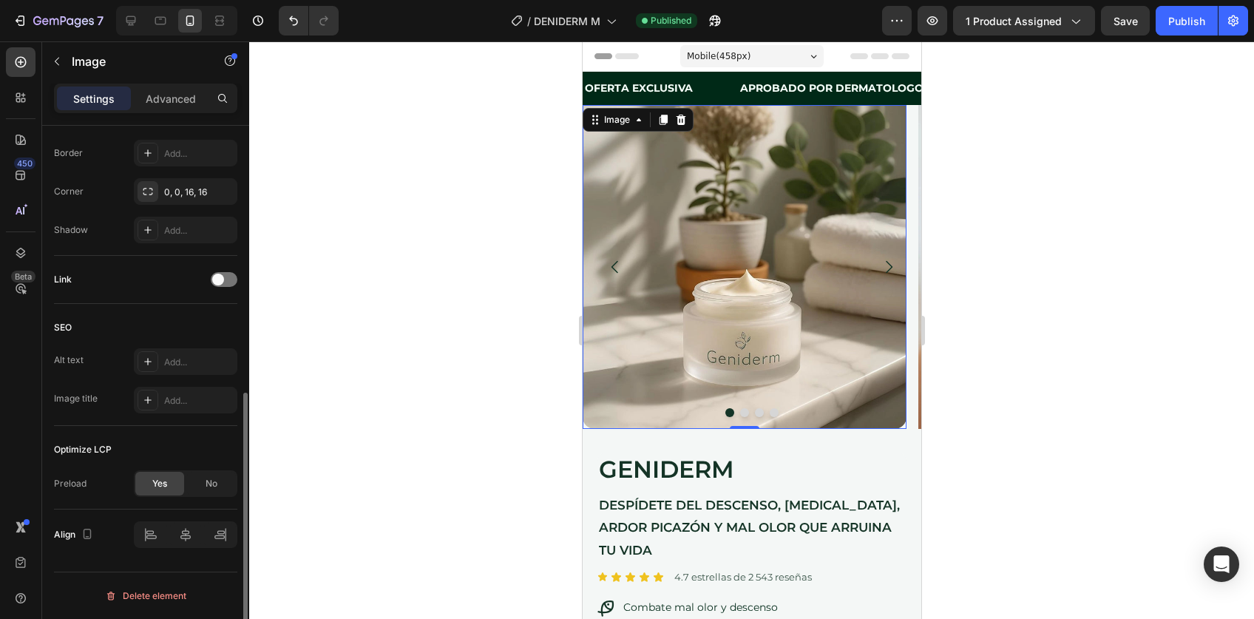
scroll to position [541, 0]
click at [752, 266] on img at bounding box center [744, 267] width 324 height 324
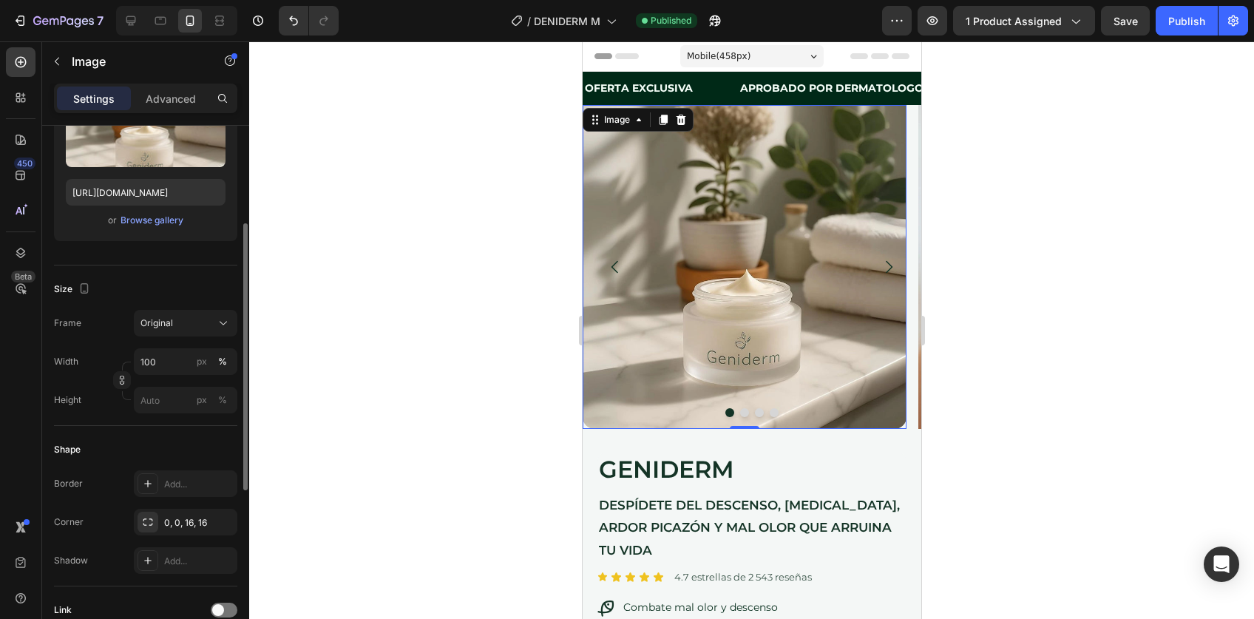
scroll to position [207, 0]
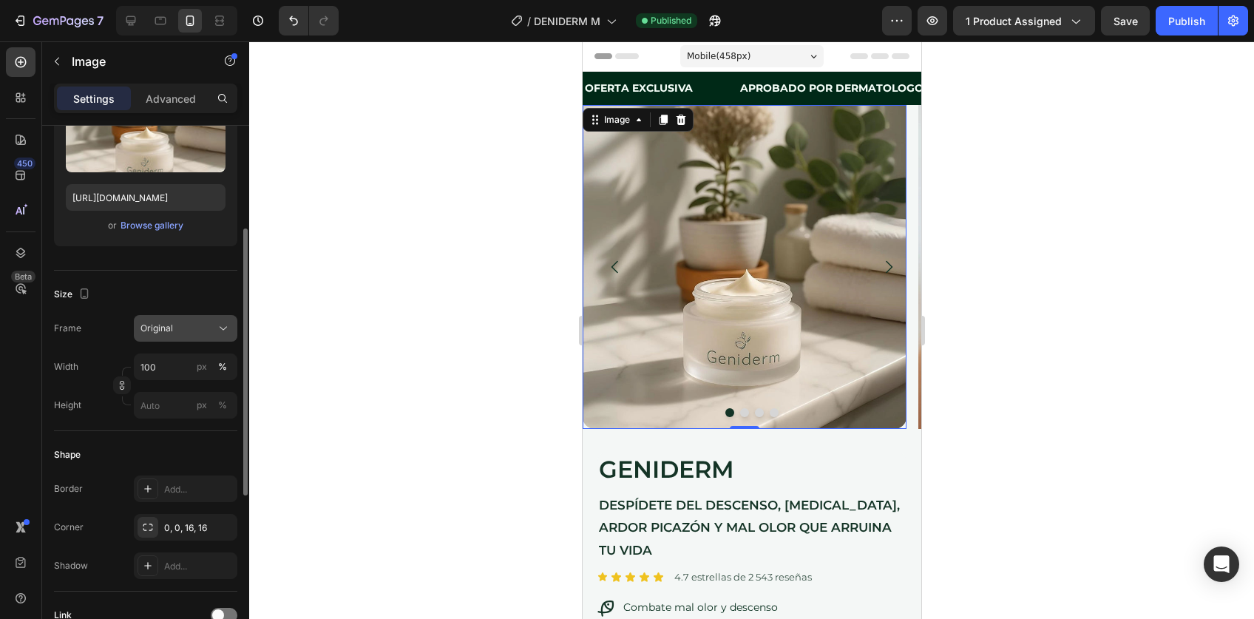
click at [184, 337] on button "Original" at bounding box center [186, 328] width 104 height 27
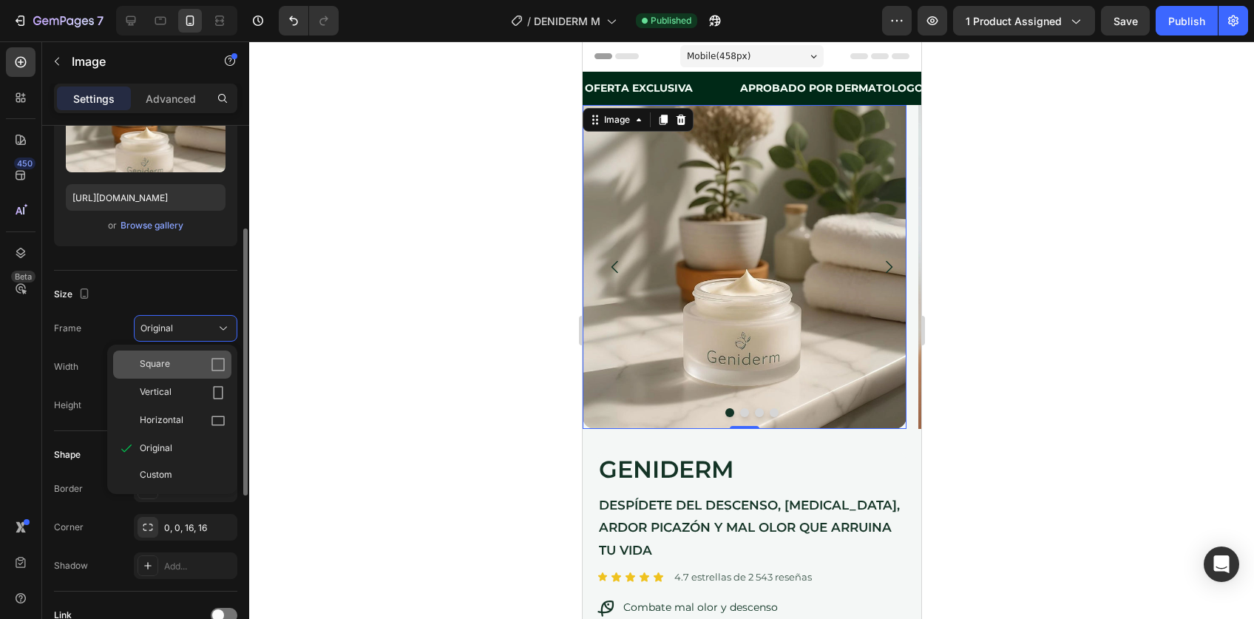
click at [182, 362] on div "Square" at bounding box center [183, 364] width 86 height 15
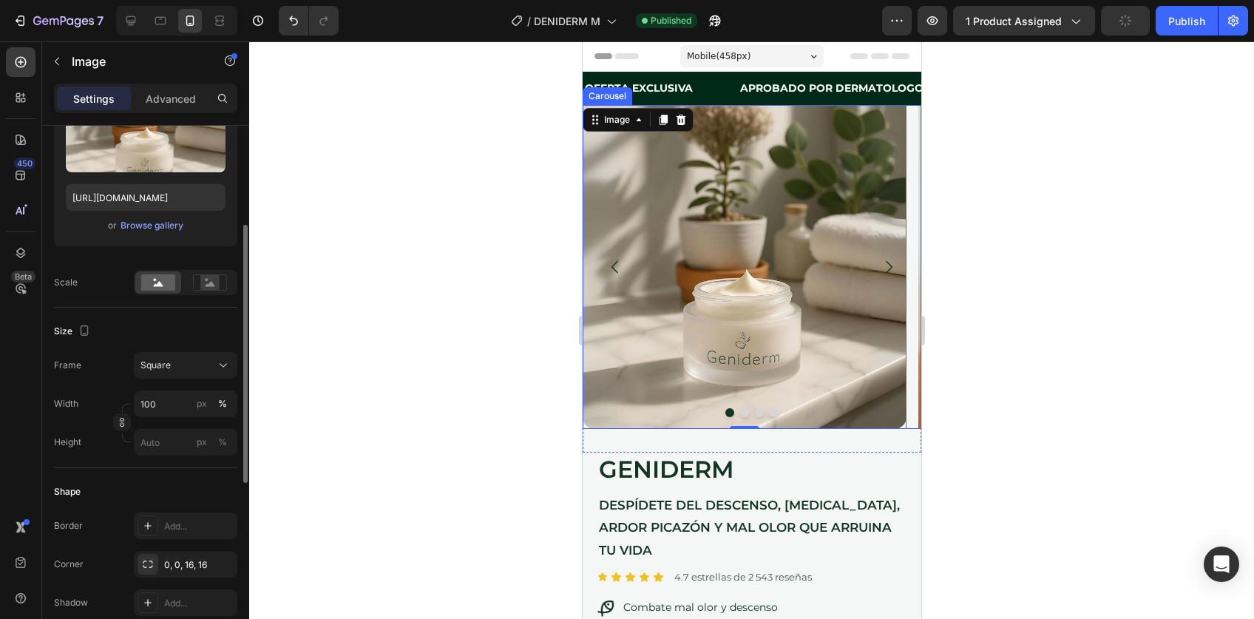
click at [879, 268] on icon "Carousel Next Arrow" at bounding box center [888, 267] width 18 height 18
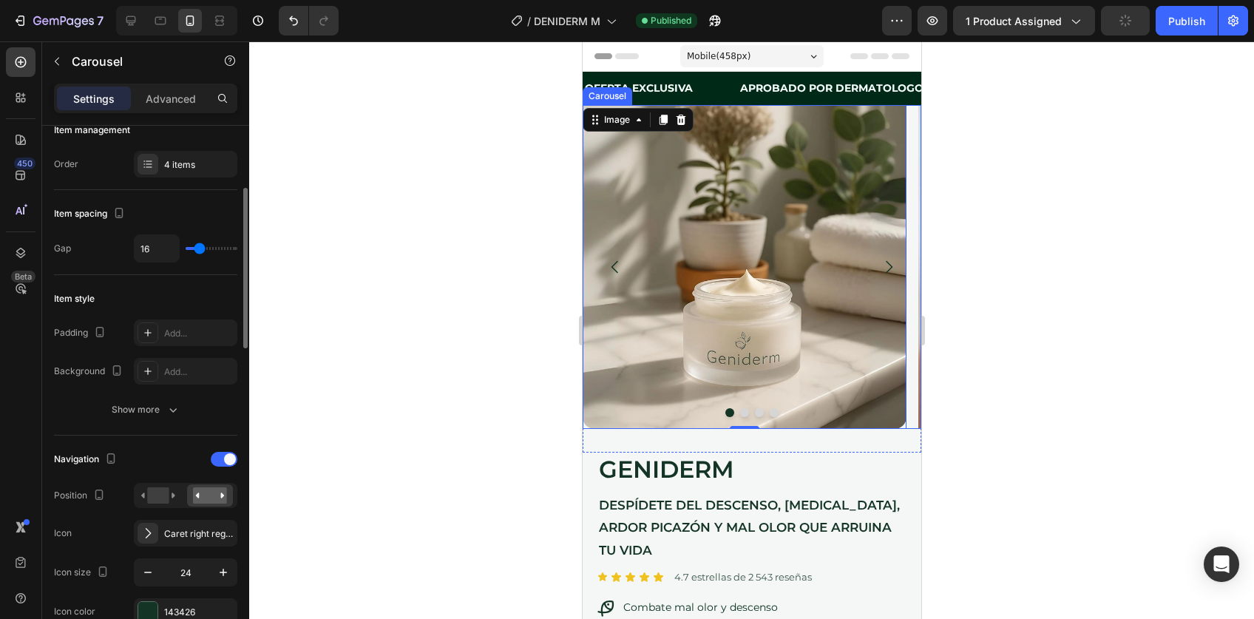
scroll to position [0, 0]
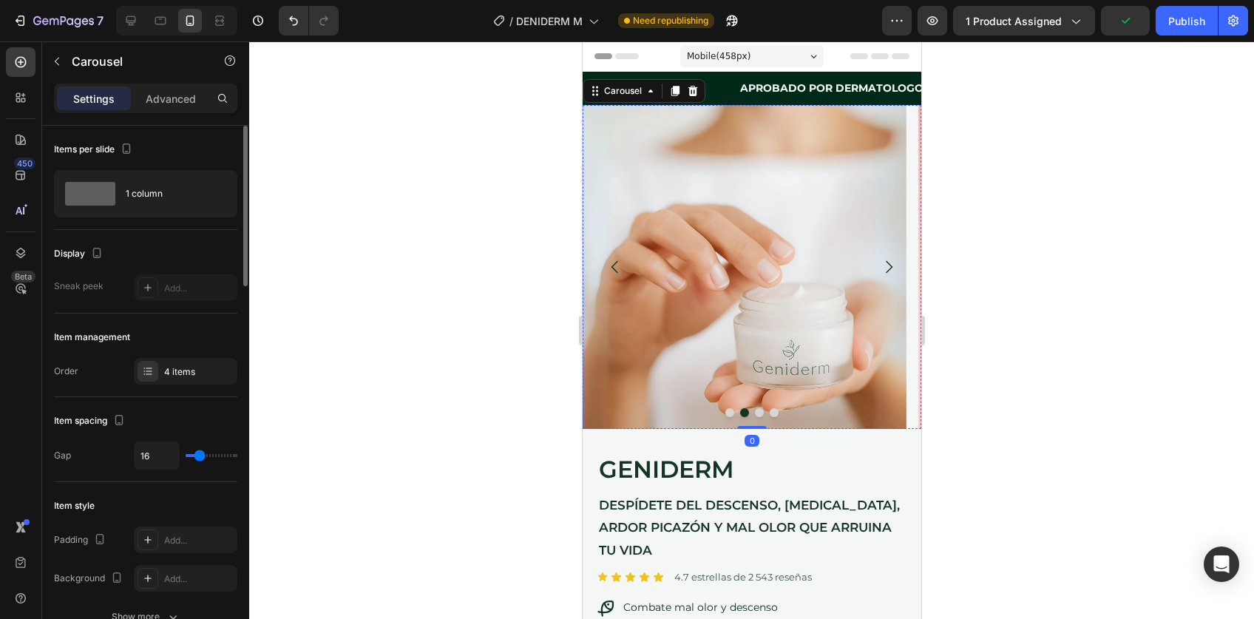
click at [737, 265] on img at bounding box center [744, 267] width 324 height 324
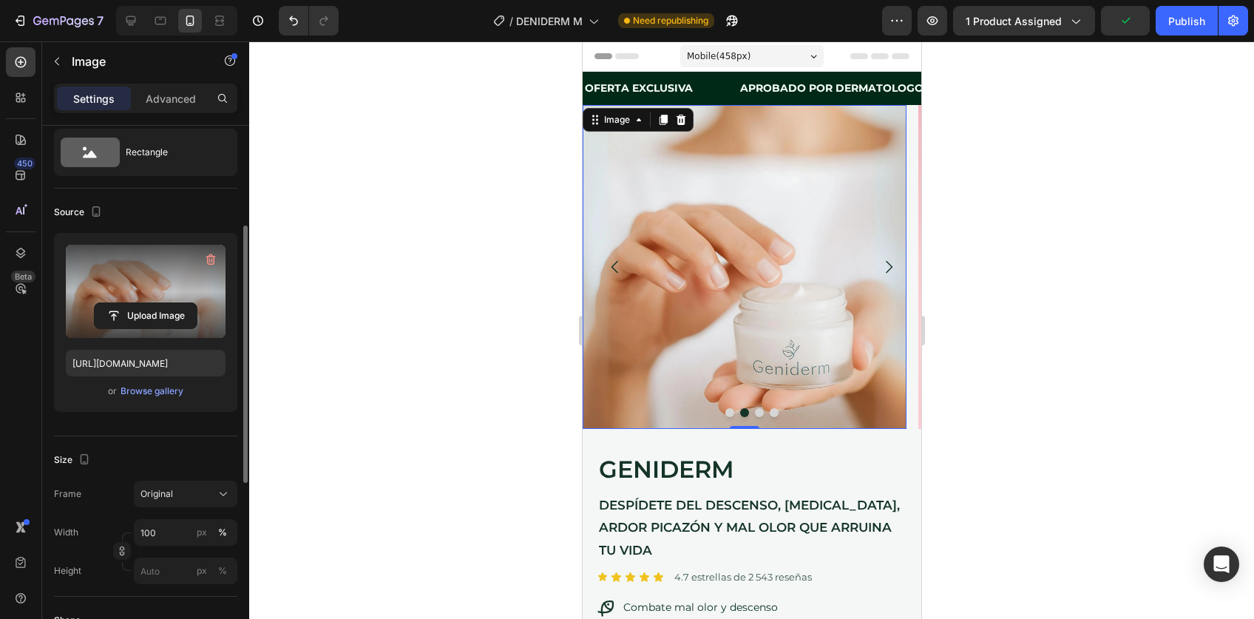
scroll to position [117, 0]
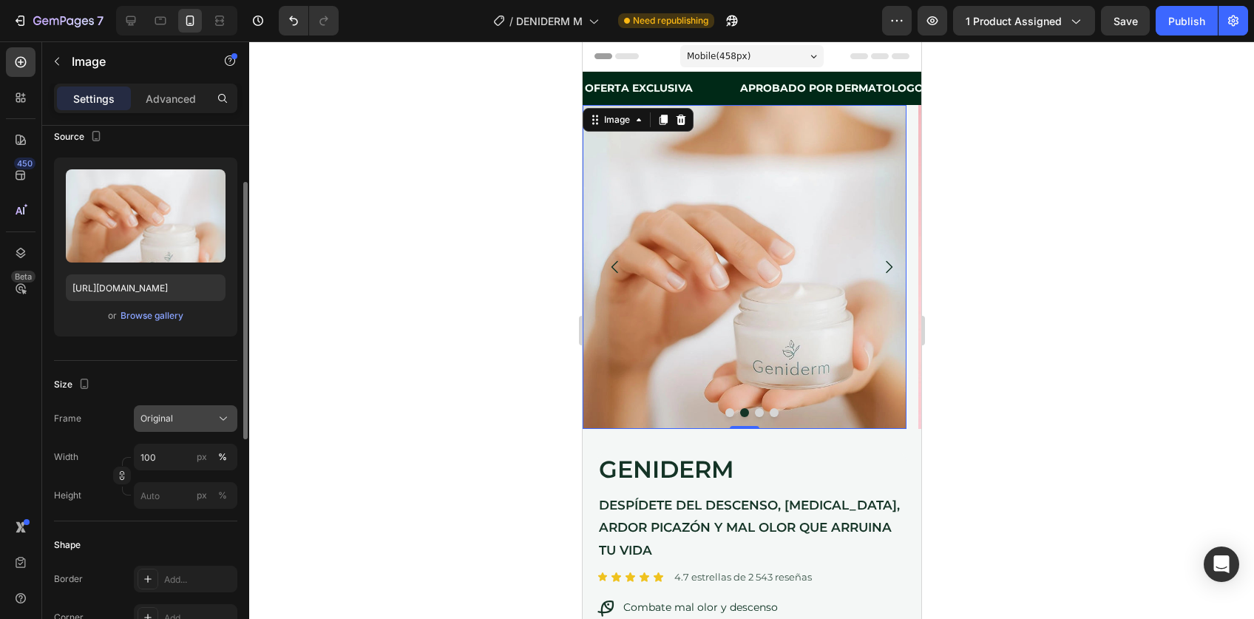
click at [181, 415] on div "Original" at bounding box center [177, 418] width 72 height 13
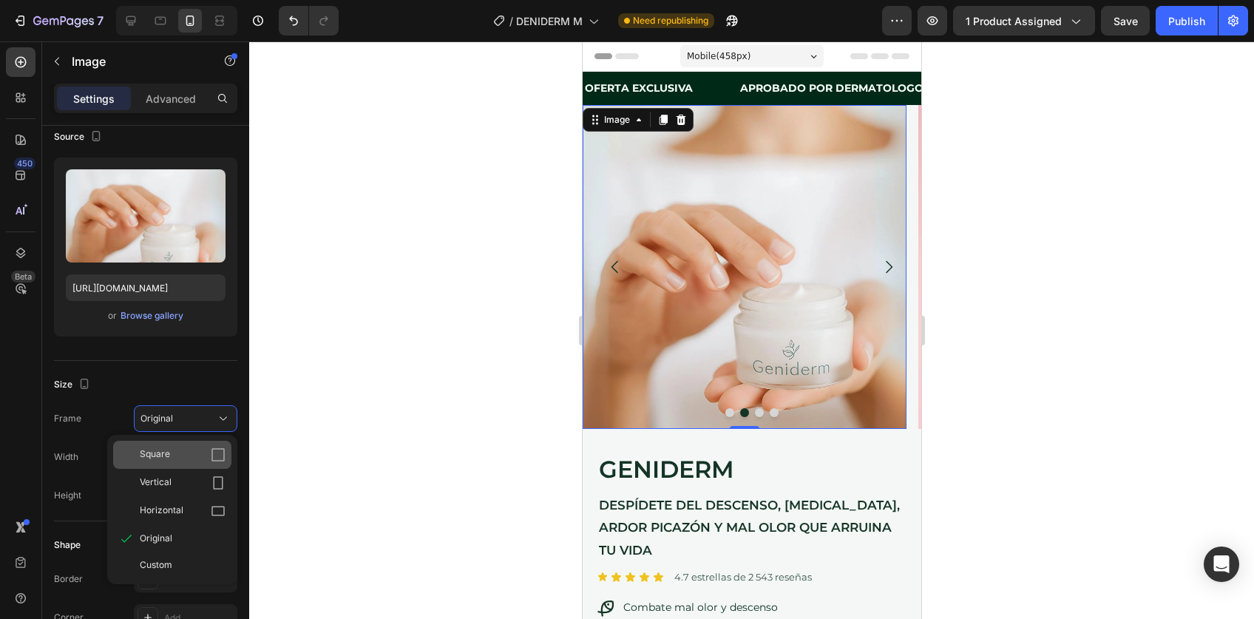
click at [175, 447] on div "Square" at bounding box center [183, 454] width 86 height 15
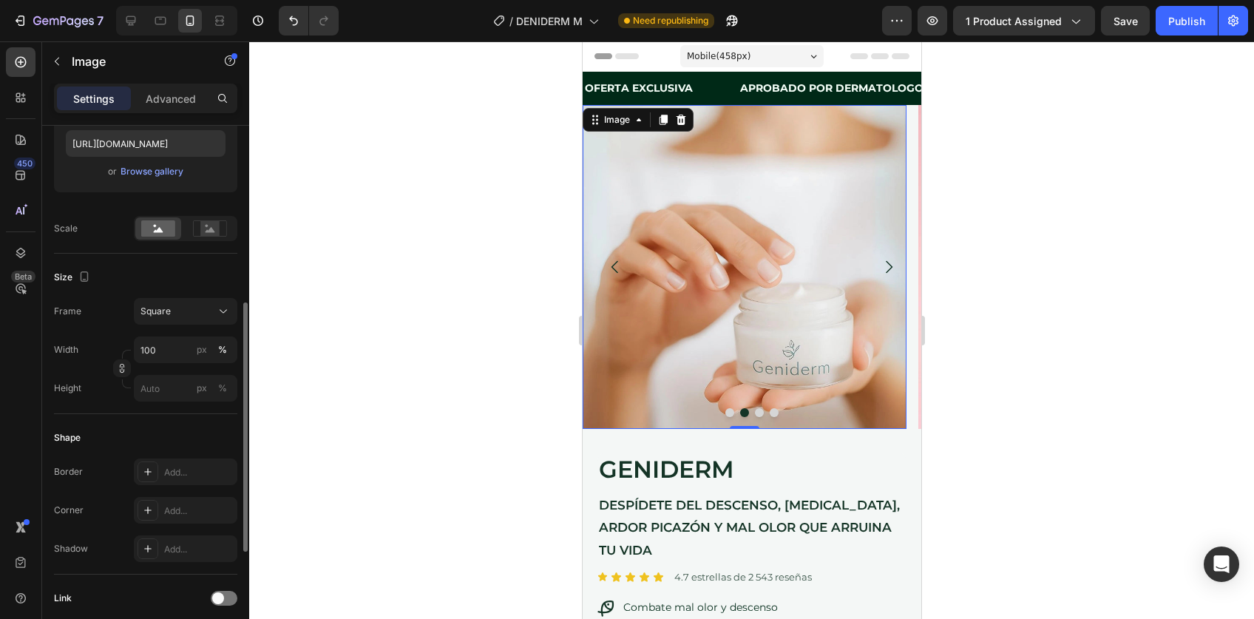
scroll to position [299, 0]
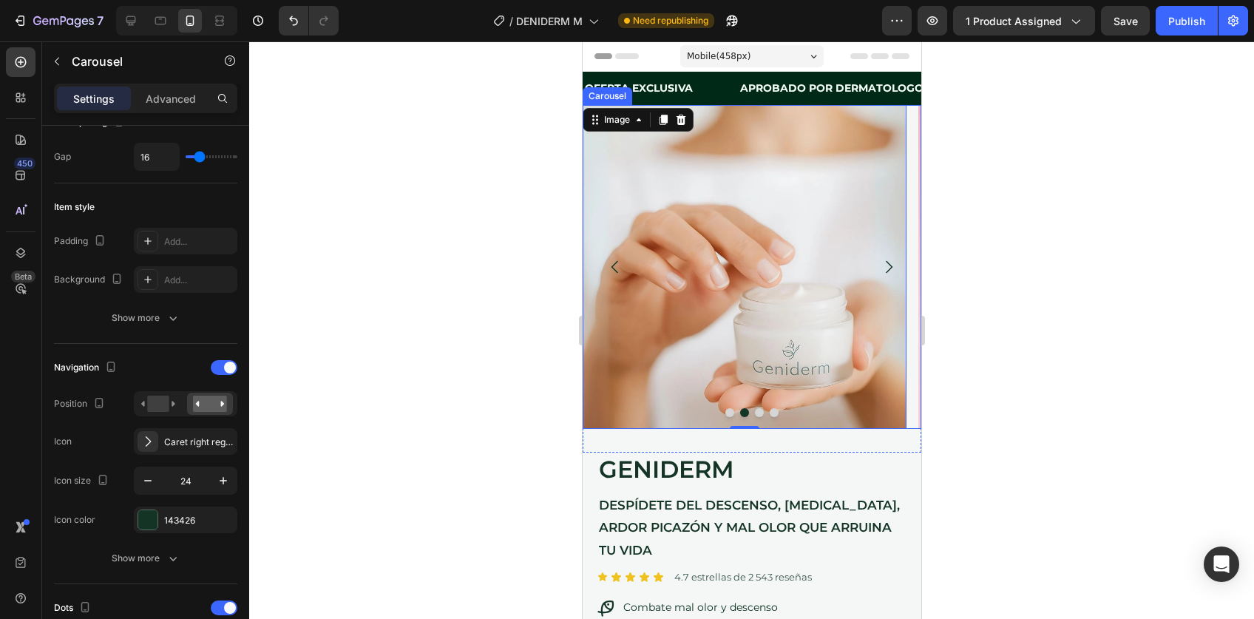
click at [879, 261] on icon "Carousel Next Arrow" at bounding box center [888, 267] width 18 height 18
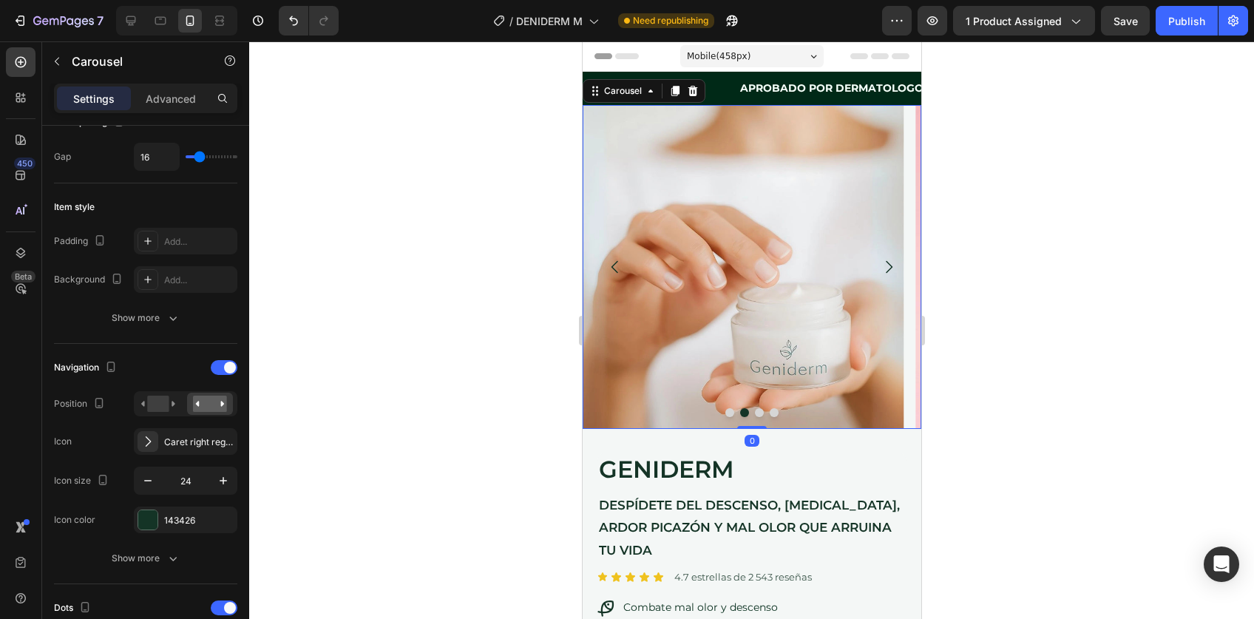
scroll to position [0, 0]
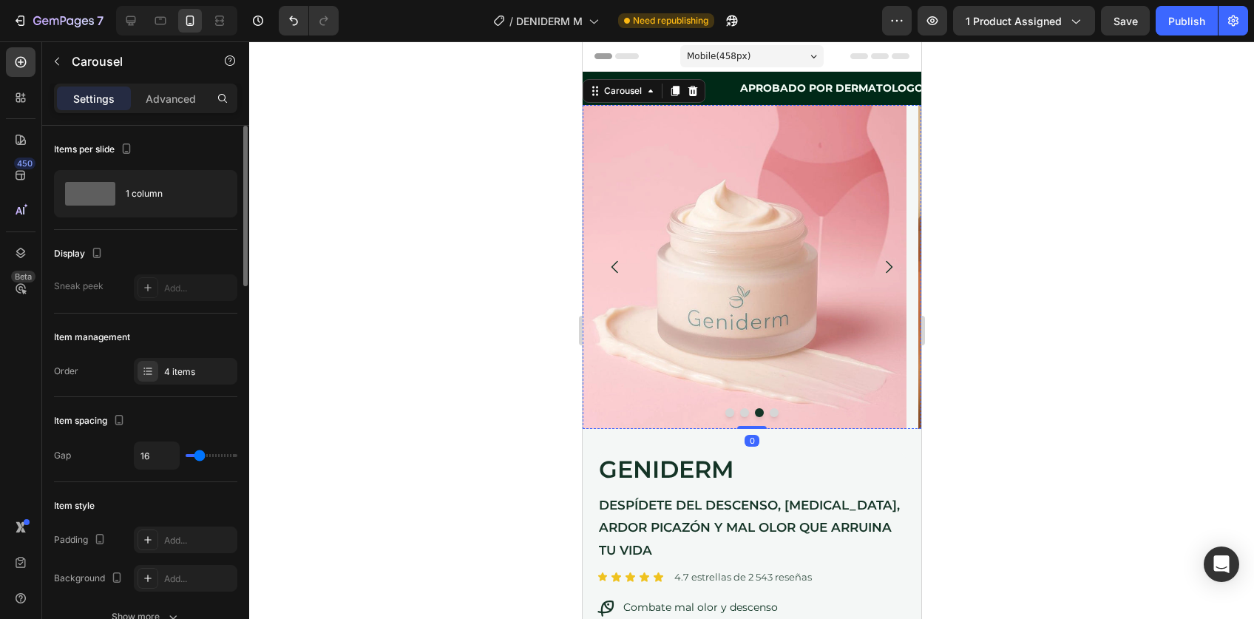
click at [740, 239] on img at bounding box center [744, 267] width 324 height 324
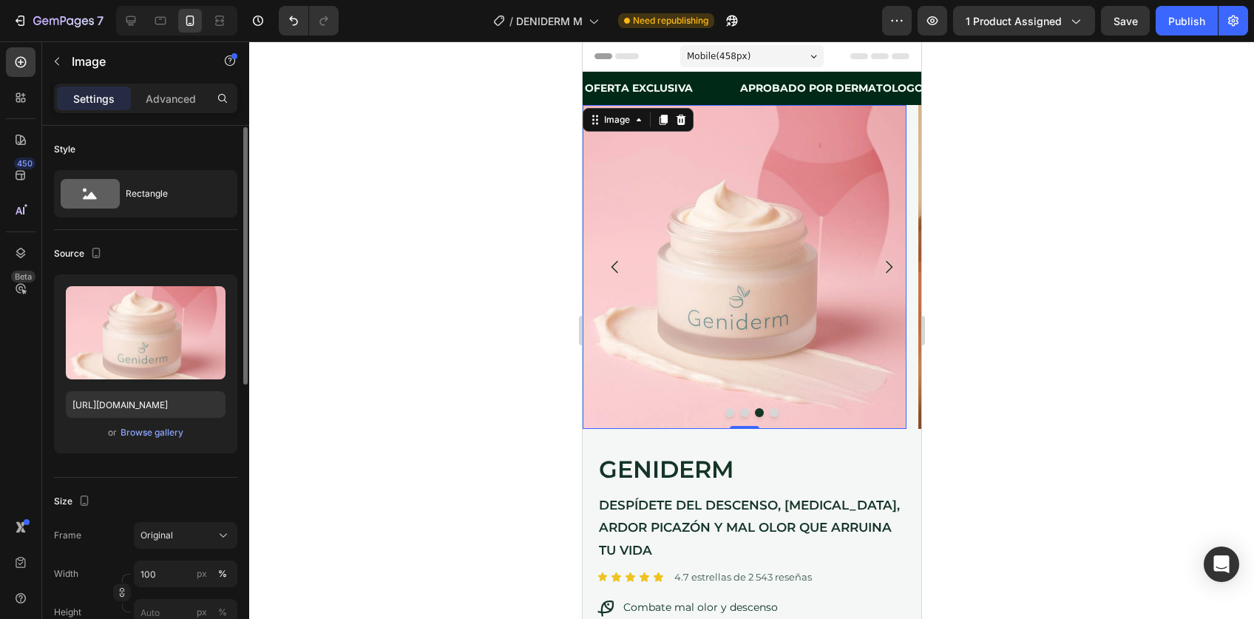
scroll to position [98, 0]
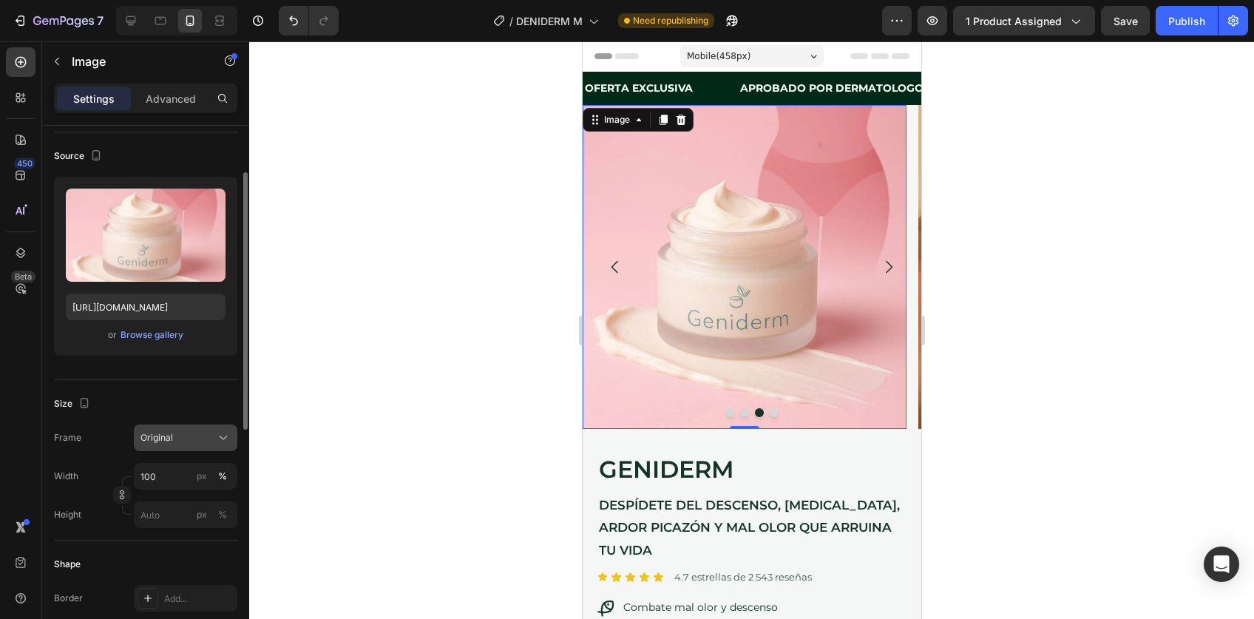
click at [186, 437] on div "Original" at bounding box center [177, 437] width 72 height 13
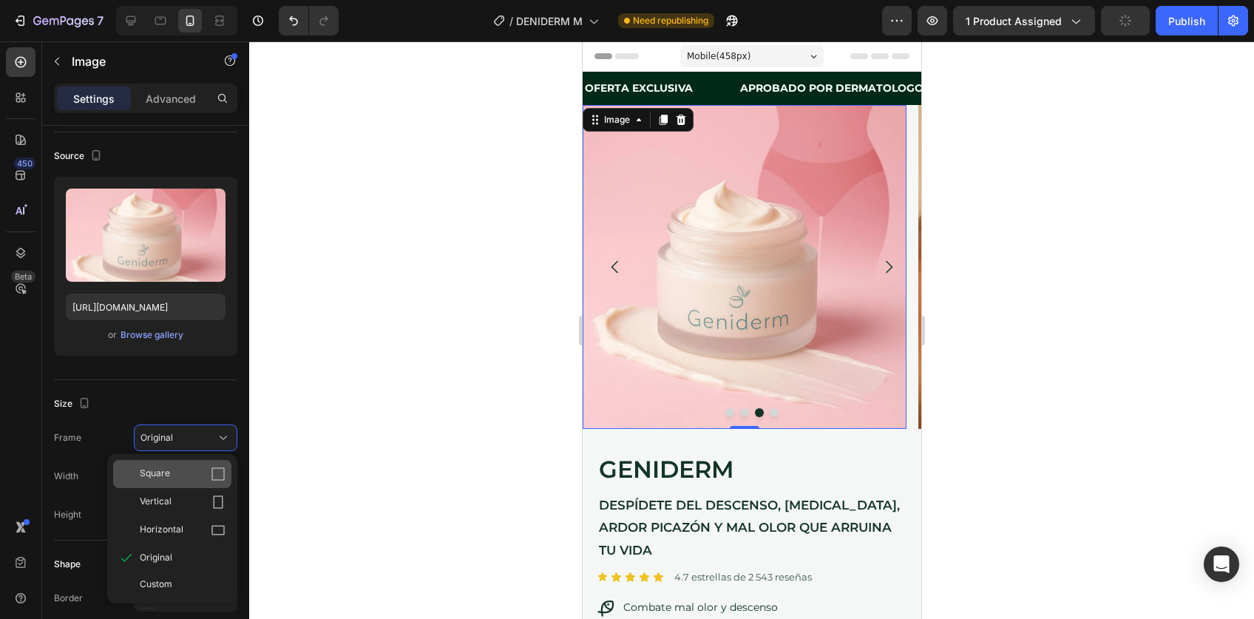
click at [183, 470] on div "Square" at bounding box center [183, 474] width 86 height 15
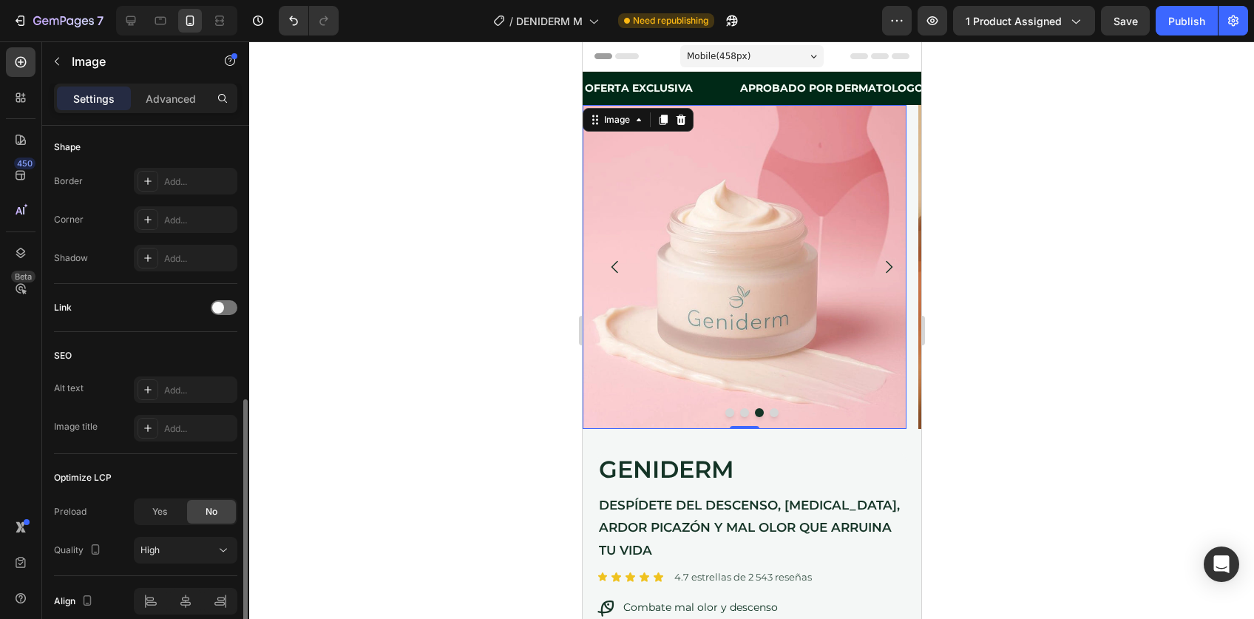
scroll to position [564, 0]
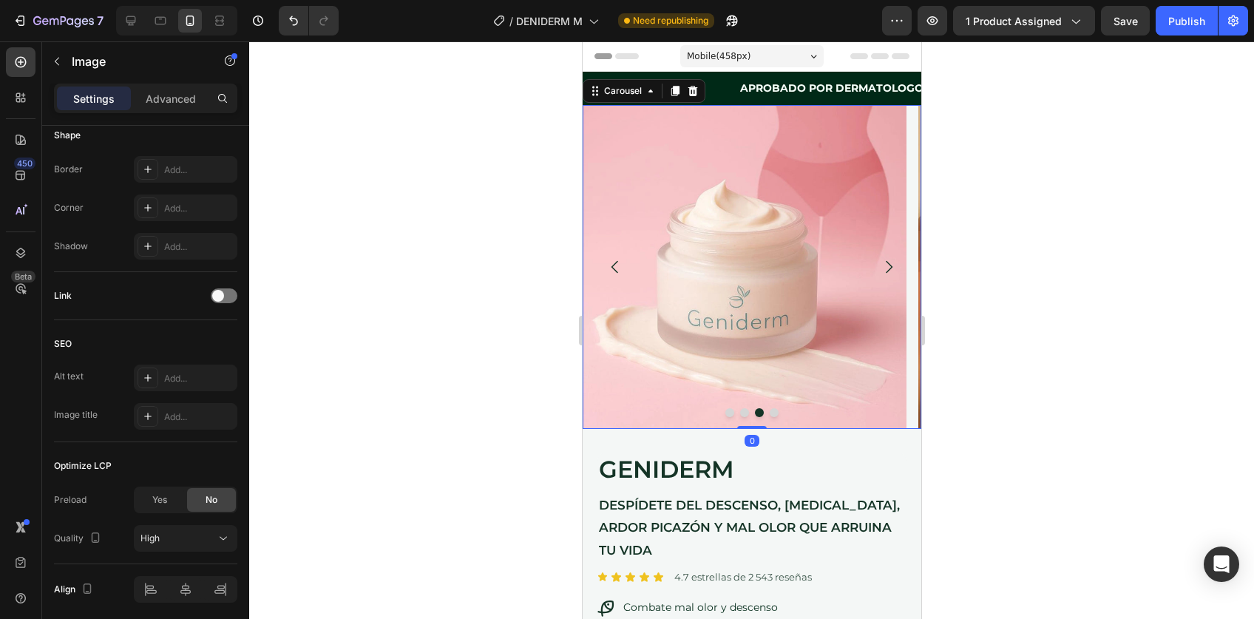
click at [617, 269] on icon "Carousel Back Arrow" at bounding box center [615, 267] width 18 height 18
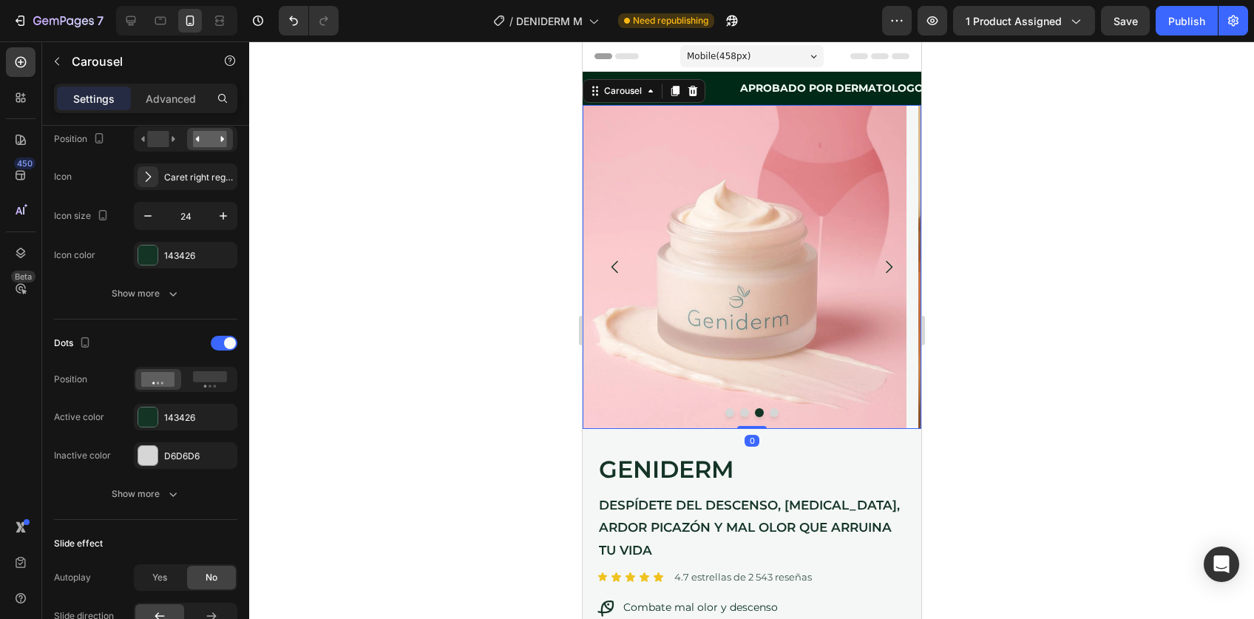
scroll to position [0, 0]
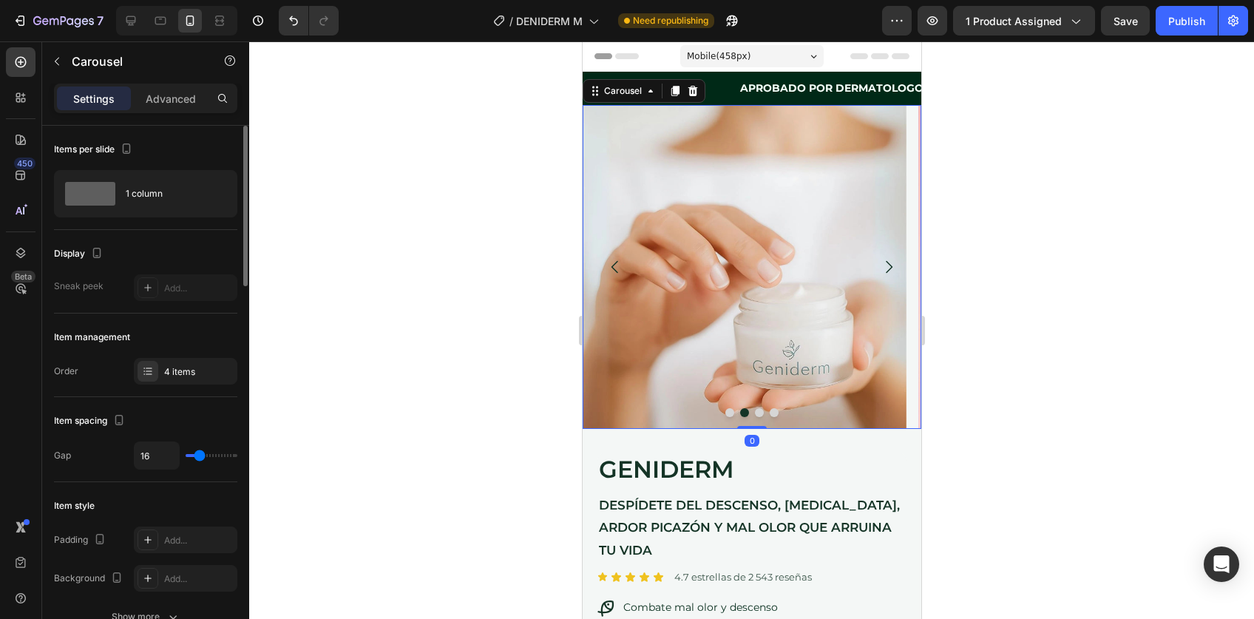
click at [617, 268] on icon "Carousel Back Arrow" at bounding box center [615, 267] width 18 height 18
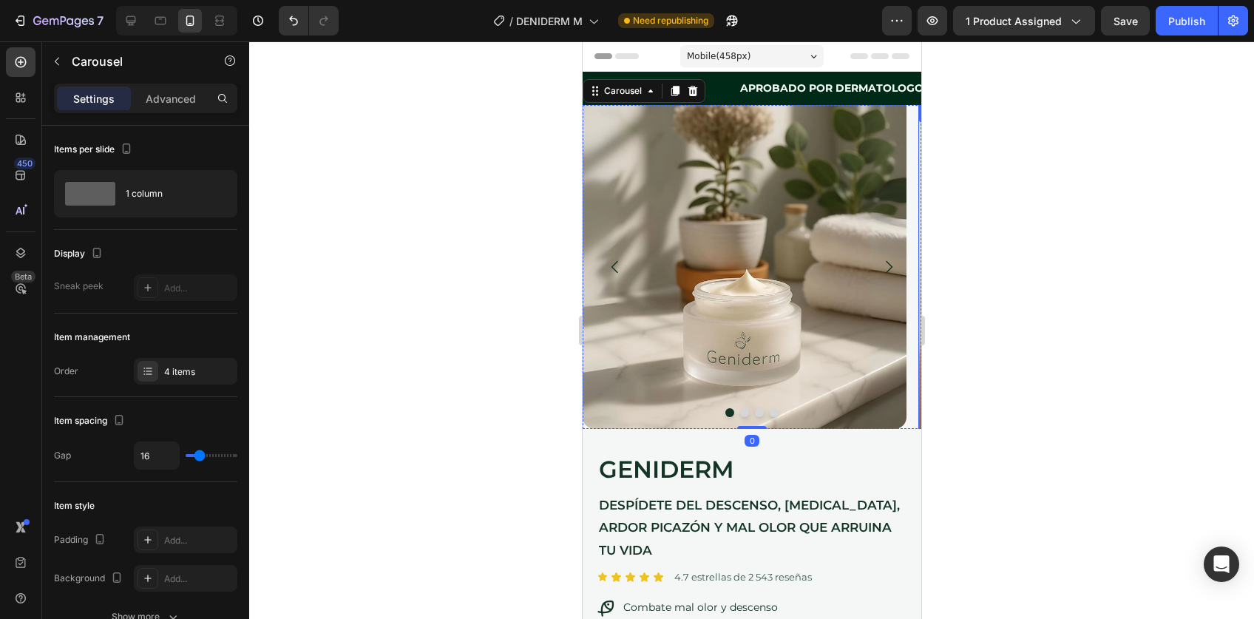
click at [785, 270] on img at bounding box center [744, 267] width 324 height 324
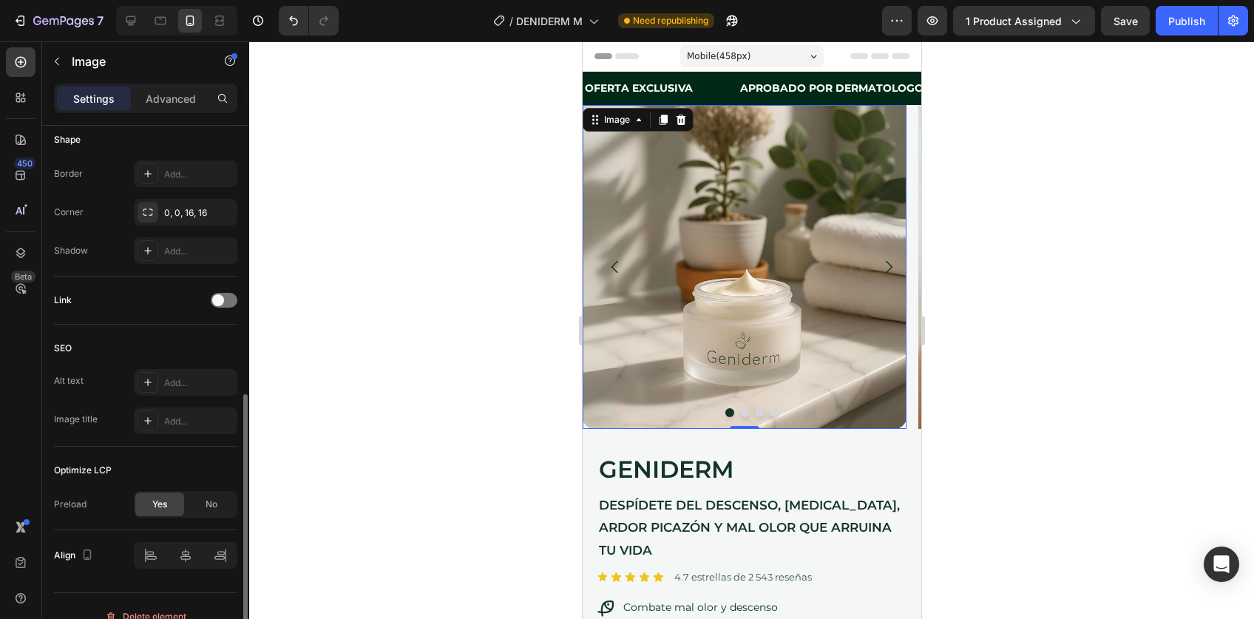
scroll to position [578, 0]
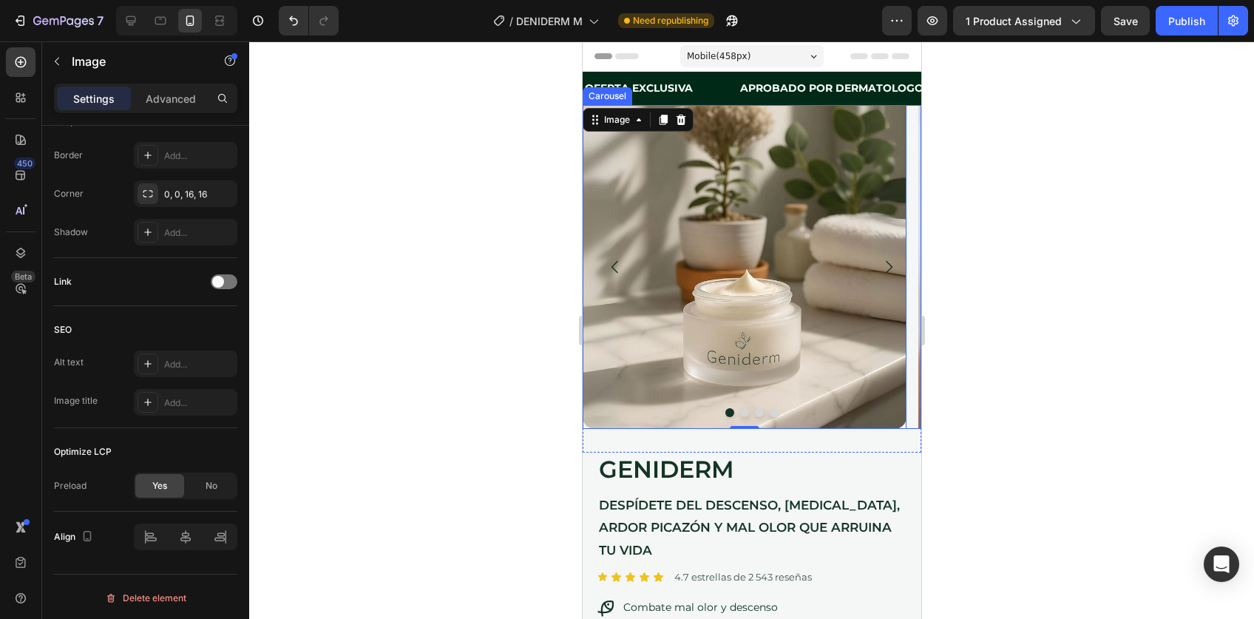
click at [879, 266] on icon "Carousel Next Arrow" at bounding box center [888, 267] width 18 height 18
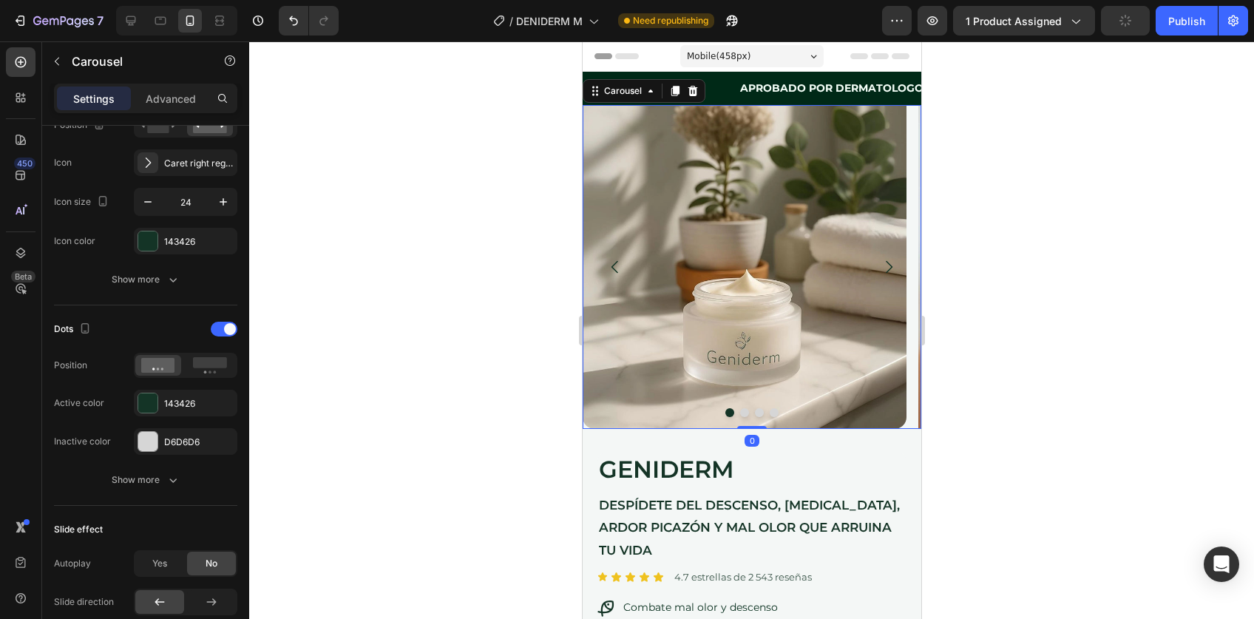
scroll to position [0, 0]
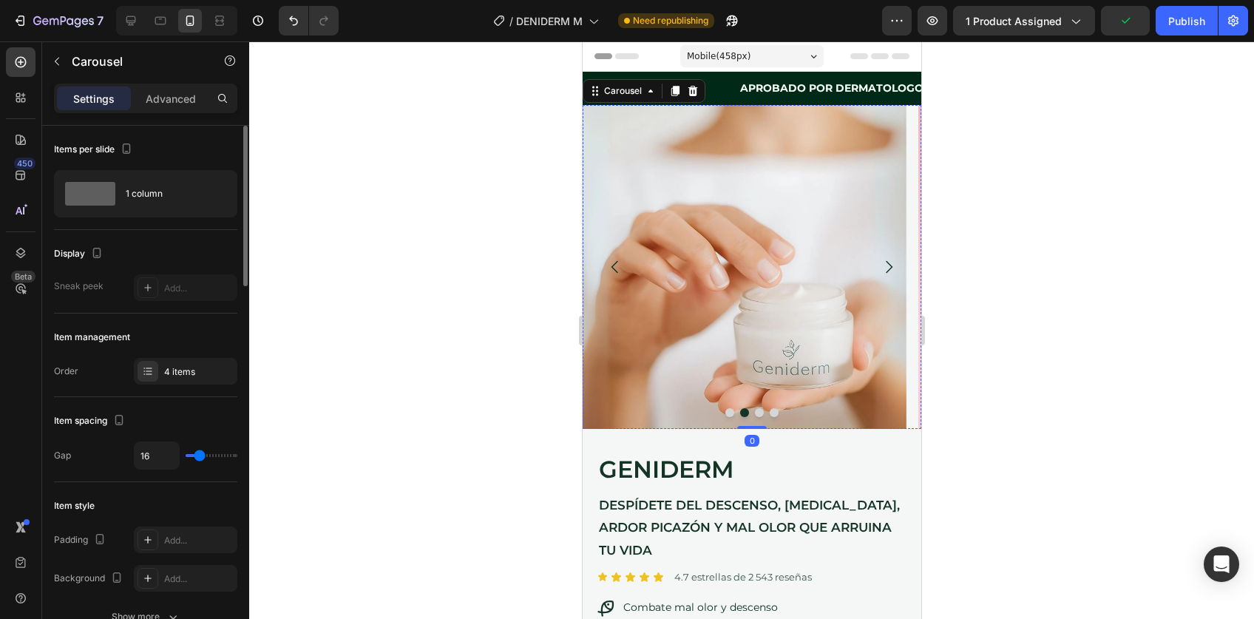
click at [715, 276] on img at bounding box center [744, 267] width 324 height 324
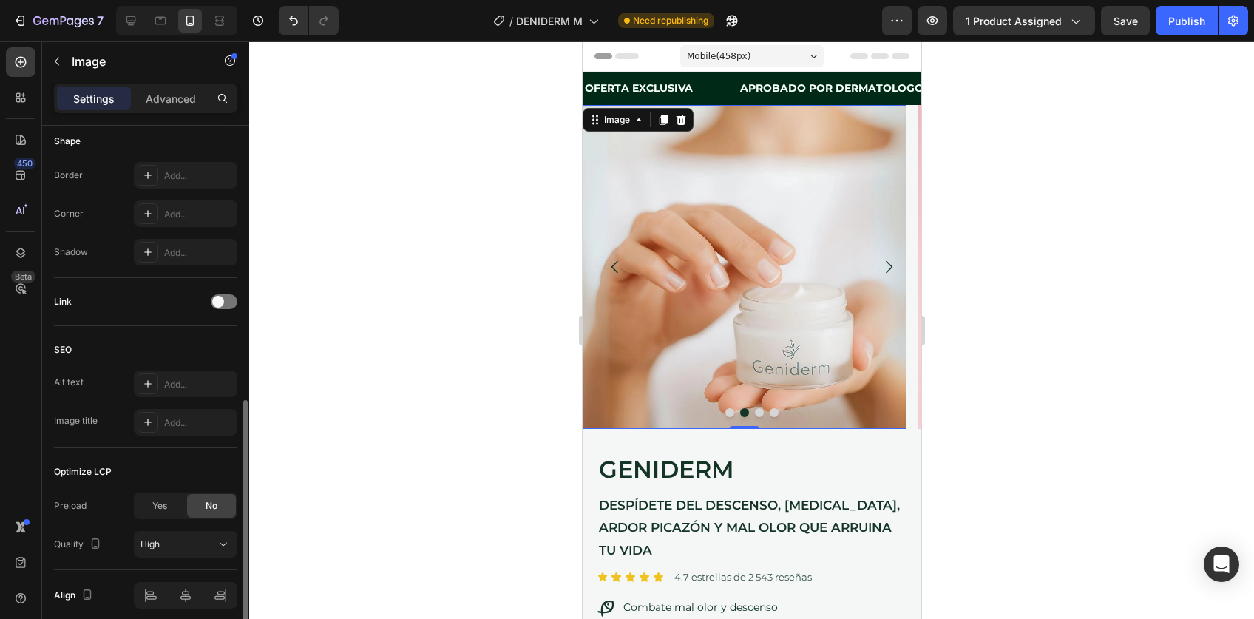
scroll to position [616, 0]
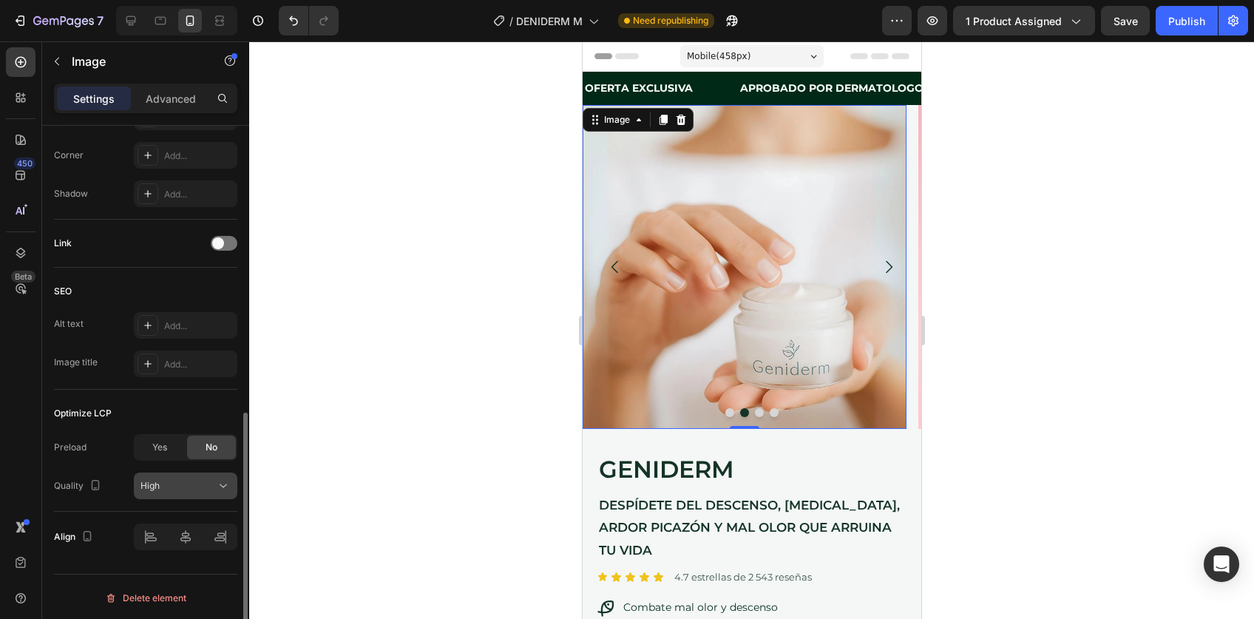
click at [200, 484] on div "High" at bounding box center [178, 485] width 75 height 13
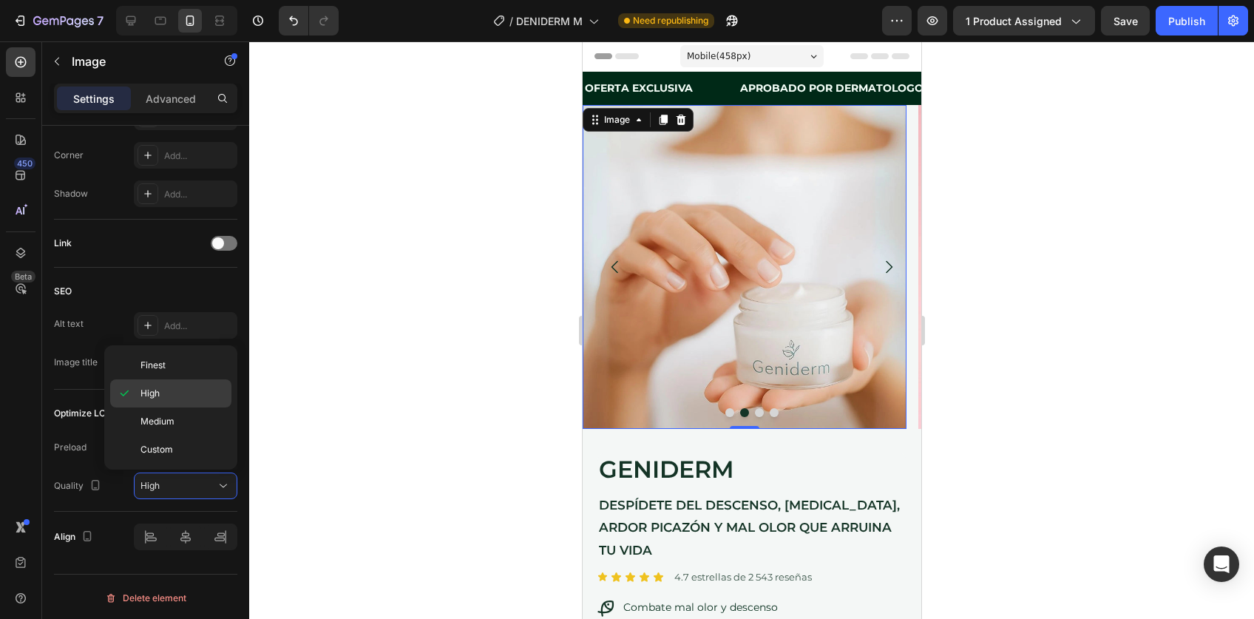
click at [170, 393] on p "High" at bounding box center [183, 393] width 84 height 13
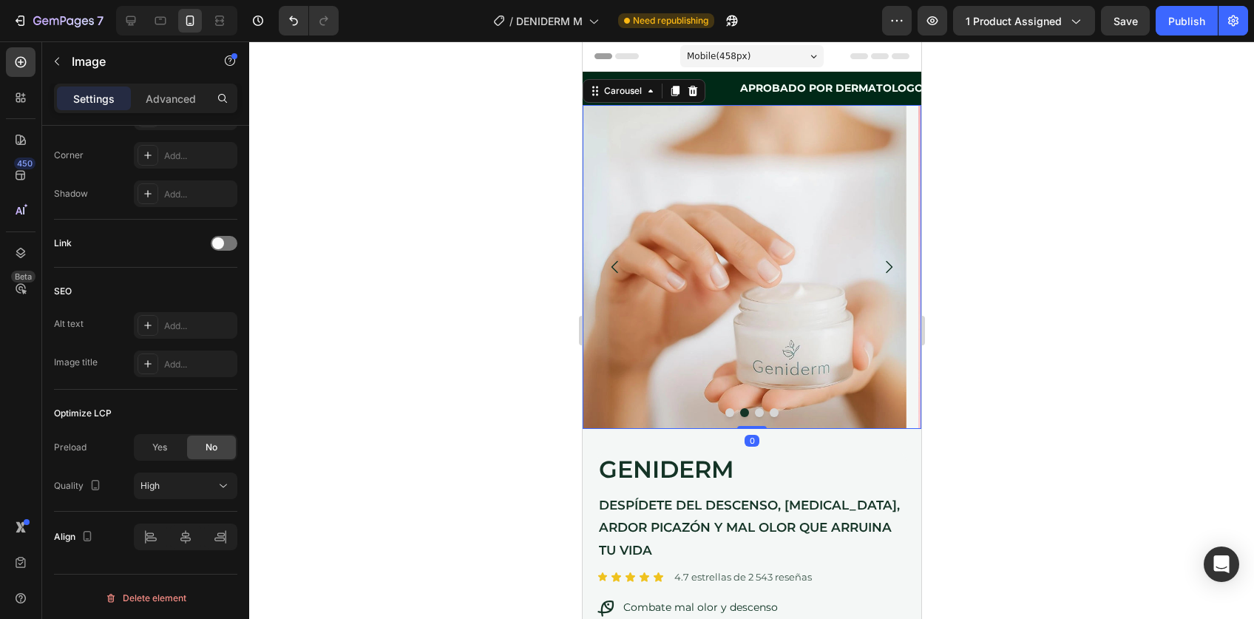
click at [879, 268] on icon "Carousel Next Arrow" at bounding box center [888, 267] width 18 height 18
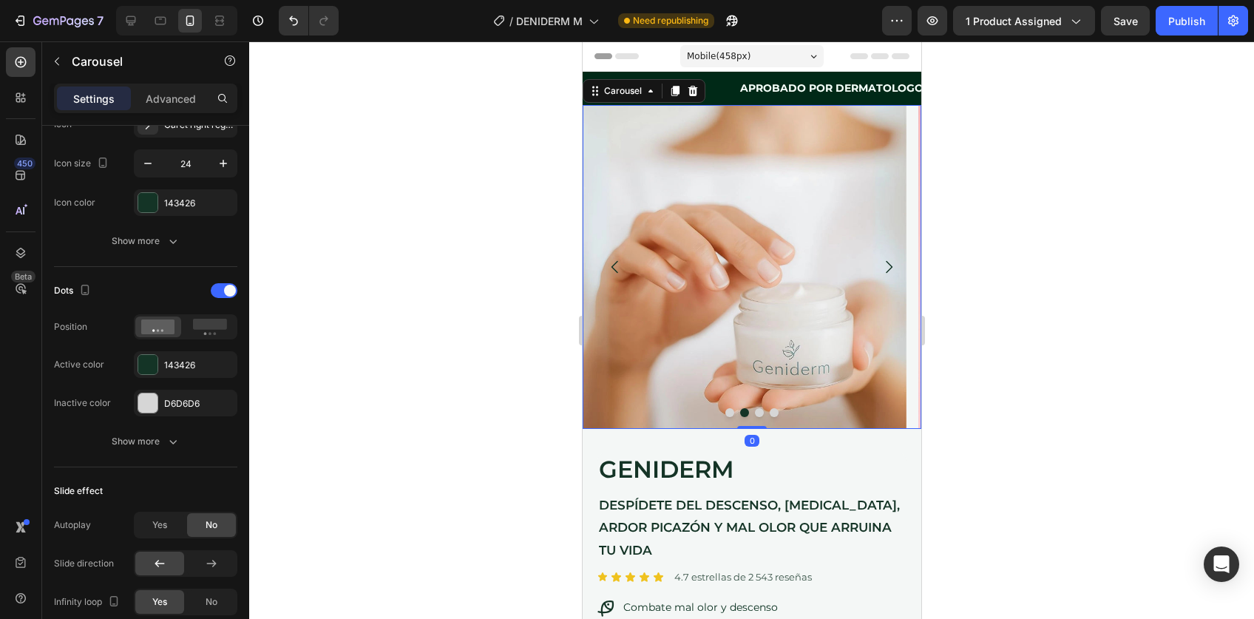
scroll to position [0, 0]
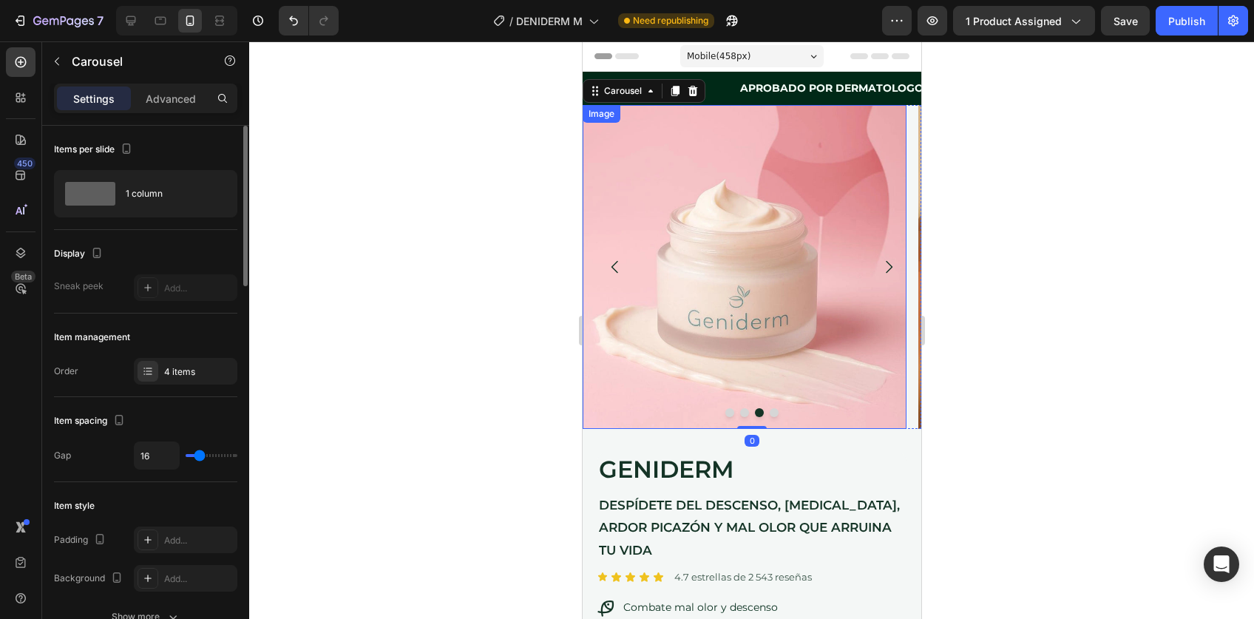
click at [777, 249] on img at bounding box center [744, 267] width 324 height 324
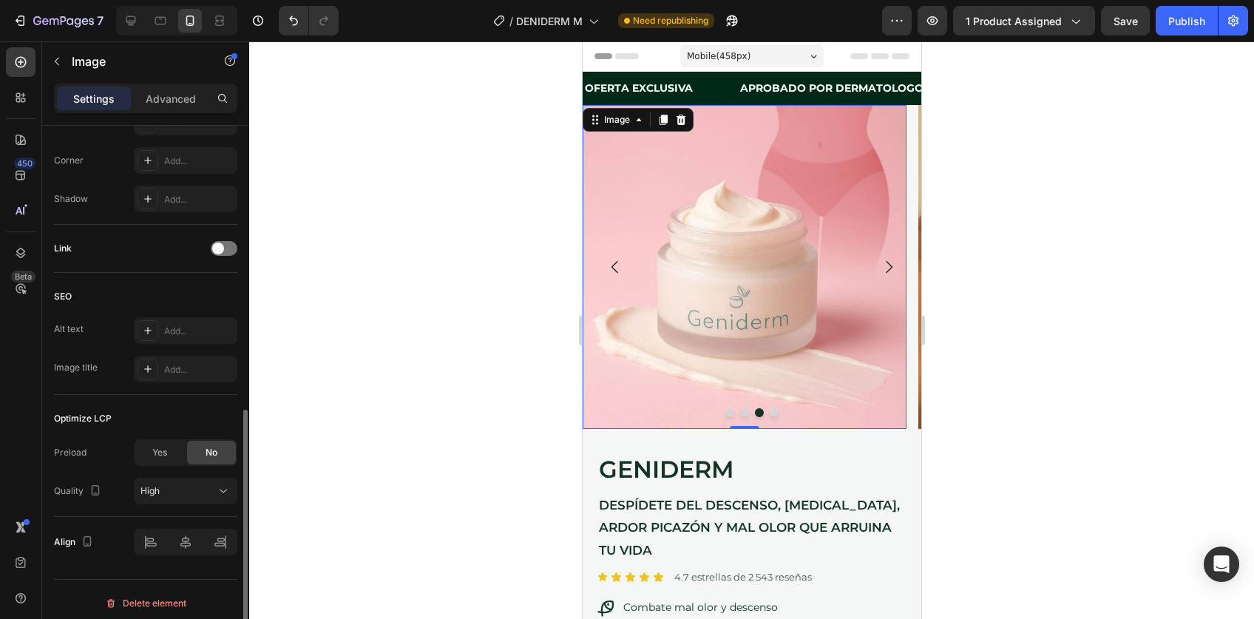
scroll to position [616, 0]
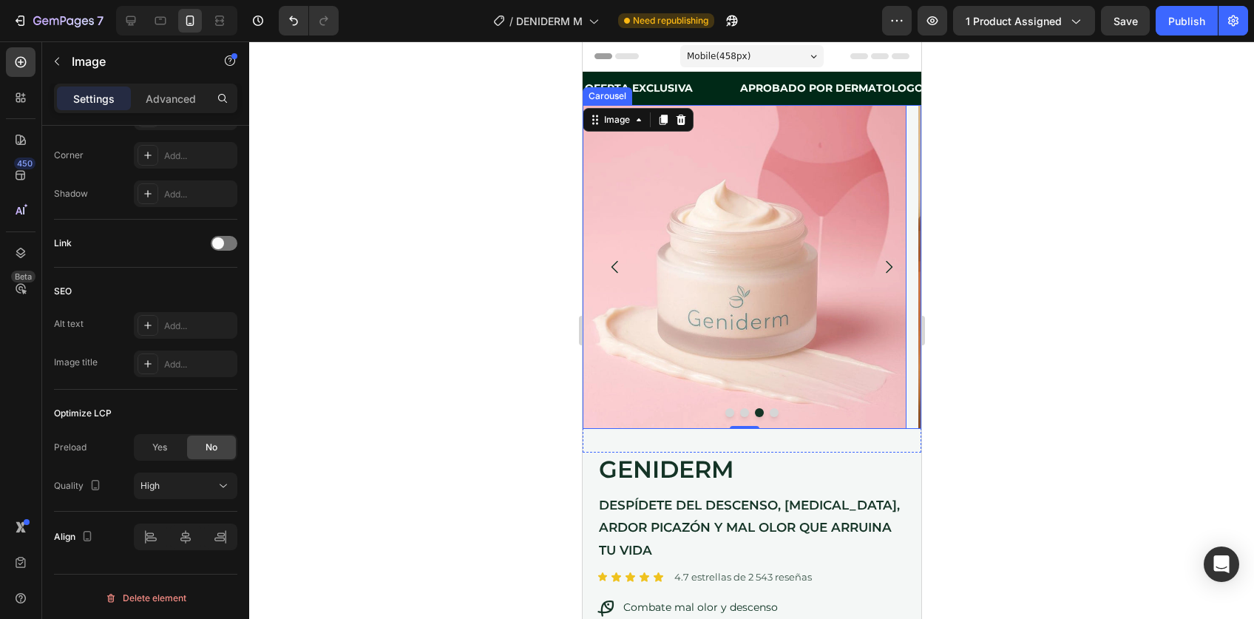
click at [879, 264] on icon "Carousel Next Arrow" at bounding box center [888, 267] width 18 height 18
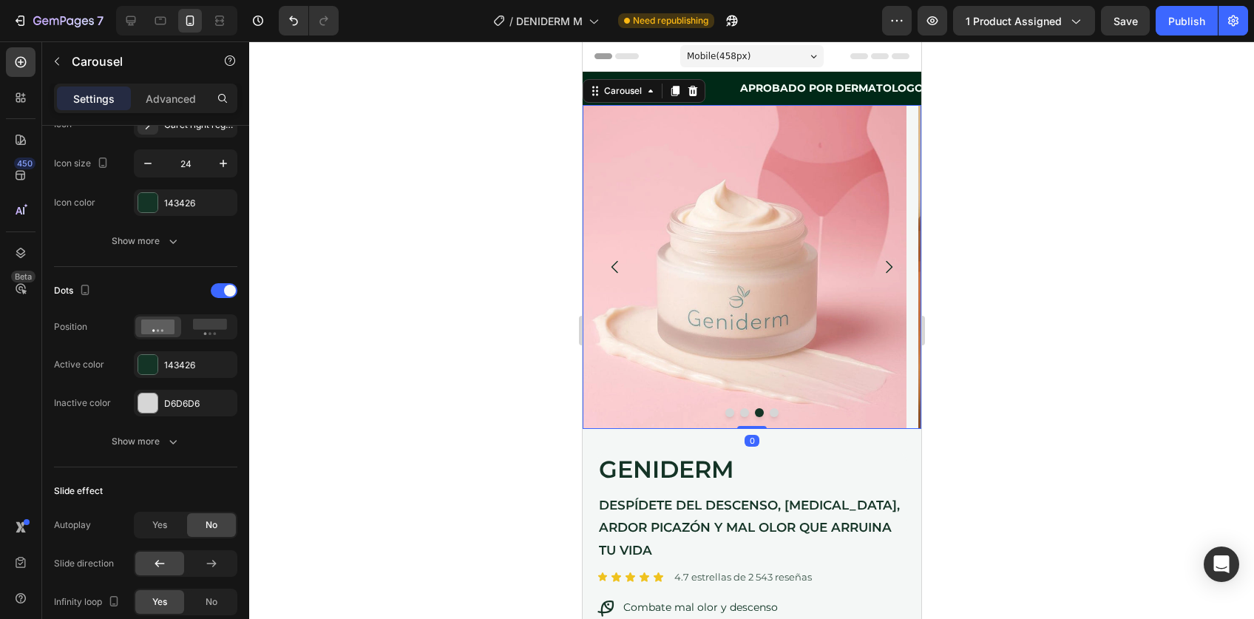
scroll to position [0, 0]
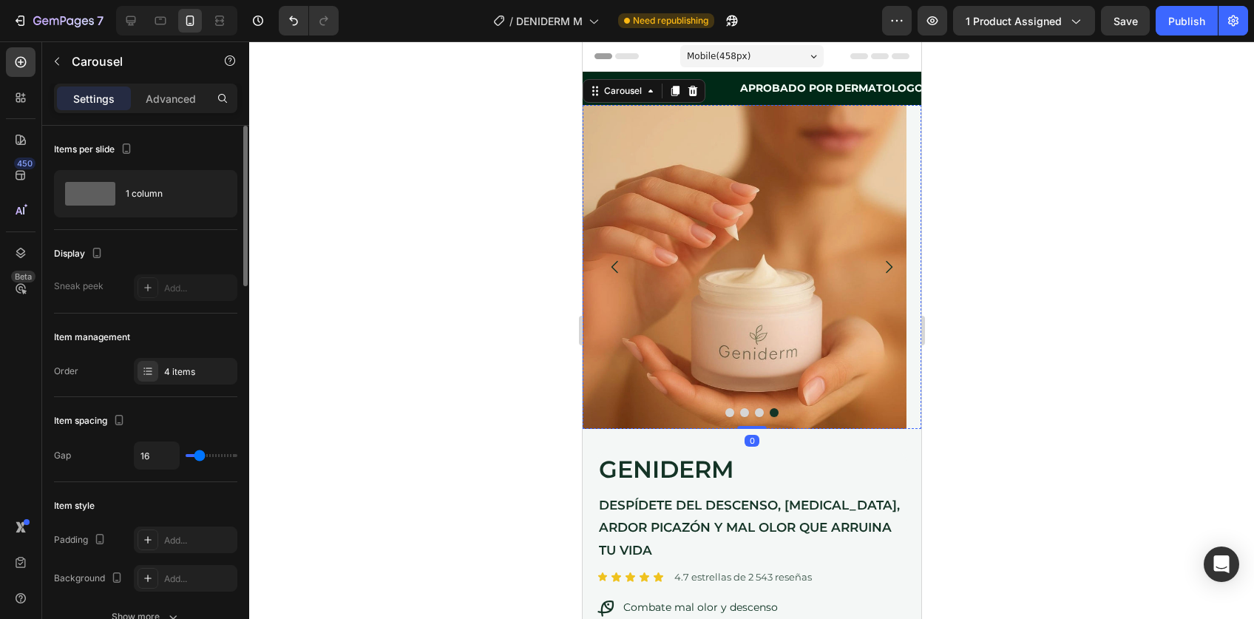
click at [726, 229] on img at bounding box center [744, 267] width 324 height 324
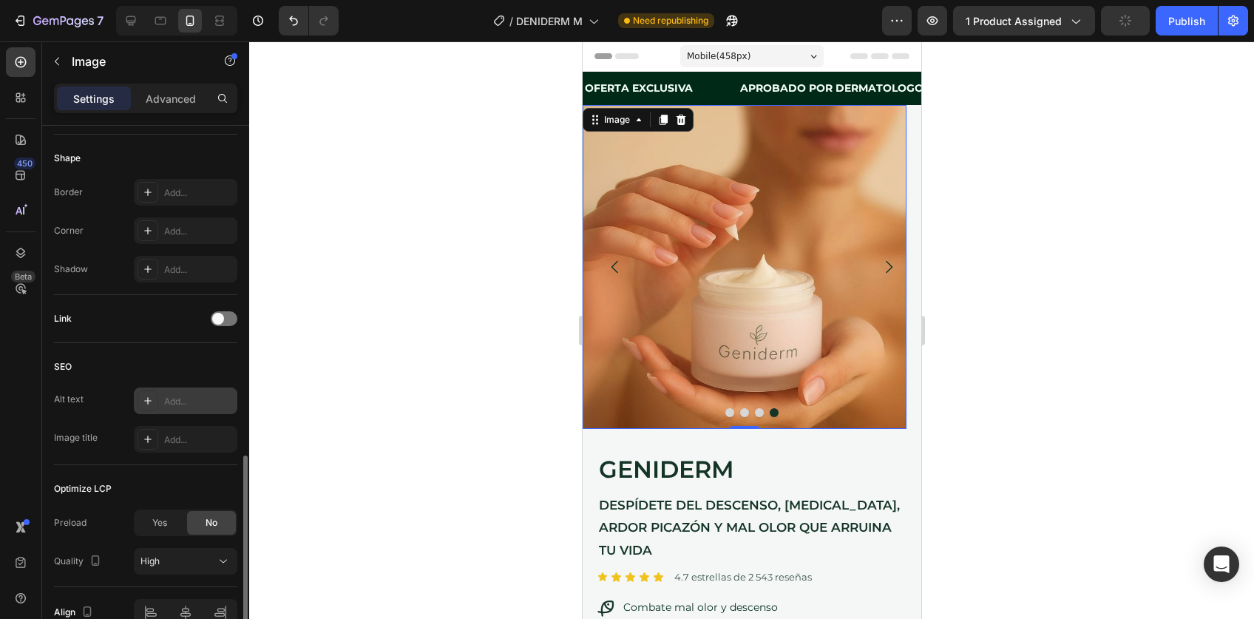
scroll to position [563, 0]
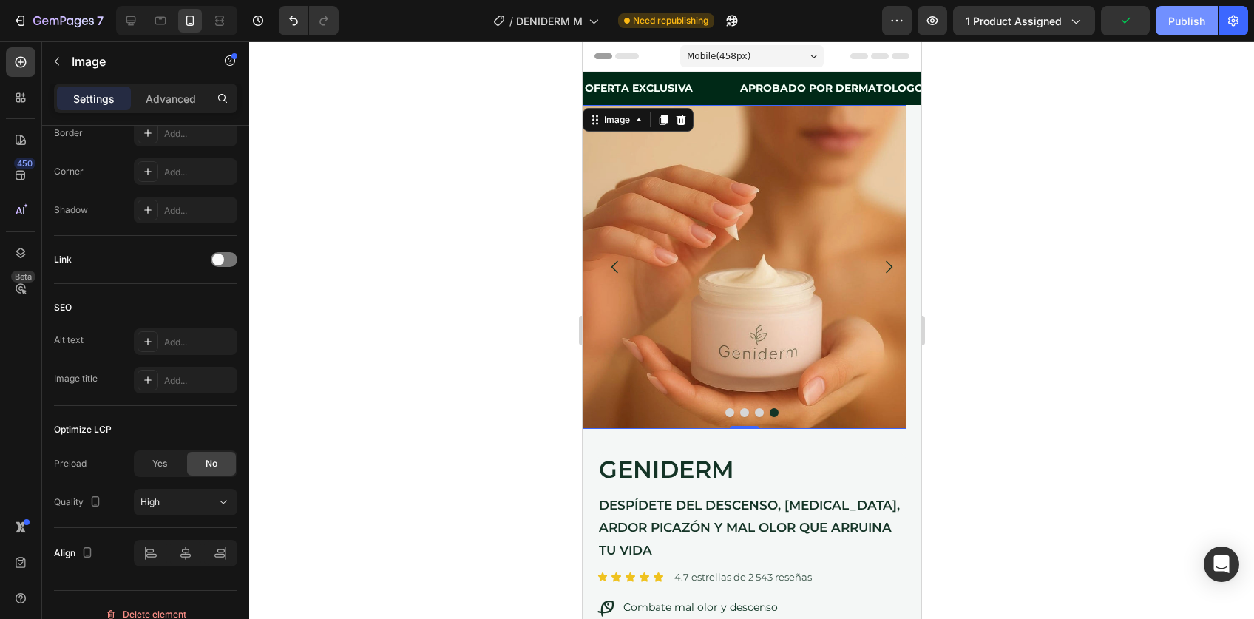
click at [1174, 27] on div "Publish" at bounding box center [1187, 21] width 37 height 16
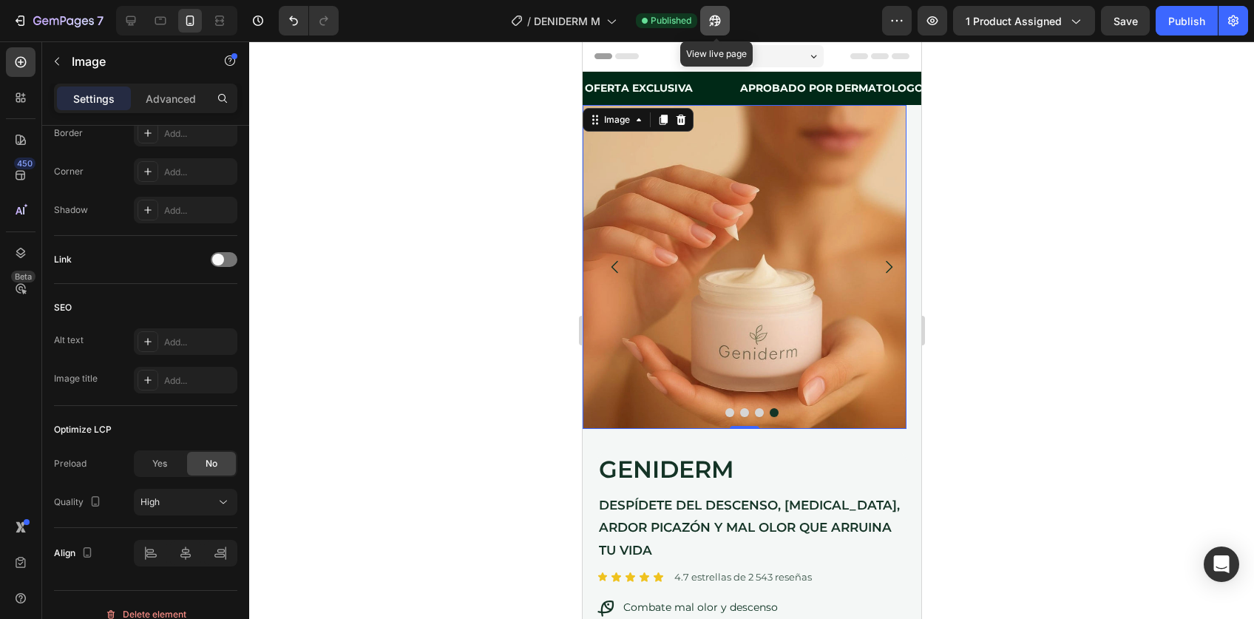
click at [713, 18] on icon "button" at bounding box center [715, 20] width 15 height 15
click at [727, 21] on button "button" at bounding box center [715, 21] width 30 height 30
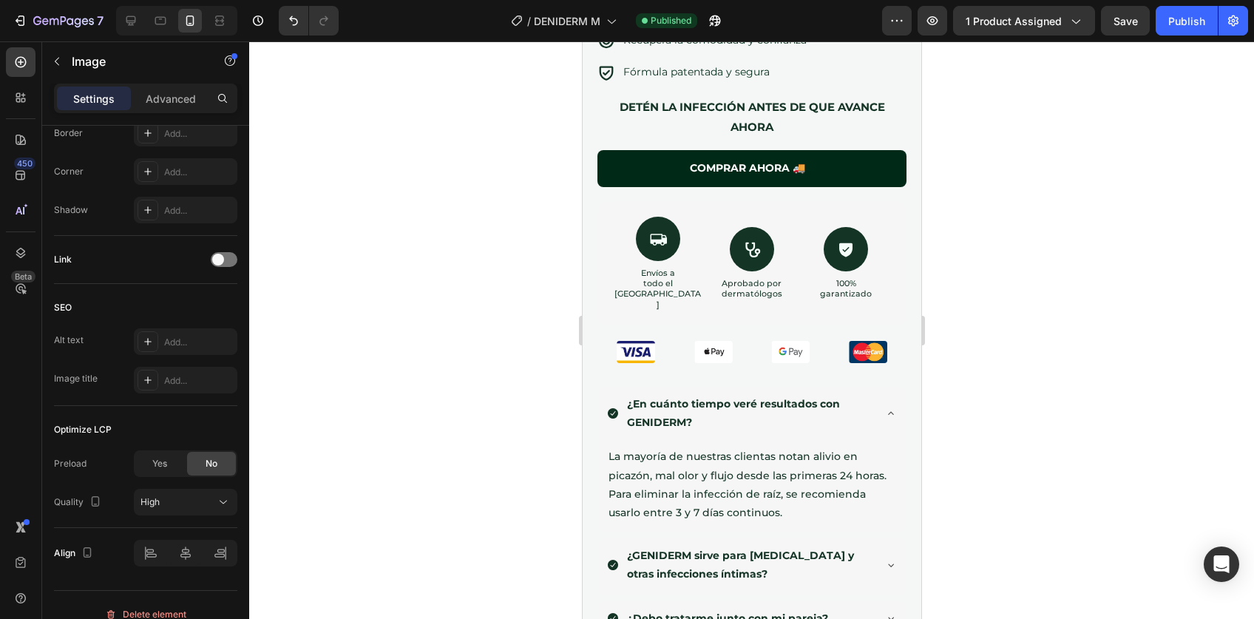
scroll to position [609, 0]
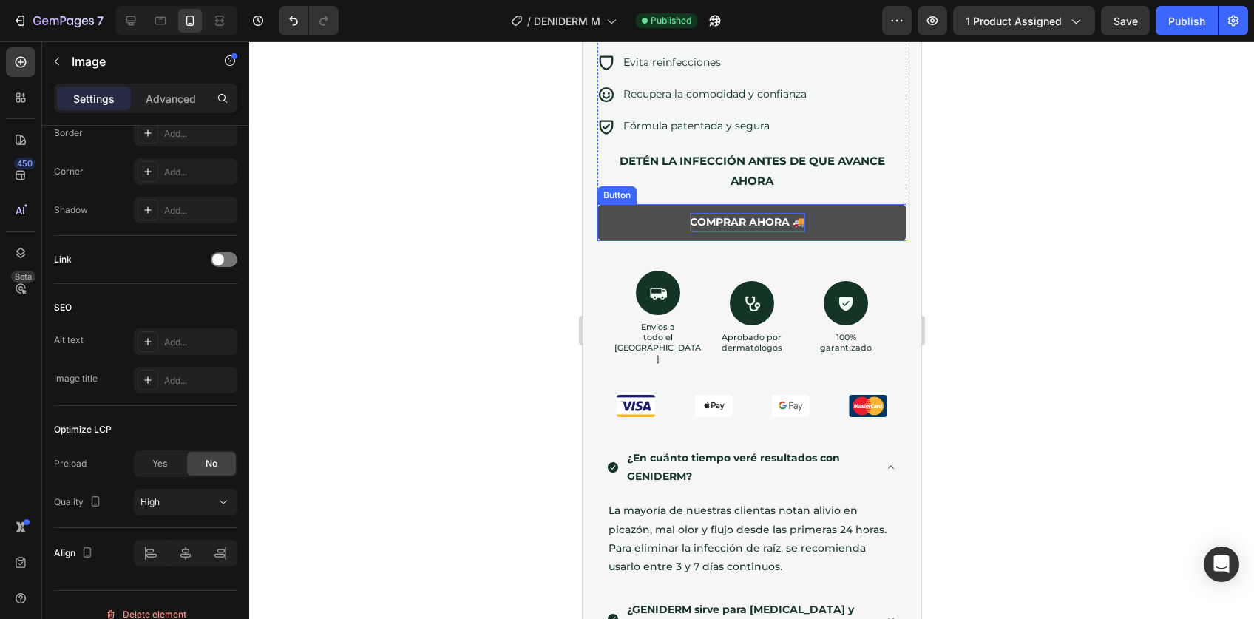
click at [748, 227] on p "COMPRAR AHORA 🚚" at bounding box center [746, 222] width 115 height 18
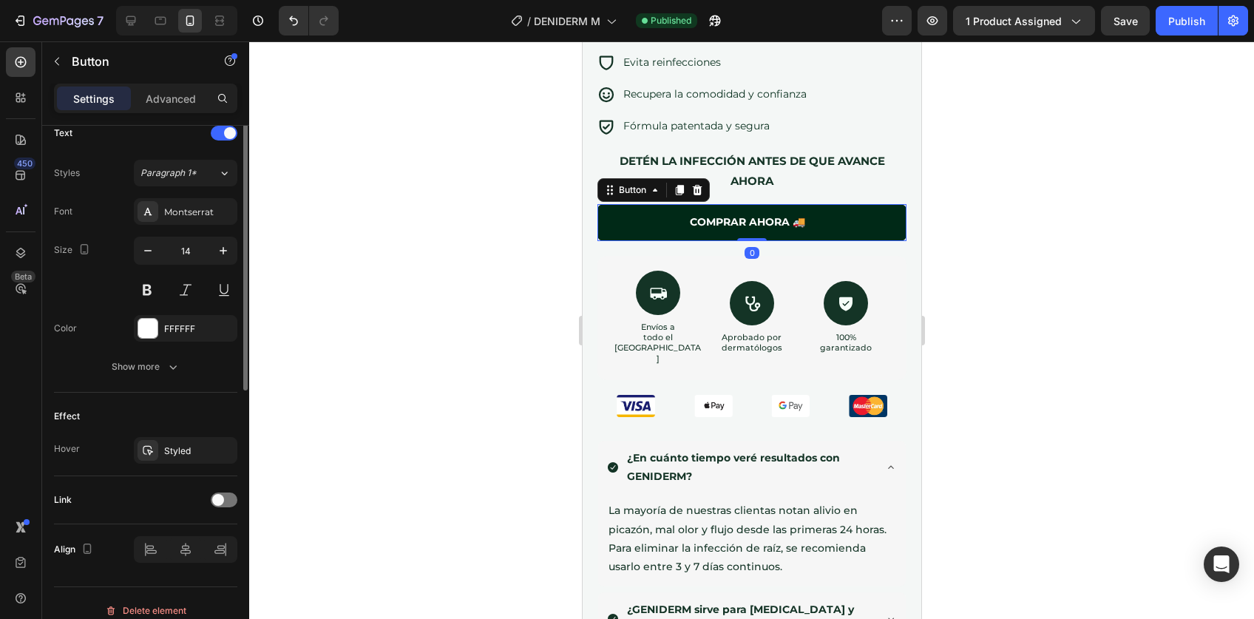
scroll to position [521, 0]
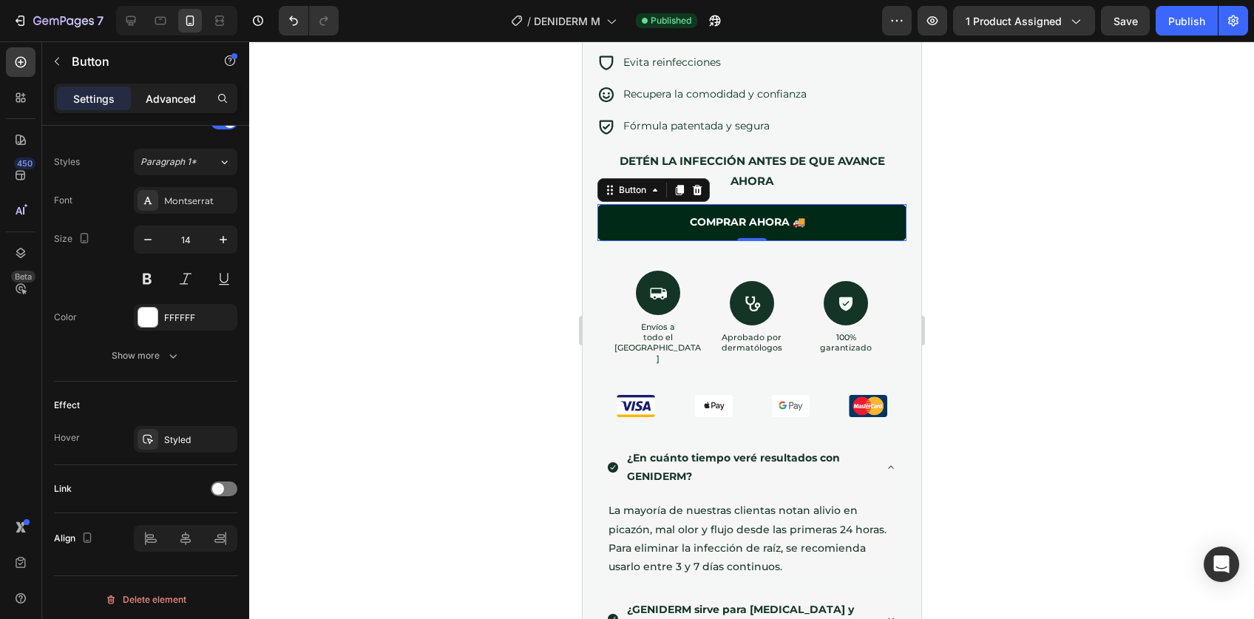
click at [173, 92] on p "Advanced" at bounding box center [171, 99] width 50 height 16
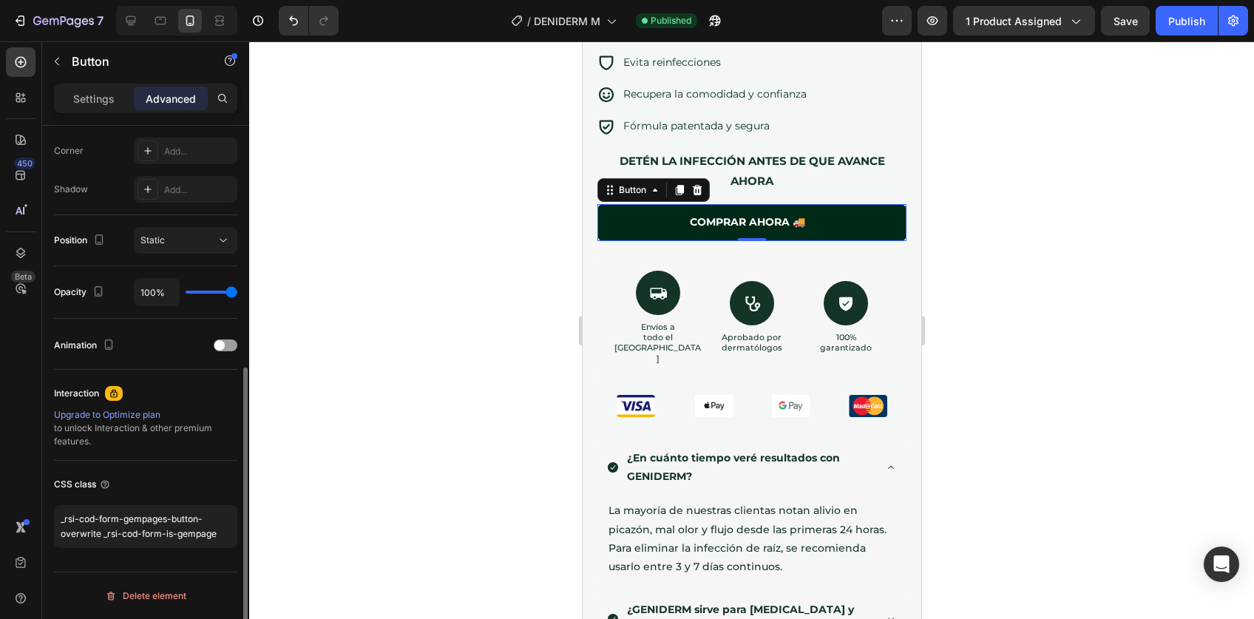
scroll to position [448, 0]
click at [105, 88] on div "Settings" at bounding box center [94, 99] width 74 height 24
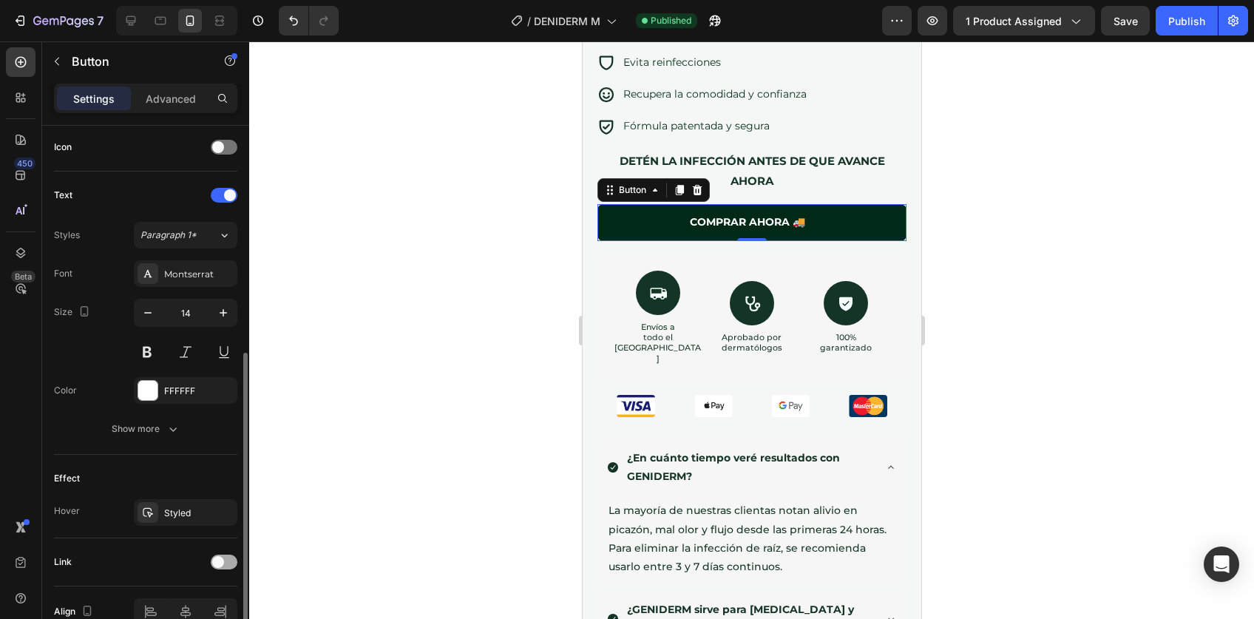
click at [217, 555] on div at bounding box center [224, 562] width 27 height 15
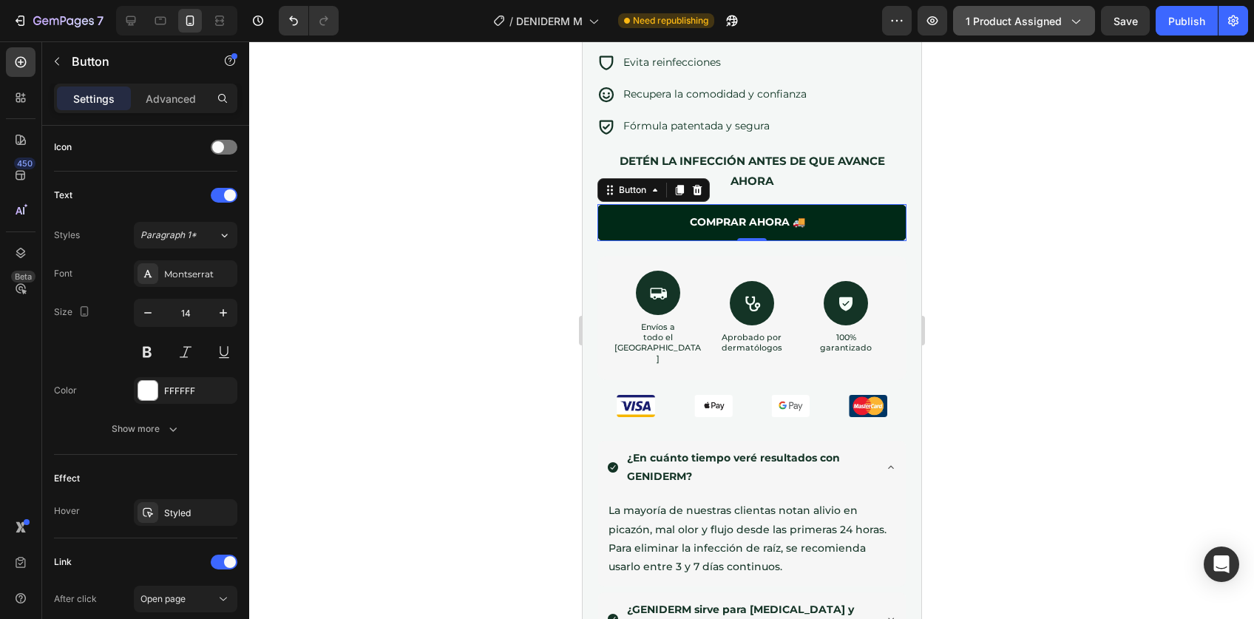
click at [1044, 17] on span "1 product assigned" at bounding box center [1014, 21] width 96 height 16
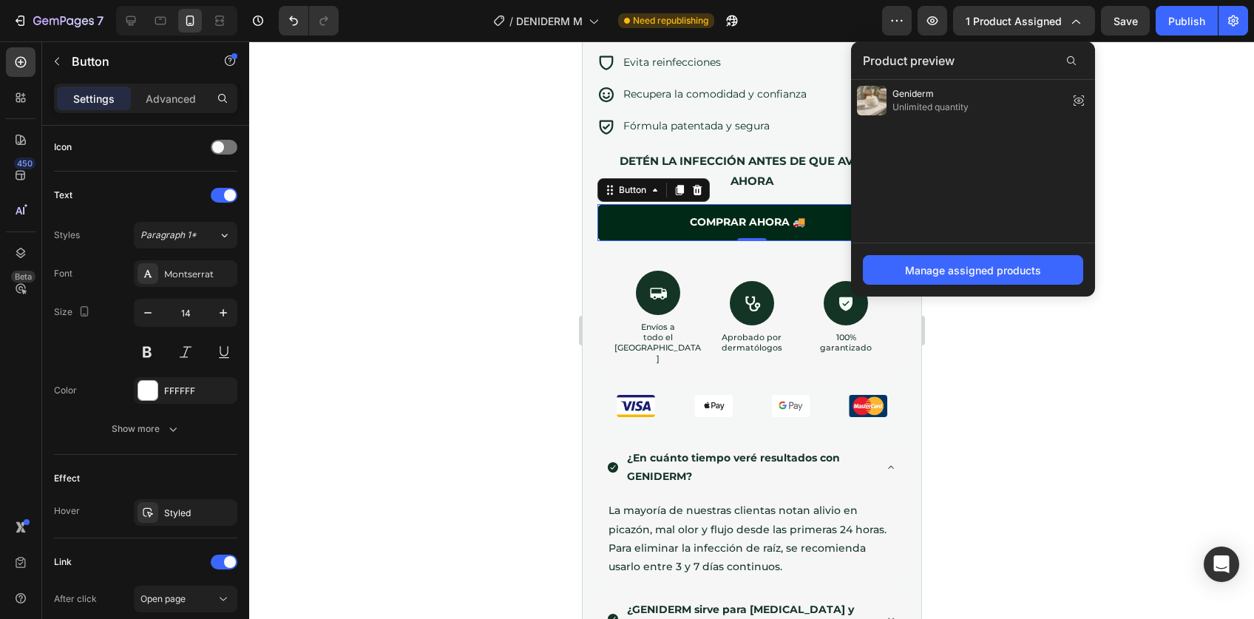
click at [1142, 123] on div at bounding box center [751, 330] width 1005 height 578
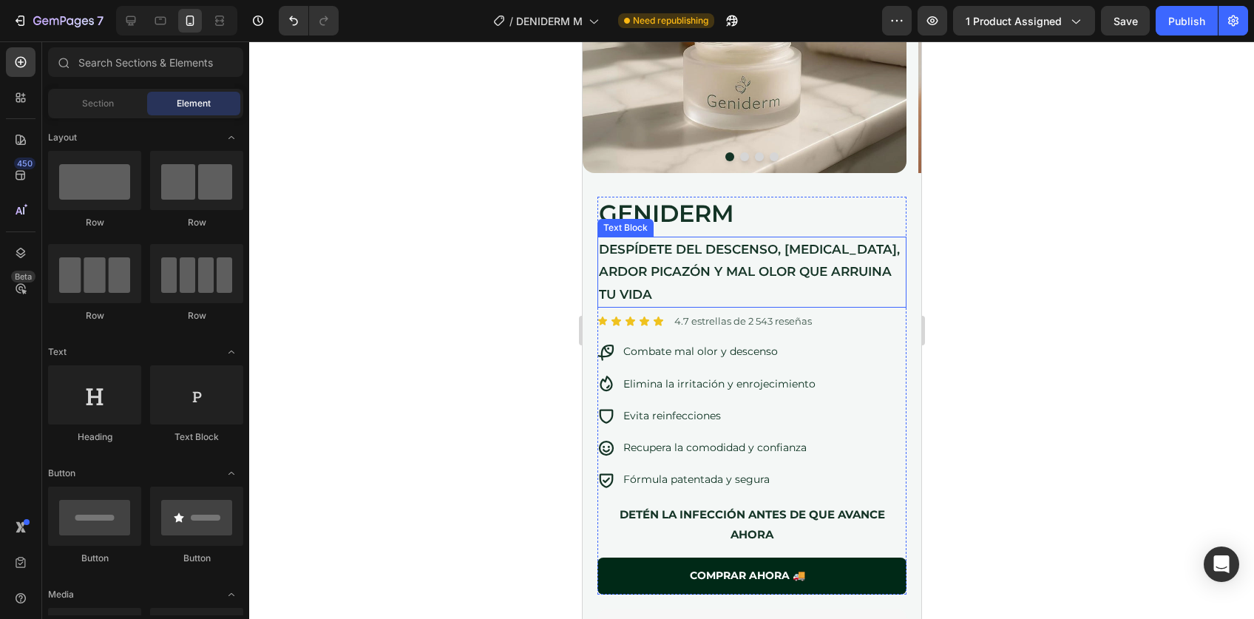
scroll to position [516, 0]
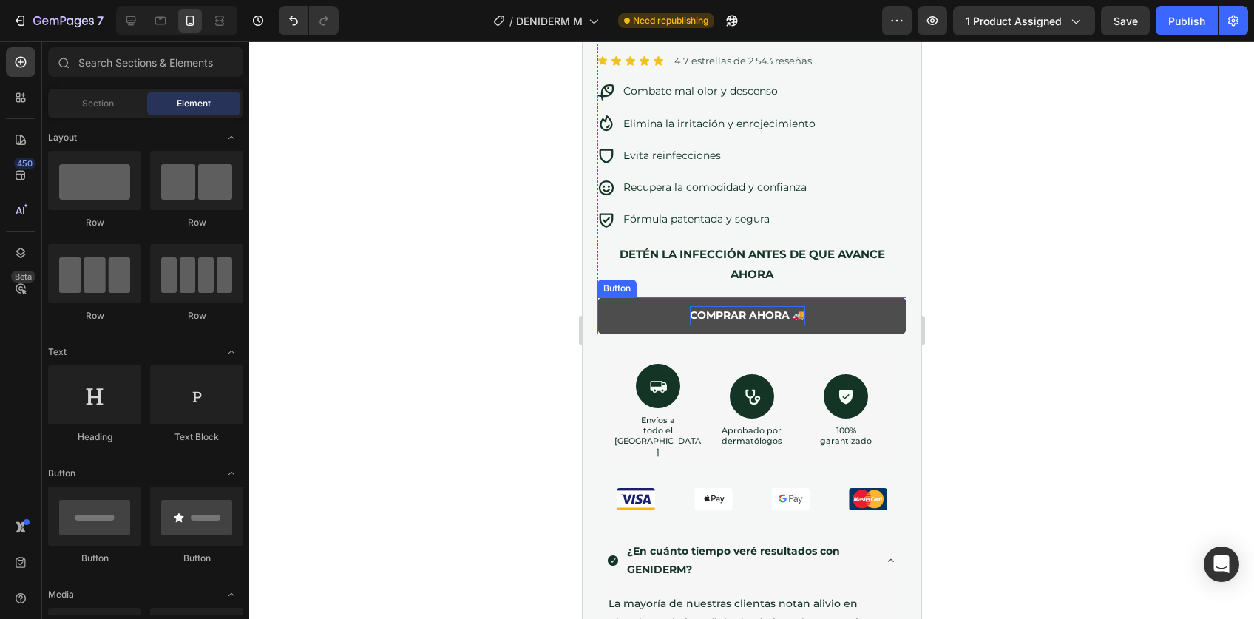
click at [720, 313] on p "COMPRAR AHORA 🚚" at bounding box center [746, 315] width 115 height 18
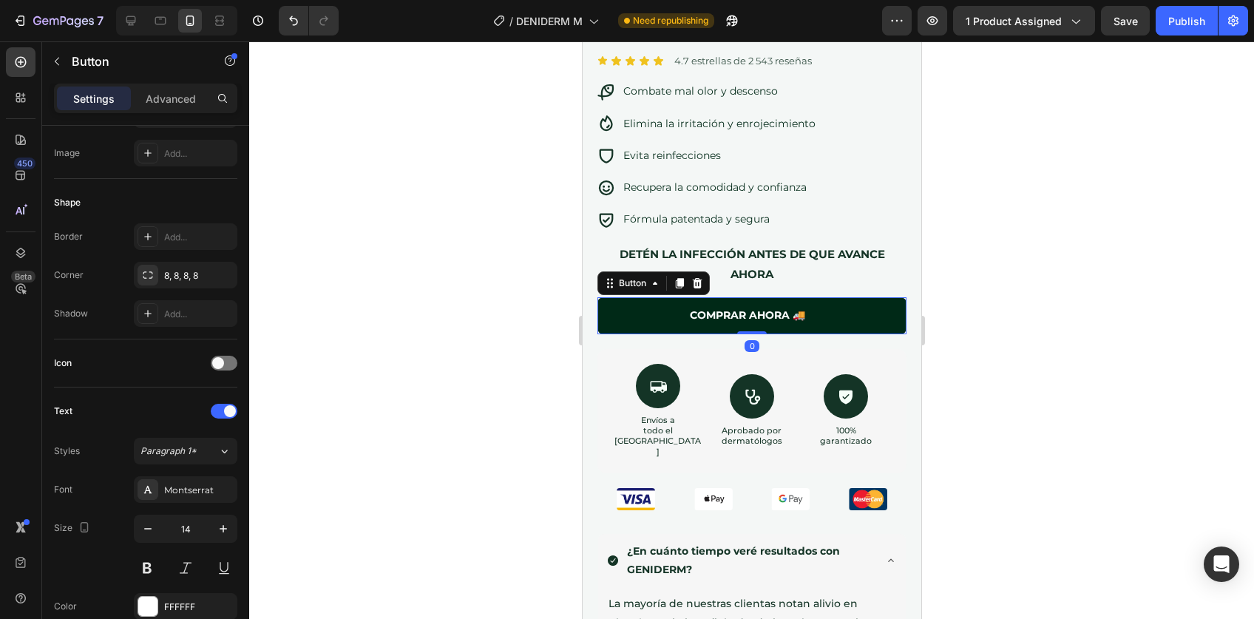
scroll to position [598, 0]
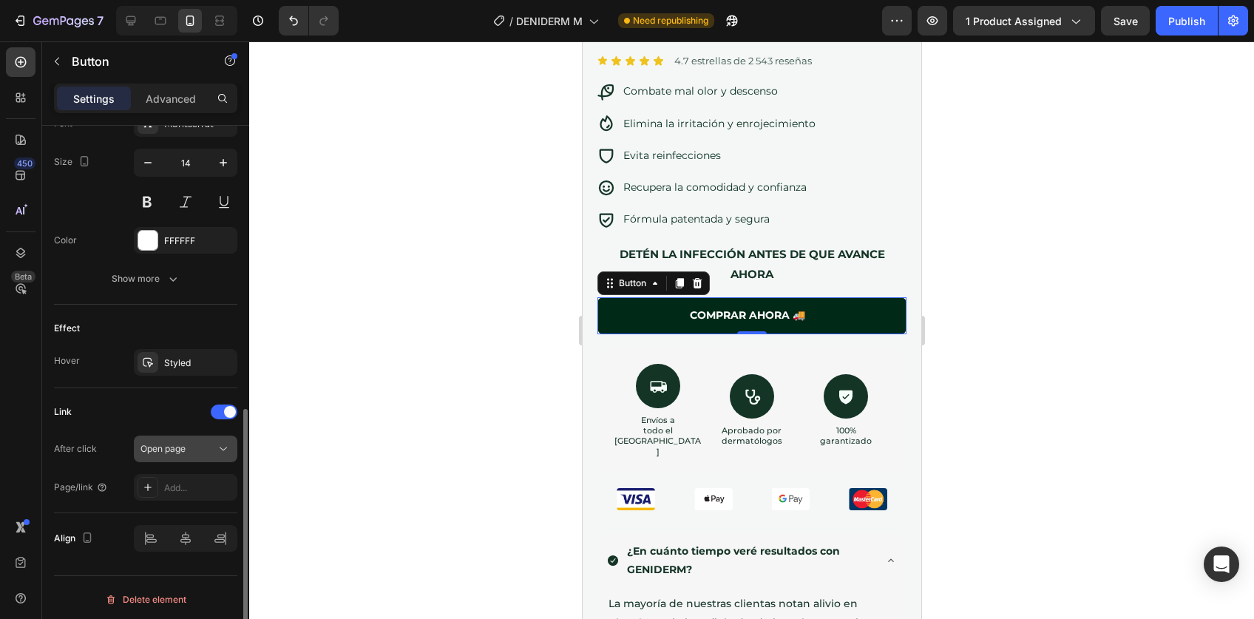
click at [179, 453] on button "Open page" at bounding box center [186, 449] width 104 height 27
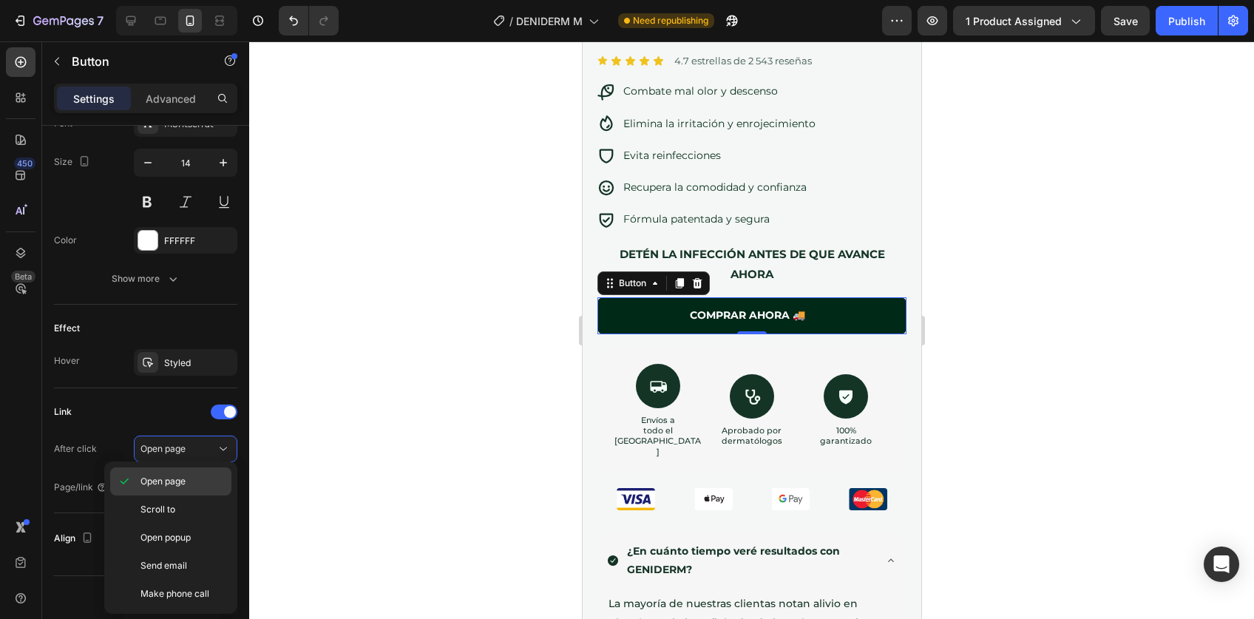
click at [171, 486] on span "Open page" at bounding box center [163, 481] width 45 height 13
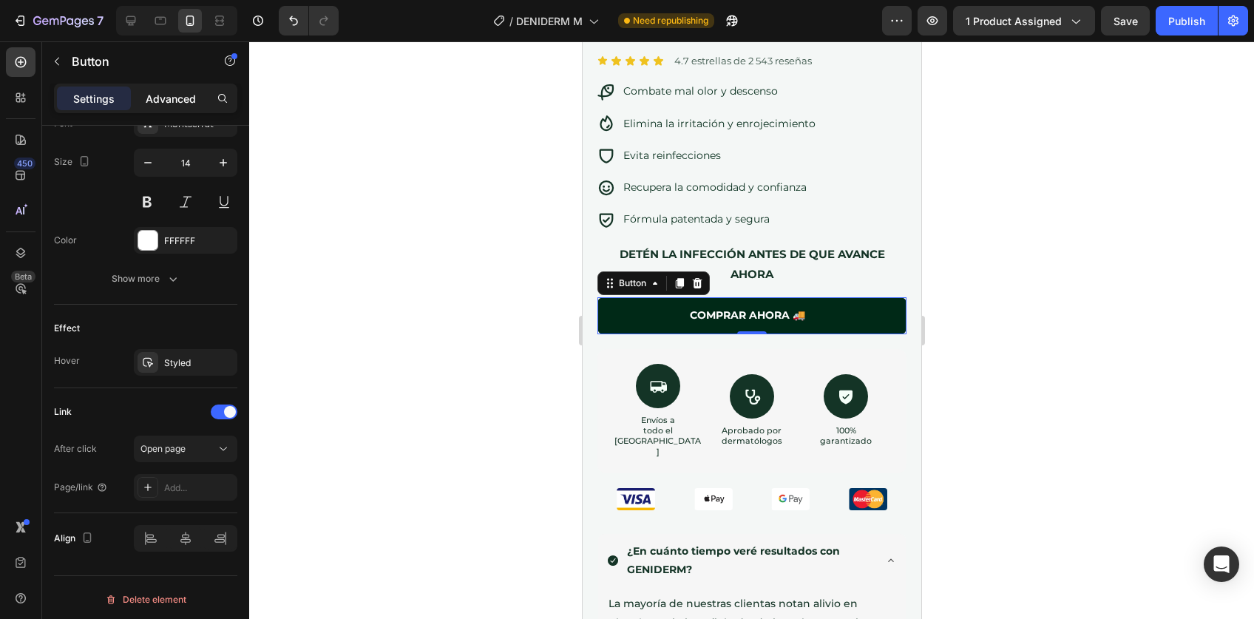
click at [154, 91] on p "Advanced" at bounding box center [171, 99] width 50 height 16
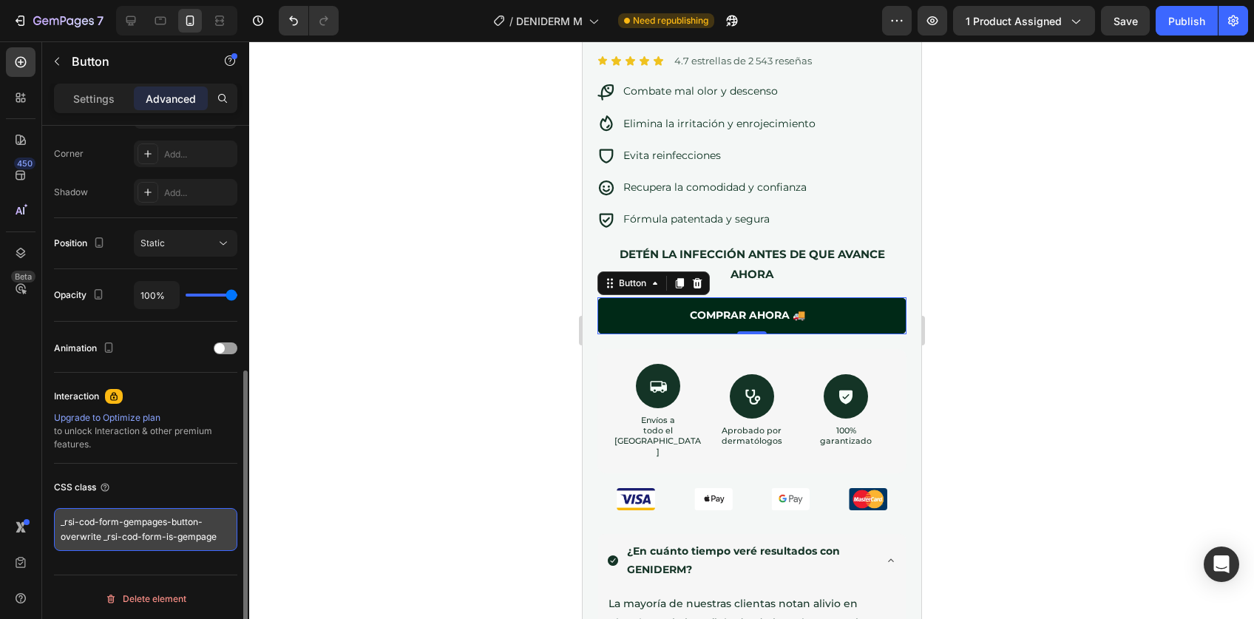
click at [179, 527] on textarea "_rsi-cod-form-gempages-button-overwrite _rsi-cod-form-is-gempage" at bounding box center [145, 529] width 183 height 43
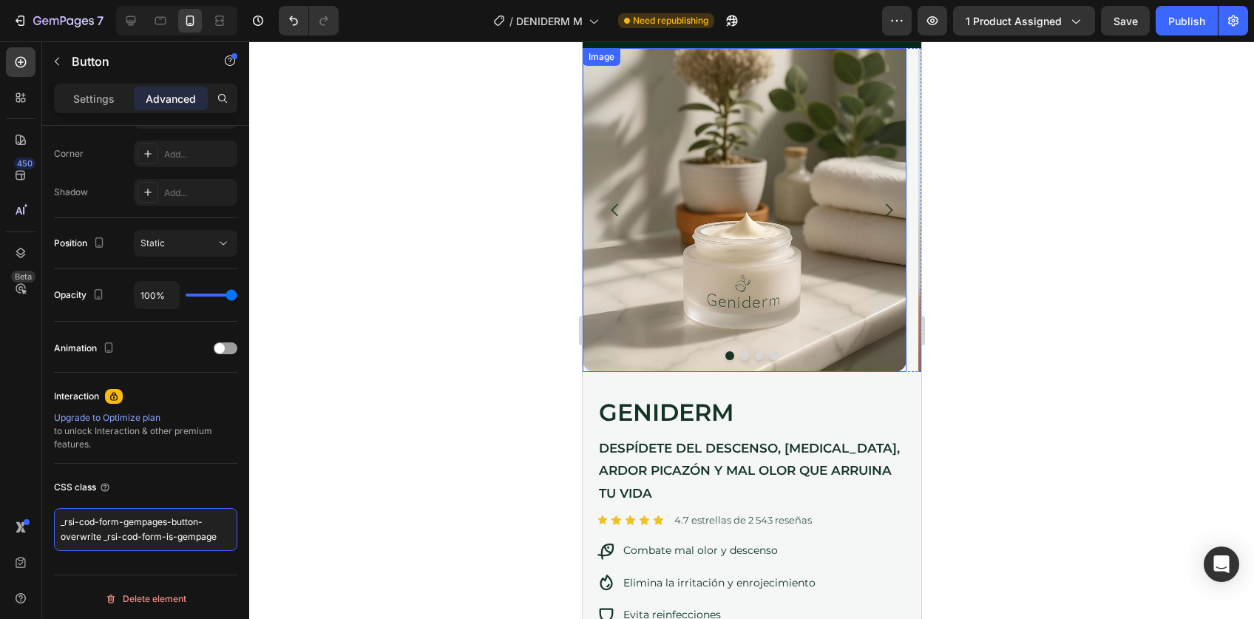
scroll to position [0, 0]
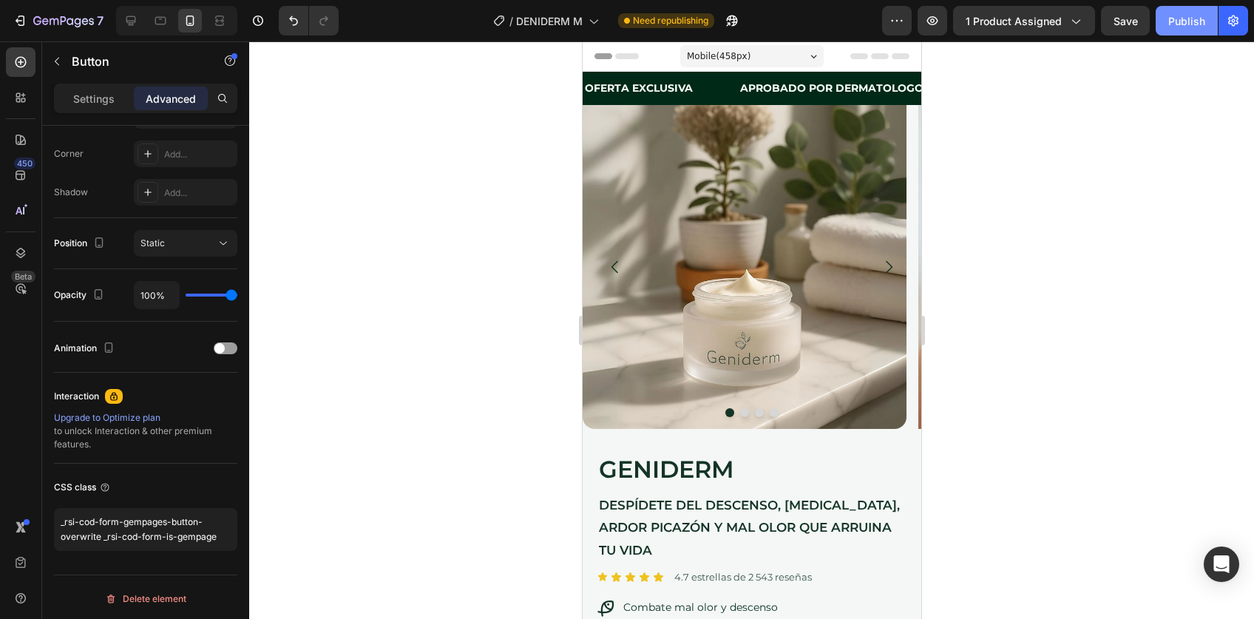
click at [1199, 17] on div "Publish" at bounding box center [1187, 21] width 37 height 16
click at [1053, 19] on span "1 product assigned" at bounding box center [1014, 21] width 96 height 16
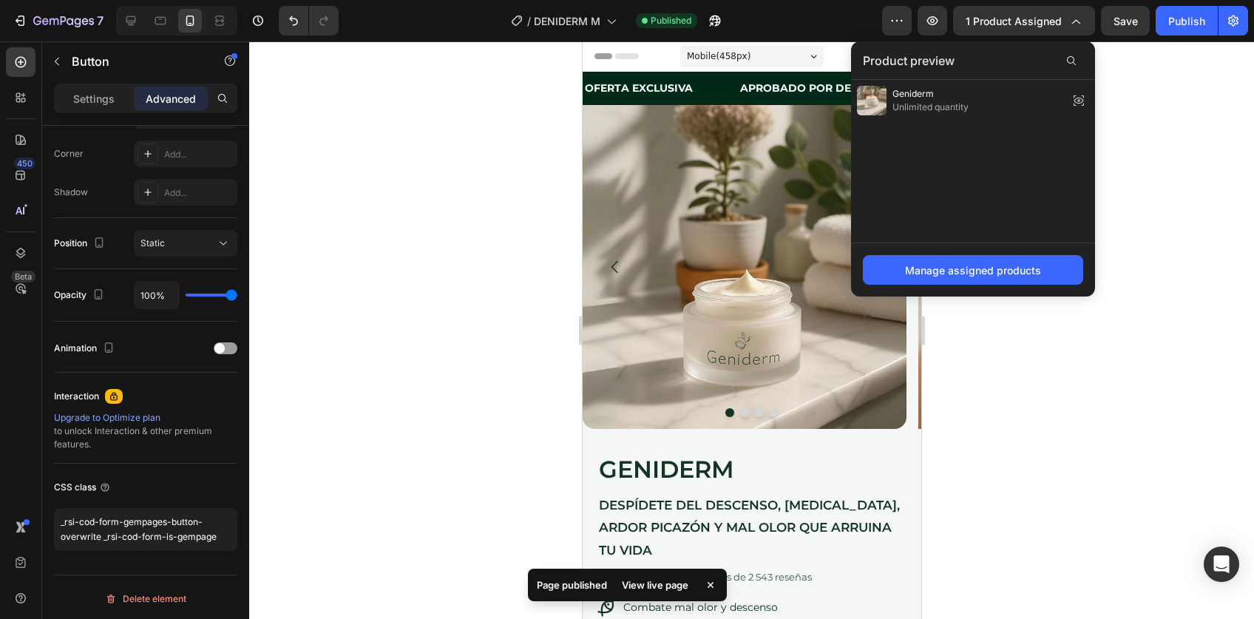
click at [1124, 295] on div at bounding box center [751, 330] width 1005 height 578
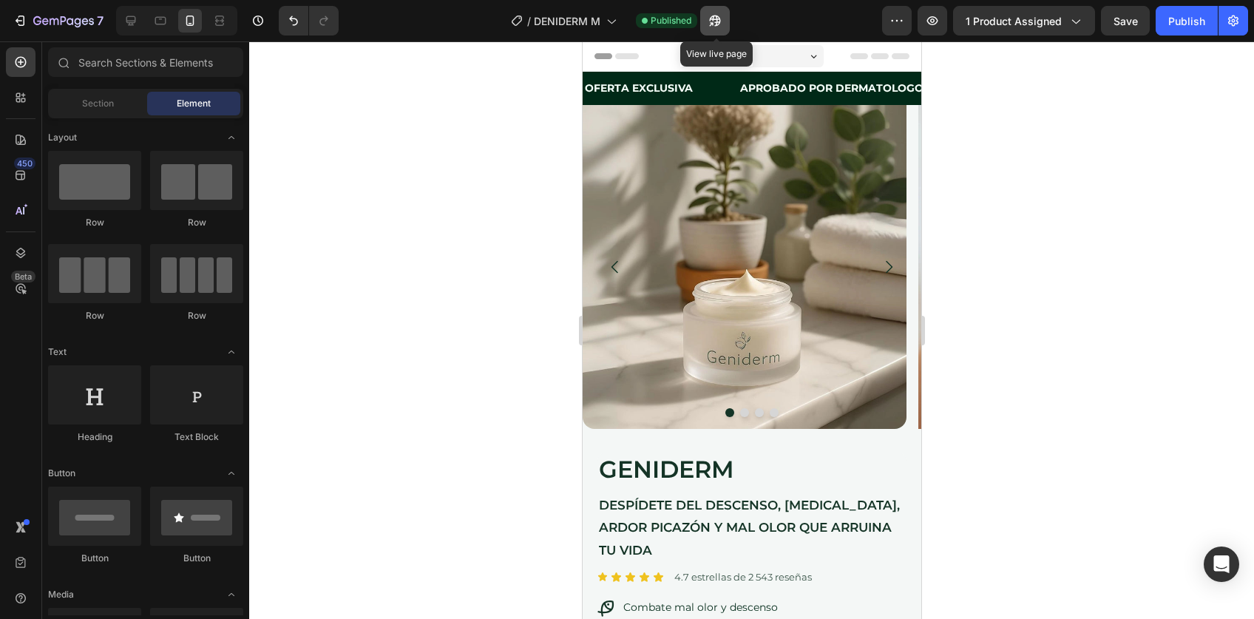
click at [715, 25] on icon "button" at bounding box center [715, 20] width 15 height 15
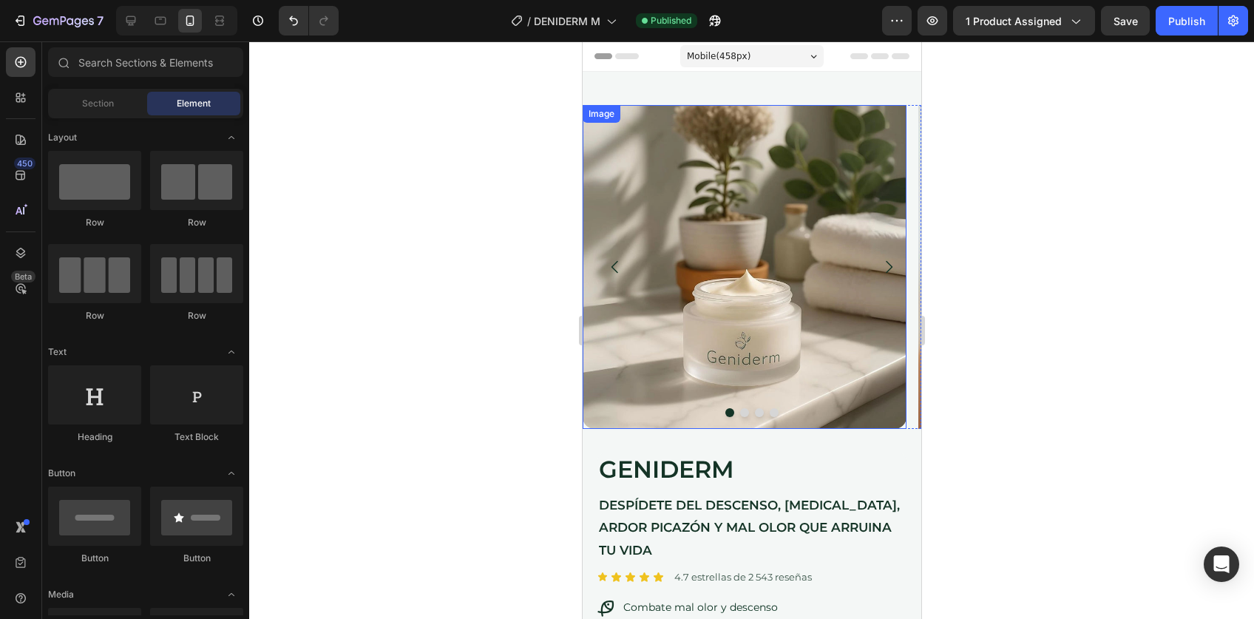
scroll to position [408, 0]
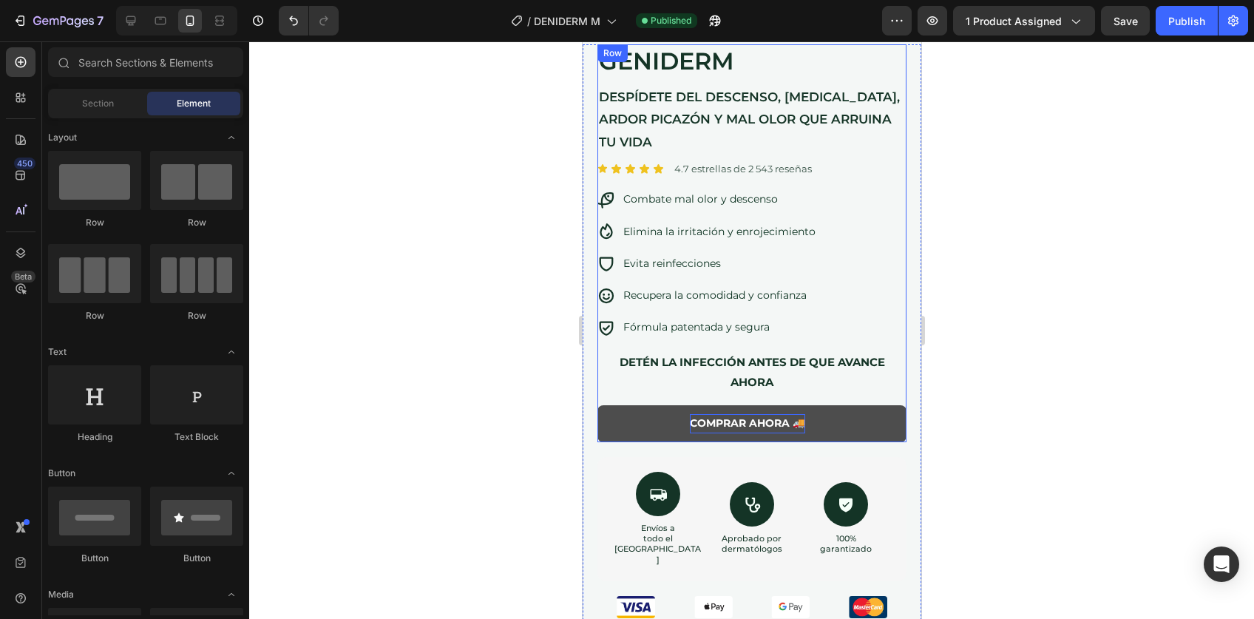
click at [723, 414] on p "COMPRAR AHORA 🚚" at bounding box center [746, 423] width 115 height 18
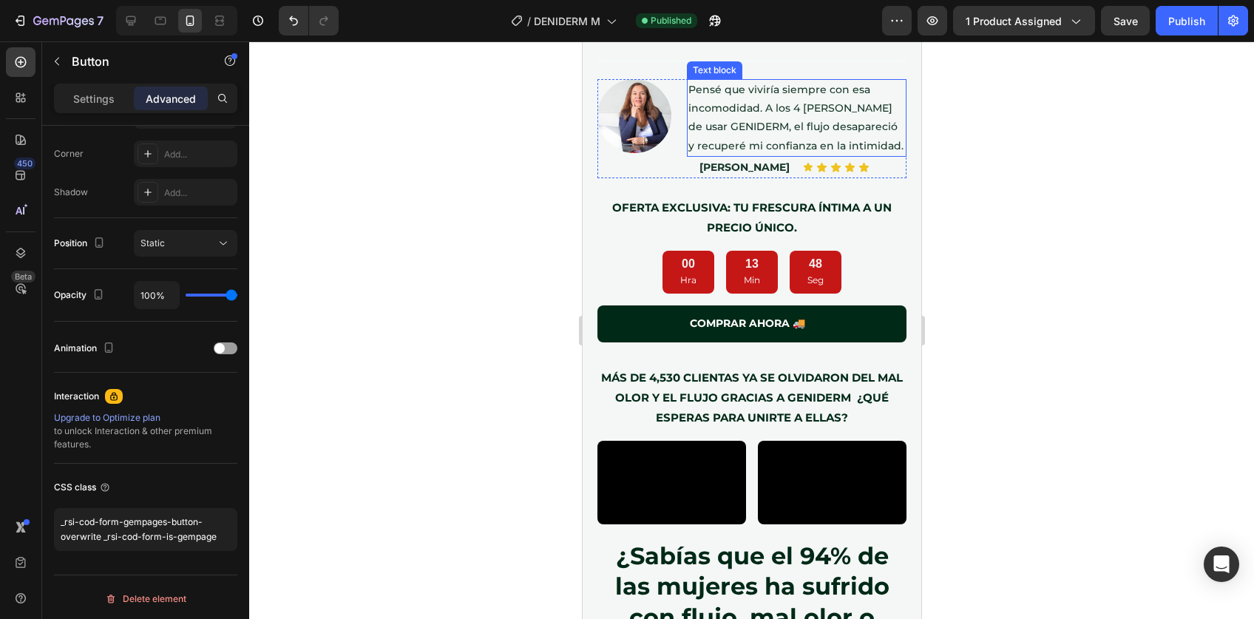
scroll to position [1407, 0]
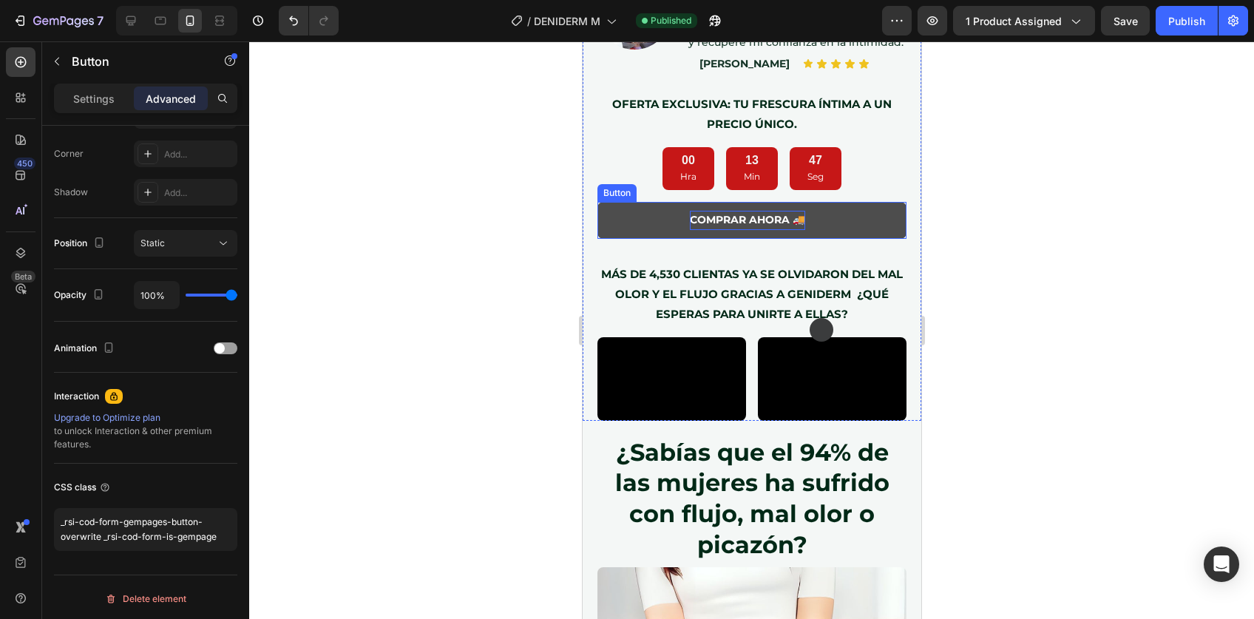
click at [747, 211] on p "COMPRAR AHORA 🚚" at bounding box center [746, 220] width 115 height 18
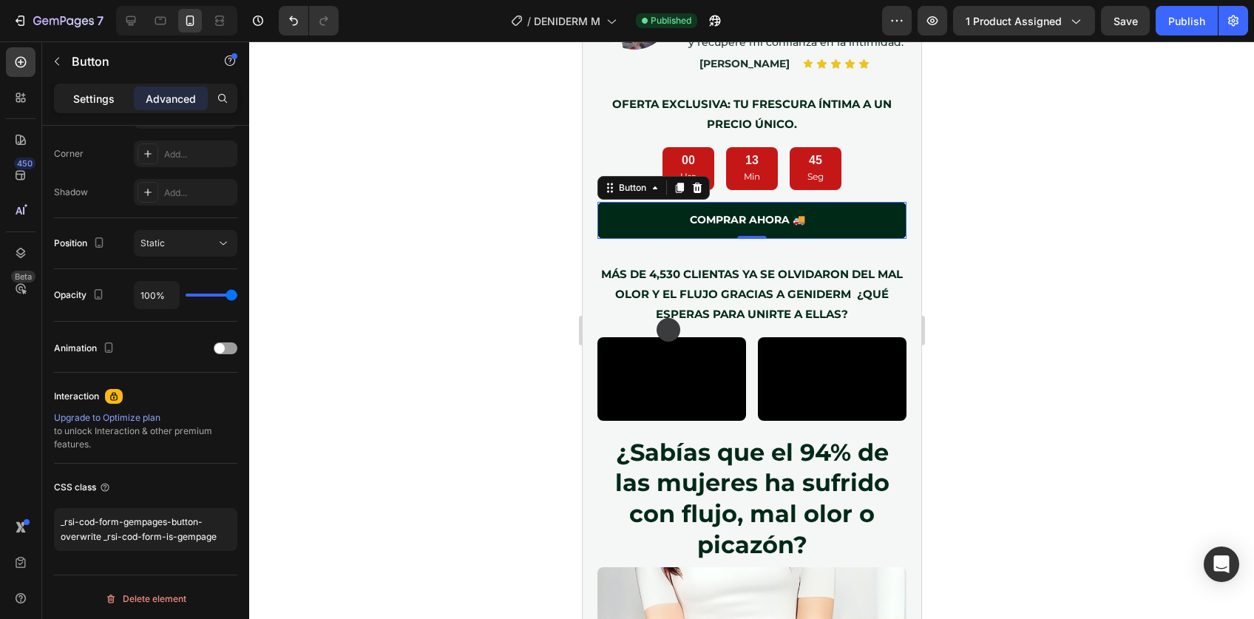
click at [97, 88] on div "Settings" at bounding box center [94, 99] width 74 height 24
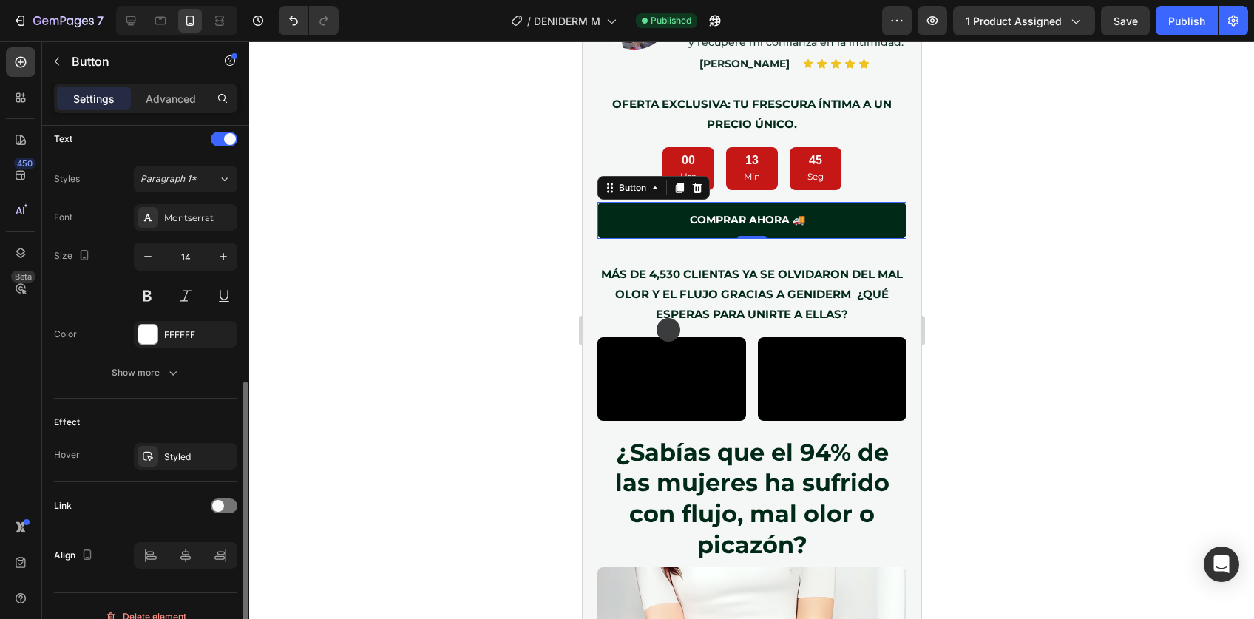
scroll to position [521, 0]
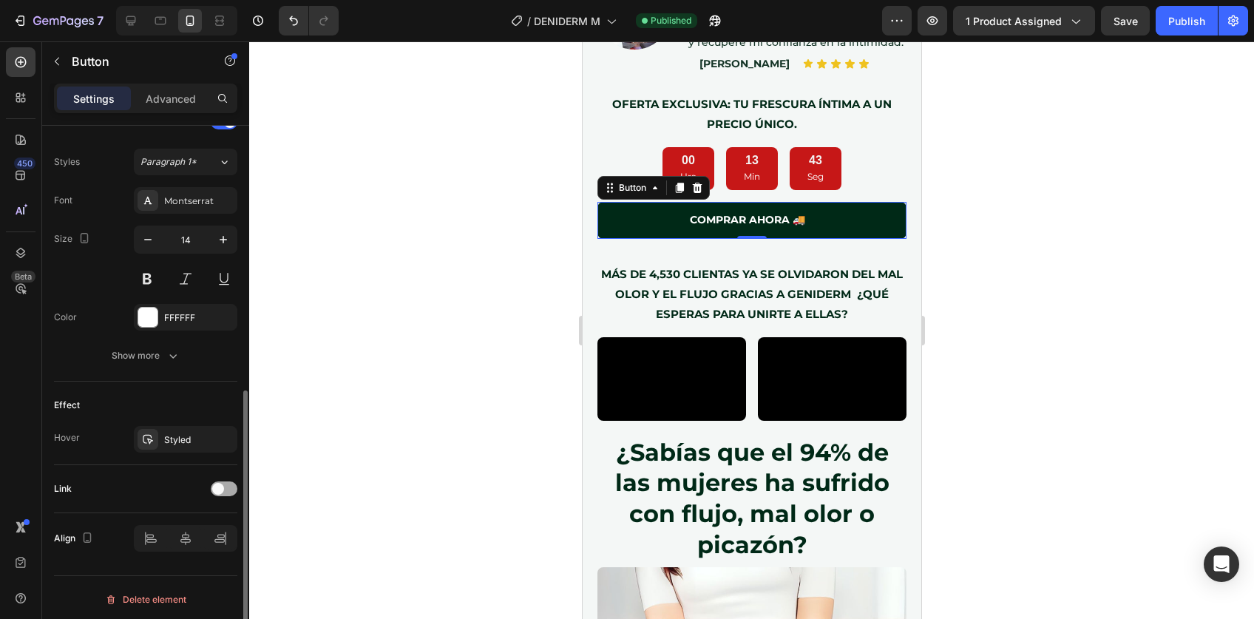
click at [217, 484] on span at bounding box center [218, 489] width 12 height 12
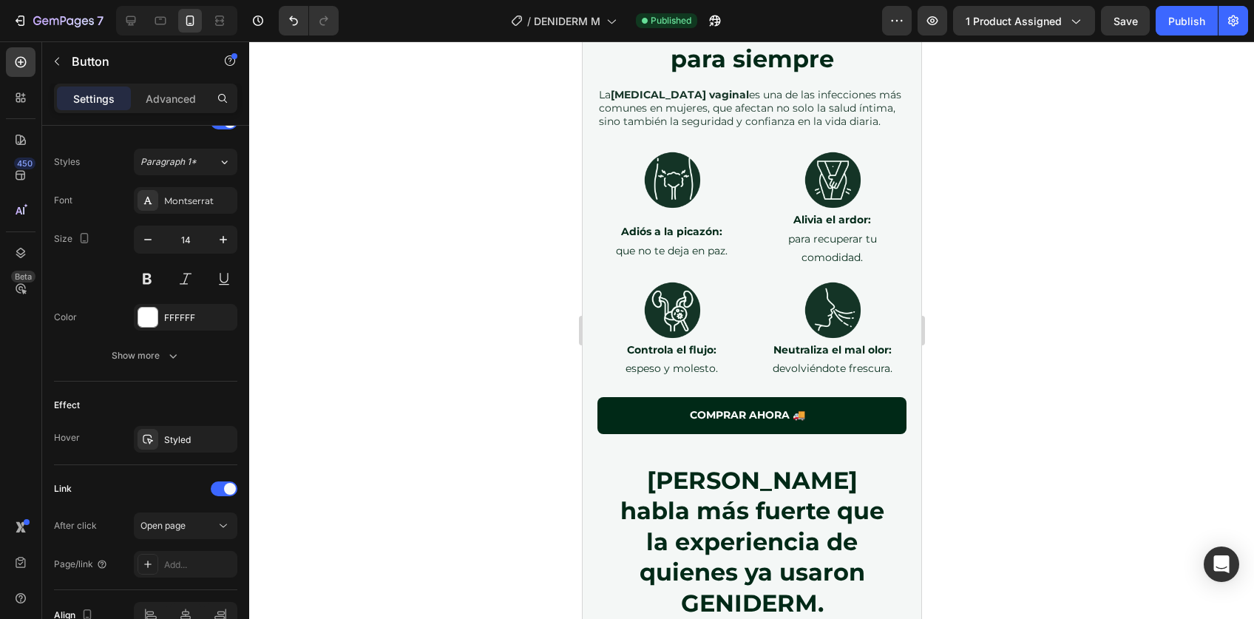
scroll to position [2888, 0]
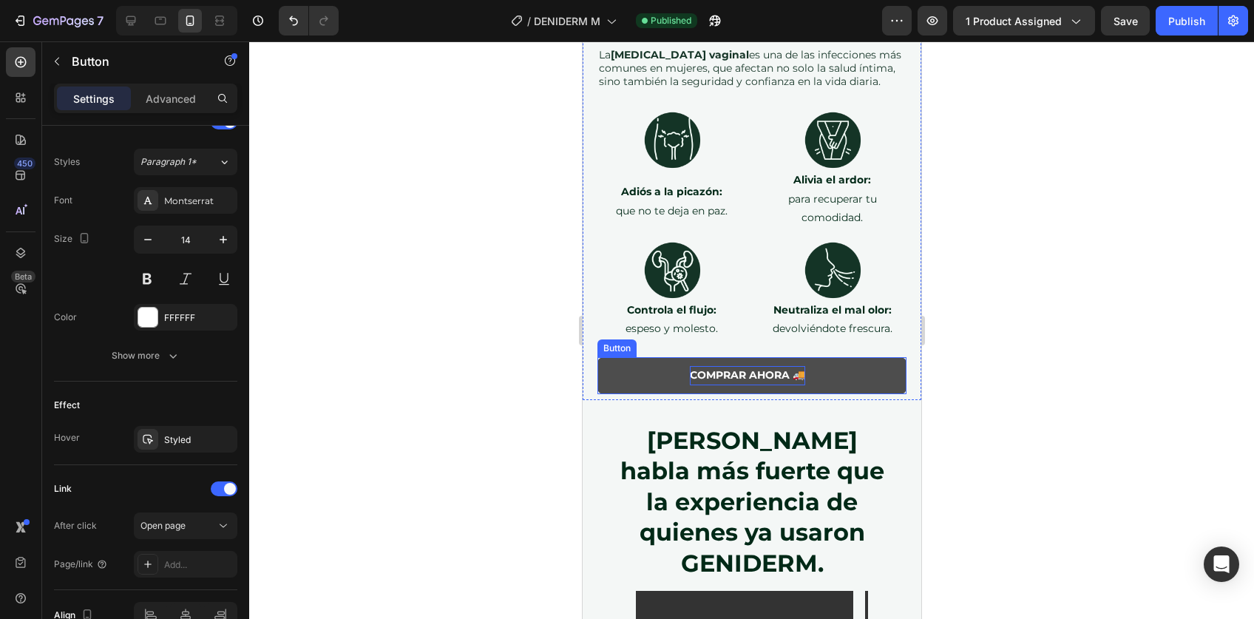
click at [725, 366] on p "COMPRAR AHORA 🚚" at bounding box center [746, 375] width 115 height 18
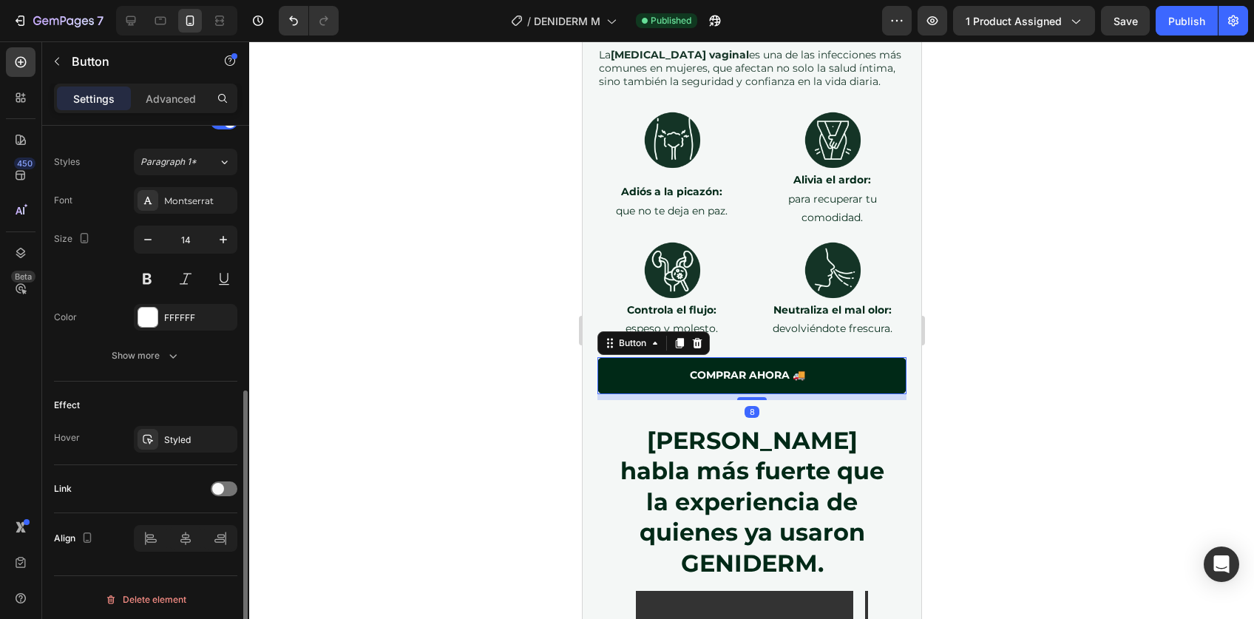
click at [219, 472] on div "Link" at bounding box center [145, 489] width 183 height 48
click at [219, 483] on span at bounding box center [218, 489] width 12 height 12
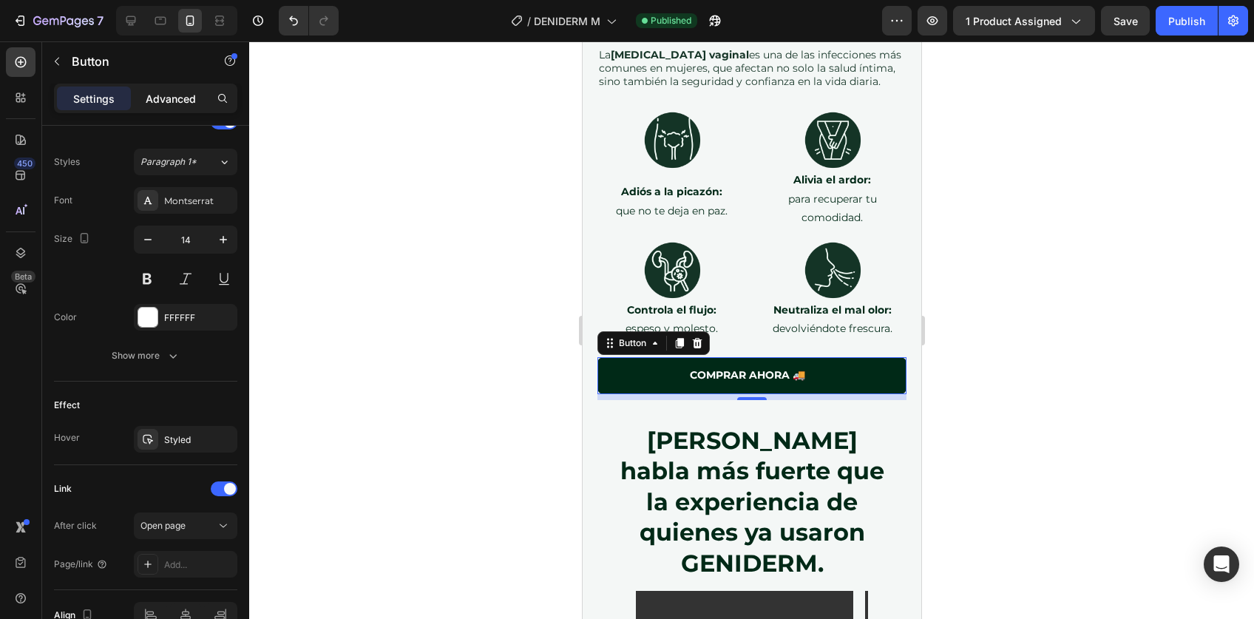
click at [175, 93] on p "Advanced" at bounding box center [171, 99] width 50 height 16
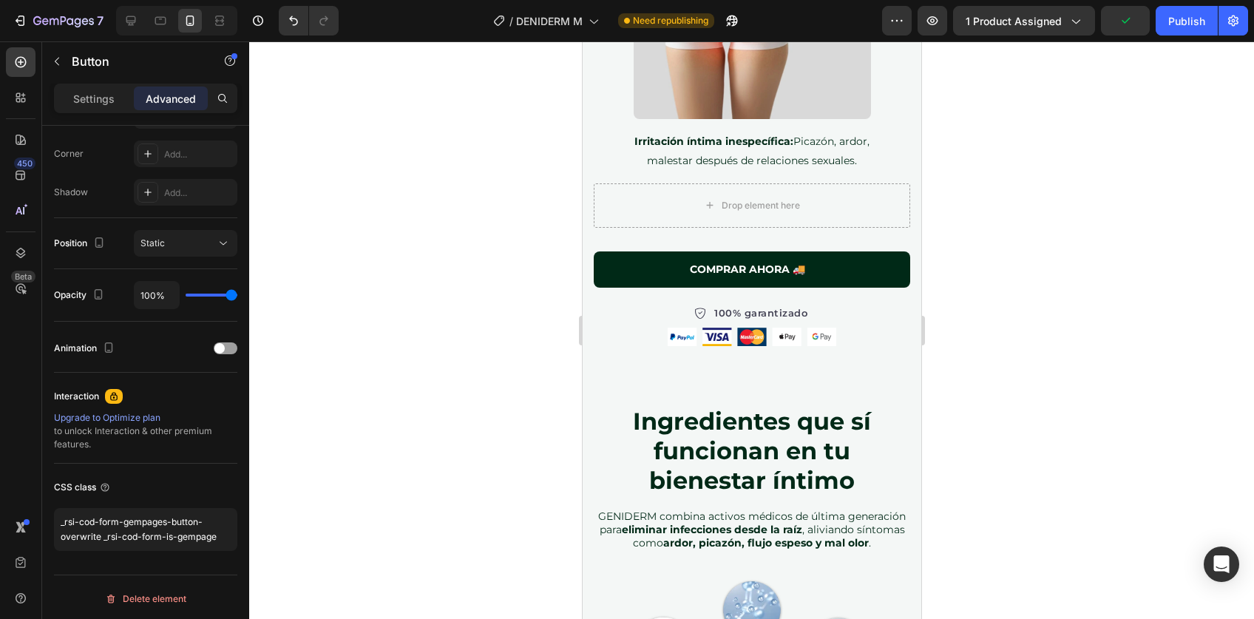
scroll to position [5922, 0]
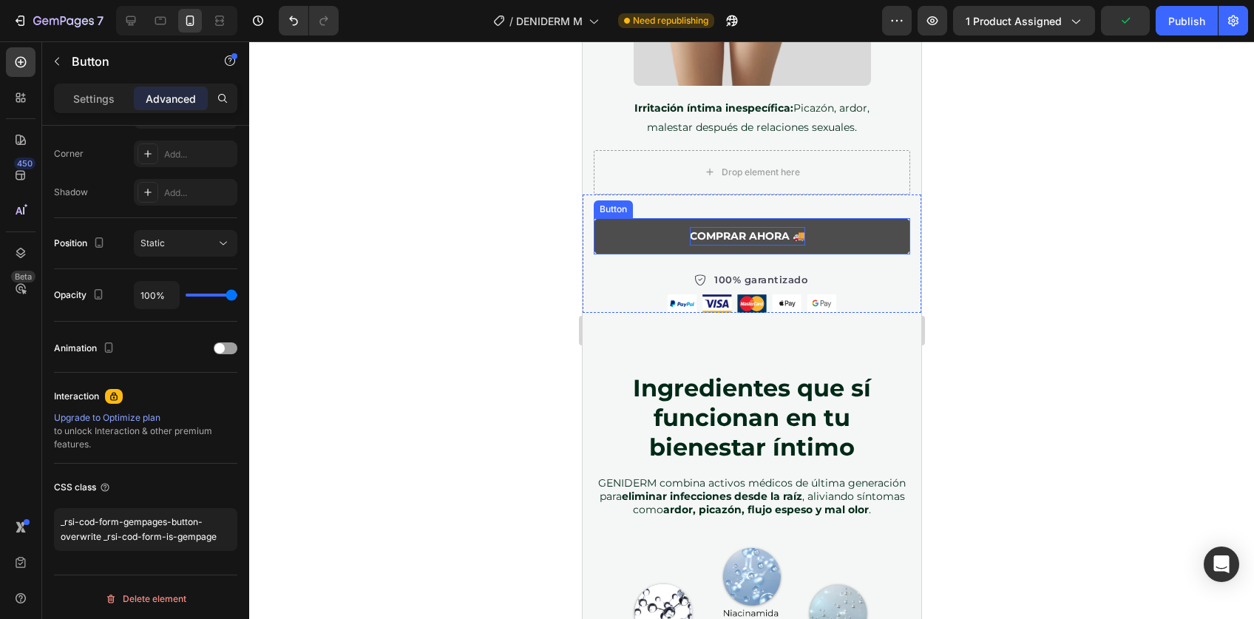
click at [721, 227] on p "COMPRAR AHORA 🚚" at bounding box center [746, 236] width 115 height 18
click at [703, 227] on p "COMPRAR AHORA 🚚" at bounding box center [746, 236] width 115 height 18
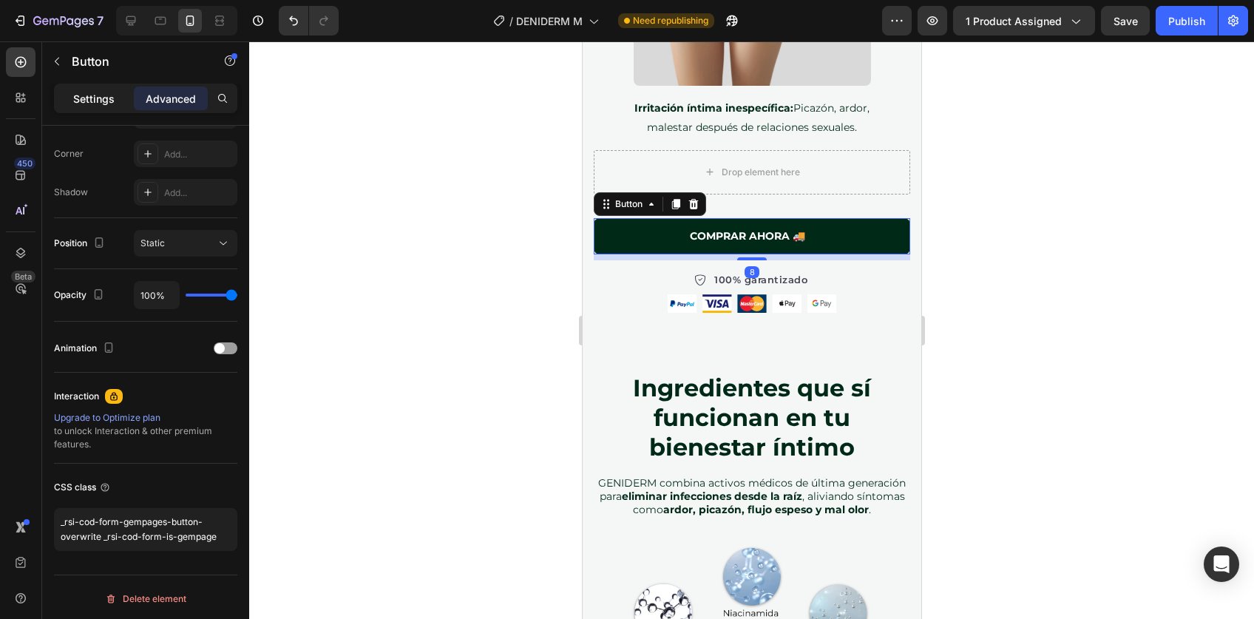
click at [87, 102] on p "Settings" at bounding box center [93, 99] width 41 height 16
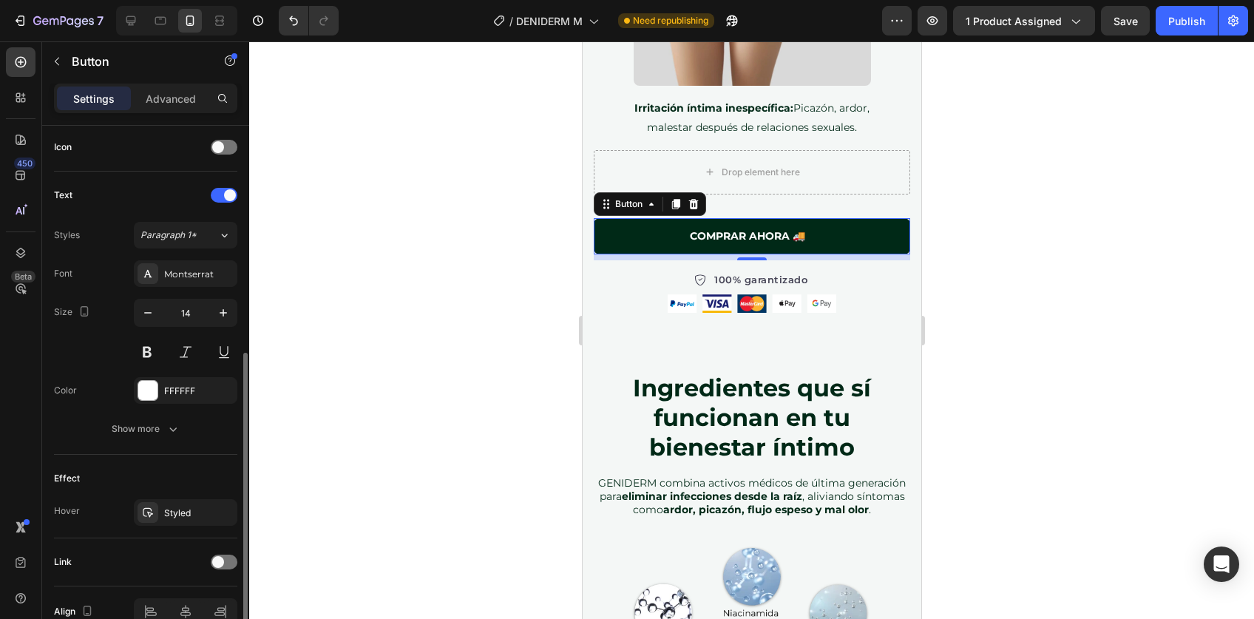
scroll to position [521, 0]
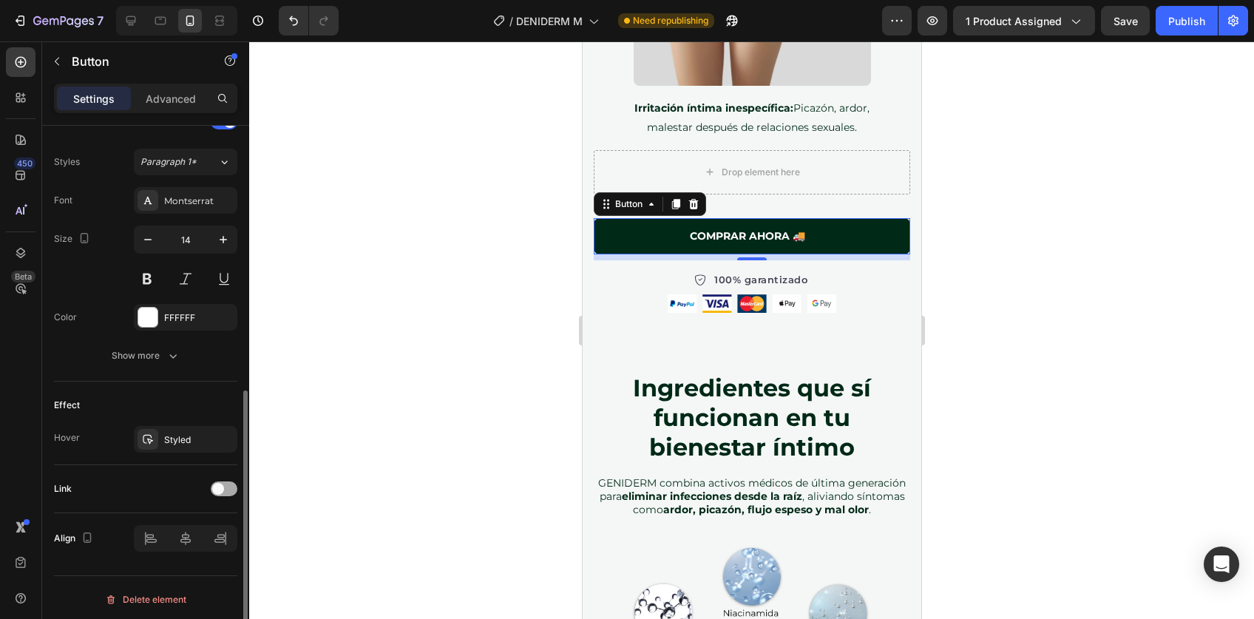
click at [217, 483] on span at bounding box center [218, 489] width 12 height 12
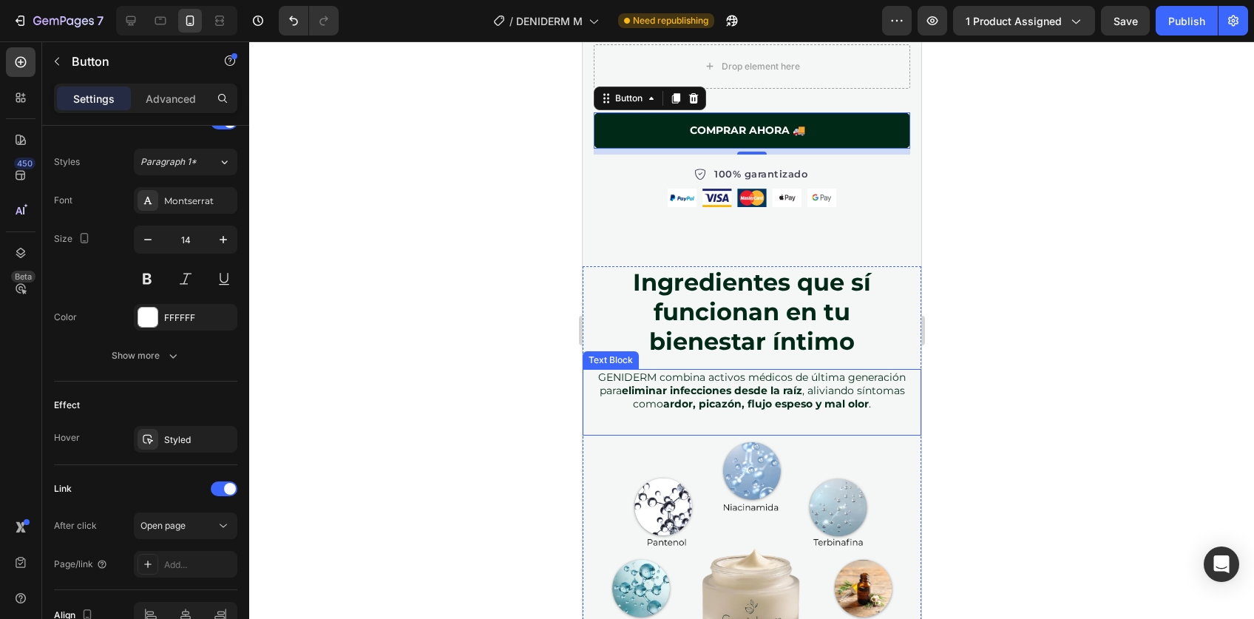
scroll to position [6217, 0]
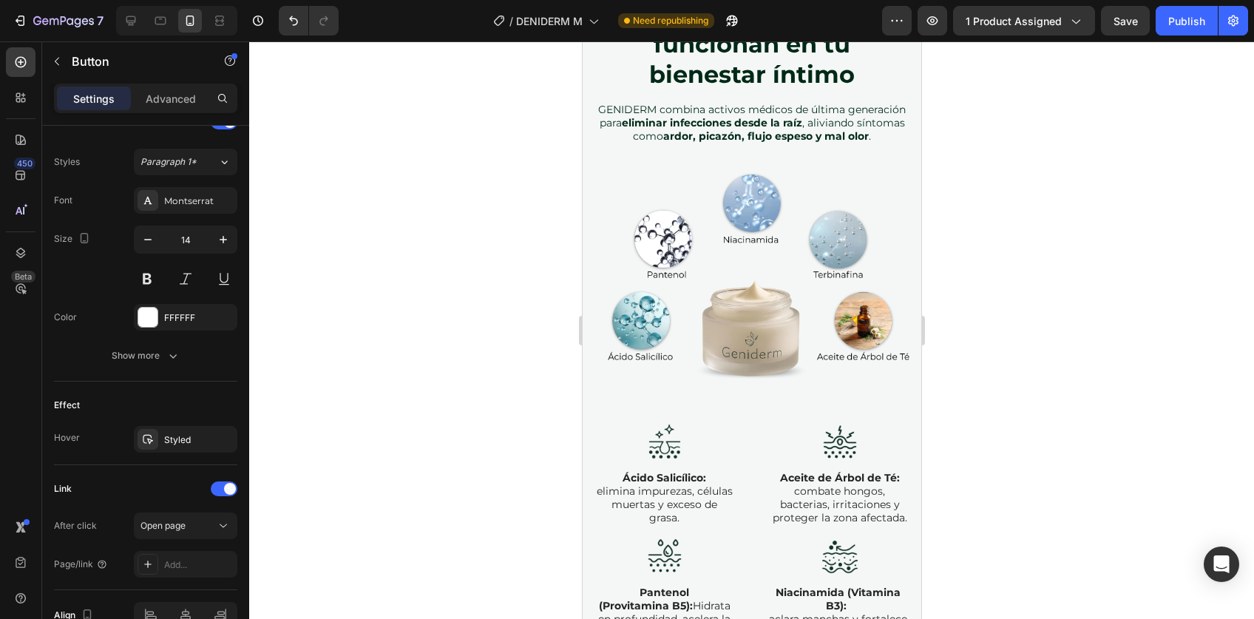
click at [1194, 39] on div "7 Version history / DENIDERM M Need republishing Preview 1 product assigned Sav…" at bounding box center [627, 21] width 1254 height 42
click at [1194, 28] on div "Publish" at bounding box center [1187, 21] width 37 height 16
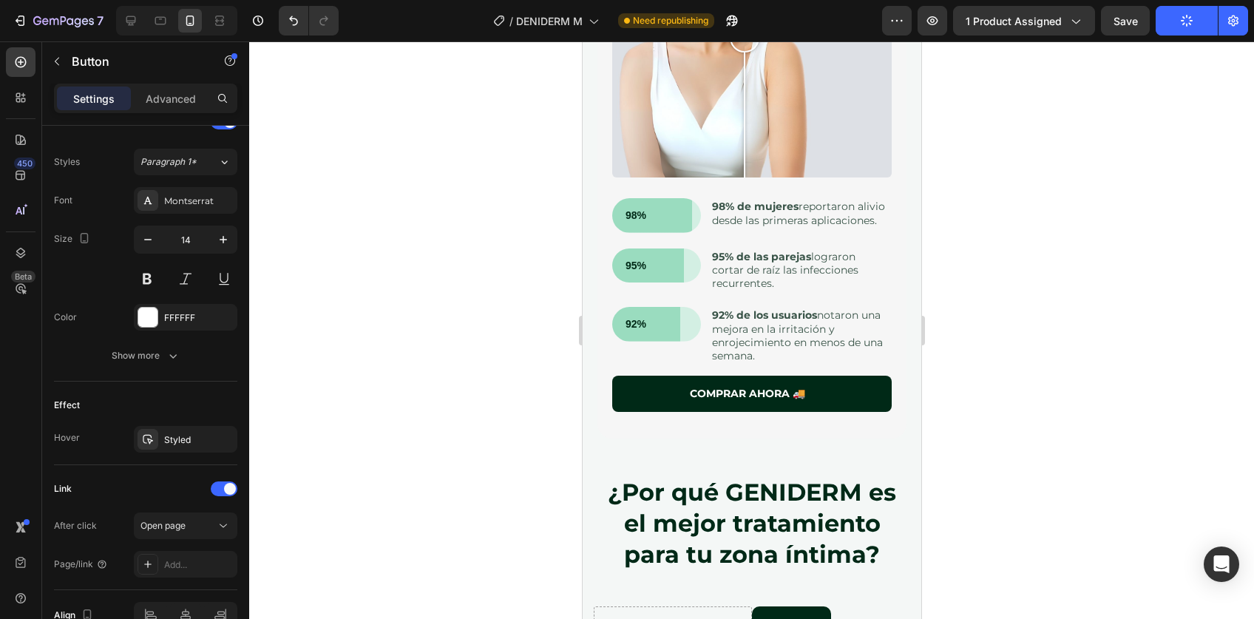
scroll to position [8947, 0]
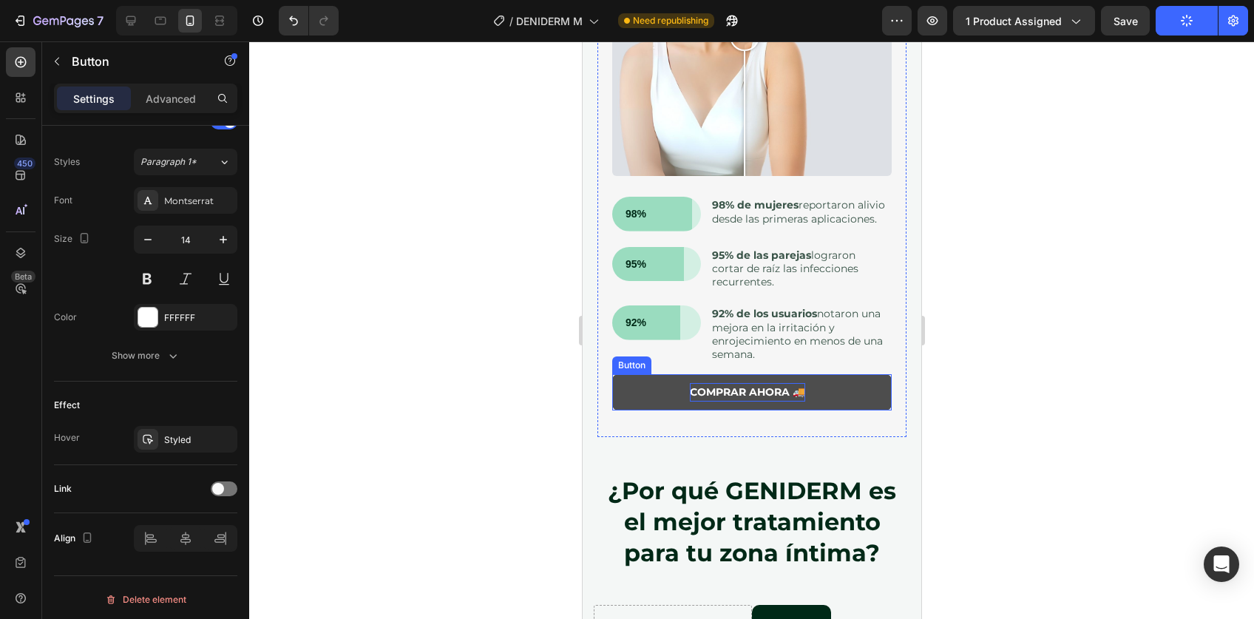
click at [702, 383] on p "COMPRAR AHORA 🚚" at bounding box center [746, 392] width 115 height 18
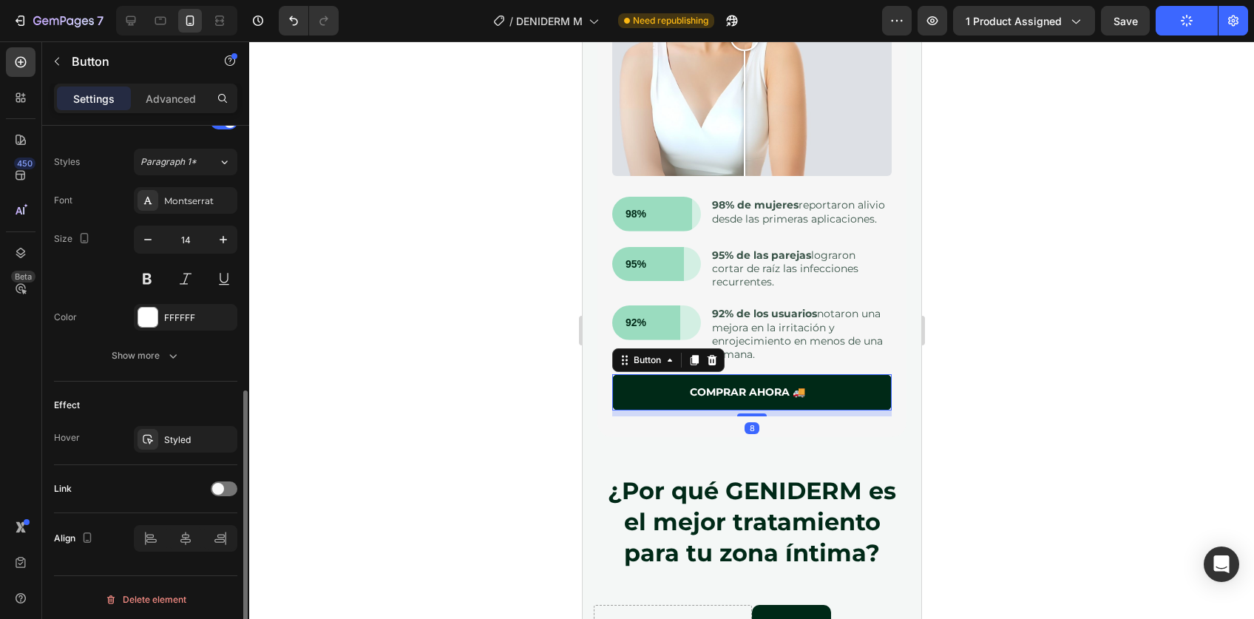
click at [224, 493] on div "Link" at bounding box center [145, 489] width 183 height 24
click at [224, 482] on div at bounding box center [224, 489] width 27 height 15
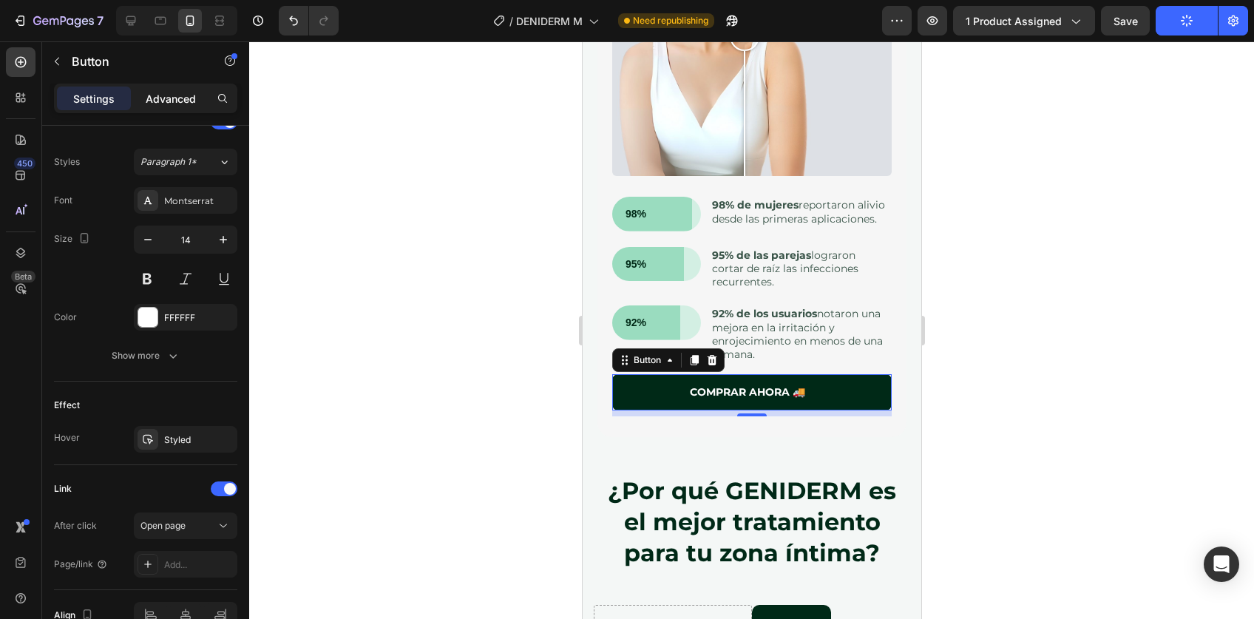
click at [183, 98] on p "Advanced" at bounding box center [171, 99] width 50 height 16
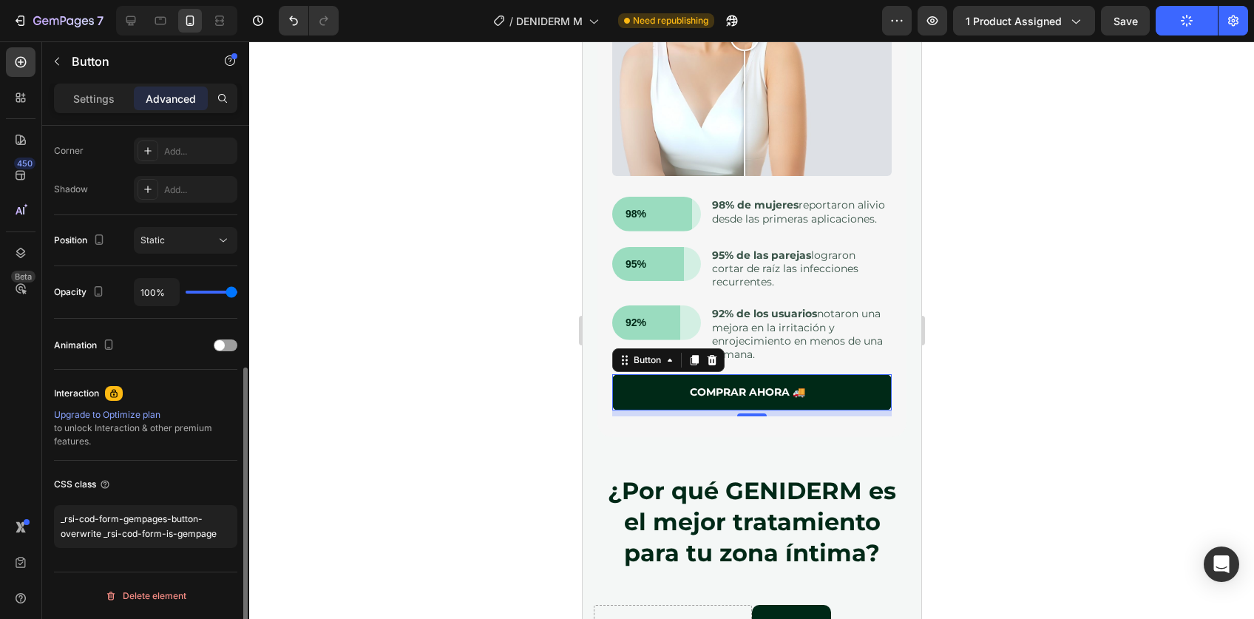
scroll to position [448, 0]
click at [112, 101] on p "Settings" at bounding box center [93, 99] width 41 height 16
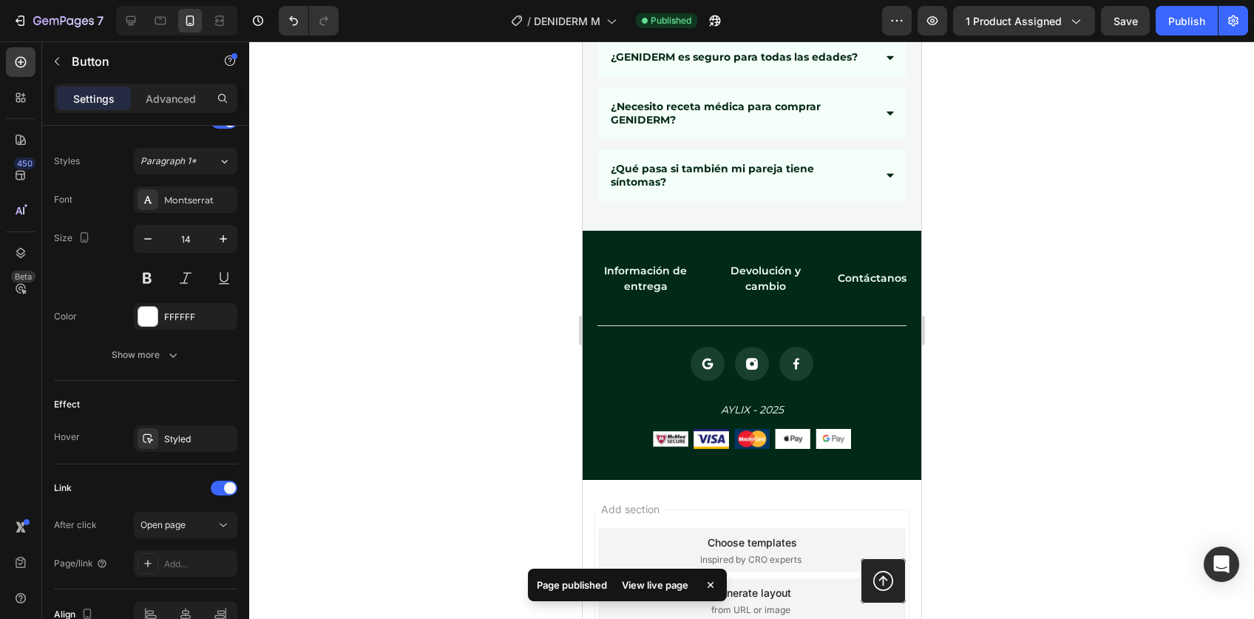
scroll to position [10217, 0]
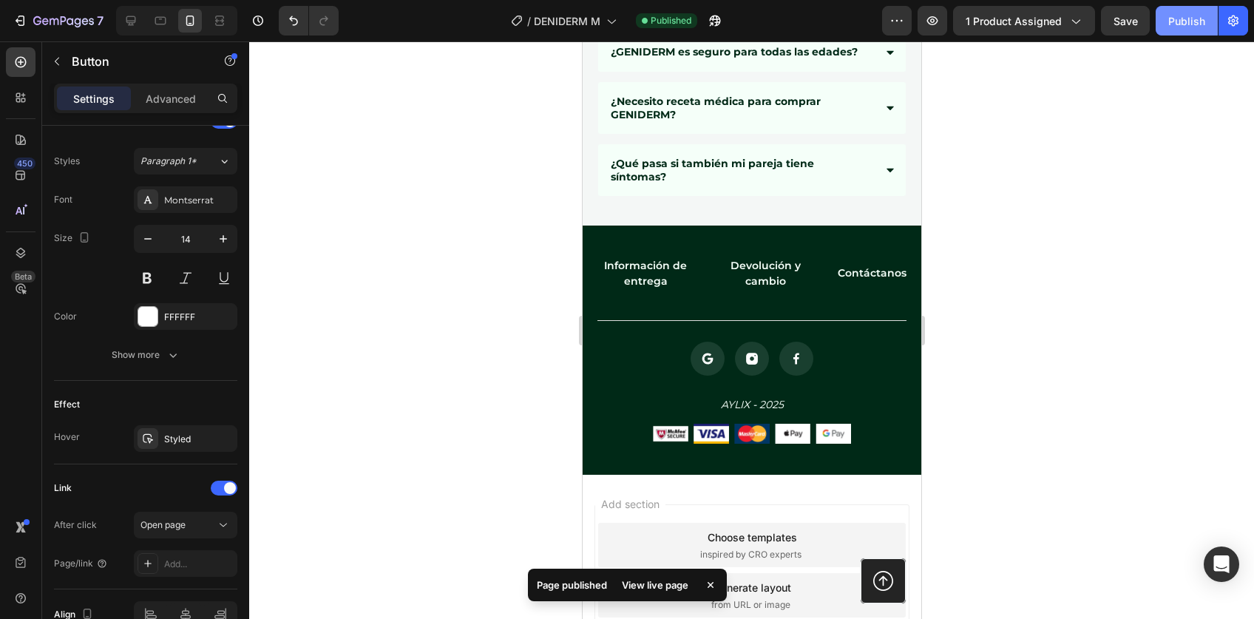
click at [1186, 11] on button "Publish" at bounding box center [1187, 21] width 62 height 30
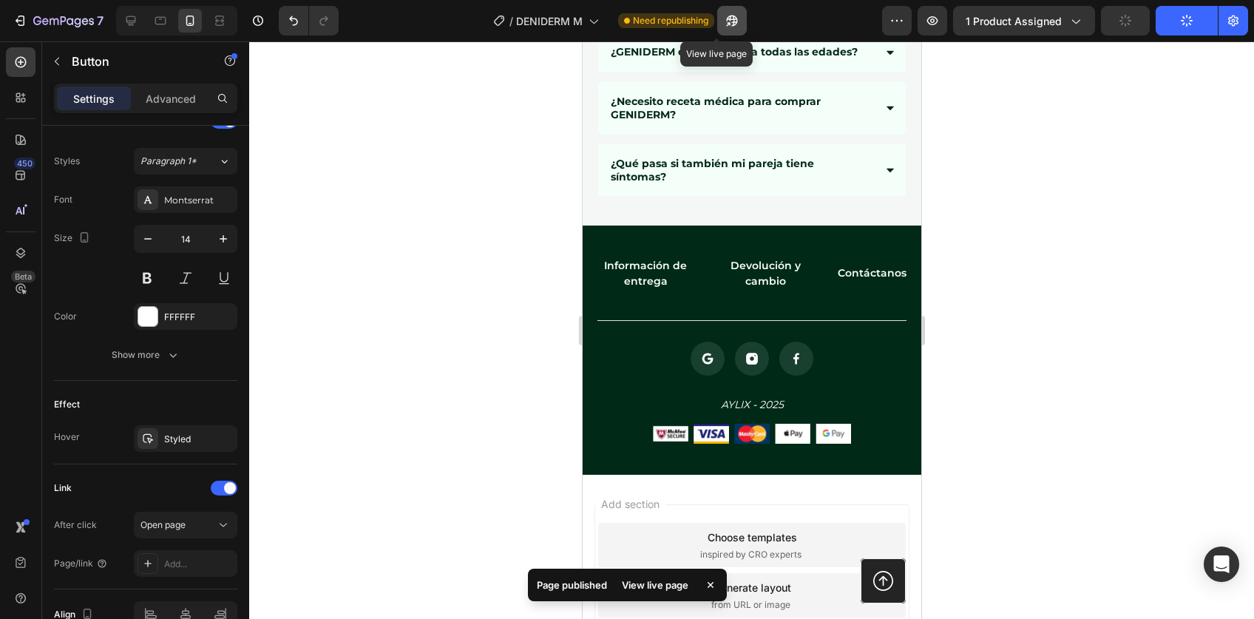
click at [723, 16] on button "button" at bounding box center [732, 21] width 30 height 30
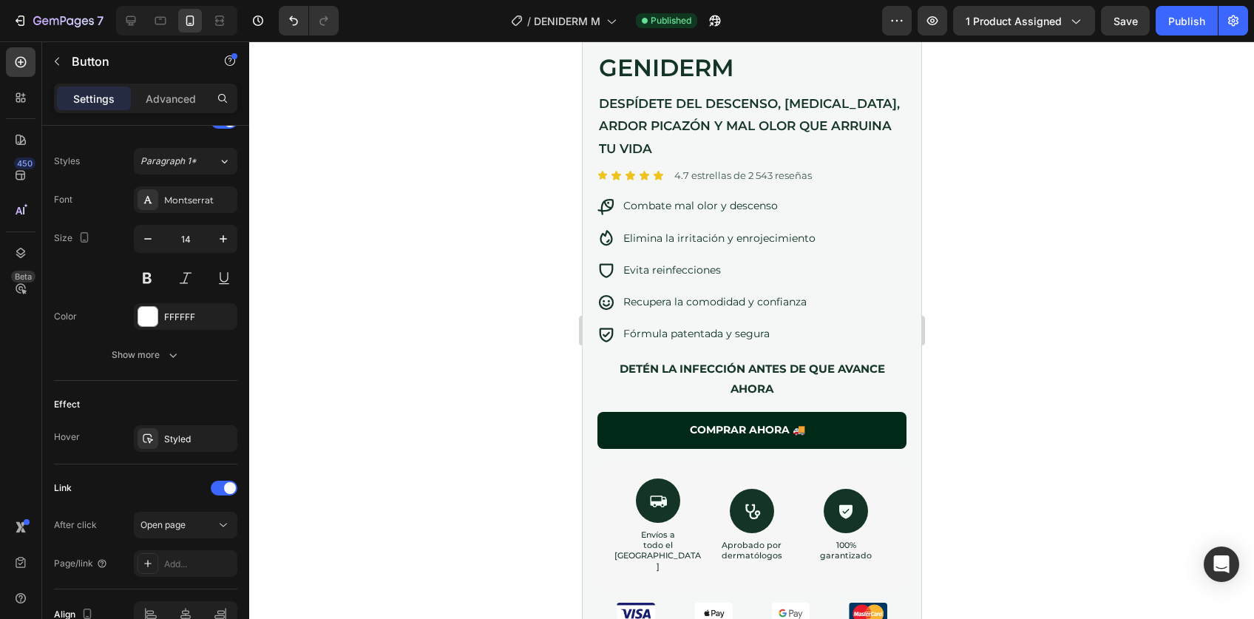
scroll to position [0, 0]
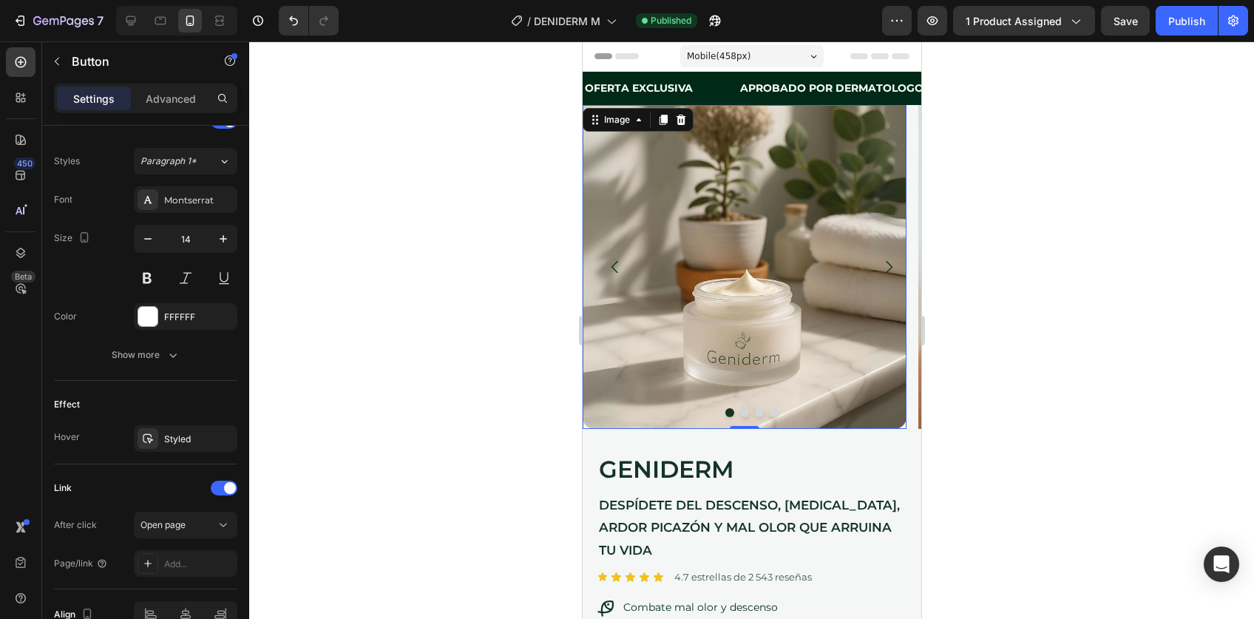
click at [719, 161] on img at bounding box center [744, 267] width 324 height 324
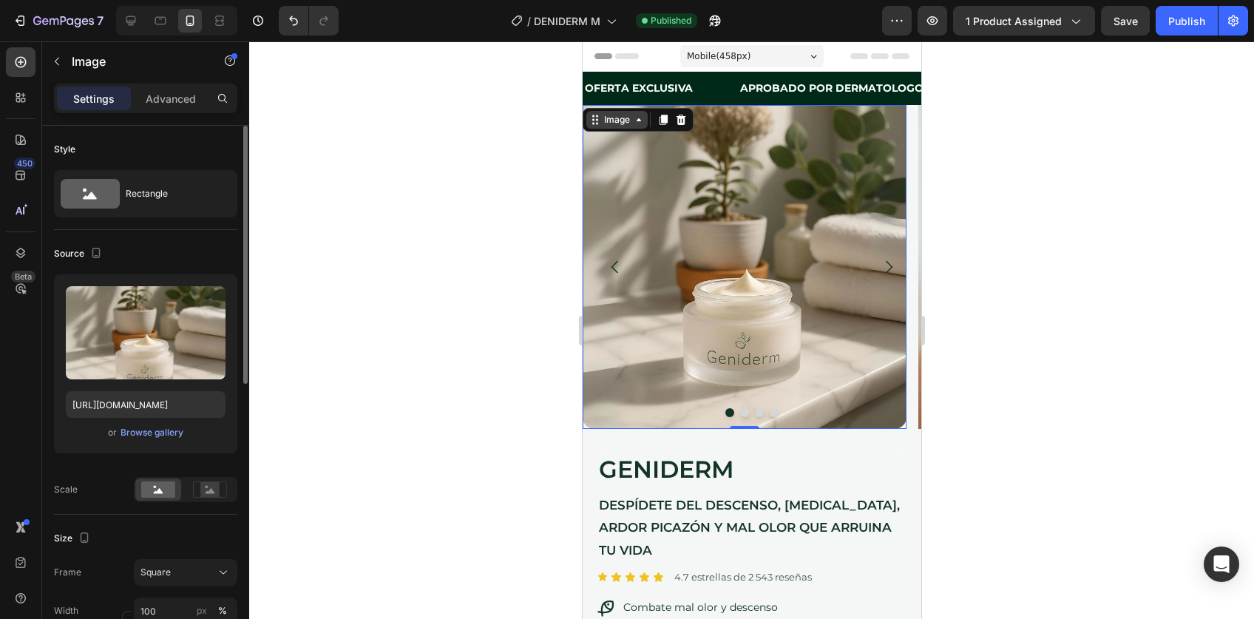
click at [612, 114] on div "Image" at bounding box center [617, 119] width 32 height 13
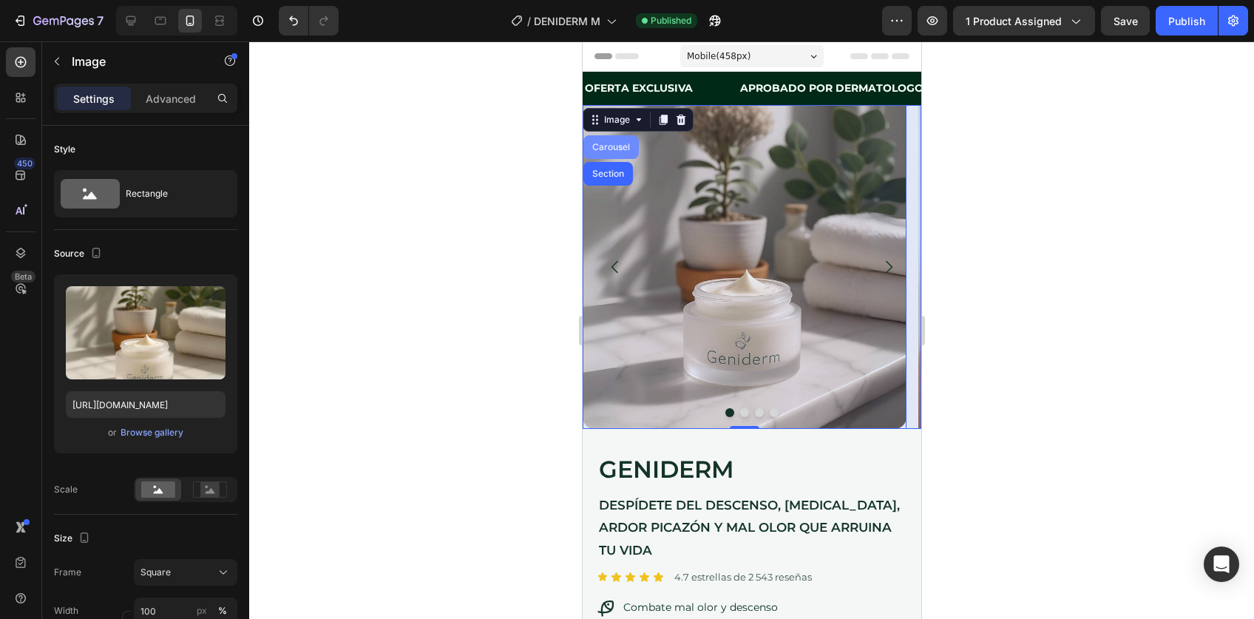
click at [604, 152] on div "Carousel" at bounding box center [610, 147] width 55 height 24
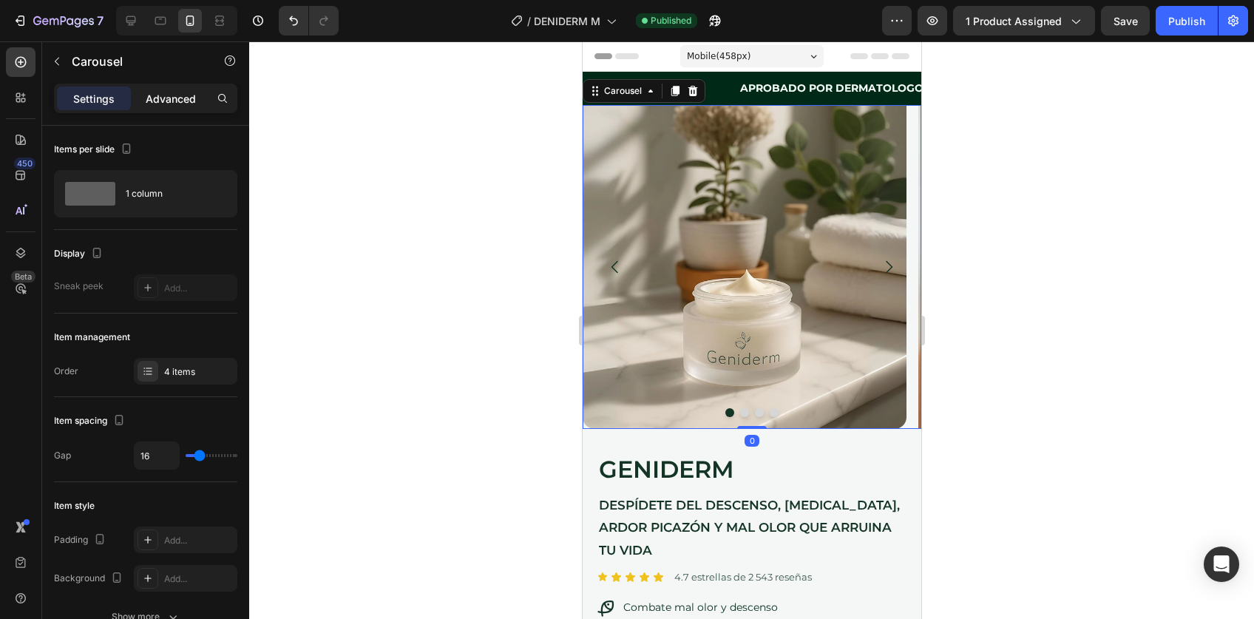
click at [172, 97] on p "Advanced" at bounding box center [171, 99] width 50 height 16
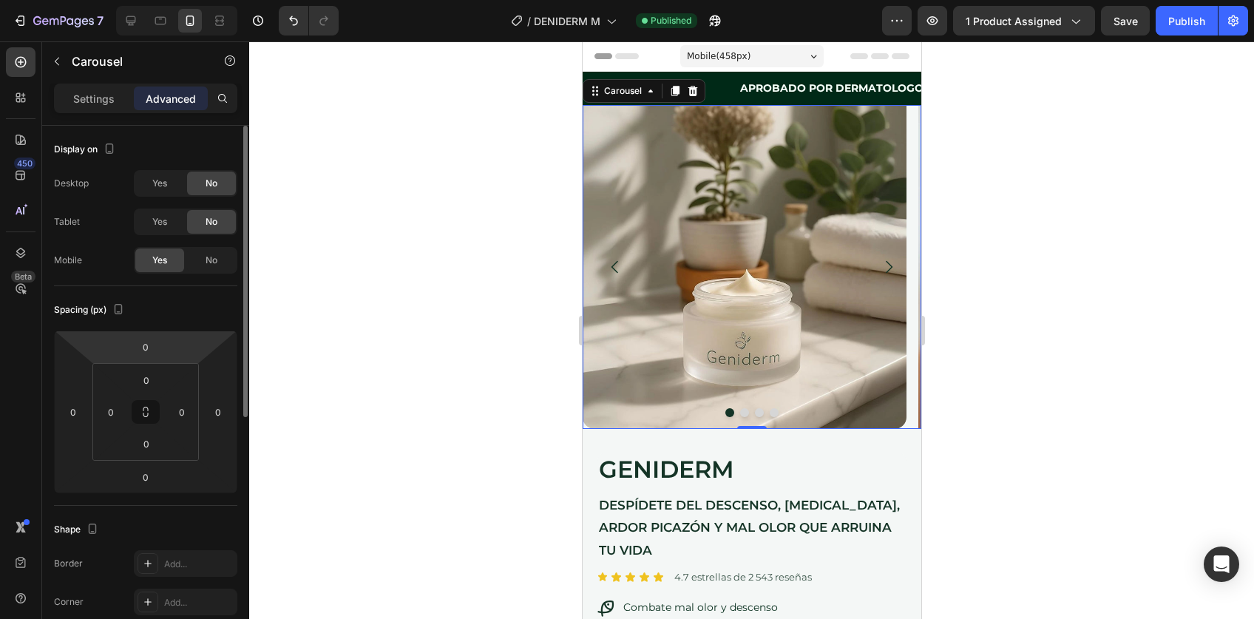
click at [163, 262] on span "Yes" at bounding box center [159, 260] width 15 height 13
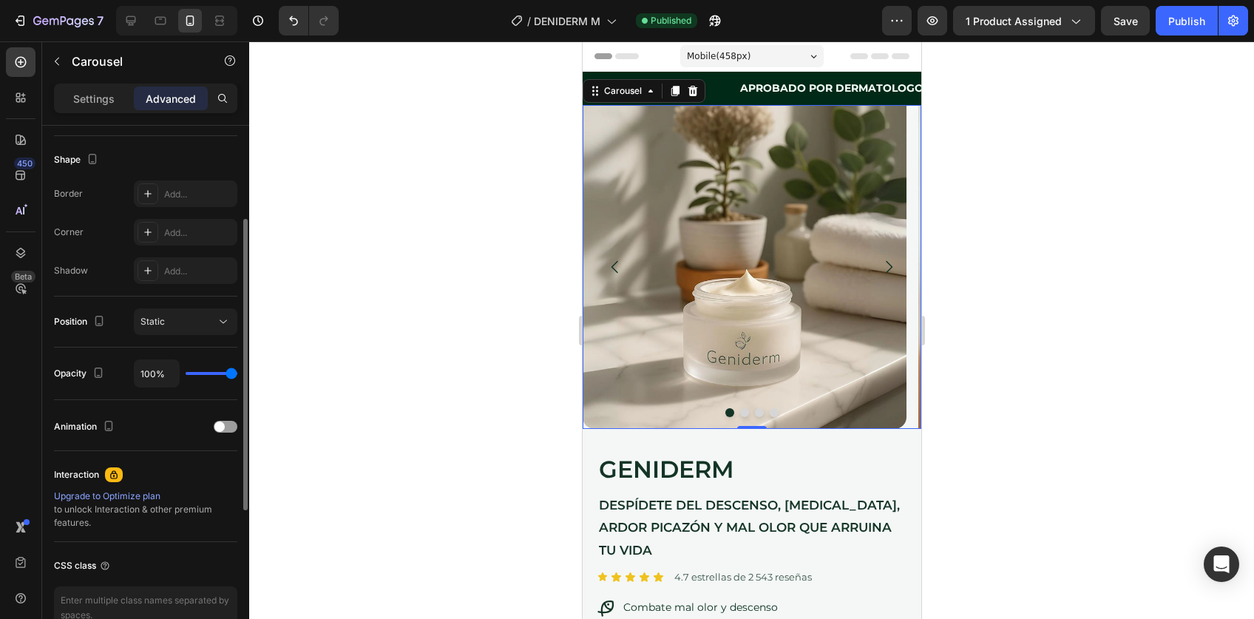
scroll to position [231, 0]
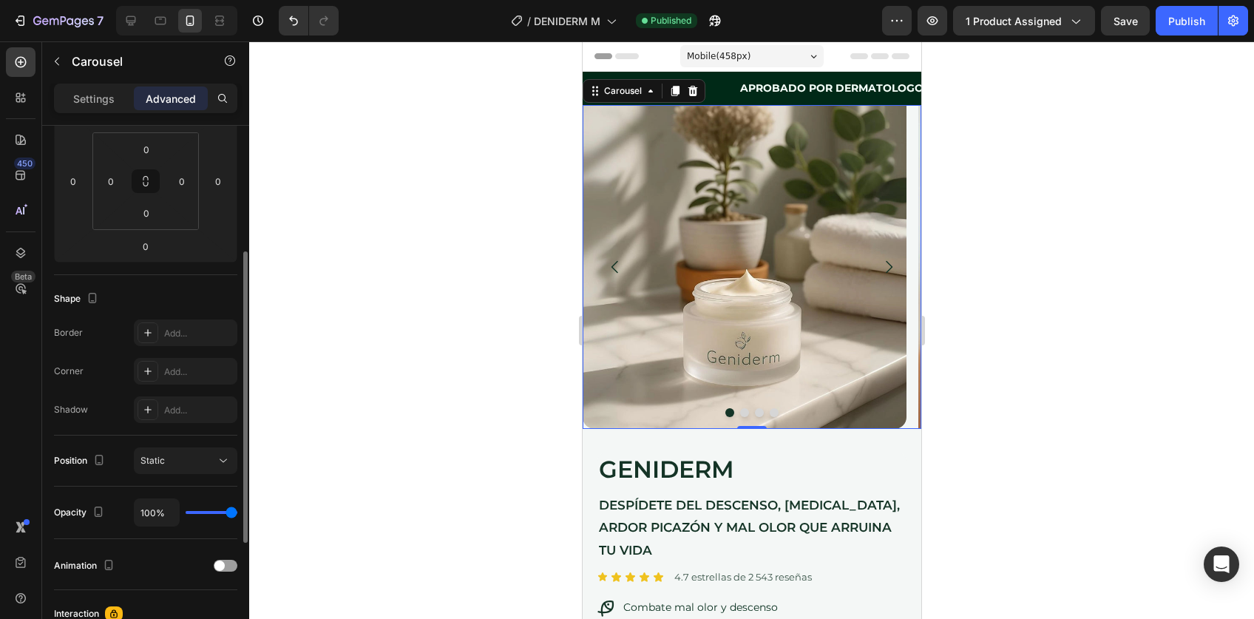
click at [109, 111] on div "Settings Advanced" at bounding box center [145, 99] width 183 height 30
click at [109, 101] on p "Settings" at bounding box center [93, 99] width 41 height 16
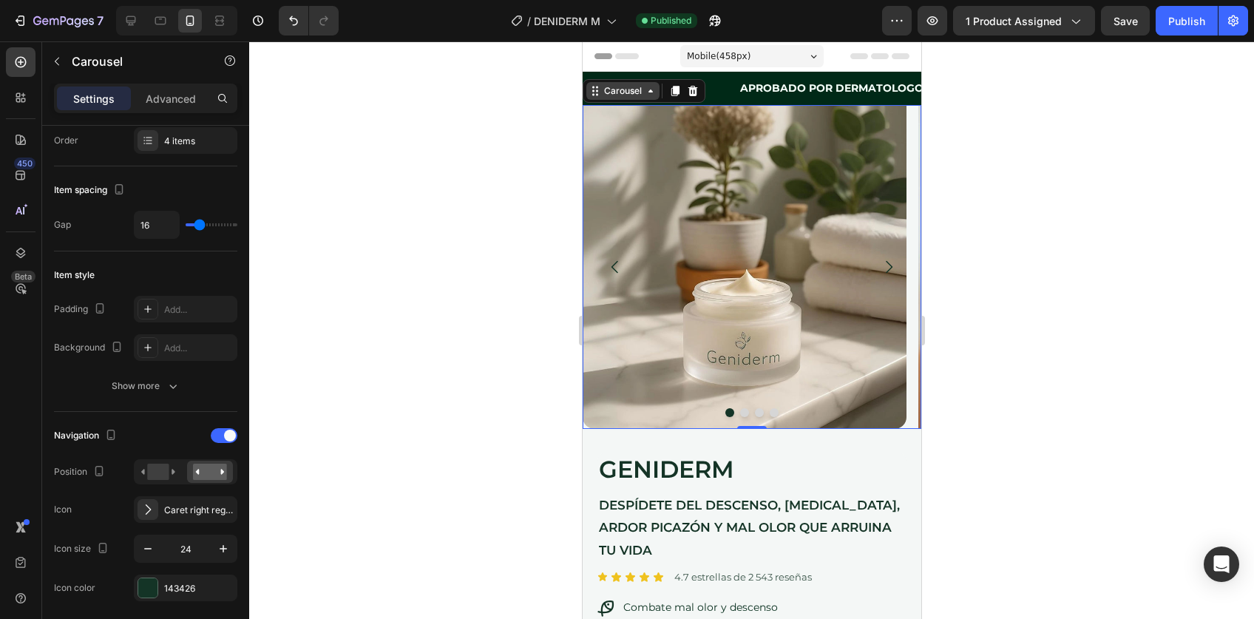
click at [629, 91] on div "Carousel" at bounding box center [623, 90] width 44 height 13
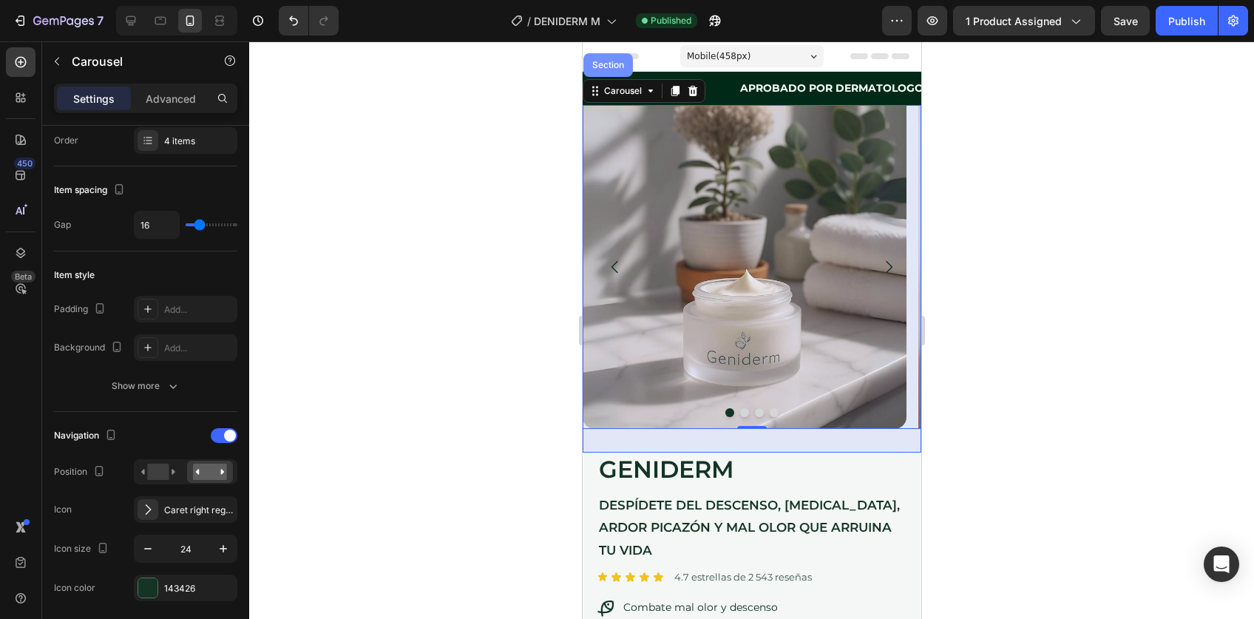
click at [612, 67] on div "Section" at bounding box center [608, 65] width 38 height 9
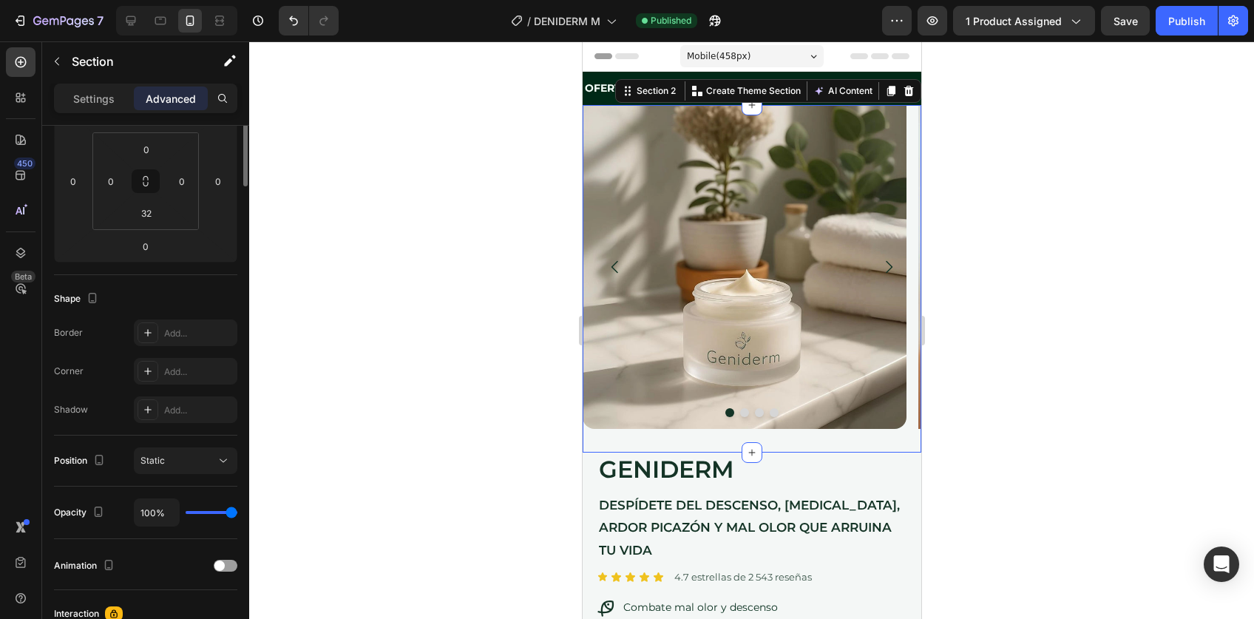
scroll to position [0, 0]
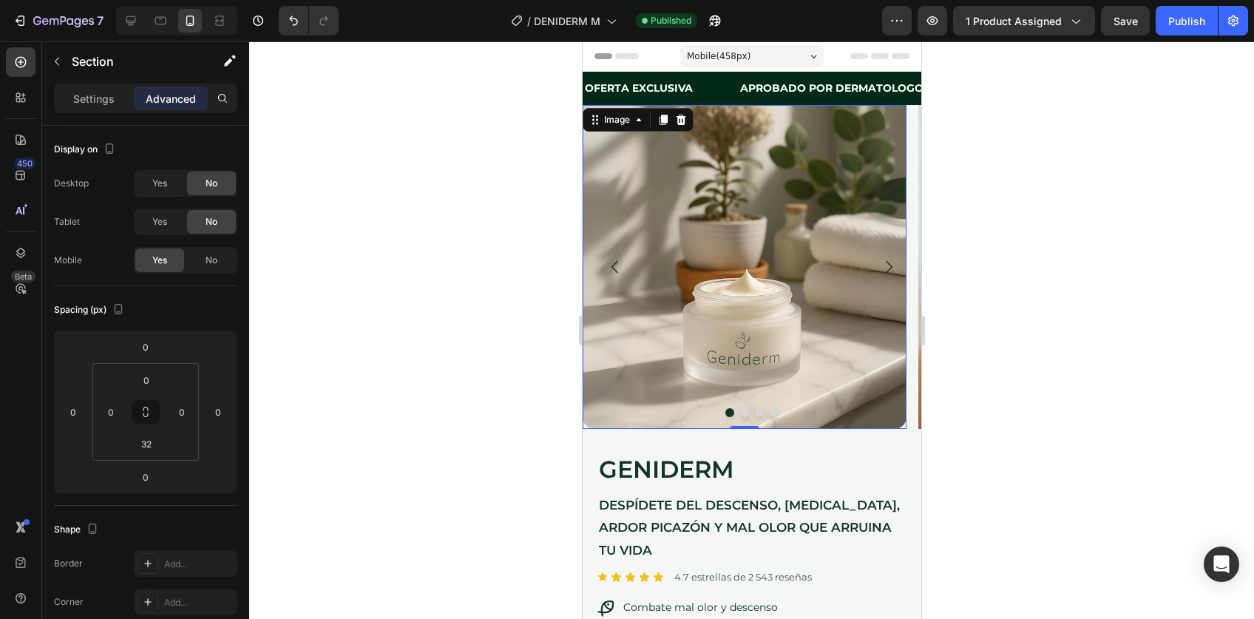
click at [632, 149] on img at bounding box center [744, 267] width 324 height 324
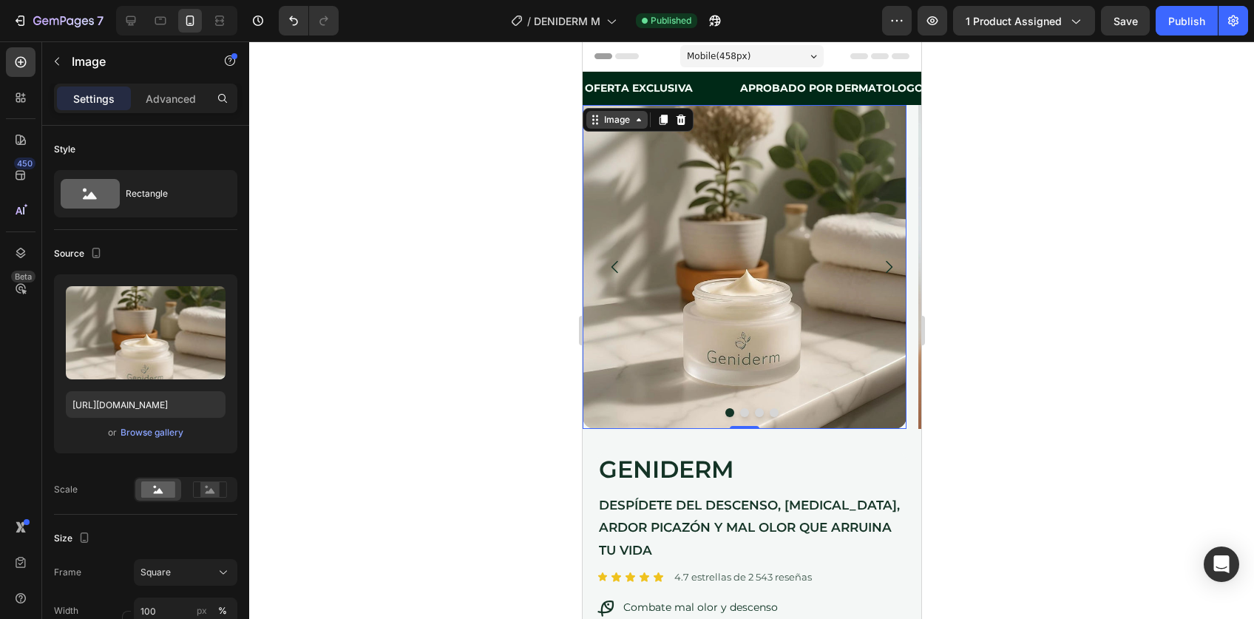
click at [620, 116] on div "Image" at bounding box center [617, 119] width 32 height 13
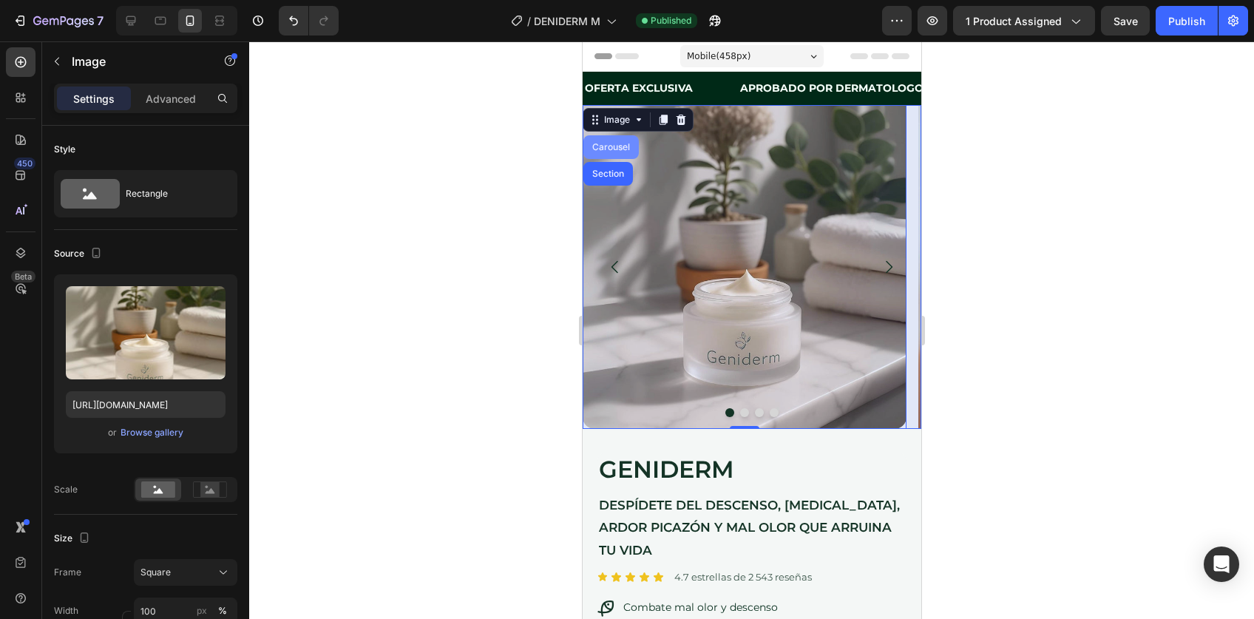
click at [602, 148] on div "Carousel" at bounding box center [611, 147] width 44 height 9
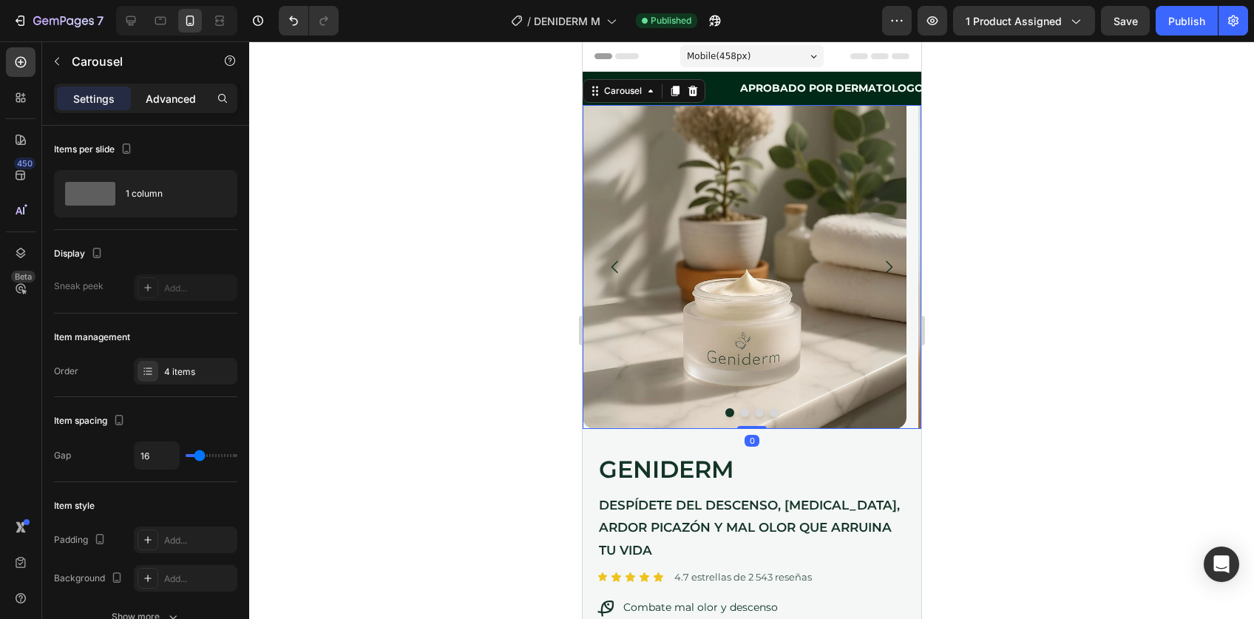
click at [175, 106] on div "Advanced" at bounding box center [171, 99] width 74 height 24
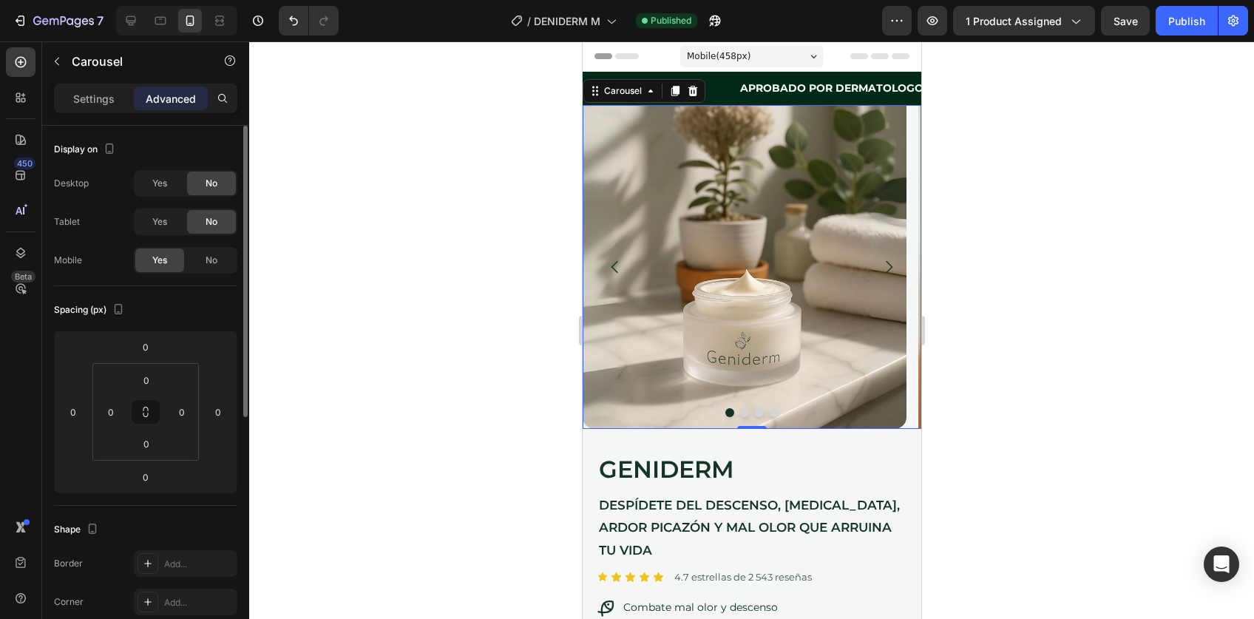
drag, startPoint x: 163, startPoint y: 218, endPoint x: 163, endPoint y: 197, distance: 21.4
click at [163, 218] on span "Yes" at bounding box center [159, 221] width 15 height 13
click at [163, 180] on span "Yes" at bounding box center [159, 183] width 15 height 13
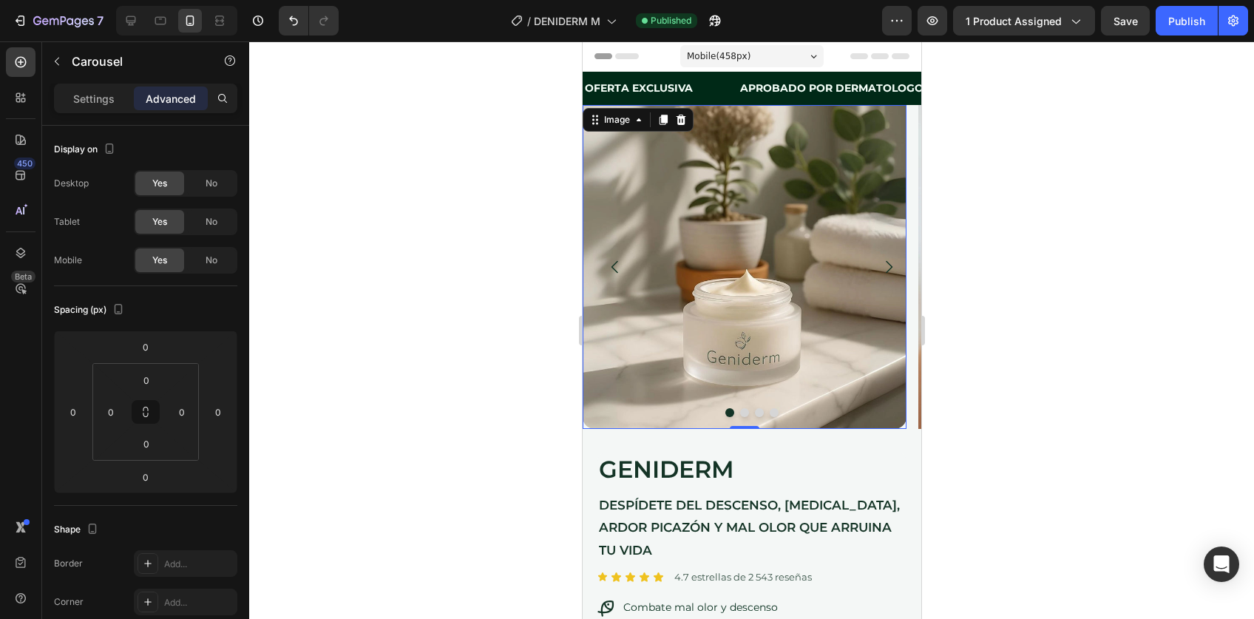
click at [634, 161] on img at bounding box center [744, 267] width 324 height 324
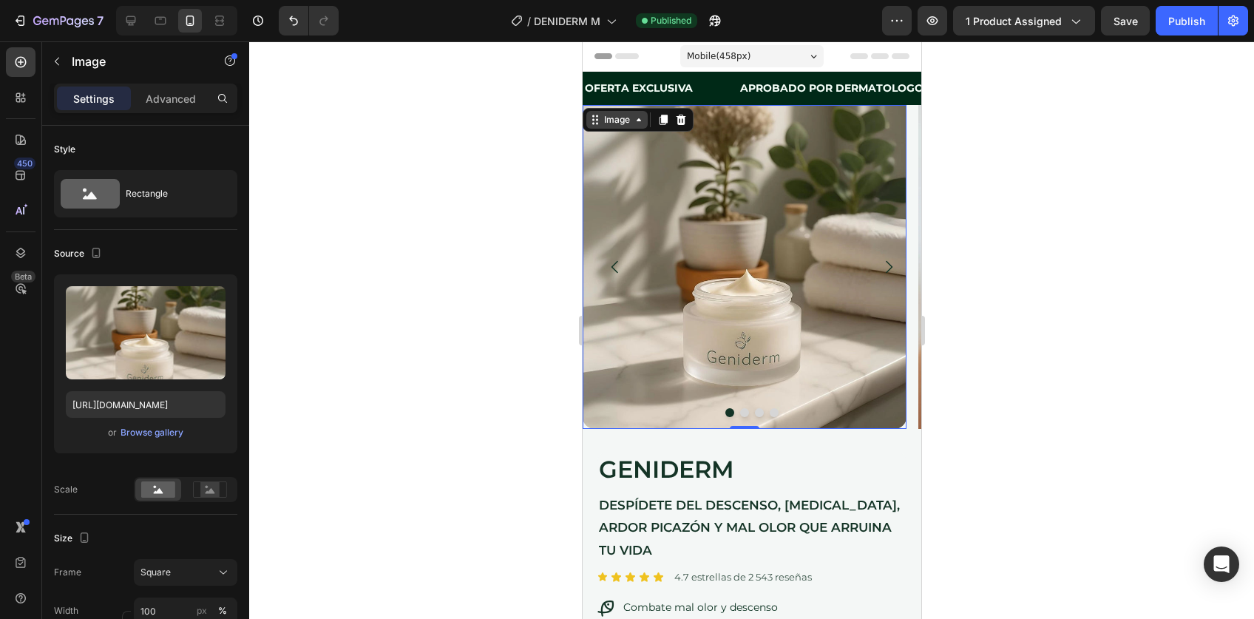
click at [624, 121] on div "Image" at bounding box center [617, 119] width 32 height 13
click at [182, 109] on div "Advanced" at bounding box center [171, 99] width 74 height 24
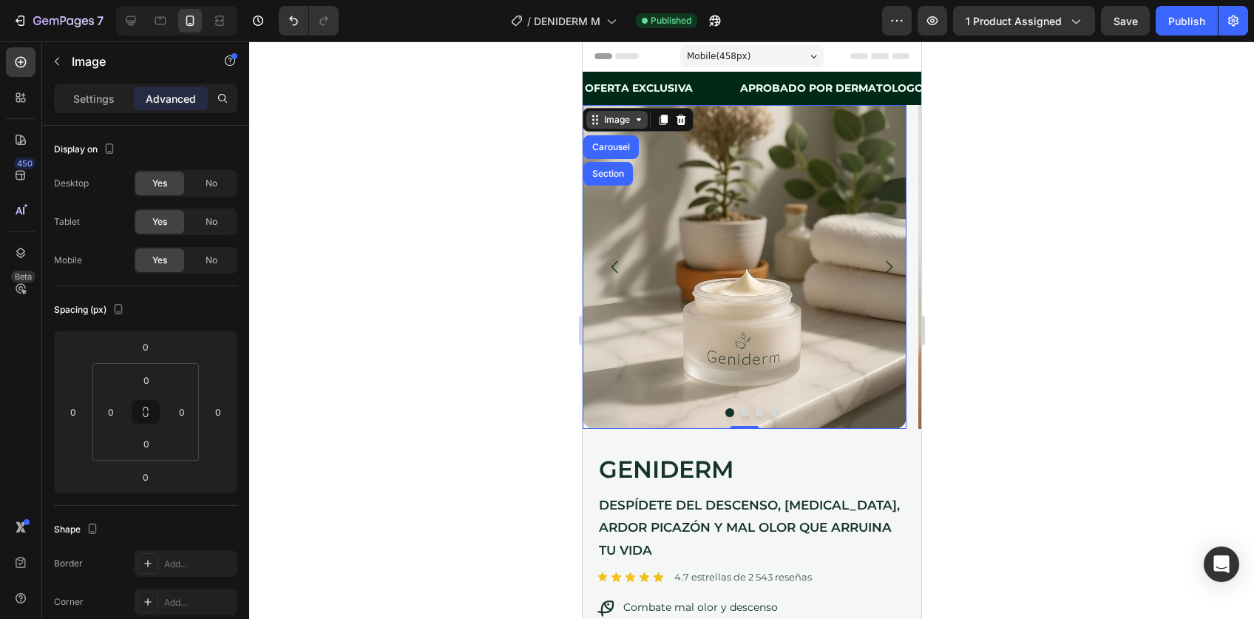
click at [623, 118] on div "Image" at bounding box center [617, 119] width 32 height 13
click at [613, 115] on div "Image" at bounding box center [617, 119] width 32 height 13
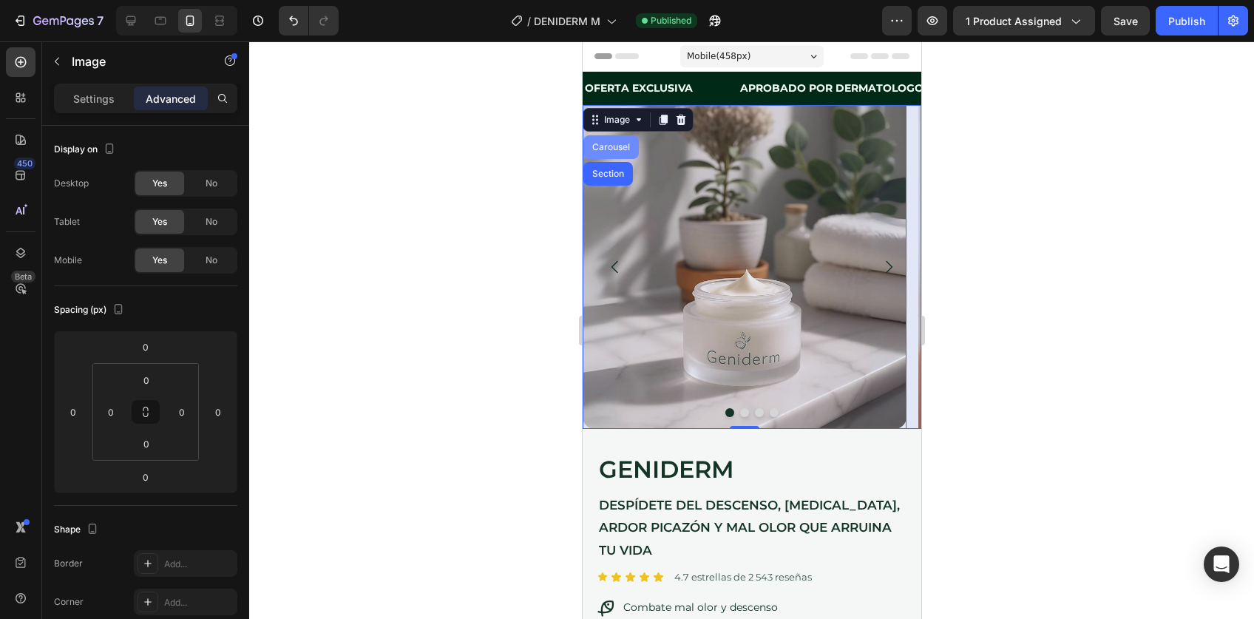
click at [608, 149] on div "Carousel" at bounding box center [611, 147] width 44 height 9
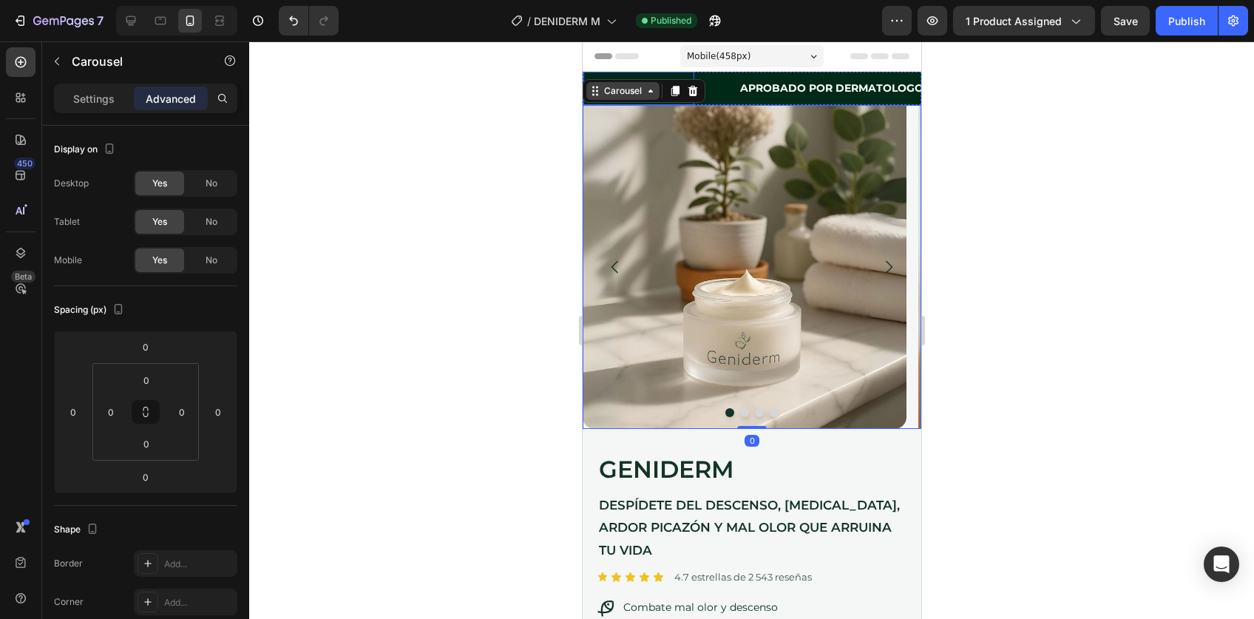
click at [626, 95] on div "Carousel" at bounding box center [623, 90] width 44 height 13
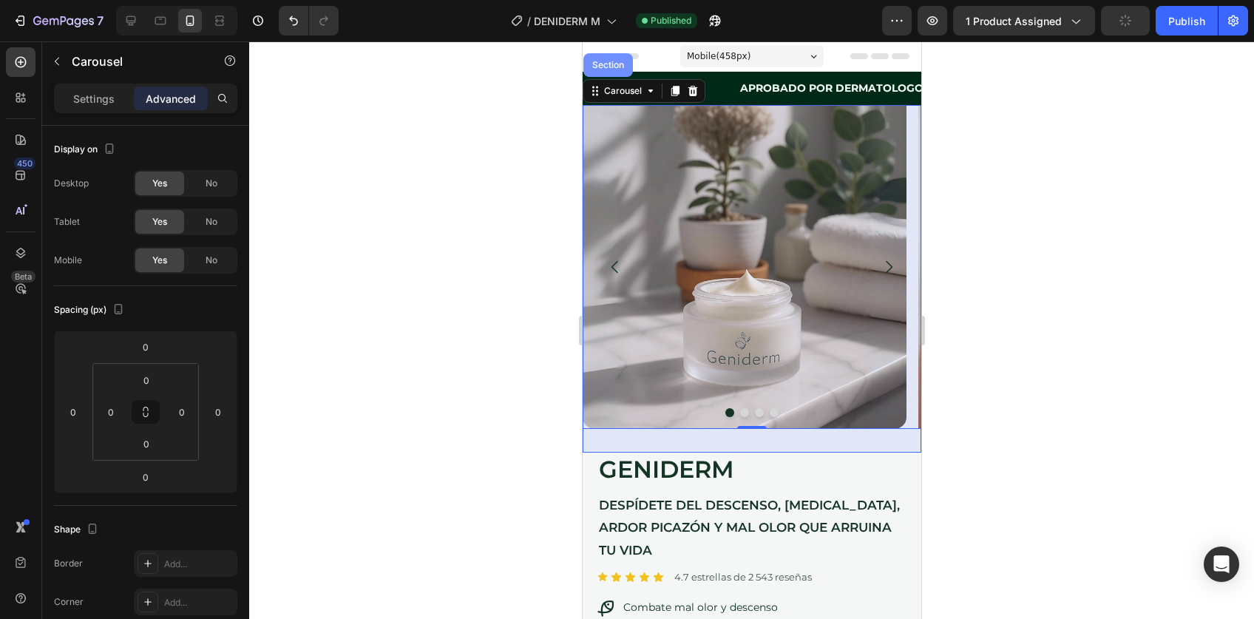
click at [612, 67] on div "Section" at bounding box center [608, 65] width 38 height 9
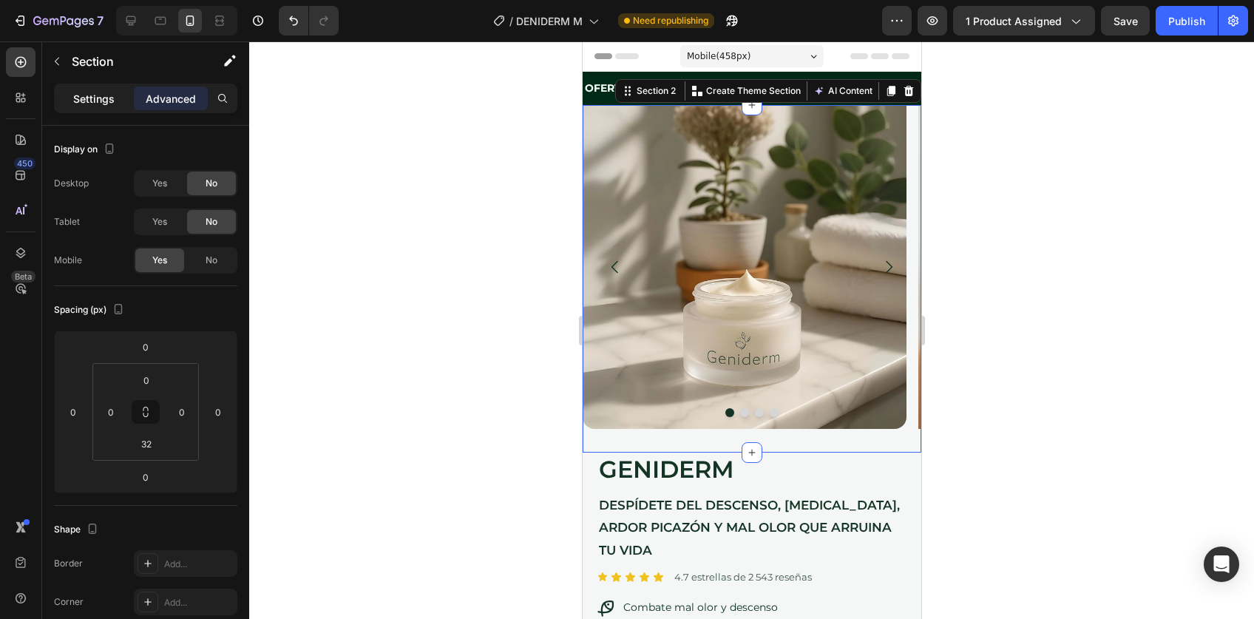
click at [101, 108] on div "Settings" at bounding box center [94, 99] width 74 height 24
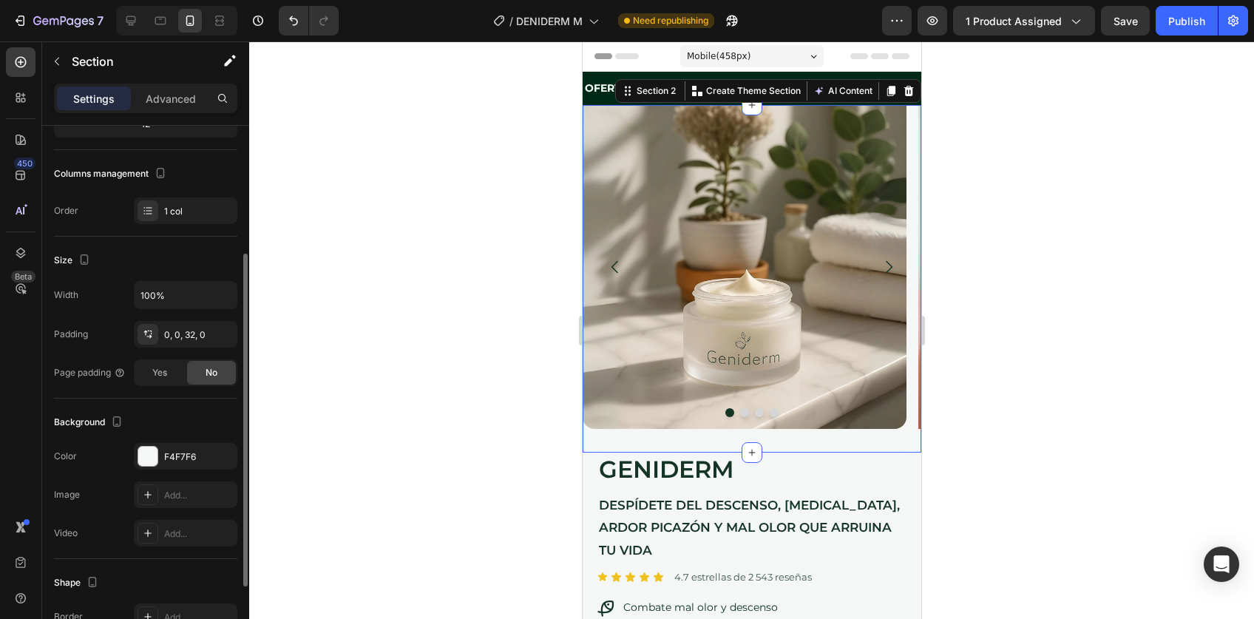
scroll to position [192, 0]
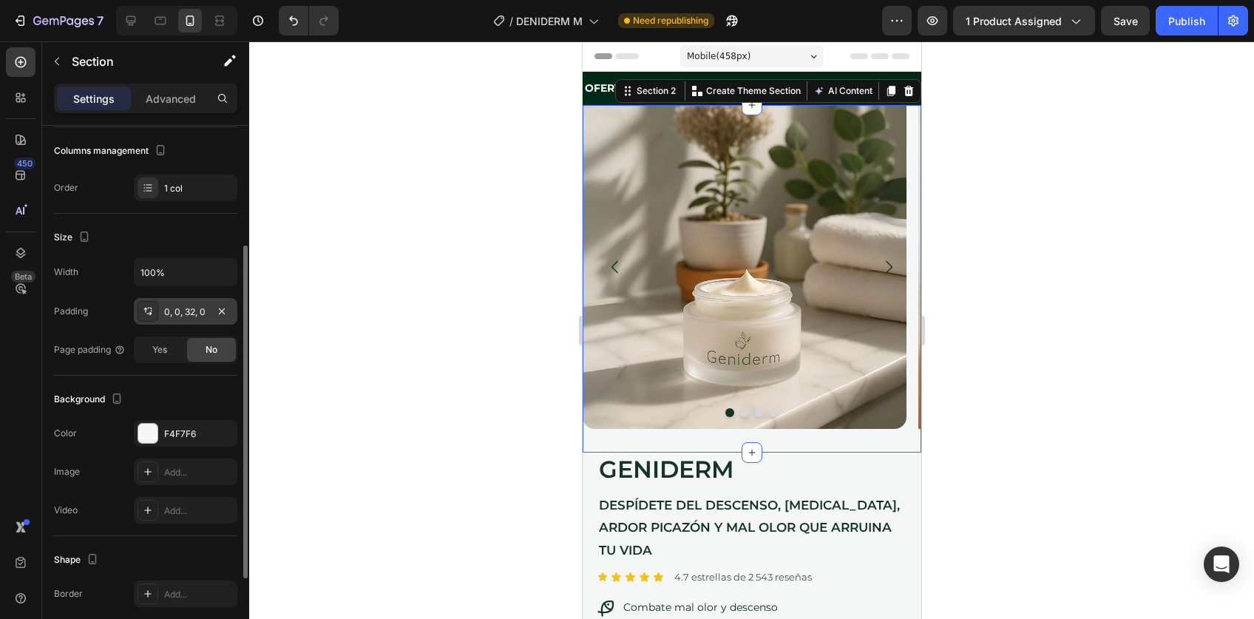
click at [176, 313] on div "0, 0, 32, 0" at bounding box center [185, 311] width 43 height 13
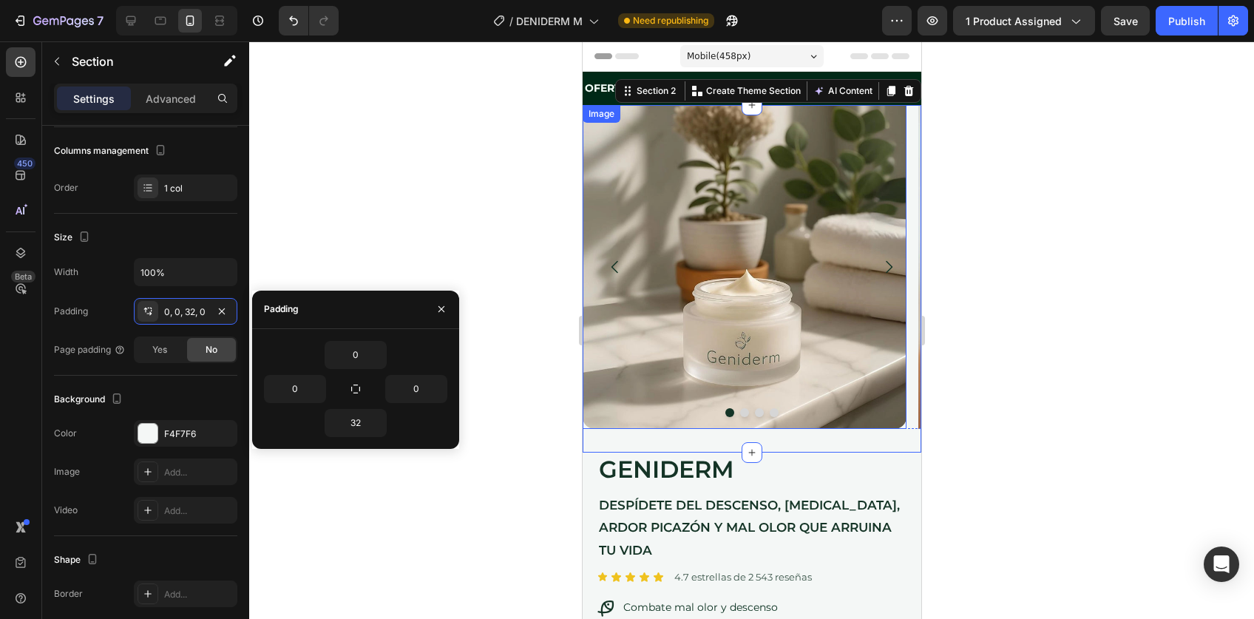
click at [738, 347] on img at bounding box center [744, 267] width 324 height 324
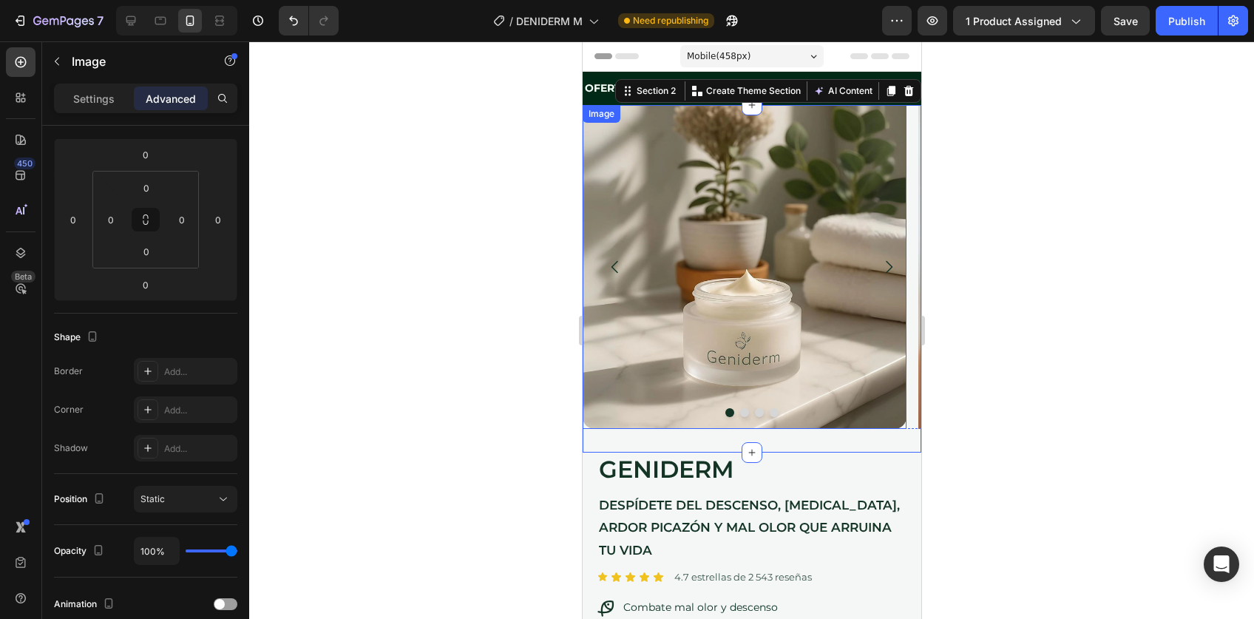
scroll to position [0, 0]
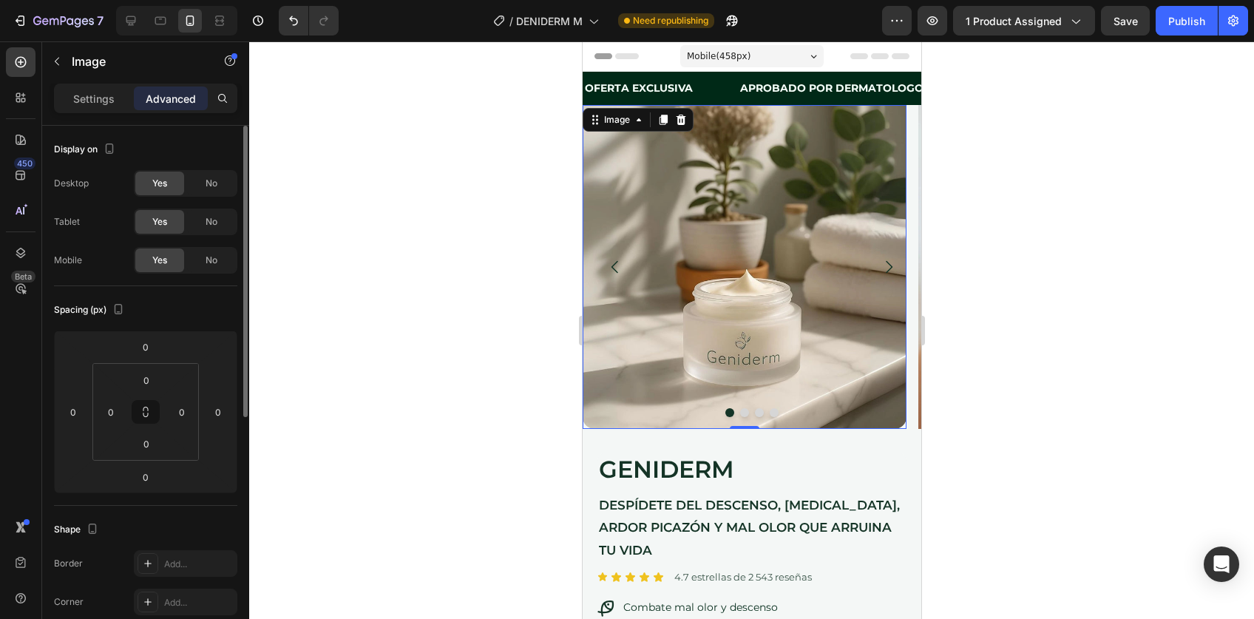
click at [702, 243] on img at bounding box center [744, 267] width 324 height 324
click at [621, 121] on div "Image" at bounding box center [617, 119] width 32 height 13
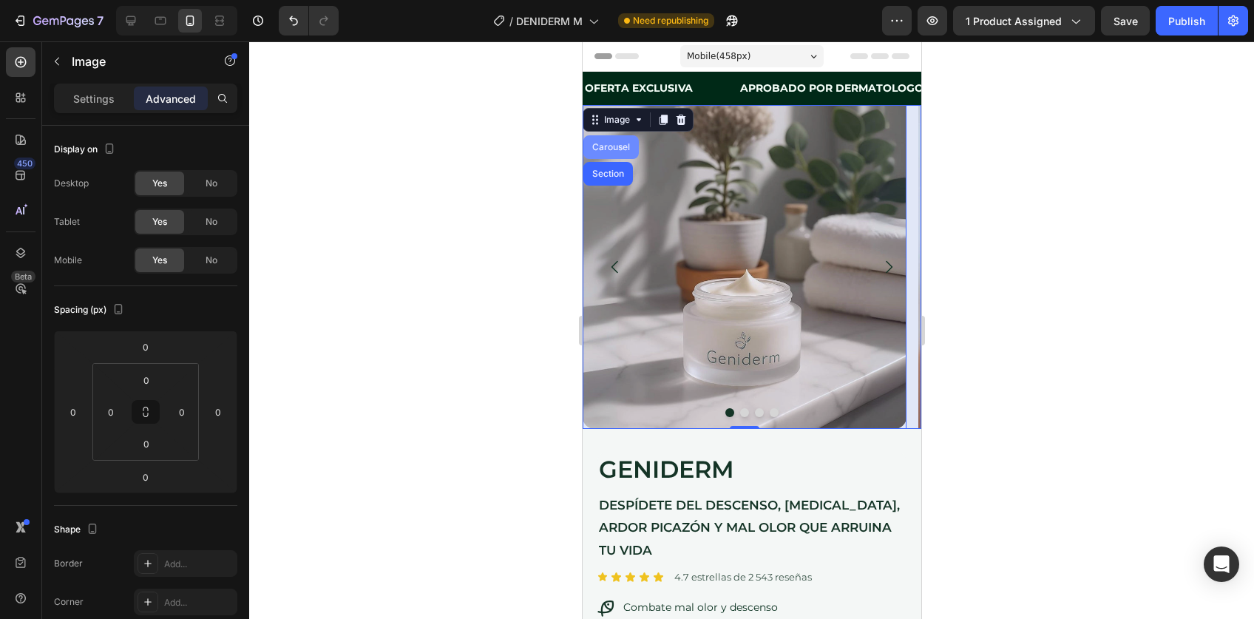
click at [613, 149] on div "Carousel" at bounding box center [611, 147] width 44 height 9
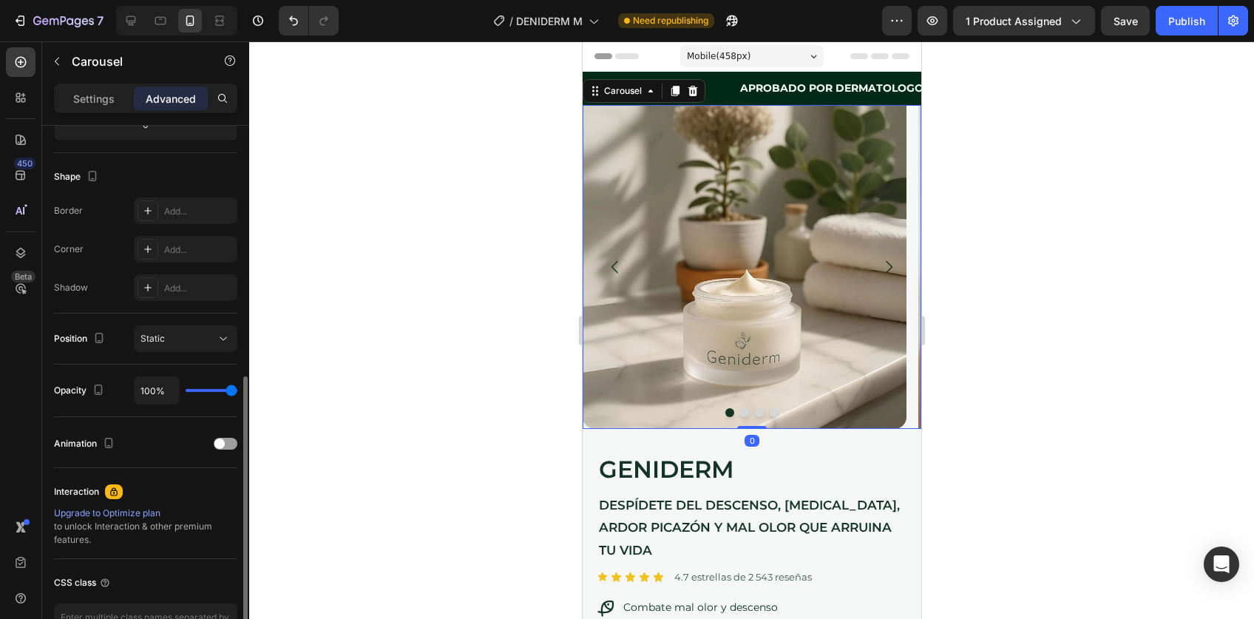
scroll to position [448, 0]
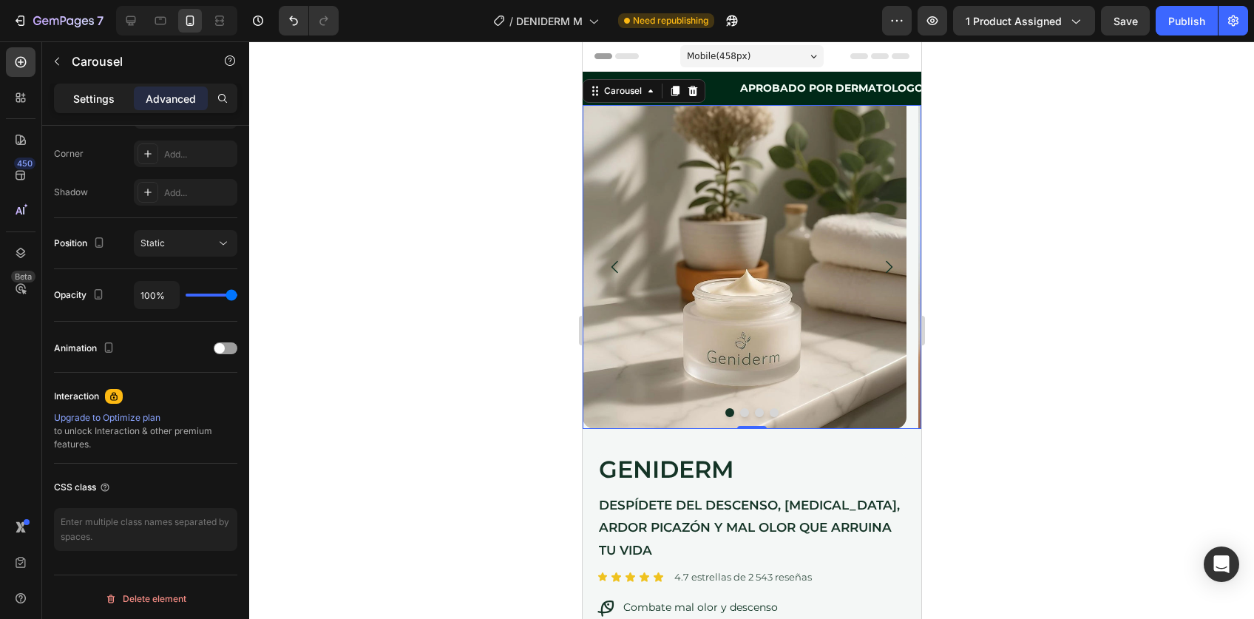
click at [70, 104] on div "Settings" at bounding box center [94, 99] width 74 height 24
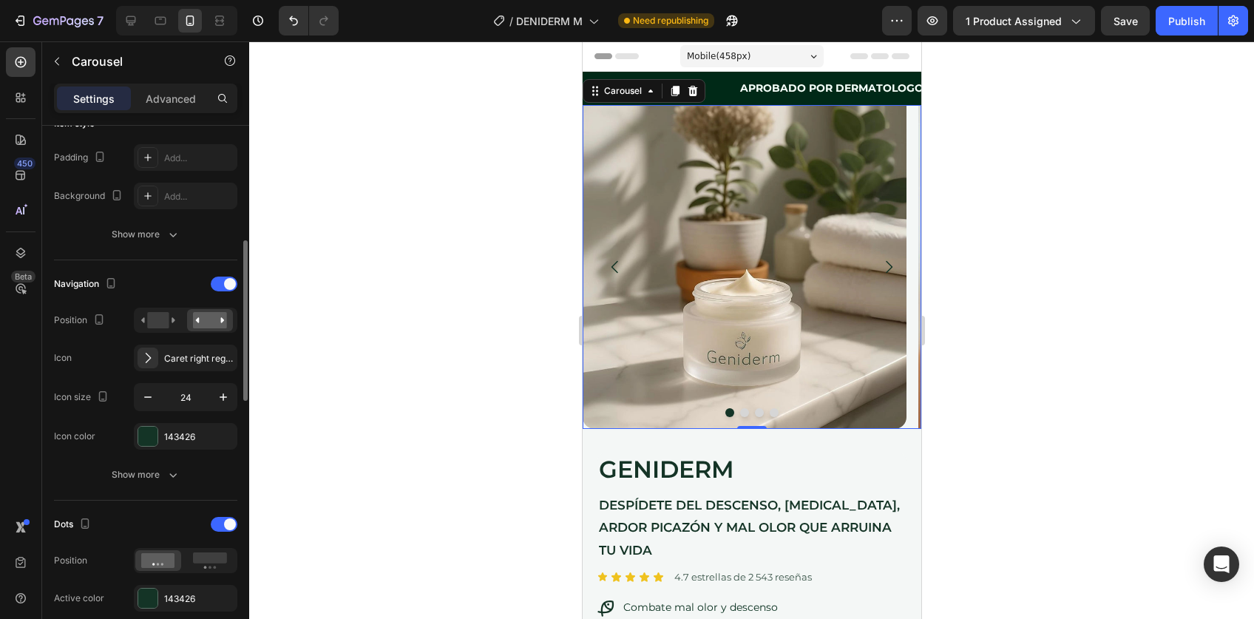
scroll to position [396, 0]
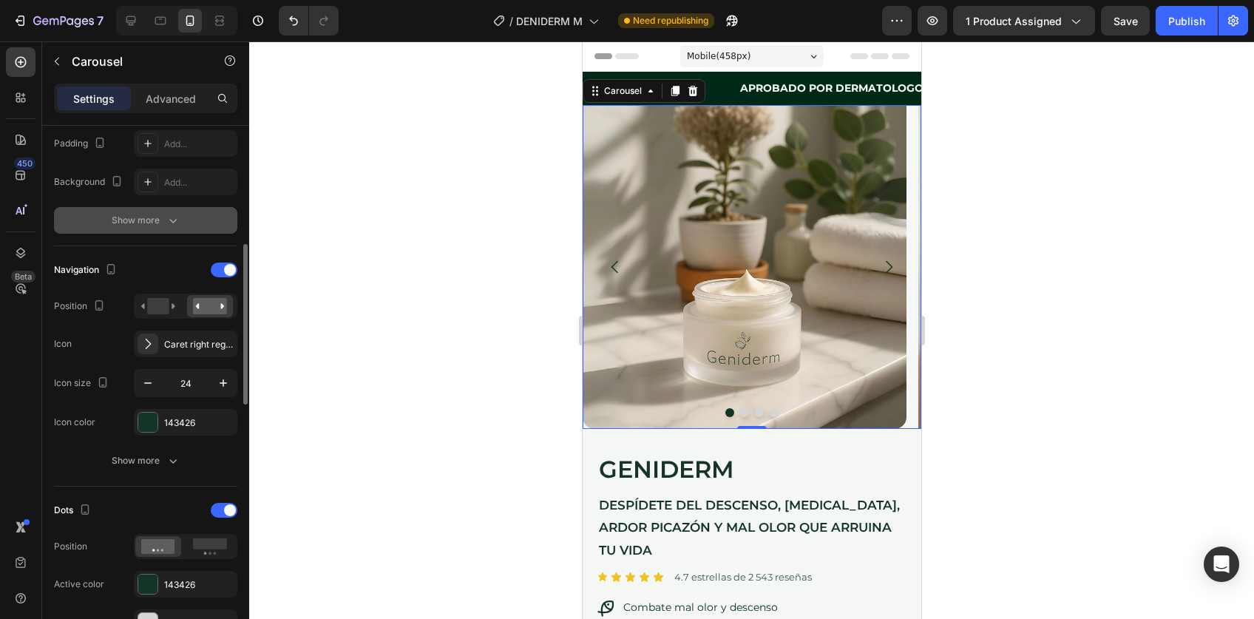
click at [144, 230] on button "Show more" at bounding box center [145, 220] width 183 height 27
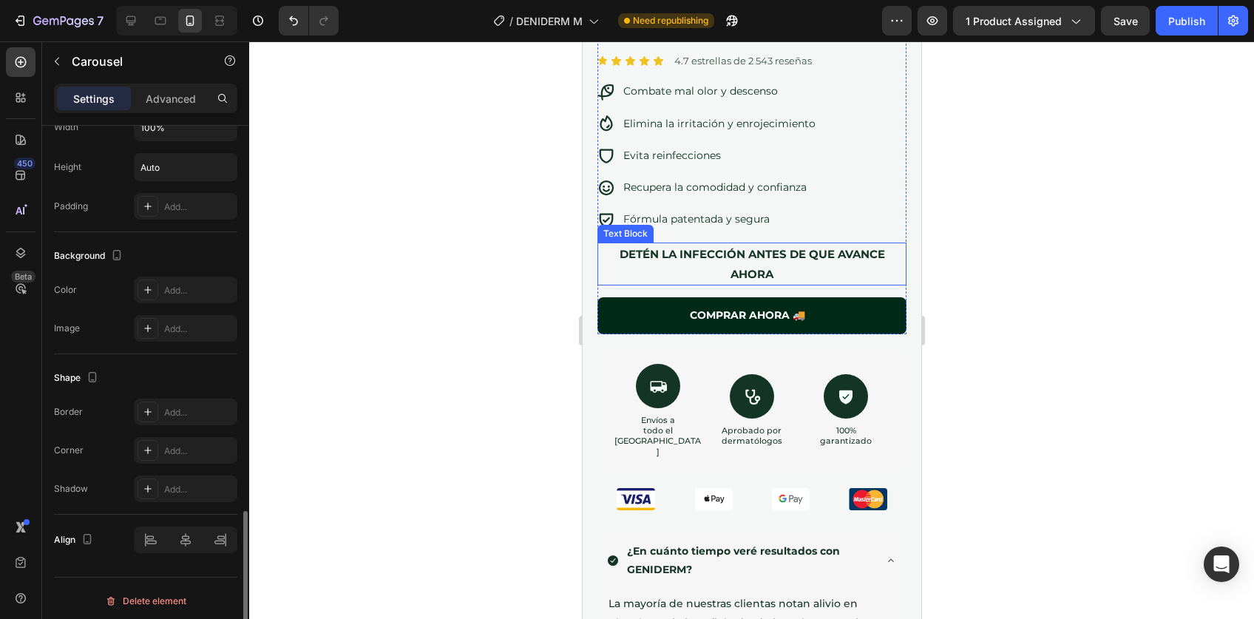
scroll to position [0, 0]
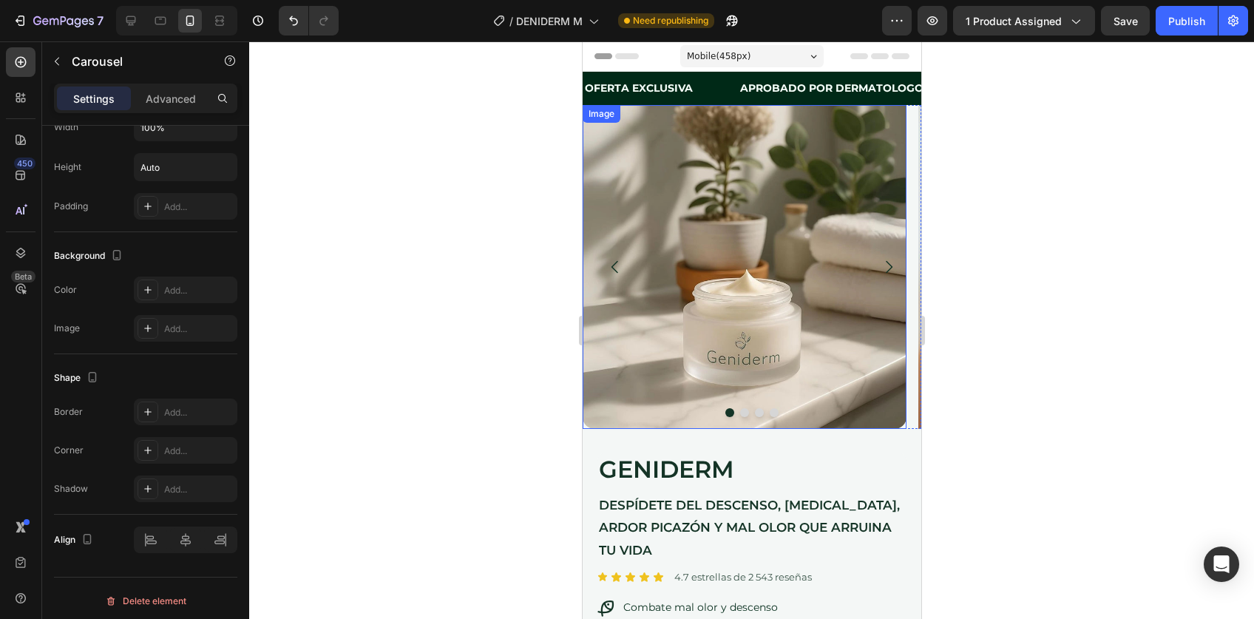
click at [709, 300] on img at bounding box center [744, 267] width 324 height 324
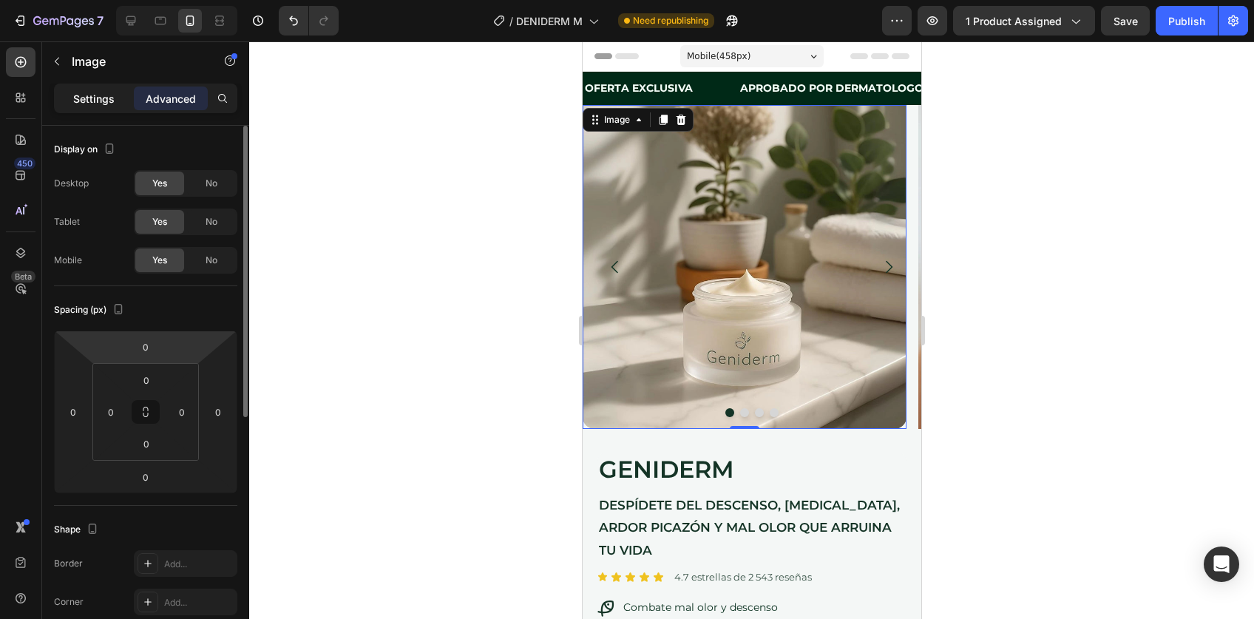
click at [92, 99] on p "Settings" at bounding box center [93, 99] width 41 height 16
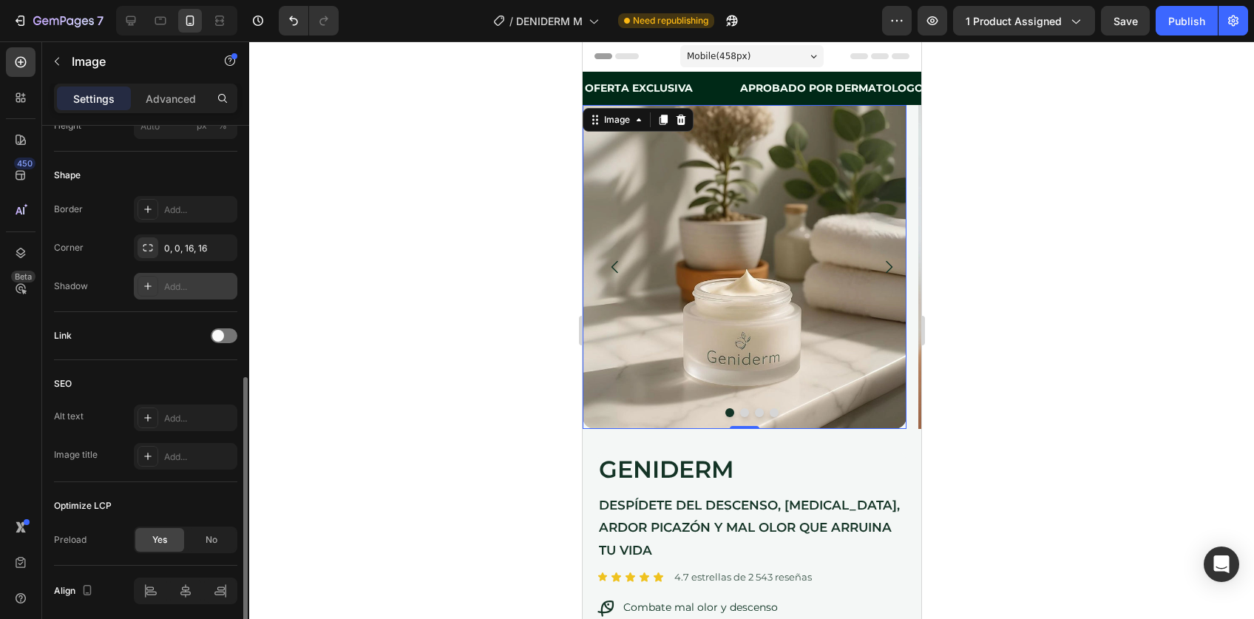
scroll to position [578, 0]
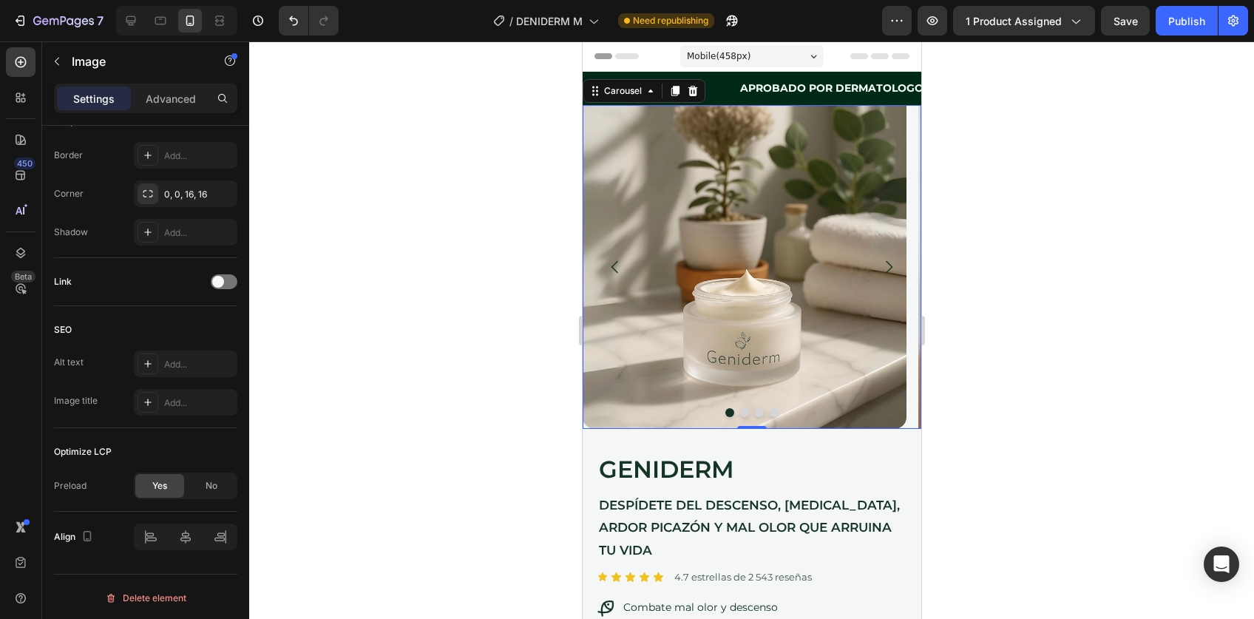
click at [883, 257] on button "Carousel Next Arrow" at bounding box center [888, 266] width 41 height 41
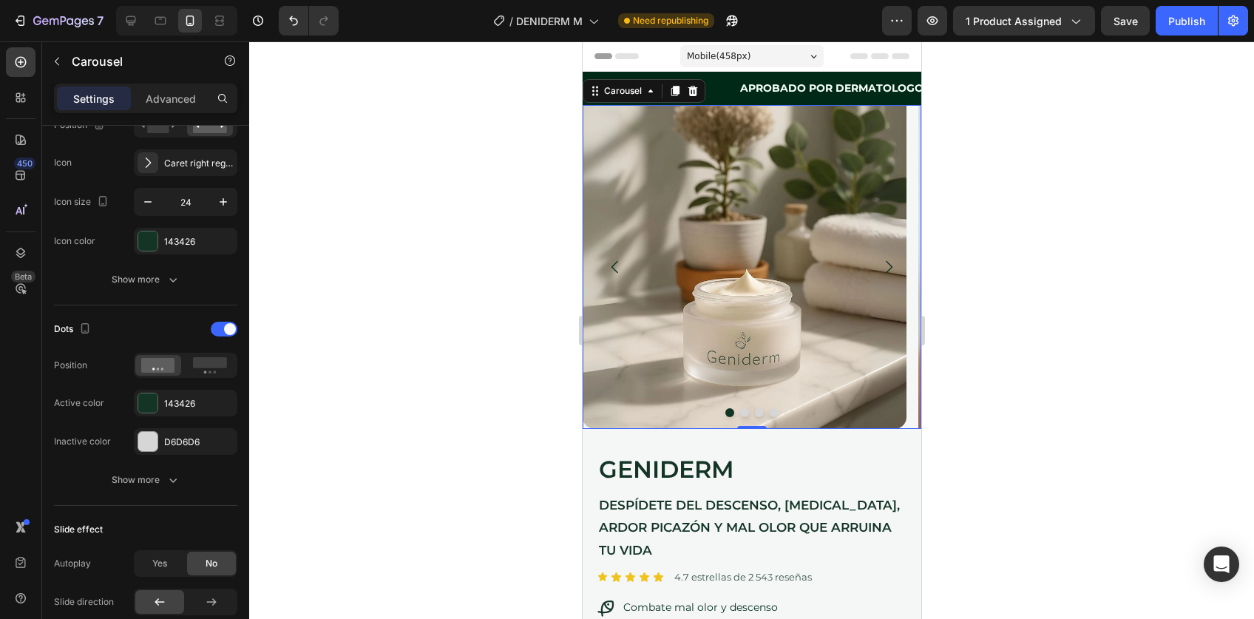
scroll to position [0, 0]
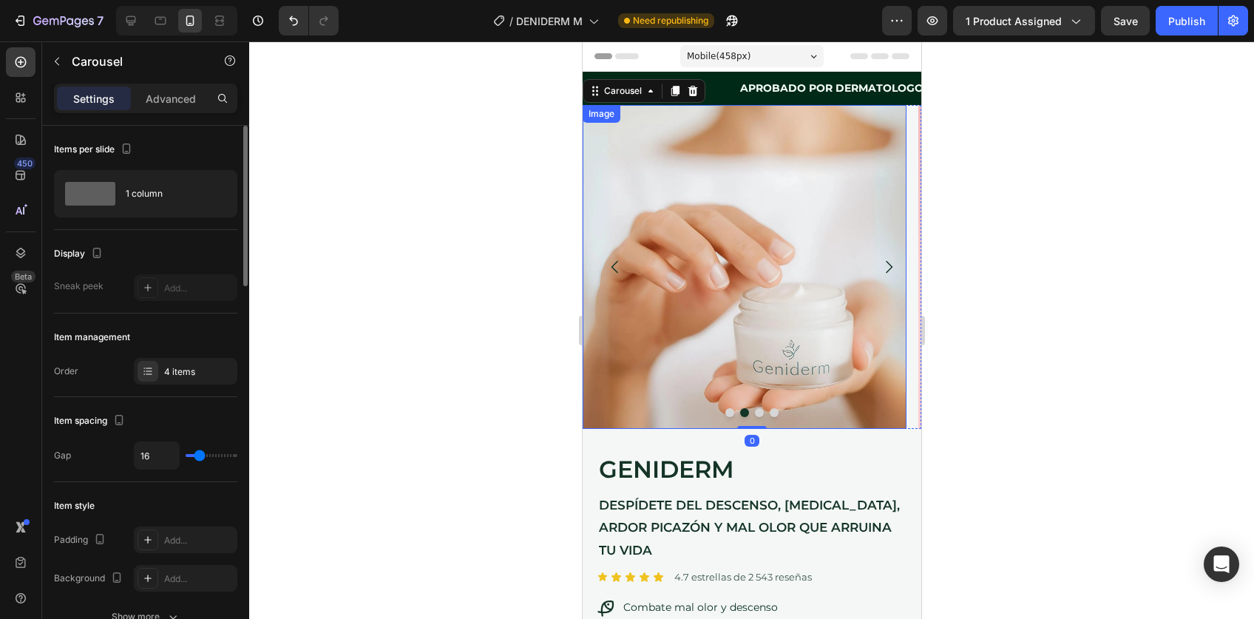
click at [734, 271] on img at bounding box center [744, 267] width 324 height 324
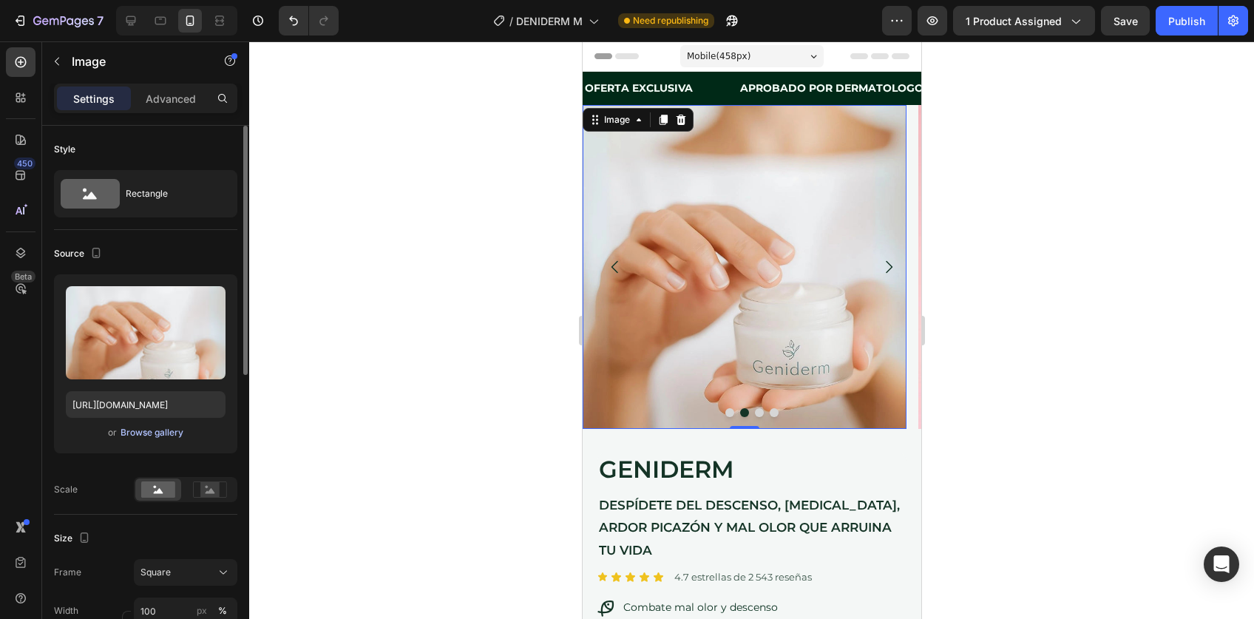
scroll to position [616, 0]
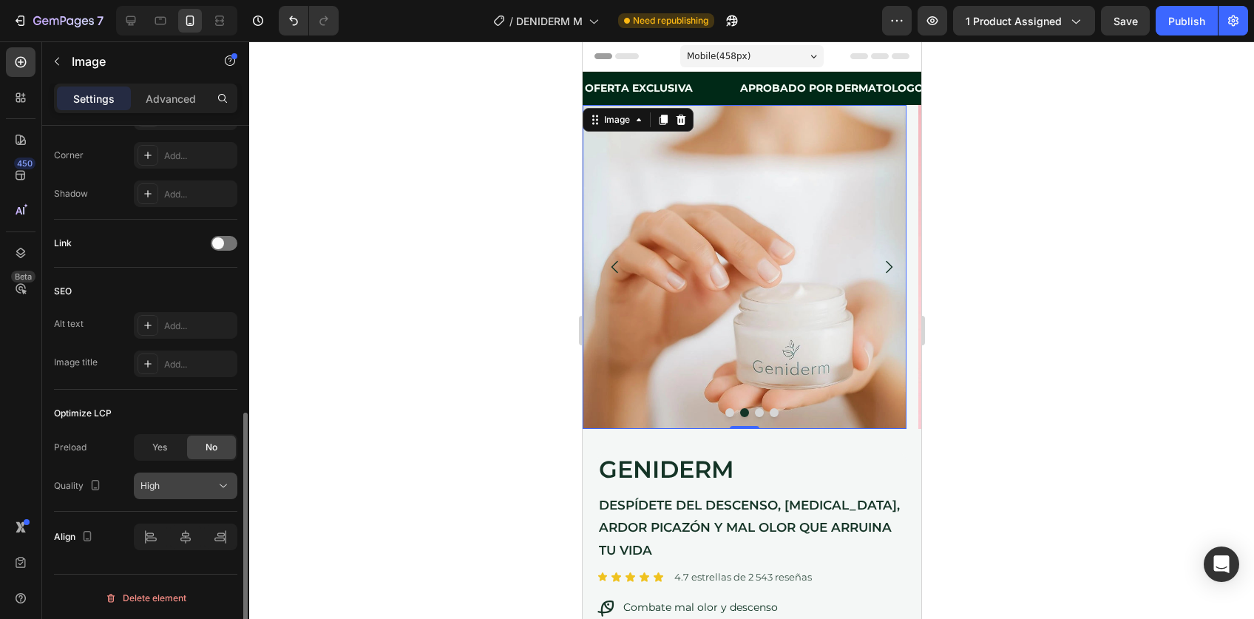
click at [197, 479] on div "High" at bounding box center [178, 485] width 75 height 13
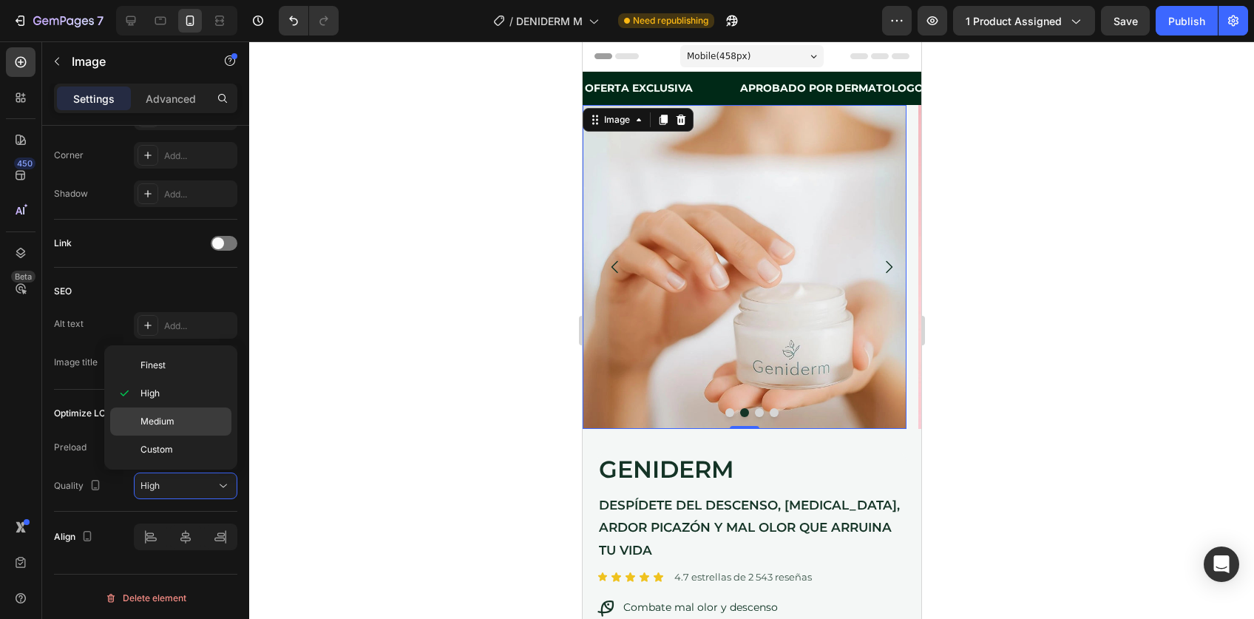
click at [171, 422] on span "Medium" at bounding box center [158, 421] width 34 height 13
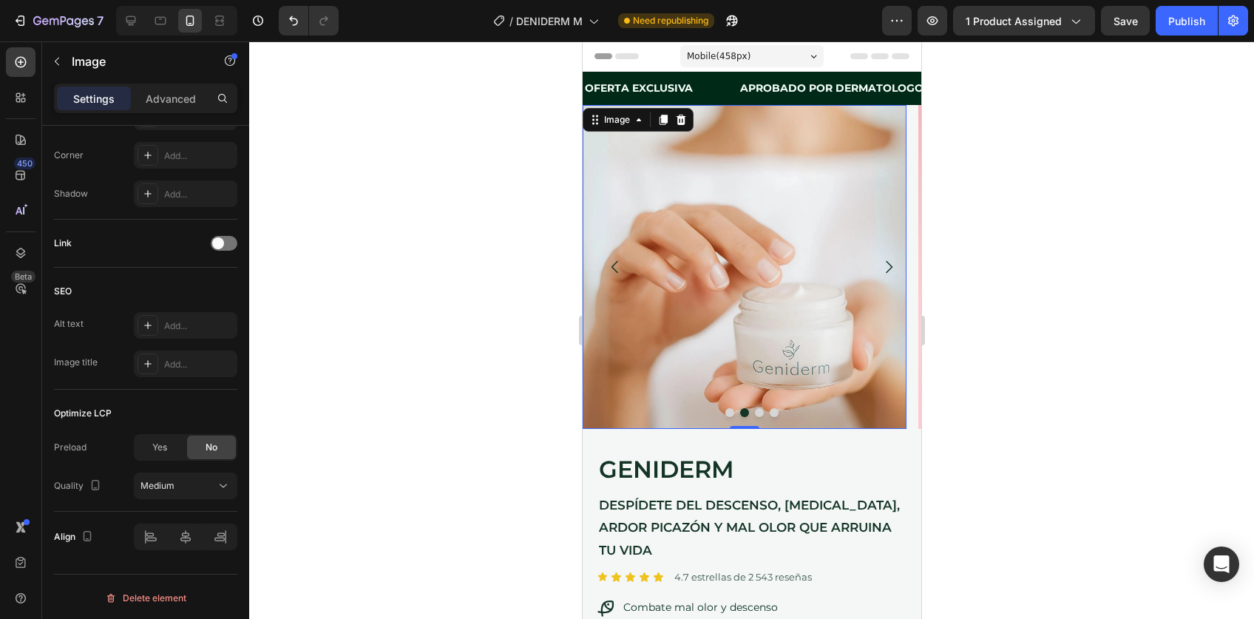
click at [879, 261] on icon "Carousel Next Arrow" at bounding box center [888, 267] width 18 height 18
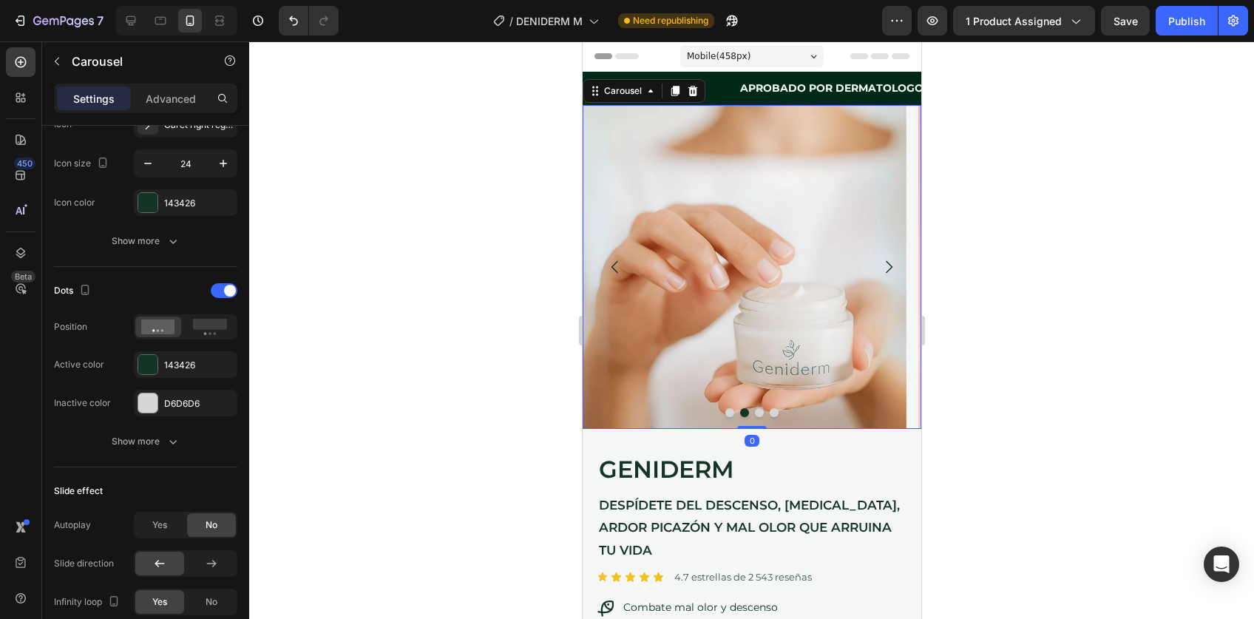
scroll to position [0, 0]
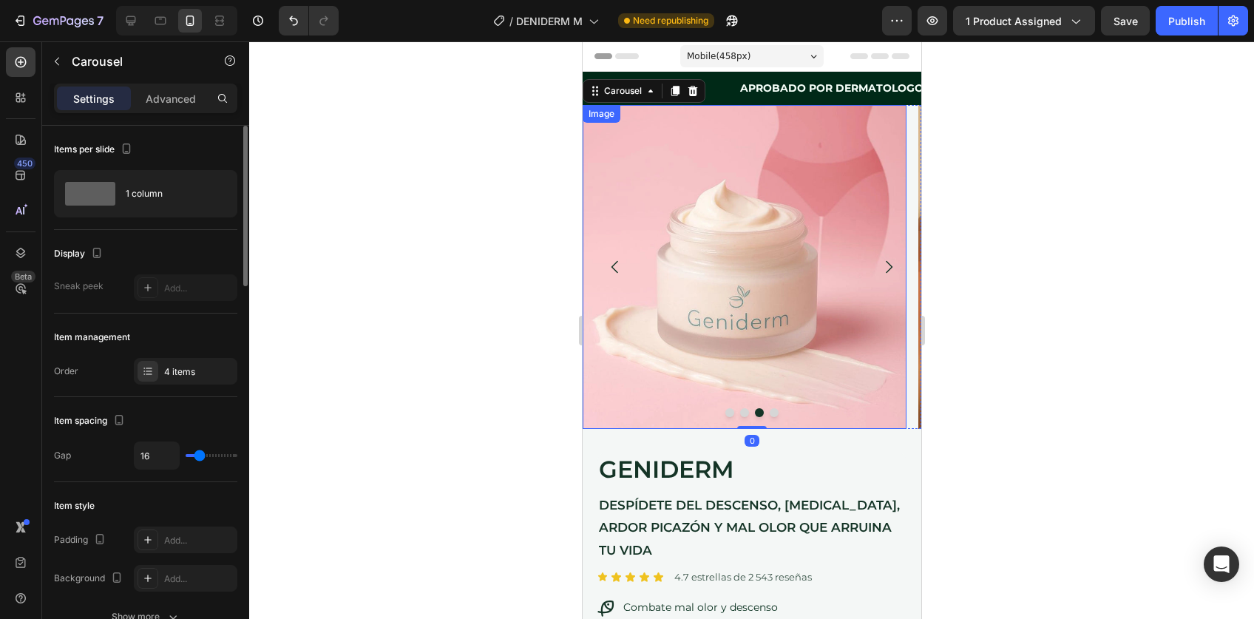
click at [731, 257] on img at bounding box center [744, 267] width 324 height 324
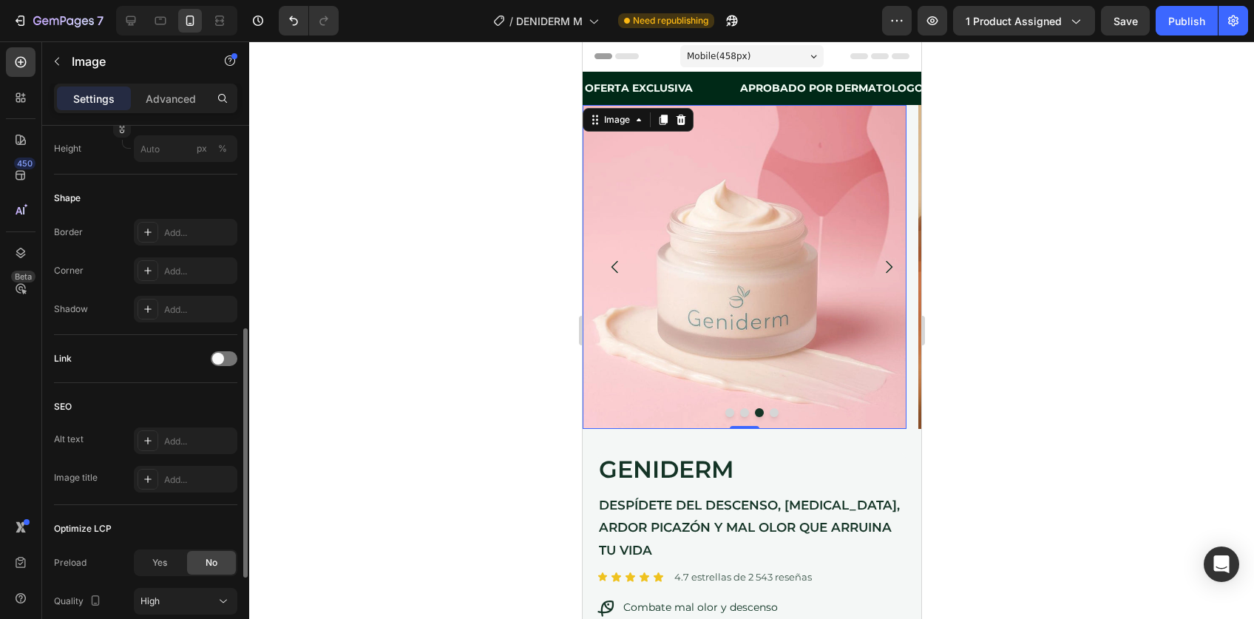
scroll to position [616, 0]
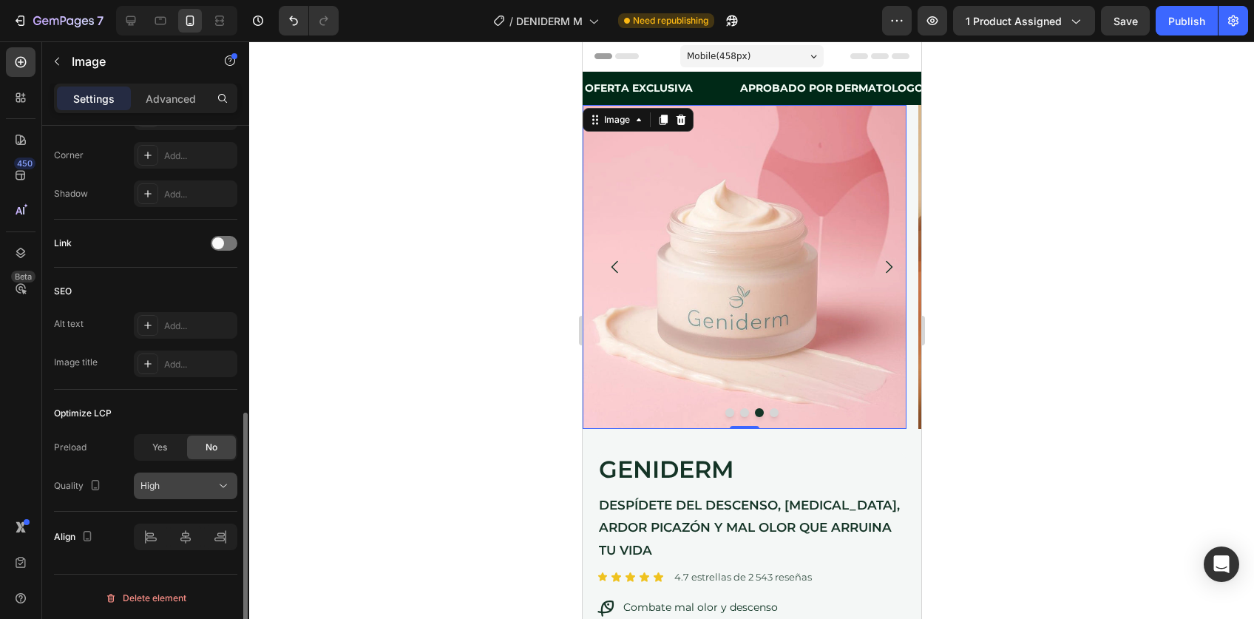
click at [188, 484] on div "High" at bounding box center [178, 485] width 75 height 13
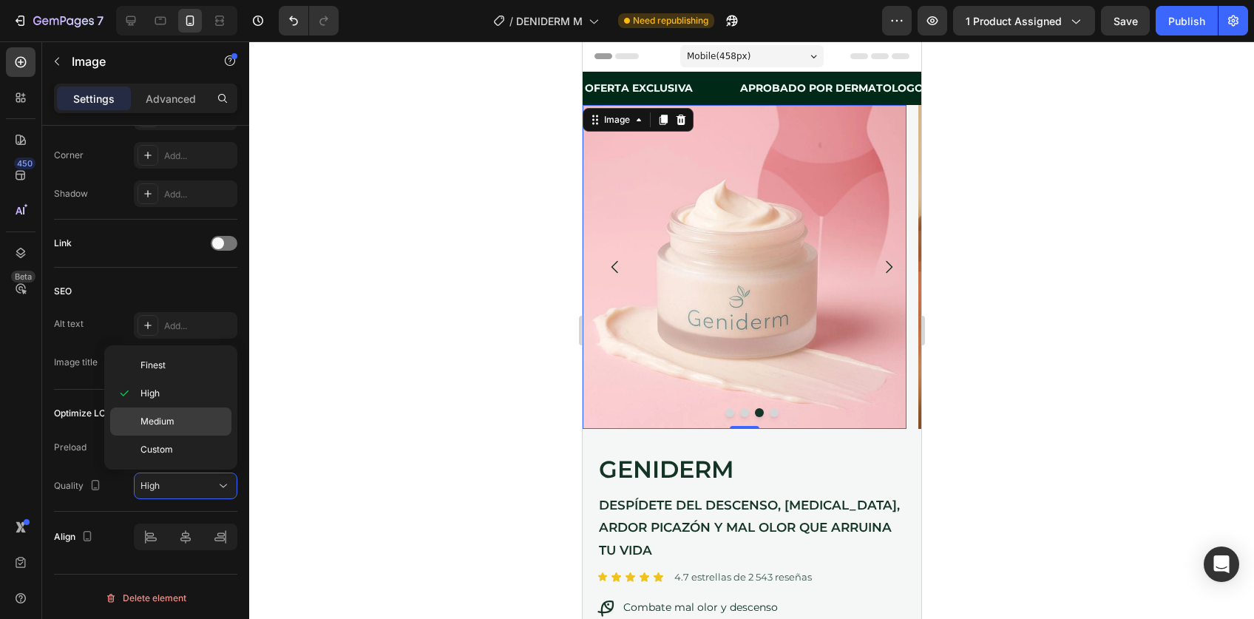
click at [178, 436] on div "Medium" at bounding box center [170, 450] width 121 height 28
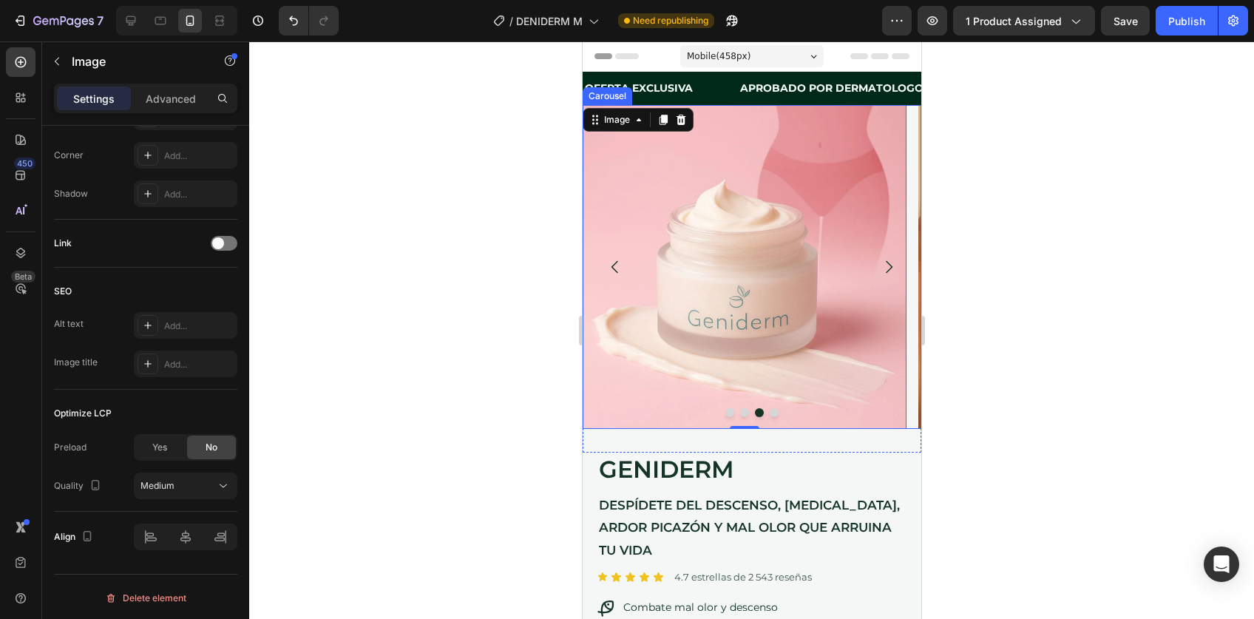
click at [874, 255] on button "Carousel Next Arrow" at bounding box center [888, 266] width 41 height 41
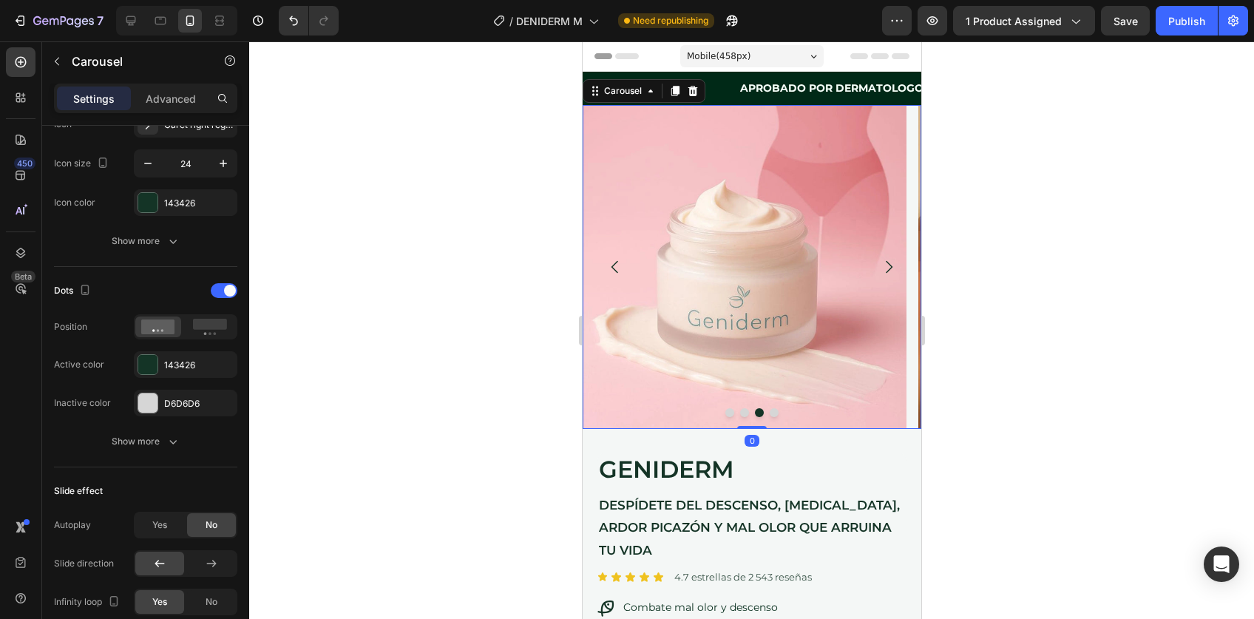
scroll to position [0, 0]
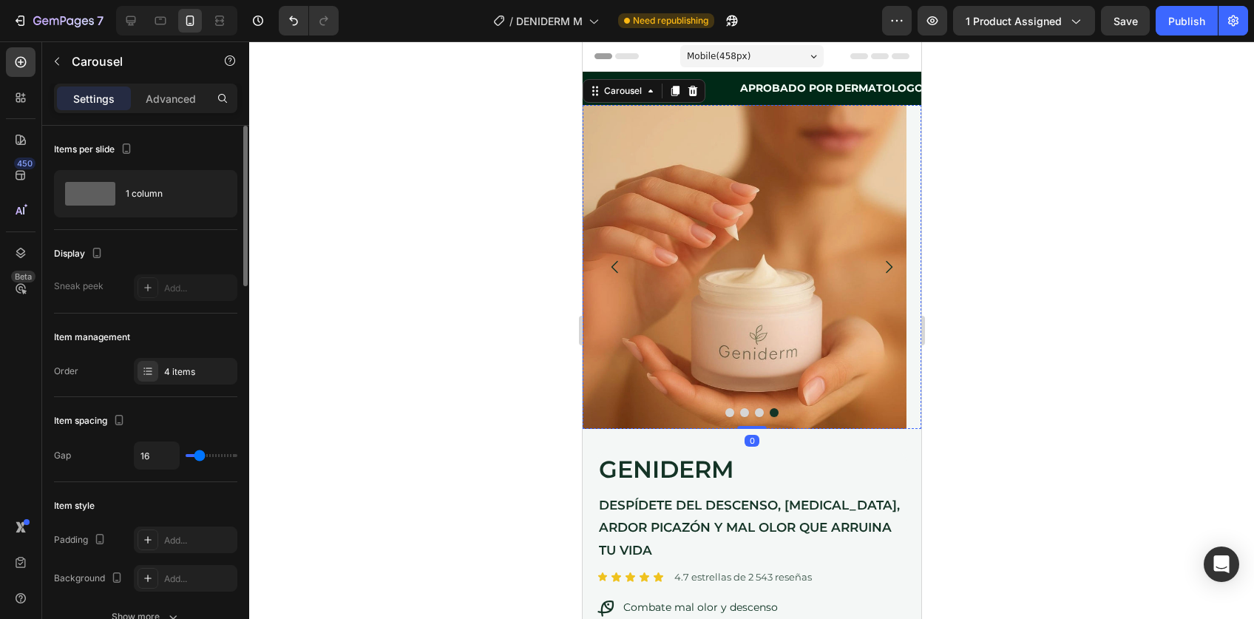
click at [729, 258] on img at bounding box center [744, 267] width 324 height 324
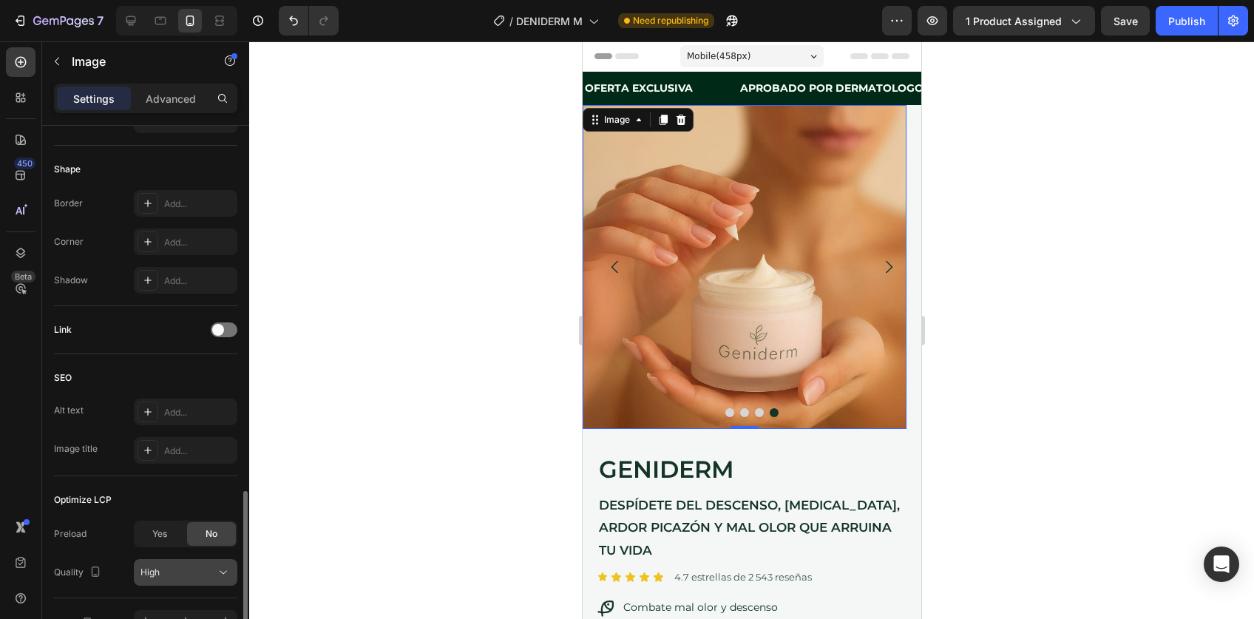
scroll to position [579, 0]
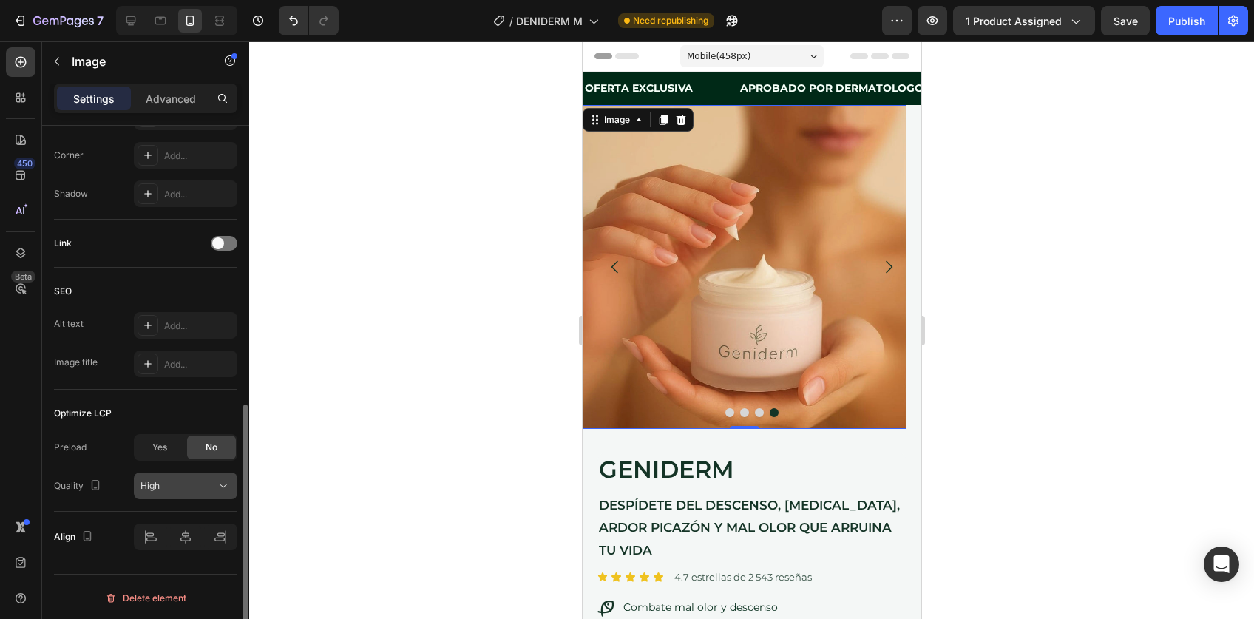
click at [169, 484] on div "High" at bounding box center [178, 485] width 75 height 13
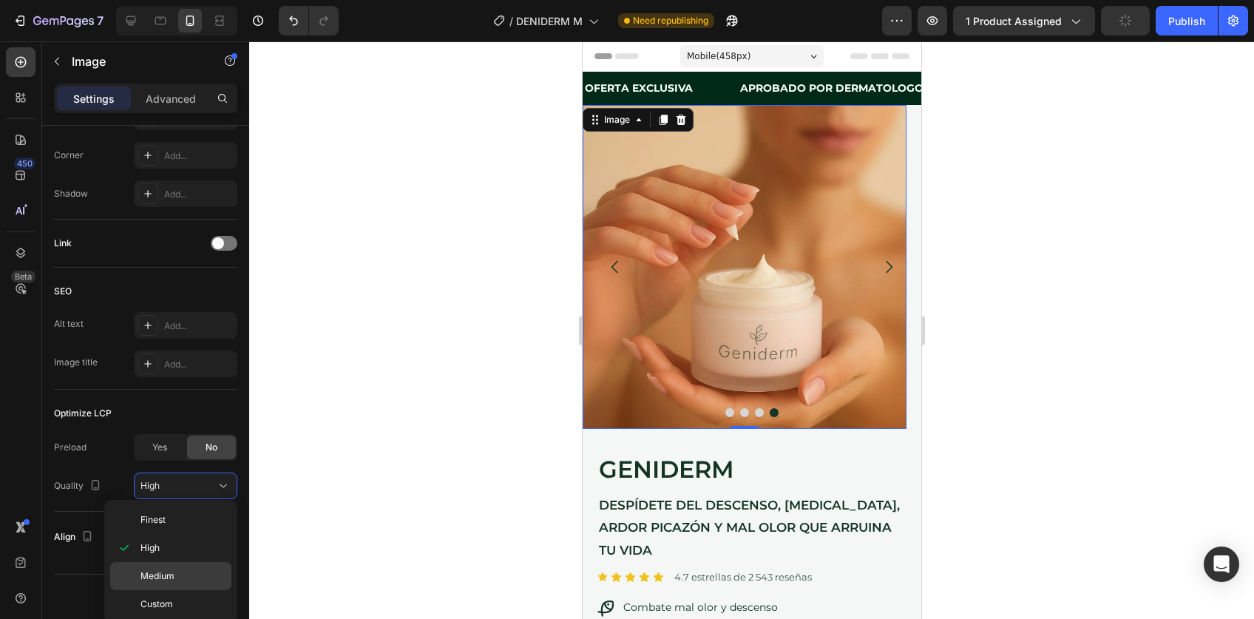
click at [158, 574] on span "Medium" at bounding box center [158, 576] width 34 height 13
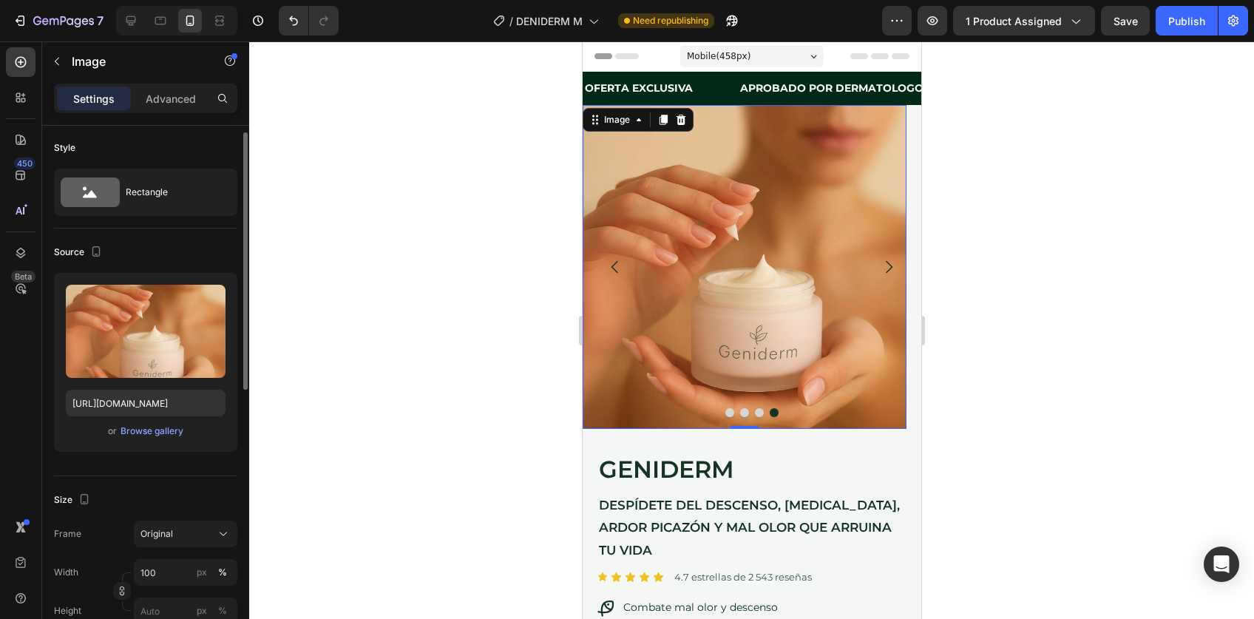
scroll to position [0, 0]
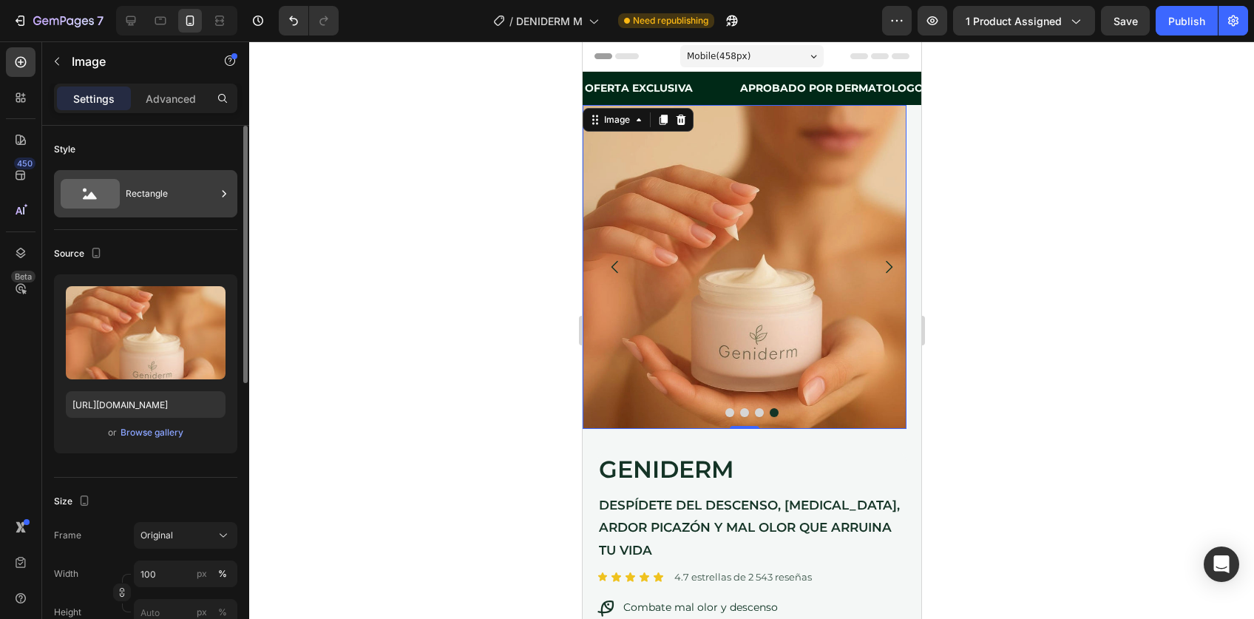
click at [160, 209] on div "Rectangle" at bounding box center [171, 194] width 90 height 34
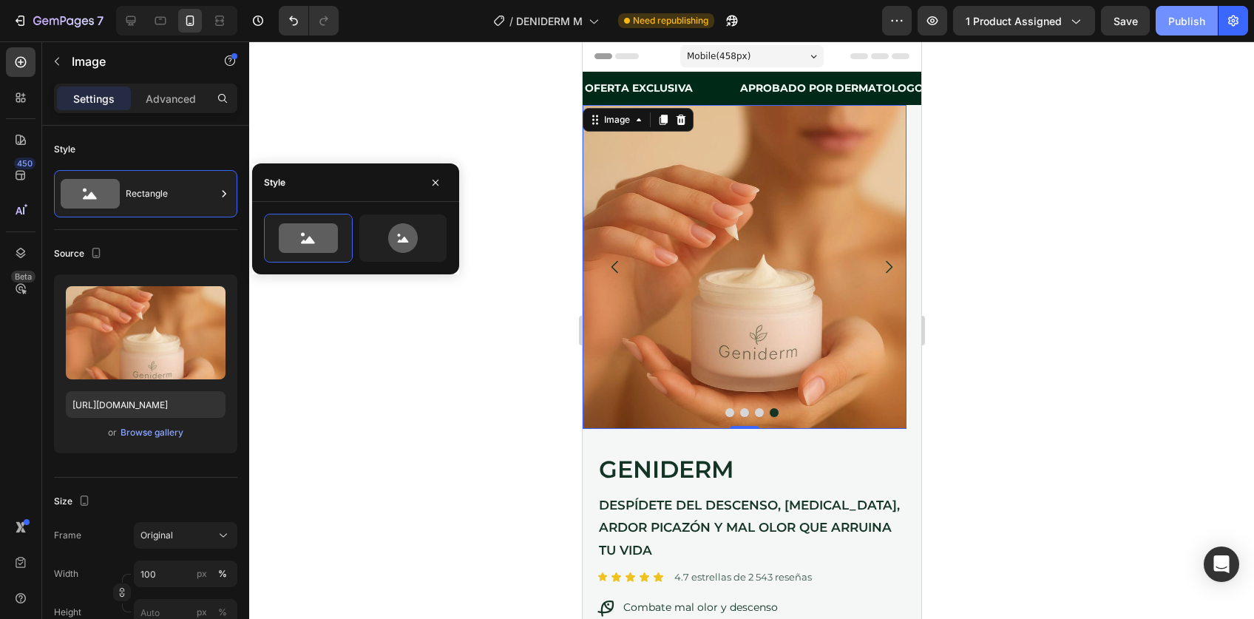
click at [1169, 18] on div "Publish" at bounding box center [1187, 21] width 37 height 16
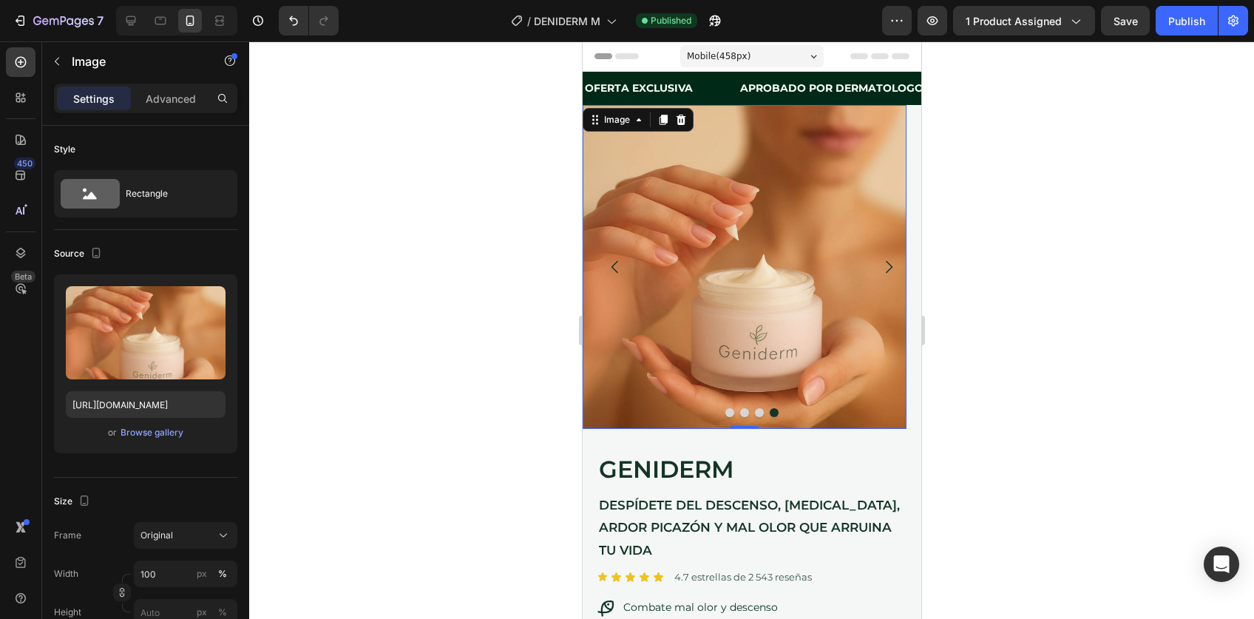
click at [747, 306] on img at bounding box center [744, 267] width 324 height 324
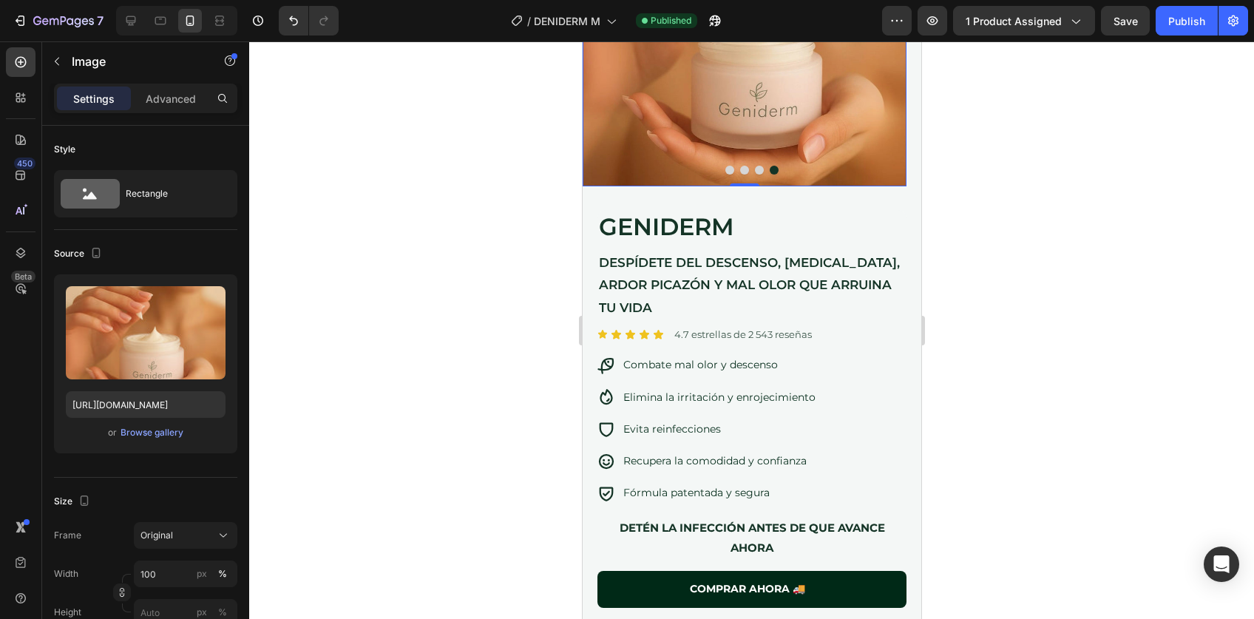
scroll to position [264, 0]
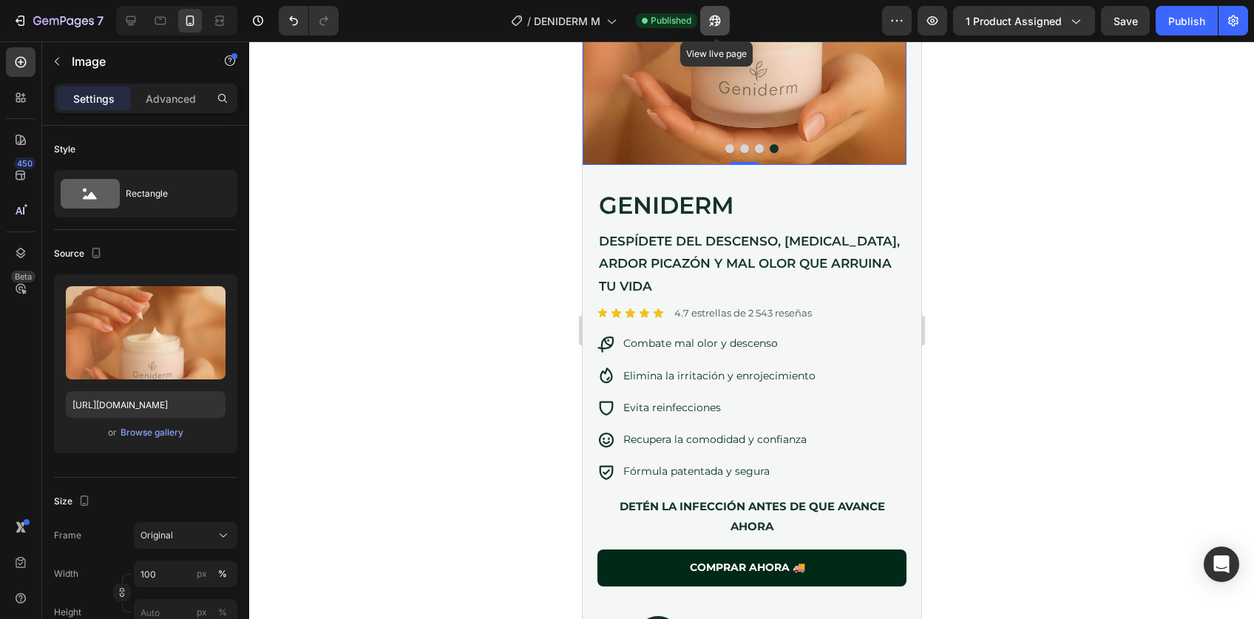
click at [716, 12] on button "button" at bounding box center [715, 21] width 30 height 30
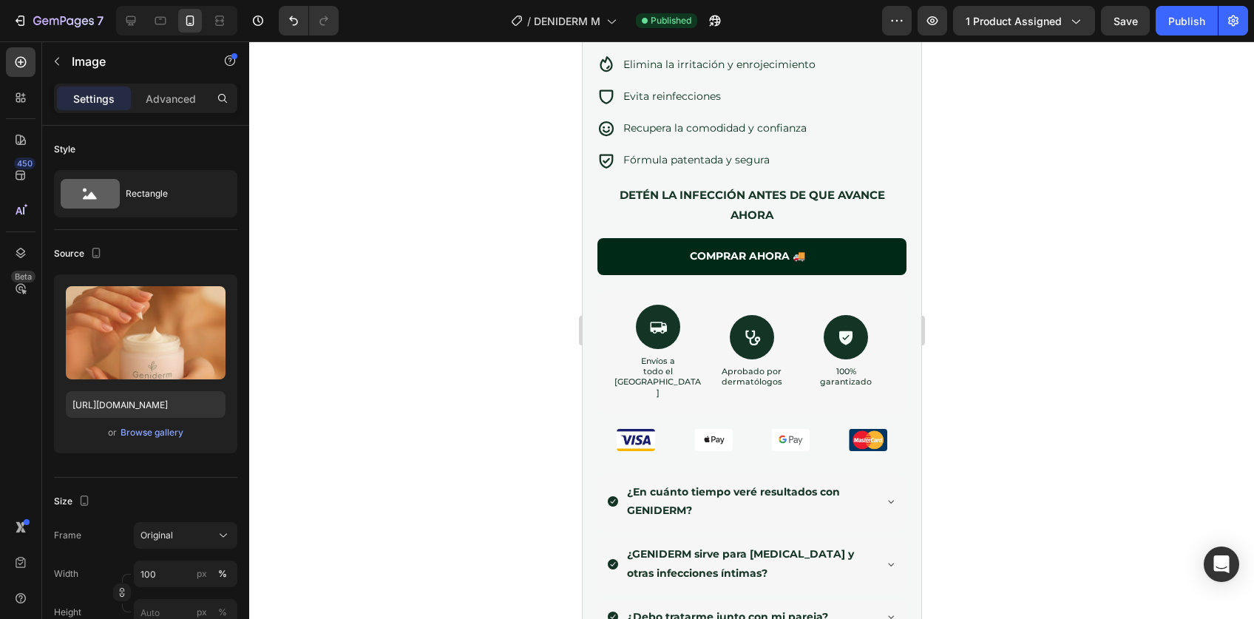
scroll to position [0, 0]
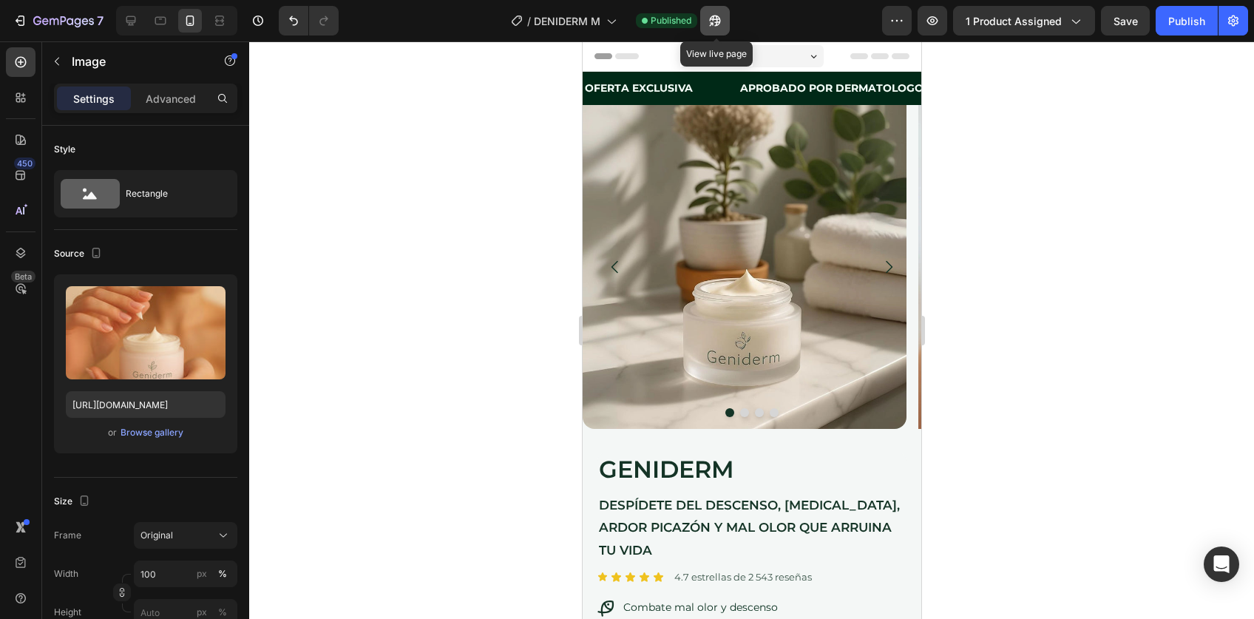
click at [713, 25] on icon "button" at bounding box center [711, 24] width 4 height 4
